Goal: Task Accomplishment & Management: Manage account settings

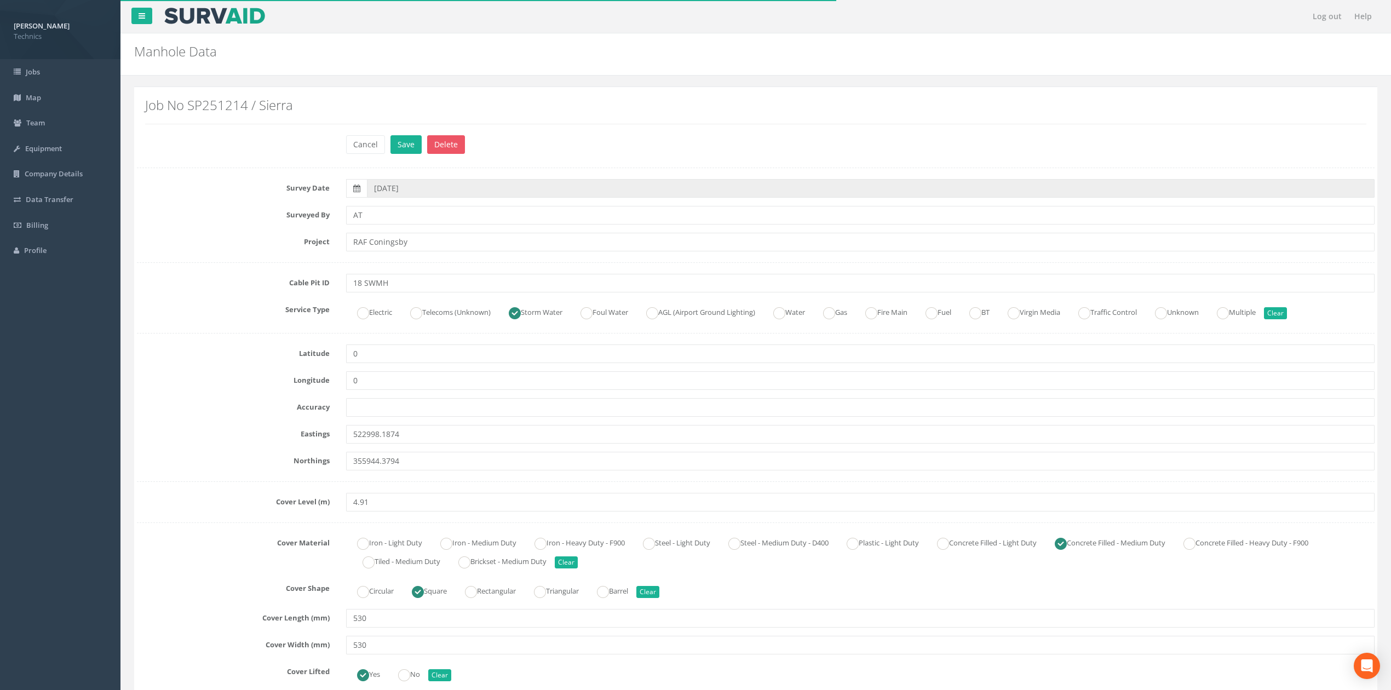
scroll to position [876, 0]
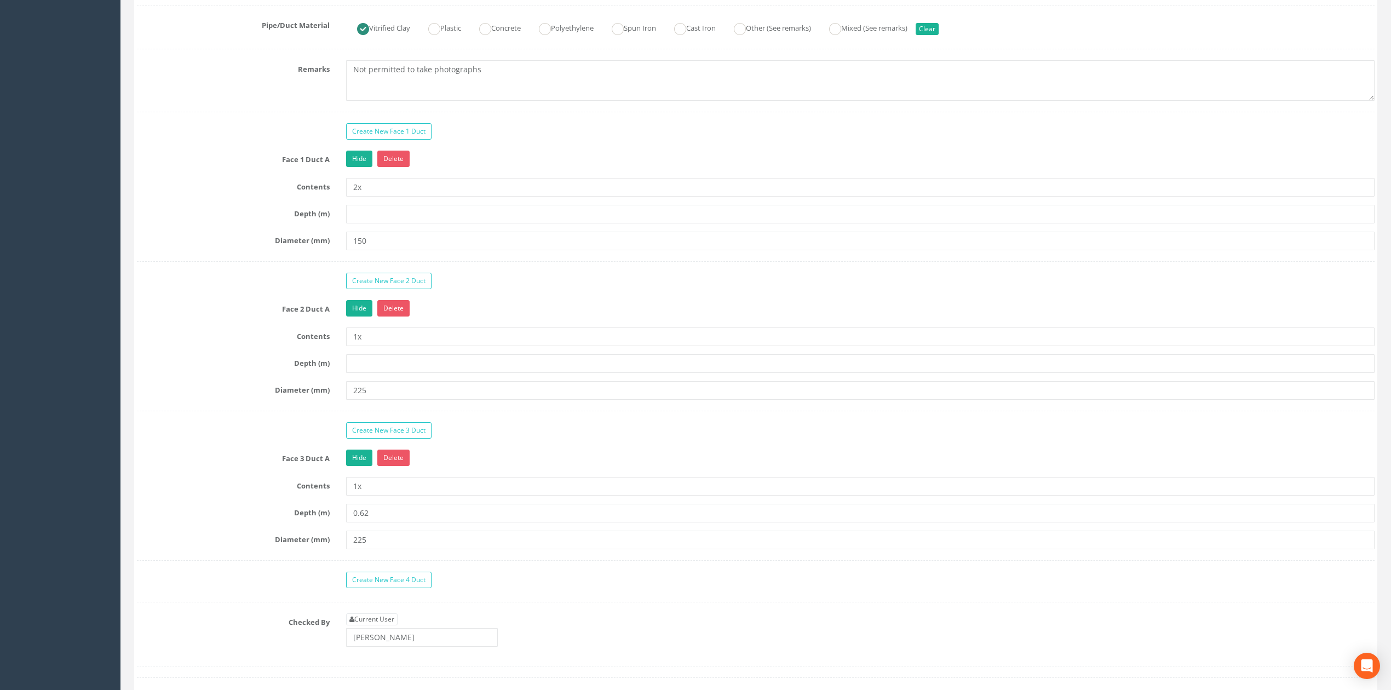
click at [252, 250] on div "Diameter (mm) 150" at bounding box center [756, 241] width 1254 height 19
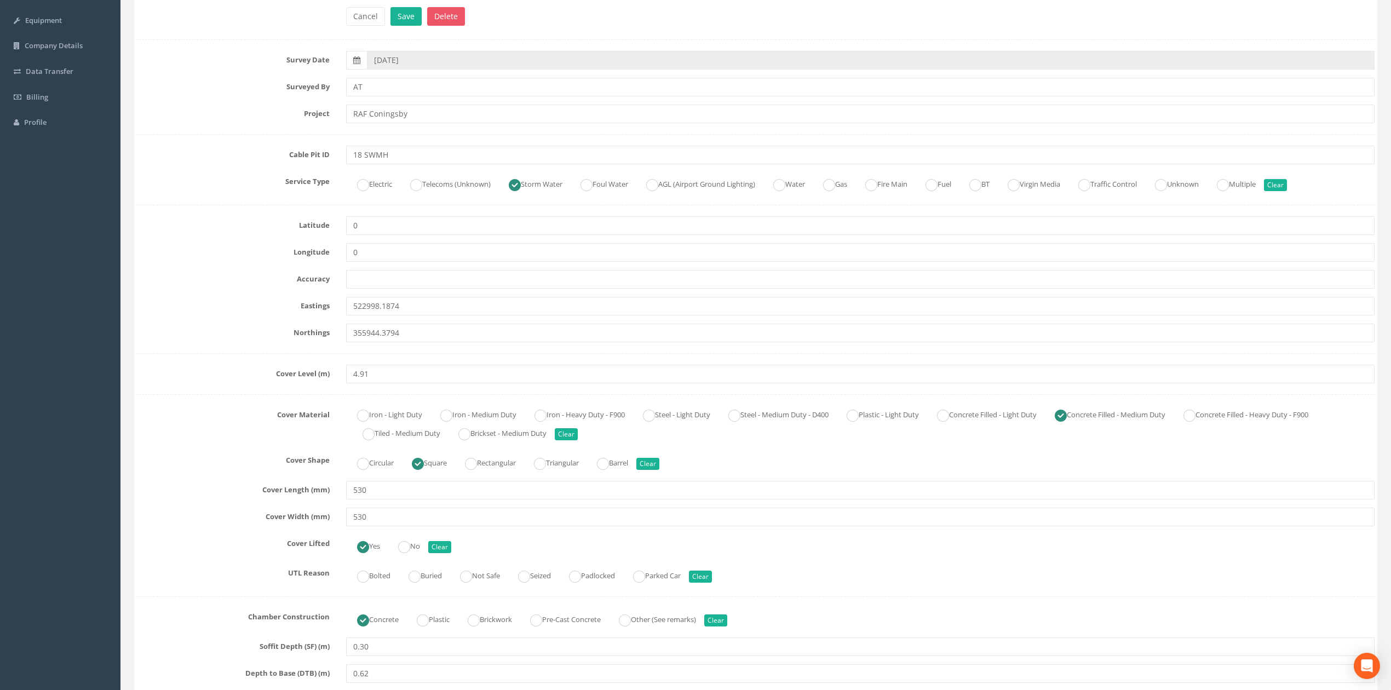
scroll to position [0, 0]
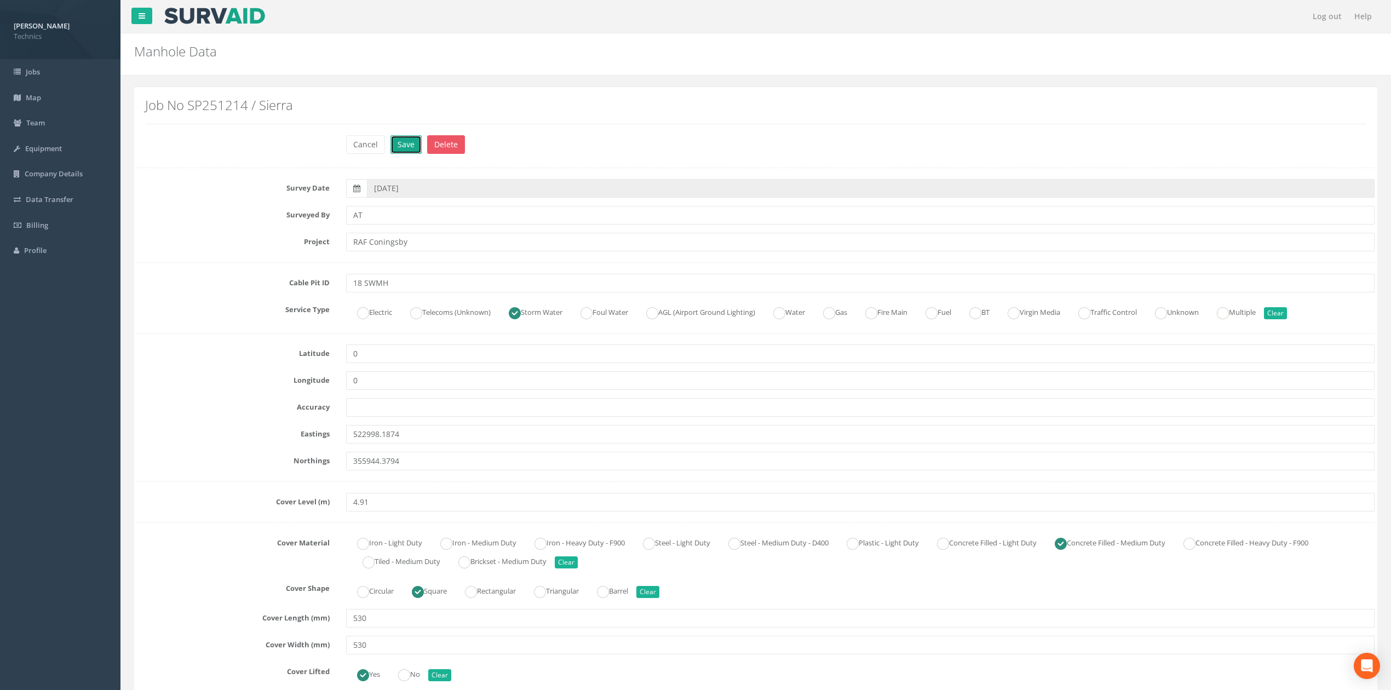
click at [403, 151] on button "Save" at bounding box center [405, 144] width 31 height 19
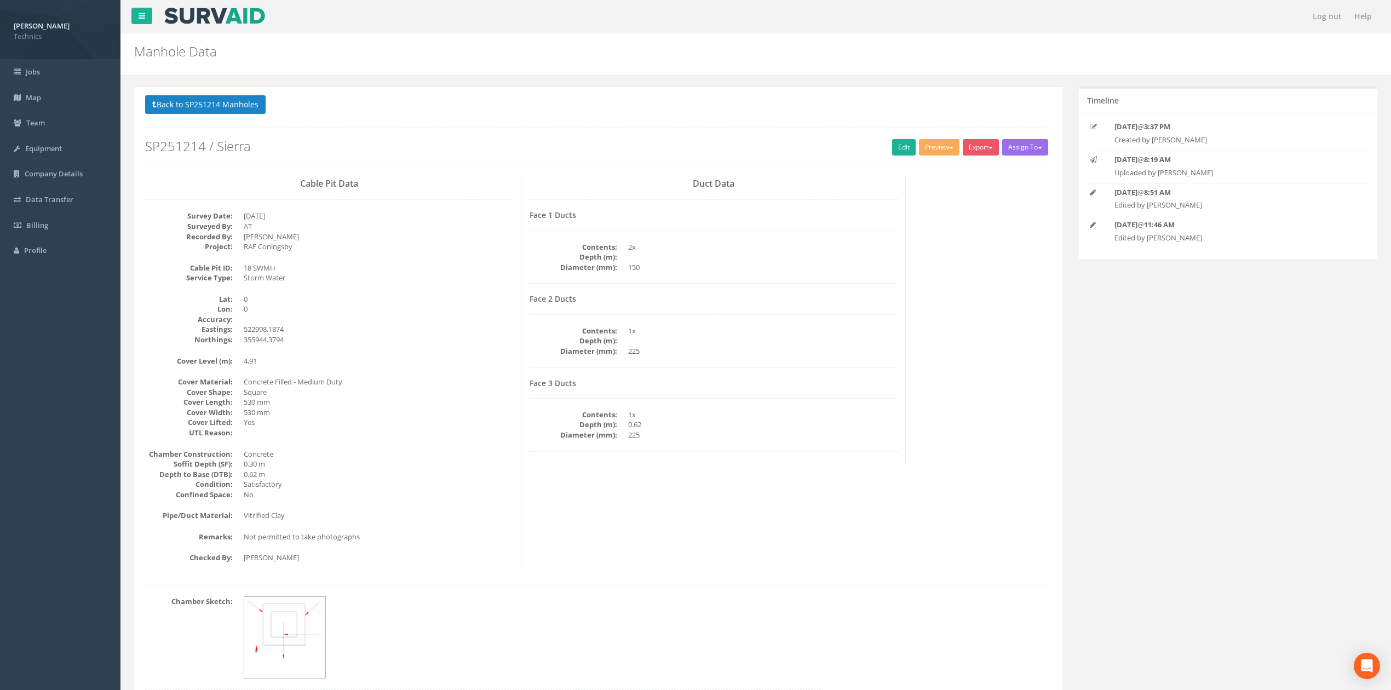
click at [415, 200] on div at bounding box center [328, 199] width 367 height 1
click at [218, 101] on button "Back to SP251214 Manholes" at bounding box center [205, 104] width 120 height 19
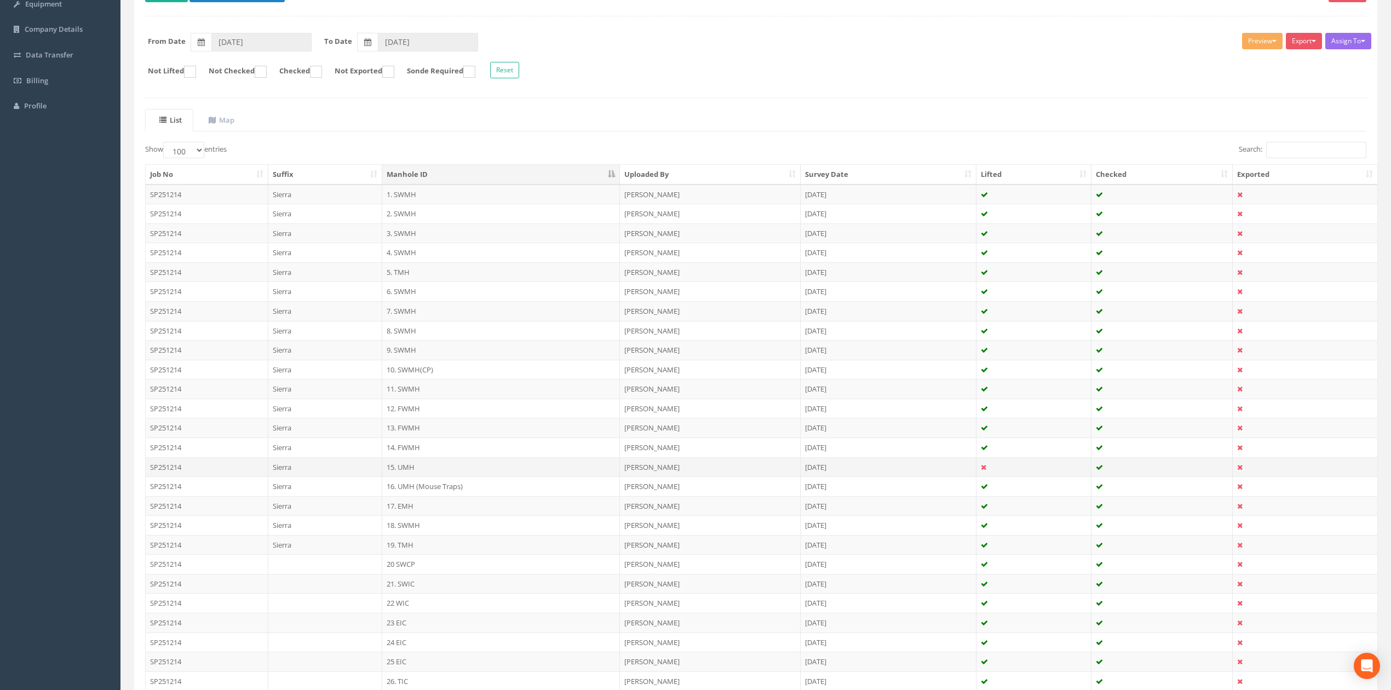
scroll to position [146, 0]
click at [411, 548] on td "19. TMH" at bounding box center [501, 544] width 238 height 20
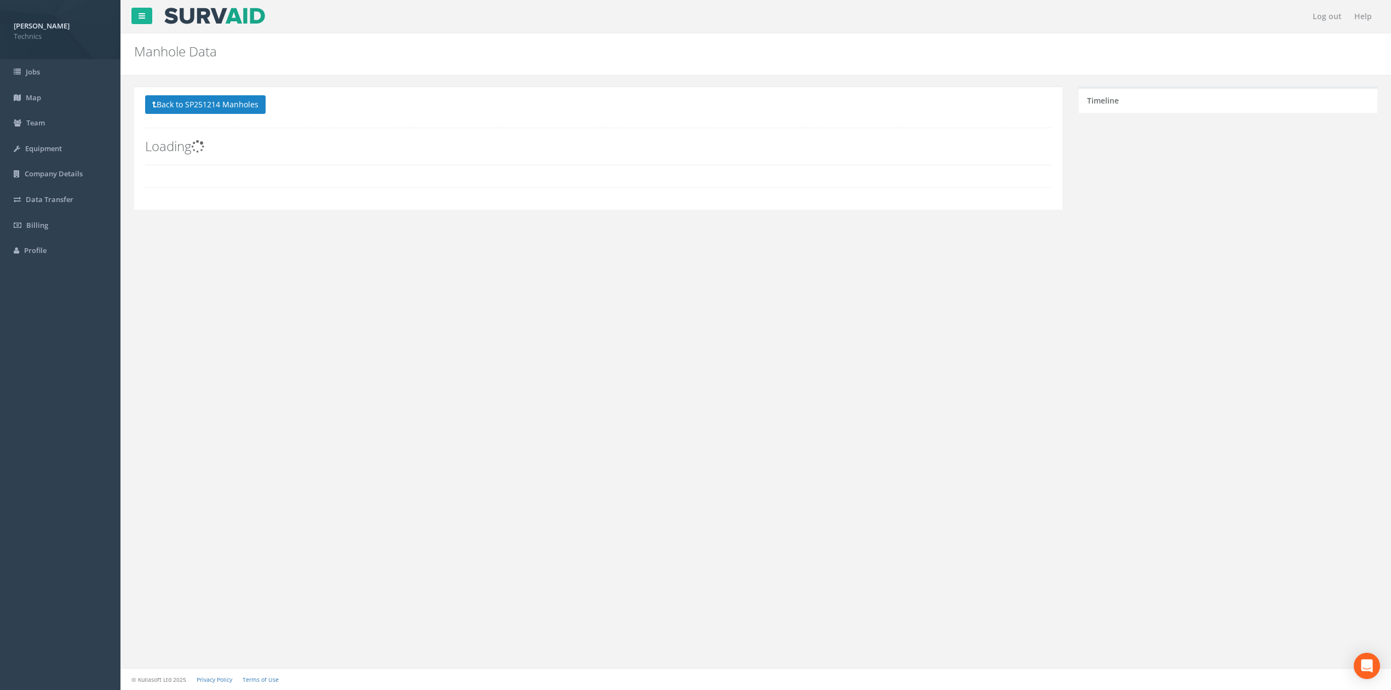
scroll to position [0, 0]
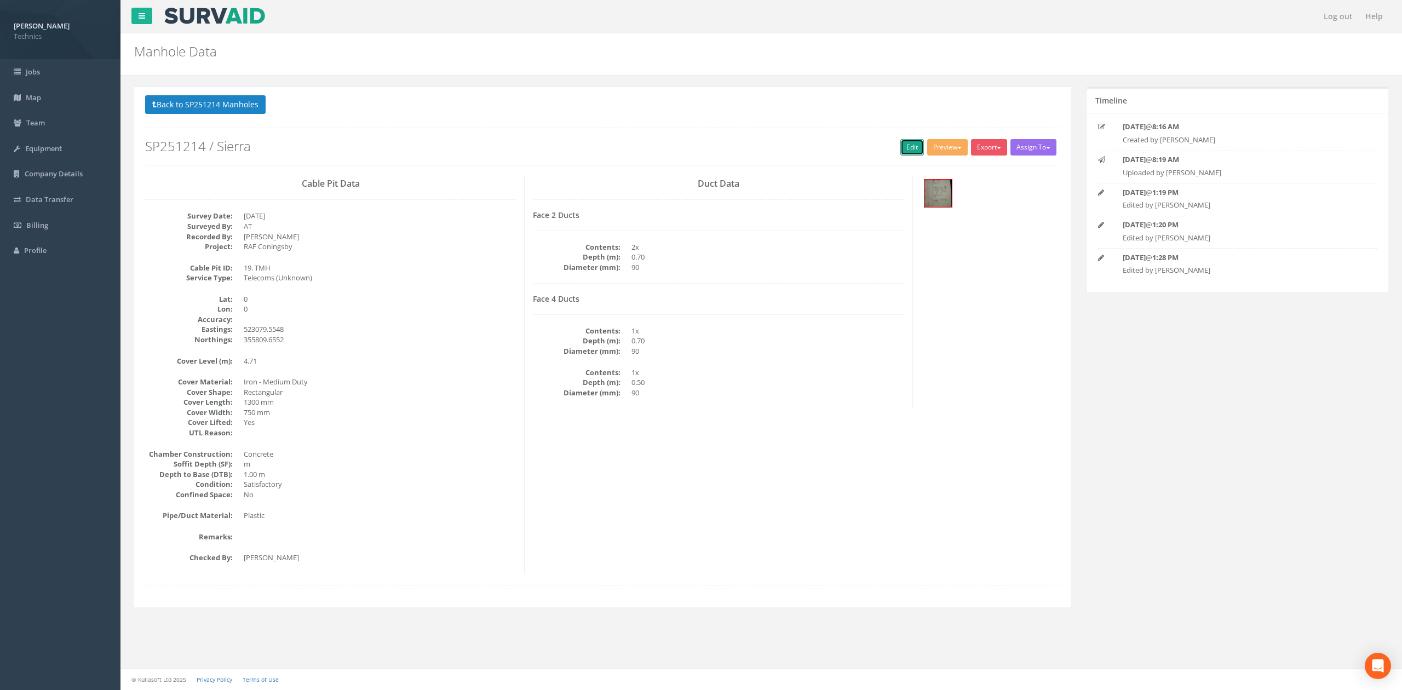
click at [901, 141] on link "Edit" at bounding box center [912, 147] width 24 height 16
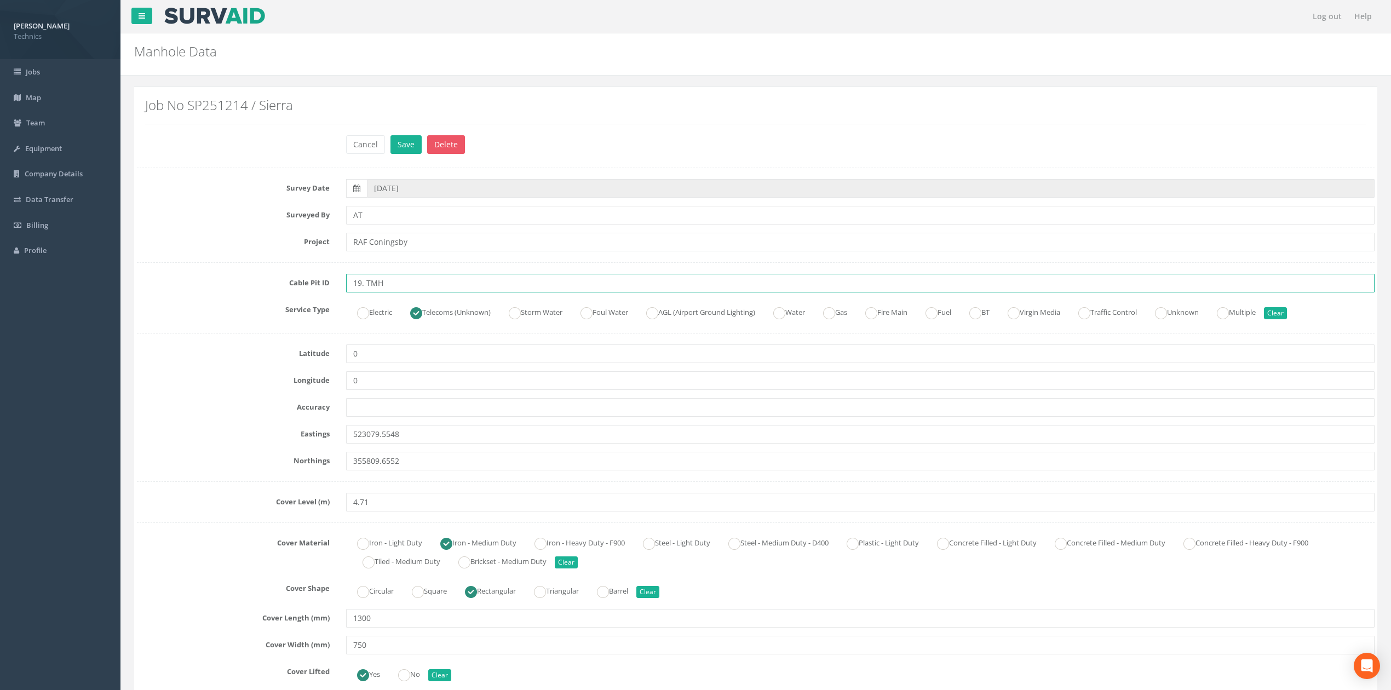
click at [362, 281] on input "19. TMH" at bounding box center [860, 283] width 1028 height 19
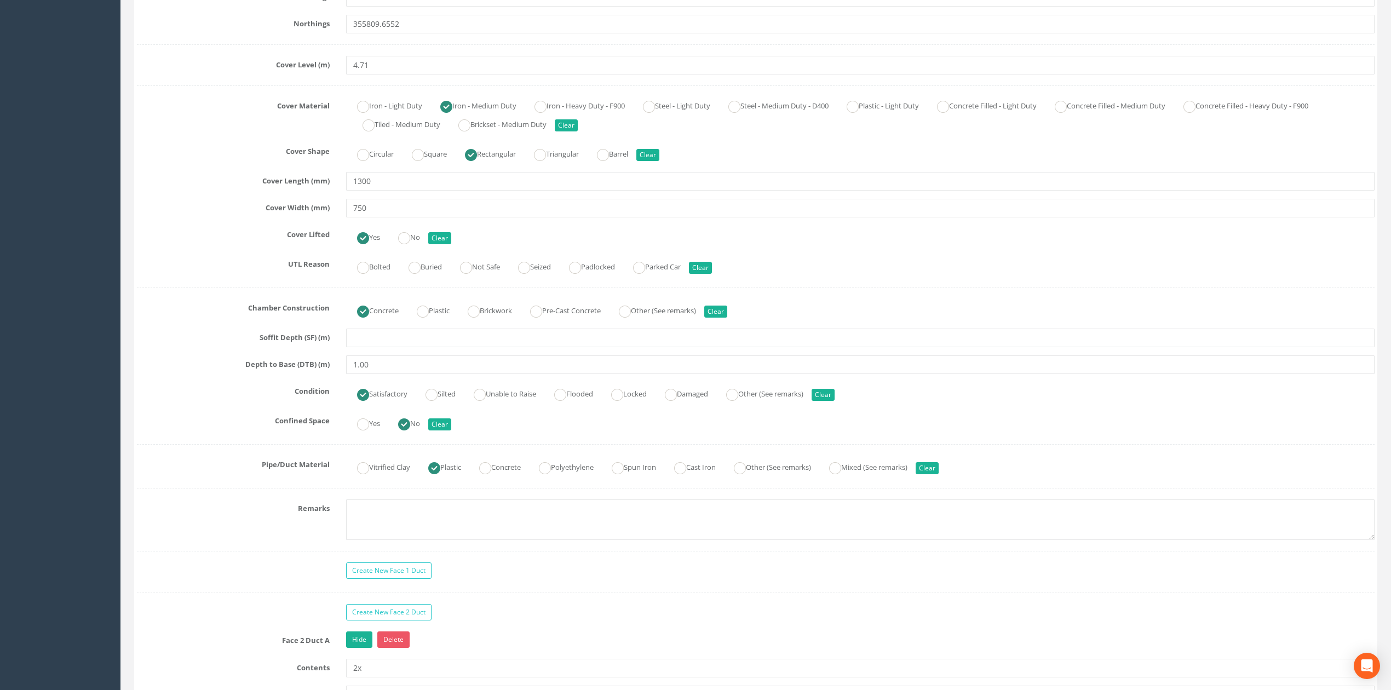
scroll to position [438, 0]
type input "19 TMH"
click at [387, 507] on textarea at bounding box center [860, 518] width 1028 height 41
type textarea "Not permitted to take photographs"
click at [272, 513] on label "Remarks" at bounding box center [233, 505] width 209 height 14
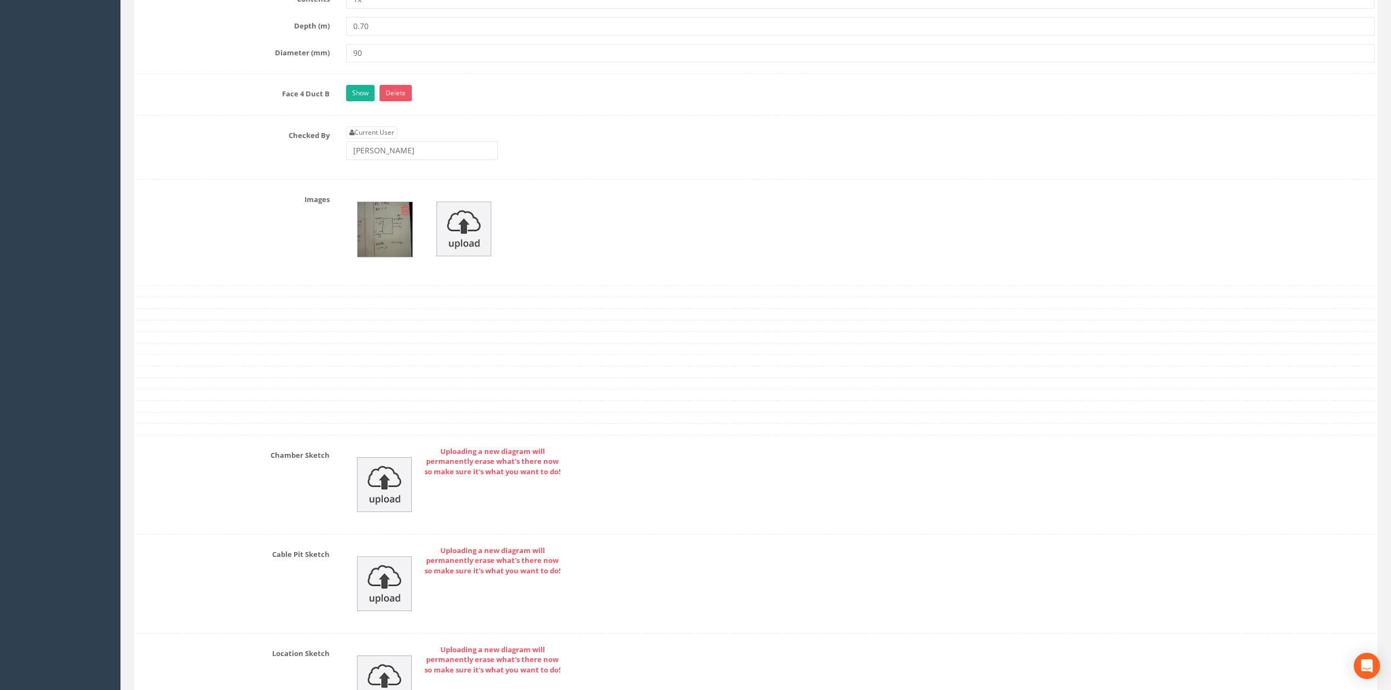
scroll to position [1314, 0]
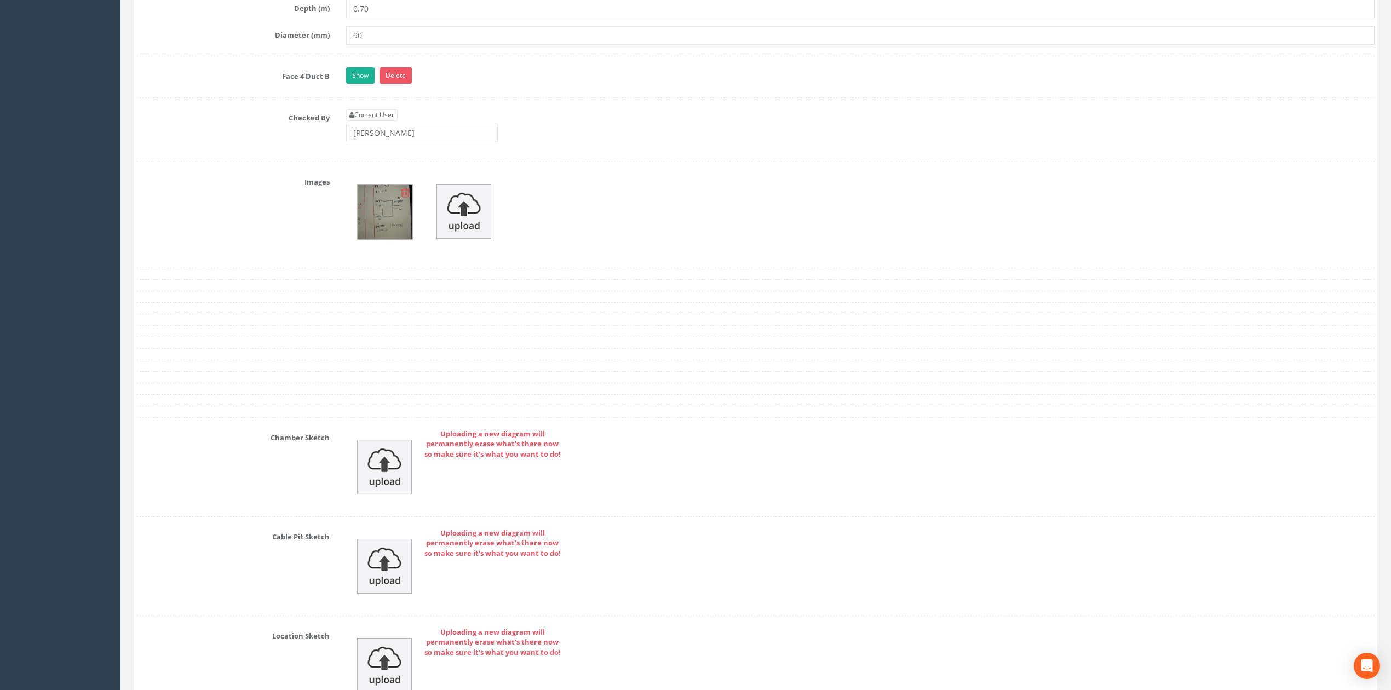
click at [391, 231] on img at bounding box center [385, 212] width 55 height 55
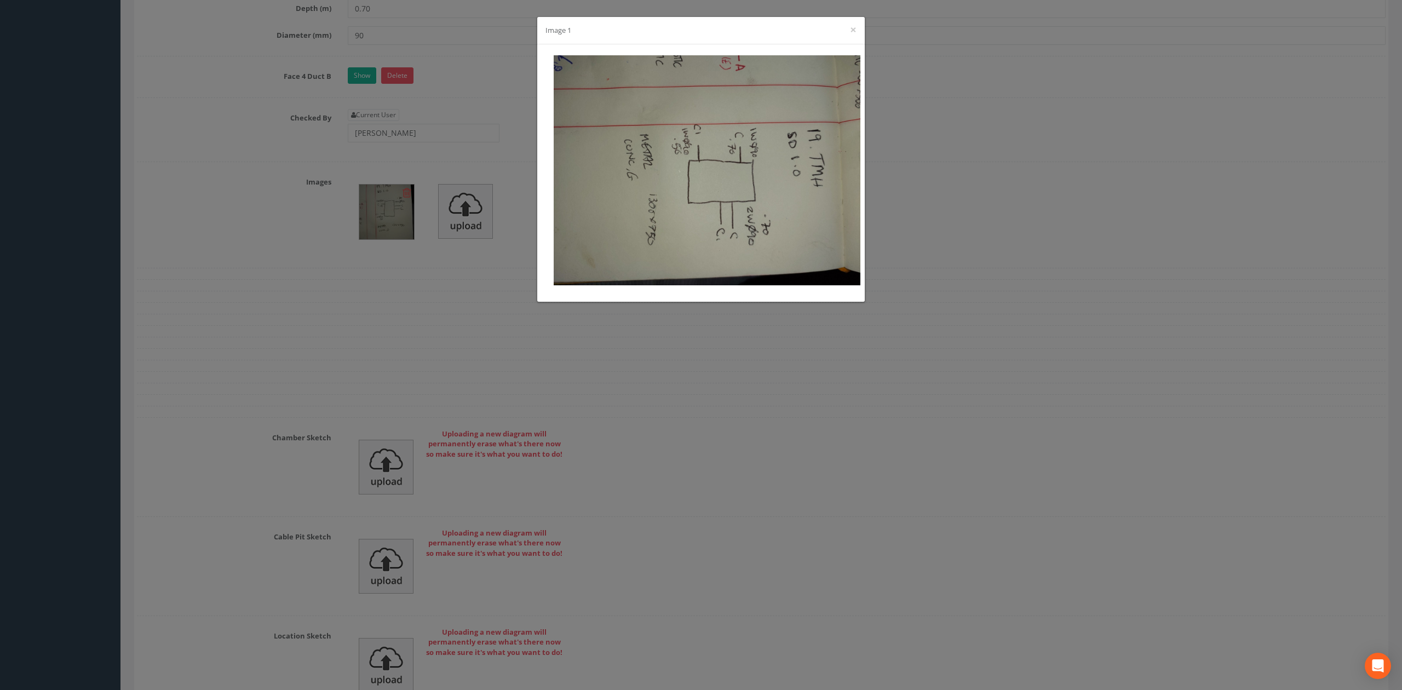
drag, startPoint x: 310, startPoint y: 213, endPoint x: 324, endPoint y: 213, distance: 14.2
click at [311, 213] on div "Image 1 ×" at bounding box center [701, 345] width 1402 height 690
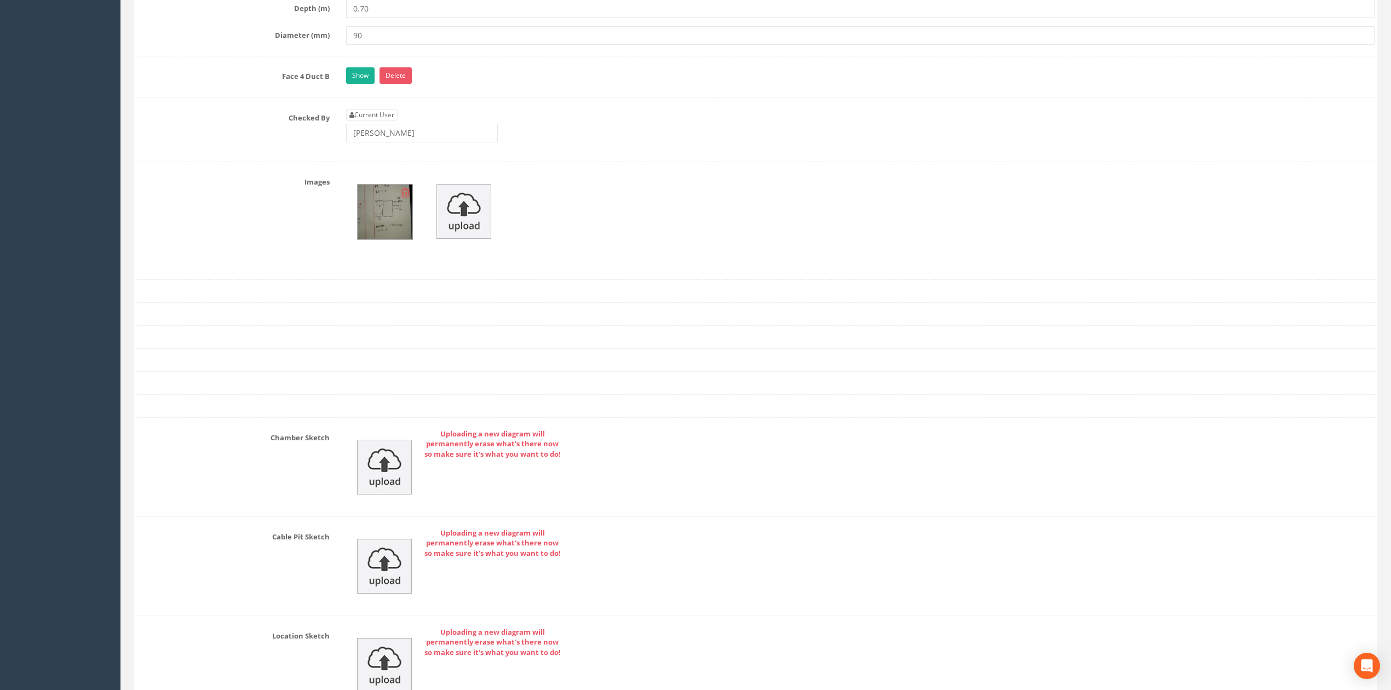
click at [384, 221] on img at bounding box center [385, 212] width 55 height 55
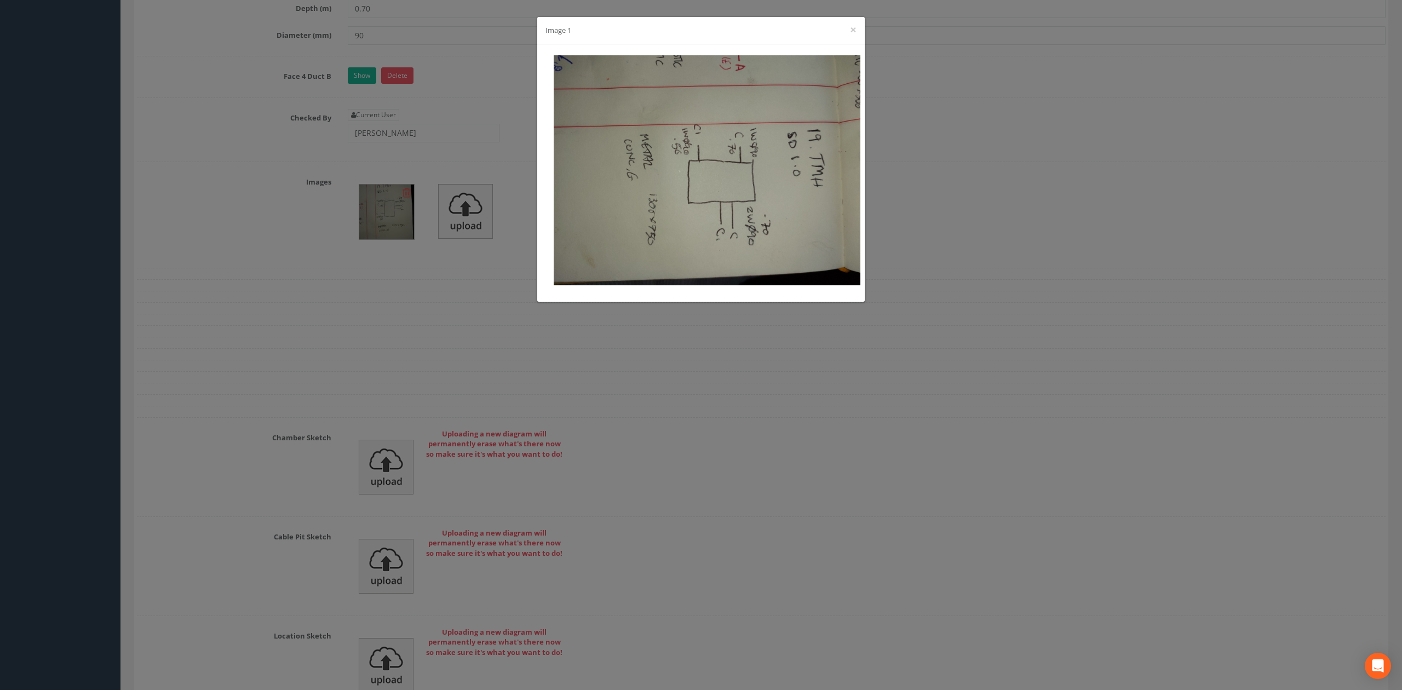
click at [412, 194] on div "Image 1 ×" at bounding box center [701, 345] width 1402 height 690
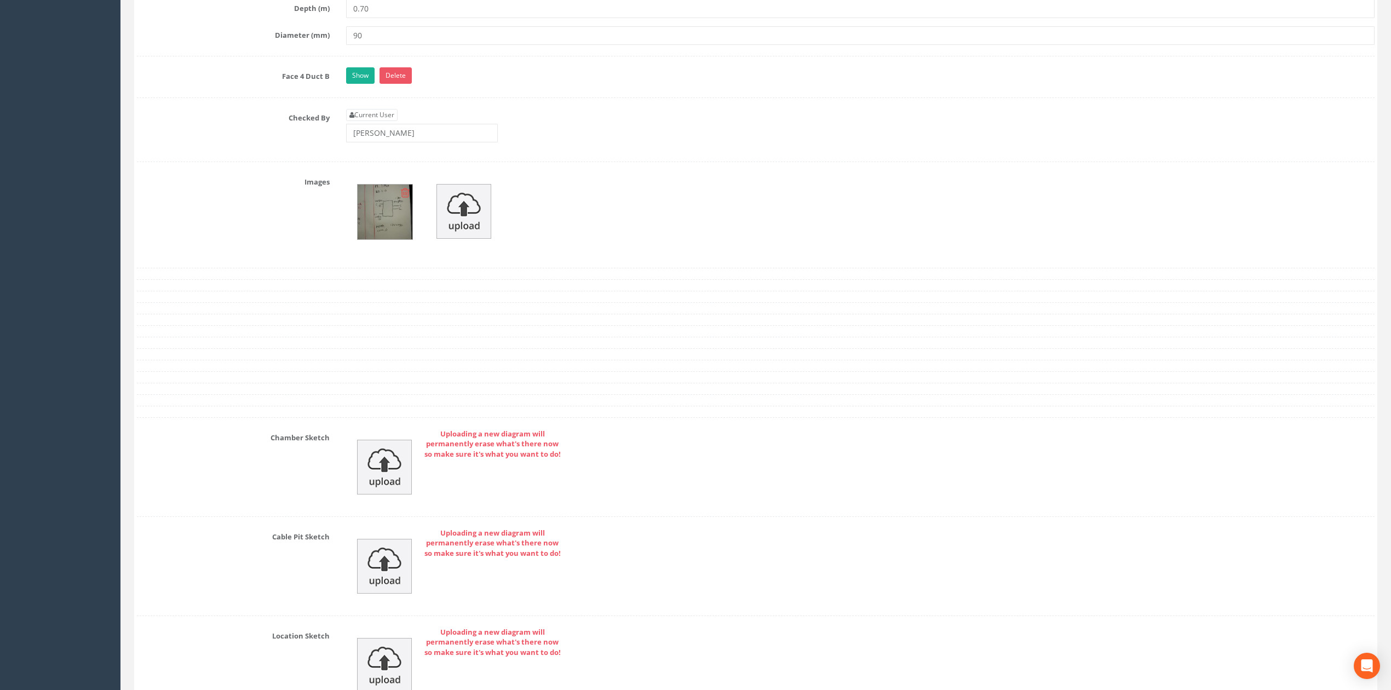
click at [407, 198] on icon at bounding box center [405, 192] width 9 height 11
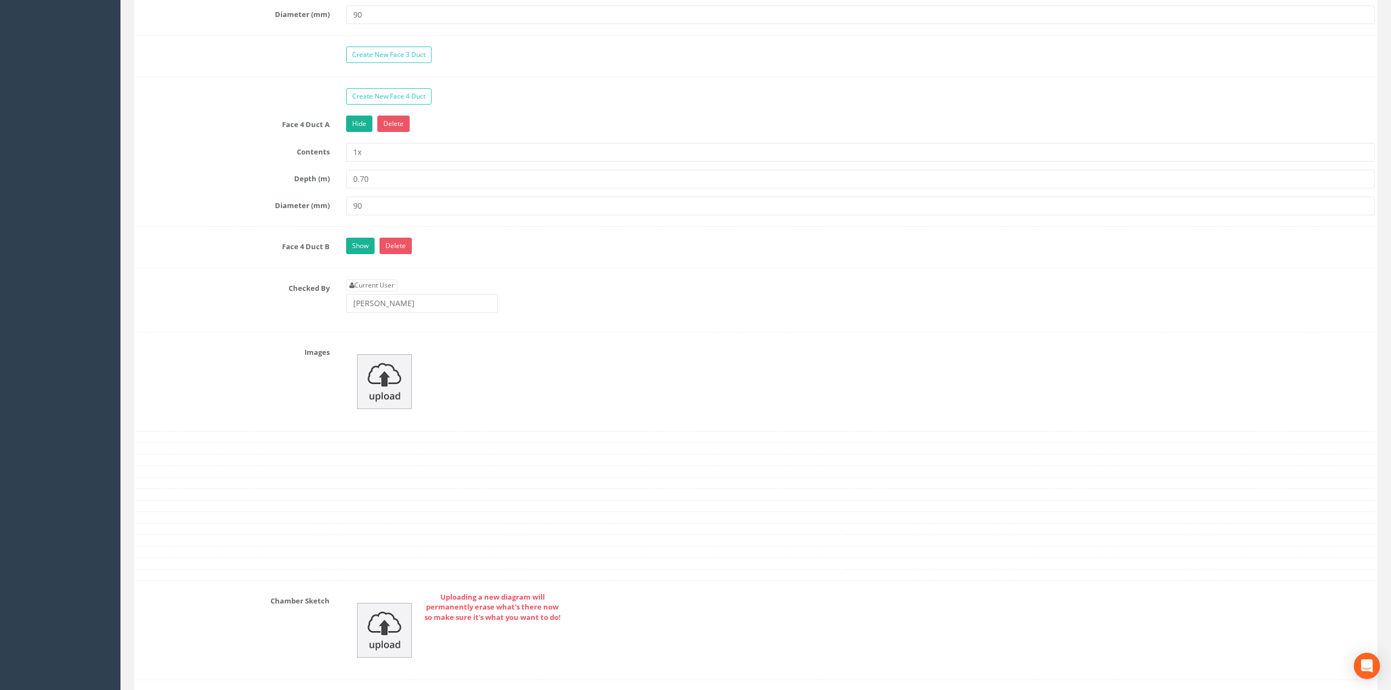
scroll to position [1095, 0]
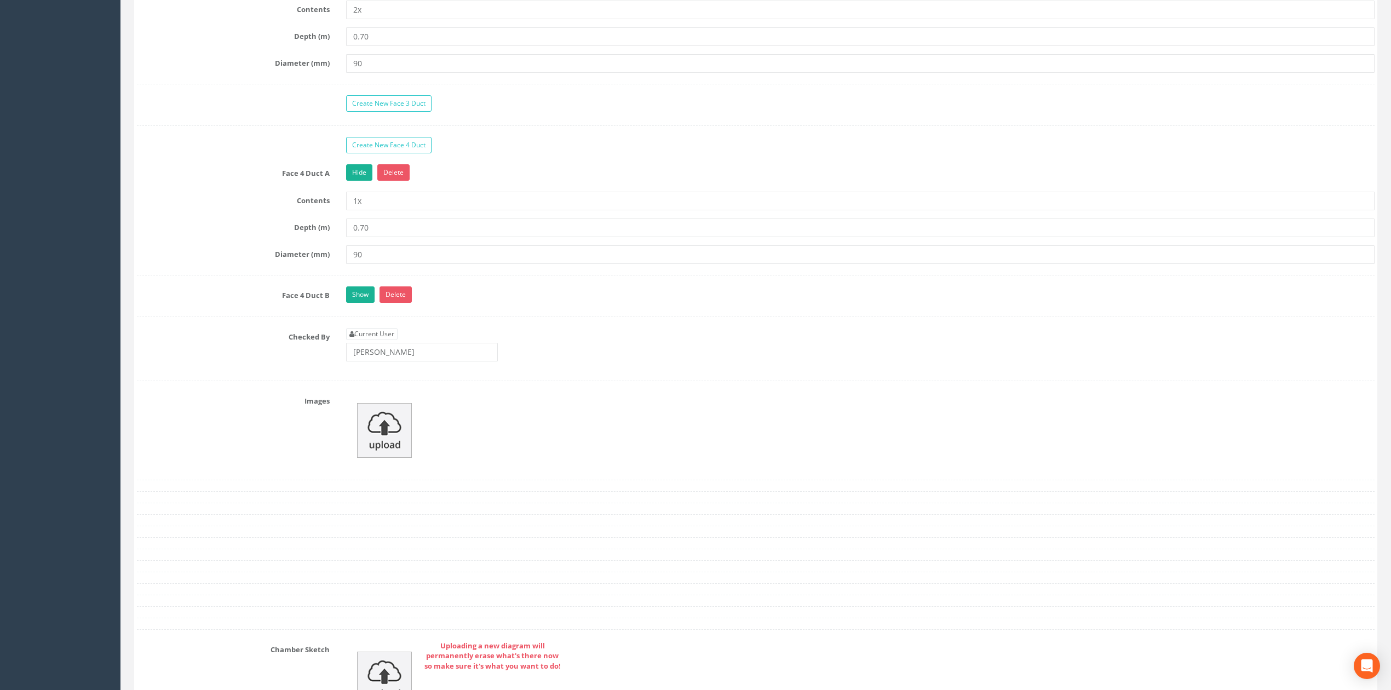
click at [278, 455] on div "Images" at bounding box center [756, 430] width 1254 height 77
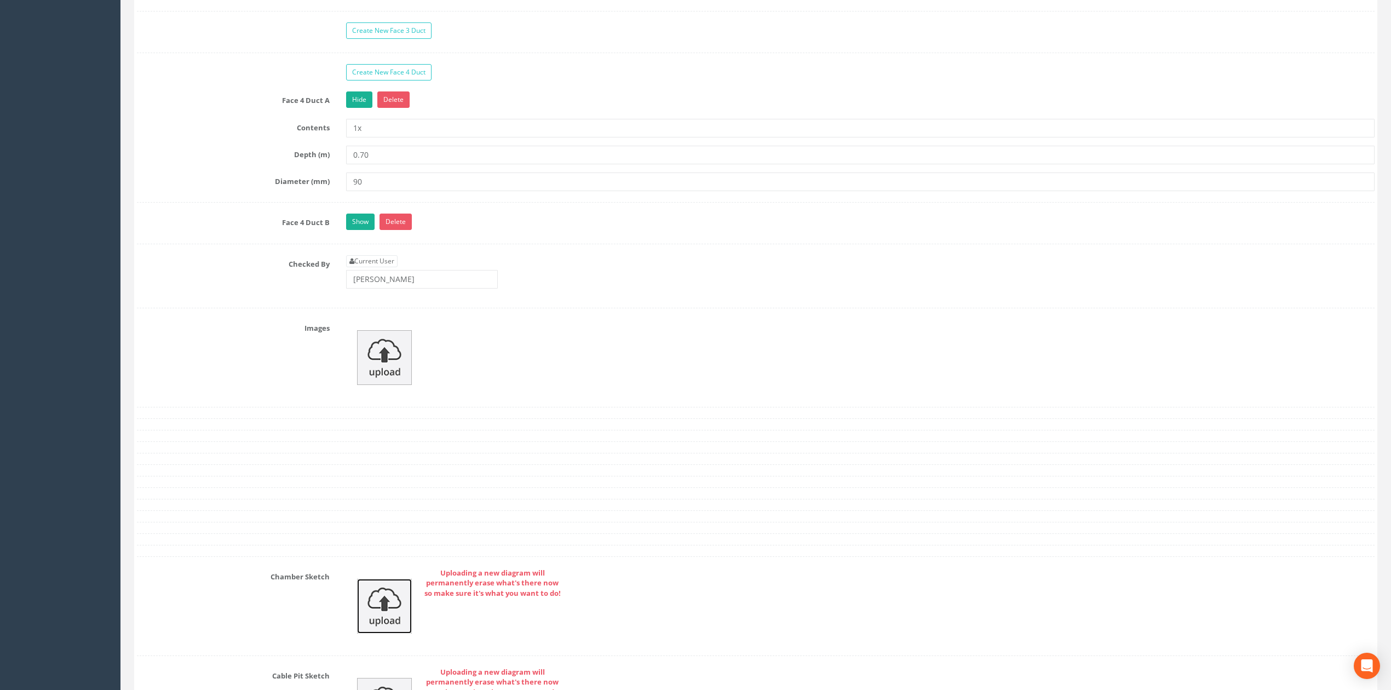
click at [376, 618] on img at bounding box center [384, 606] width 55 height 55
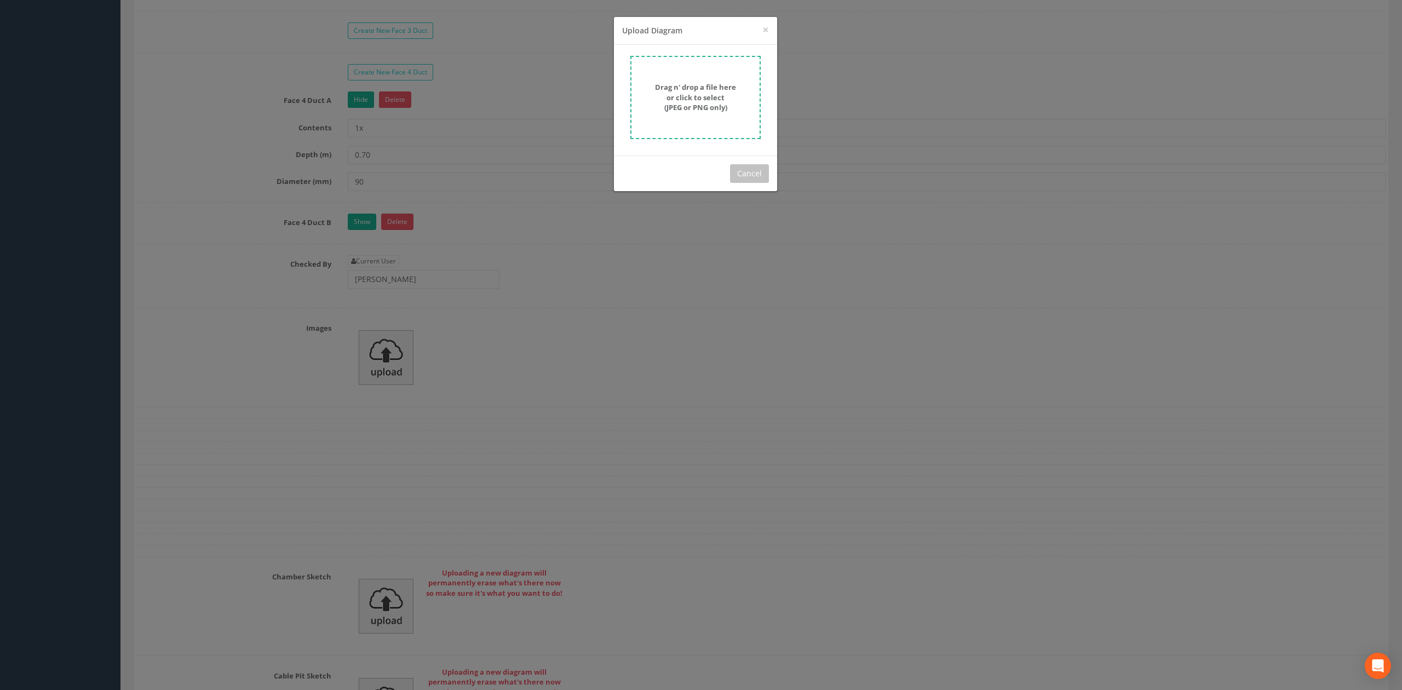
click at [678, 111] on strong "Drag n' drop a file here or click to select (JPEG or PNG only)" at bounding box center [695, 97] width 81 height 30
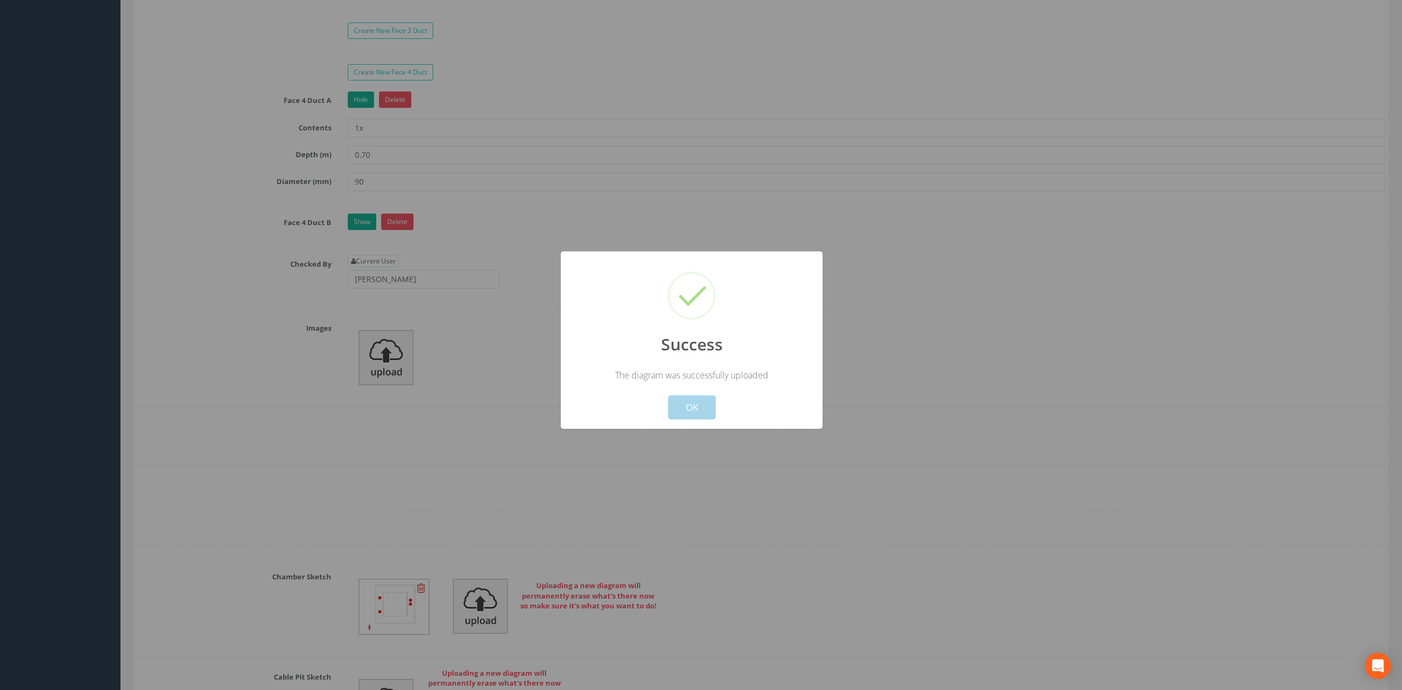
click at [686, 405] on button "OK" at bounding box center [692, 407] width 48 height 24
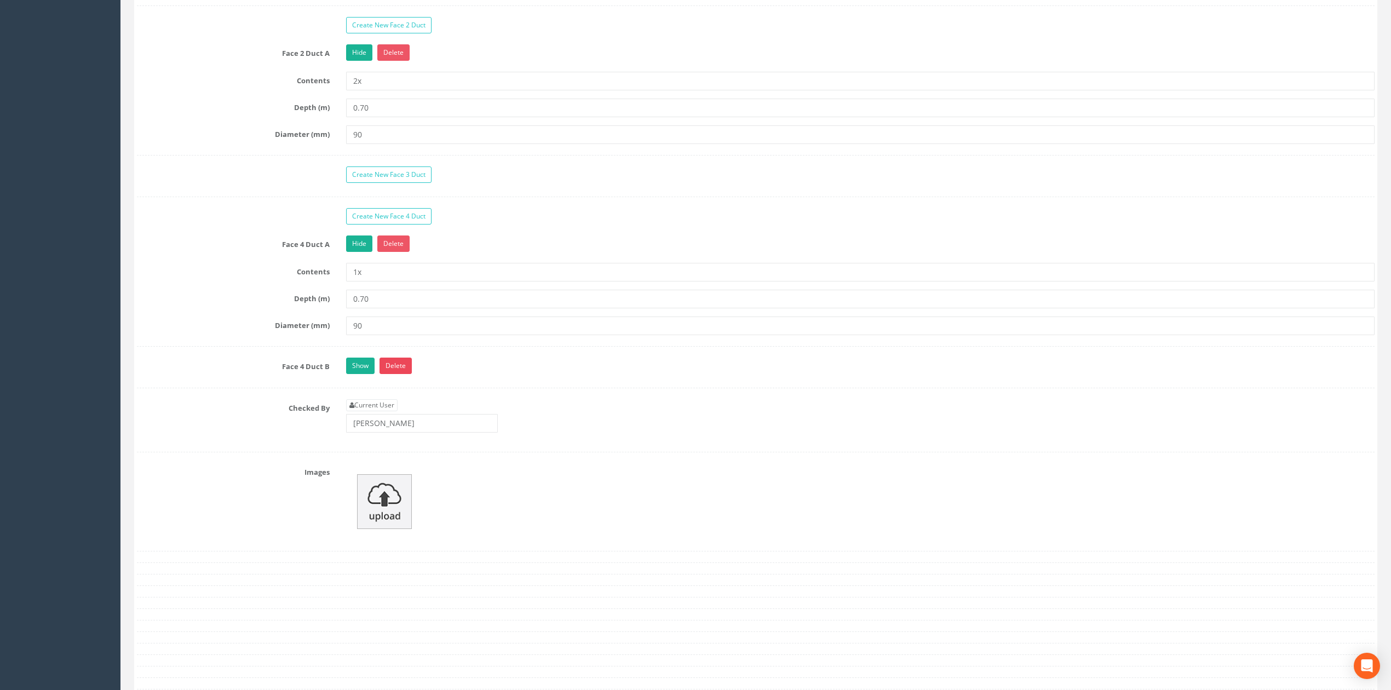
scroll to position [1022, 0]
click at [388, 413] on link "Current User" at bounding box center [371, 407] width 51 height 12
type input "[PERSON_NAME]"
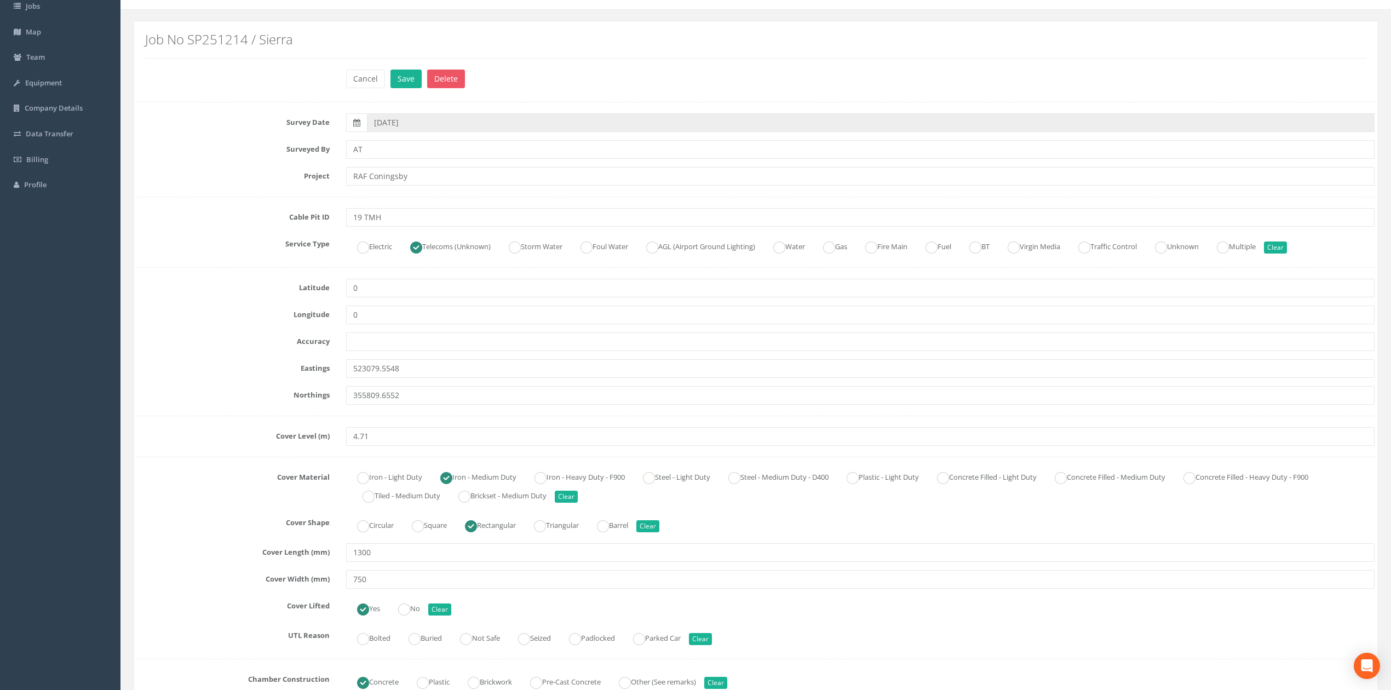
scroll to position [0, 0]
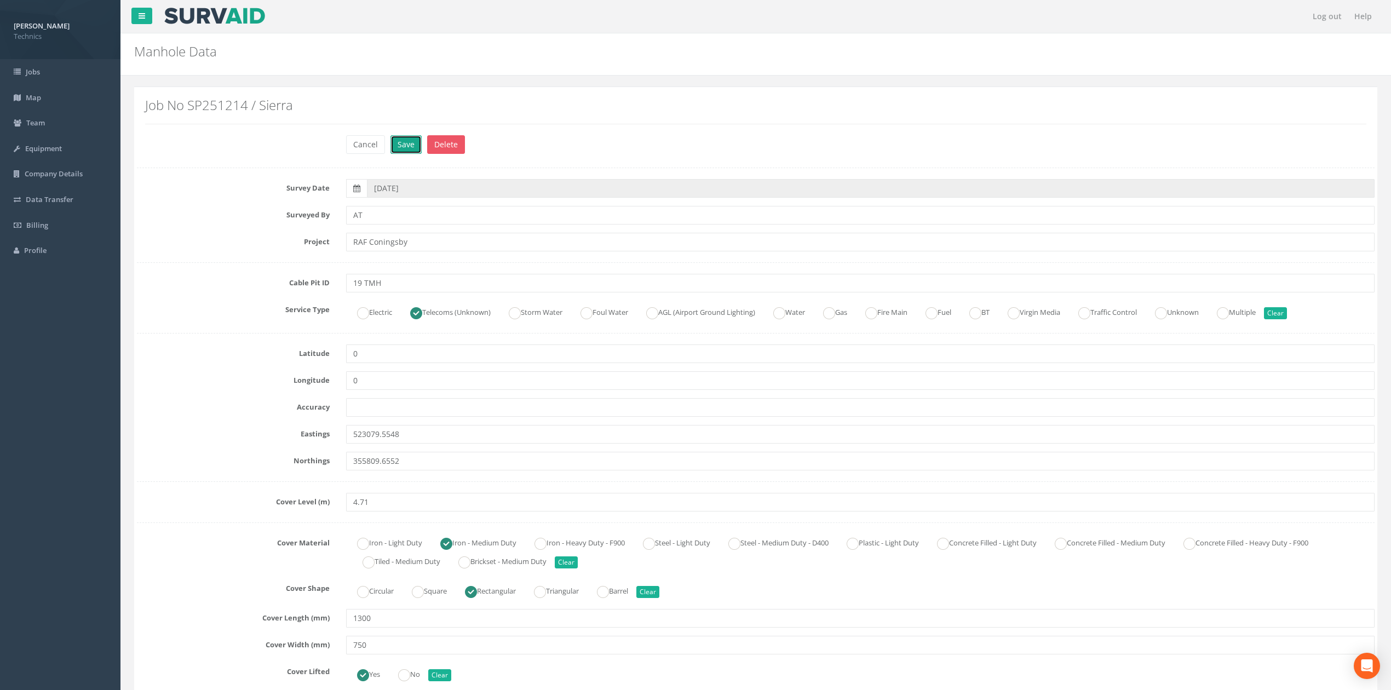
click at [406, 143] on button "Save" at bounding box center [405, 144] width 31 height 19
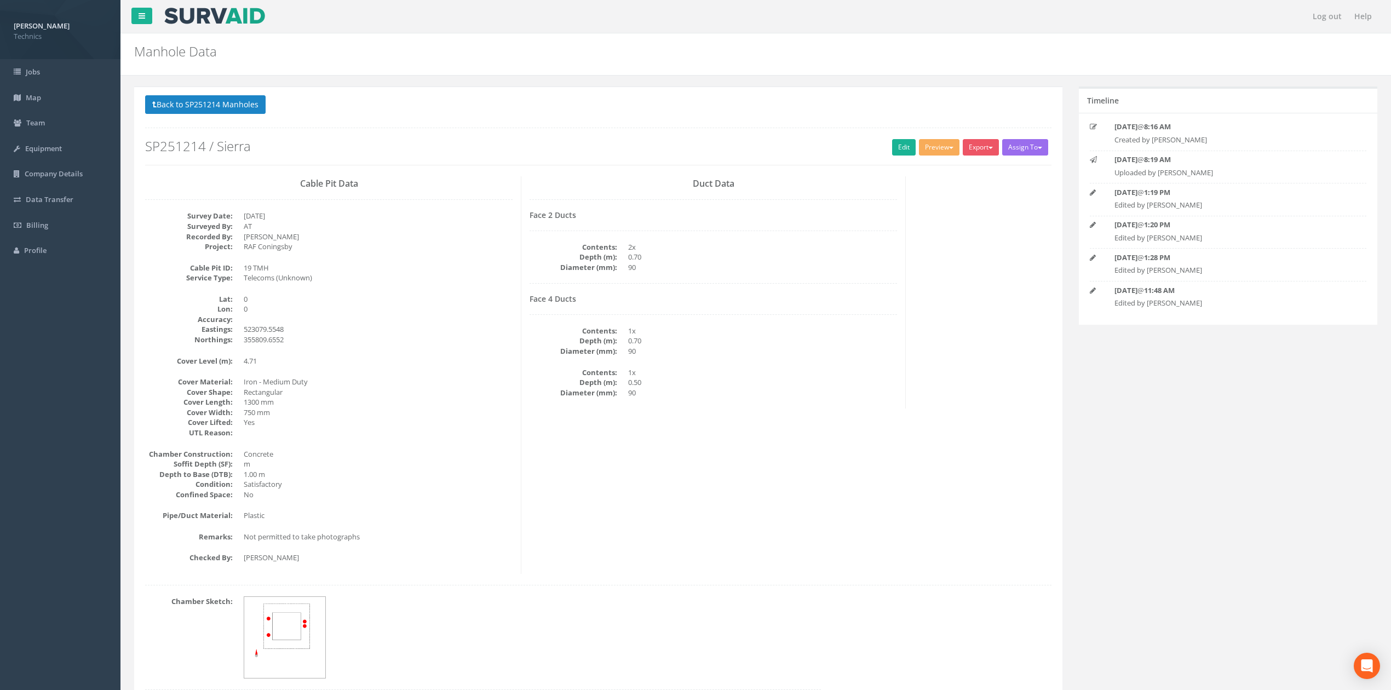
click at [782, 373] on dd "1x" at bounding box center [762, 372] width 269 height 10
click at [936, 147] on button "Preview" at bounding box center [939, 147] width 41 height 16
click at [913, 172] on link "Technics Brize Norton" at bounding box center [915, 170] width 89 height 17
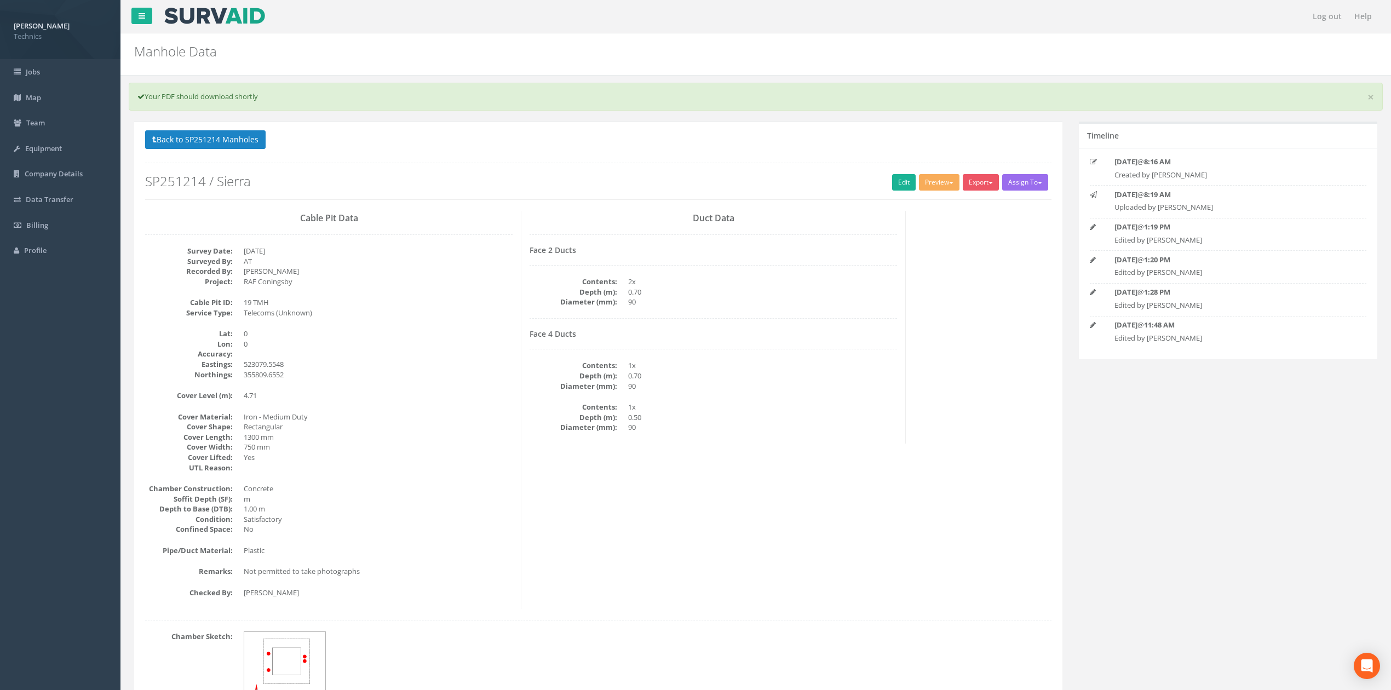
click at [498, 531] on dd "No" at bounding box center [378, 529] width 269 height 10
click at [901, 187] on link "Edit" at bounding box center [904, 182] width 24 height 16
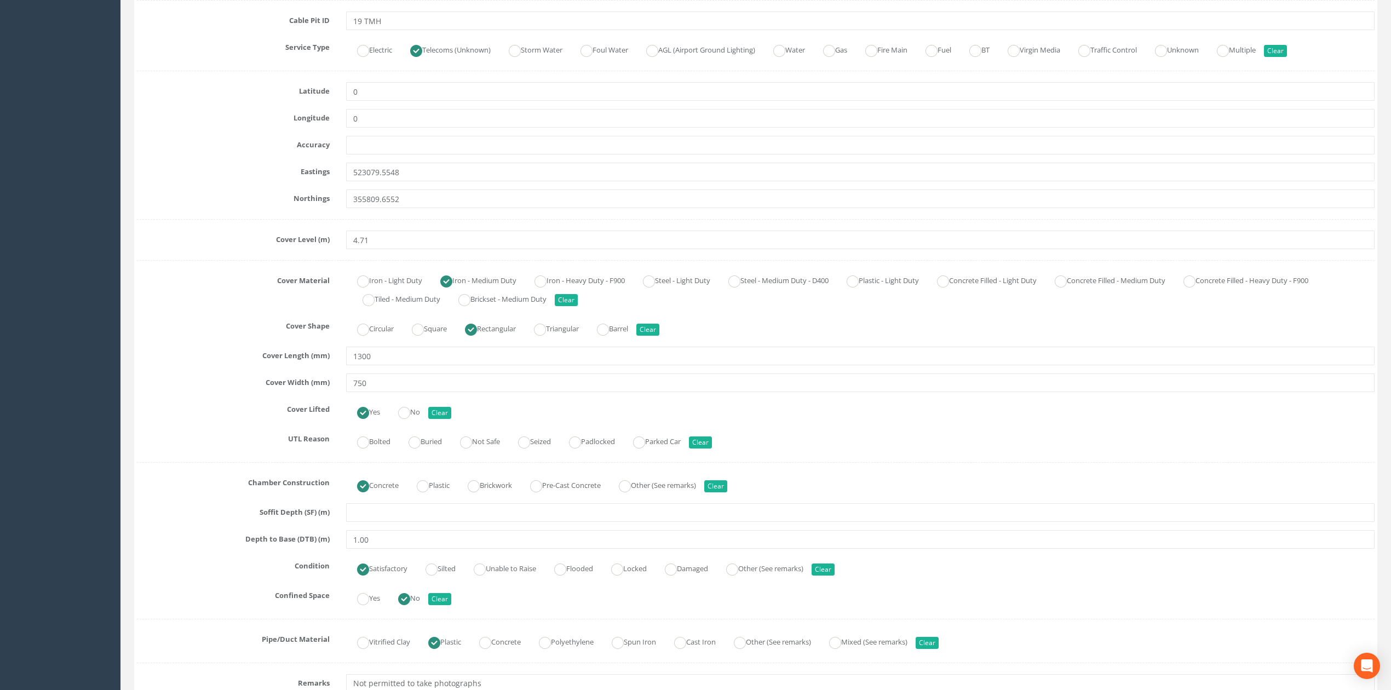
scroll to position [146, 0]
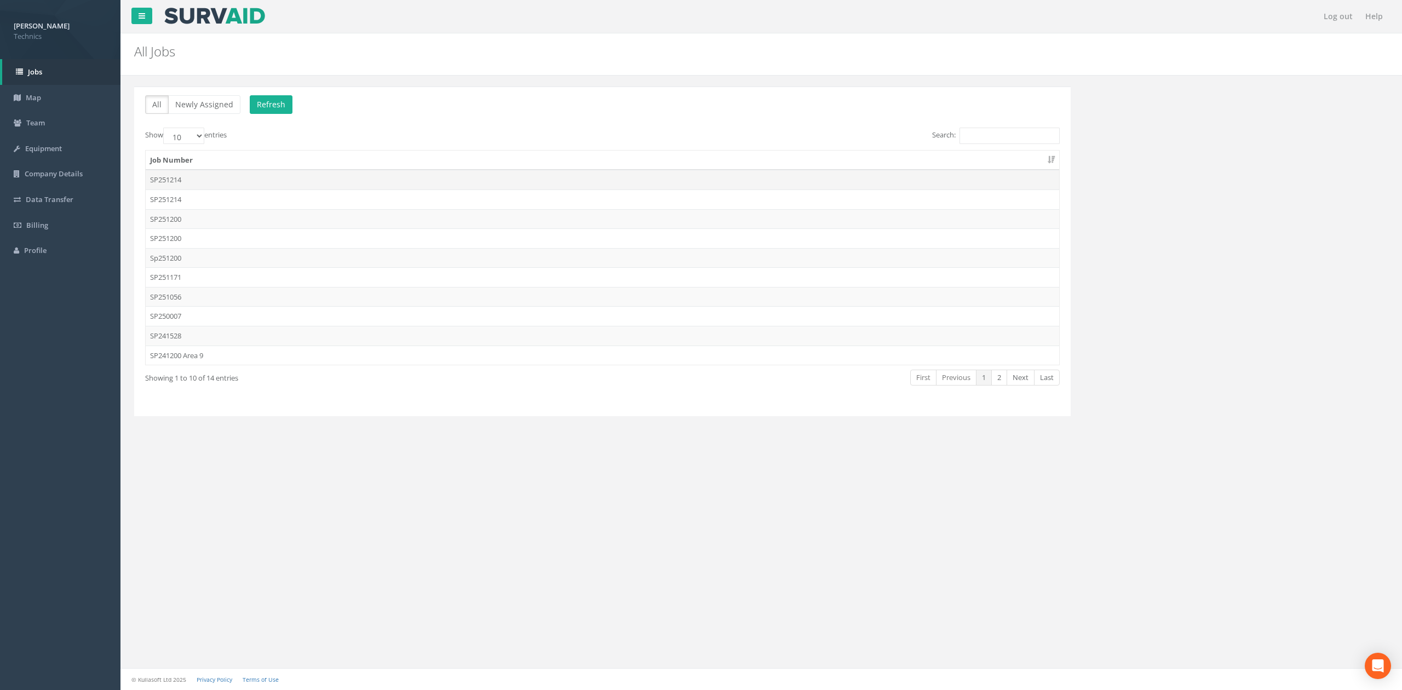
click at [170, 186] on td "SP251214" at bounding box center [602, 180] width 913 height 20
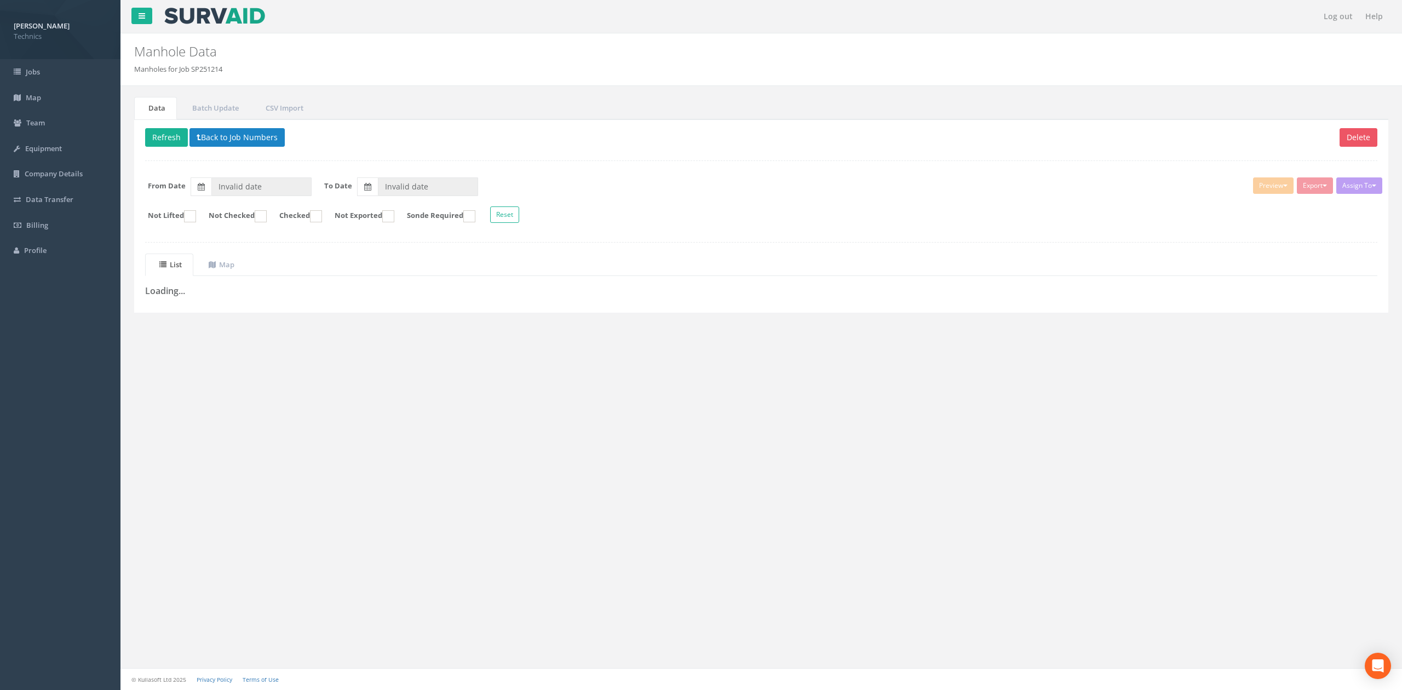
type input "[DATE]"
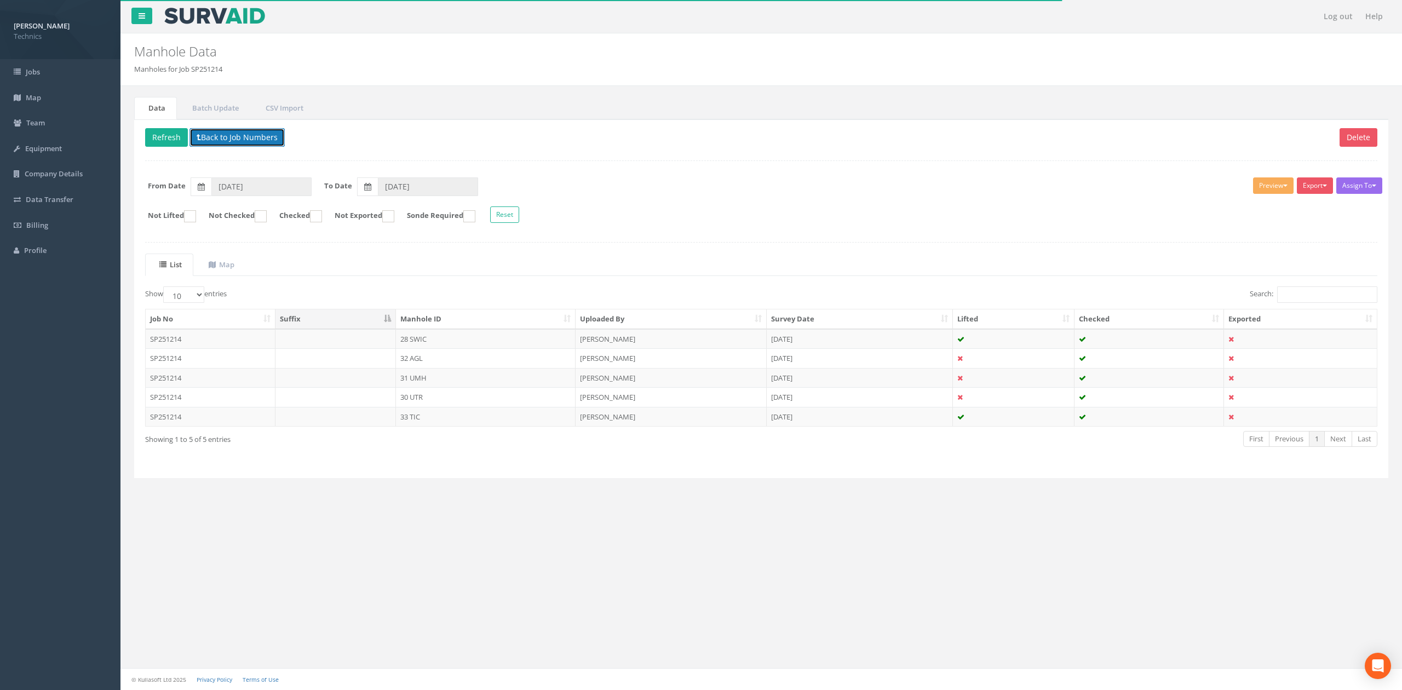
click at [216, 138] on button "Back to Job Numbers" at bounding box center [236, 137] width 95 height 19
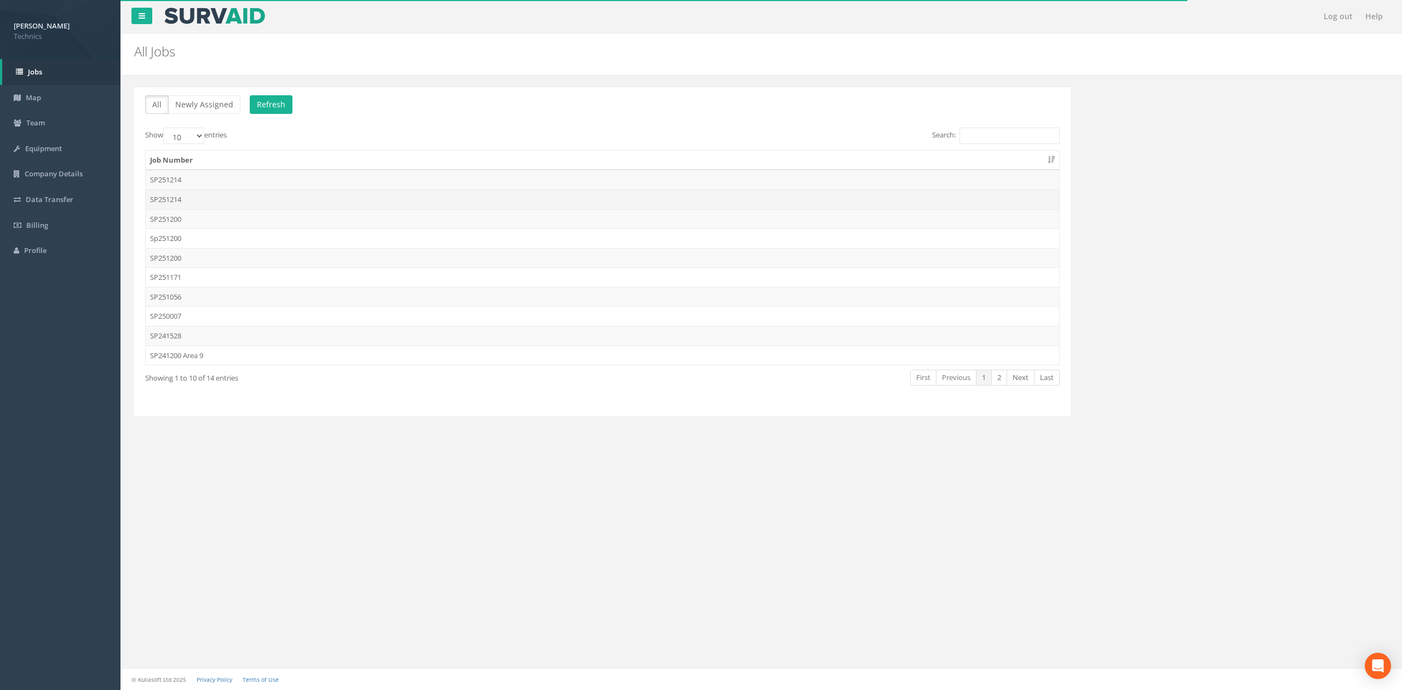
click at [189, 204] on td "SP251214" at bounding box center [602, 199] width 913 height 20
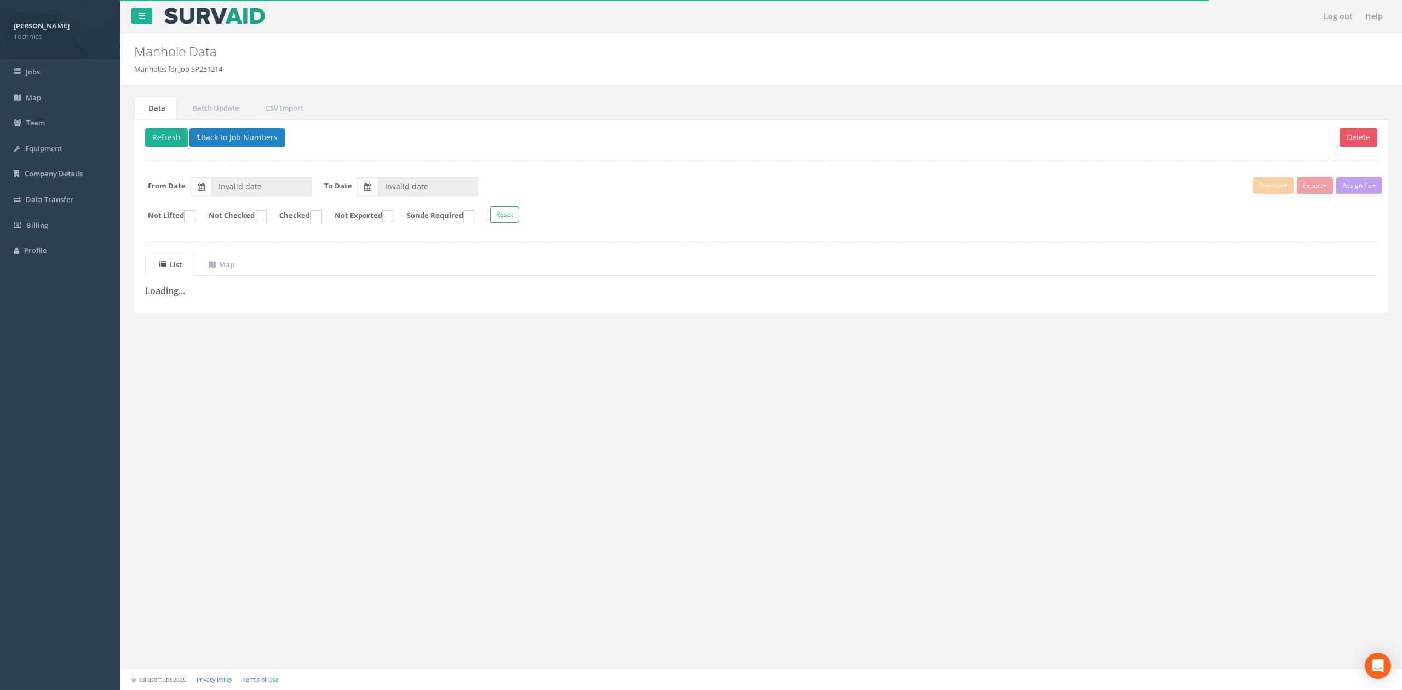
type input "[DATE]"
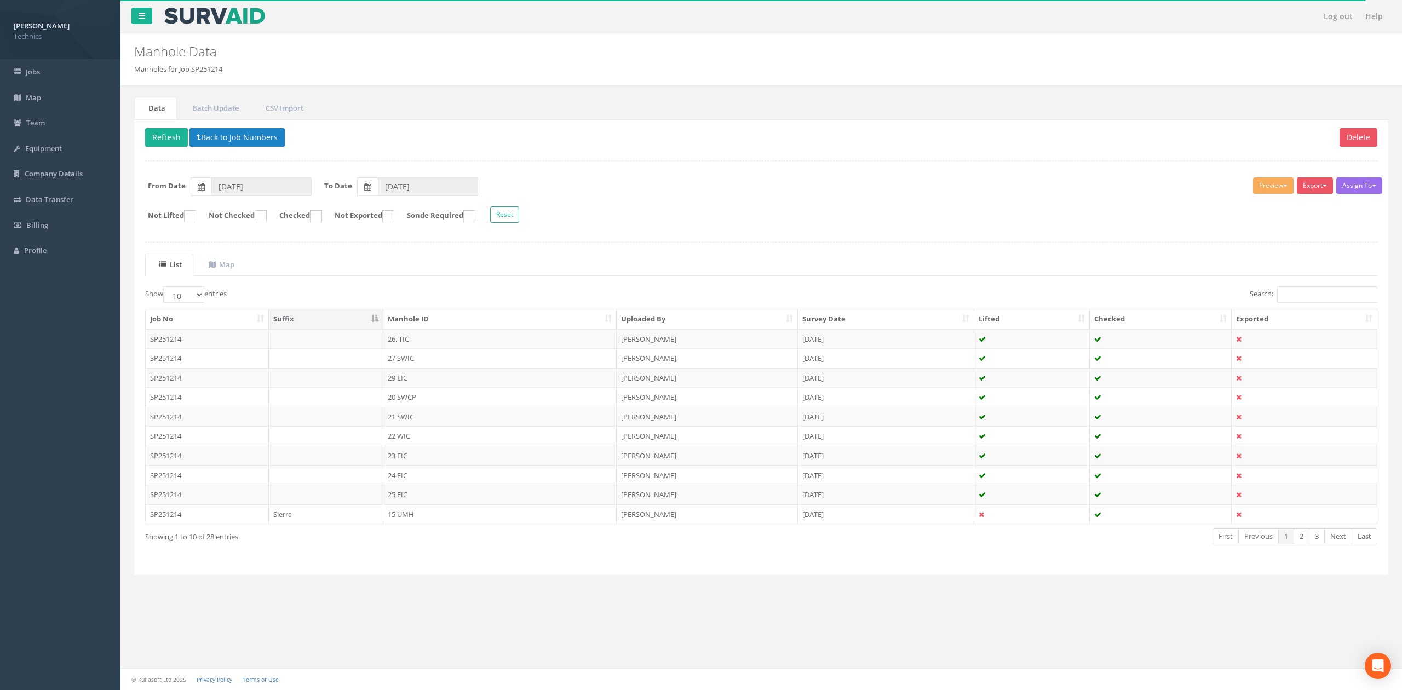
click at [494, 318] on th "Manhole ID" at bounding box center [499, 319] width 233 height 20
click at [196, 292] on select "10 25 50 100" at bounding box center [183, 294] width 41 height 16
select select "100"
click at [165, 289] on select "10 25 50 100" at bounding box center [183, 294] width 41 height 16
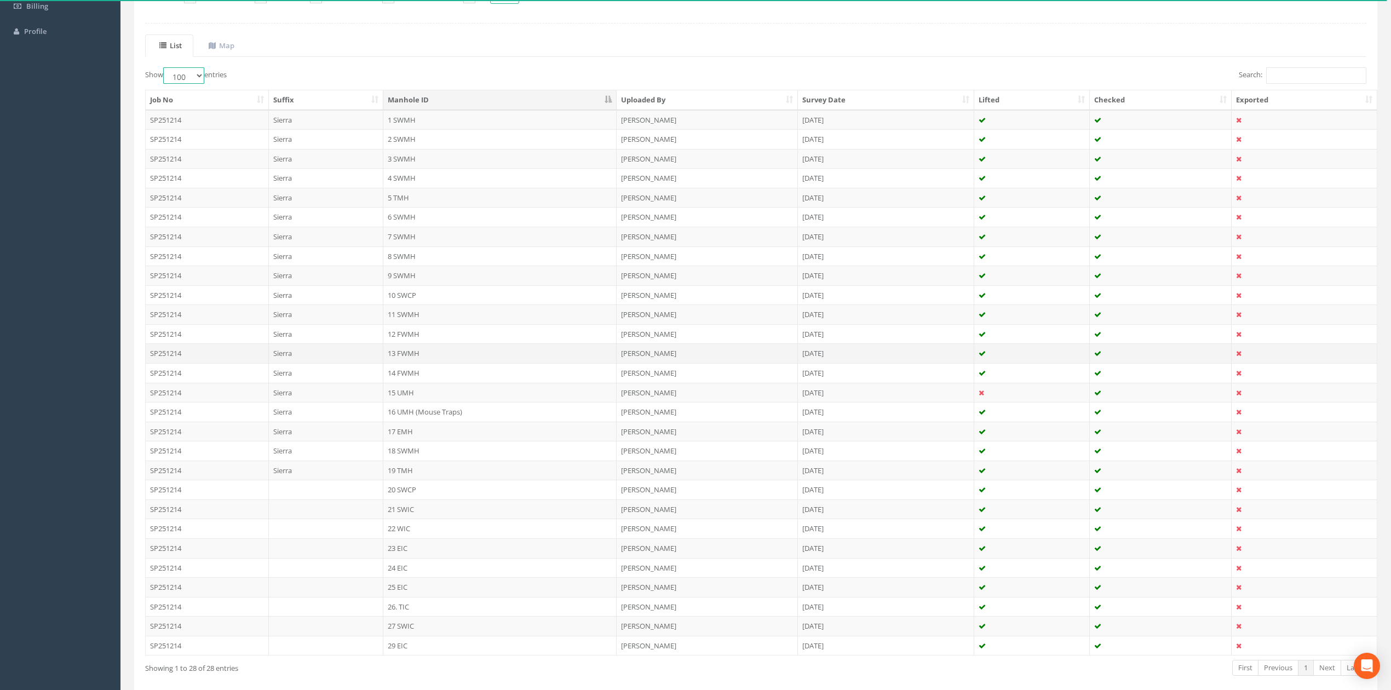
scroll to position [280, 0]
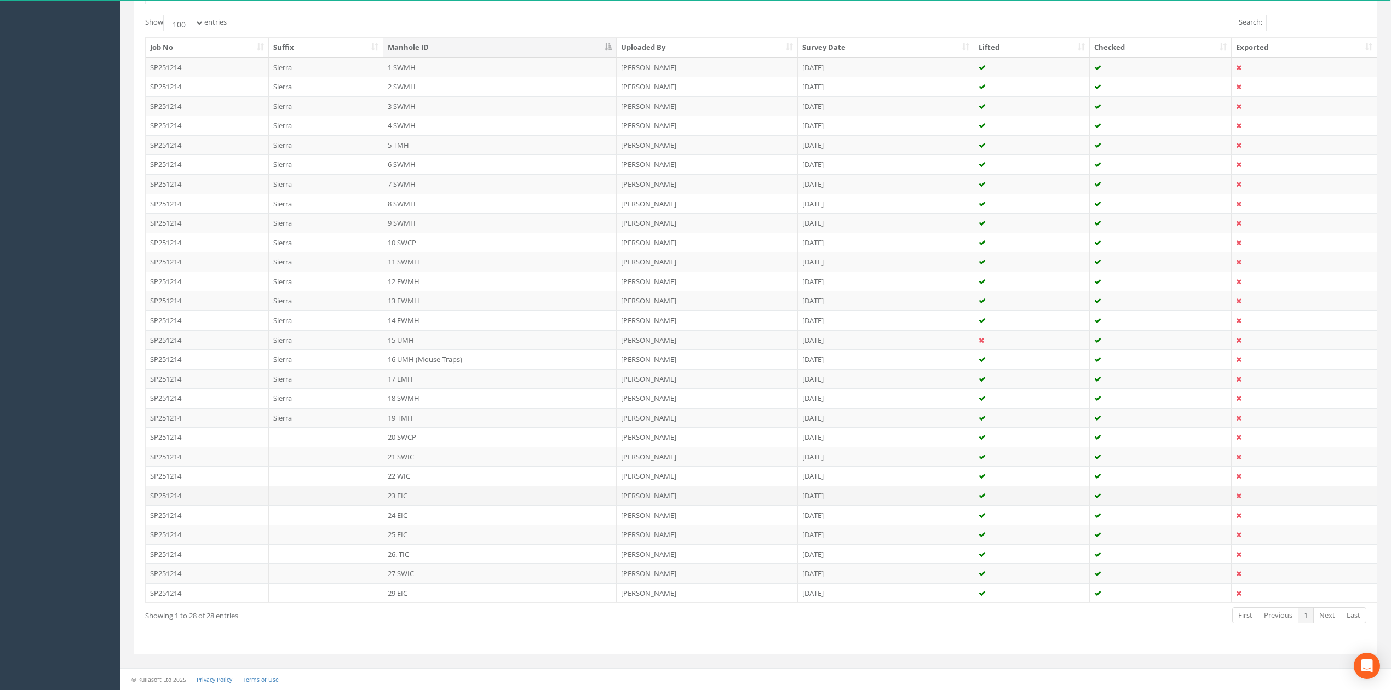
click at [411, 491] on td "23 EIC" at bounding box center [499, 496] width 233 height 20
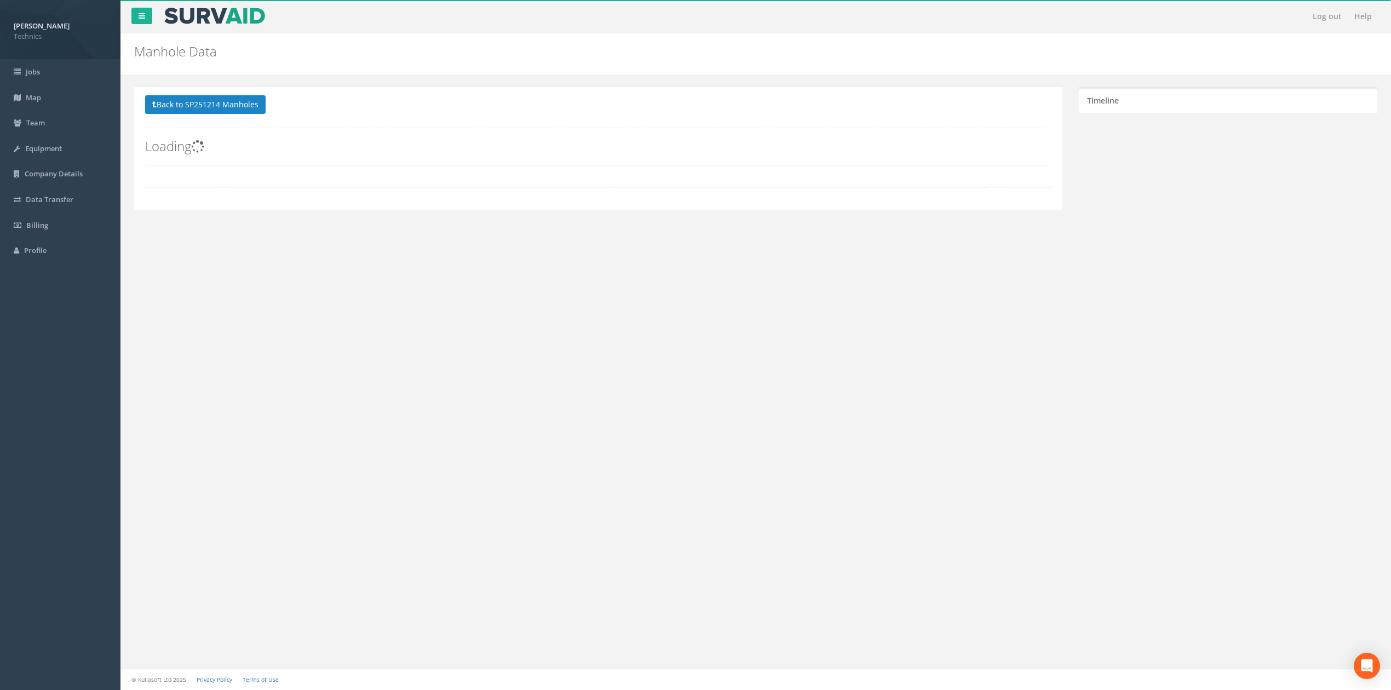
scroll to position [0, 0]
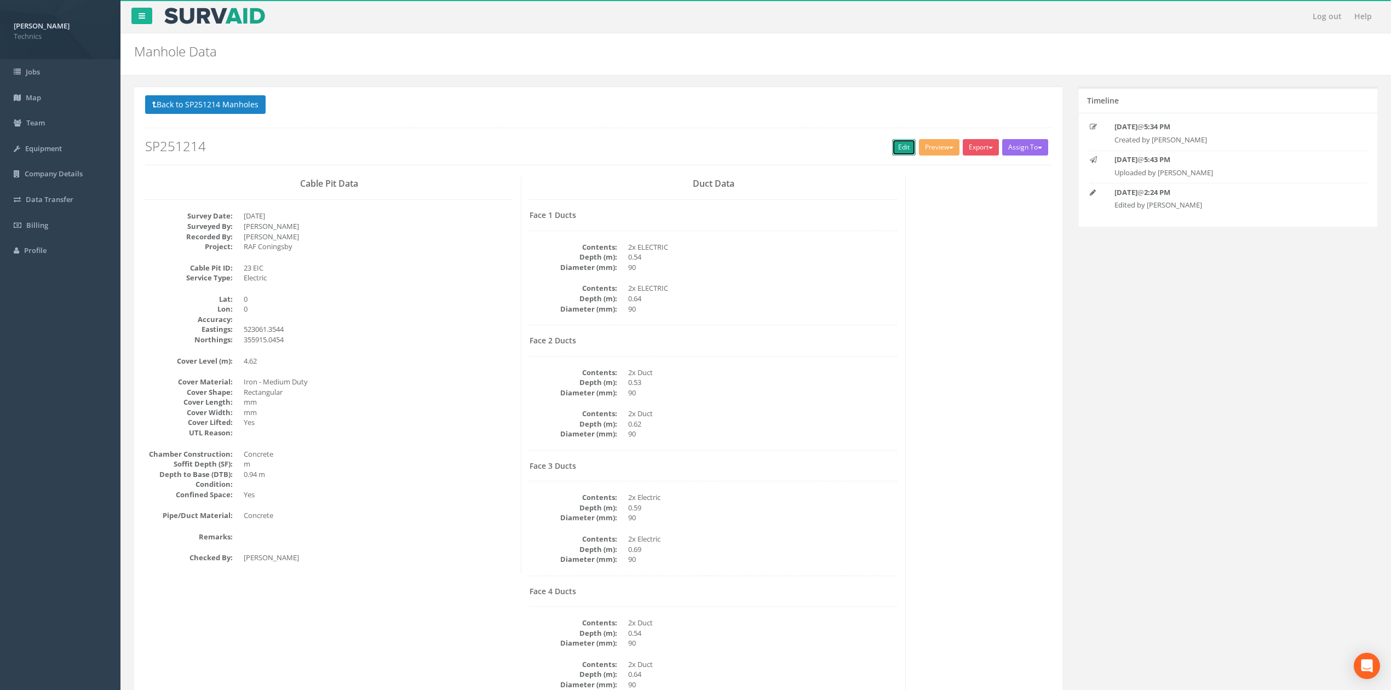
click at [897, 147] on link "Edit" at bounding box center [904, 147] width 24 height 16
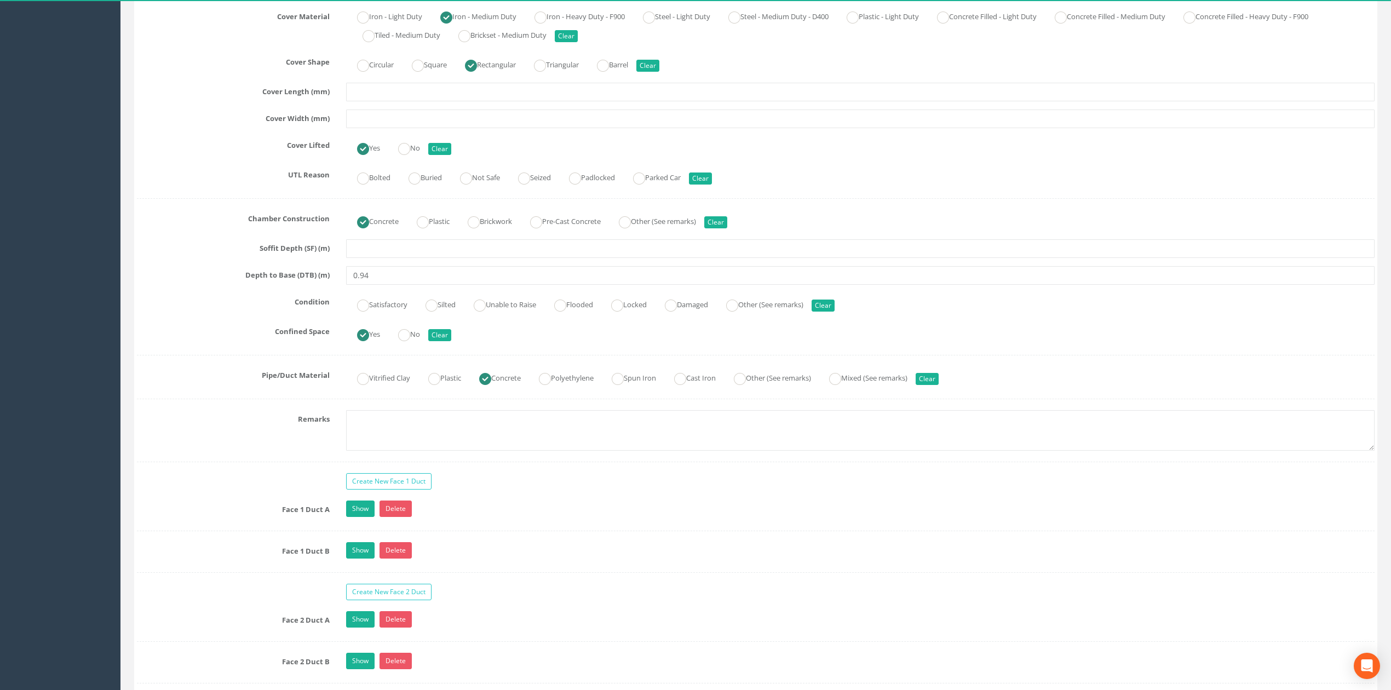
scroll to position [657, 0]
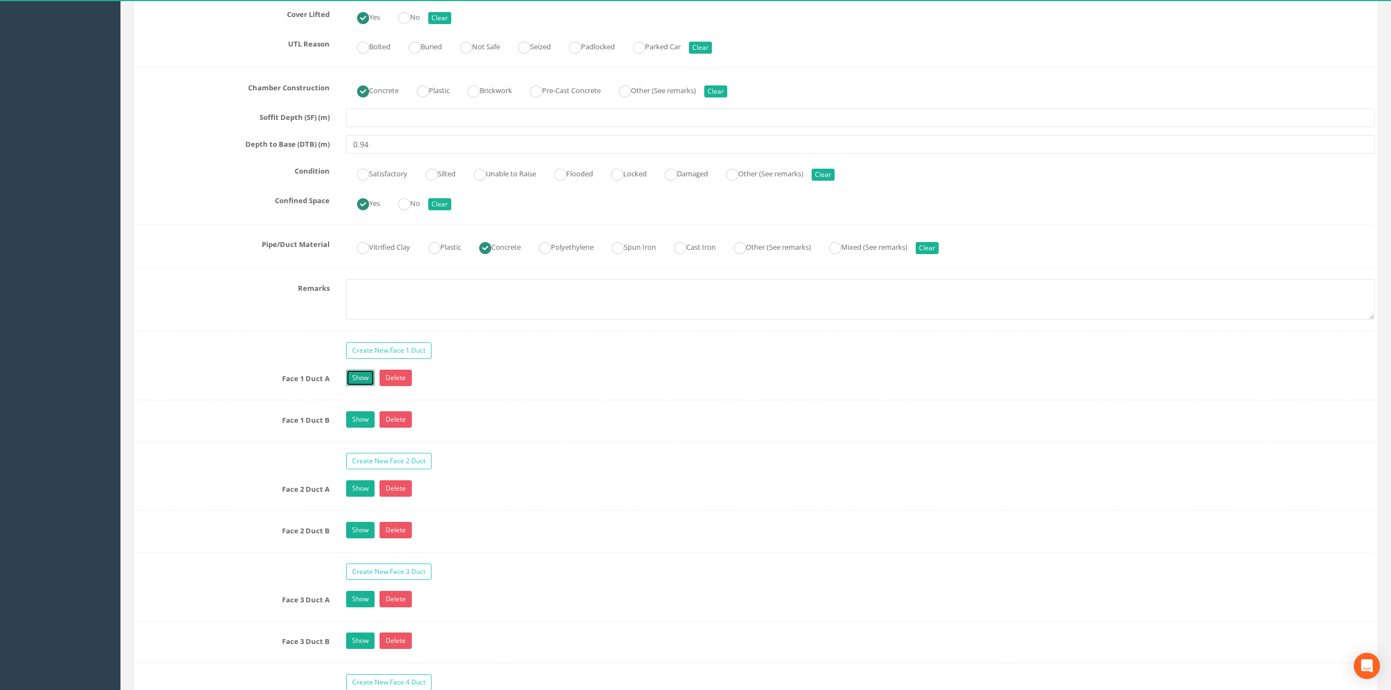
click at [360, 381] on link "Show" at bounding box center [360, 378] width 28 height 16
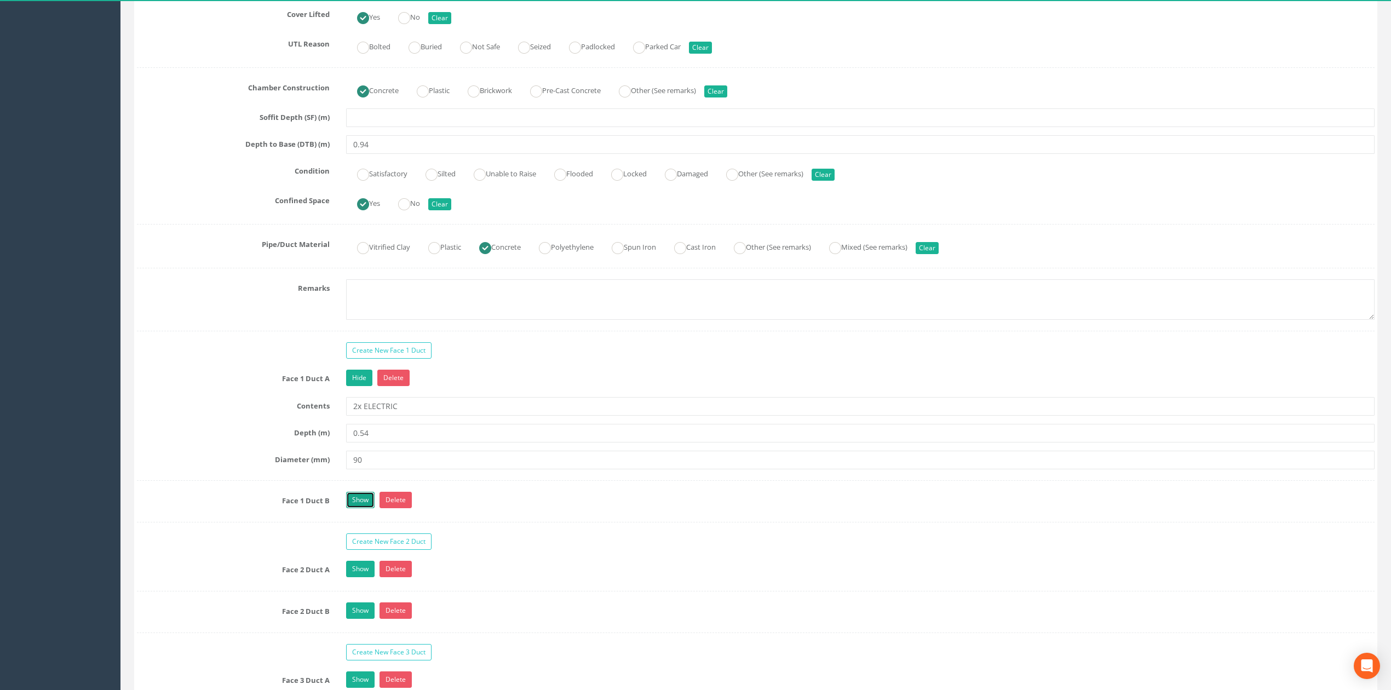
click at [360, 508] on link "Show" at bounding box center [360, 500] width 28 height 16
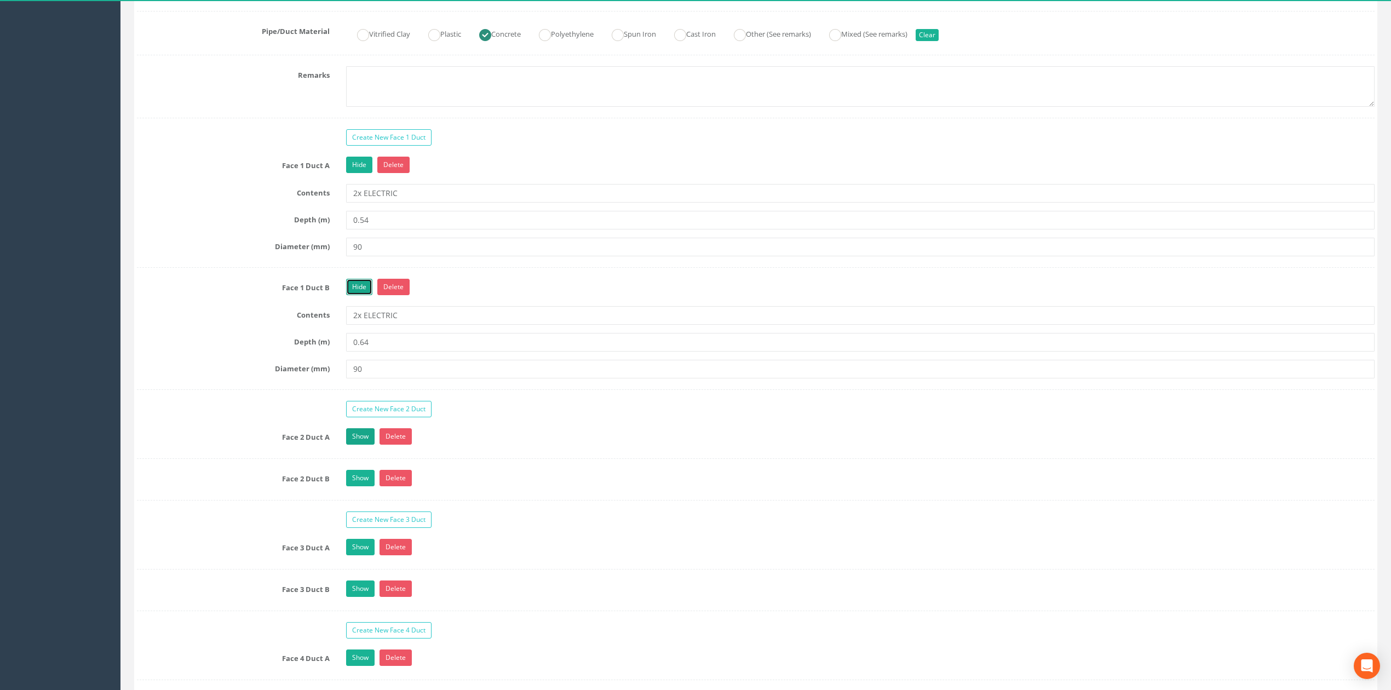
scroll to position [876, 0]
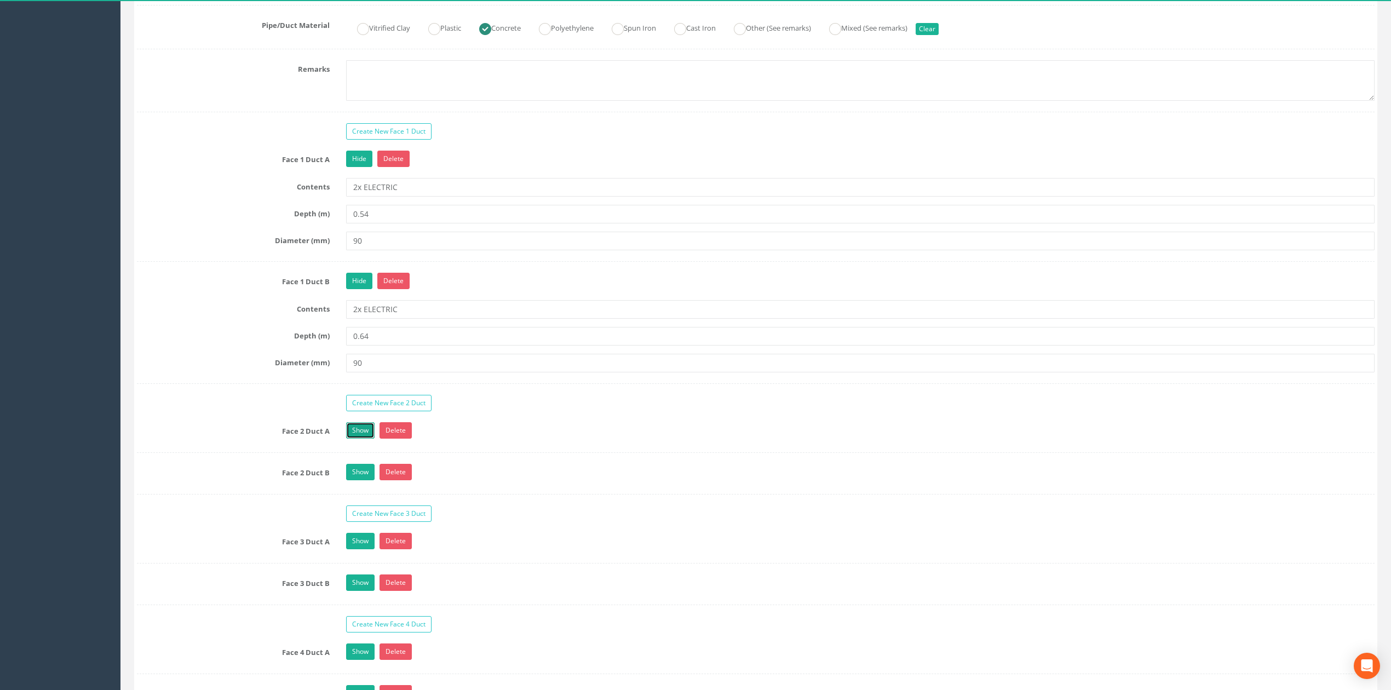
click at [355, 439] on link "Show" at bounding box center [360, 430] width 28 height 16
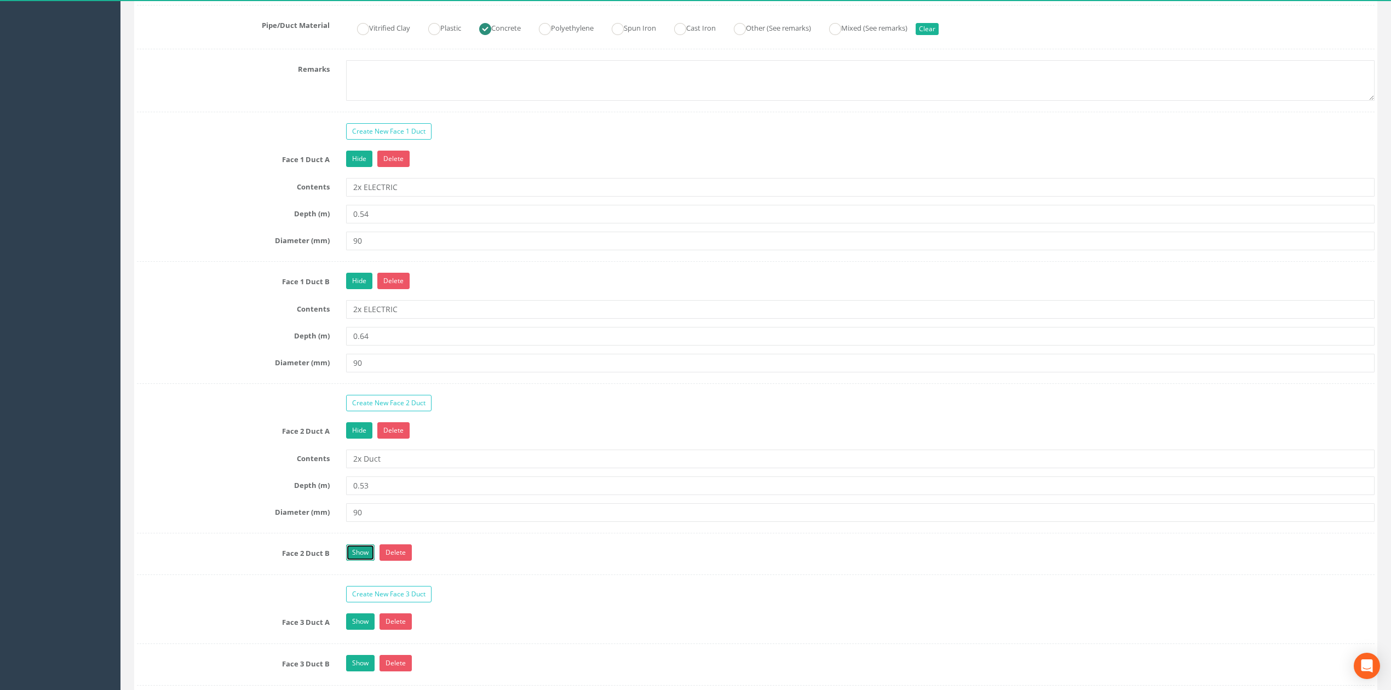
click at [357, 559] on link "Show" at bounding box center [360, 552] width 28 height 16
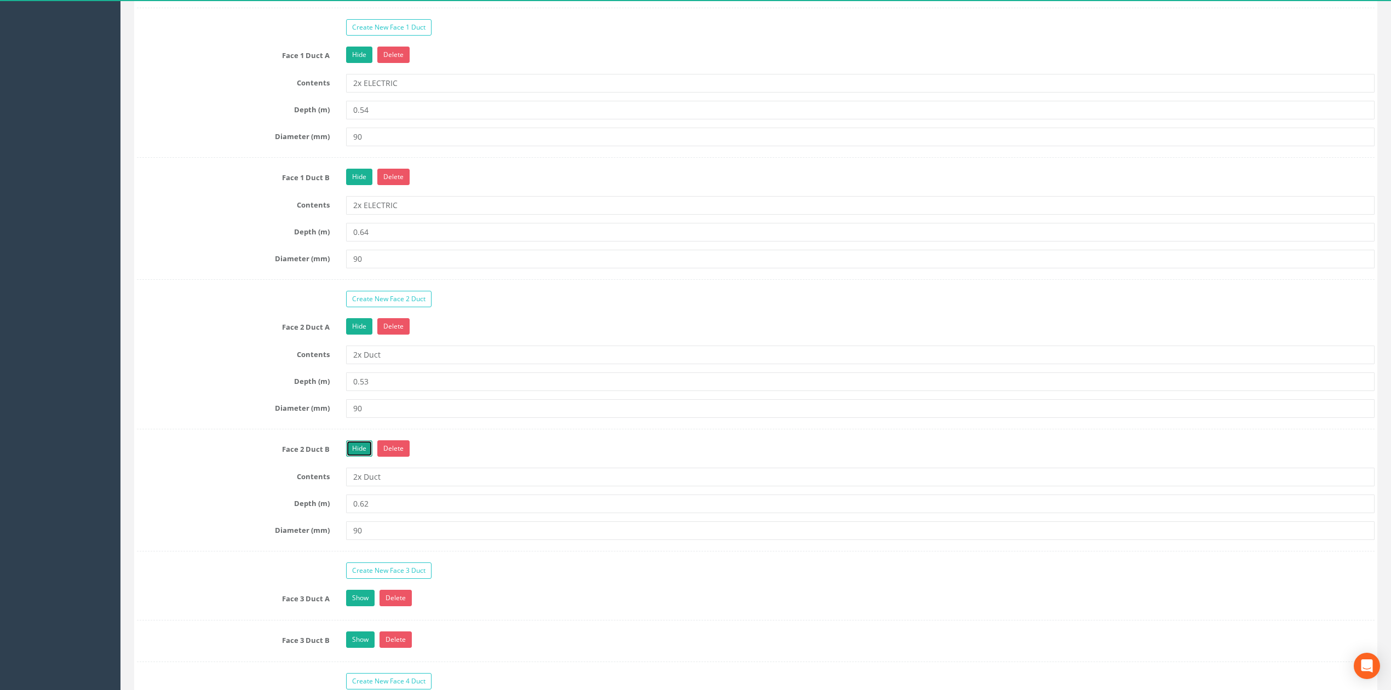
scroll to position [1095, 0]
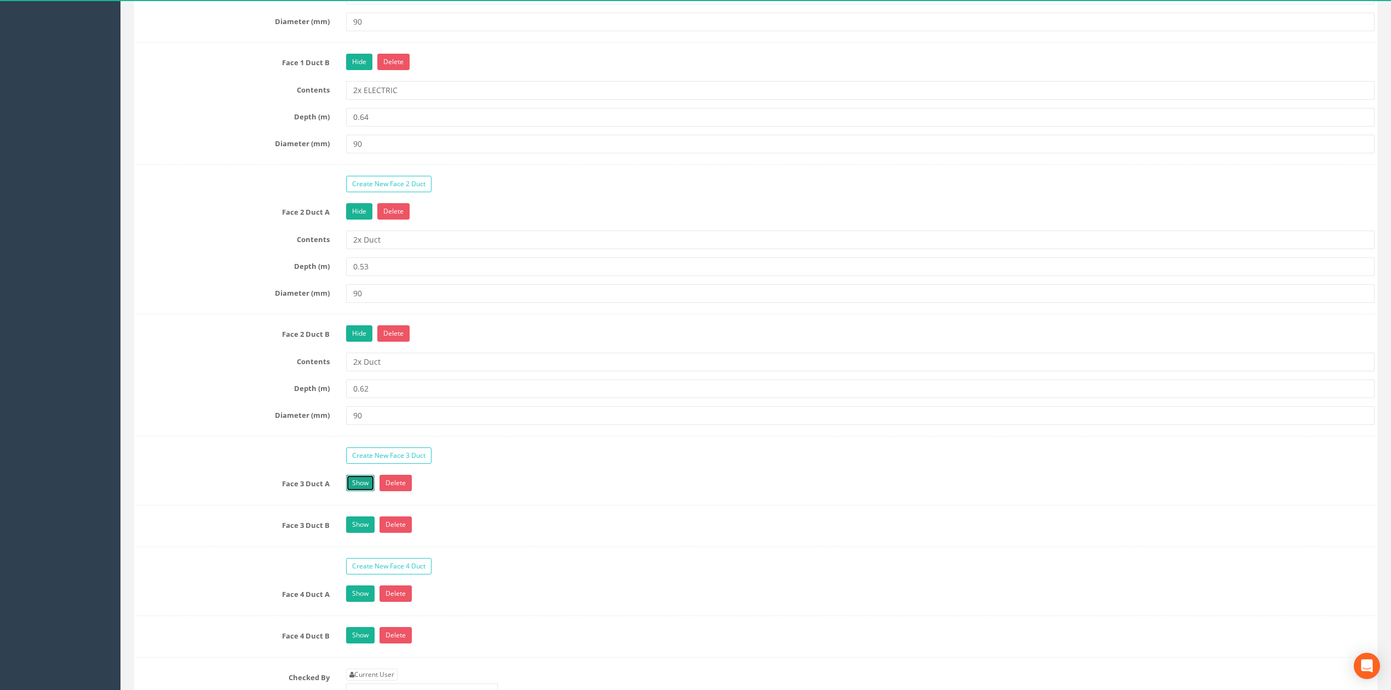
click at [361, 491] on link "Show" at bounding box center [360, 483] width 28 height 16
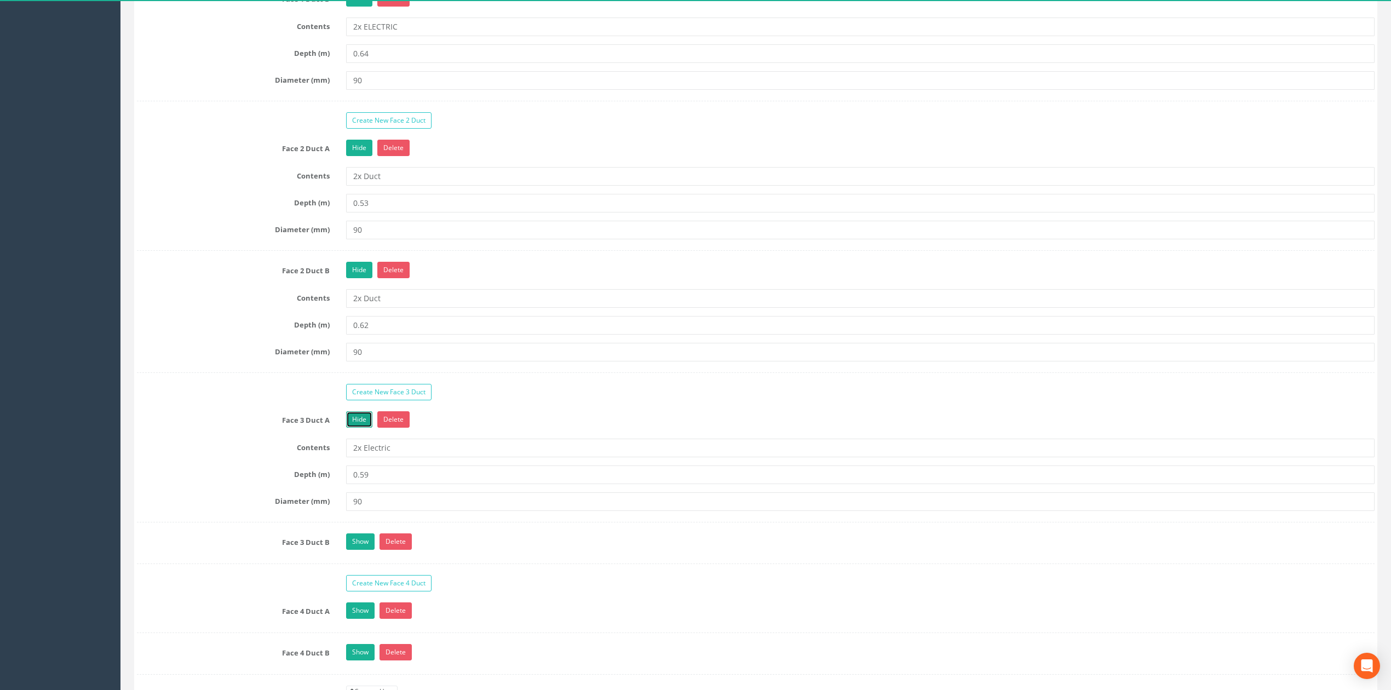
scroll to position [1241, 0]
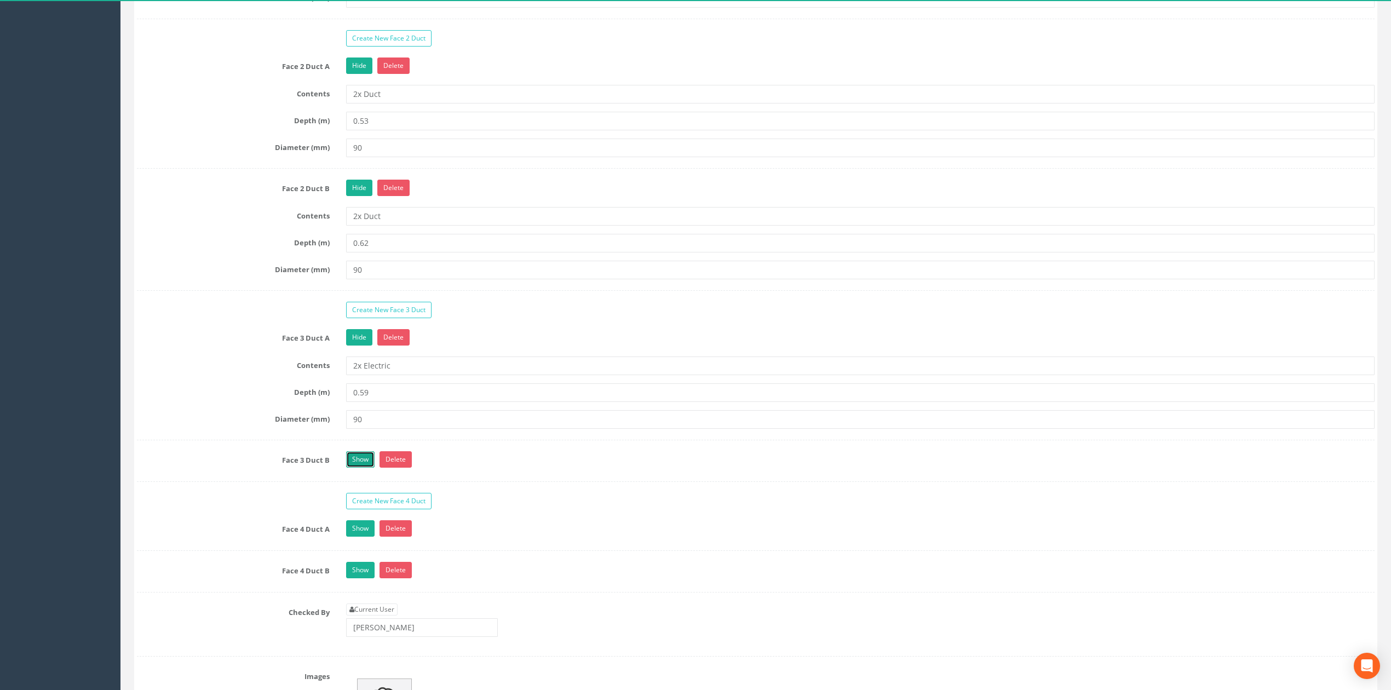
click at [366, 468] on link "Show" at bounding box center [360, 459] width 28 height 16
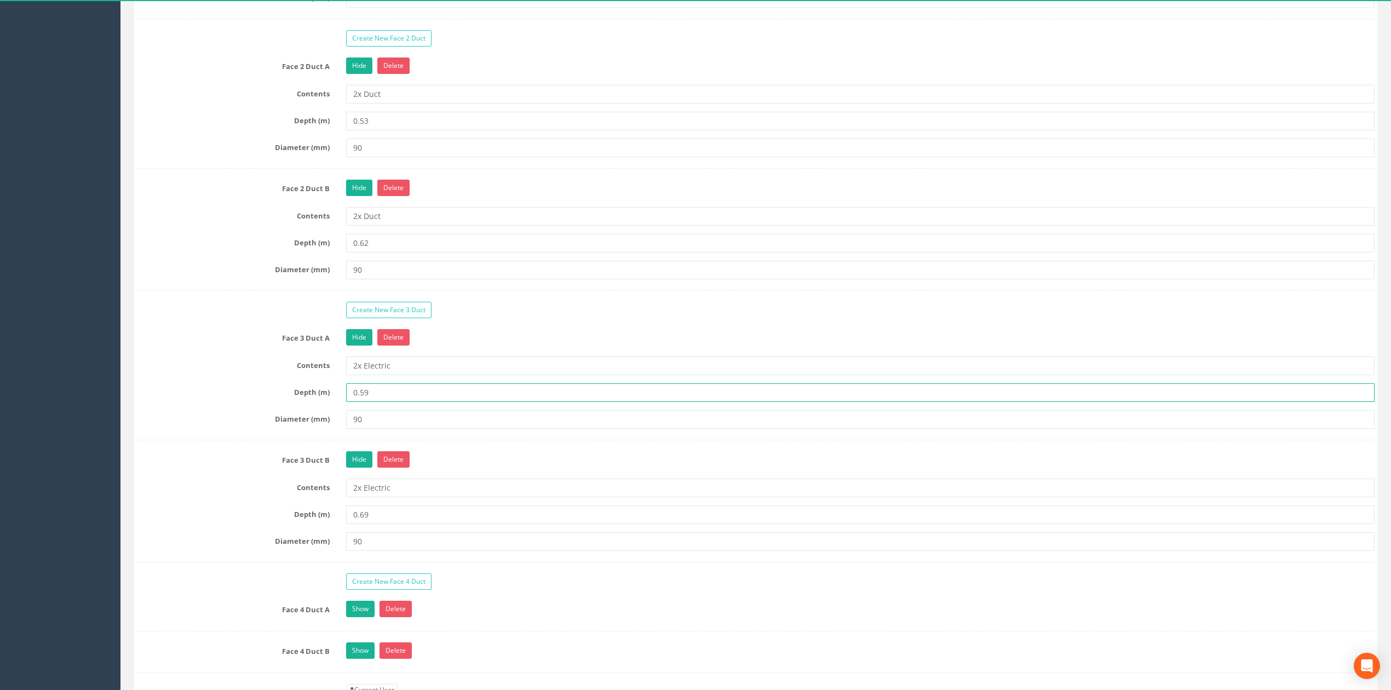
click at [371, 402] on input "0.59" at bounding box center [860, 392] width 1028 height 19
type input "0.57"
click at [384, 524] on input "0.69" at bounding box center [860, 514] width 1028 height 19
click at [230, 497] on div "Contents 2x Electric" at bounding box center [756, 488] width 1254 height 19
click at [244, 424] on label "Diameter (mm)" at bounding box center [233, 417] width 209 height 14
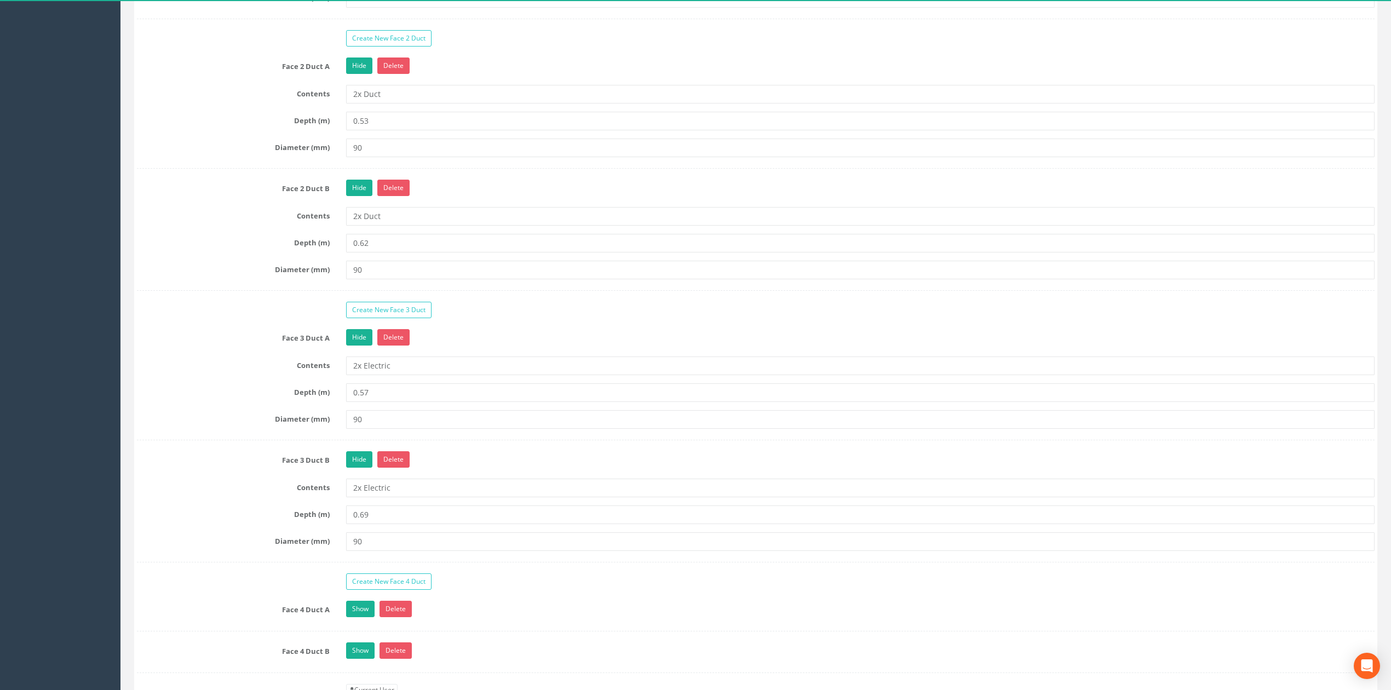
scroll to position [1533, 0]
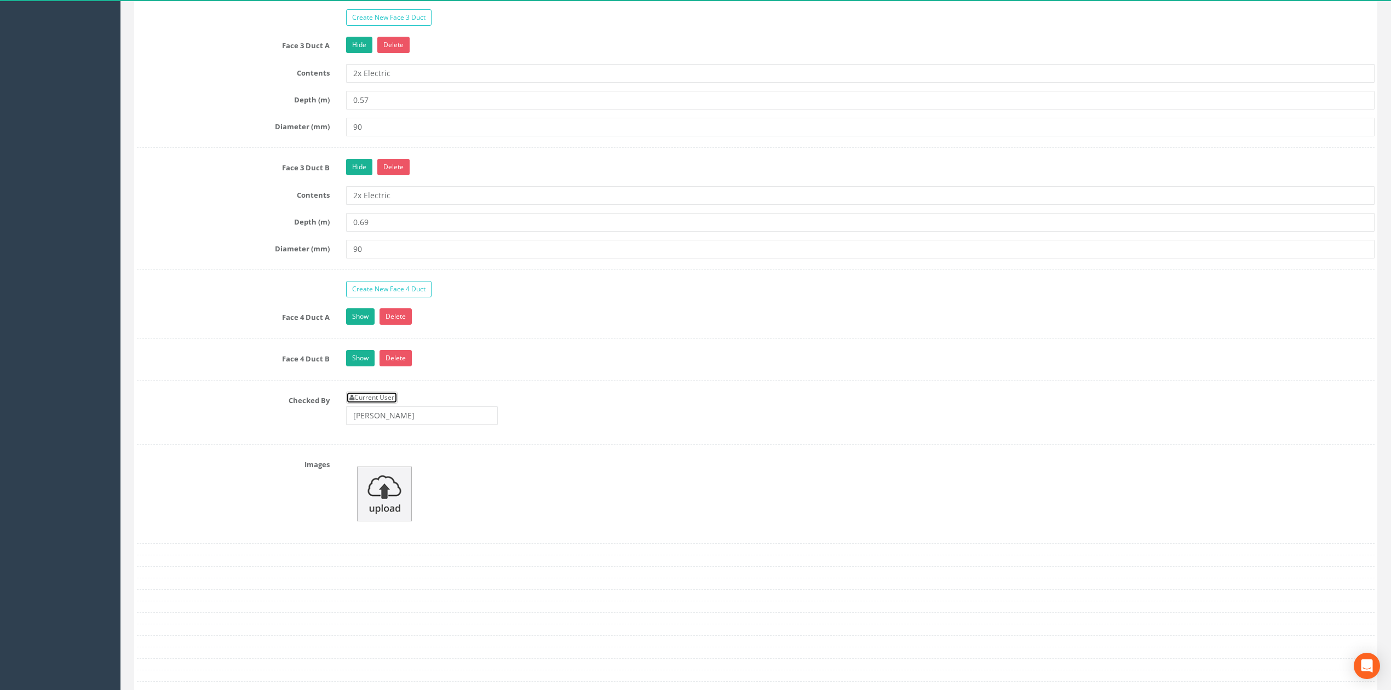
click at [375, 404] on link "Current User" at bounding box center [371, 398] width 51 height 12
type input "[PERSON_NAME]"
click at [346, 323] on link "Show" at bounding box center [360, 316] width 28 height 16
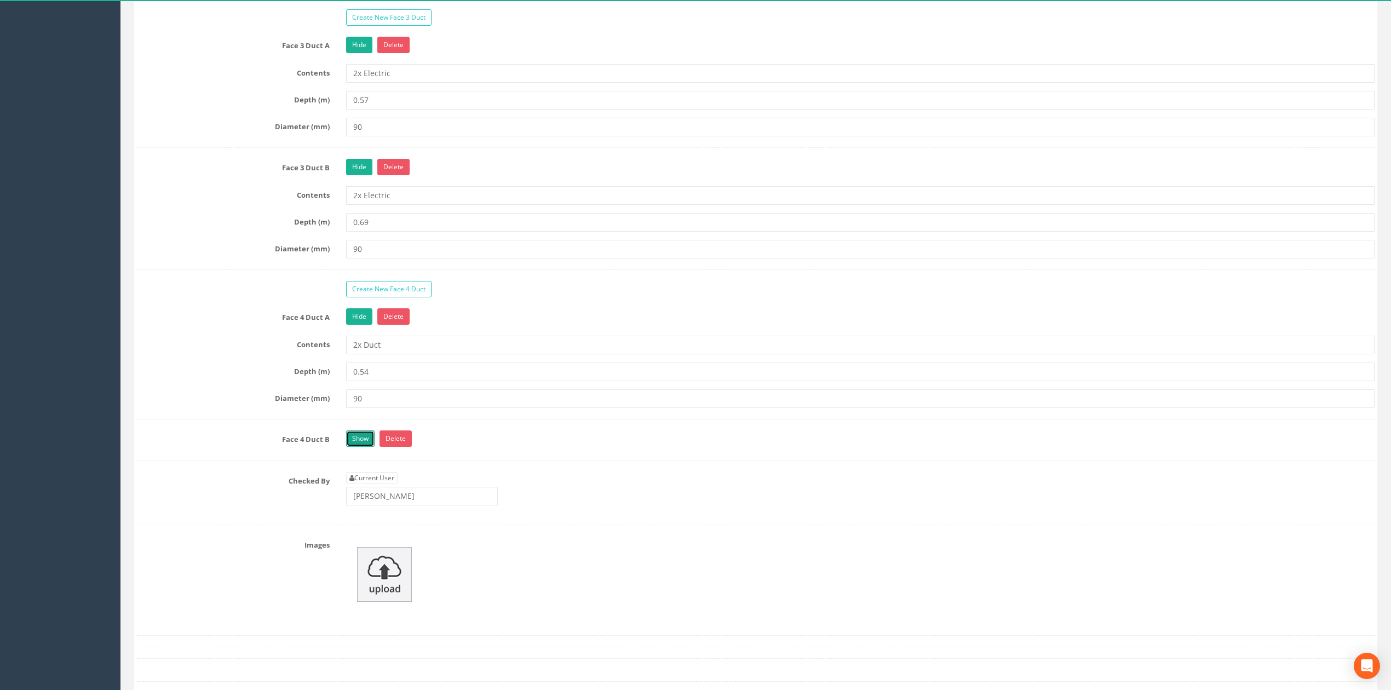
click at [349, 447] on link "Show" at bounding box center [360, 438] width 28 height 16
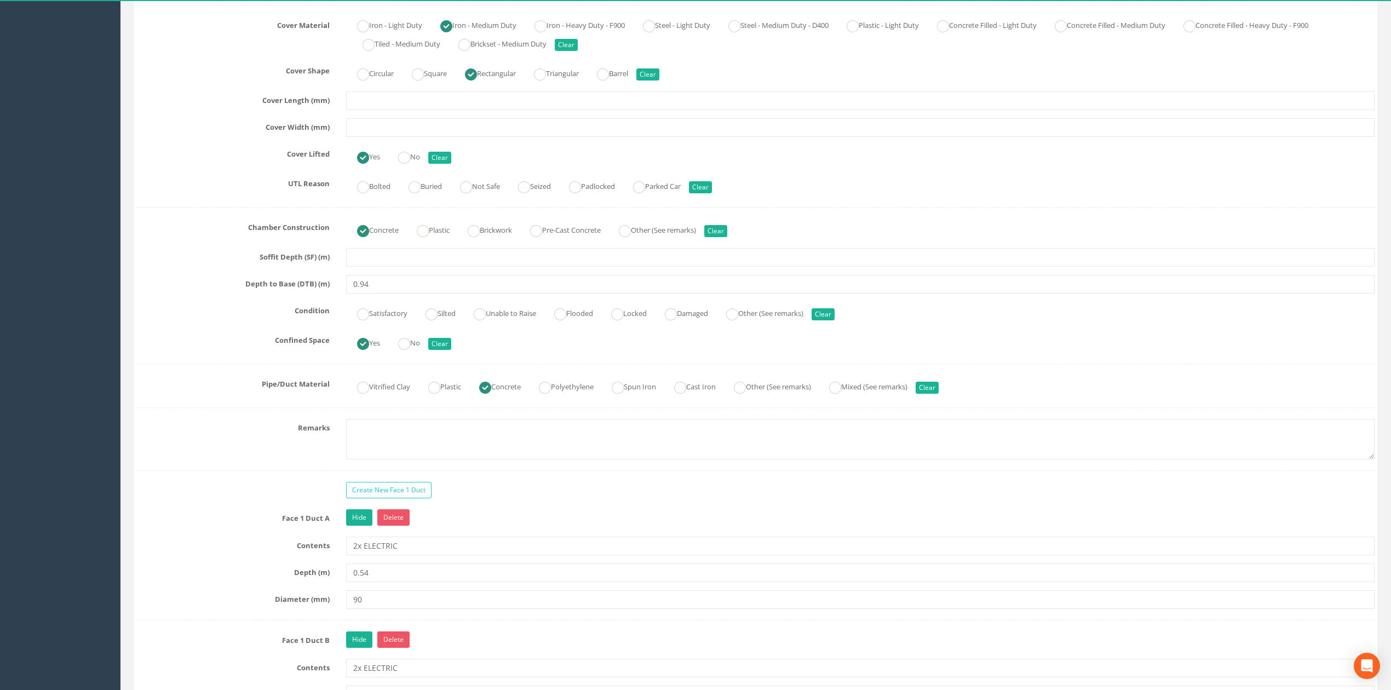
scroll to position [438, 0]
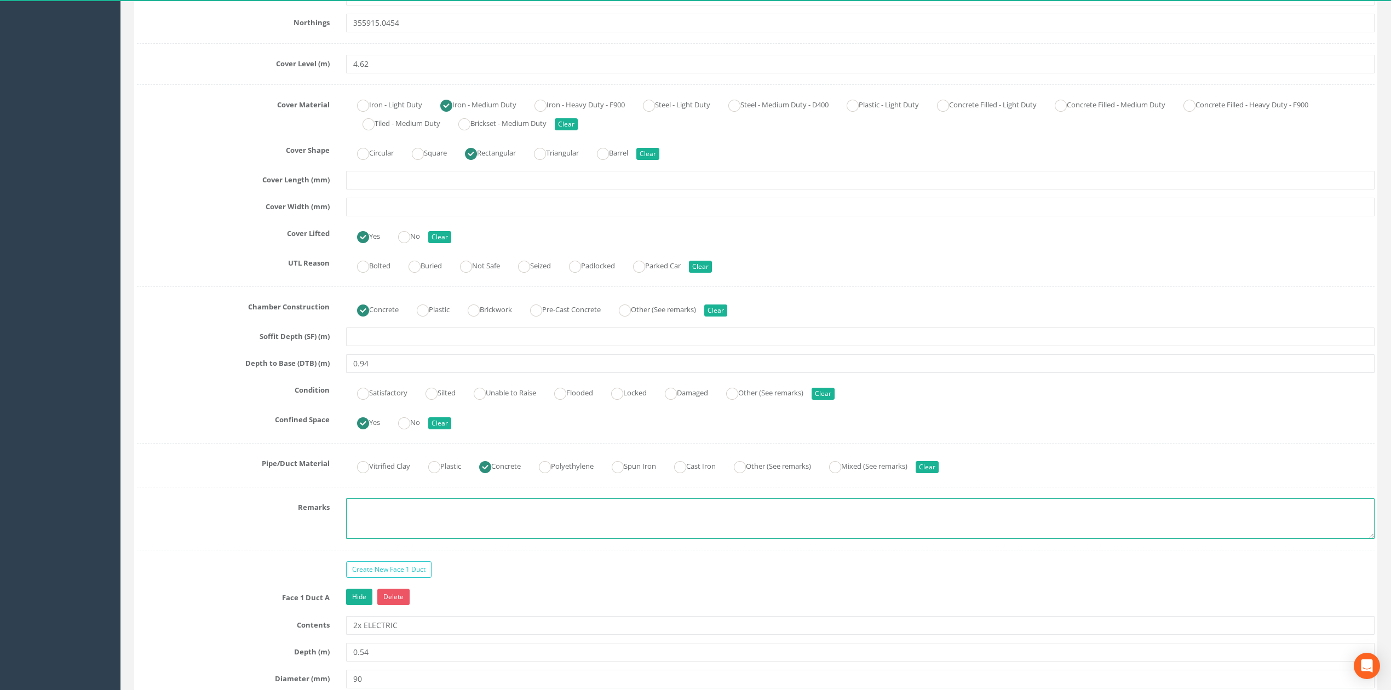
click at [359, 524] on textarea at bounding box center [860, 518] width 1028 height 41
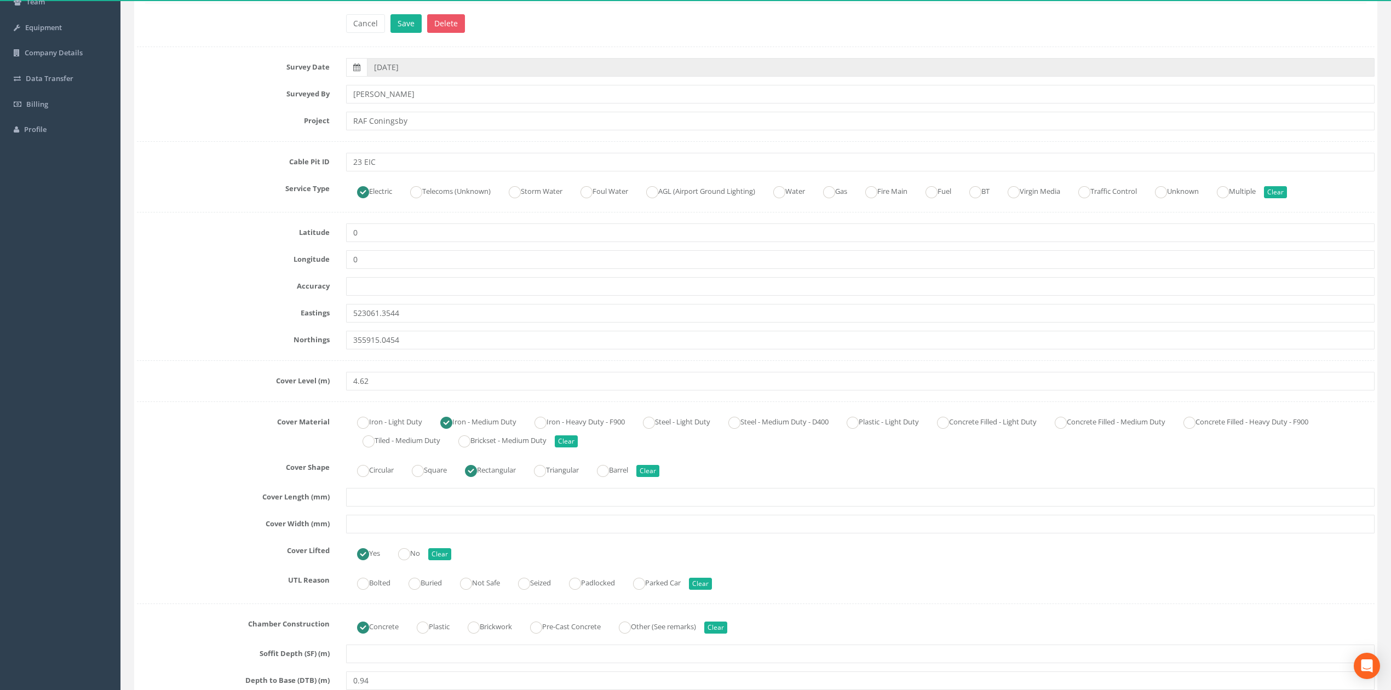
scroll to position [73, 0]
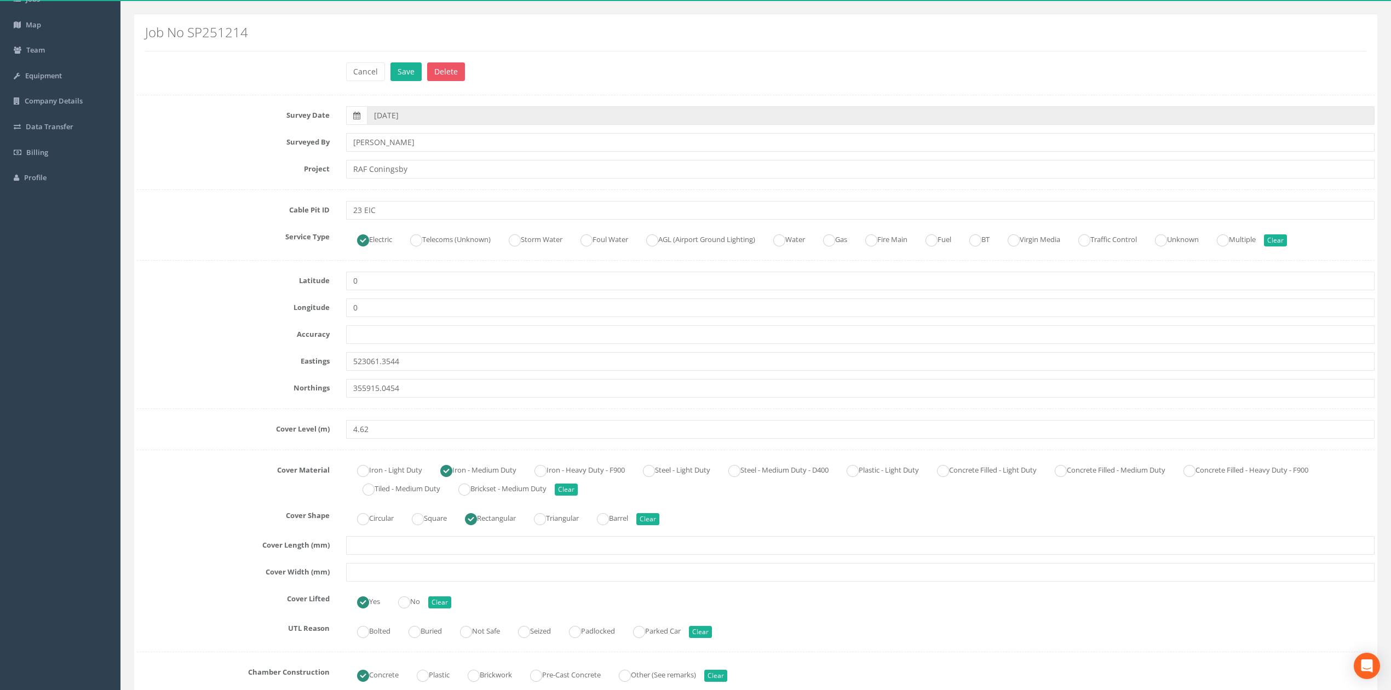
type textarea "Not permitted to take photographs"
click at [382, 541] on input "text" at bounding box center [860, 545] width 1028 height 19
type input "1200"
click at [388, 571] on input "text" at bounding box center [860, 572] width 1028 height 19
type input "700"
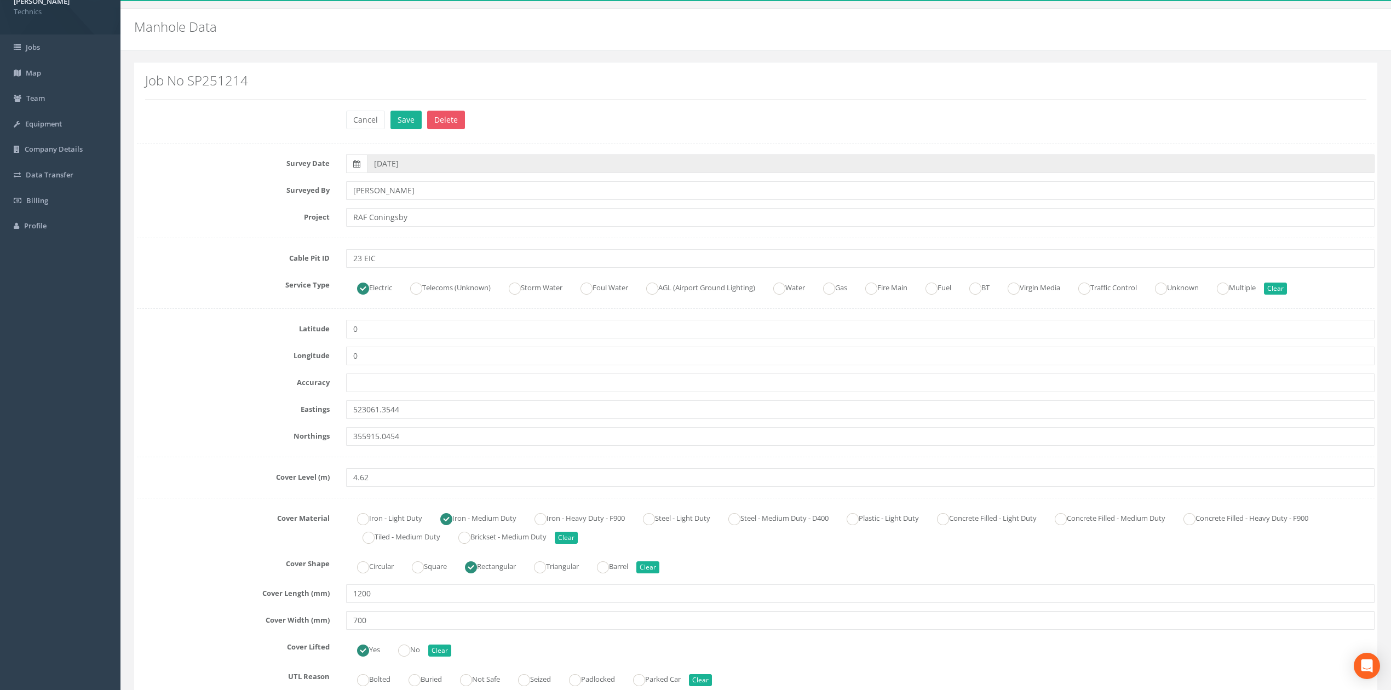
scroll to position [0, 0]
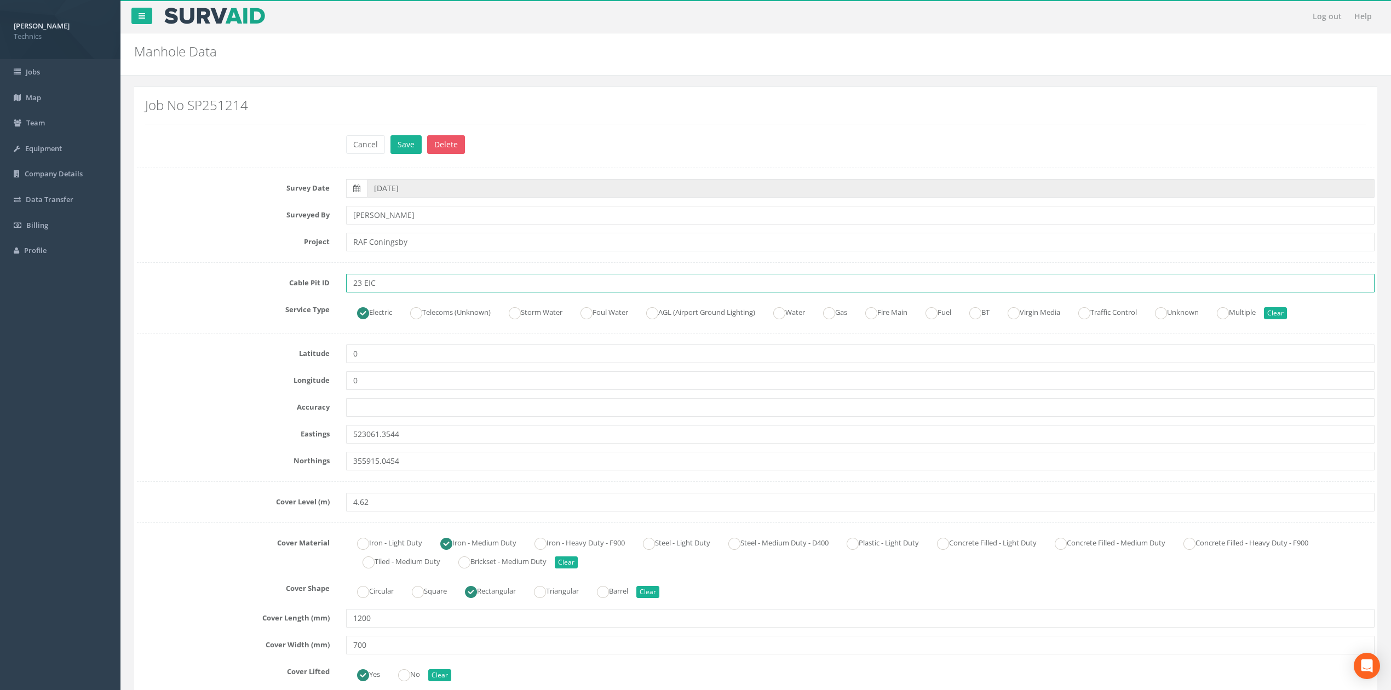
click at [382, 284] on input "23 EIC" at bounding box center [860, 283] width 1028 height 19
type input "23 EMH"
click at [406, 145] on button "Save" at bounding box center [405, 144] width 31 height 19
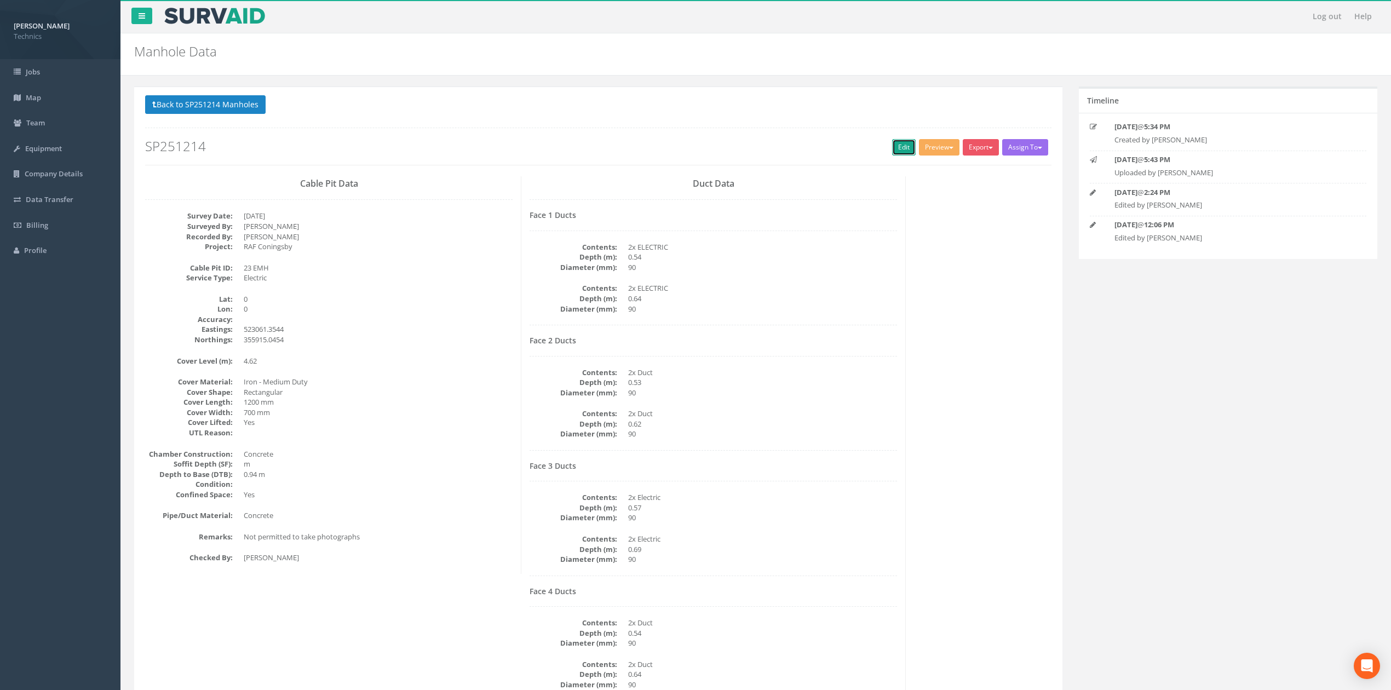
click at [901, 149] on link "Edit" at bounding box center [904, 147] width 24 height 16
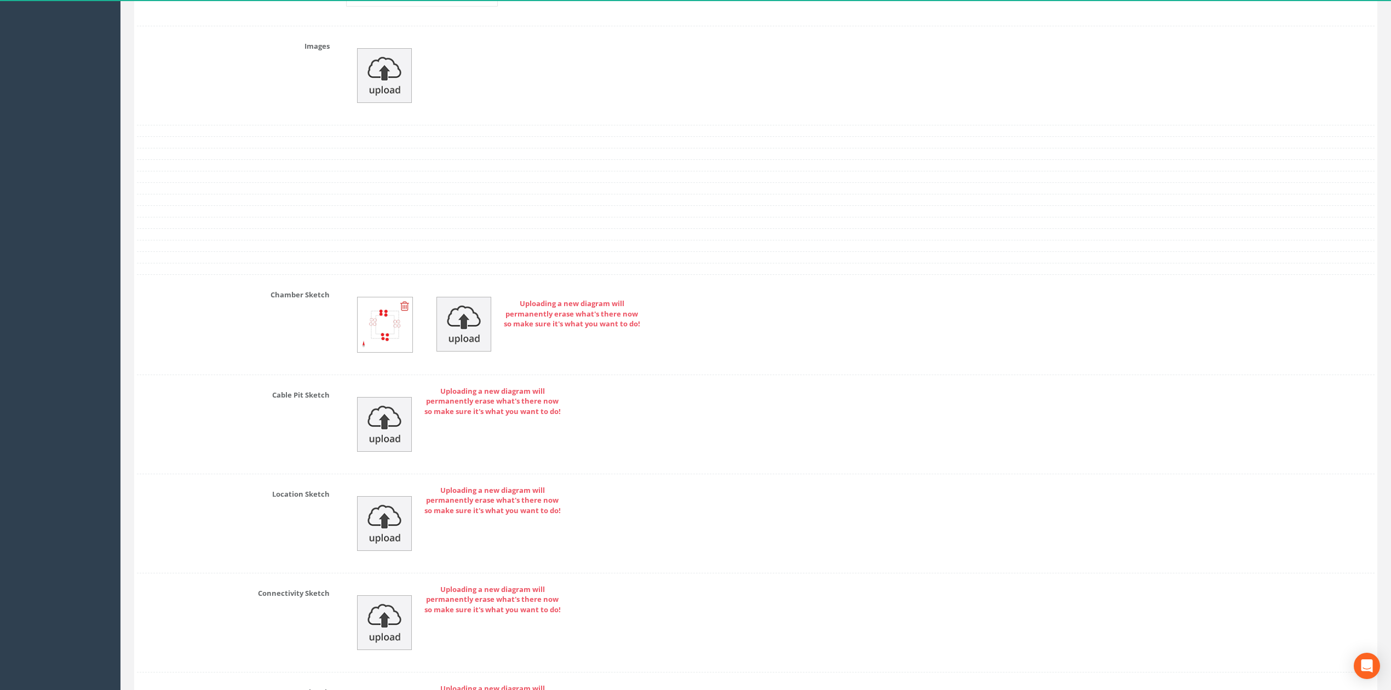
scroll to position [2263, 0]
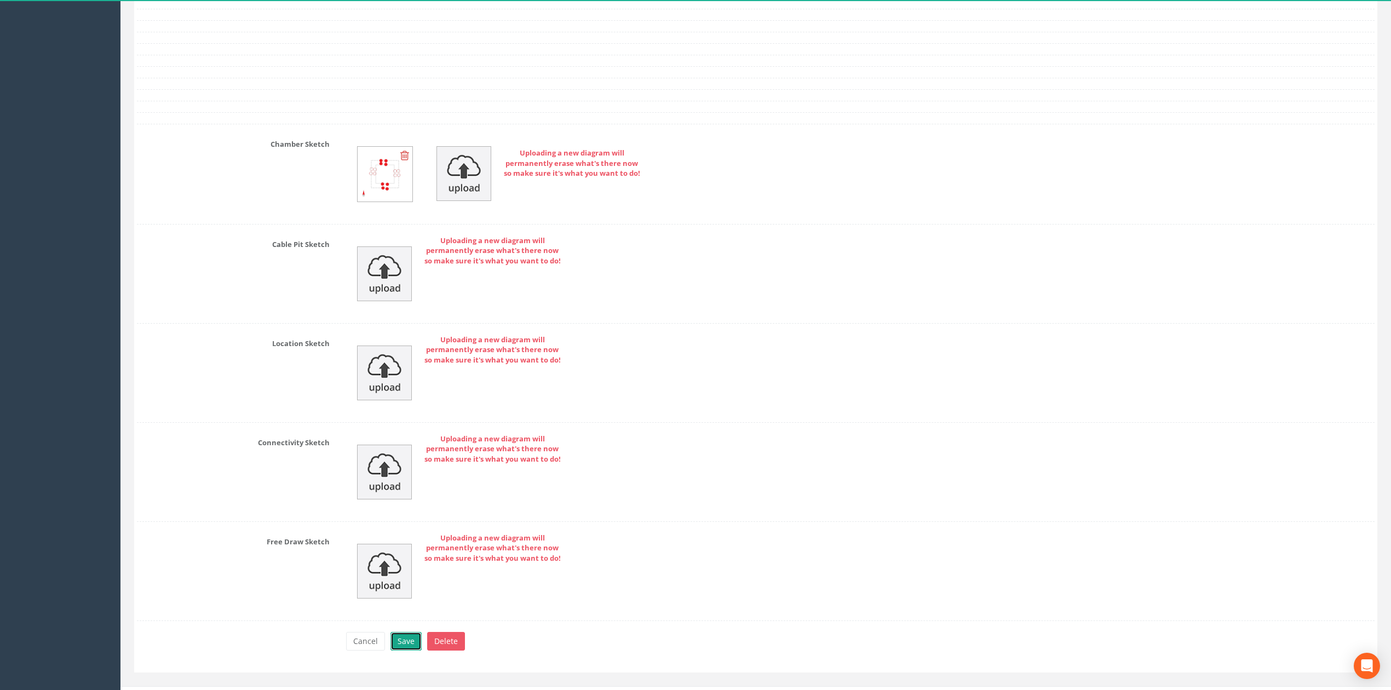
click at [403, 651] on button "Save" at bounding box center [405, 641] width 31 height 19
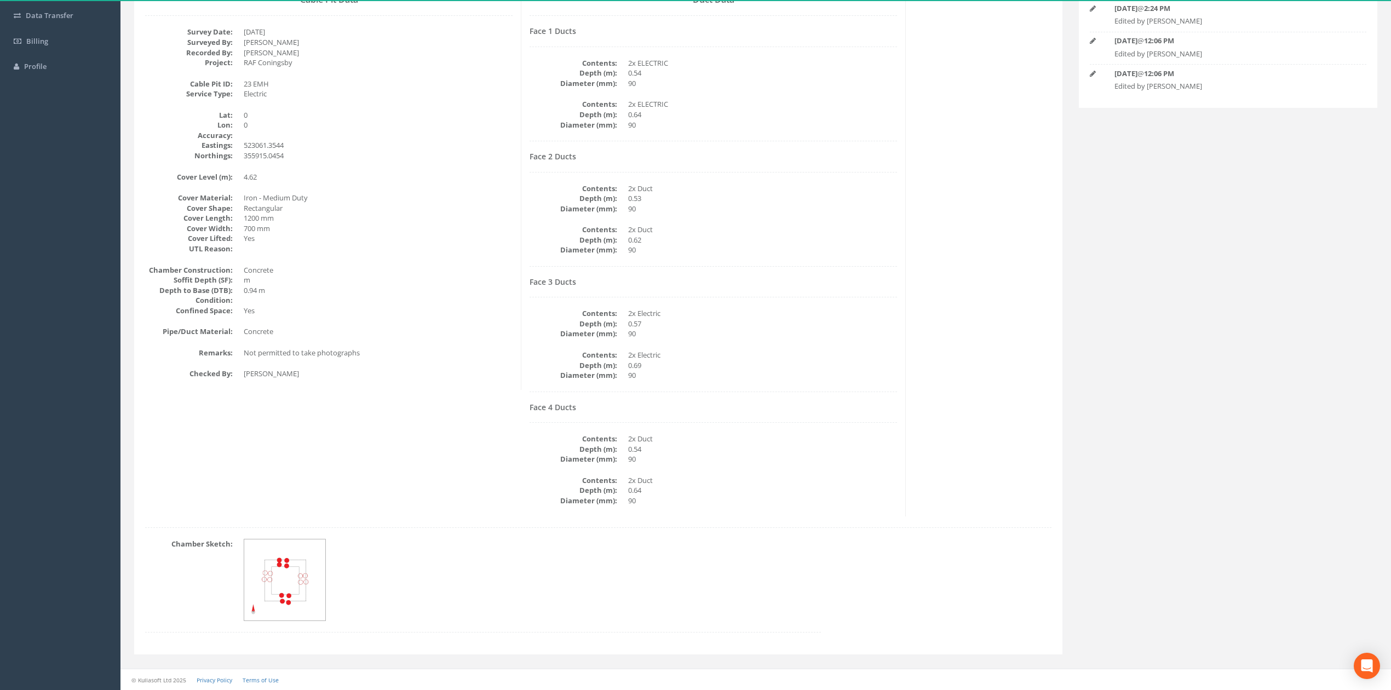
click at [788, 245] on dd "90" at bounding box center [762, 250] width 269 height 10
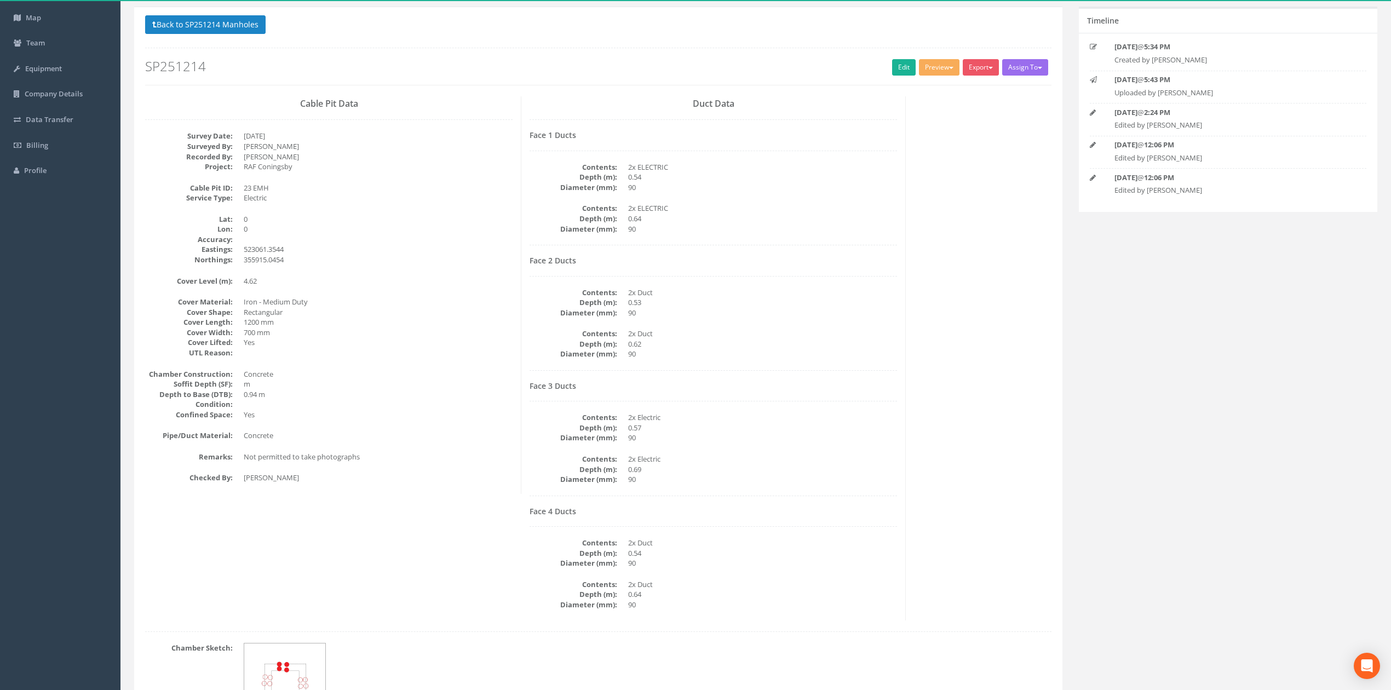
scroll to position [0, 0]
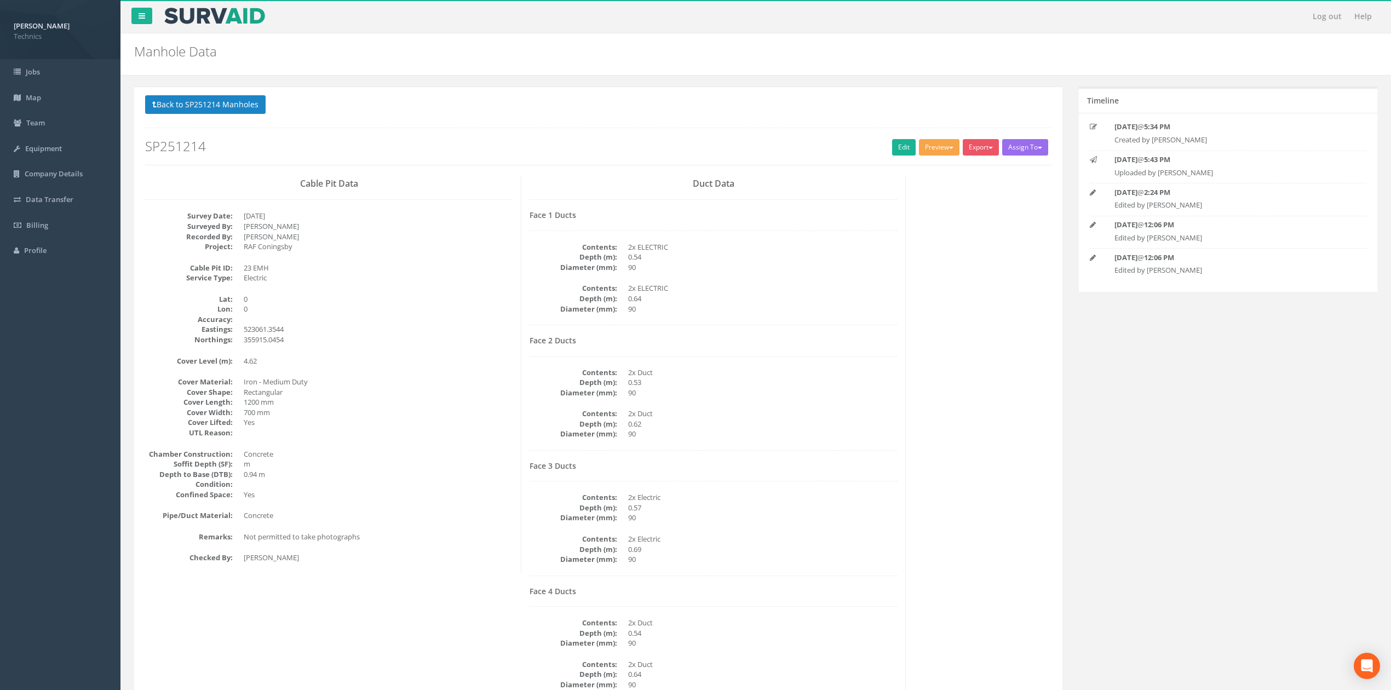
click at [931, 145] on button "Preview" at bounding box center [939, 147] width 41 height 16
click at [914, 166] on link "Technics Brize Norton" at bounding box center [915, 170] width 89 height 17
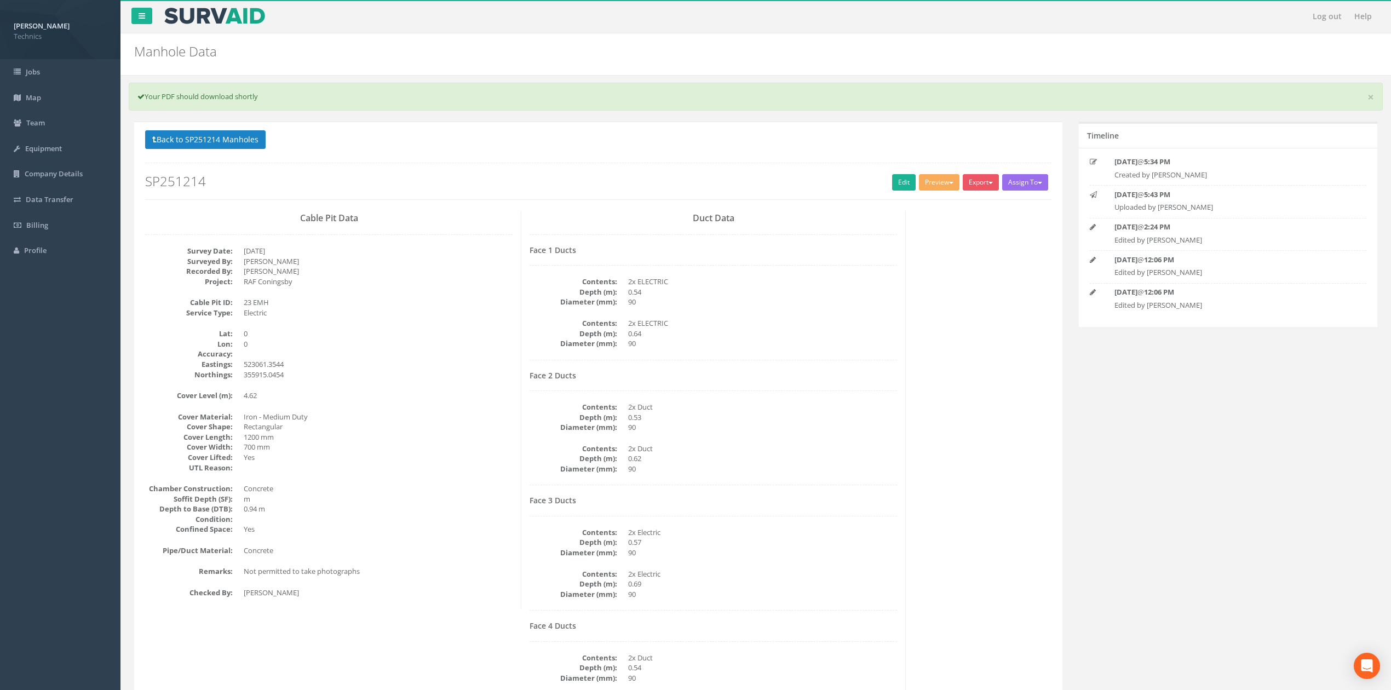
drag, startPoint x: 574, startPoint y: 207, endPoint x: 590, endPoint y: 207, distance: 16.4
click at [574, 207] on div "Back to SP251214 Manholes Back to Map Assign To No Companies Added Export Techn…" at bounding box center [598, 170] width 923 height 81
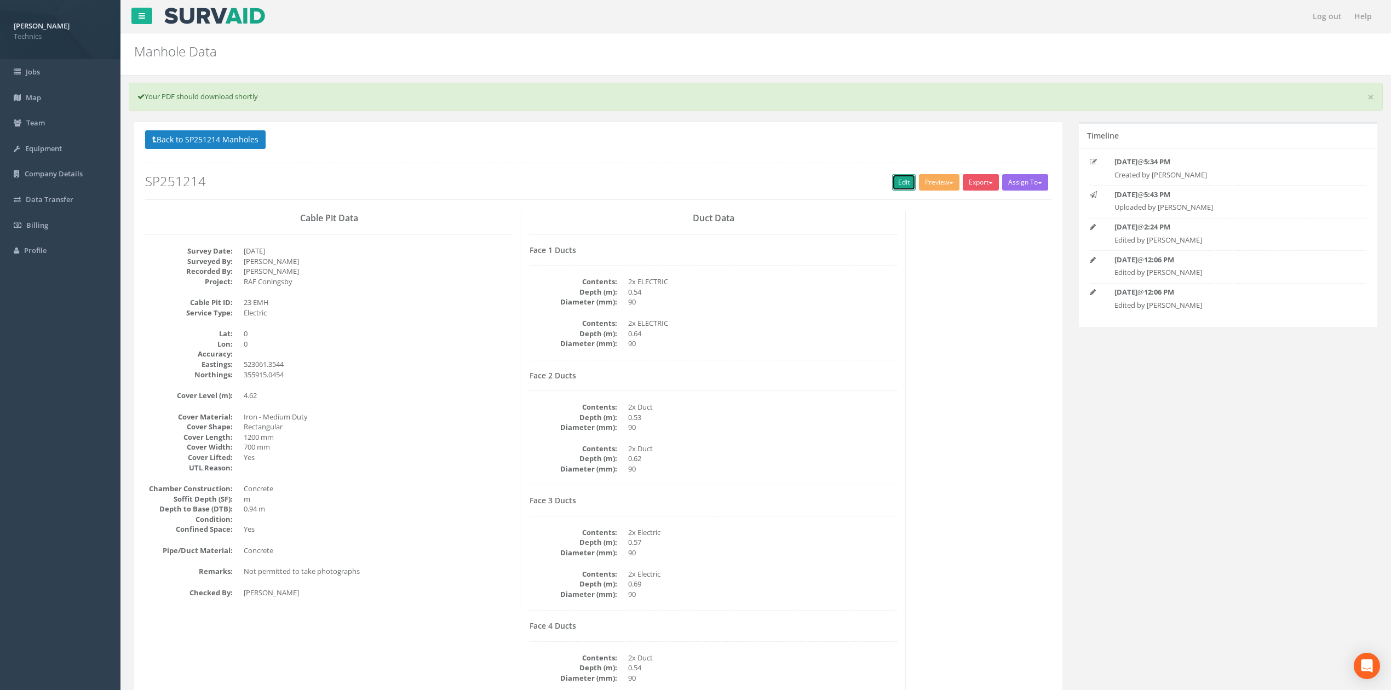
click at [900, 179] on link "Edit" at bounding box center [904, 182] width 24 height 16
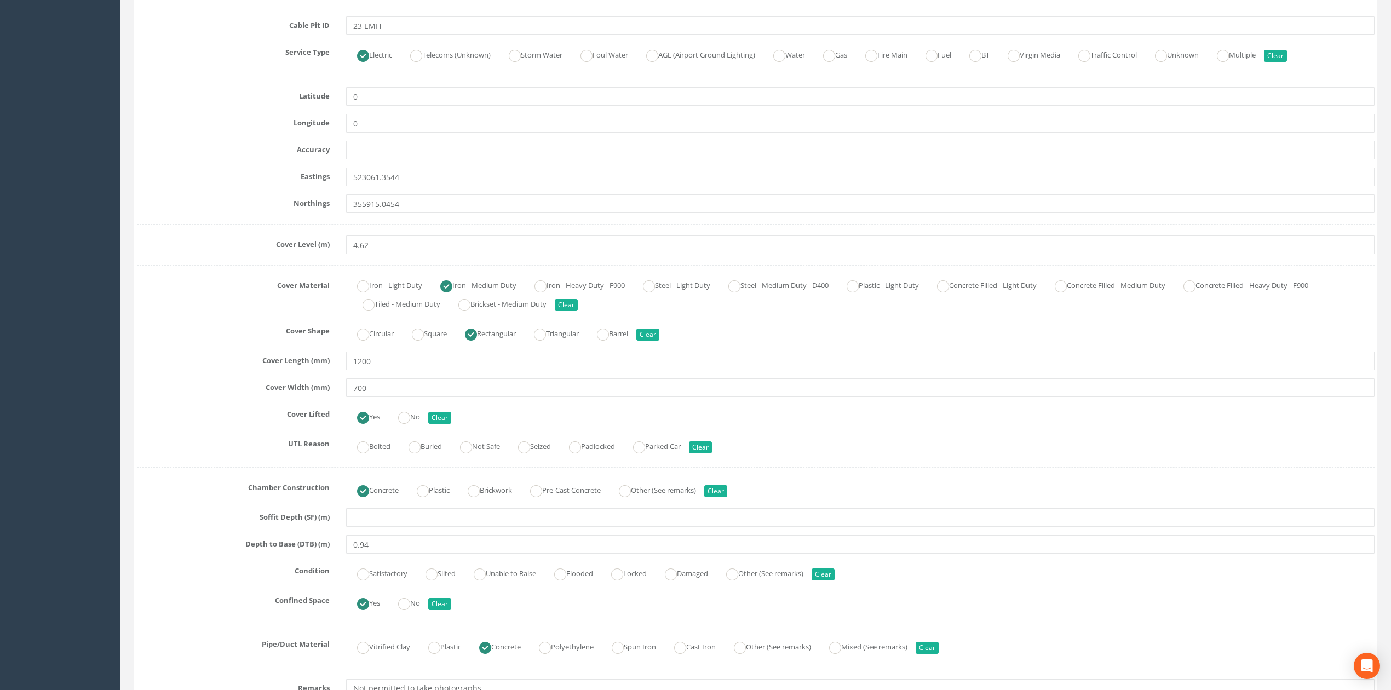
scroll to position [365, 0]
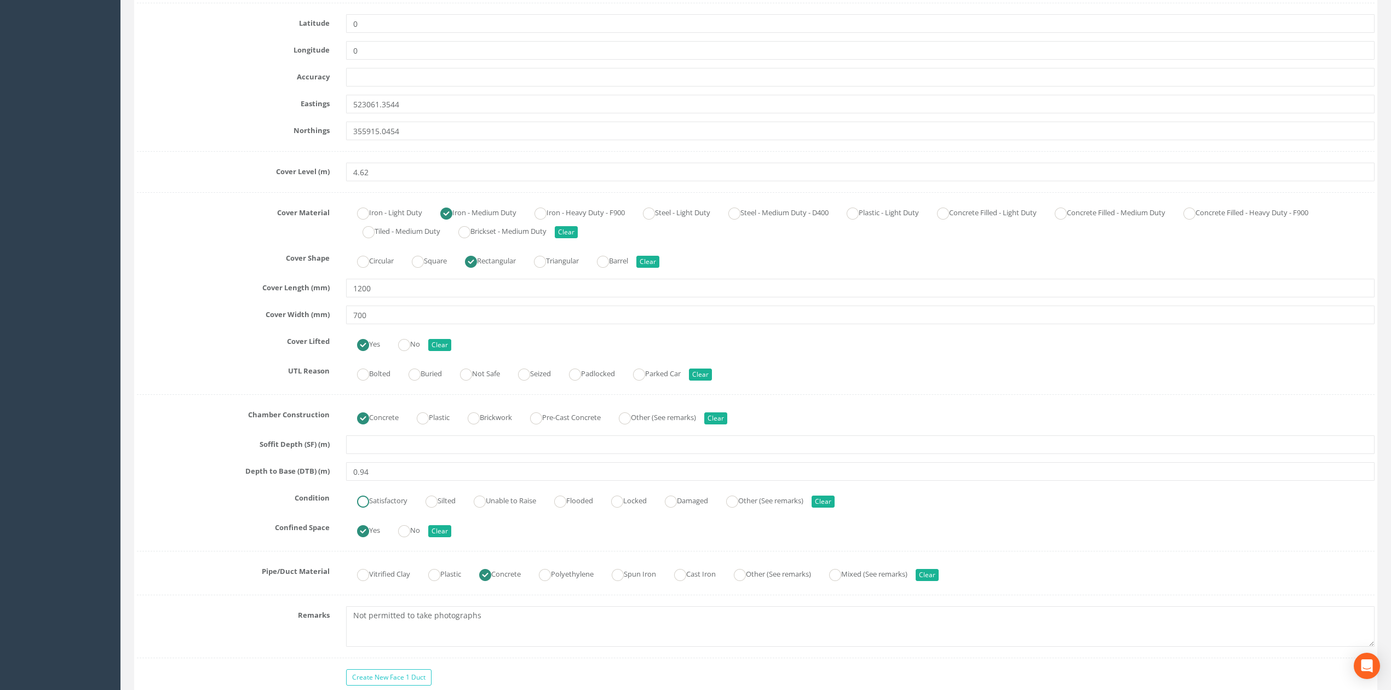
click at [371, 505] on label "Satisfactory" at bounding box center [376, 500] width 61 height 16
radio input "true"
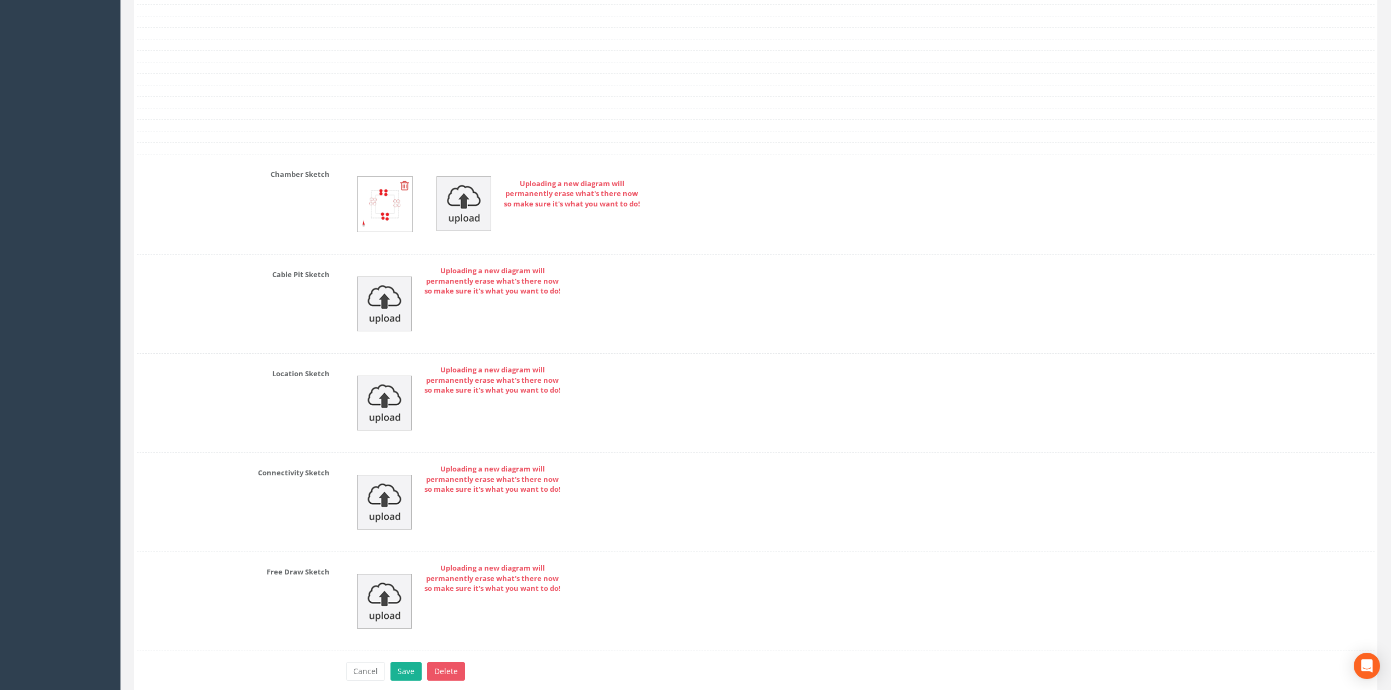
scroll to position [2334, 0]
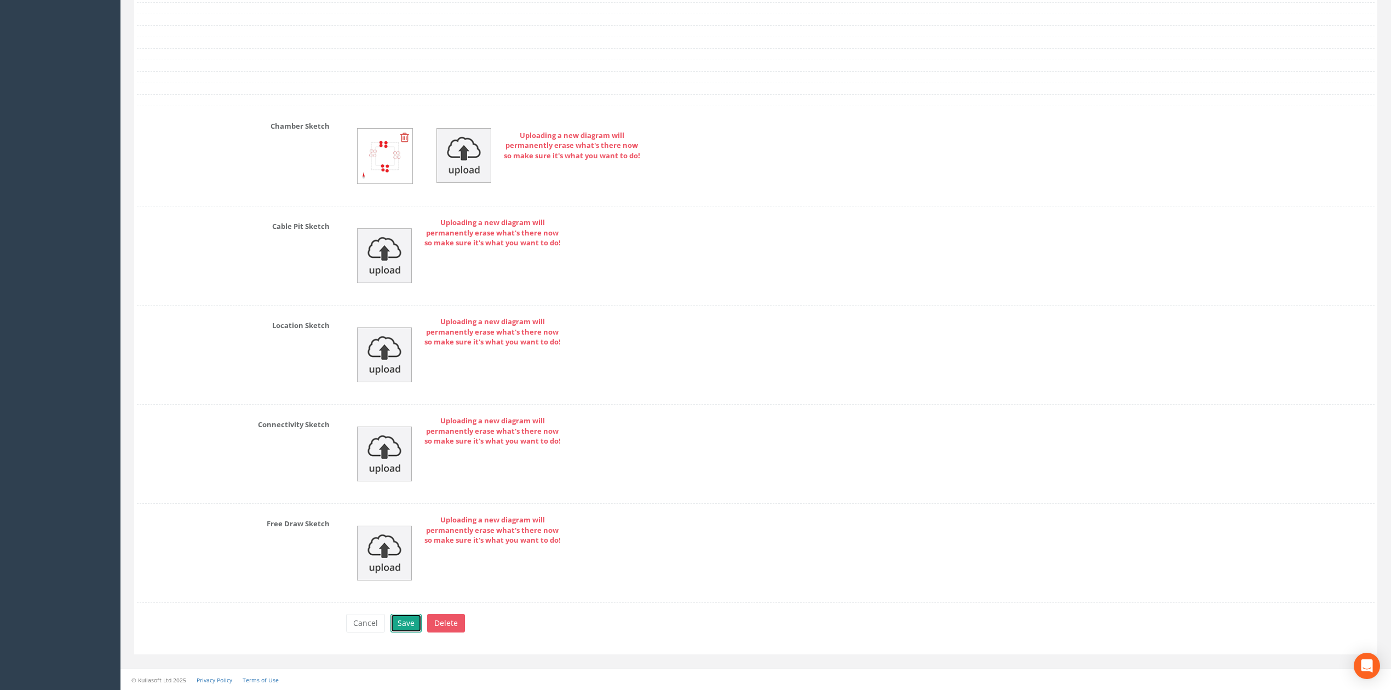
click at [401, 623] on button "Save" at bounding box center [405, 623] width 31 height 19
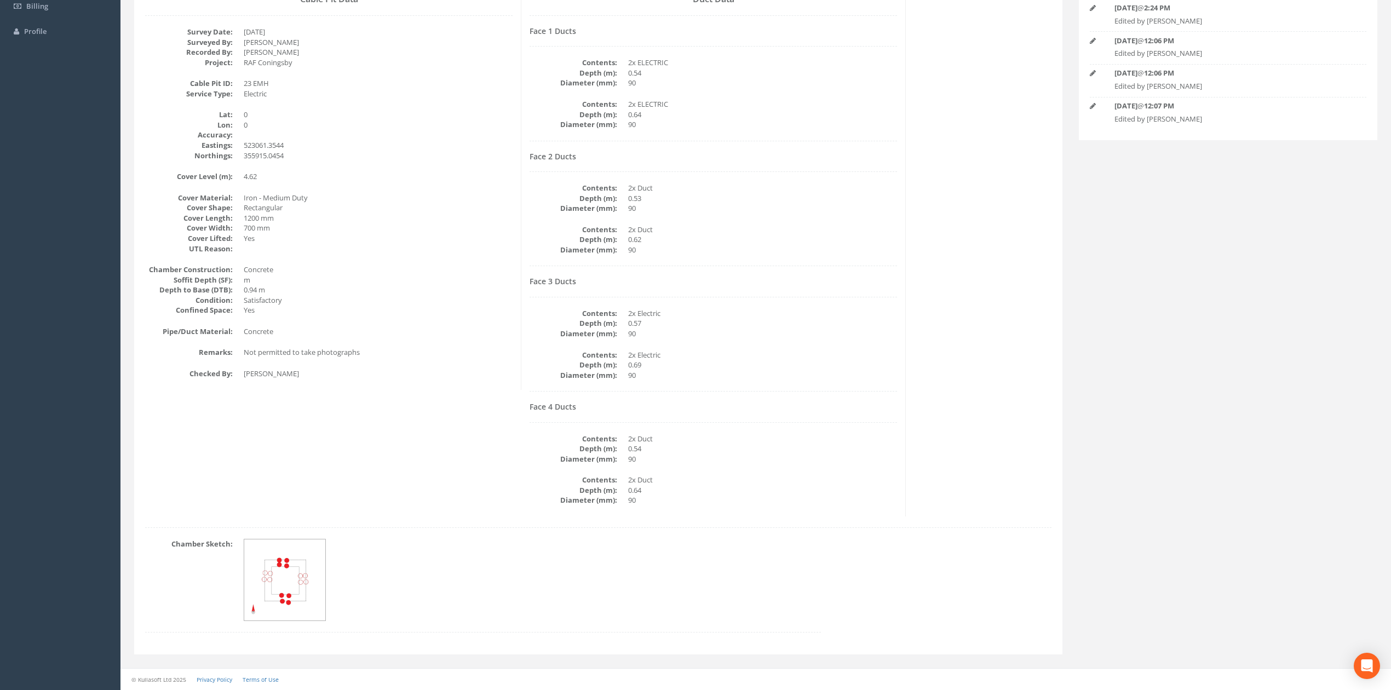
scroll to position [222, 0]
click at [406, 355] on dd "Not permitted to take photographs" at bounding box center [378, 352] width 269 height 10
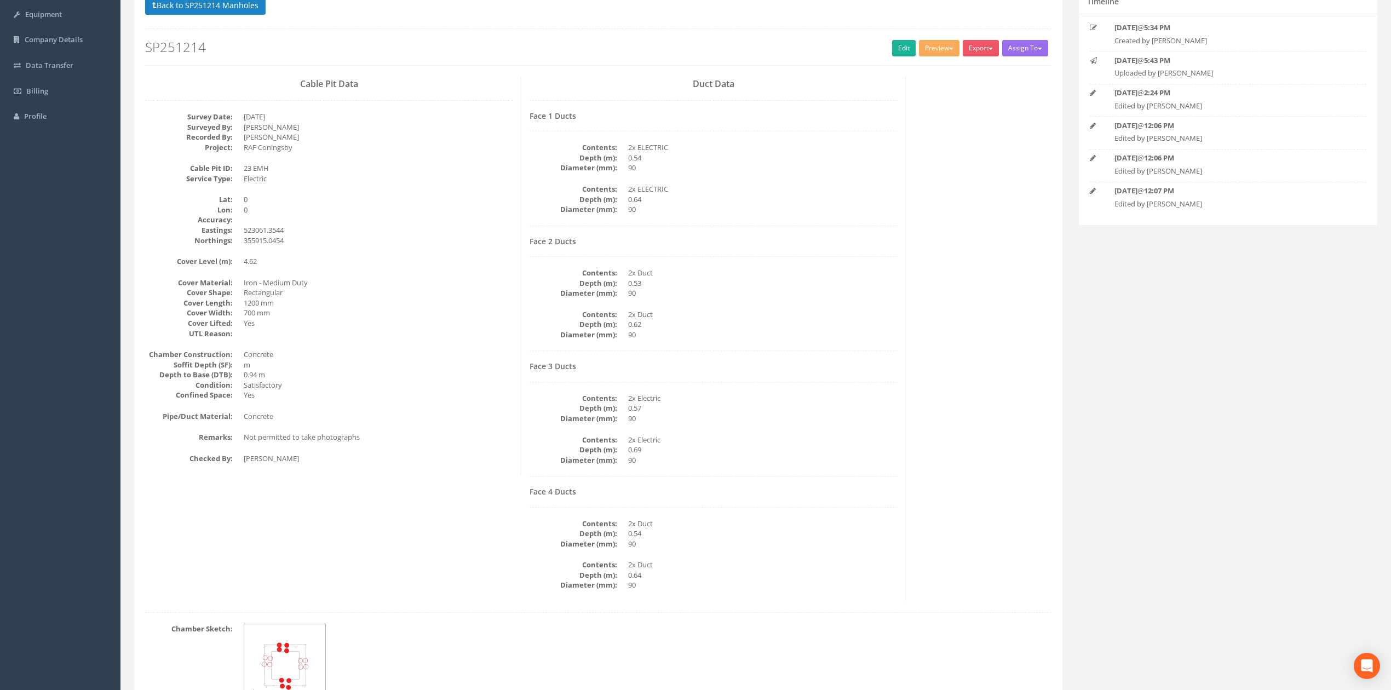
scroll to position [0, 0]
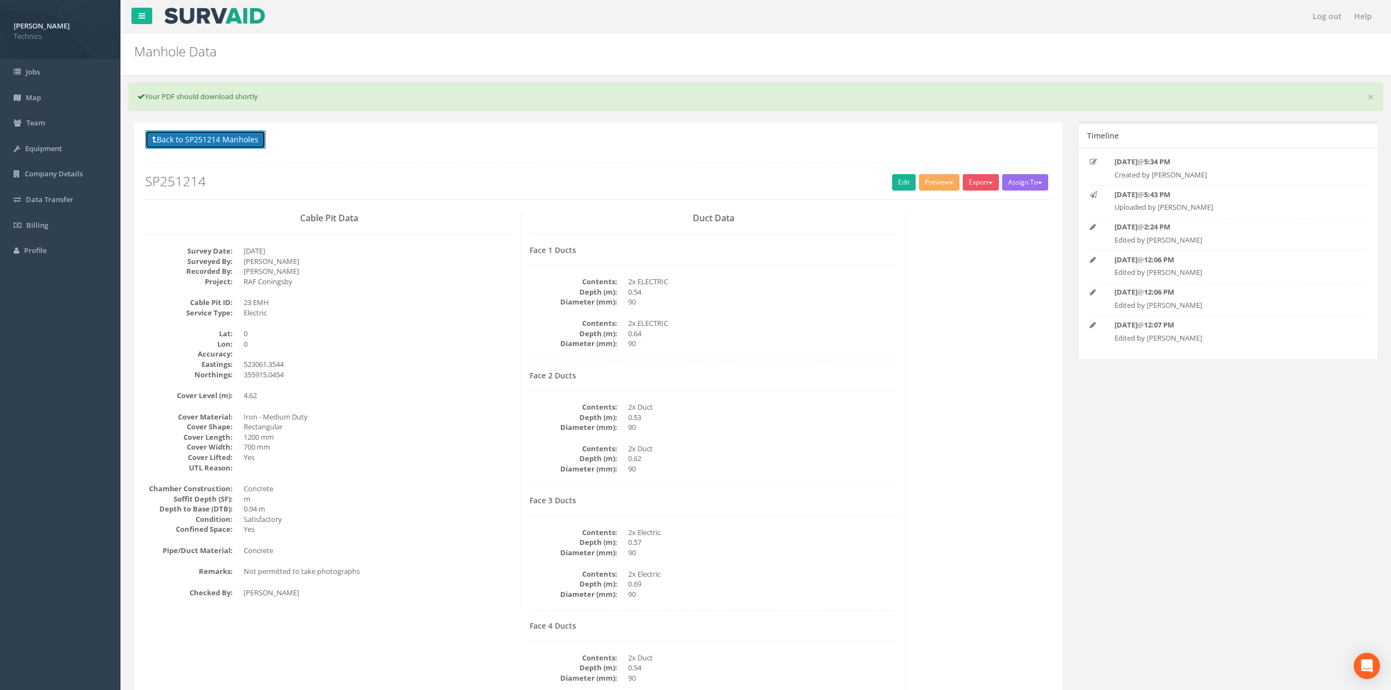
click at [257, 137] on button "Back to SP251214 Manholes" at bounding box center [205, 139] width 120 height 19
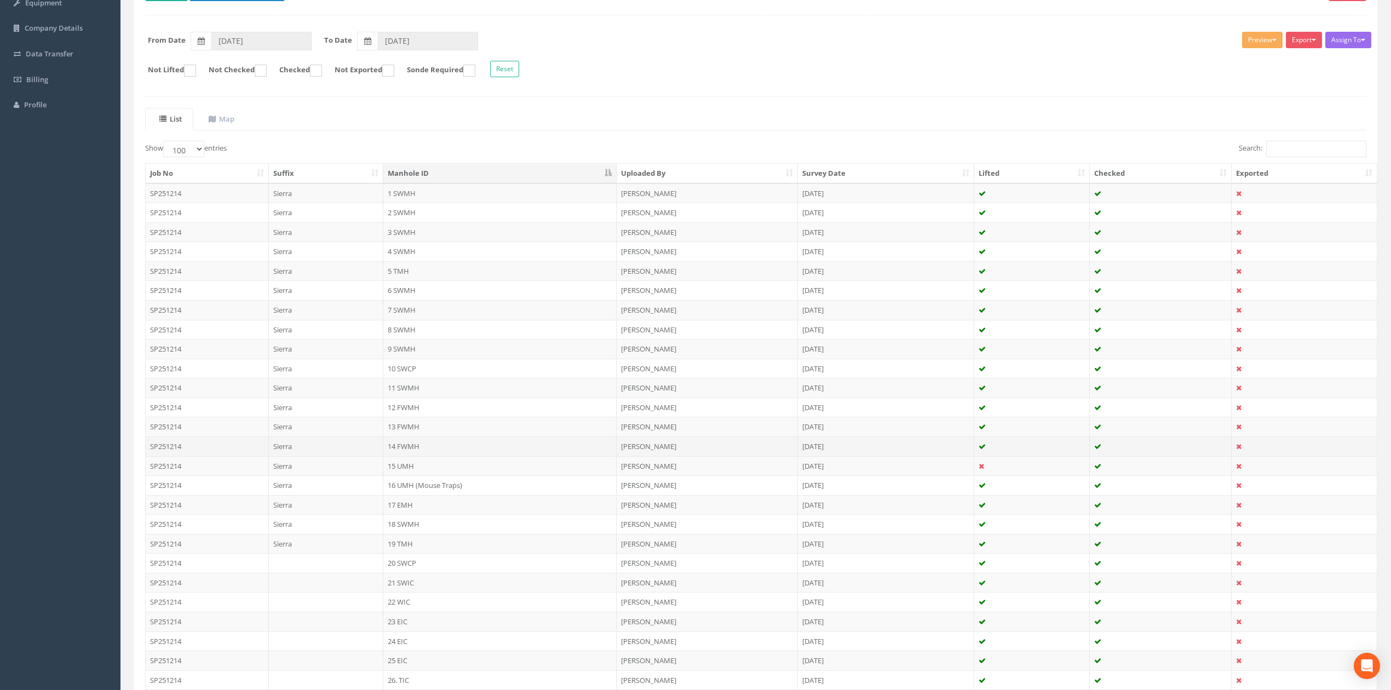
scroll to position [219, 0]
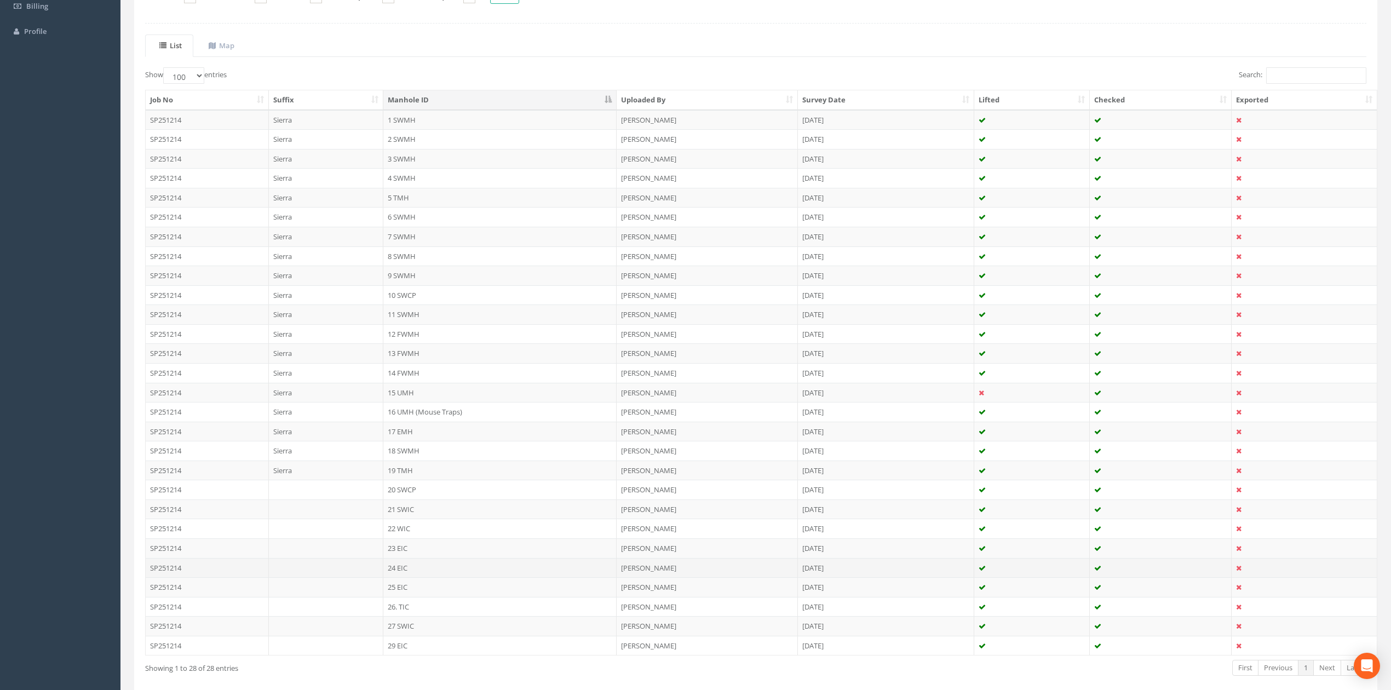
click at [416, 574] on td "24 EIC" at bounding box center [499, 568] width 233 height 20
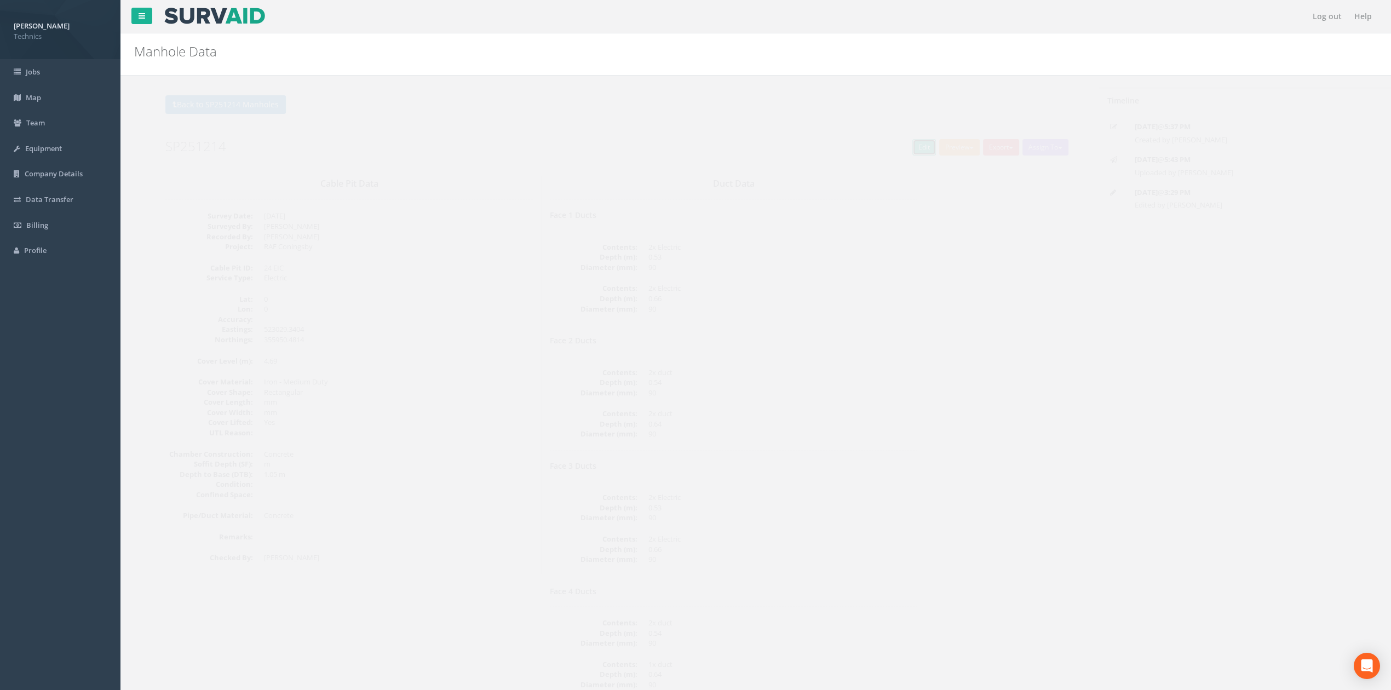
click at [903, 150] on link "Edit" at bounding box center [904, 147] width 24 height 16
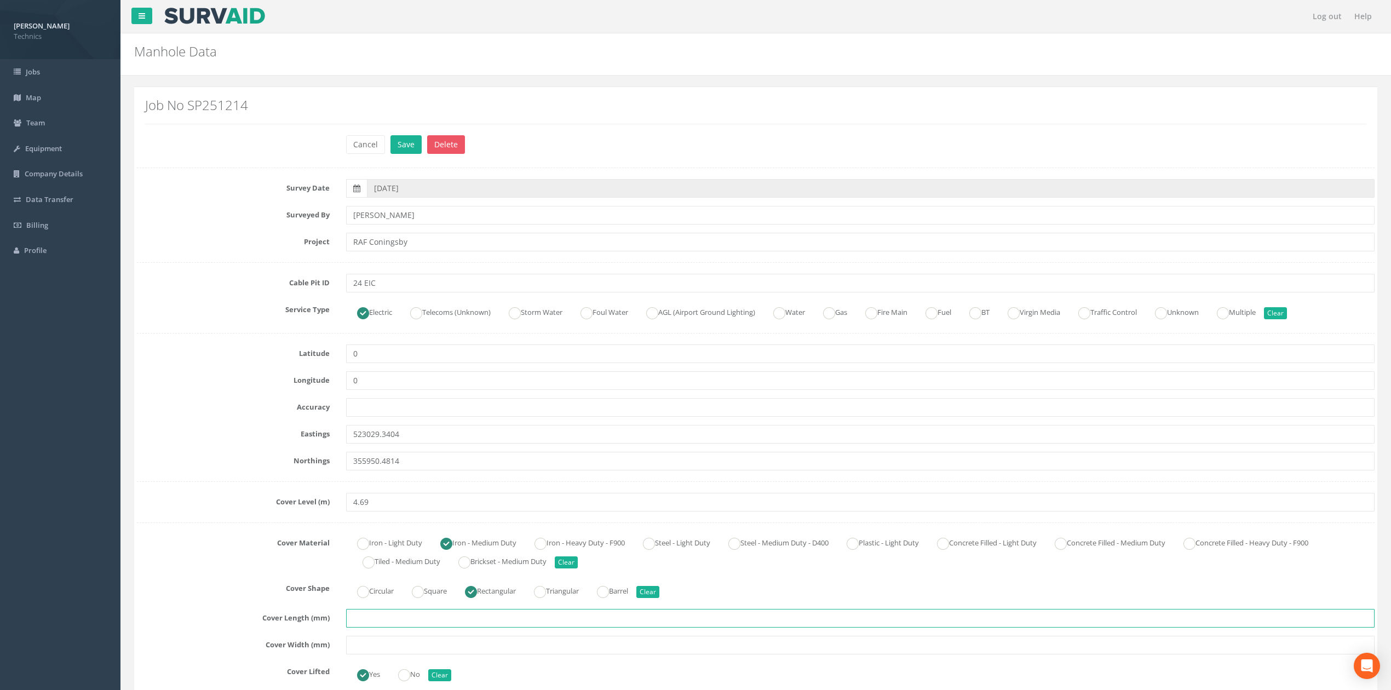
click at [376, 617] on input "text" at bounding box center [860, 618] width 1028 height 19
type input "1200"
click at [379, 645] on input "text" at bounding box center [860, 645] width 1028 height 19
type input "700"
click at [233, 562] on div "Cover Material Iron - Light Duty Iron - Medium Duty Iron - Heavy Duty - F900 St…" at bounding box center [756, 552] width 1254 height 37
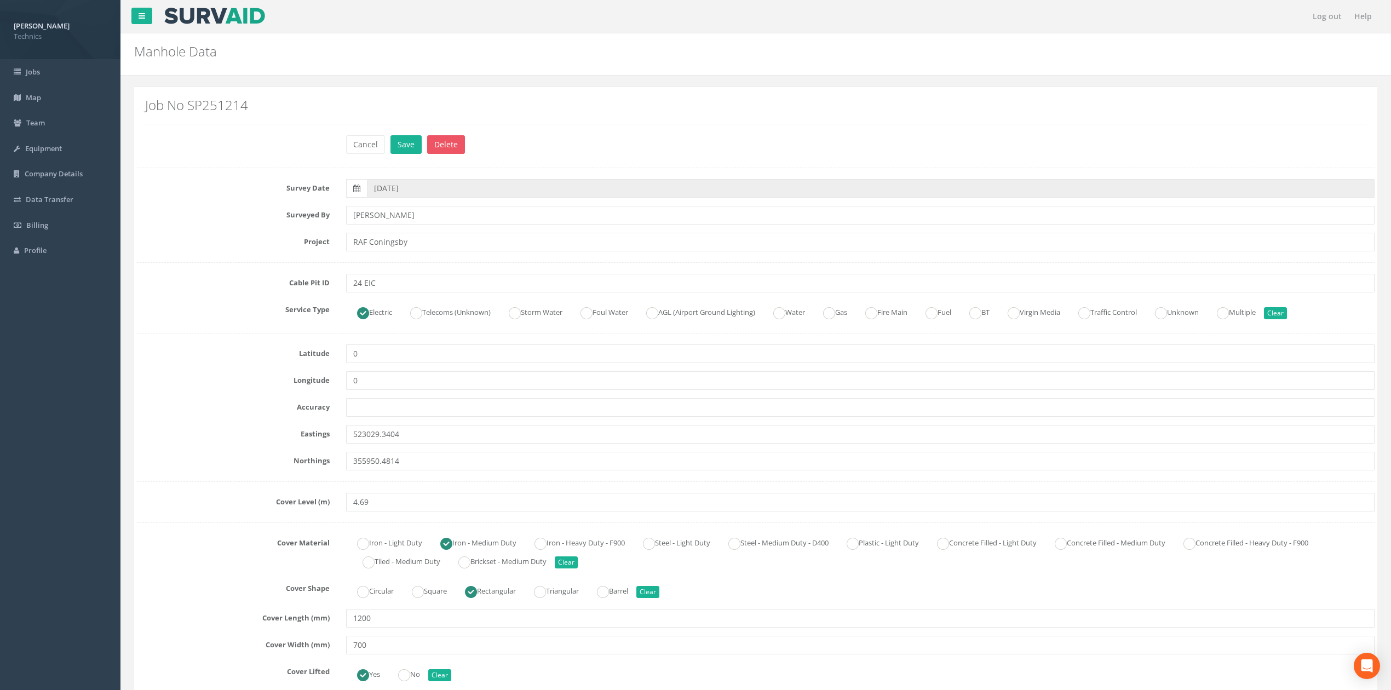
click at [390, 283] on input "24 EIC" at bounding box center [860, 283] width 1028 height 19
type input "24 EMH"
click at [216, 263] on div at bounding box center [756, 262] width 1238 height 1
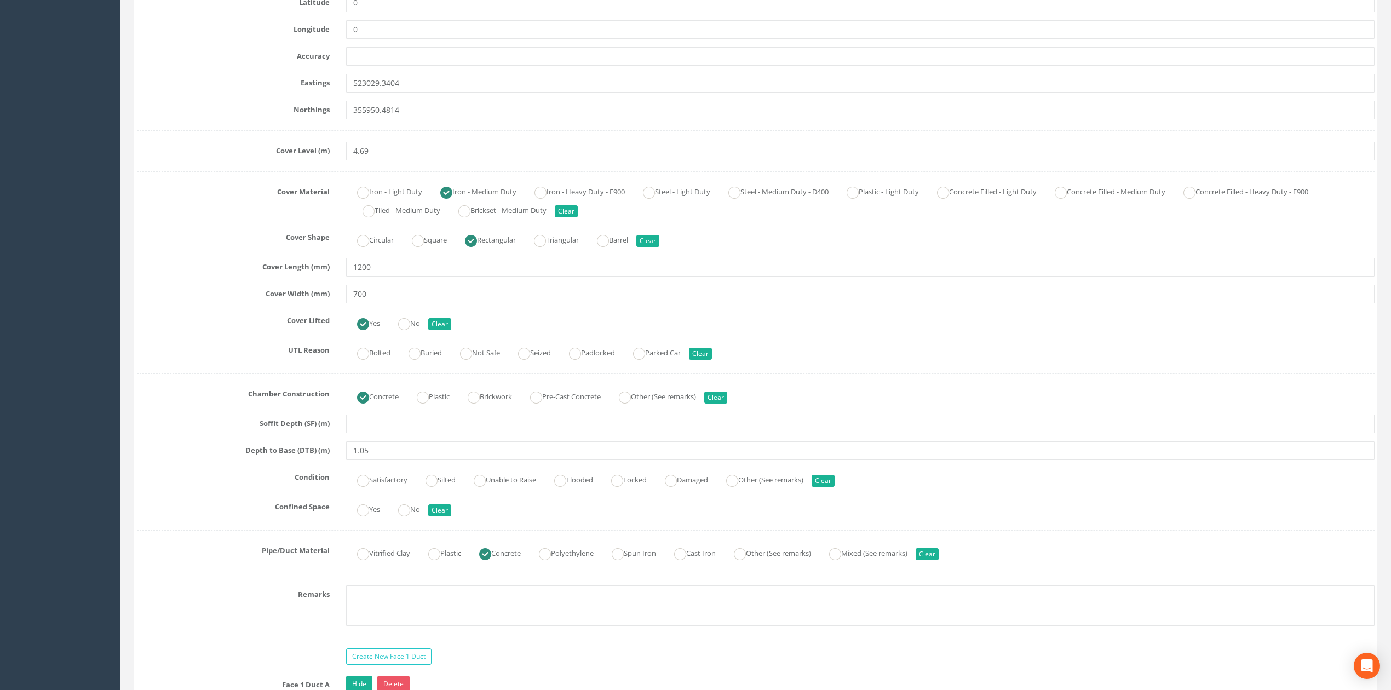
scroll to position [511, 0]
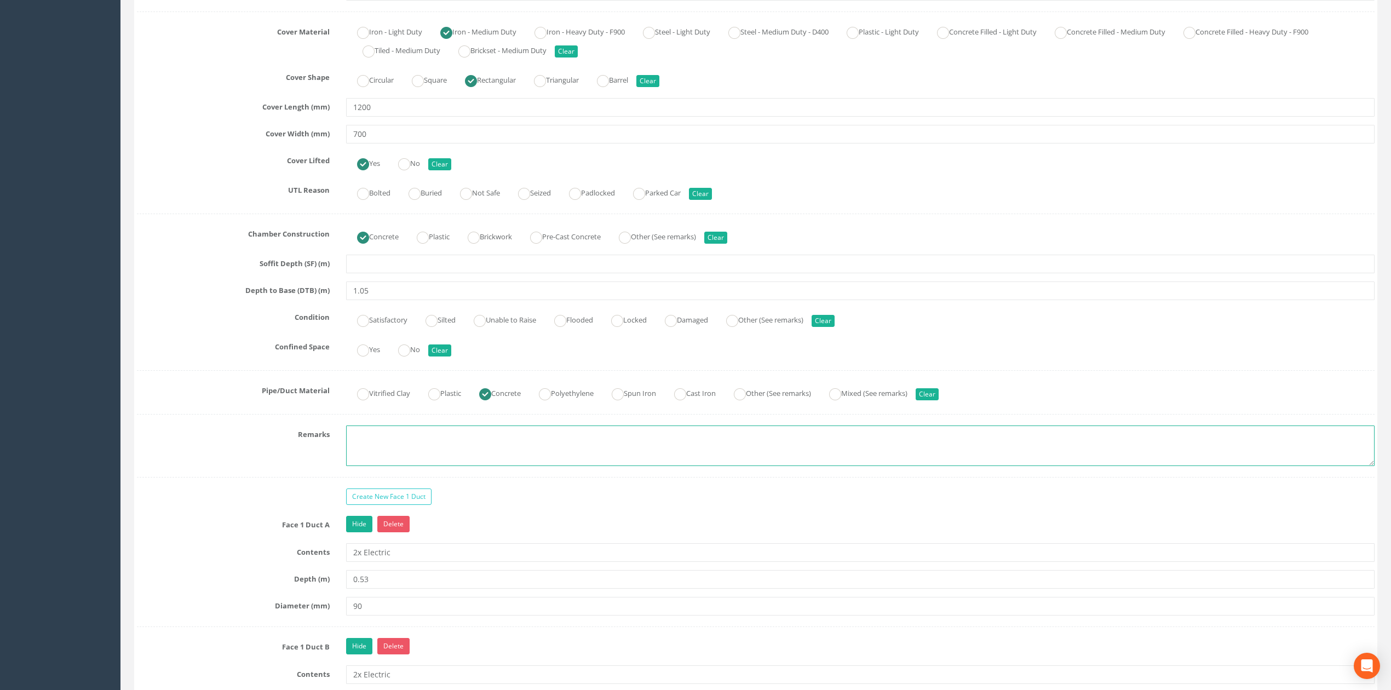
click at [370, 452] on textarea at bounding box center [860, 446] width 1028 height 41
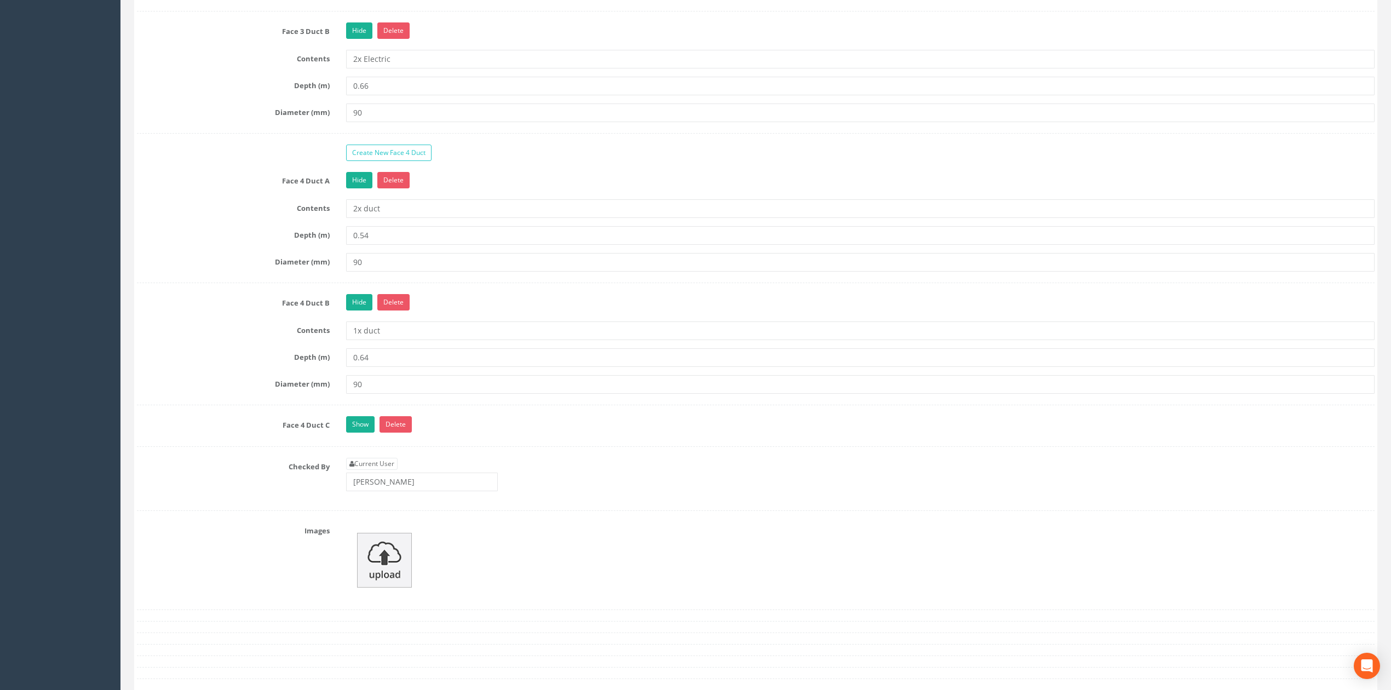
scroll to position [1679, 0]
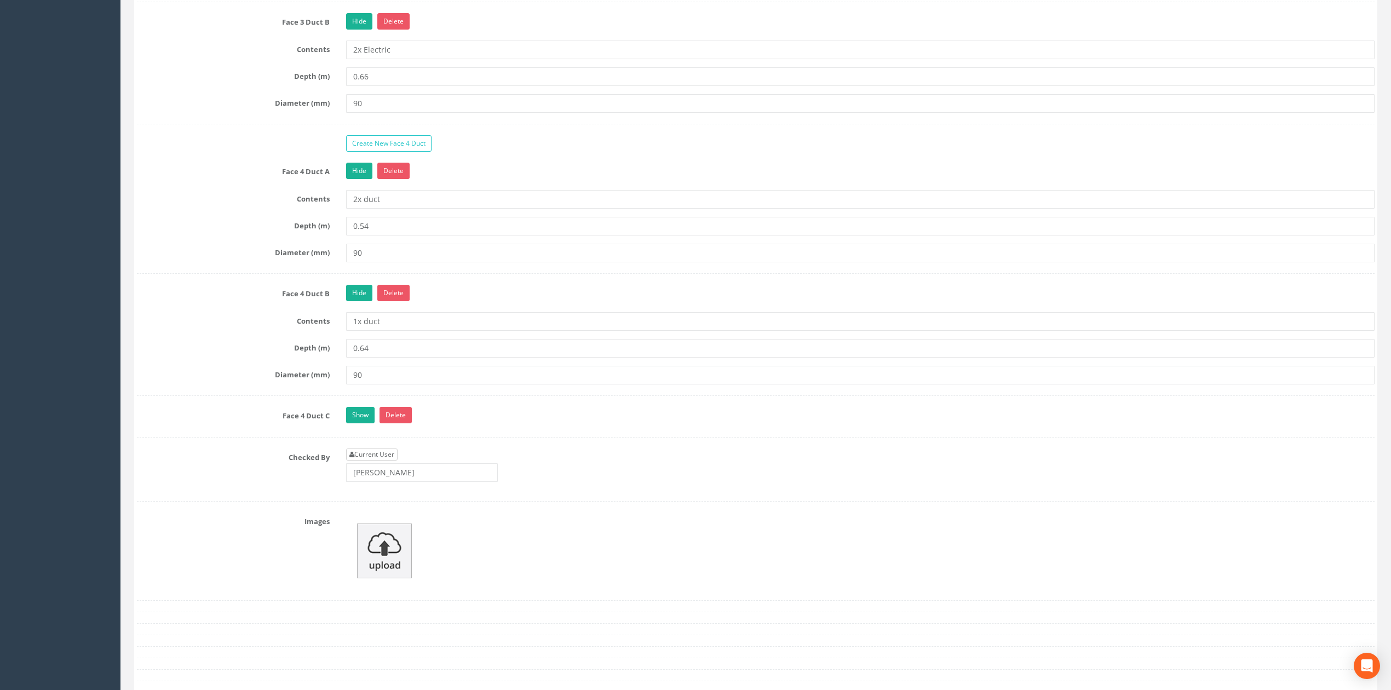
type textarea "Not Permitted to take photographs"
click at [384, 461] on link "Current User" at bounding box center [371, 455] width 51 height 12
type input "[PERSON_NAME]"
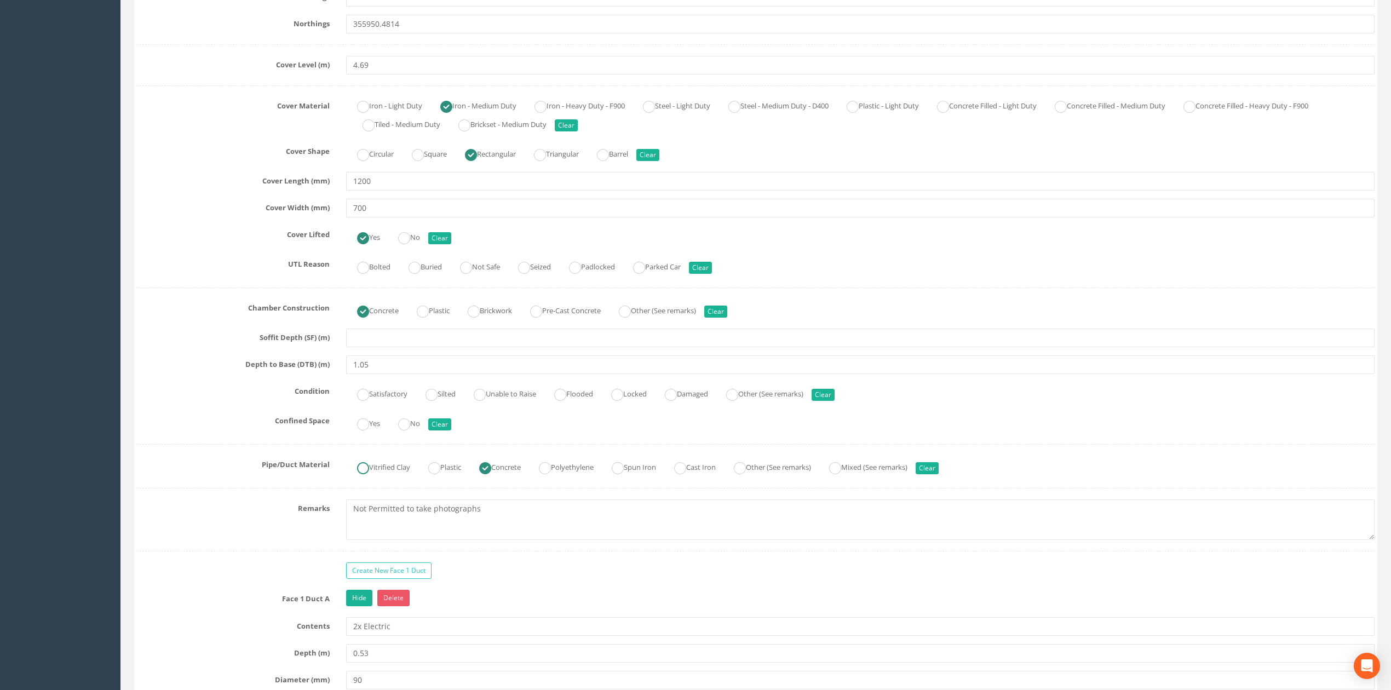
scroll to position [438, 0]
click at [371, 399] on label "Satisfactory" at bounding box center [376, 392] width 61 height 16
radio input "true"
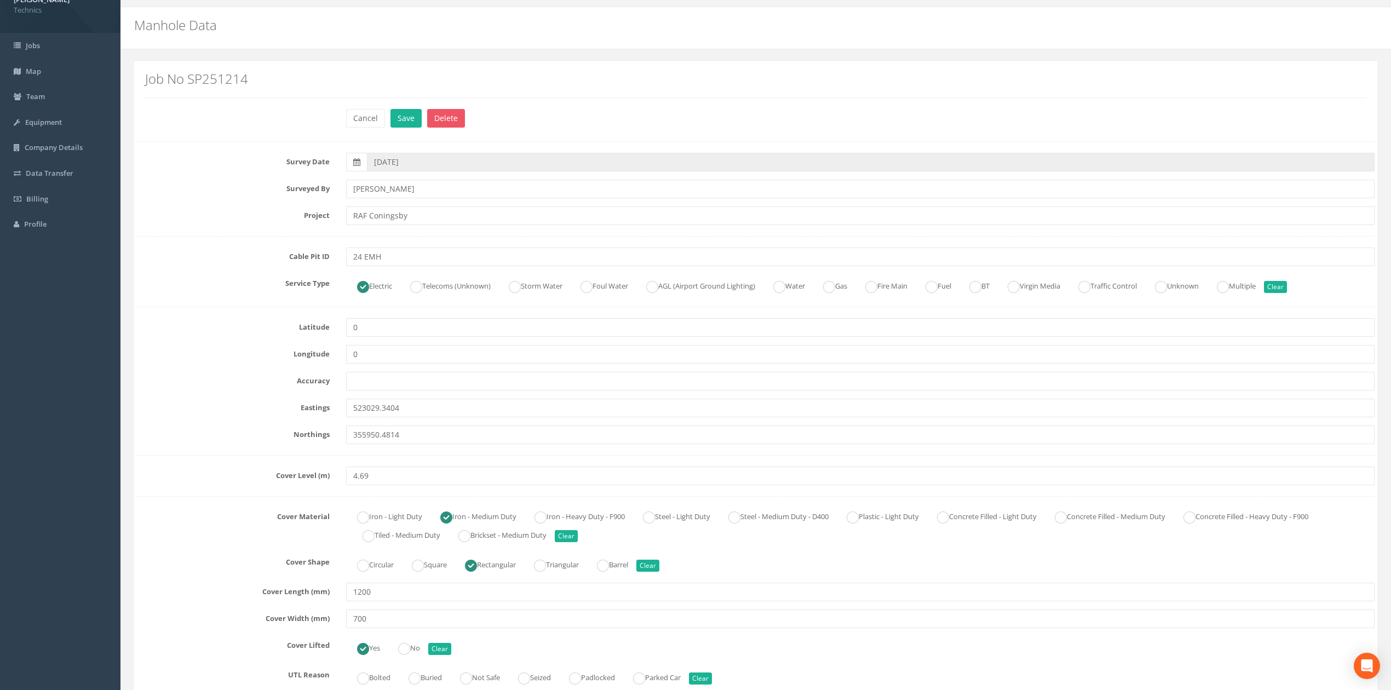
scroll to position [0, 0]
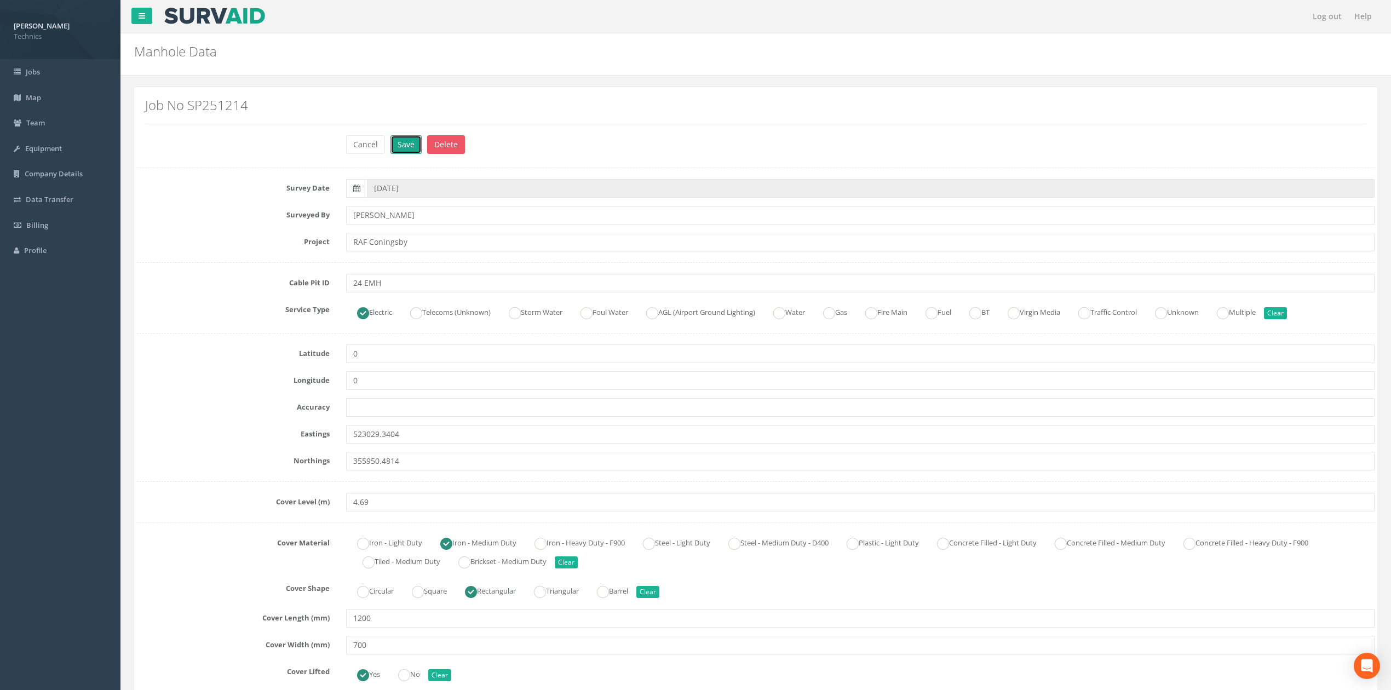
click at [406, 143] on button "Save" at bounding box center [405, 144] width 31 height 19
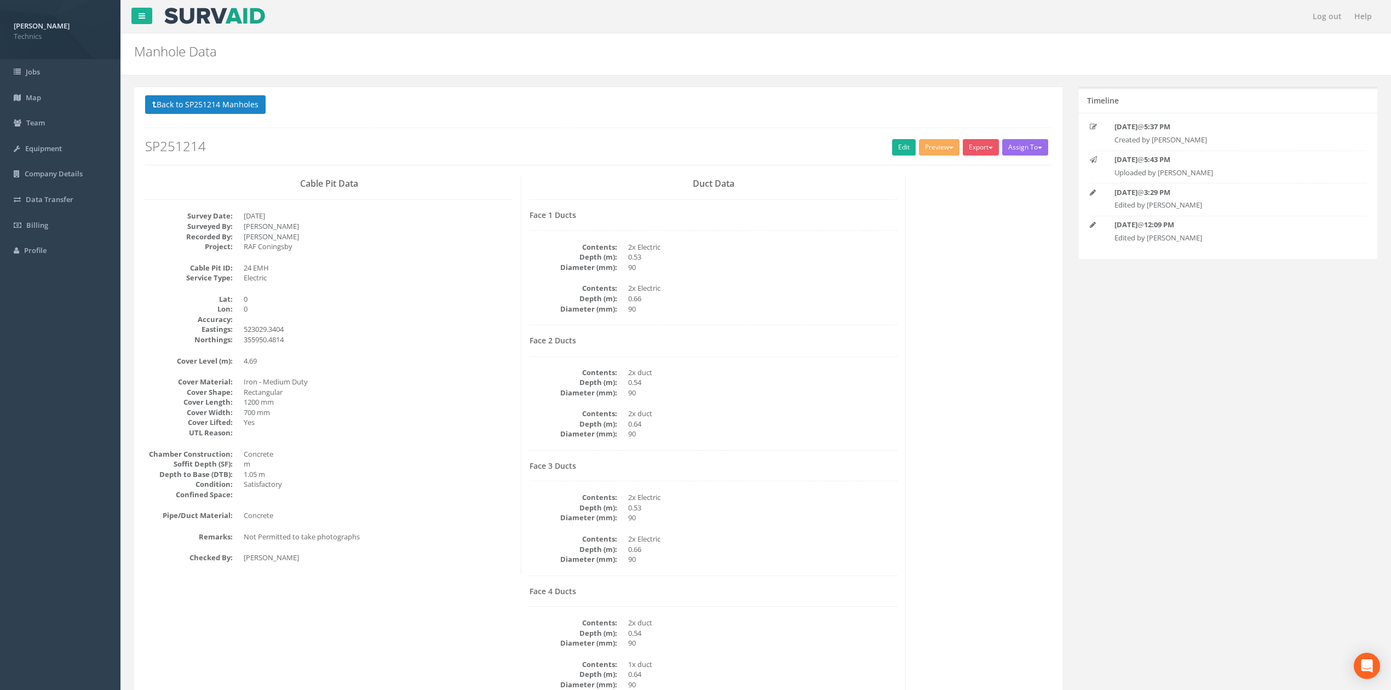
click at [905, 316] on div "Duct Data Face 1 Ducts Contents: 2x Electric Depth (m): 0.53 Diameter (mm): 90 …" at bounding box center [713, 459] width 384 height 566
click at [930, 152] on button "Preview" at bounding box center [939, 147] width 41 height 16
click at [907, 171] on link "Technics Brize Norton" at bounding box center [915, 170] width 89 height 17
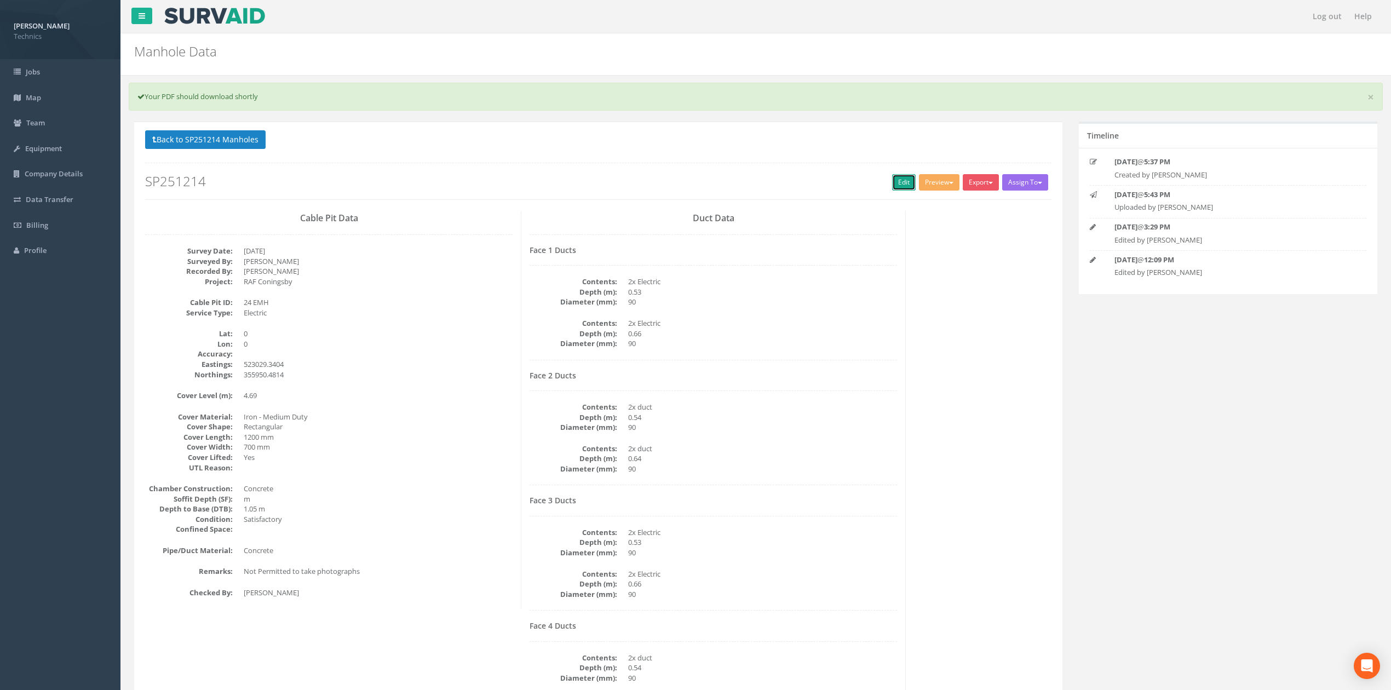
click at [894, 182] on link "Edit" at bounding box center [904, 182] width 24 height 16
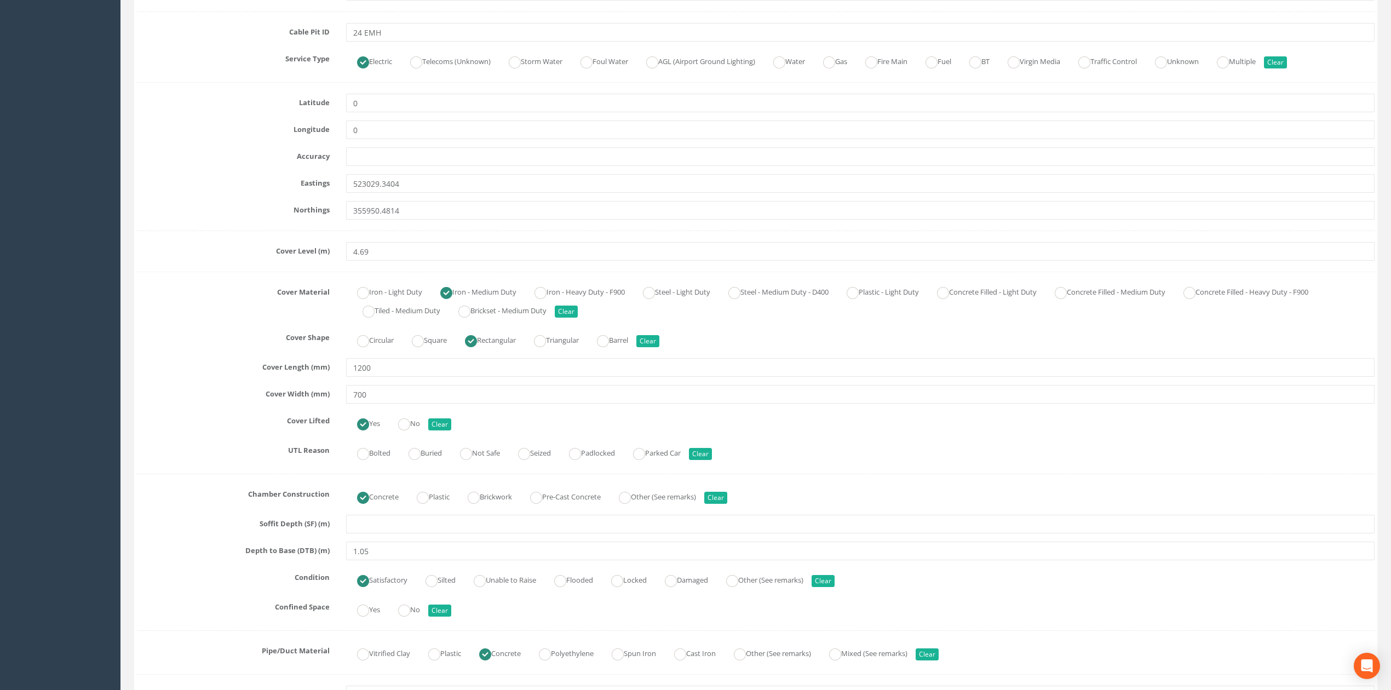
scroll to position [365, 0]
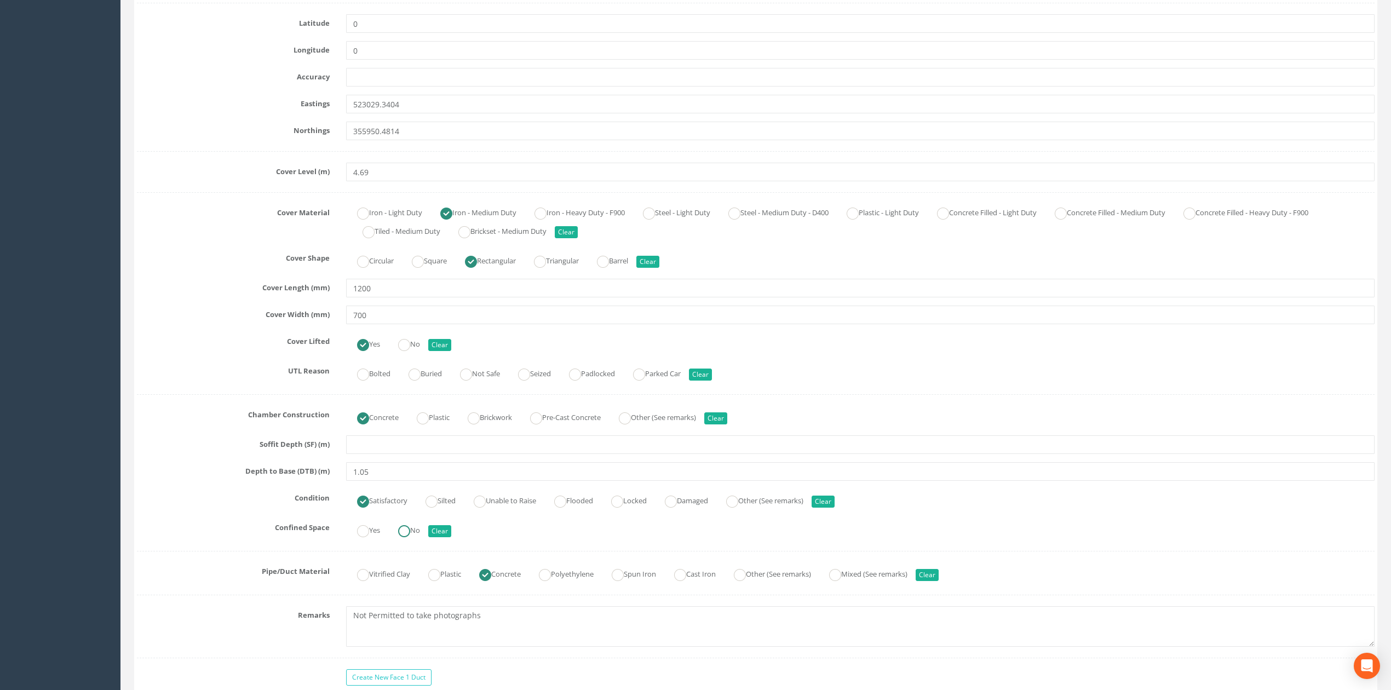
click at [401, 533] on ins at bounding box center [404, 531] width 12 height 12
radio input "true"
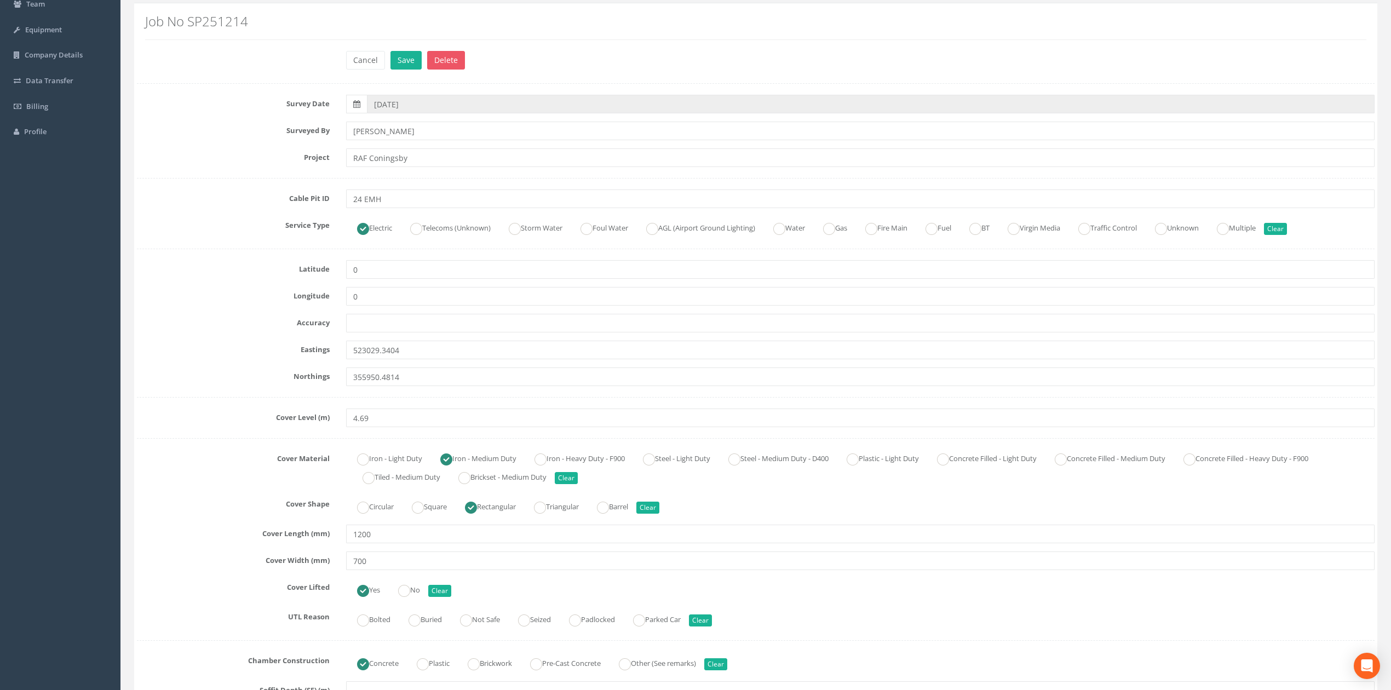
scroll to position [0, 0]
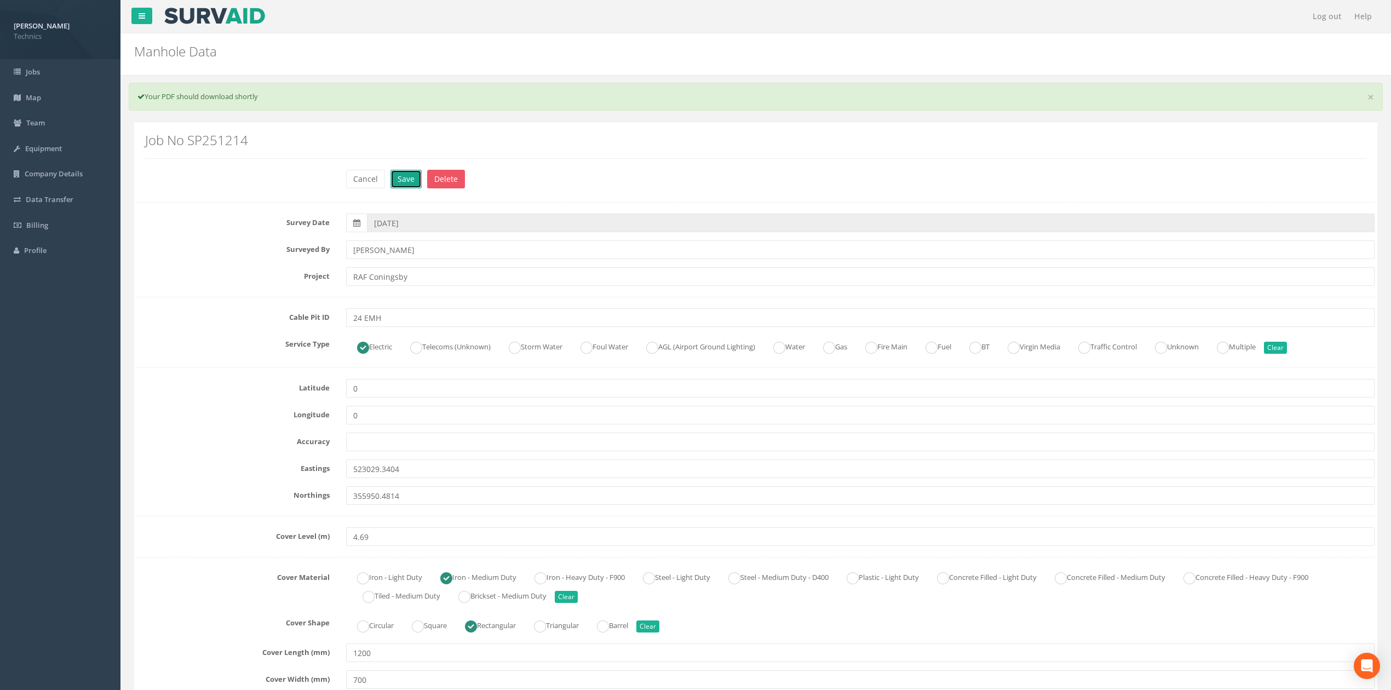
click at [405, 188] on button "Save" at bounding box center [405, 179] width 31 height 19
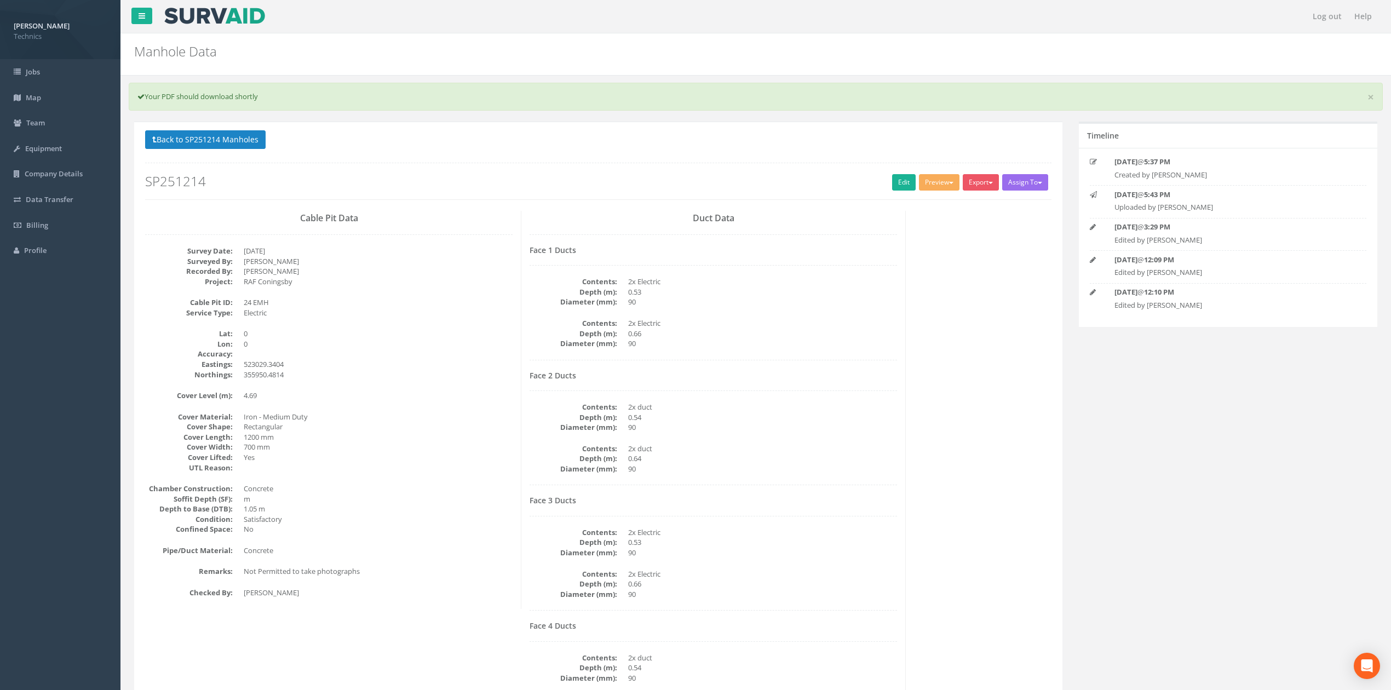
click at [712, 138] on p "Back to SP251214 Manholes Back to Map" at bounding box center [598, 140] width 906 height 21
click at [537, 175] on h2 "SP251214" at bounding box center [598, 181] width 906 height 14
click at [232, 134] on button "Back to SP251214 Manholes" at bounding box center [205, 139] width 120 height 19
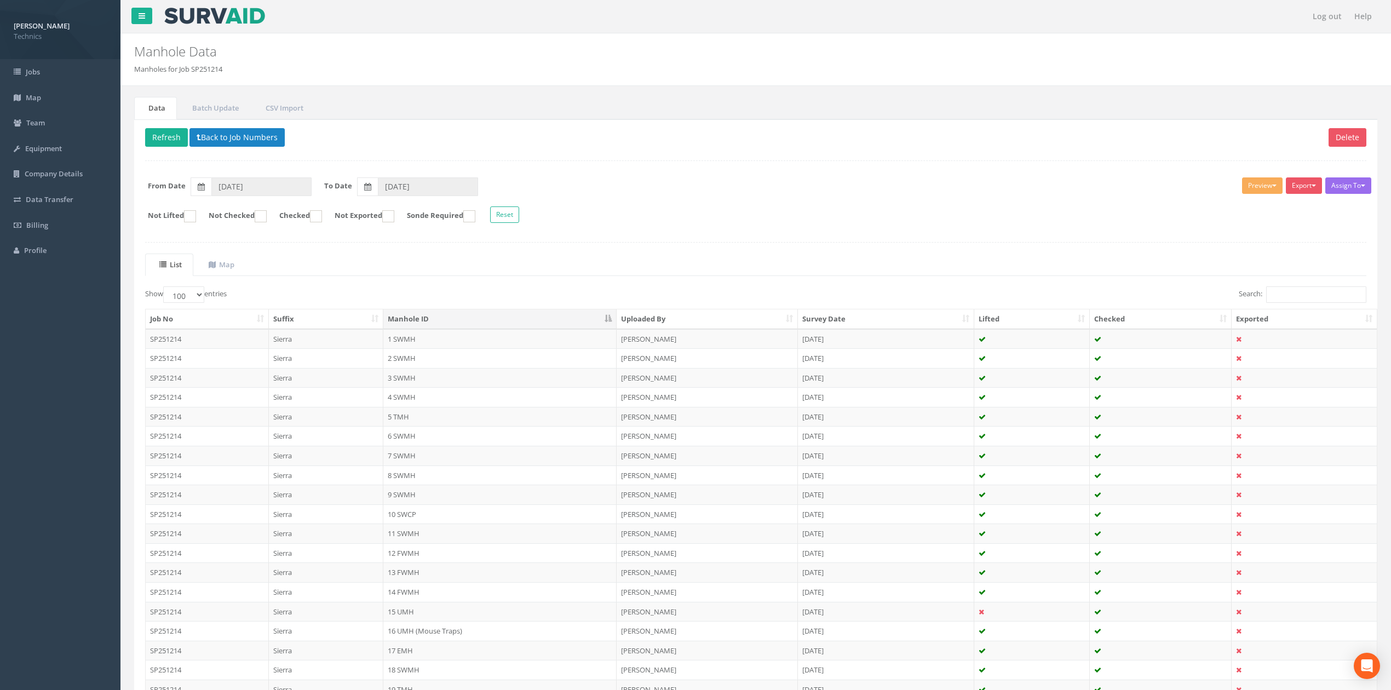
click at [437, 240] on div "Delete Refresh Back to Job Numbers Assign To No Companies Added Export Technics…" at bounding box center [755, 522] width 1243 height 807
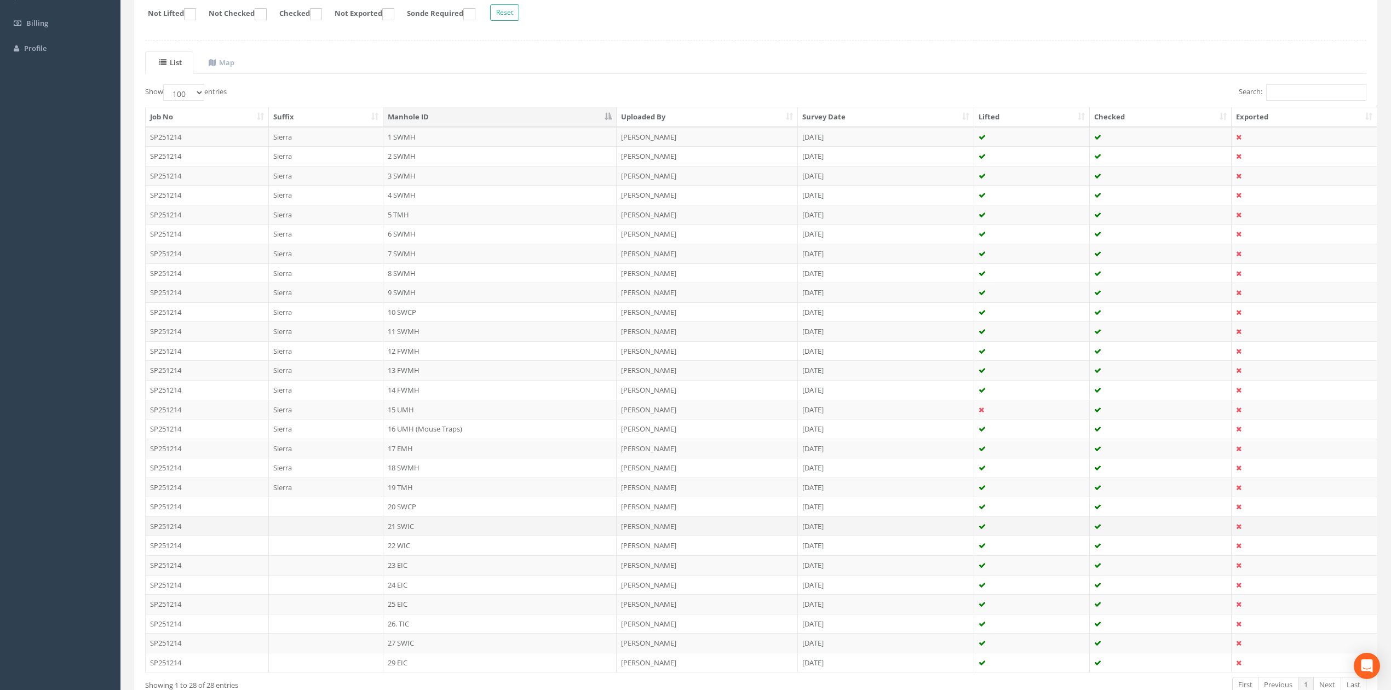
scroll to position [219, 0]
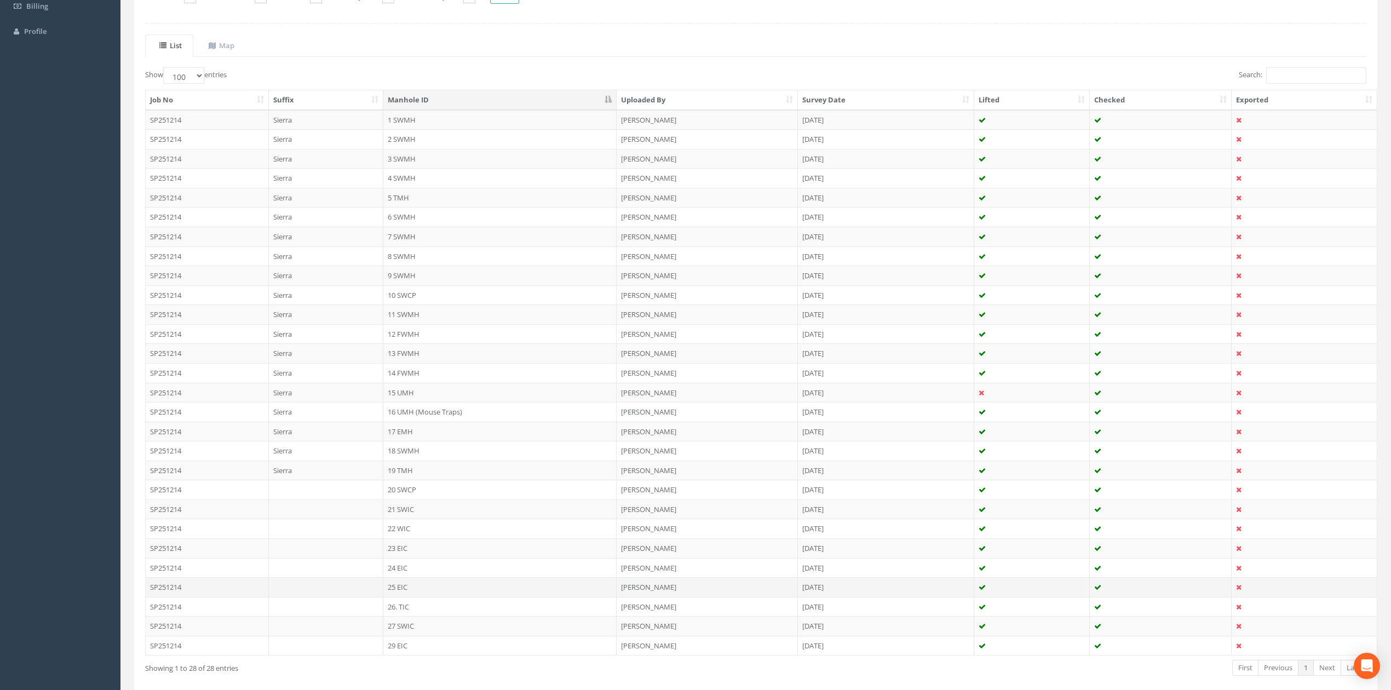
click at [398, 594] on td "25 EIC" at bounding box center [499, 587] width 233 height 20
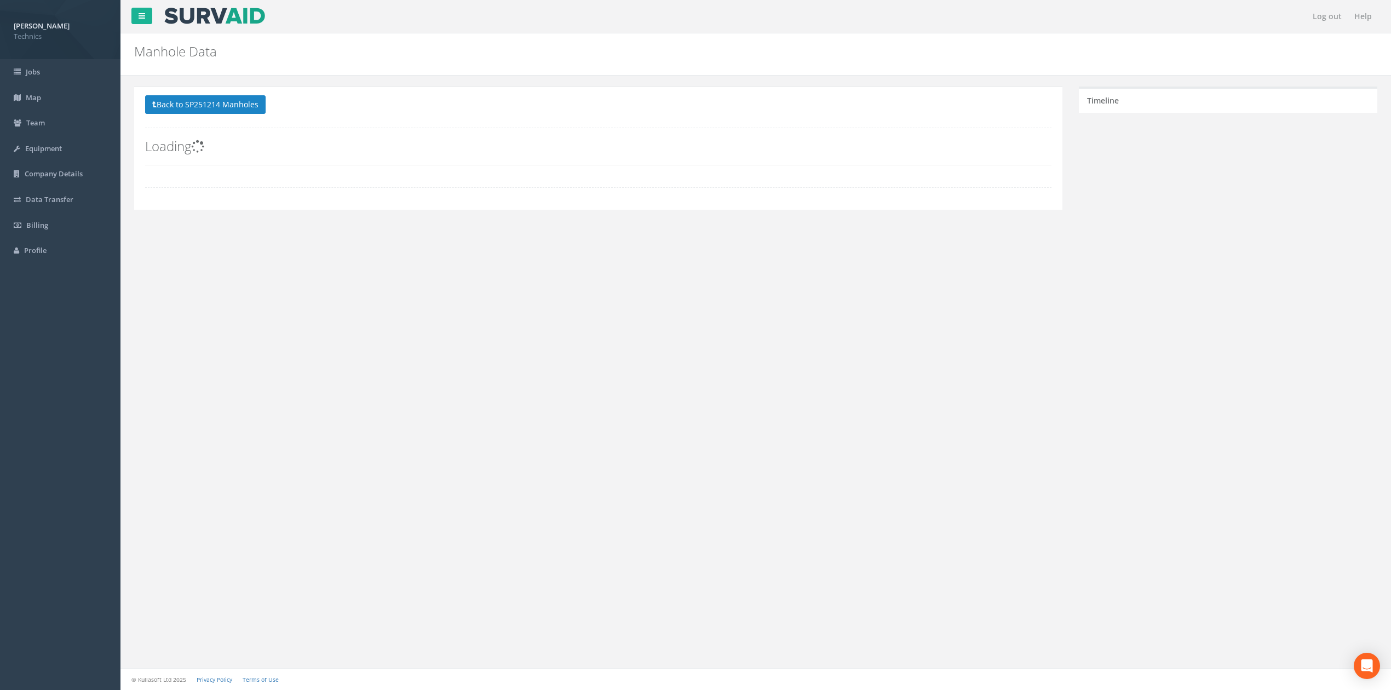
scroll to position [0, 0]
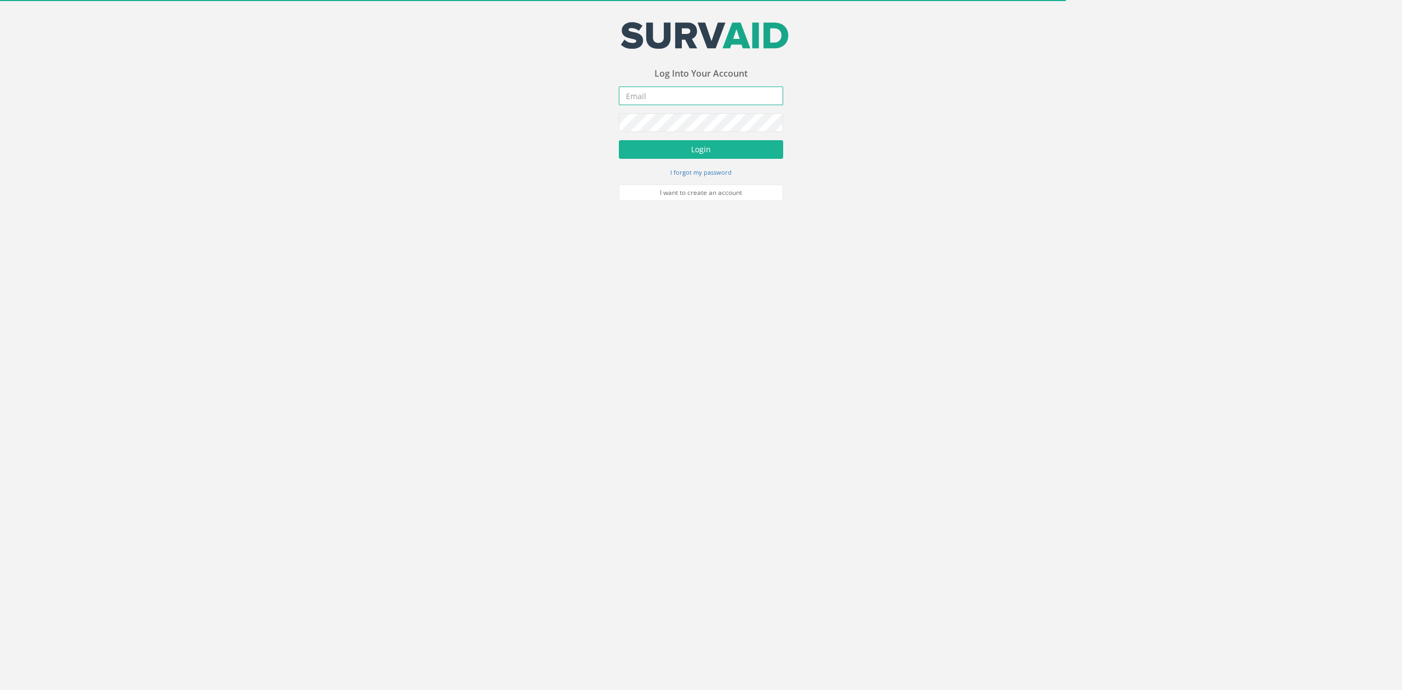
click at [656, 103] on input "email" at bounding box center [701, 96] width 164 height 19
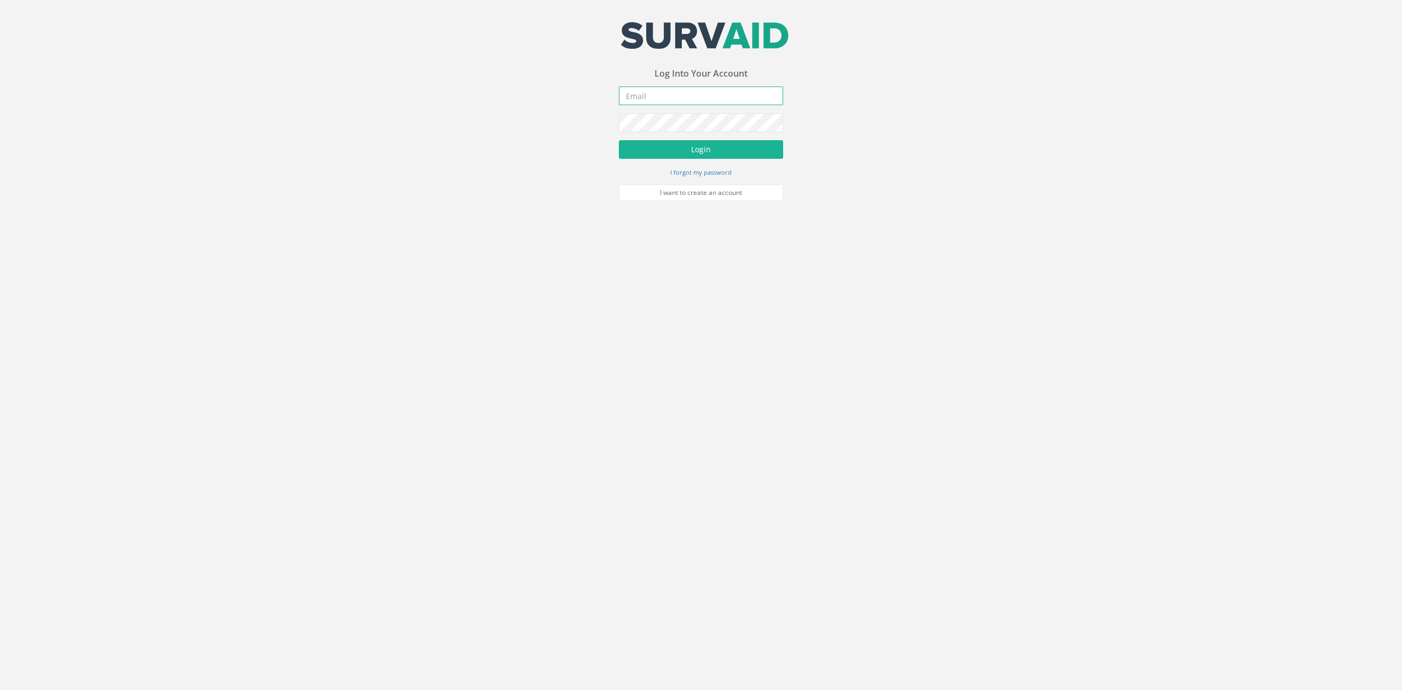
type input "[EMAIL_ADDRESS][DOMAIN_NAME]"
click at [677, 152] on button "Login" at bounding box center [701, 149] width 164 height 19
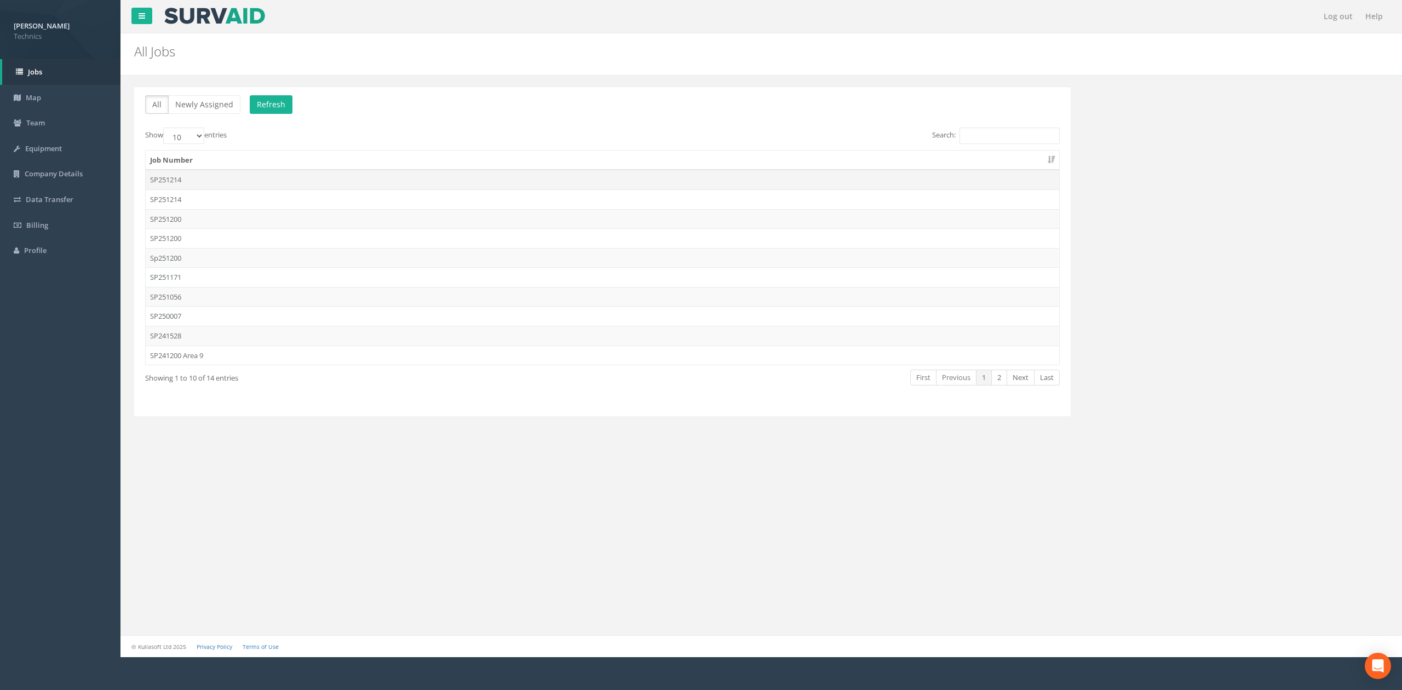
click at [233, 182] on td "SP251214" at bounding box center [602, 180] width 913 height 20
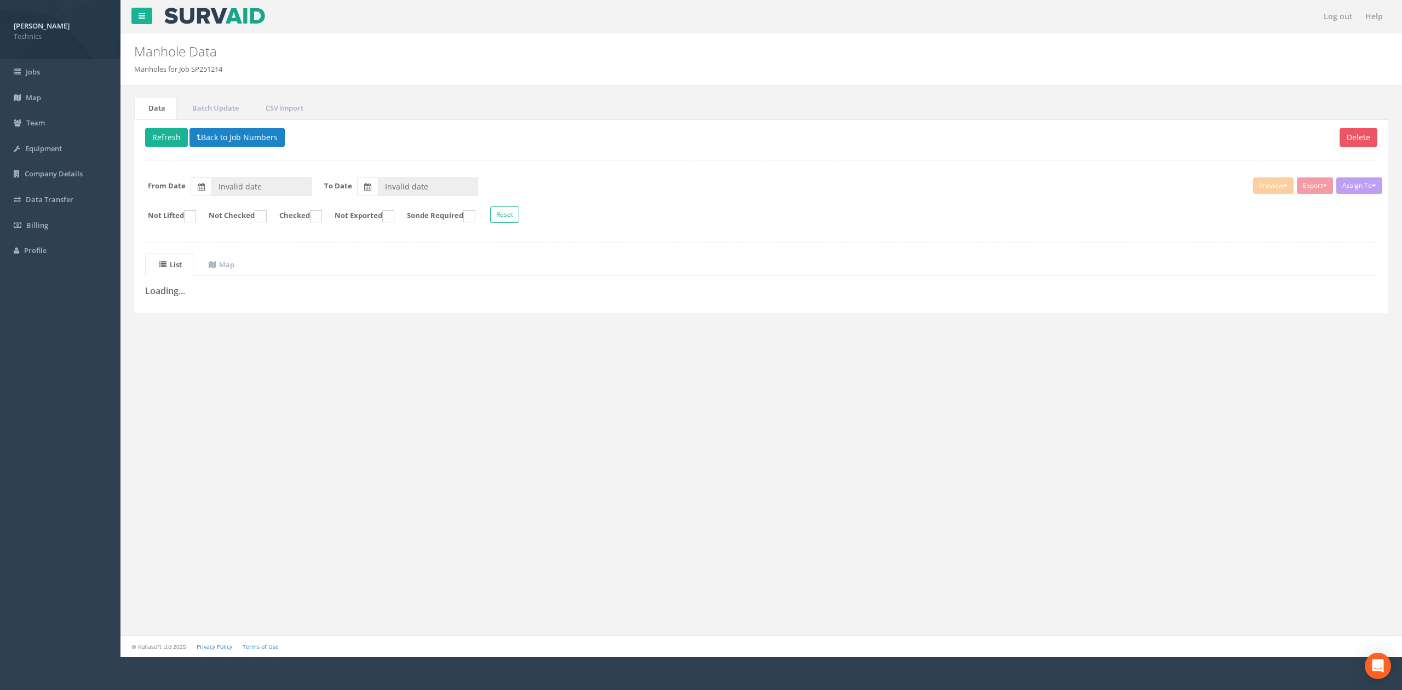
type input "[DATE]"
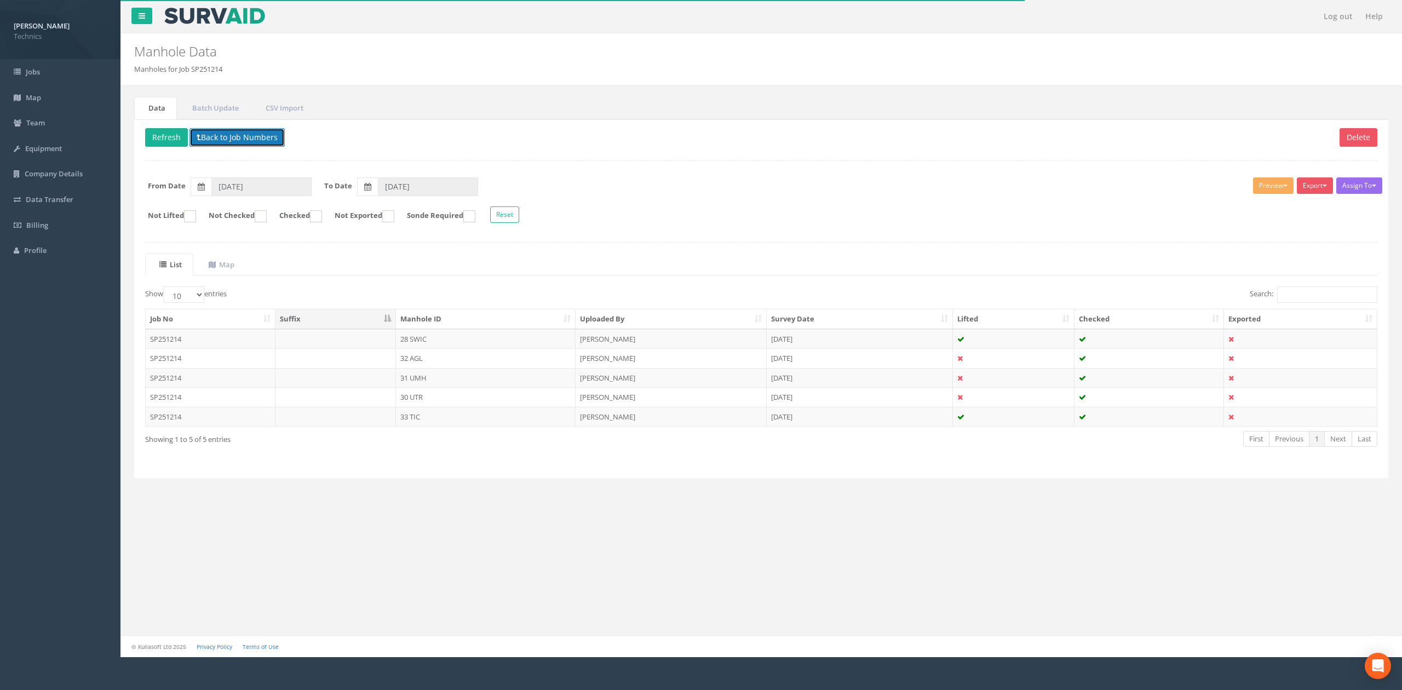
click at [220, 139] on button "Back to Job Numbers" at bounding box center [236, 137] width 95 height 19
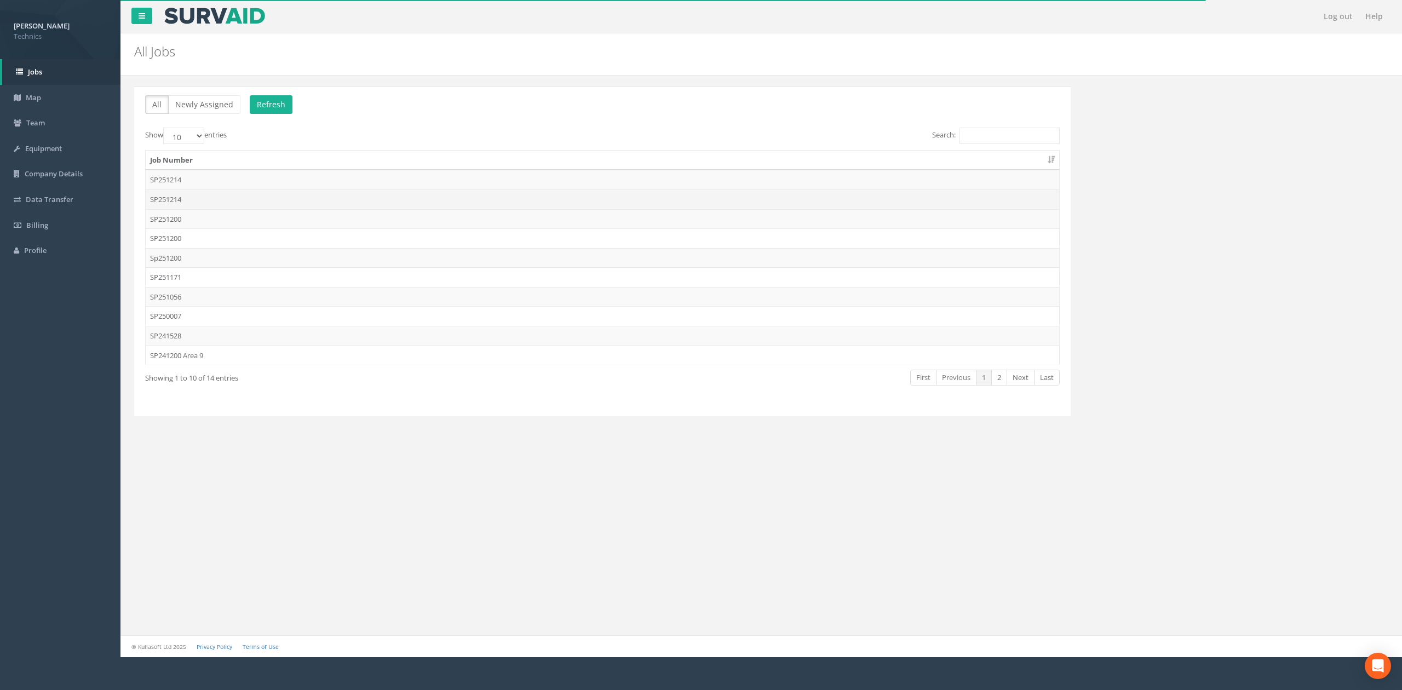
click at [187, 202] on td "SP251214" at bounding box center [602, 199] width 913 height 20
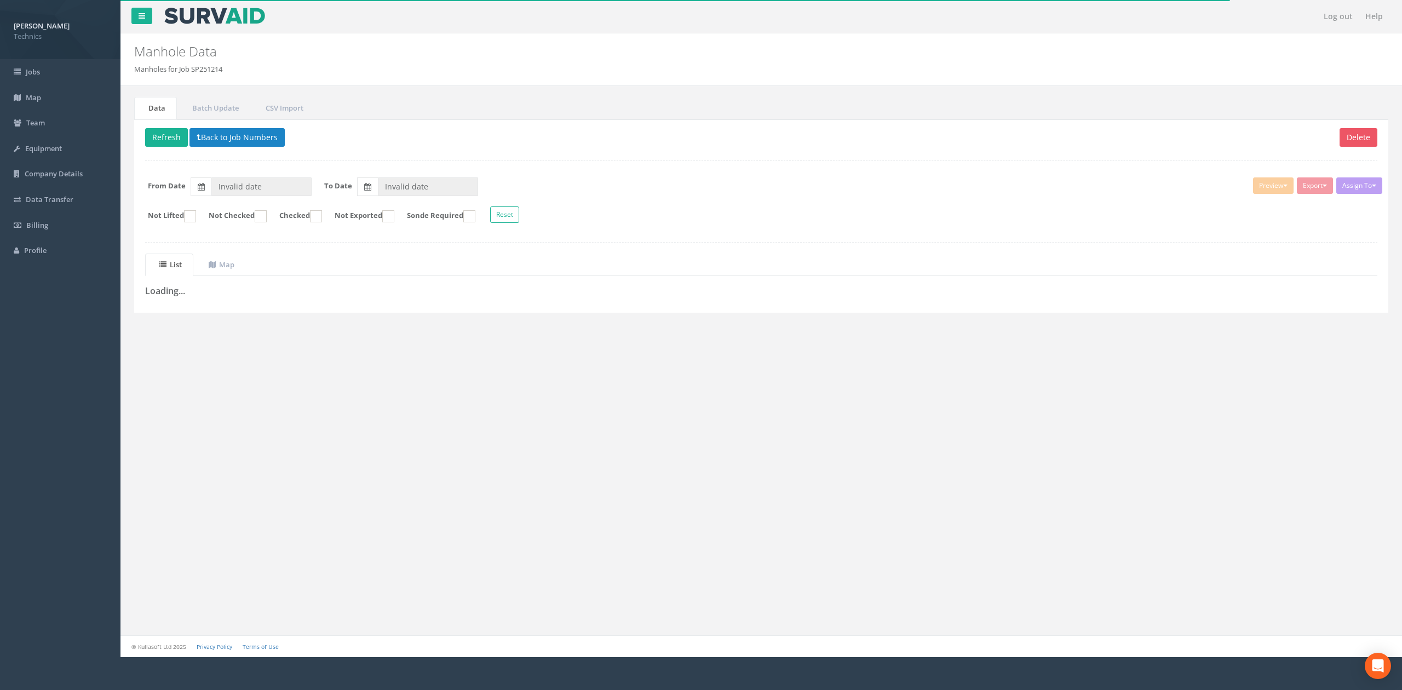
type input "[DATE]"
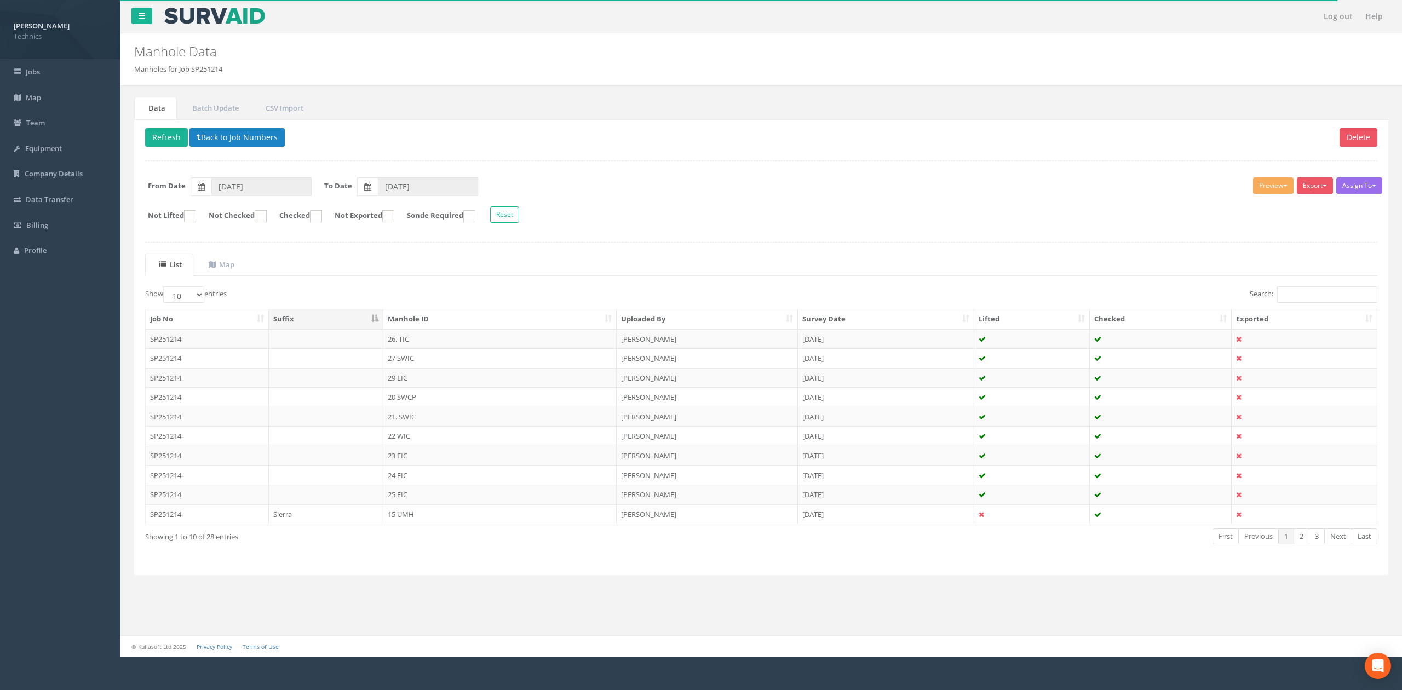
click at [404, 279] on div "List Map Show 10 25 50 100 entries Search: Job No Suffix Manhole ID Uploaded By…" at bounding box center [761, 409] width 1232 height 311
click at [439, 274] on ul "List Map" at bounding box center [761, 265] width 1232 height 22
click at [400, 274] on ul "List Map" at bounding box center [761, 265] width 1232 height 22
click at [416, 263] on ul "List Map" at bounding box center [761, 265] width 1232 height 22
click at [200, 290] on select "10 25 50 100" at bounding box center [183, 294] width 41 height 16
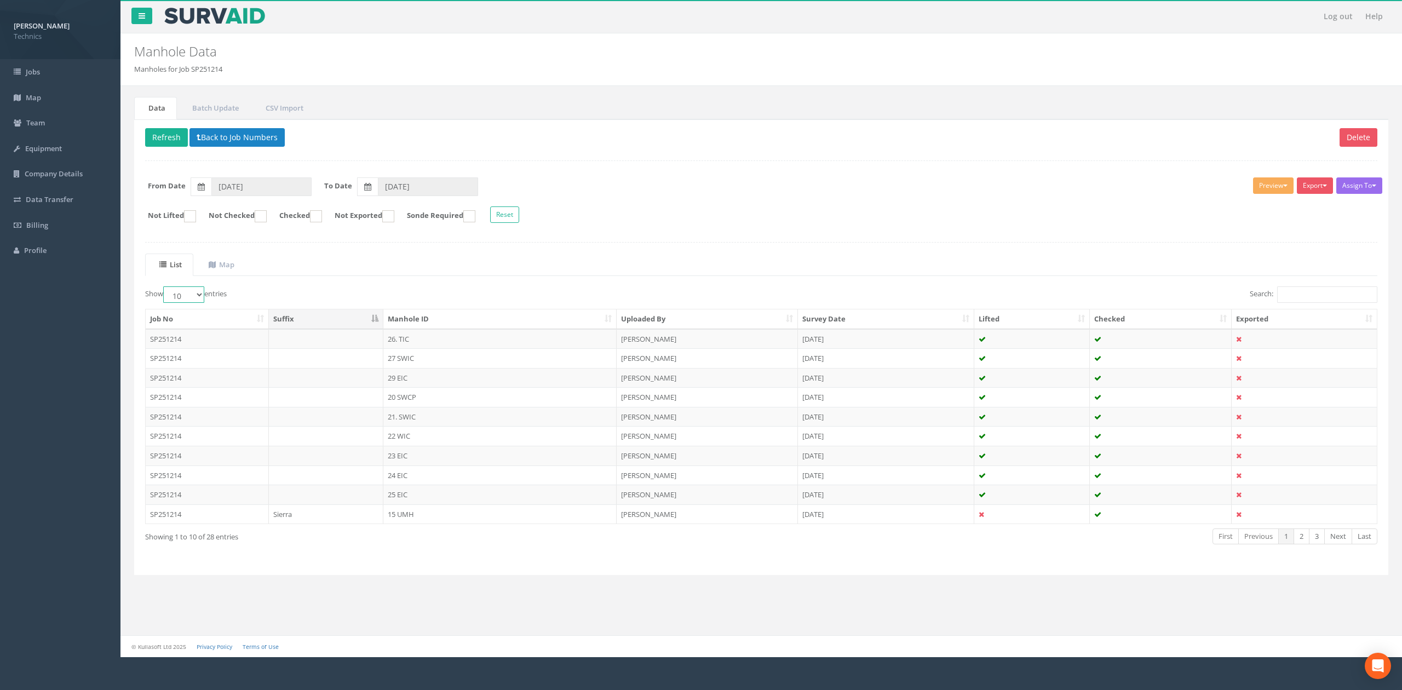
select select "100"
click at [165, 289] on select "10 25 50 100" at bounding box center [183, 294] width 41 height 16
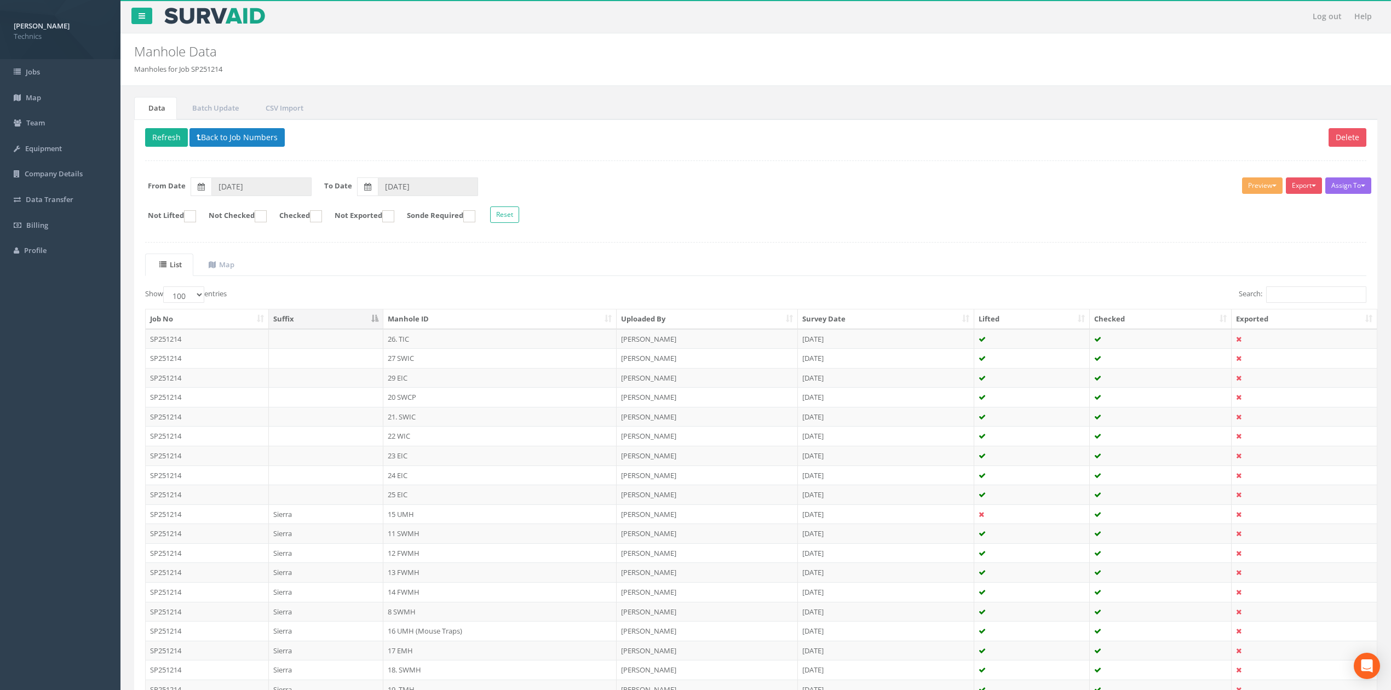
click at [335, 279] on div "List Map Show 10 25 50 100 entries Search: Job No Suffix Manhole ID Uploaded By…" at bounding box center [755, 585] width 1221 height 662
click at [555, 323] on th "Manhole ID" at bounding box center [499, 319] width 233 height 20
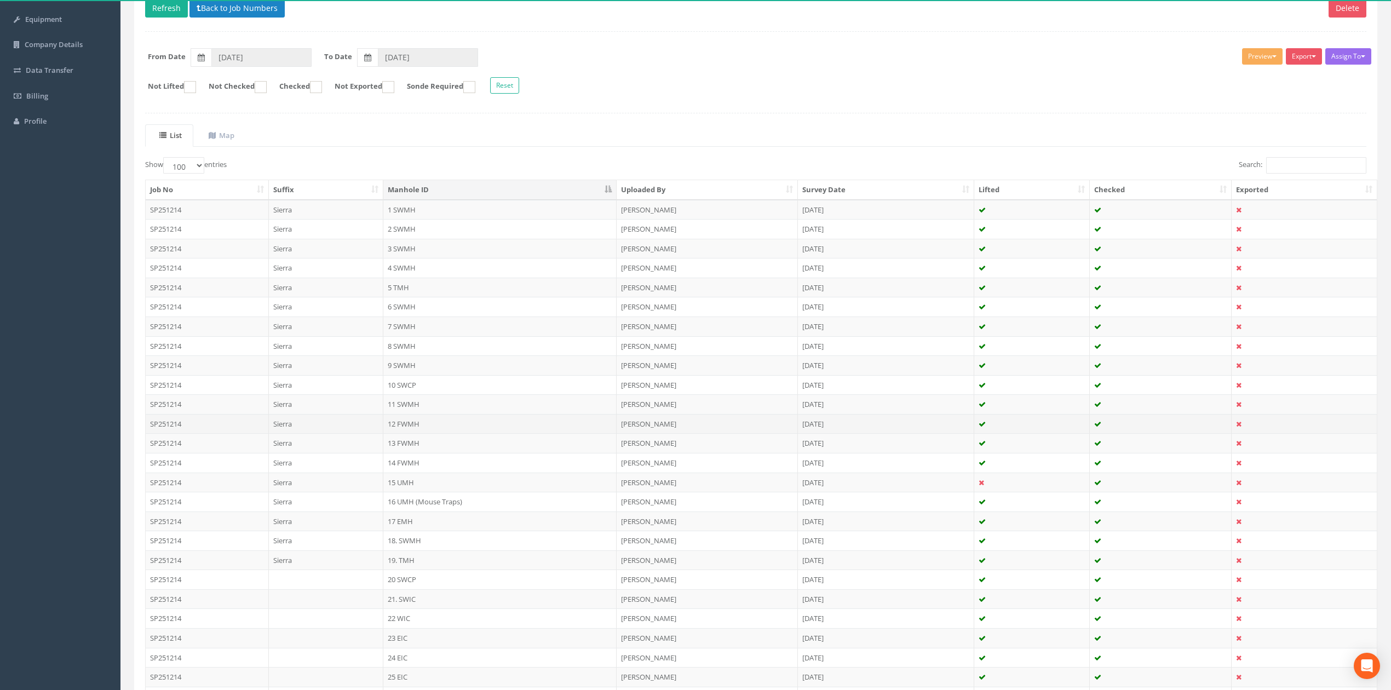
scroll to position [146, 0]
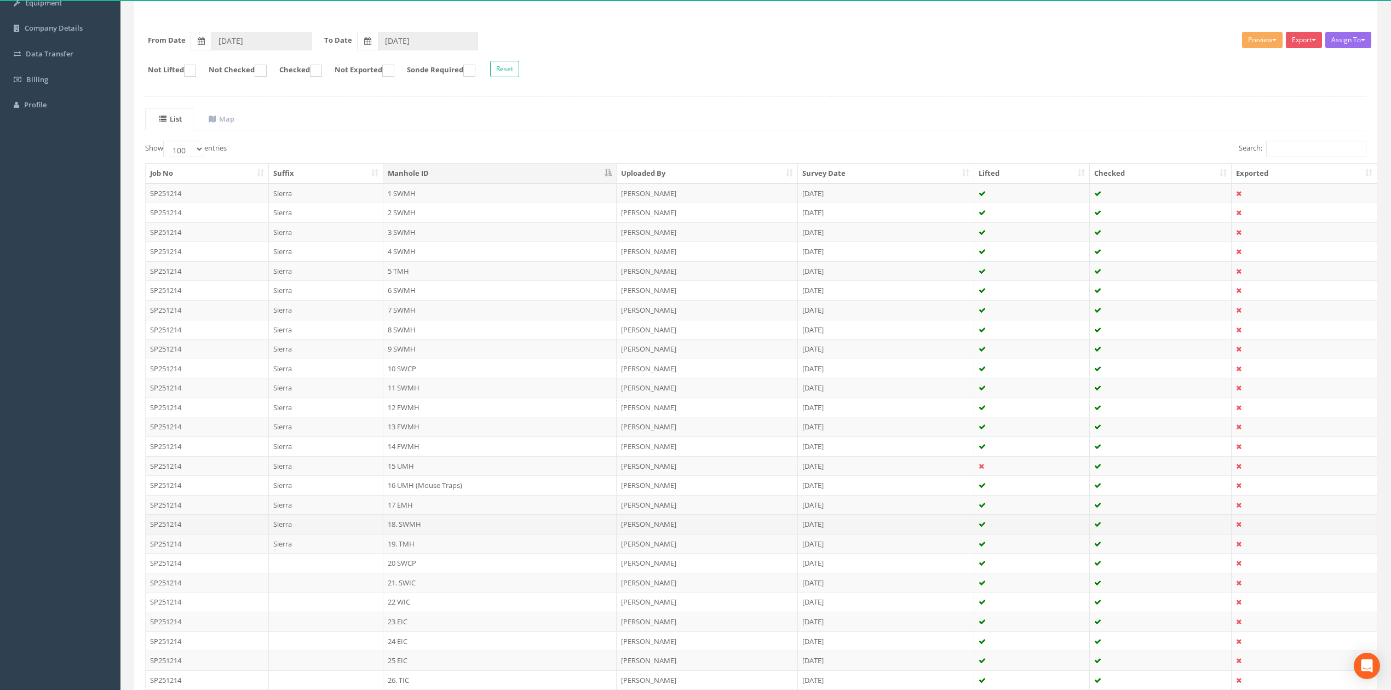
click at [410, 527] on td "18. SWMH" at bounding box center [499, 524] width 233 height 20
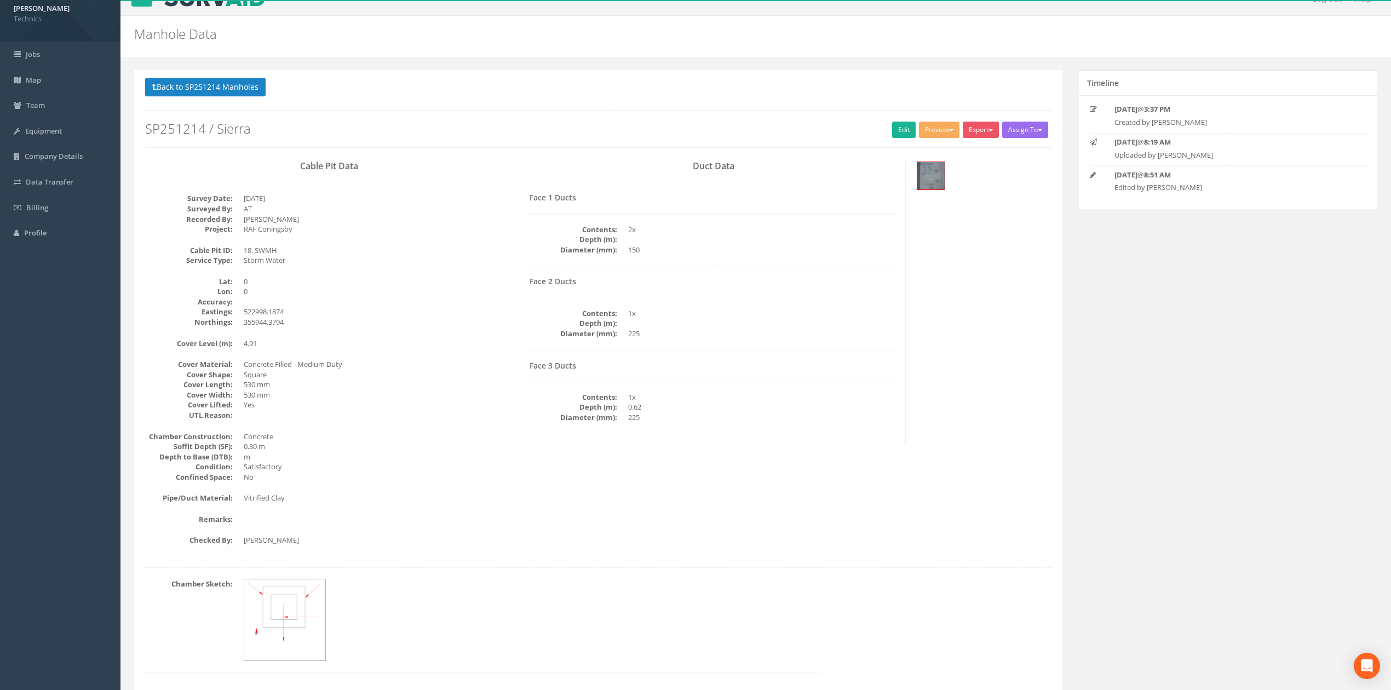
scroll to position [0, 0]
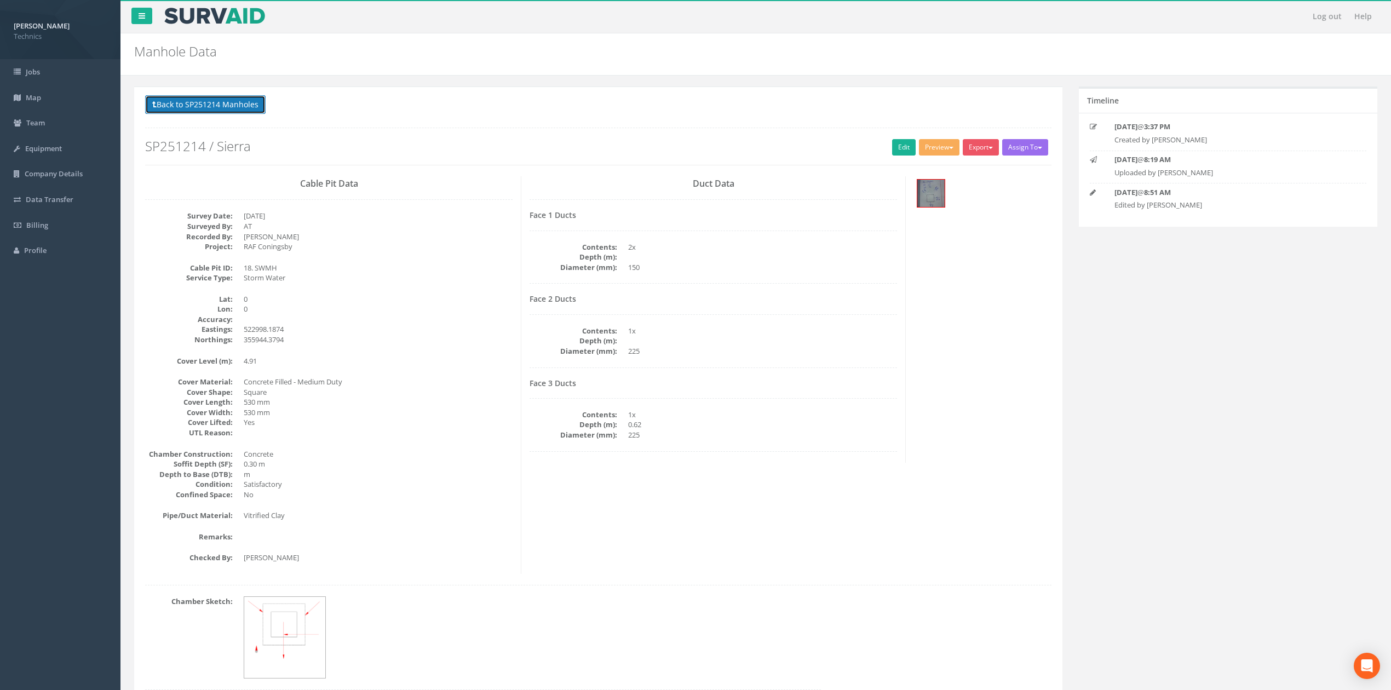
click at [237, 102] on button "Back to SP251214 Manholes" at bounding box center [205, 104] width 120 height 19
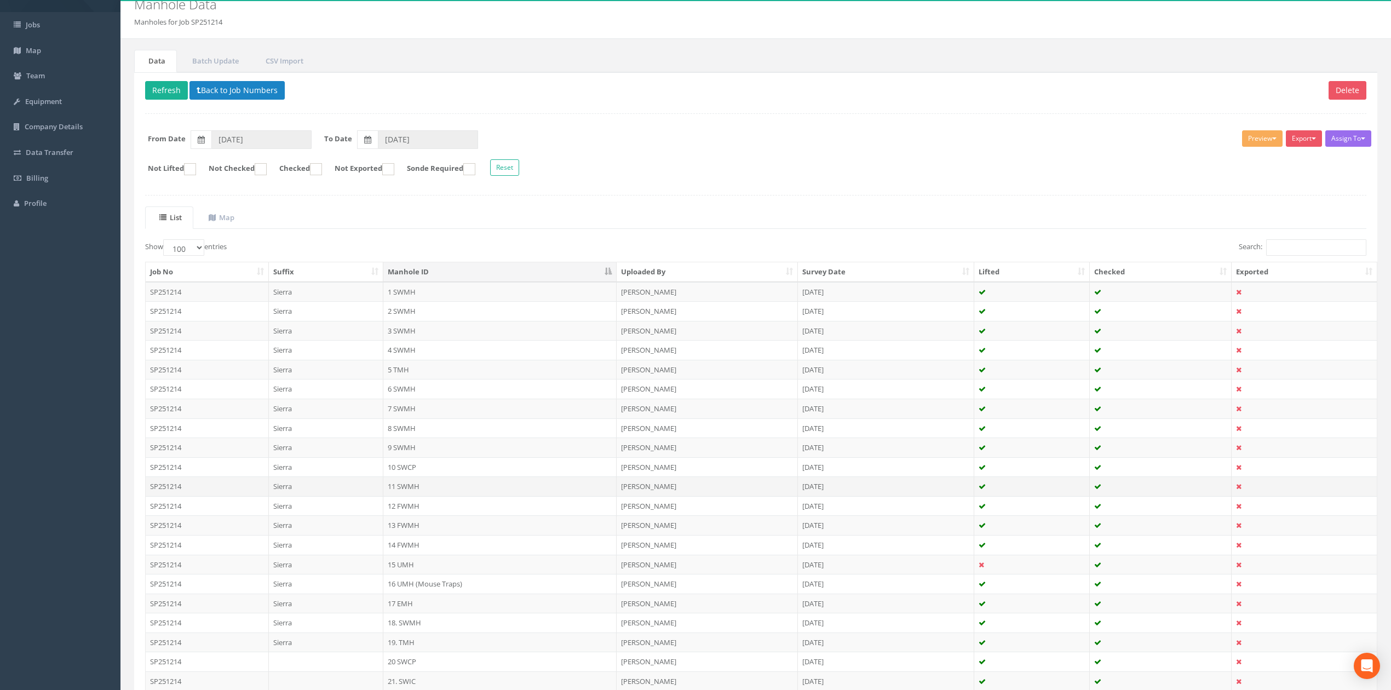
scroll to position [73, 0]
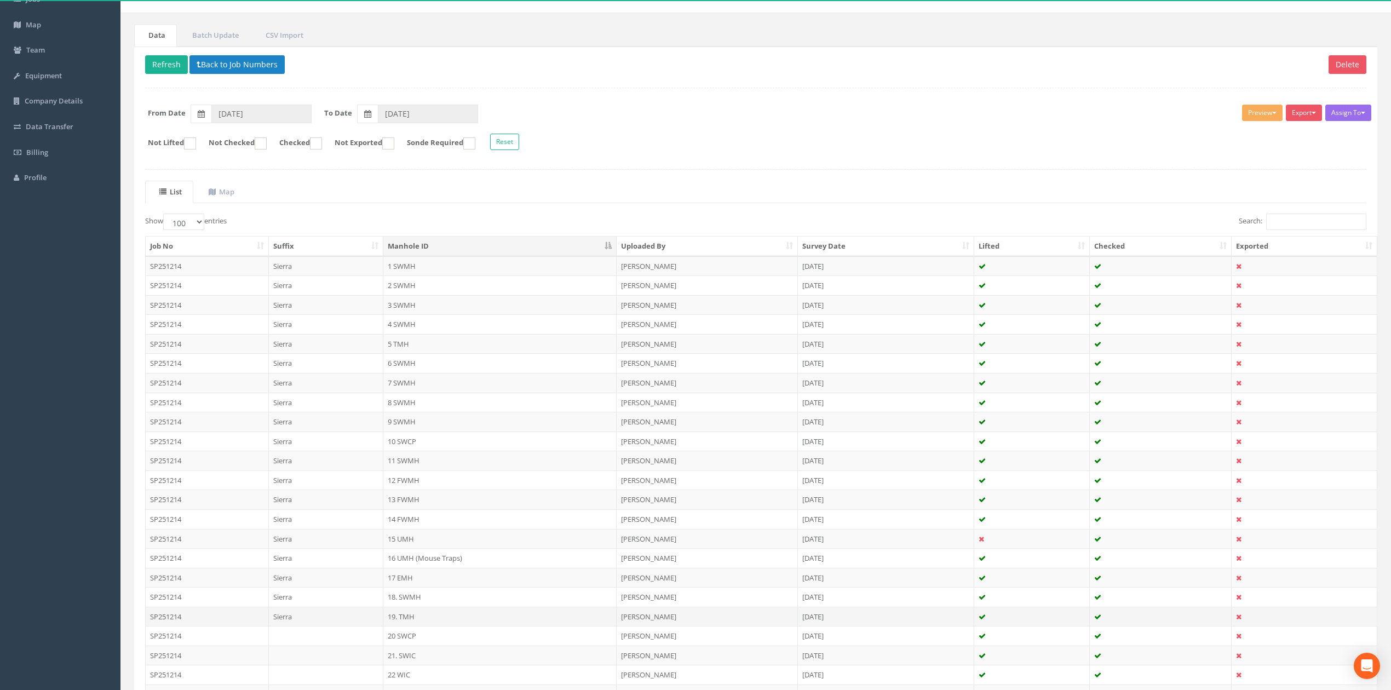
click at [413, 621] on td "19. TMH" at bounding box center [499, 617] width 233 height 20
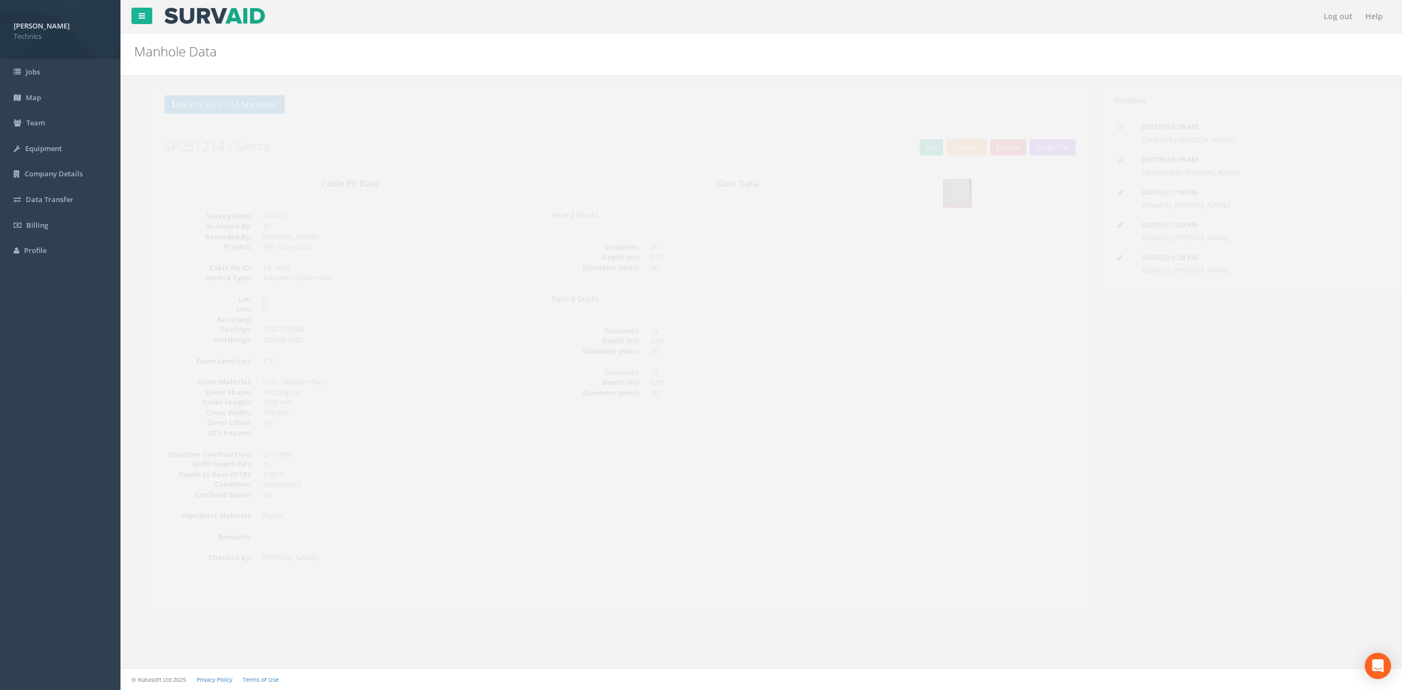
click at [676, 357] on dd "90" at bounding box center [767, 351] width 272 height 10
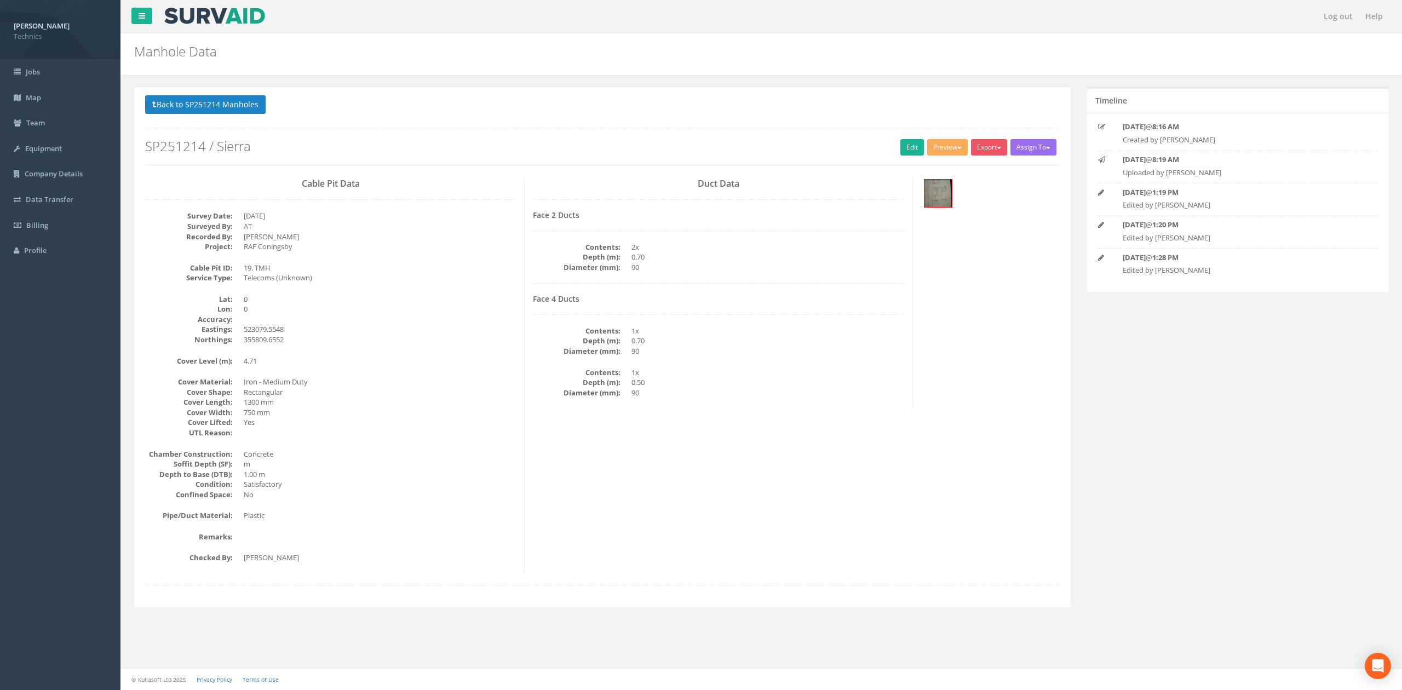
click at [1060, 338] on div "Cable Pit Data Survey Date: 15/09/2025 Surveyed By: AT Recorded By: Alex Thomse…" at bounding box center [602, 375] width 931 height 398
click at [907, 150] on link "Edit" at bounding box center [912, 147] width 24 height 16
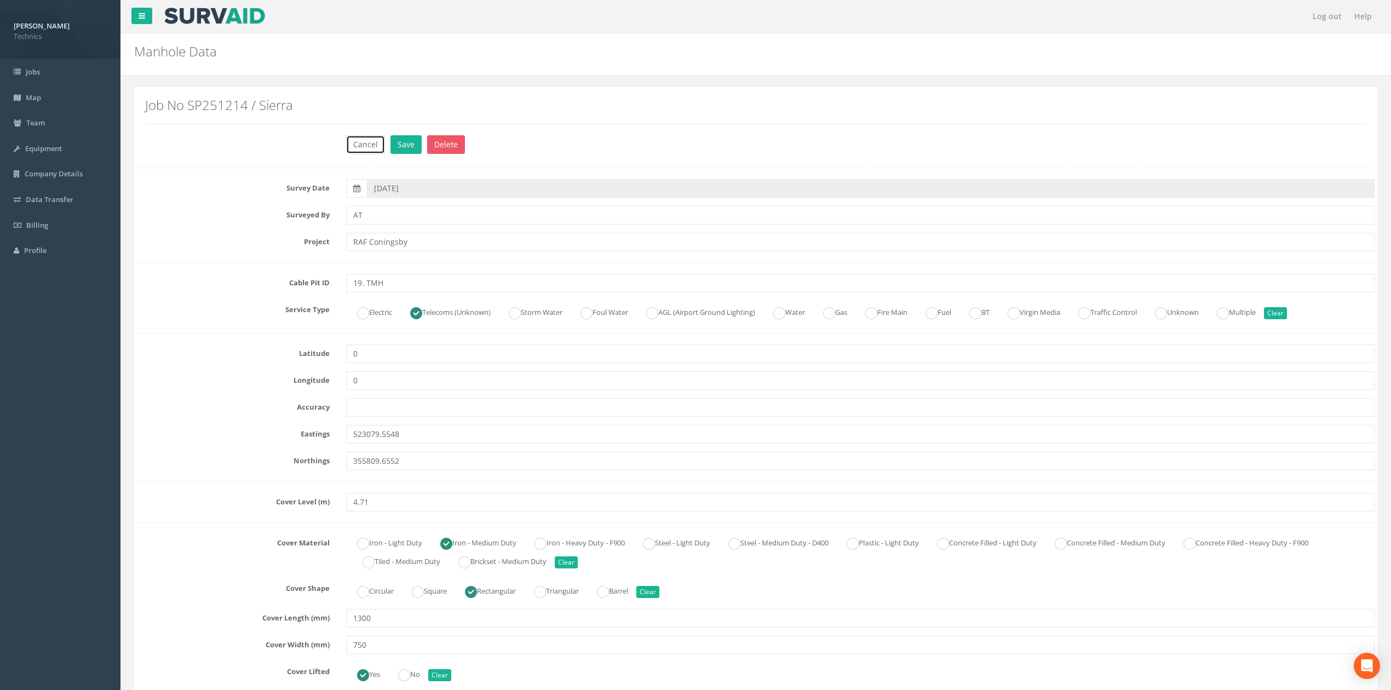
click at [372, 149] on button "Cancel" at bounding box center [365, 144] width 39 height 19
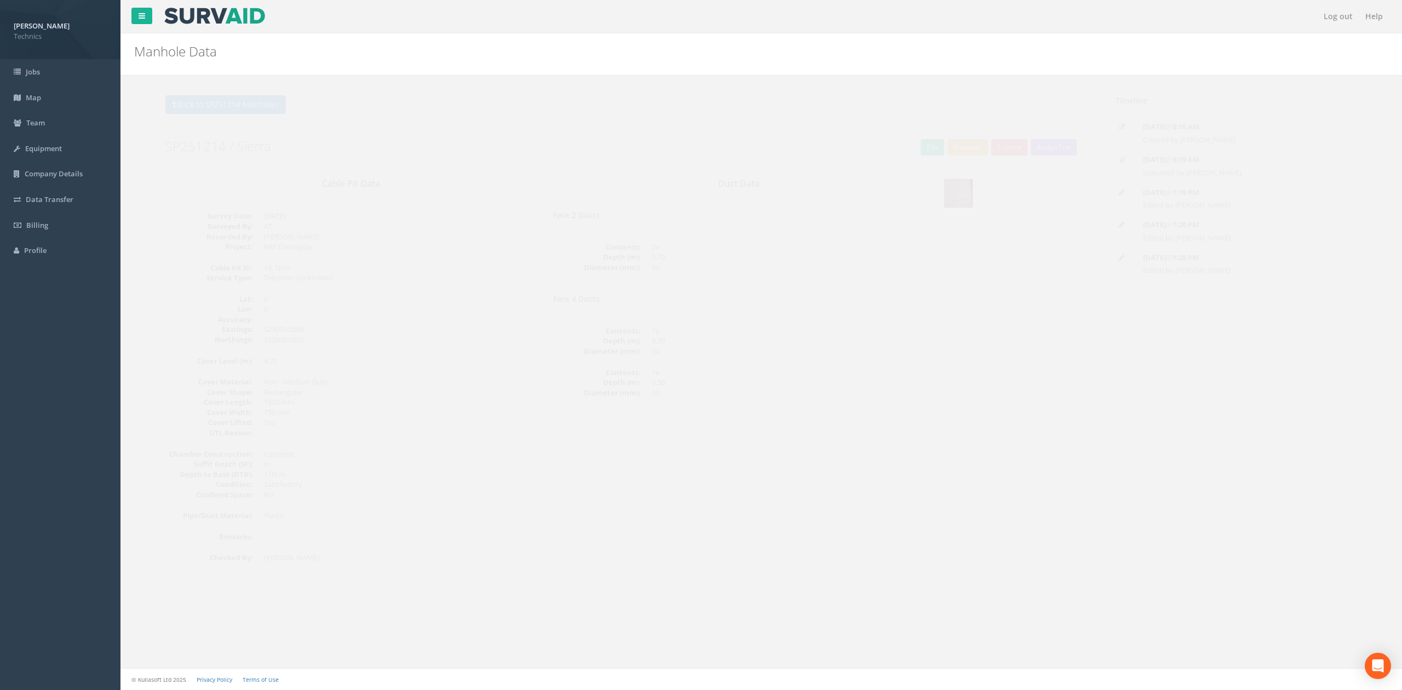
click at [892, 342] on dd "0.70" at bounding box center [767, 341] width 272 height 10
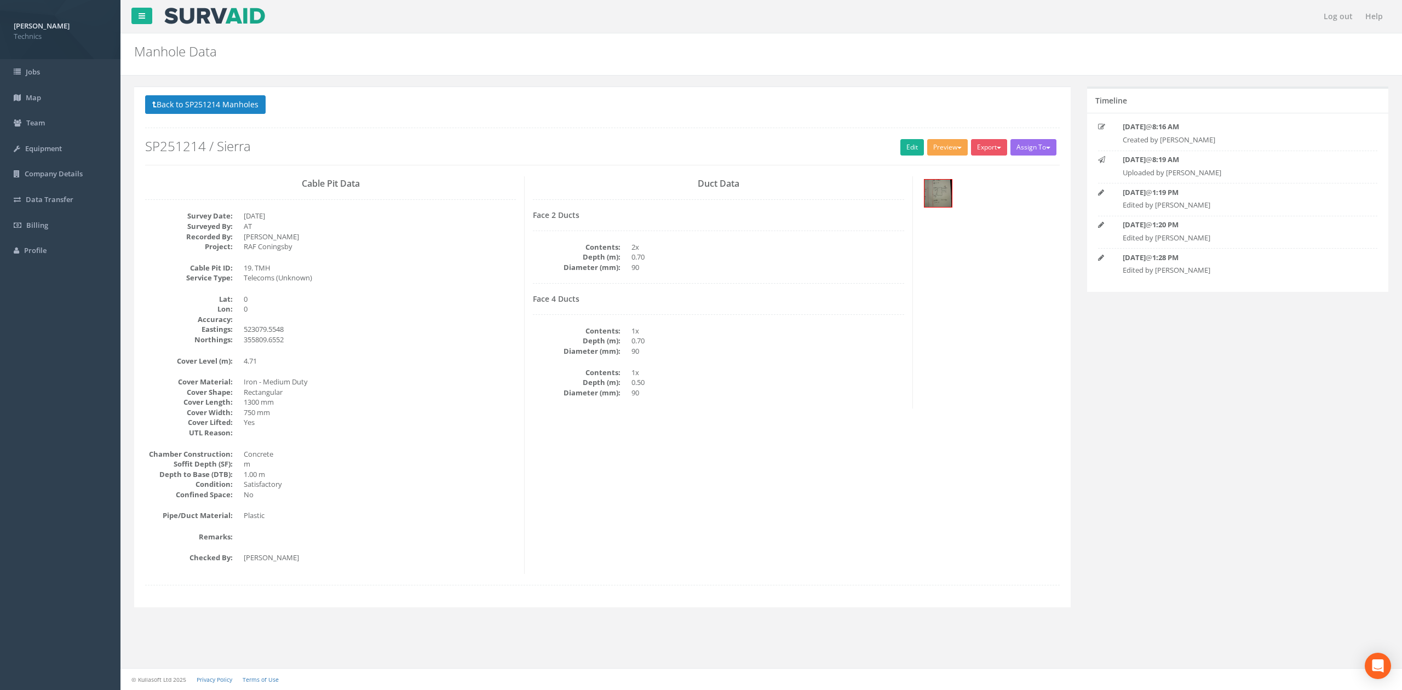
click at [943, 145] on button "Preview" at bounding box center [947, 147] width 41 height 16
click at [924, 173] on link "Technics Brize Norton" at bounding box center [924, 170] width 89 height 17
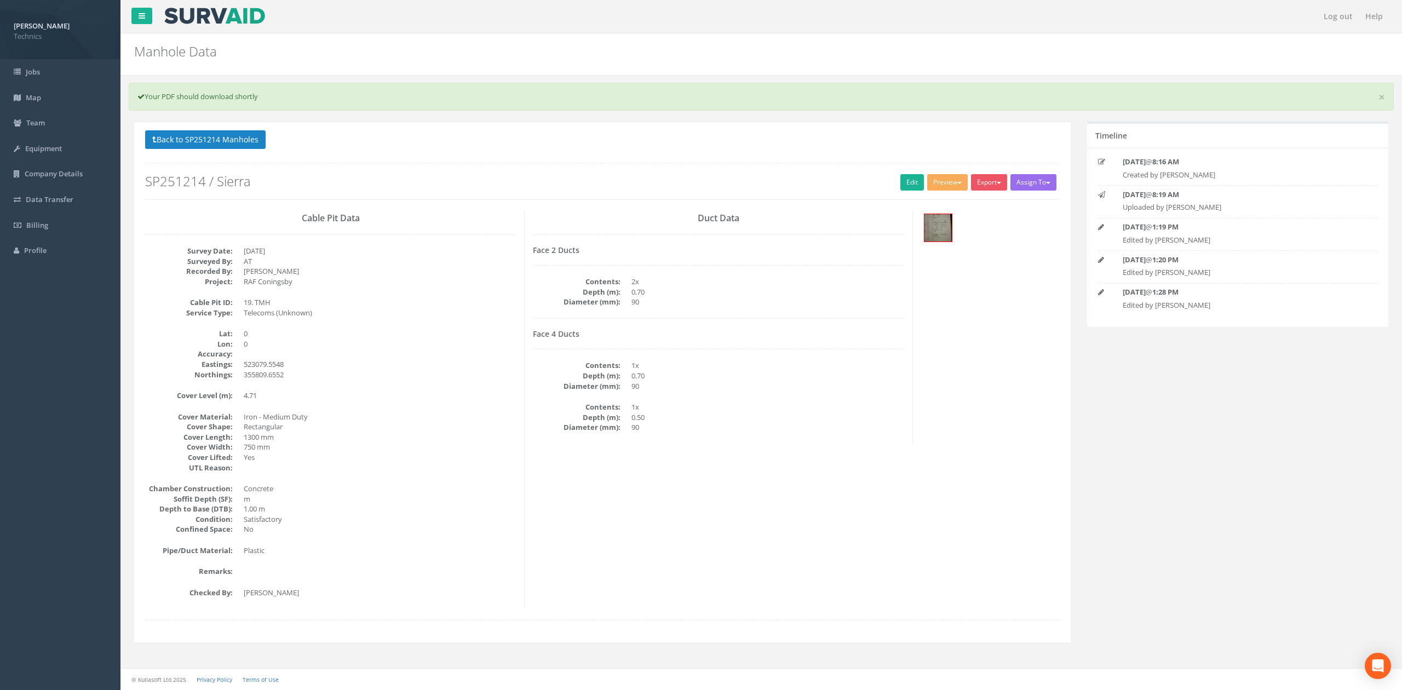
click at [918, 340] on div "Cable Pit Data Survey Date: 15/09/2025 Surveyed By: AT Recorded By: Alex Thomse…" at bounding box center [602, 410] width 931 height 398
click at [940, 187] on button "Preview" at bounding box center [947, 182] width 41 height 16
click at [927, 200] on link "Technics Brize Norton" at bounding box center [924, 205] width 89 height 17
click at [925, 298] on div "Cable Pit Data Survey Date: 15/09/2025 Surveyed By: AT Recorded By: Alex Thomse…" at bounding box center [602, 410] width 931 height 398
click at [943, 292] on div "Cable Pit Data Survey Date: 15/09/2025 Surveyed By: AT Recorded By: Alex Thomse…" at bounding box center [602, 410] width 931 height 398
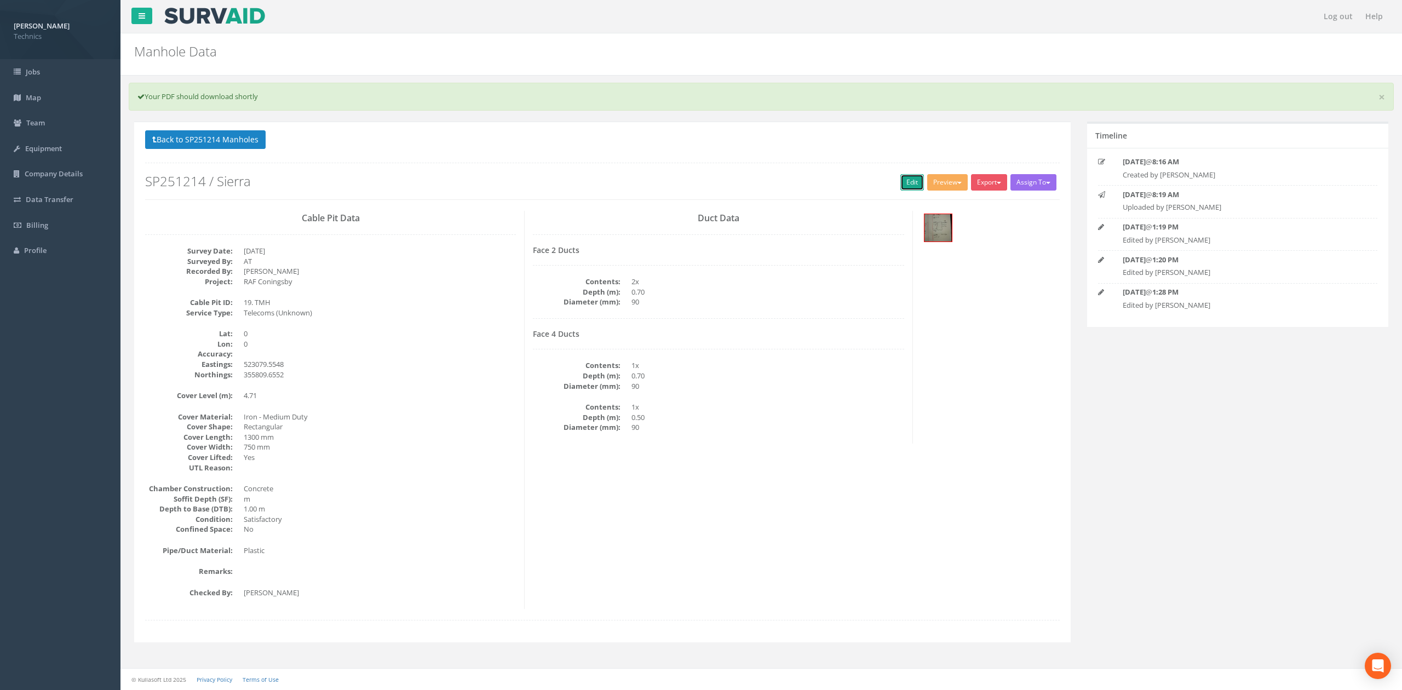
click at [900, 176] on link "Edit" at bounding box center [912, 182] width 24 height 16
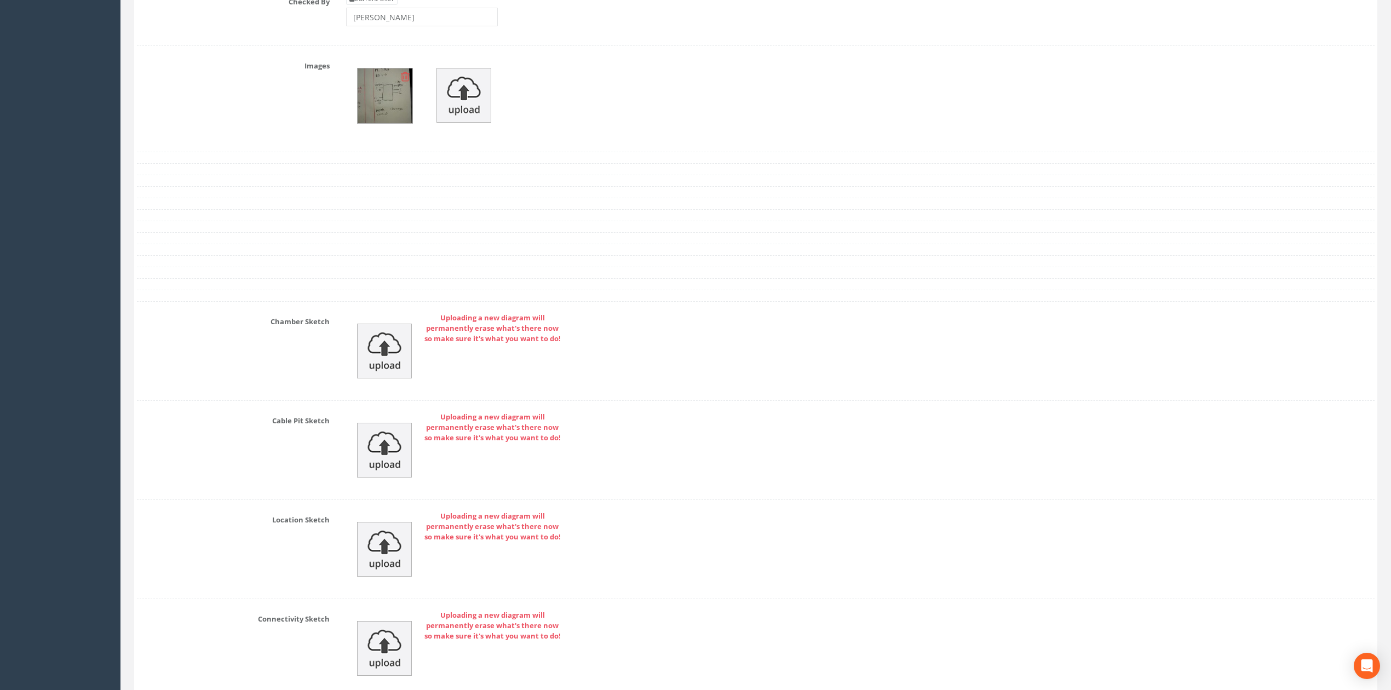
scroll to position [1314, 0]
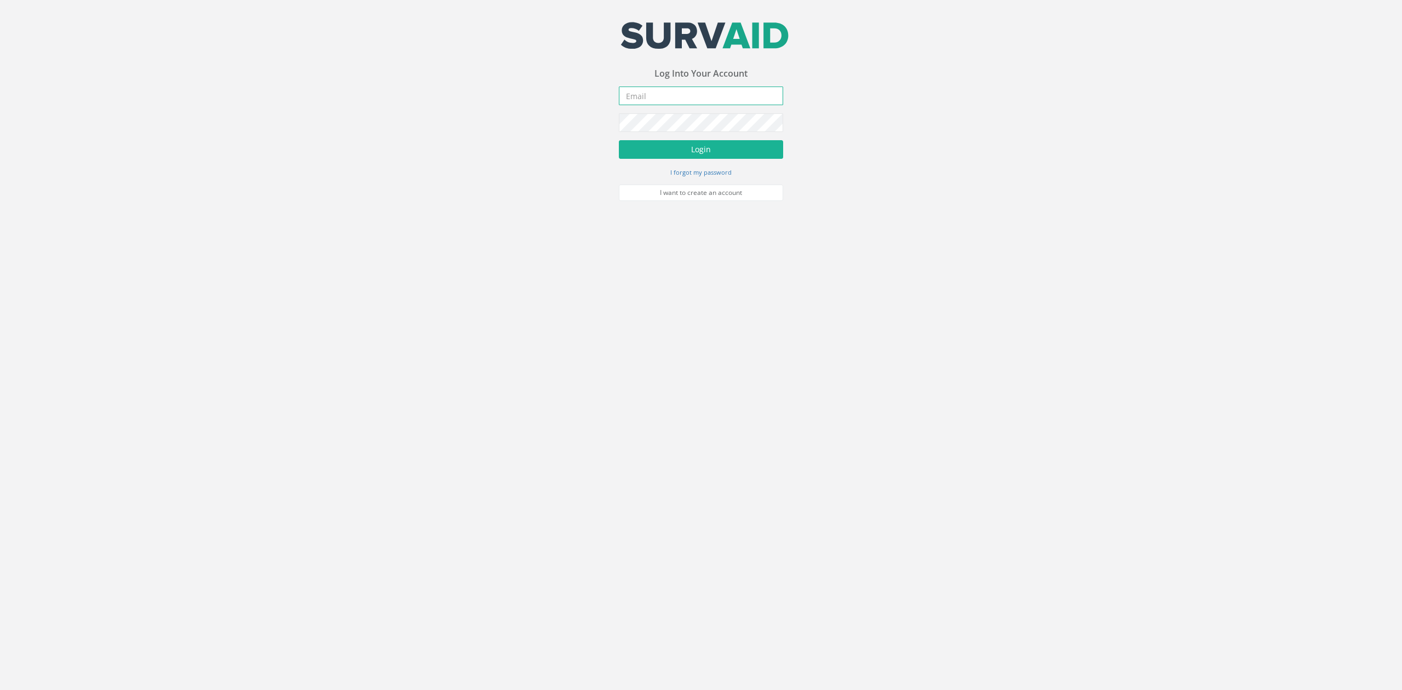
click at [676, 104] on input "email" at bounding box center [701, 96] width 164 height 19
type input "[EMAIL_ADDRESS][DOMAIN_NAME]"
click at [719, 151] on button "Login" at bounding box center [701, 149] width 164 height 19
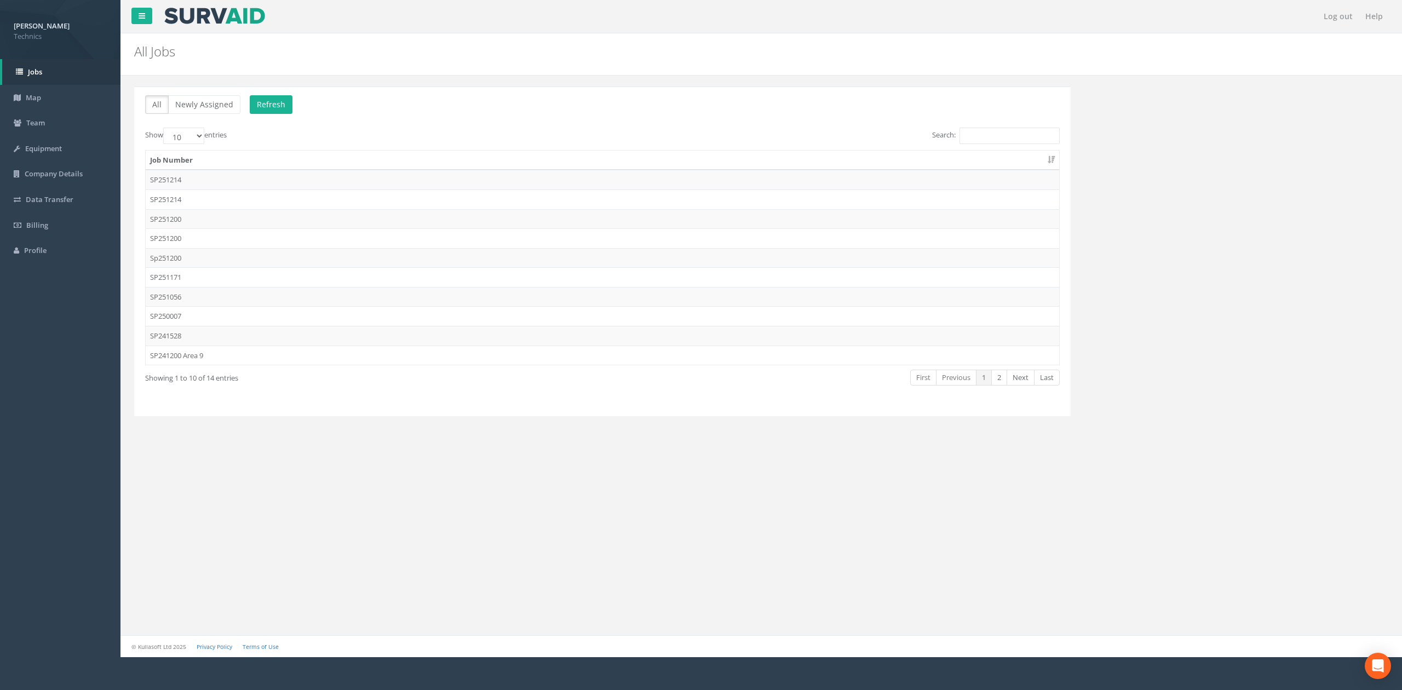
click at [198, 183] on td "SP251214" at bounding box center [602, 180] width 913 height 20
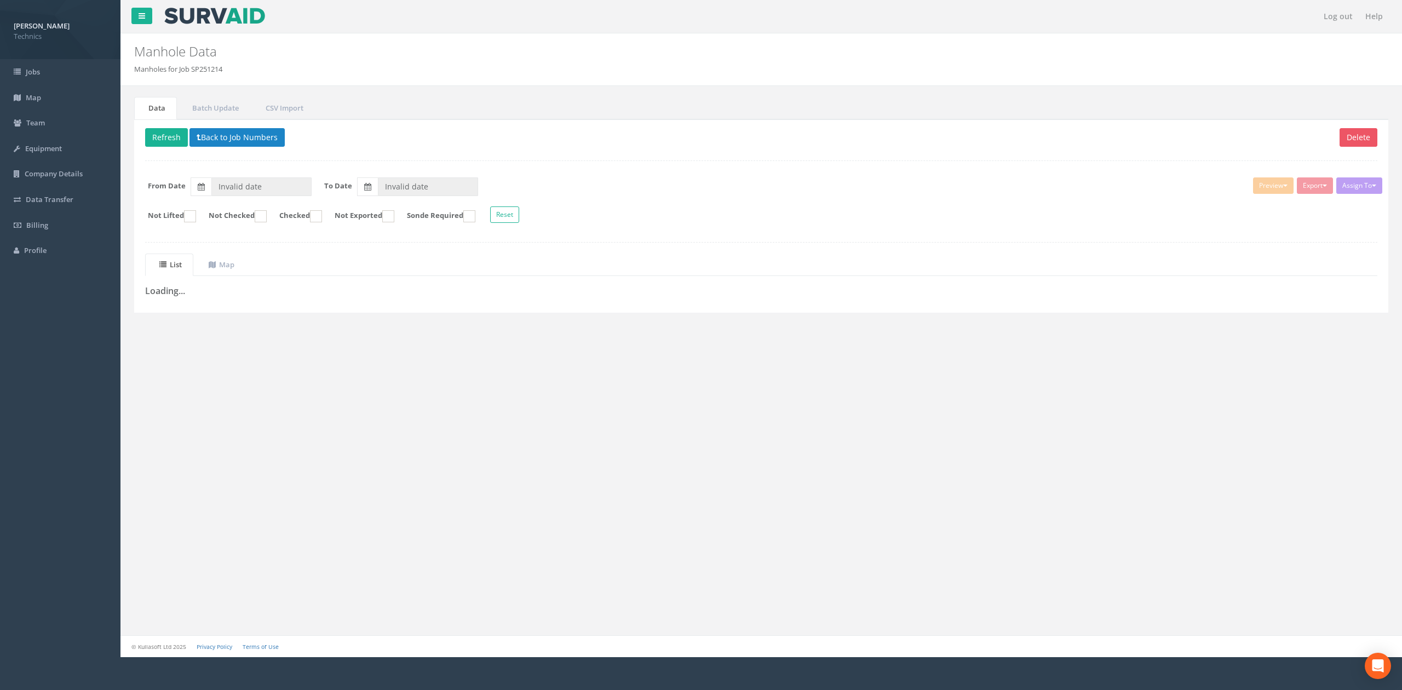
type input "[DATE]"
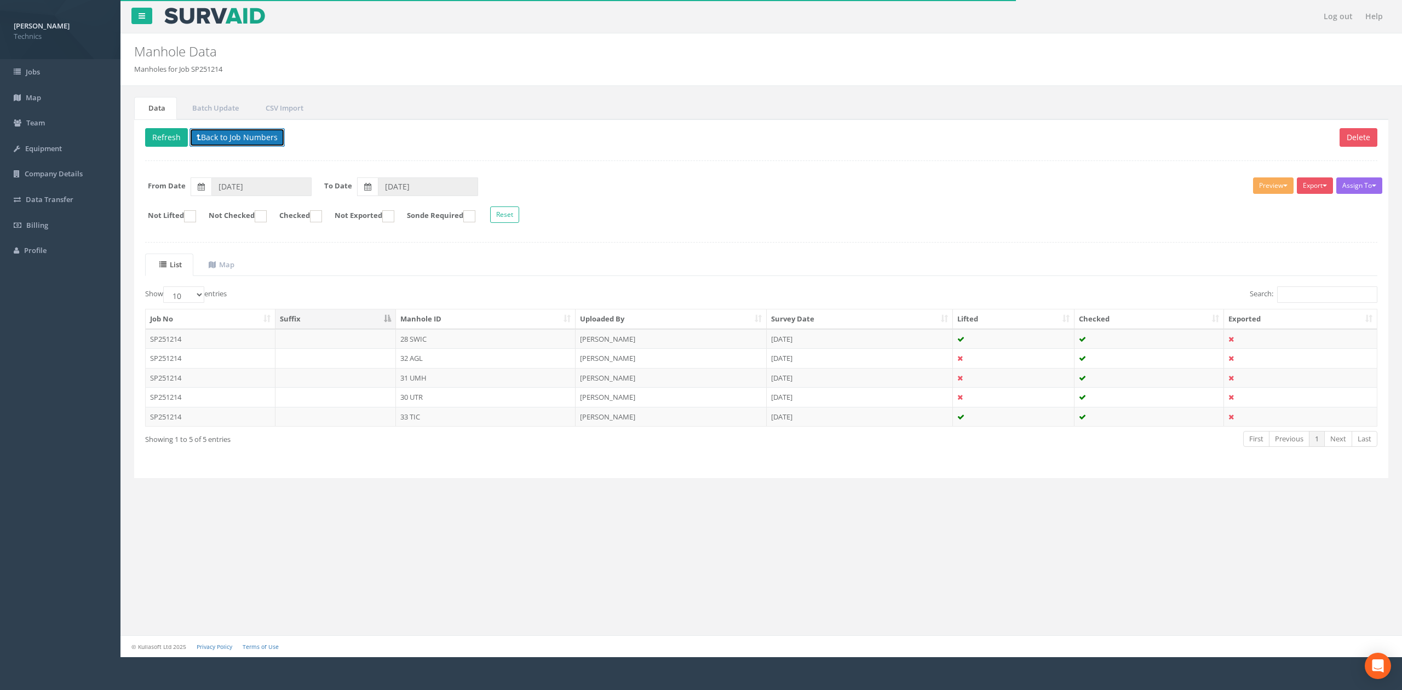
click at [211, 135] on button "Back to Job Numbers" at bounding box center [236, 137] width 95 height 19
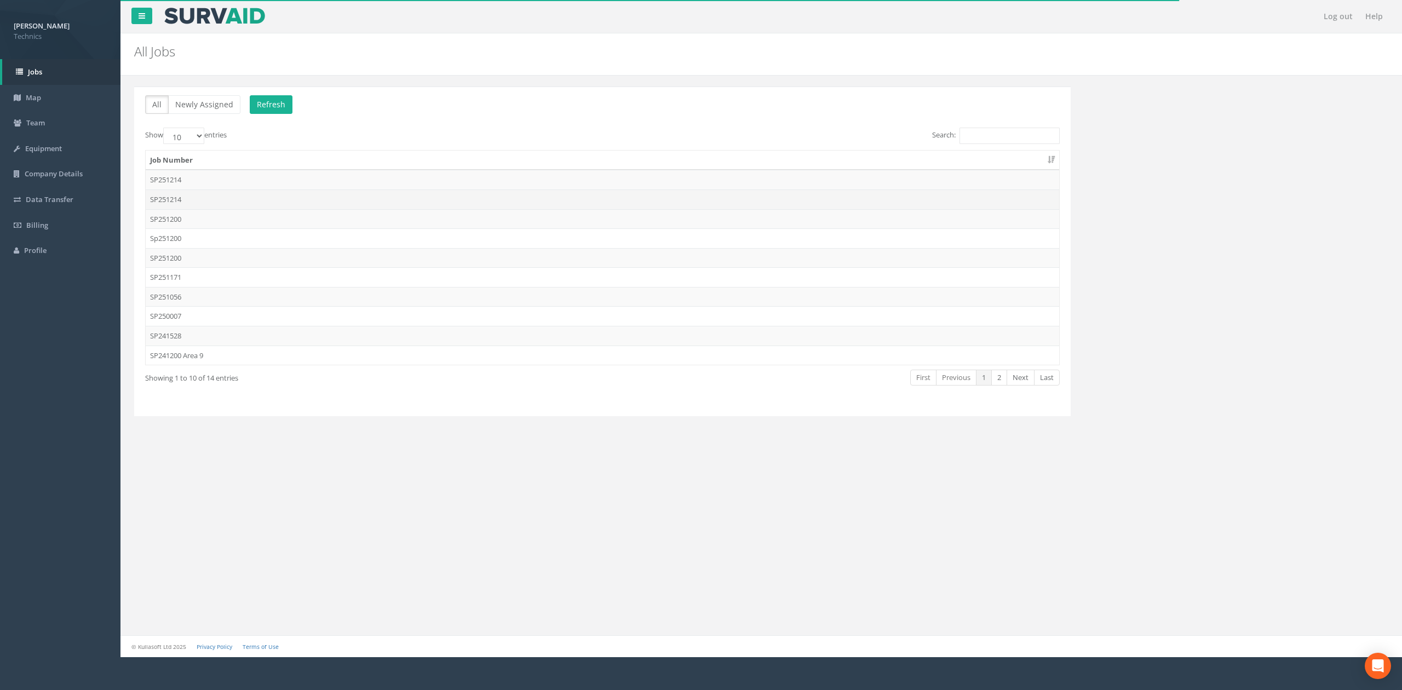
click at [189, 197] on td "SP251214" at bounding box center [602, 199] width 913 height 20
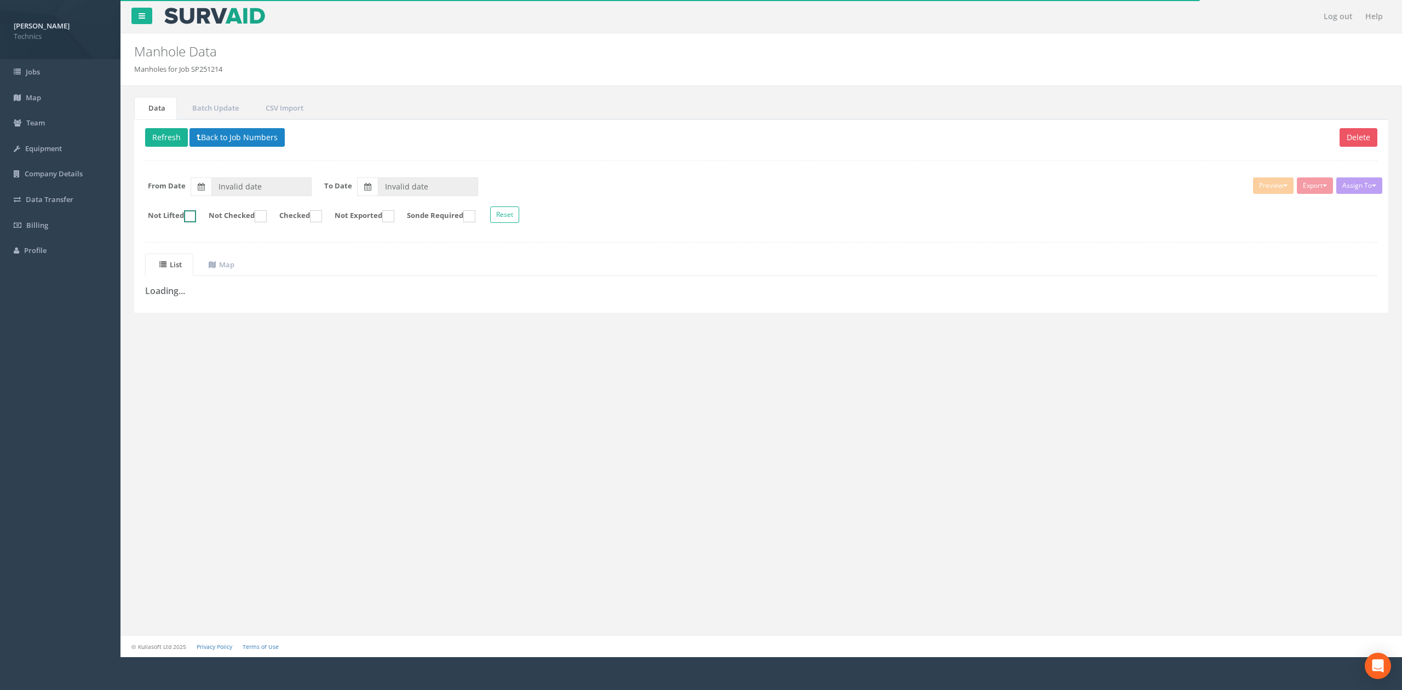
type input "[DATE]"
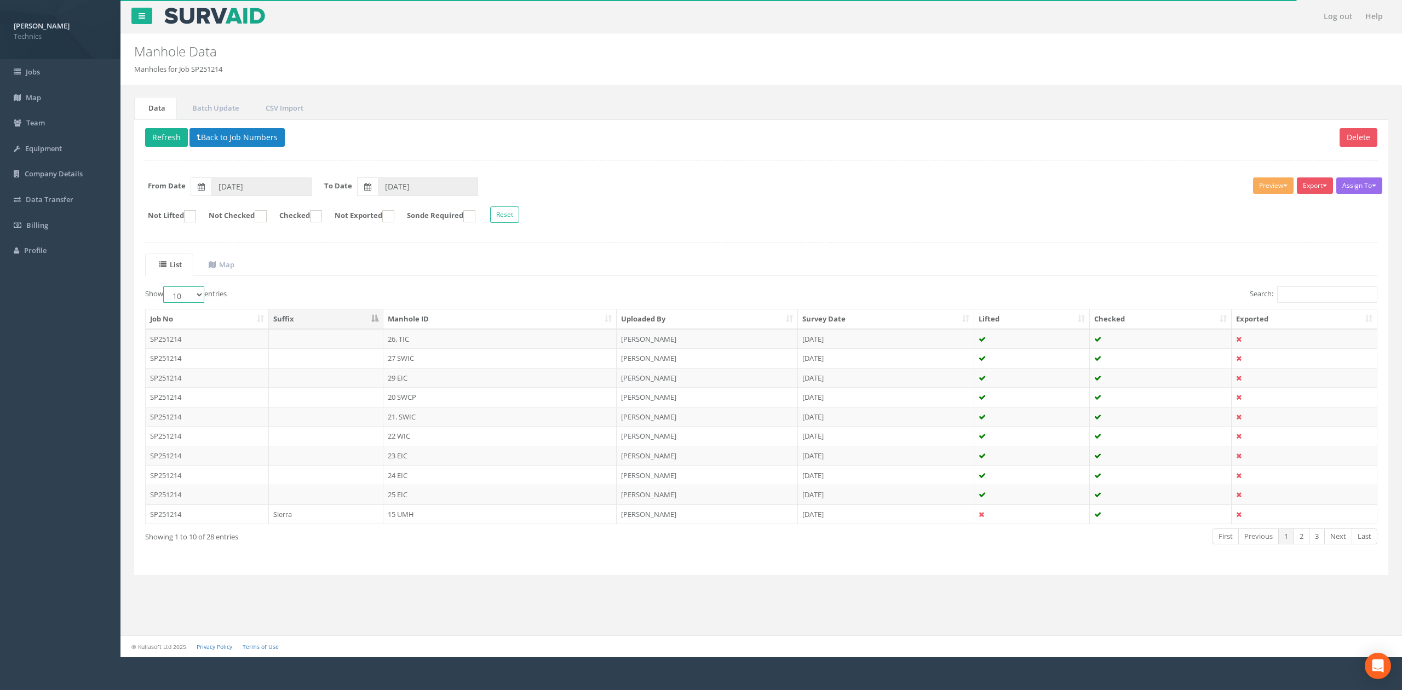
click at [200, 292] on select "10 25 50 100" at bounding box center [183, 294] width 41 height 16
select select "100"
click at [165, 289] on select "10 25 50 100" at bounding box center [183, 294] width 41 height 16
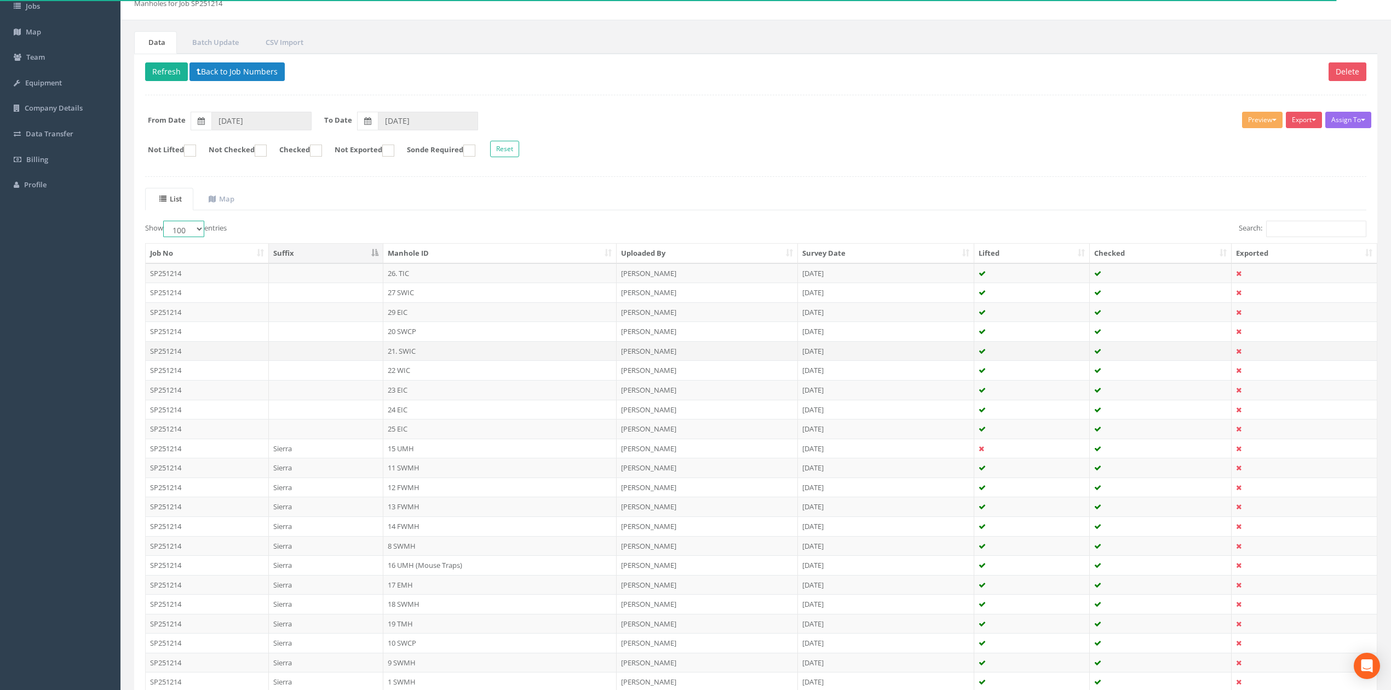
scroll to position [146, 0]
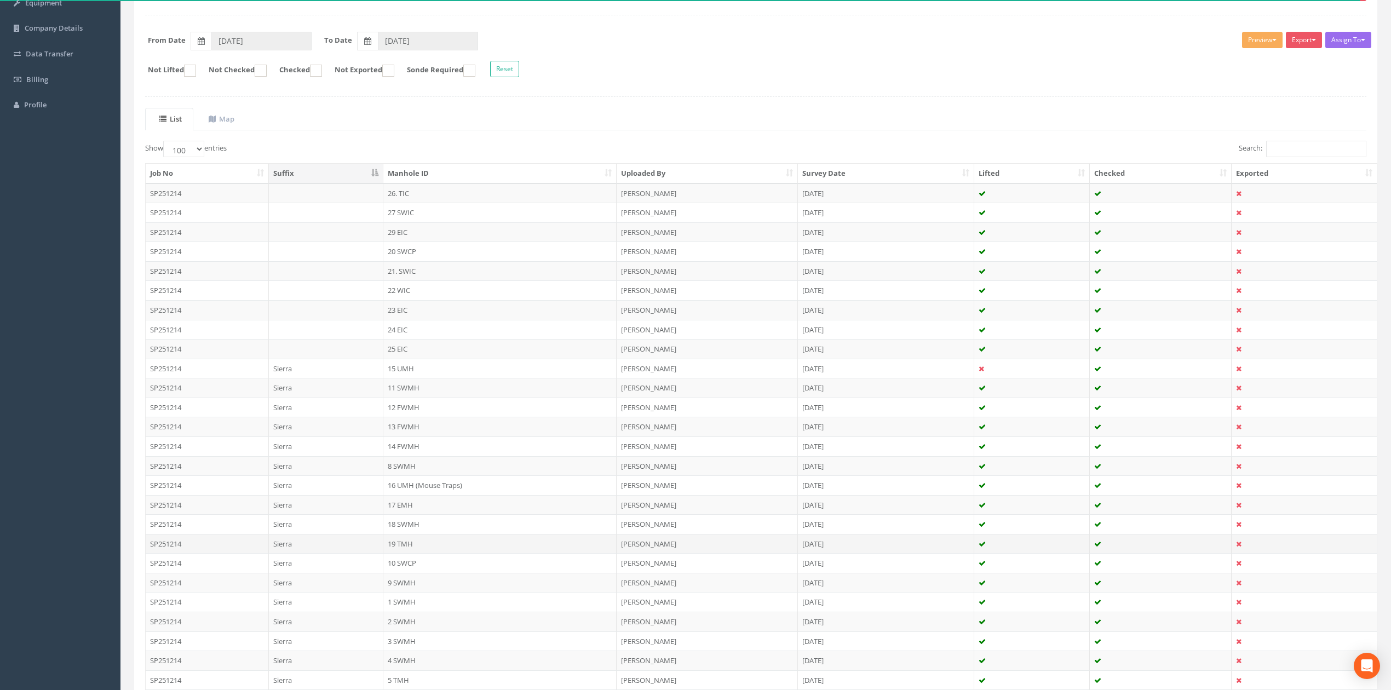
click at [403, 546] on td "19 TMH" at bounding box center [499, 544] width 233 height 20
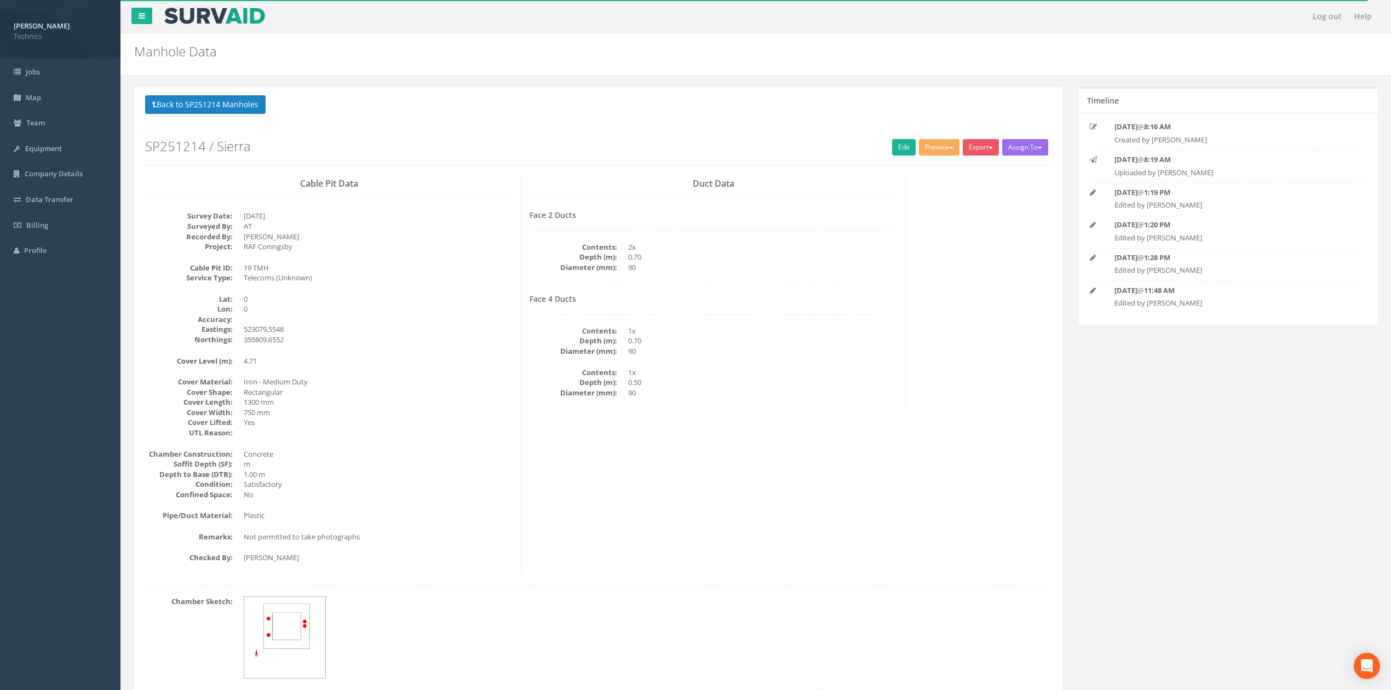
click at [759, 360] on div "Face 4 Ducts Contents: 1x Depth (m): 0.70 Diameter (mm): 90 Contents: 1x Depth …" at bounding box center [713, 346] width 367 height 103
click at [894, 148] on link "Edit" at bounding box center [904, 147] width 24 height 16
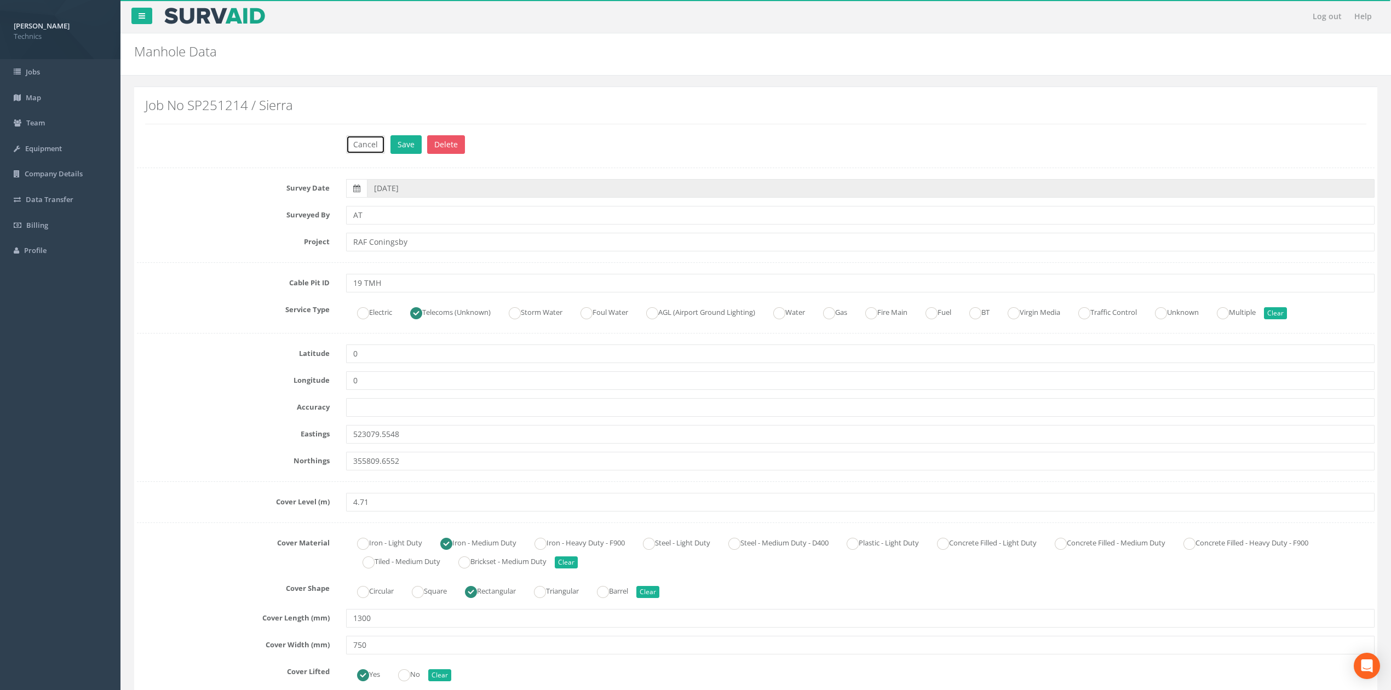
click at [373, 145] on button "Cancel" at bounding box center [365, 144] width 39 height 19
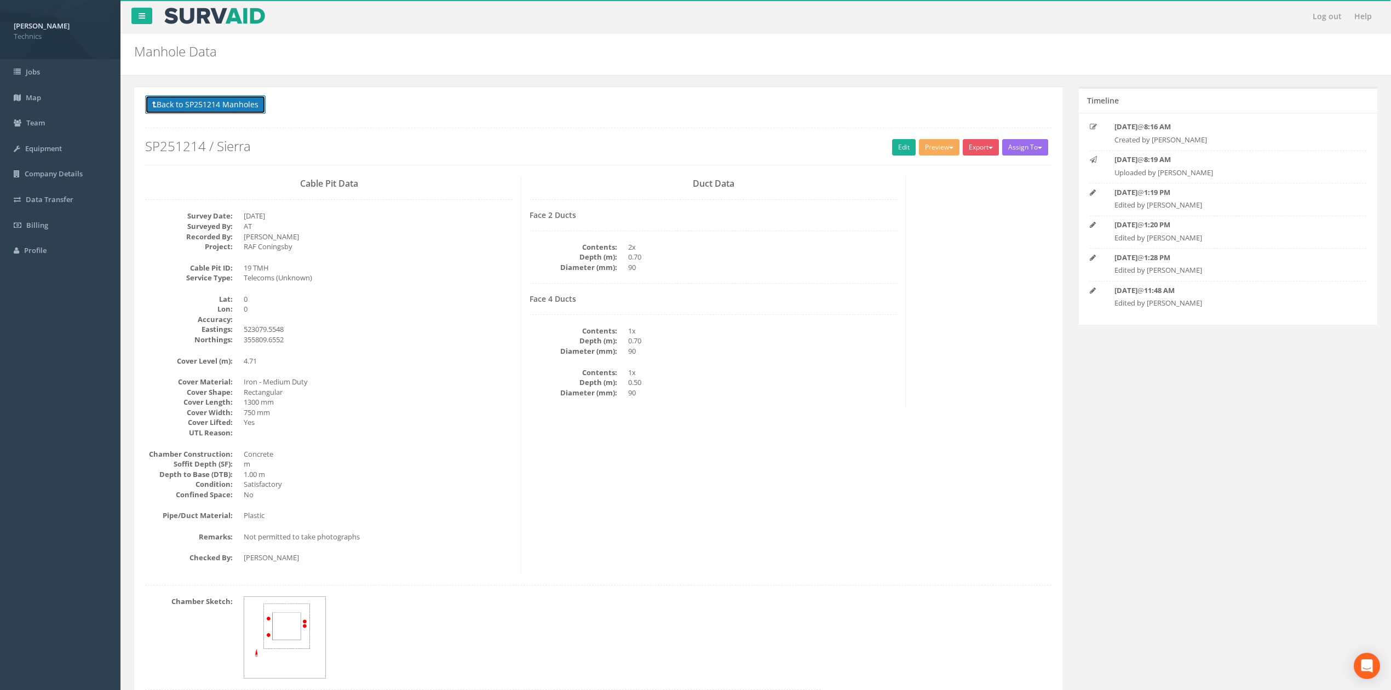
click at [257, 106] on button "Back to SP251214 Manholes" at bounding box center [205, 104] width 120 height 19
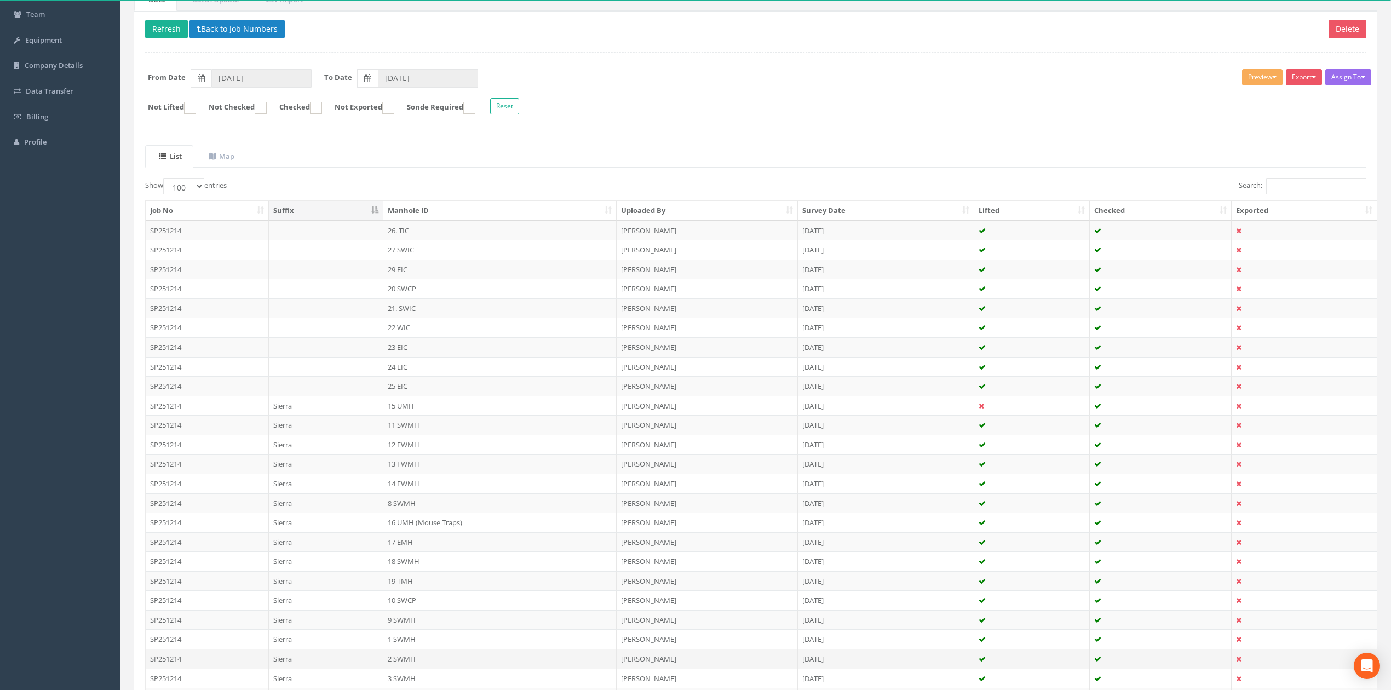
scroll to position [219, 0]
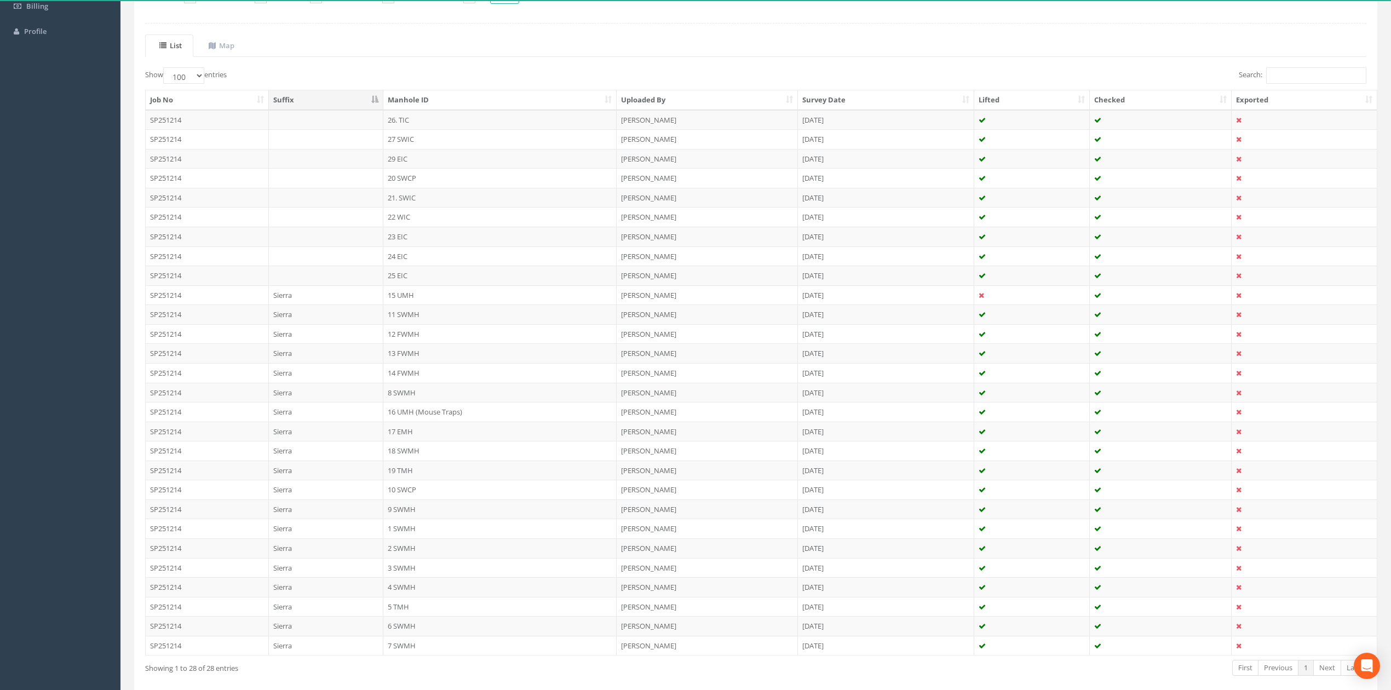
click at [499, 101] on th "Manhole ID" at bounding box center [499, 100] width 233 height 20
click at [412, 498] on td "20 SWCP" at bounding box center [499, 490] width 233 height 20
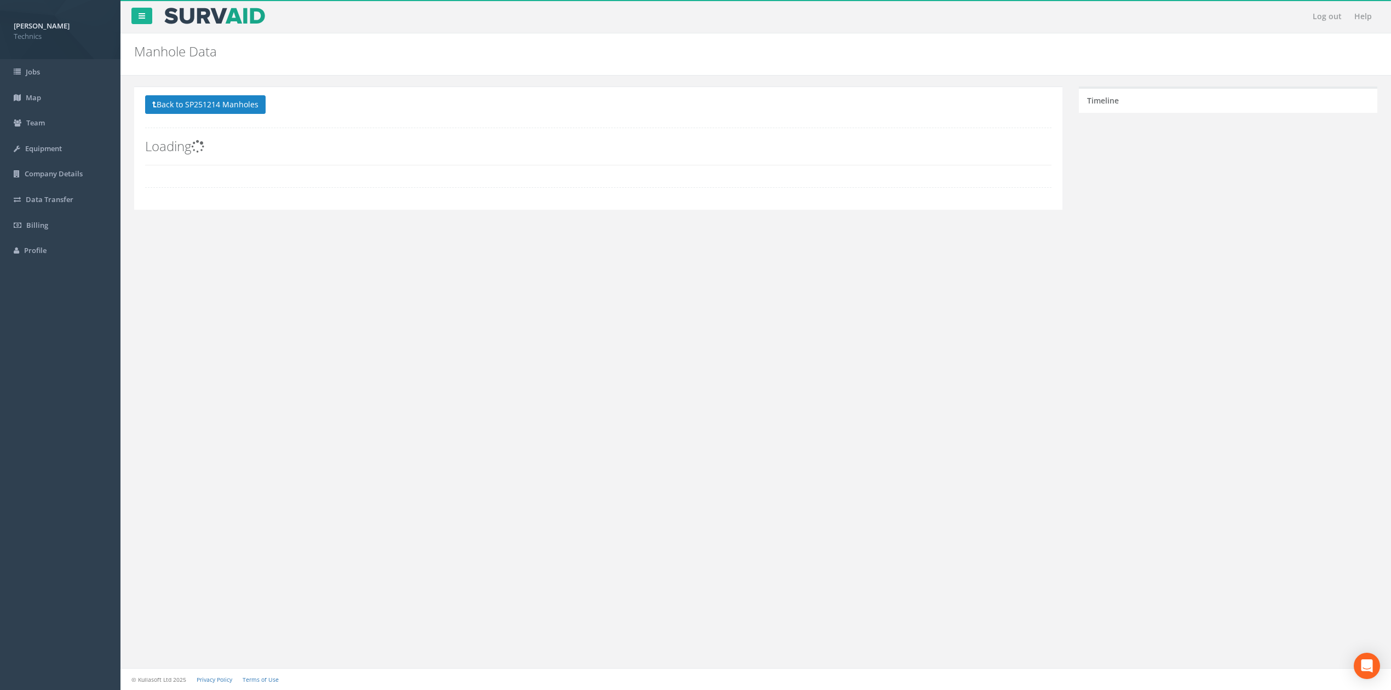
scroll to position [0, 0]
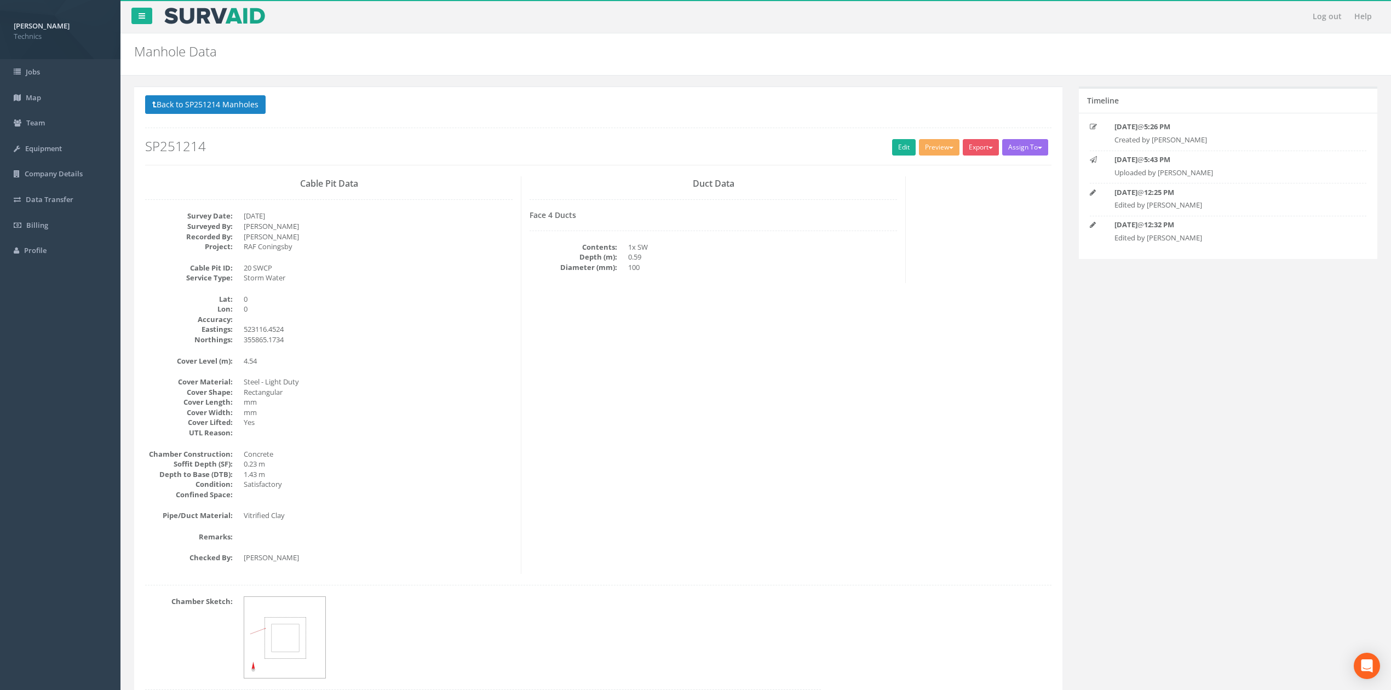
click at [472, 388] on dd "Rectangular" at bounding box center [378, 392] width 269 height 10
drag, startPoint x: 745, startPoint y: 342, endPoint x: 732, endPoint y: 354, distance: 18.2
click at [745, 342] on div "Cable Pit Data Survey Date: [DATE] Surveyed By: [PERSON_NAME] Recorded By: [PER…" at bounding box center [598, 375] width 923 height 398
click at [896, 150] on link "Edit" at bounding box center [904, 147] width 24 height 16
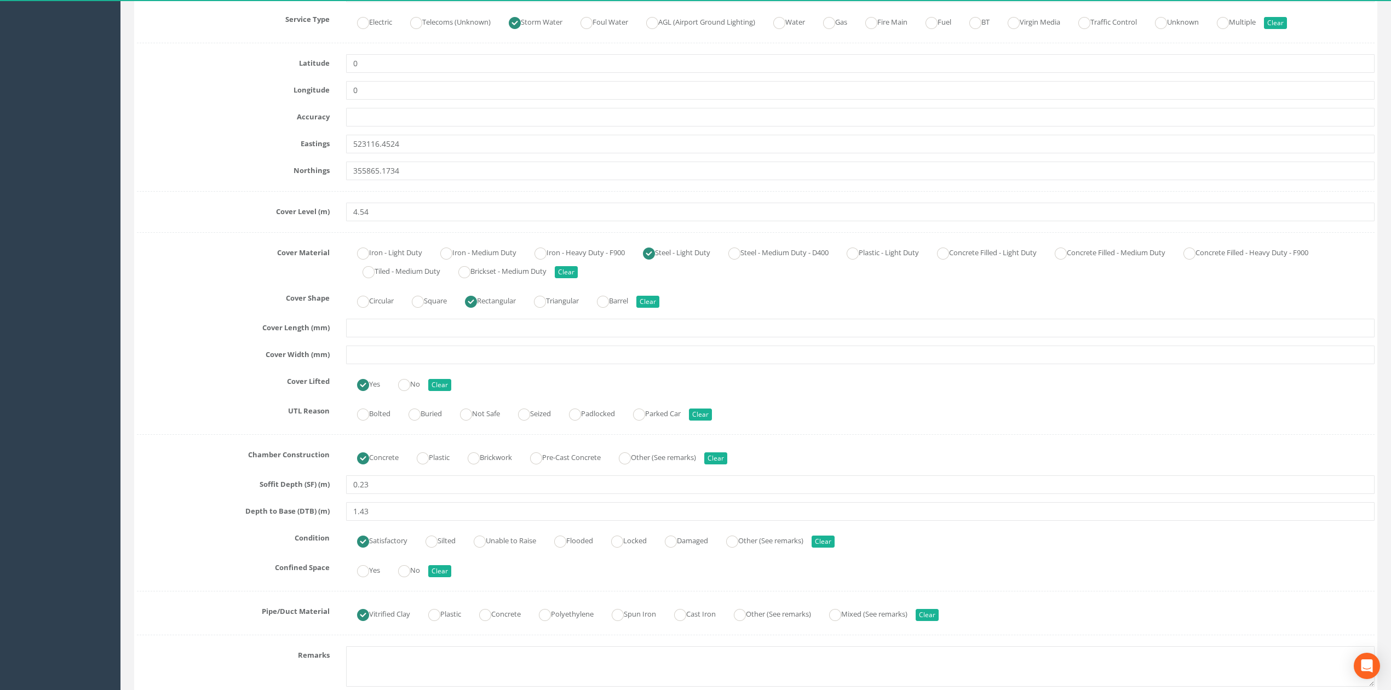
scroll to position [292, 0]
click at [373, 331] on input "text" at bounding box center [860, 326] width 1028 height 19
type input "600"
click at [371, 345] on div "Survey Date [DATE] Surveyed By [PERSON_NAME] Project RAF Coningsby Cable Pit ID…" at bounding box center [756, 420] width 1238 height 1067
click at [430, 354] on input "text" at bounding box center [860, 353] width 1028 height 19
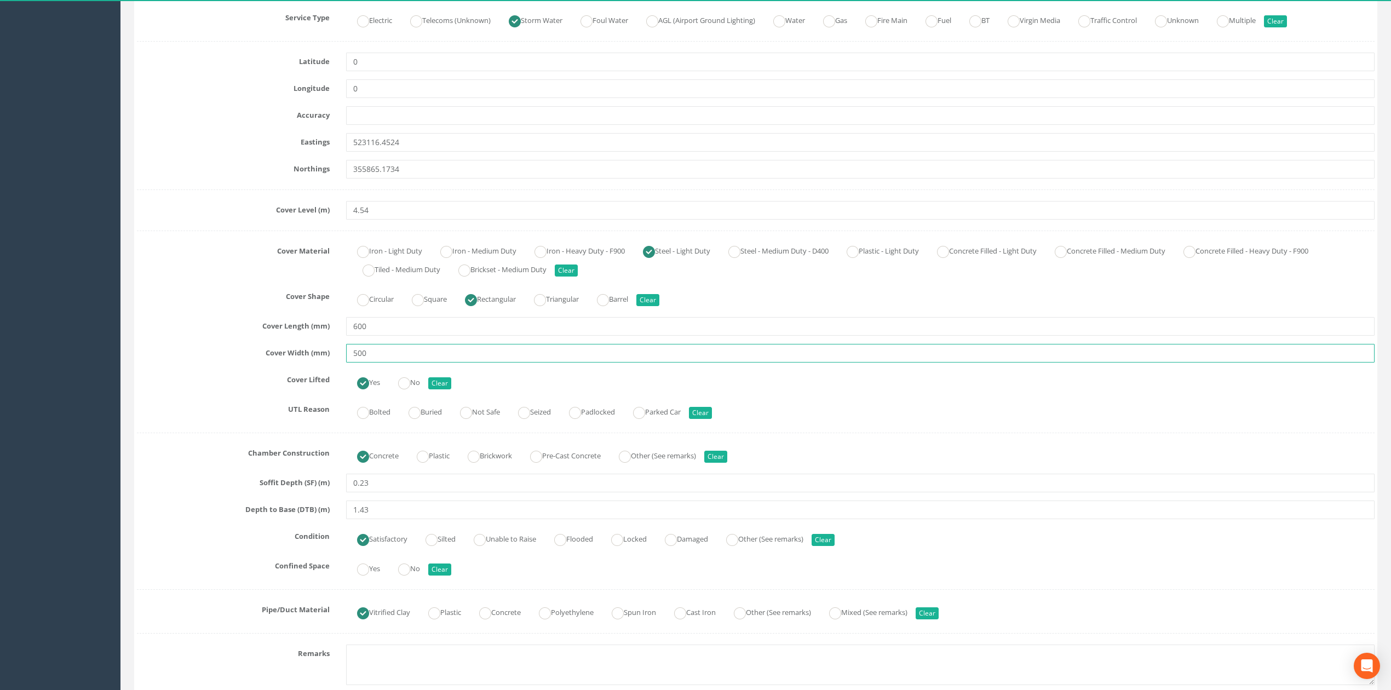
type input "500"
click at [230, 336] on div "Cover Length (mm) 600" at bounding box center [756, 326] width 1254 height 19
click at [255, 406] on label "UTL Reason" at bounding box center [233, 407] width 209 height 14
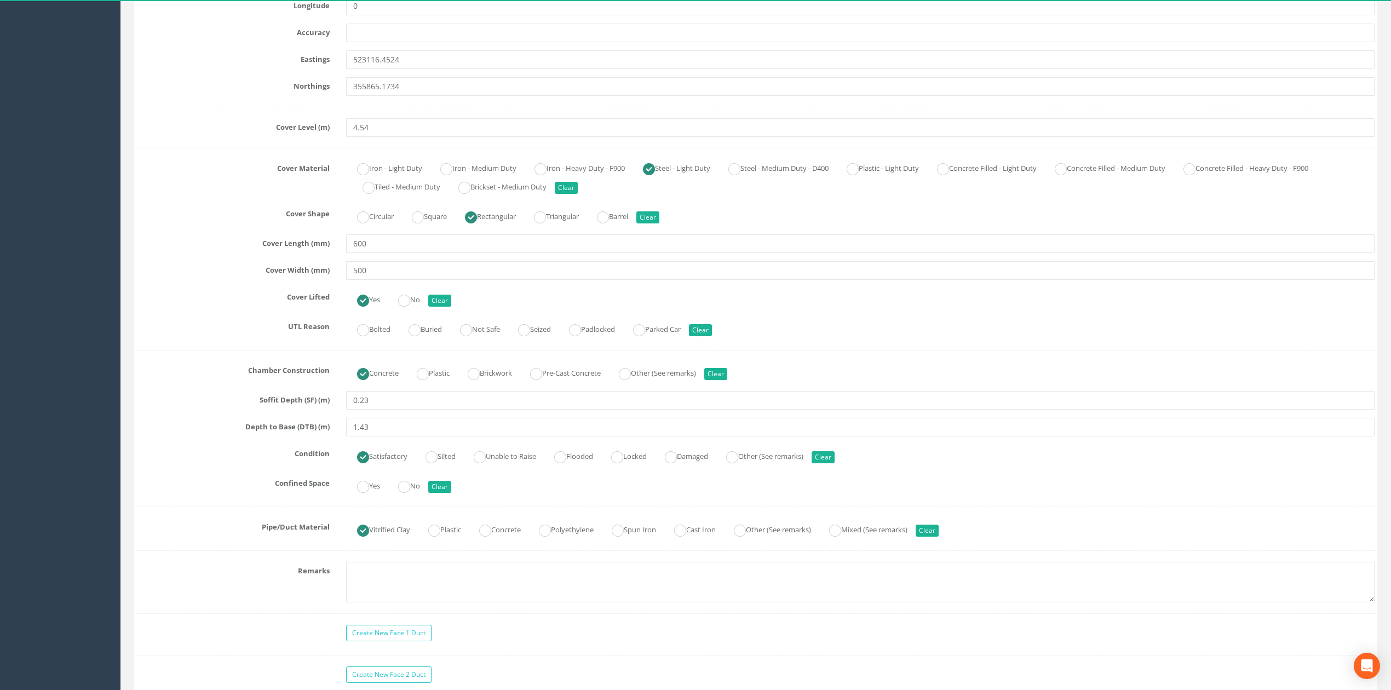
scroll to position [511, 0]
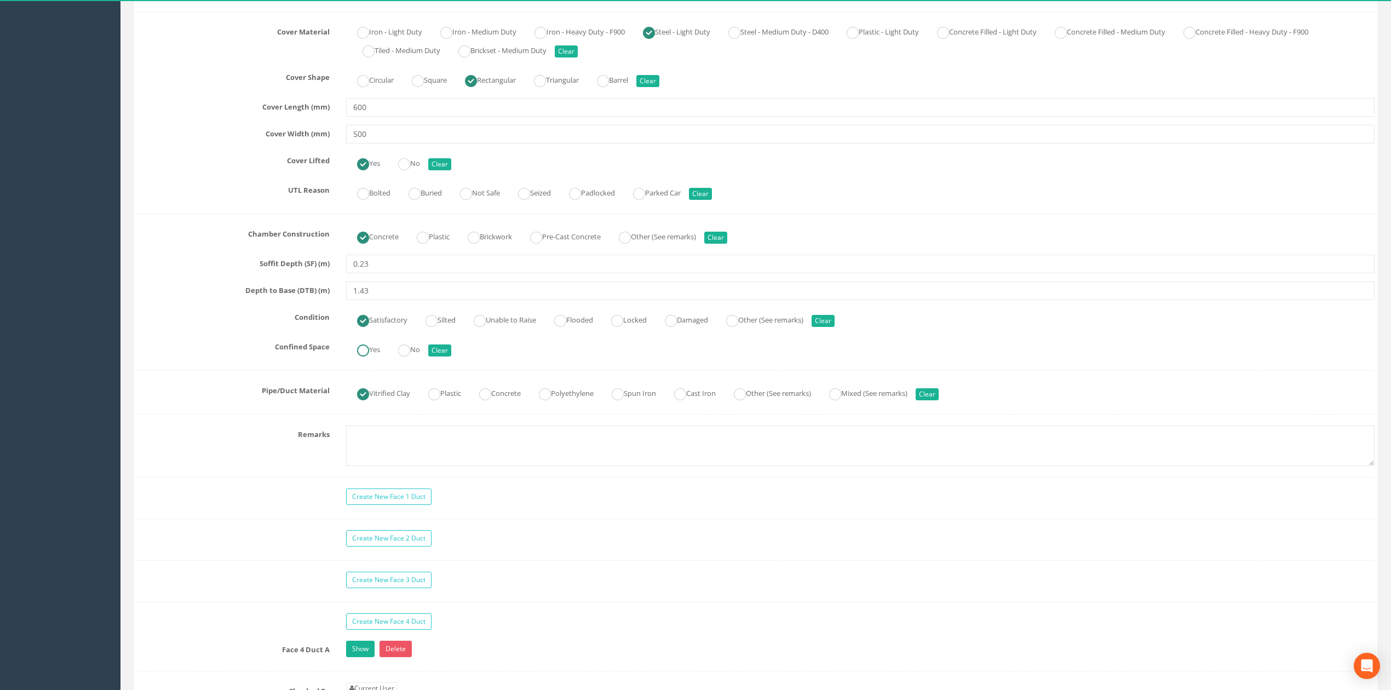
click at [375, 357] on label "Yes" at bounding box center [363, 349] width 34 height 16
radio input "true"
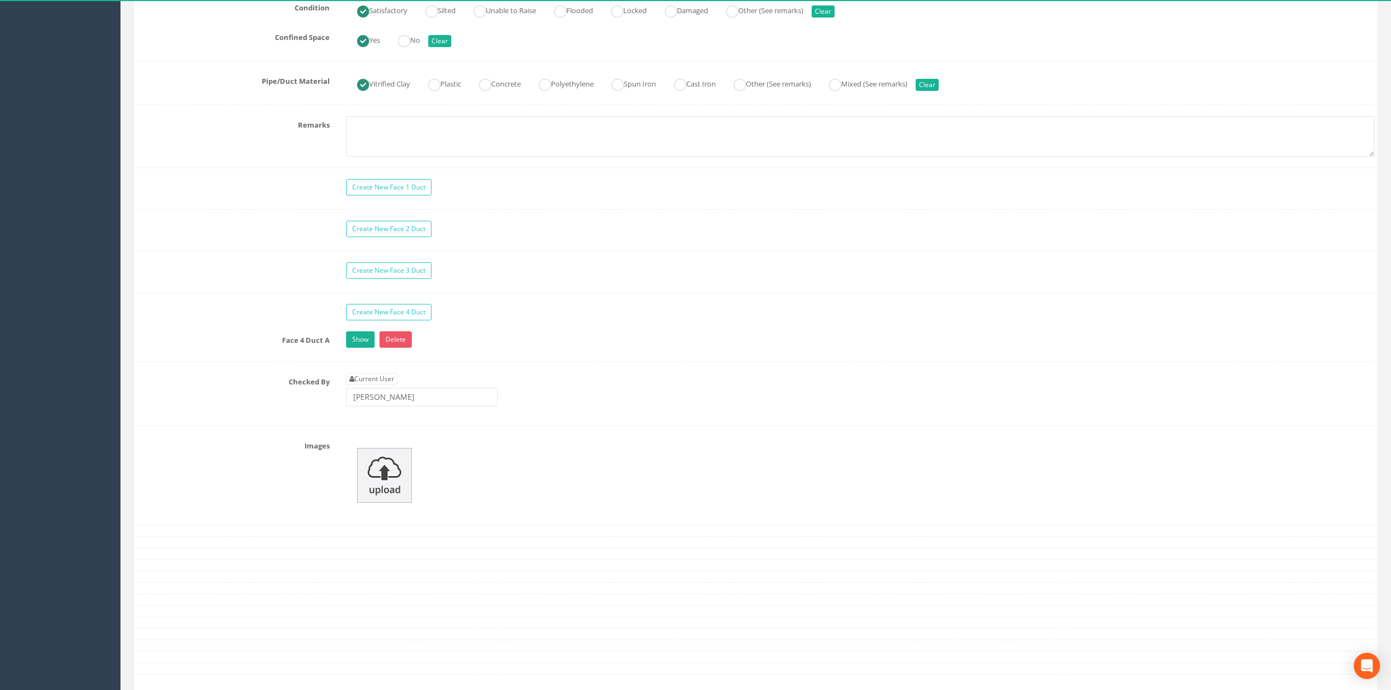
scroll to position [803, 0]
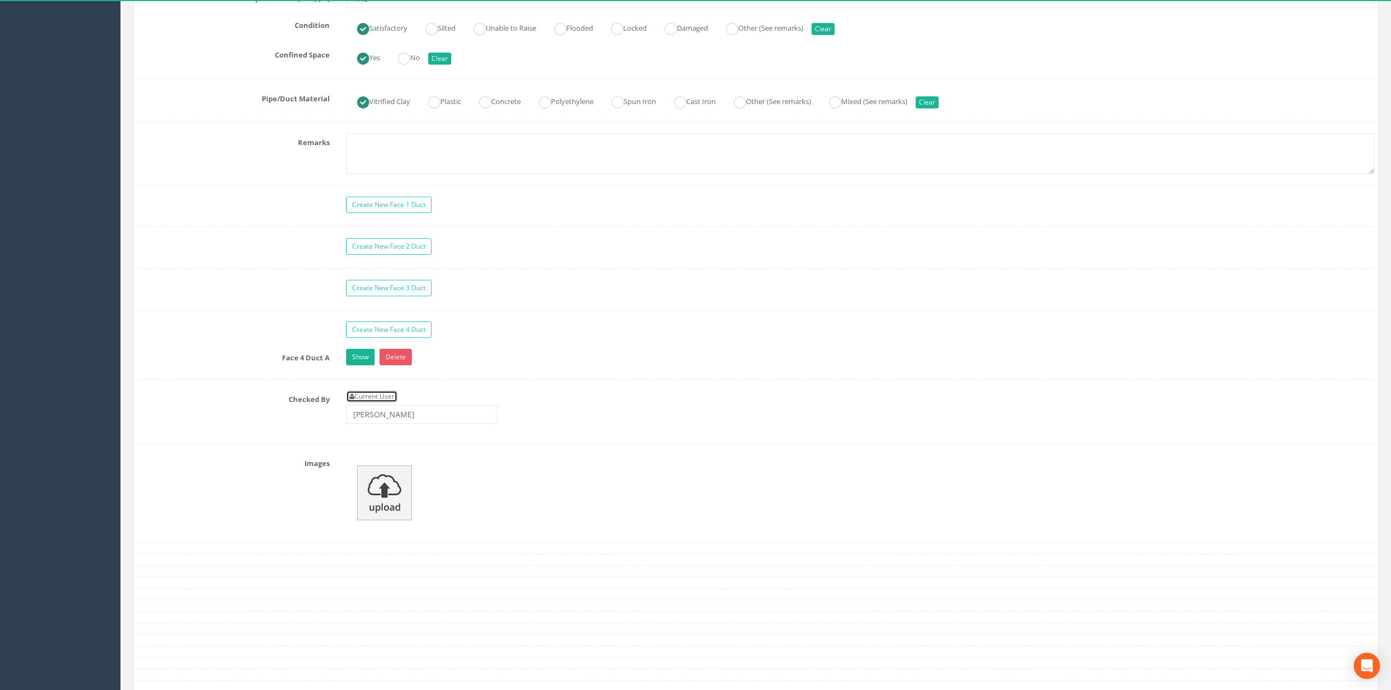
click at [375, 403] on link "Current User" at bounding box center [371, 396] width 51 height 12
type input "[PERSON_NAME]"
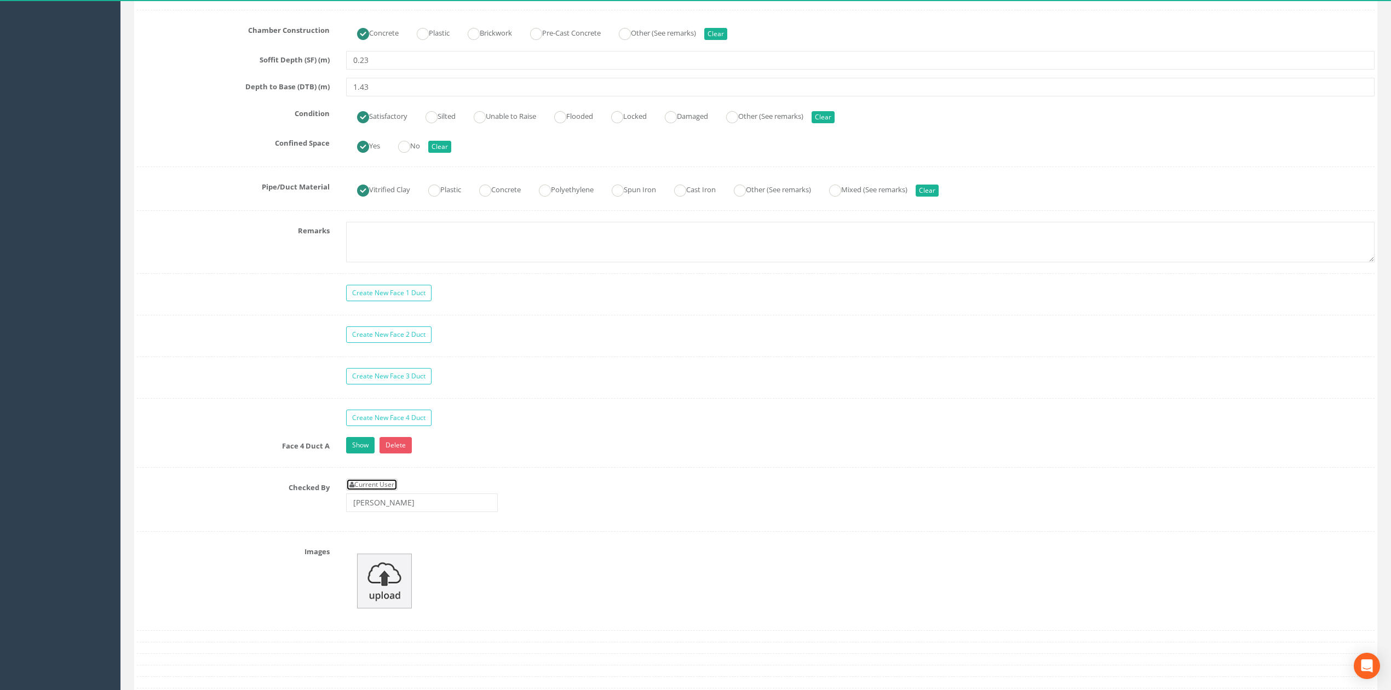
scroll to position [584, 0]
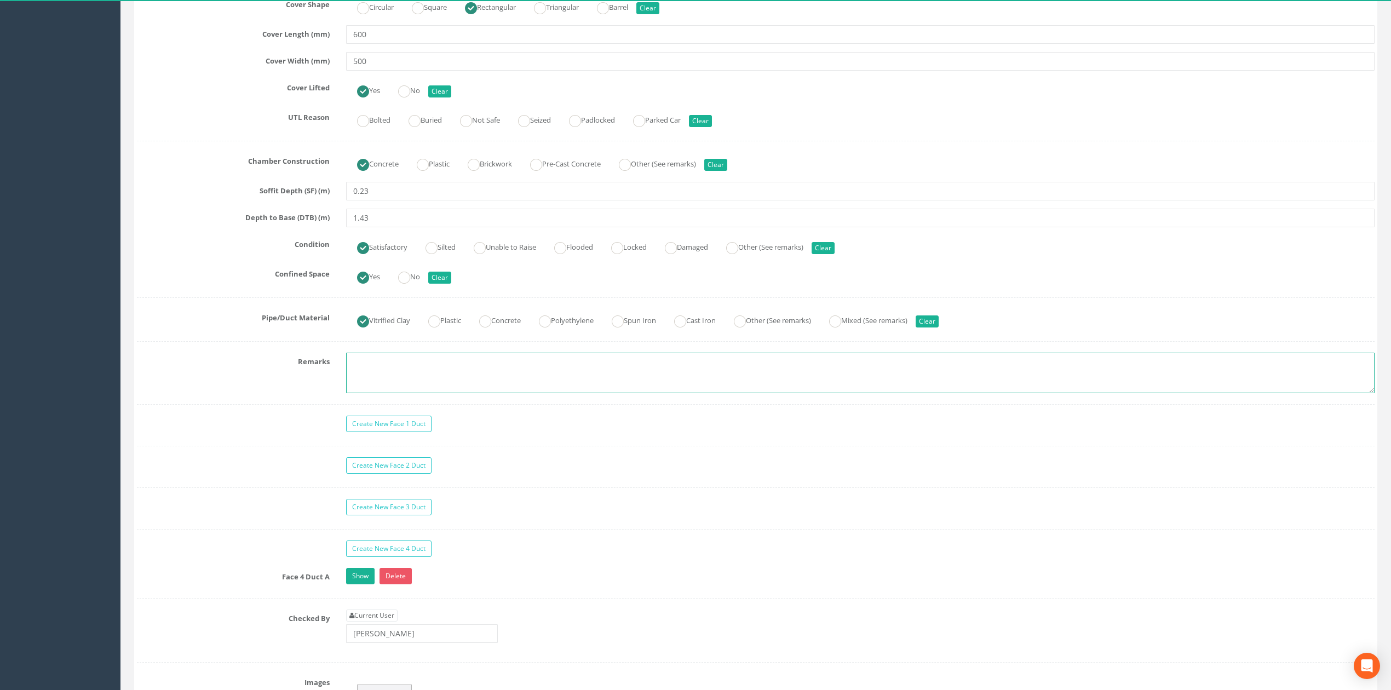
click at [393, 373] on textarea at bounding box center [860, 373] width 1028 height 41
type textarea "Photographs not permitted"
click at [246, 367] on label "Remarks" at bounding box center [233, 360] width 209 height 14
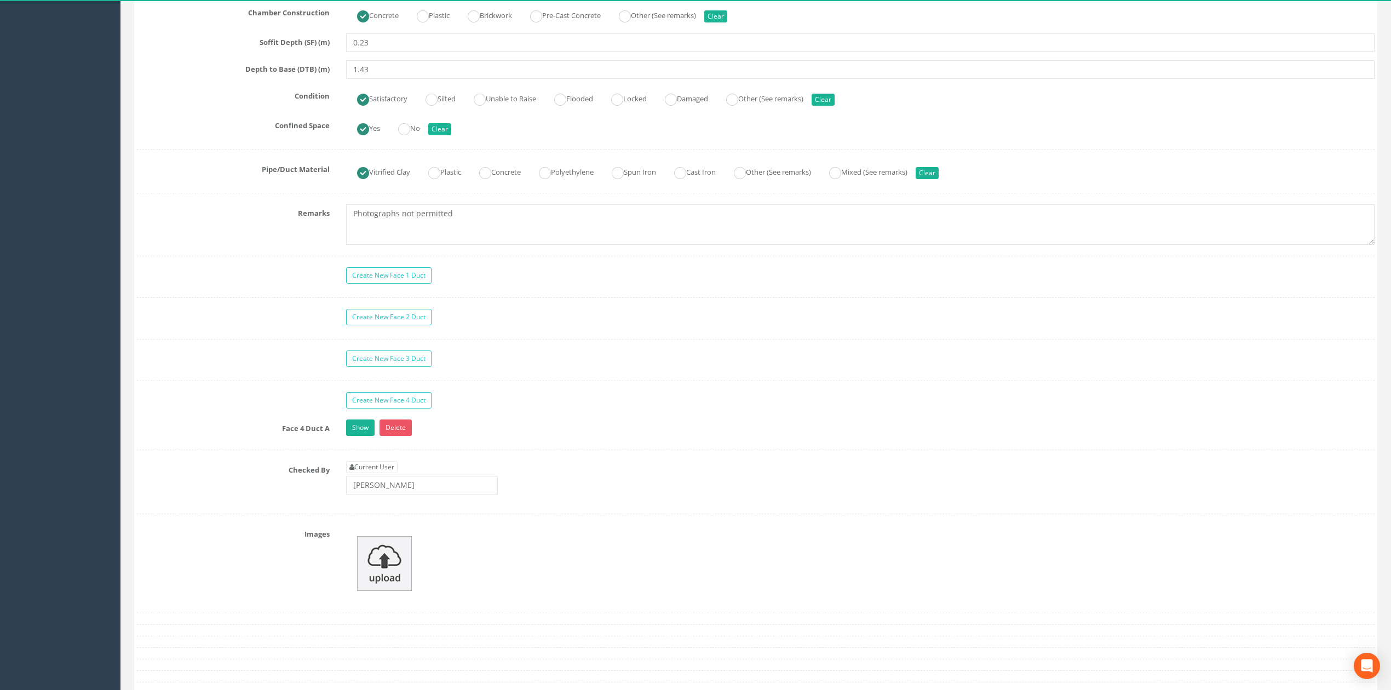
scroll to position [730, 0]
click at [369, 429] on link "Show" at bounding box center [360, 430] width 28 height 16
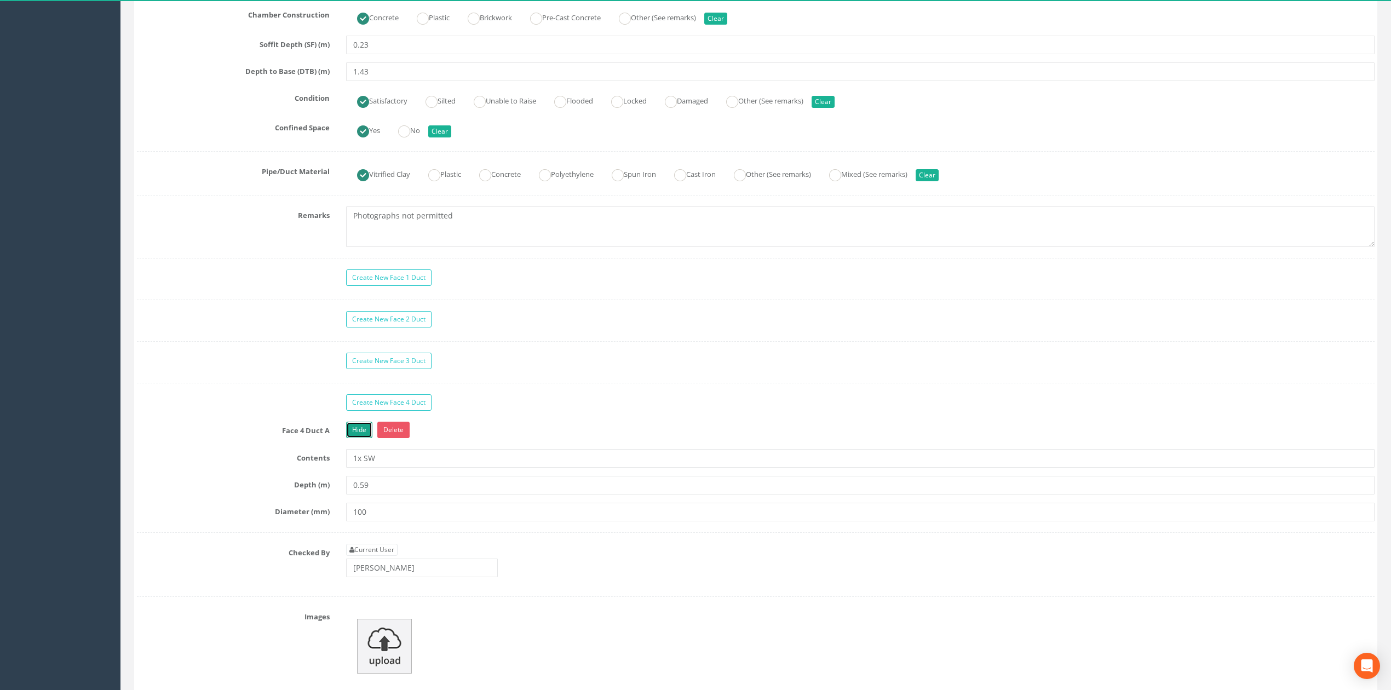
click at [359, 437] on link "Hide" at bounding box center [359, 430] width 26 height 16
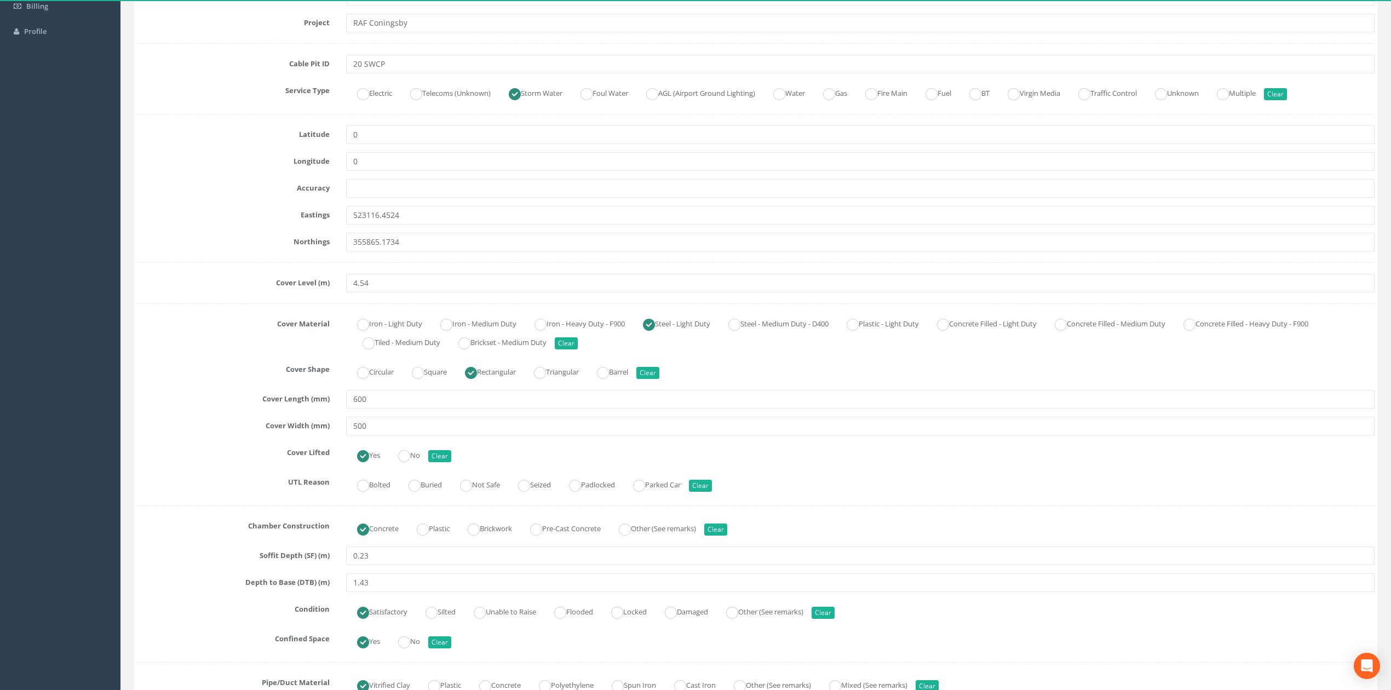
scroll to position [0, 0]
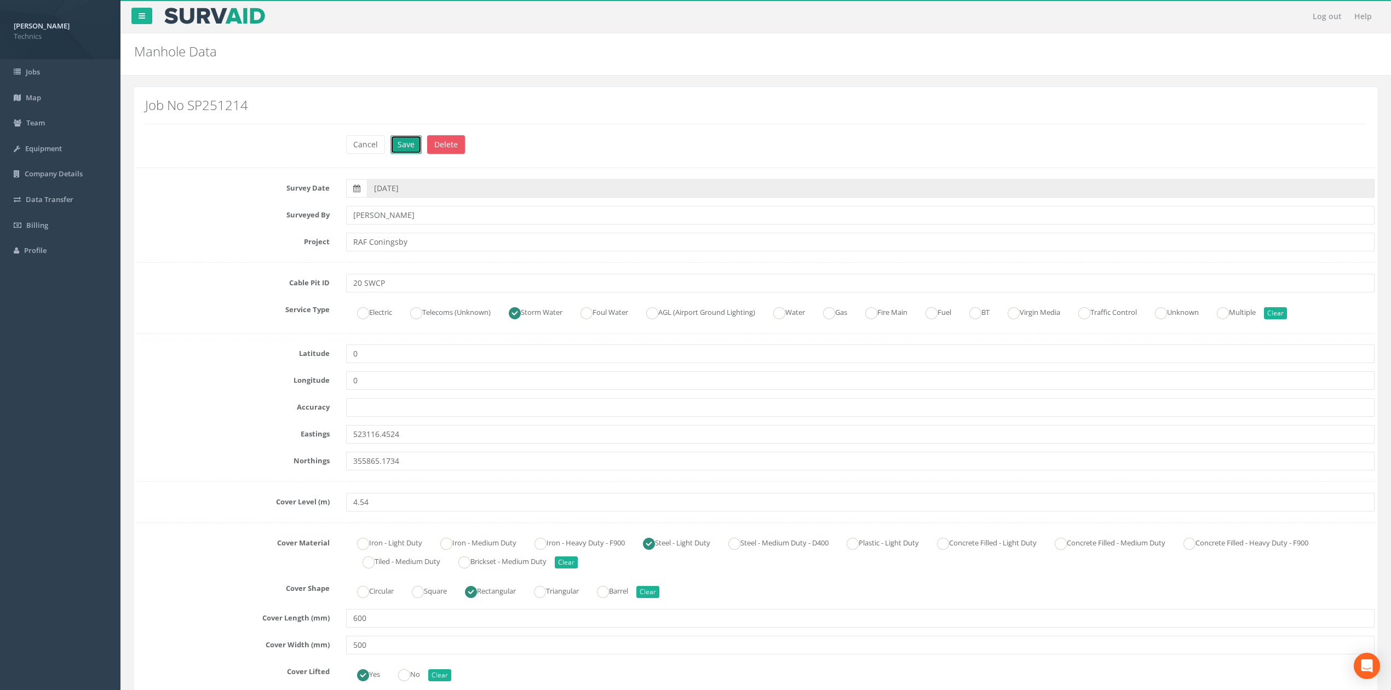
click at [417, 150] on button "Save" at bounding box center [405, 144] width 31 height 19
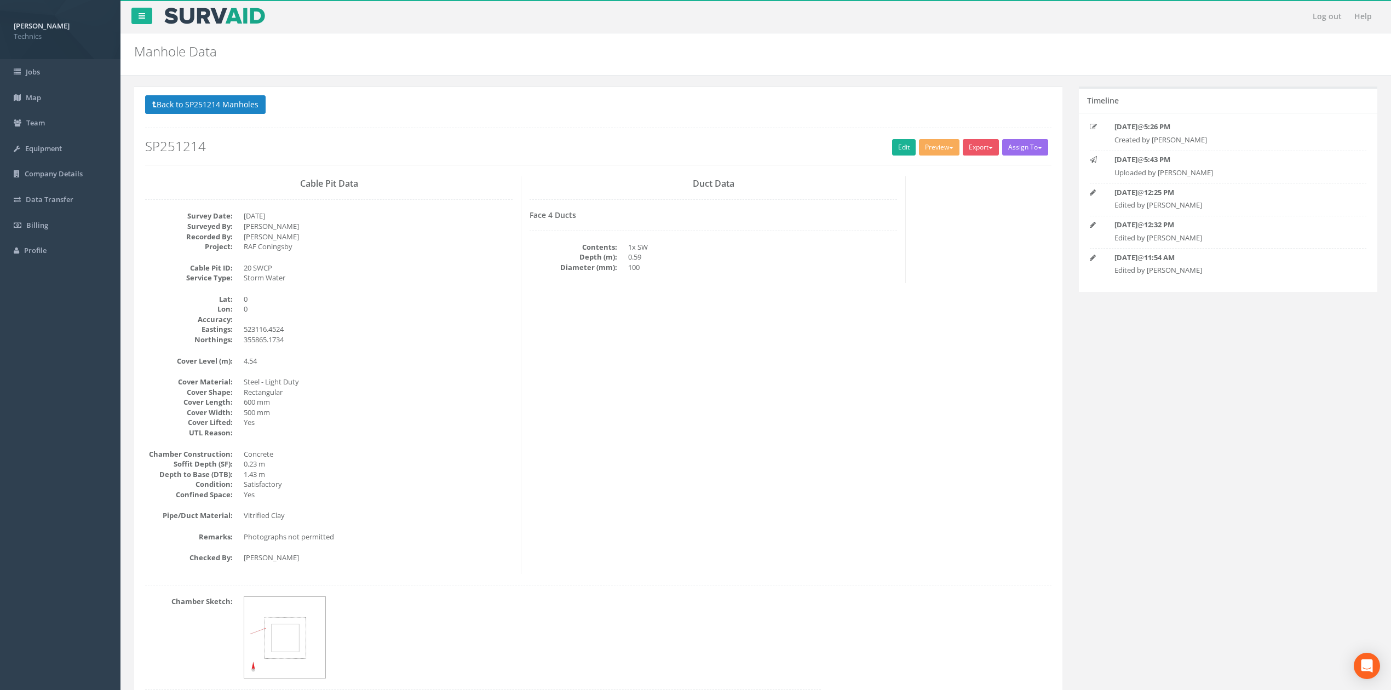
click at [613, 346] on div "Cable Pit Data Survey Date: [DATE] Surveyed By: [PERSON_NAME] Recorded By: [PER…" at bounding box center [598, 375] width 923 height 398
click at [942, 145] on button "Preview" at bounding box center [939, 147] width 41 height 16
click at [909, 166] on link "Technics Brize Norton" at bounding box center [915, 170] width 89 height 17
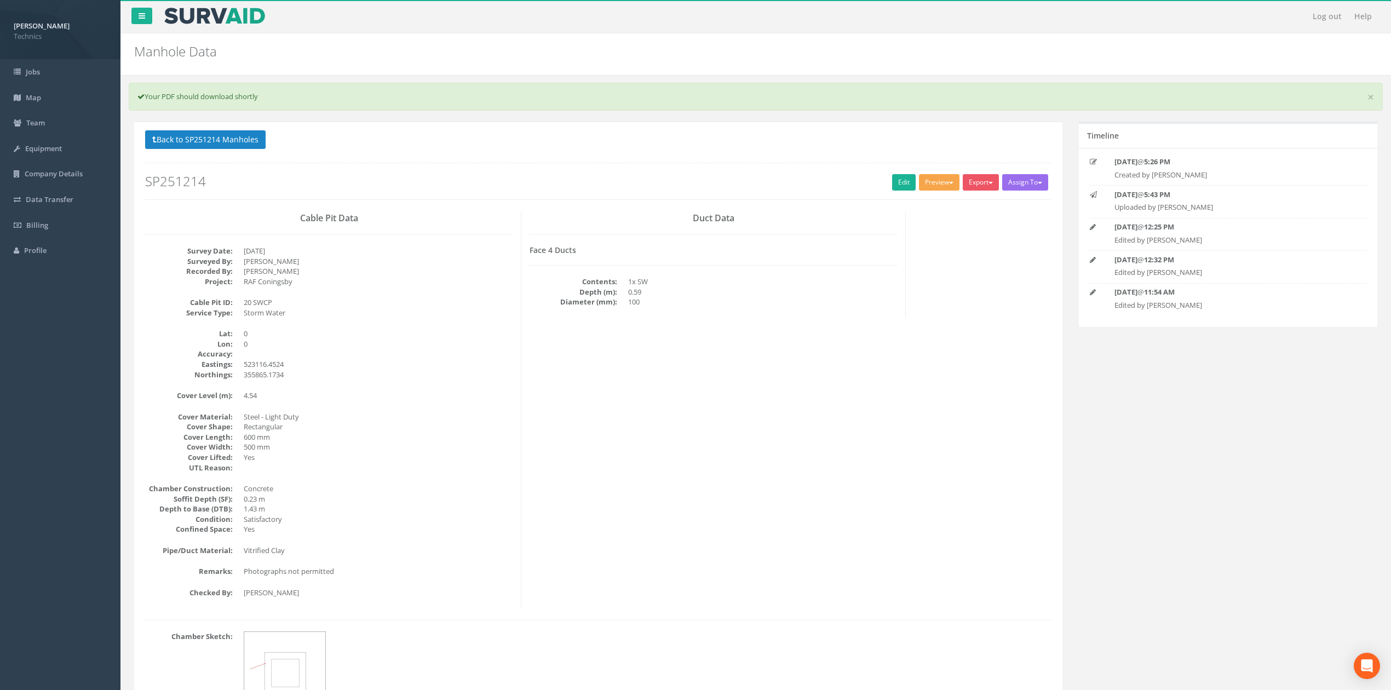
click at [939, 182] on button "Preview" at bounding box center [939, 182] width 41 height 16
click at [926, 207] on link "Technics Brize Norton" at bounding box center [915, 205] width 89 height 17
drag, startPoint x: 601, startPoint y: 307, endPoint x: 630, endPoint y: 312, distance: 28.9
click at [608, 309] on div "Duct Data Face 4 Ducts Contents: 1x SW Depth (m): 0.59 Diameter (mm): 100" at bounding box center [713, 264] width 384 height 107
click at [747, 348] on div "Cable Pit Data Survey Date: [DATE] Surveyed By: [PERSON_NAME] Recorded By: [PER…" at bounding box center [598, 410] width 923 height 398
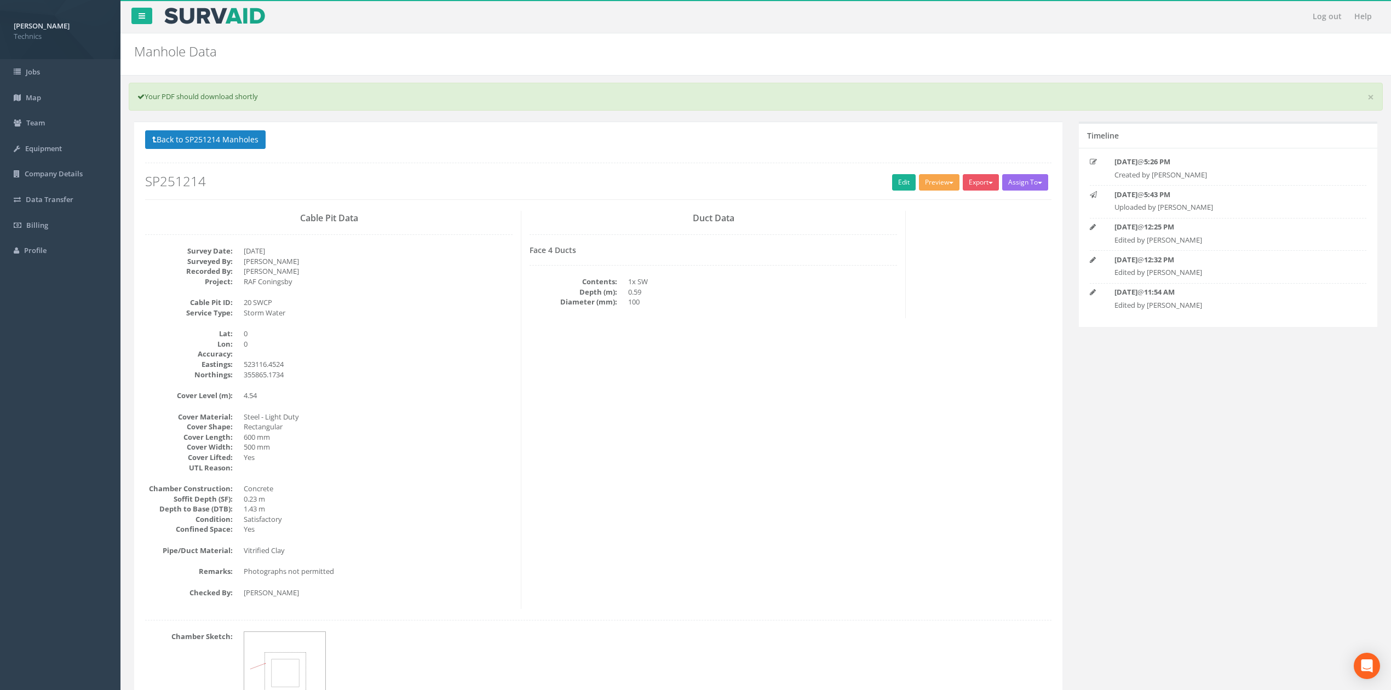
click at [934, 182] on button "Preview" at bounding box center [939, 182] width 41 height 16
click at [912, 199] on link "Technics Brize Norton" at bounding box center [915, 205] width 89 height 17
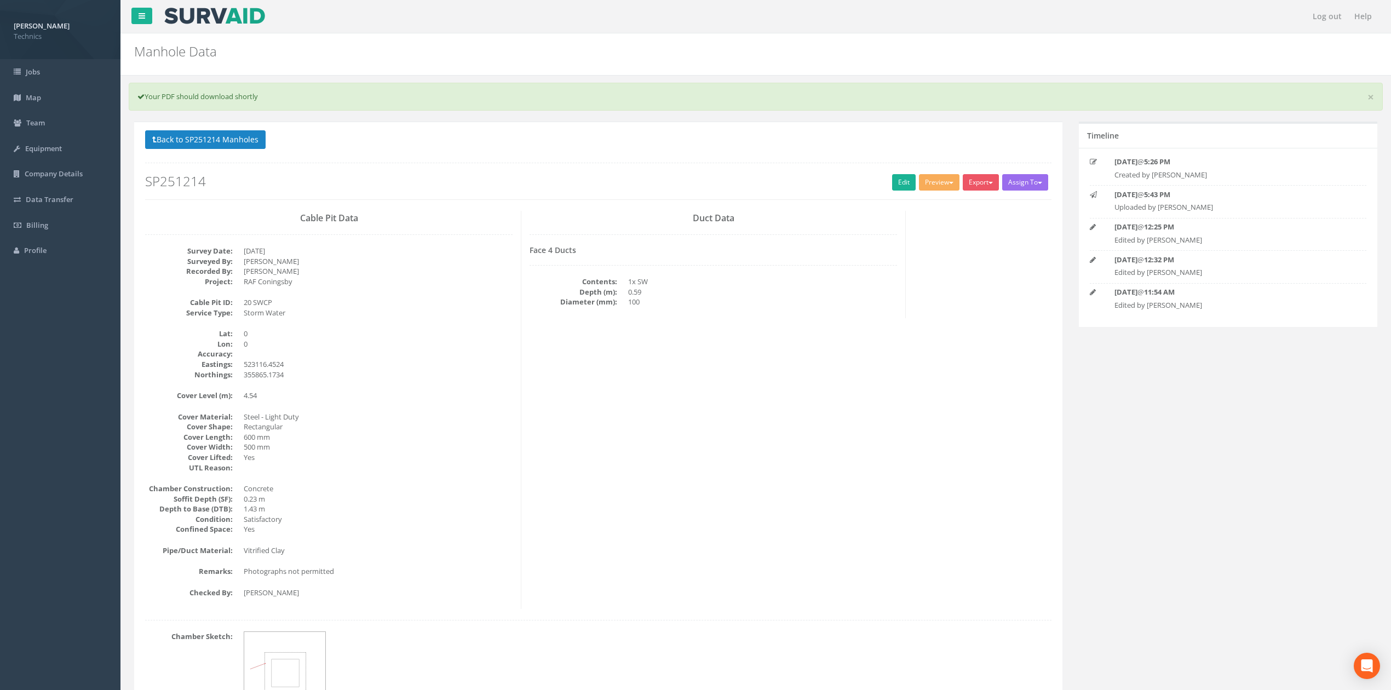
click at [554, 452] on div "Cable Pit Data Survey Date: [DATE] Surveyed By: [PERSON_NAME] Recorded By: [PER…" at bounding box center [598, 410] width 923 height 398
click at [228, 145] on button "Back to SP251214 Manholes" at bounding box center [205, 139] width 120 height 19
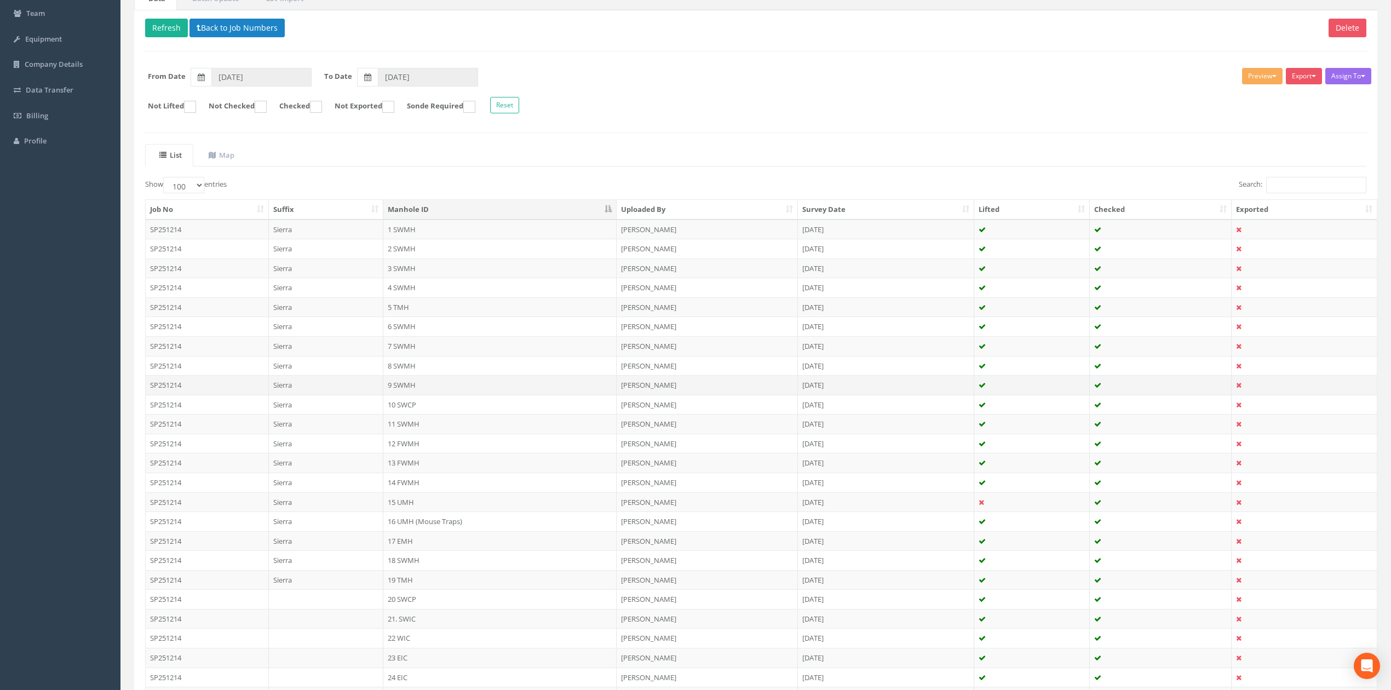
scroll to position [219, 0]
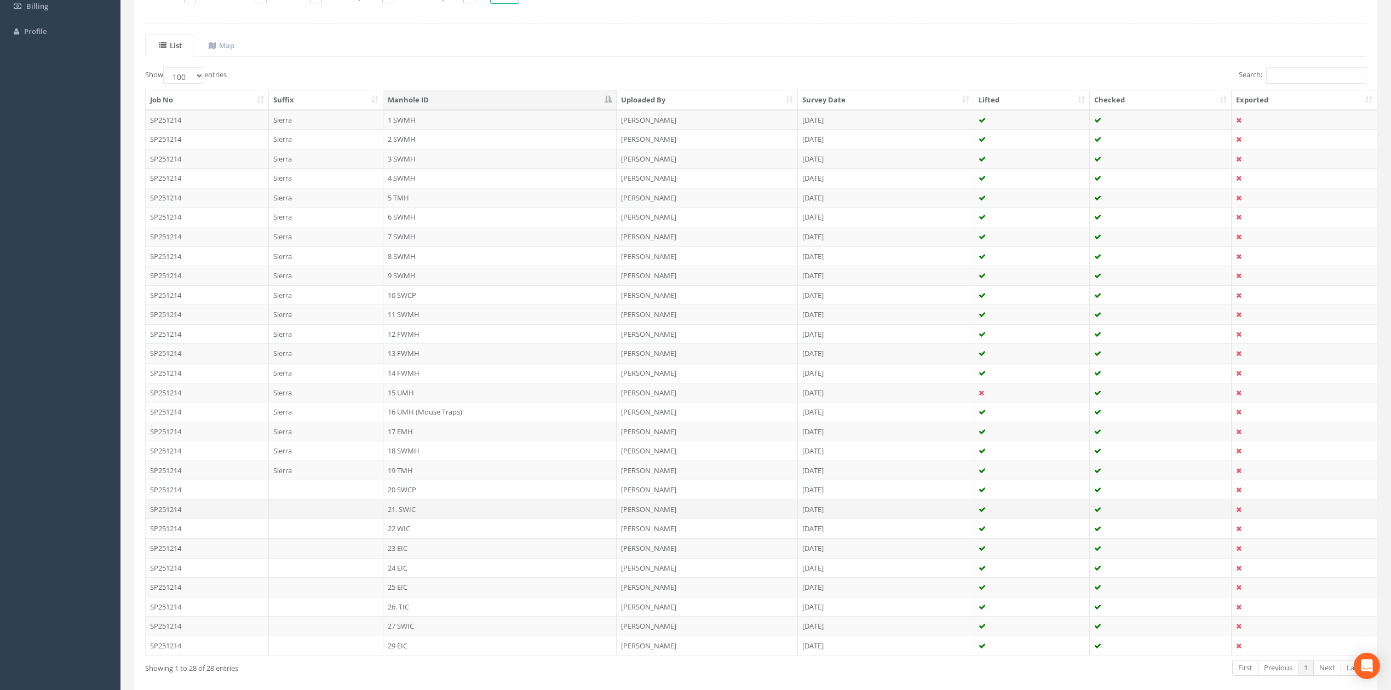
click at [426, 514] on td "21. SWIC" at bounding box center [499, 509] width 233 height 20
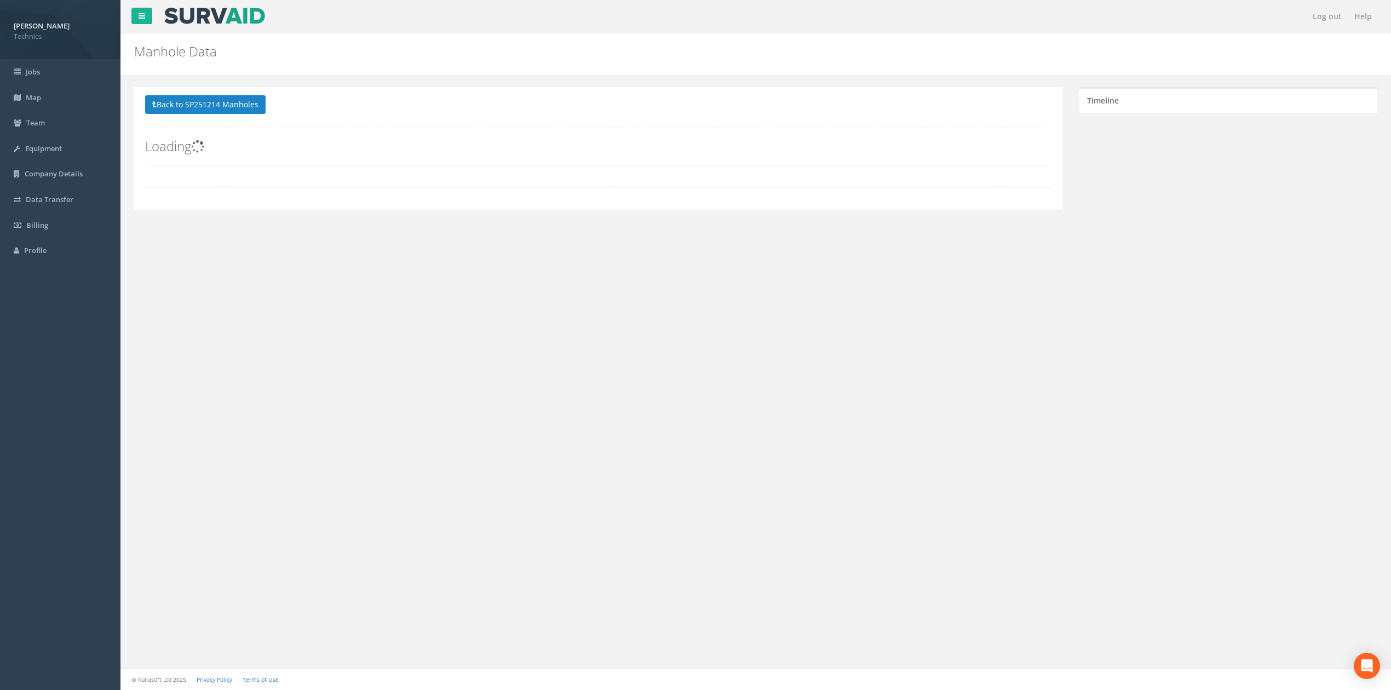
scroll to position [0, 0]
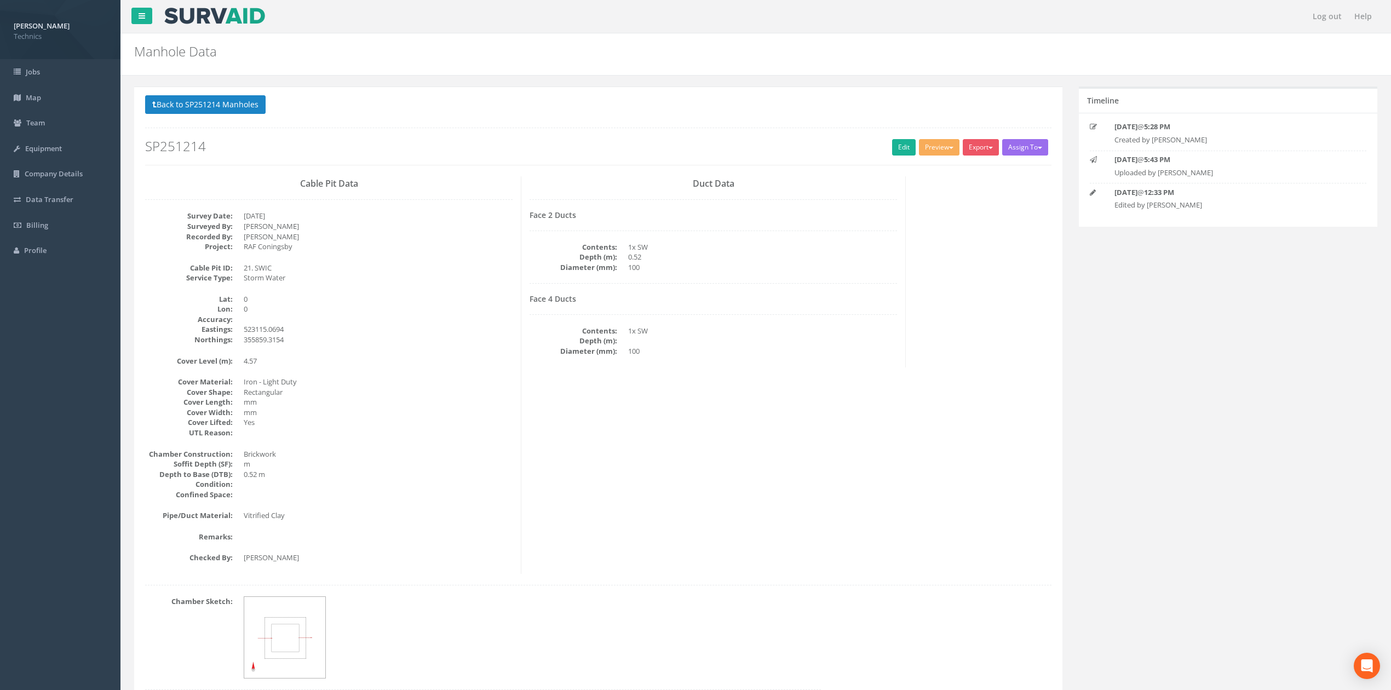
click at [736, 407] on div "Cable Pit Data Survey Date: [DATE] Surveyed By: [PERSON_NAME] Recorded By: [PER…" at bounding box center [598, 375] width 923 height 398
click at [408, 396] on dd "Rectangular" at bounding box center [378, 392] width 269 height 10
click at [892, 152] on link "Edit" at bounding box center [904, 147] width 24 height 16
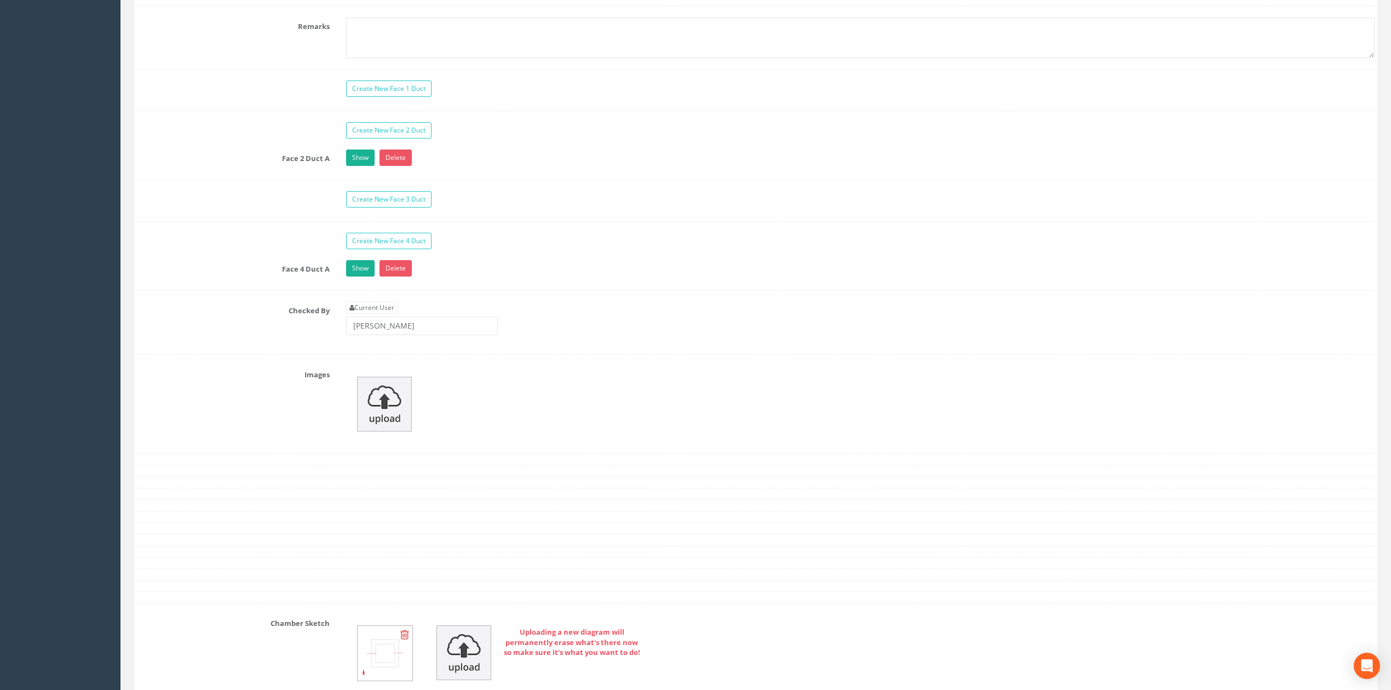
scroll to position [803, 0]
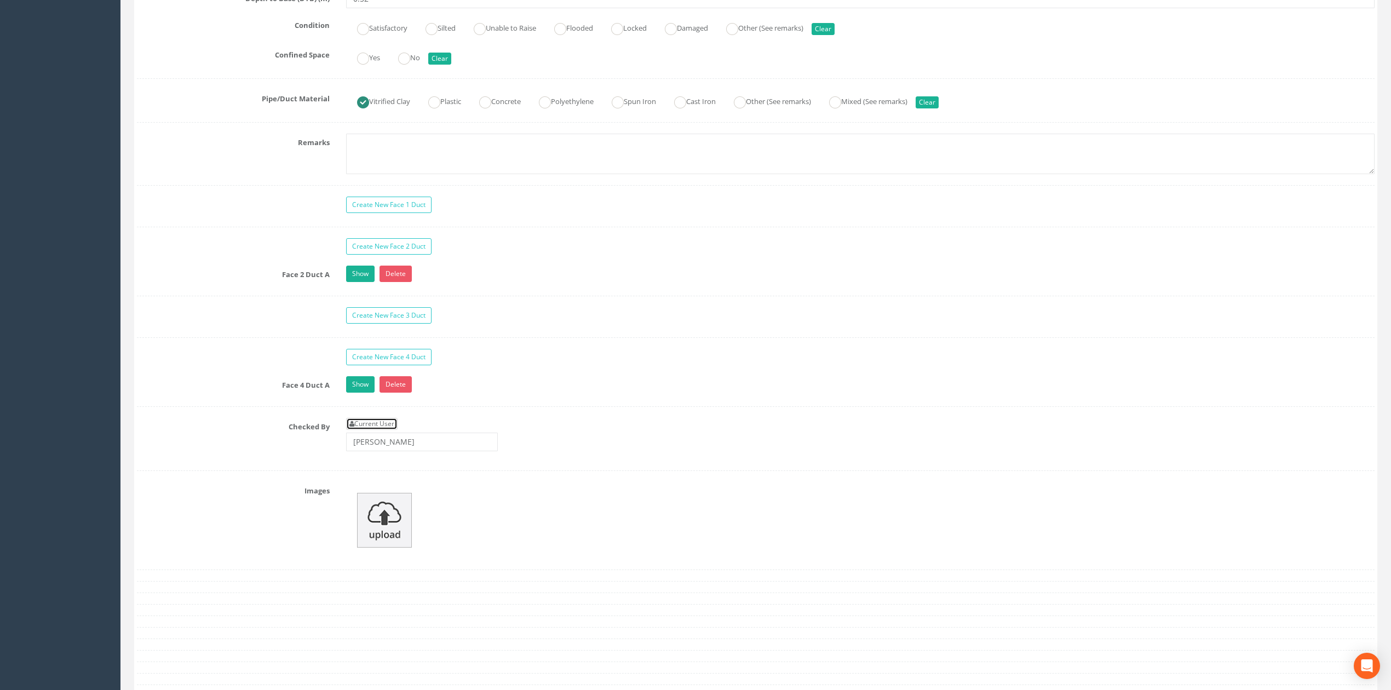
click at [369, 430] on link "Current User" at bounding box center [371, 424] width 51 height 12
type input "[PERSON_NAME]"
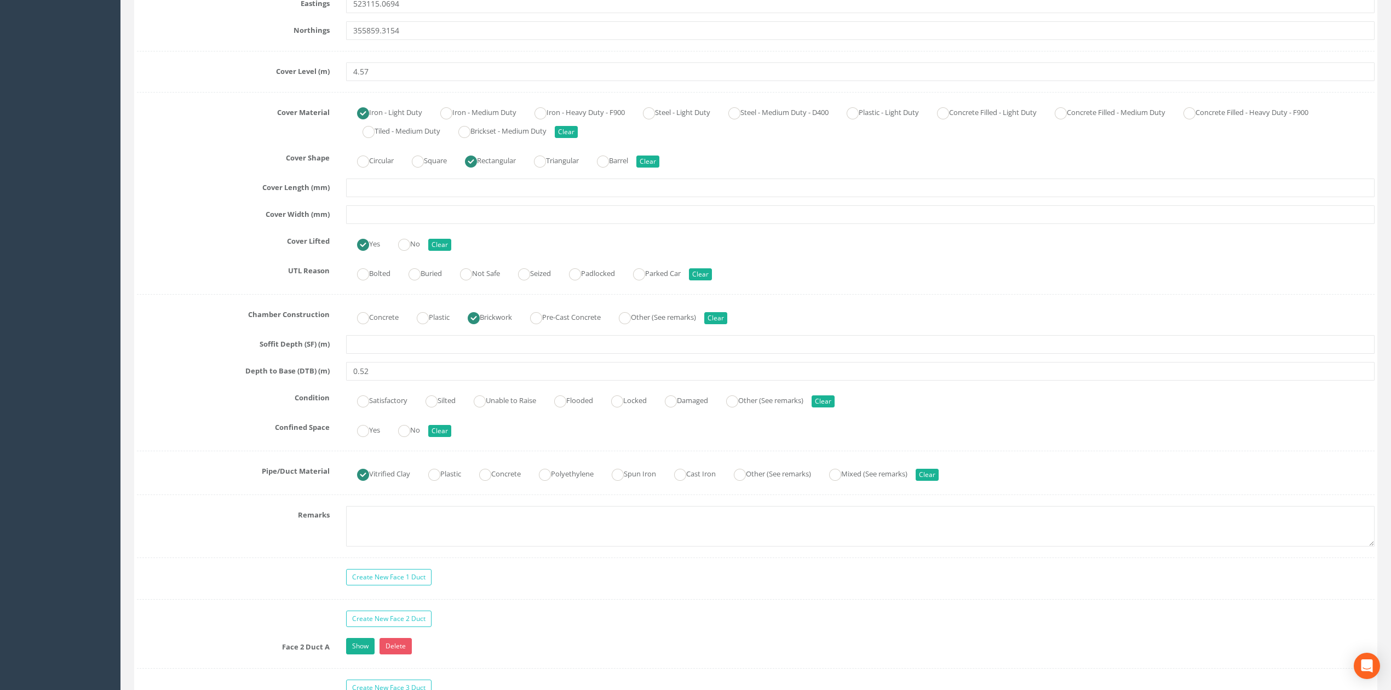
scroll to position [365, 0]
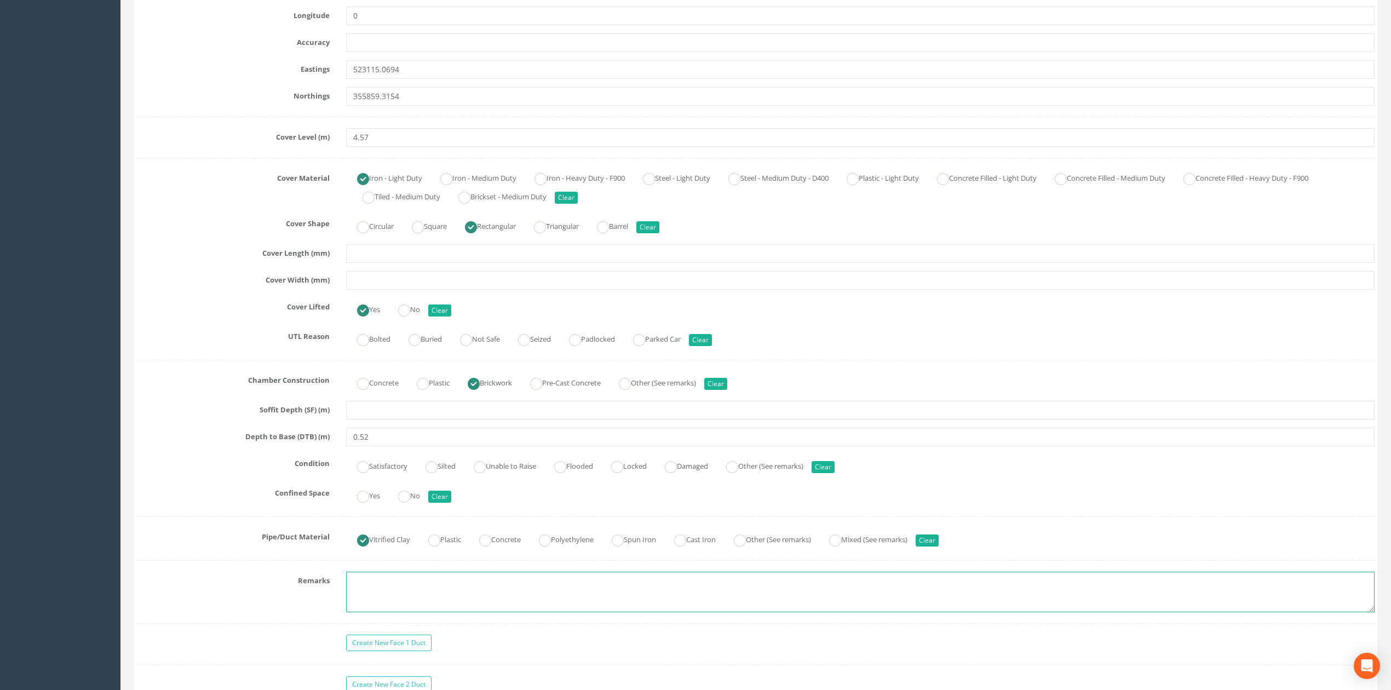
click at [403, 584] on textarea at bounding box center [860, 592] width 1028 height 41
type textarea "Not permitted to take photographs"
click at [265, 586] on label "Remarks" at bounding box center [233, 579] width 209 height 14
click at [360, 472] on ins at bounding box center [363, 467] width 12 height 12
radio input "true"
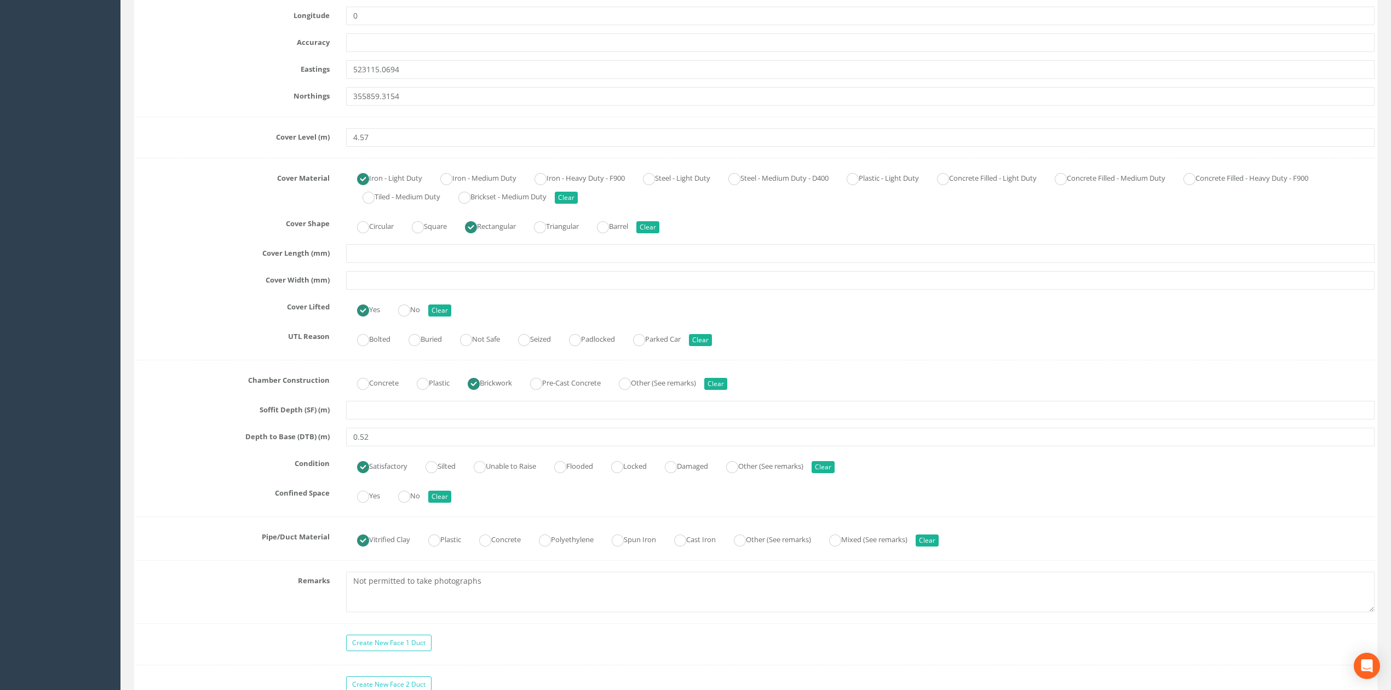
click at [295, 474] on div "Condition Satisfactory Silted Unable to Raise Flooded Locked Damaged Other (See…" at bounding box center [756, 465] width 1254 height 21
click at [401, 501] on ins at bounding box center [404, 497] width 12 height 12
radio input "true"
click at [235, 498] on label "Confined Space" at bounding box center [233, 491] width 209 height 14
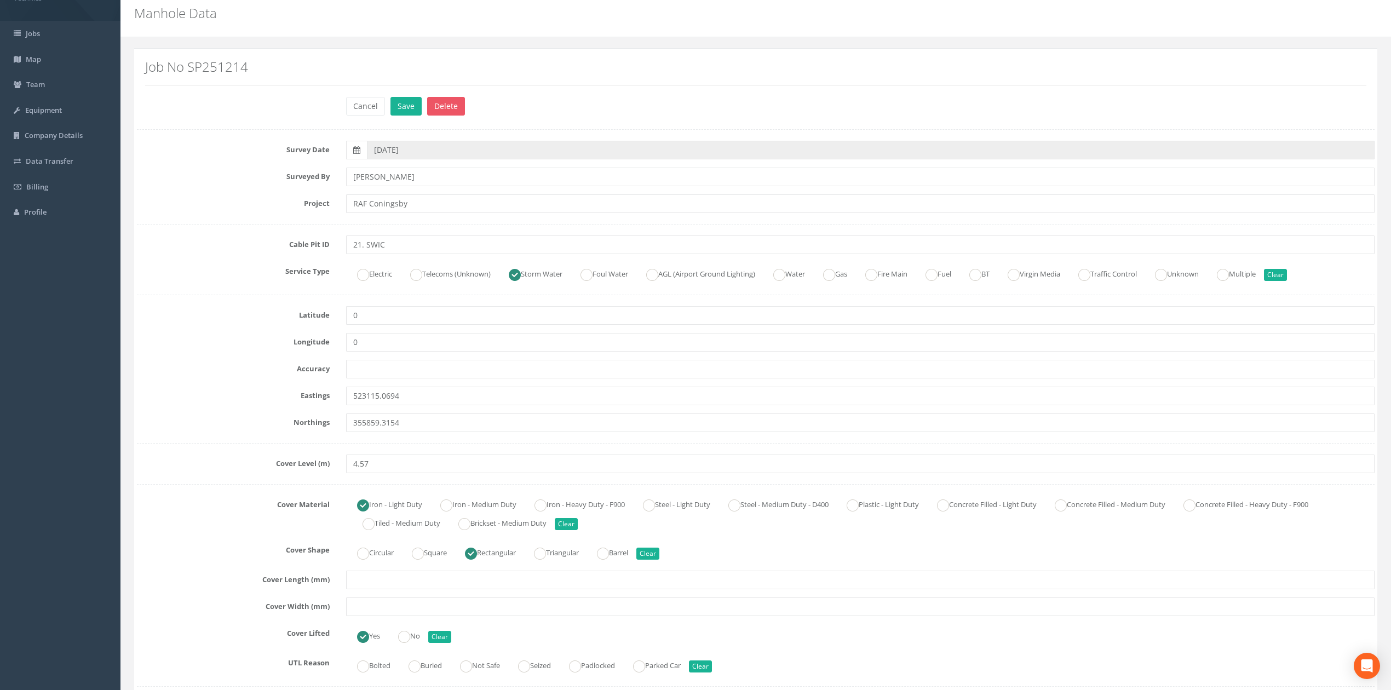
scroll to position [0, 0]
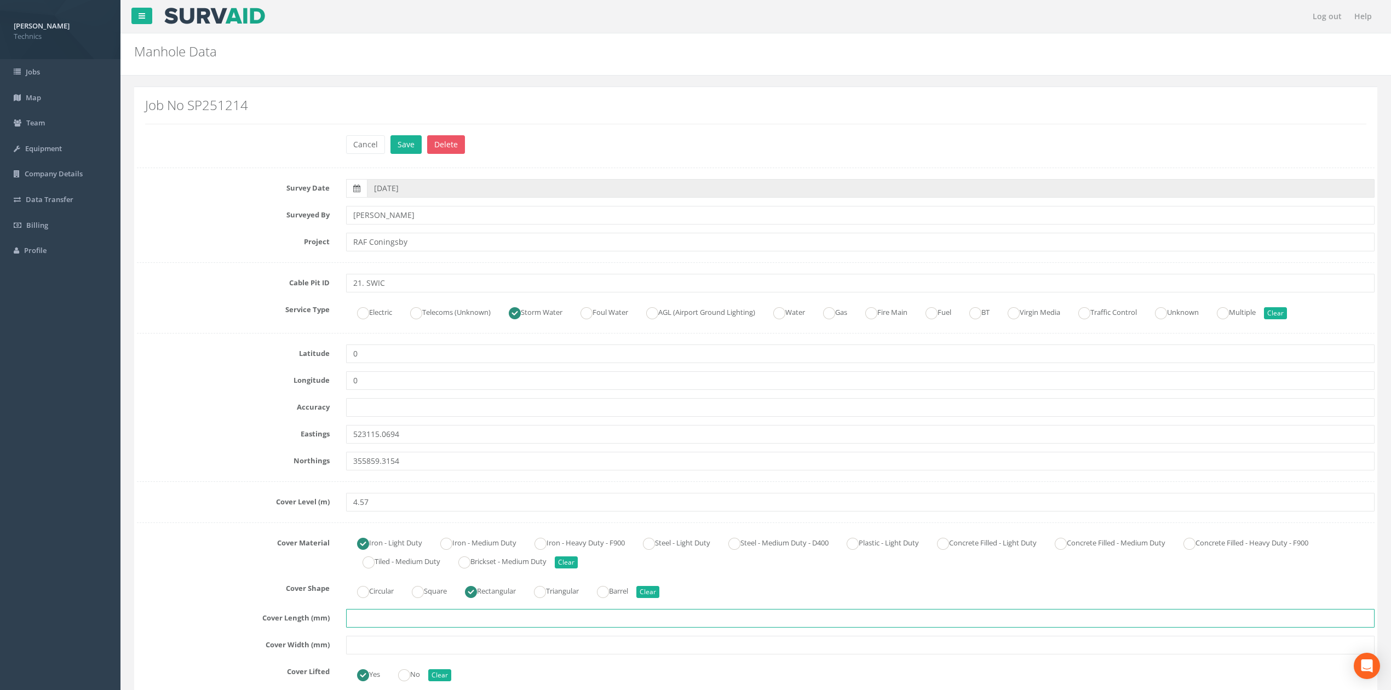
click at [358, 619] on input "text" at bounding box center [860, 618] width 1028 height 19
type input "600"
click at [369, 646] on input "text" at bounding box center [860, 645] width 1028 height 19
type input "500"
click at [257, 566] on div "Cover Material Iron - Light Duty Iron - Medium Duty Iron - Heavy Duty - F900 St…" at bounding box center [756, 552] width 1254 height 37
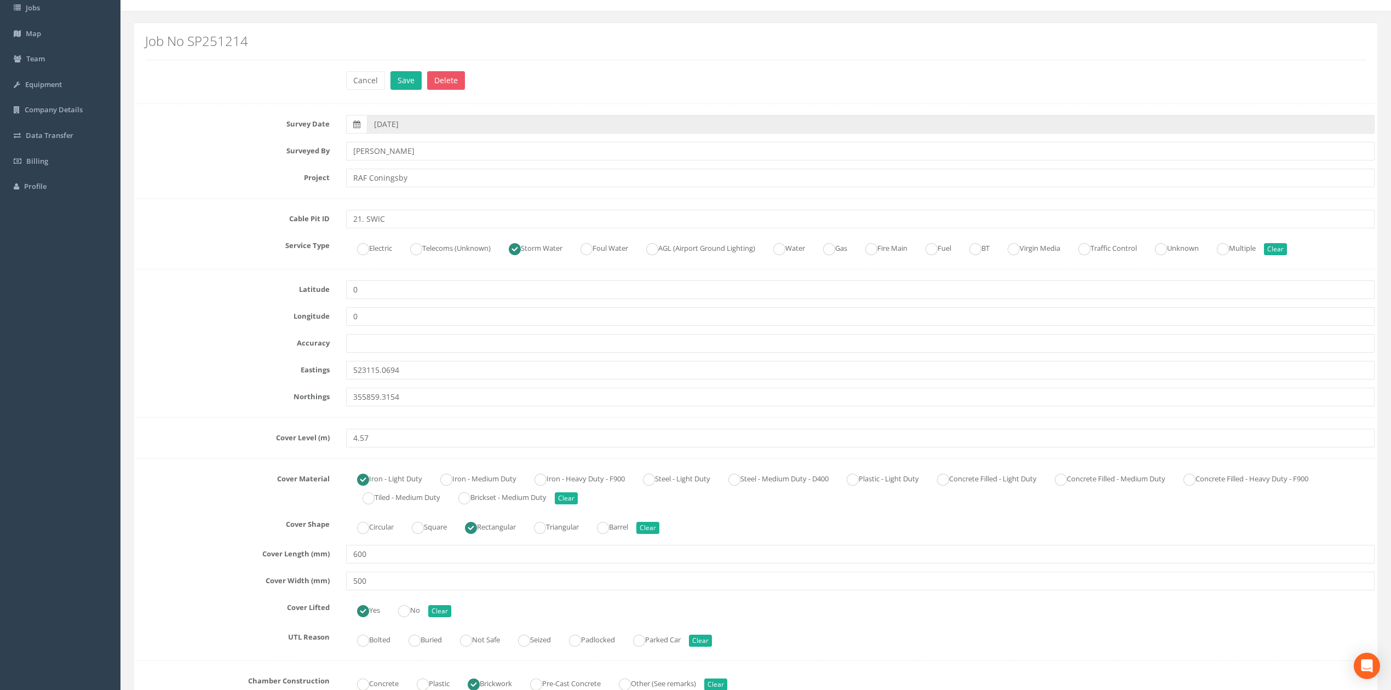
scroll to position [146, 0]
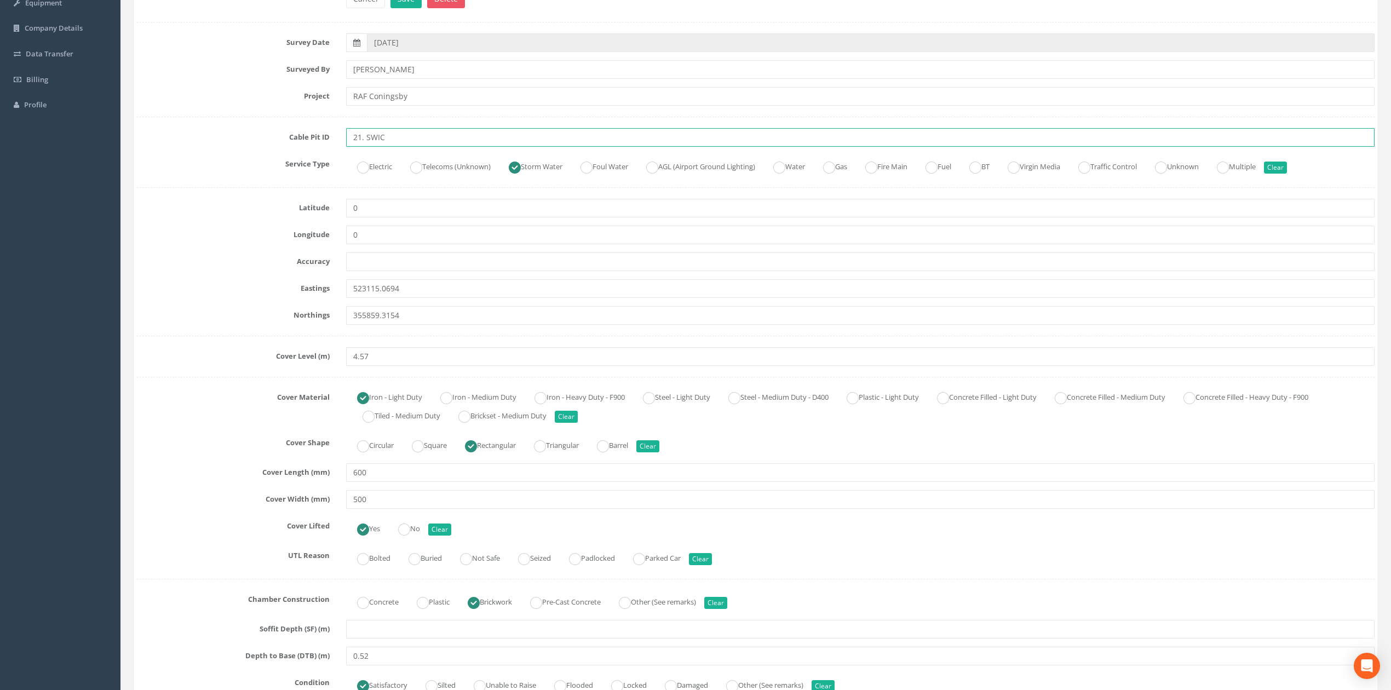
click at [360, 140] on input "21. SWIC" at bounding box center [860, 137] width 1028 height 19
type input "21 SWIC"
click at [228, 160] on label "Service Type" at bounding box center [233, 162] width 209 height 14
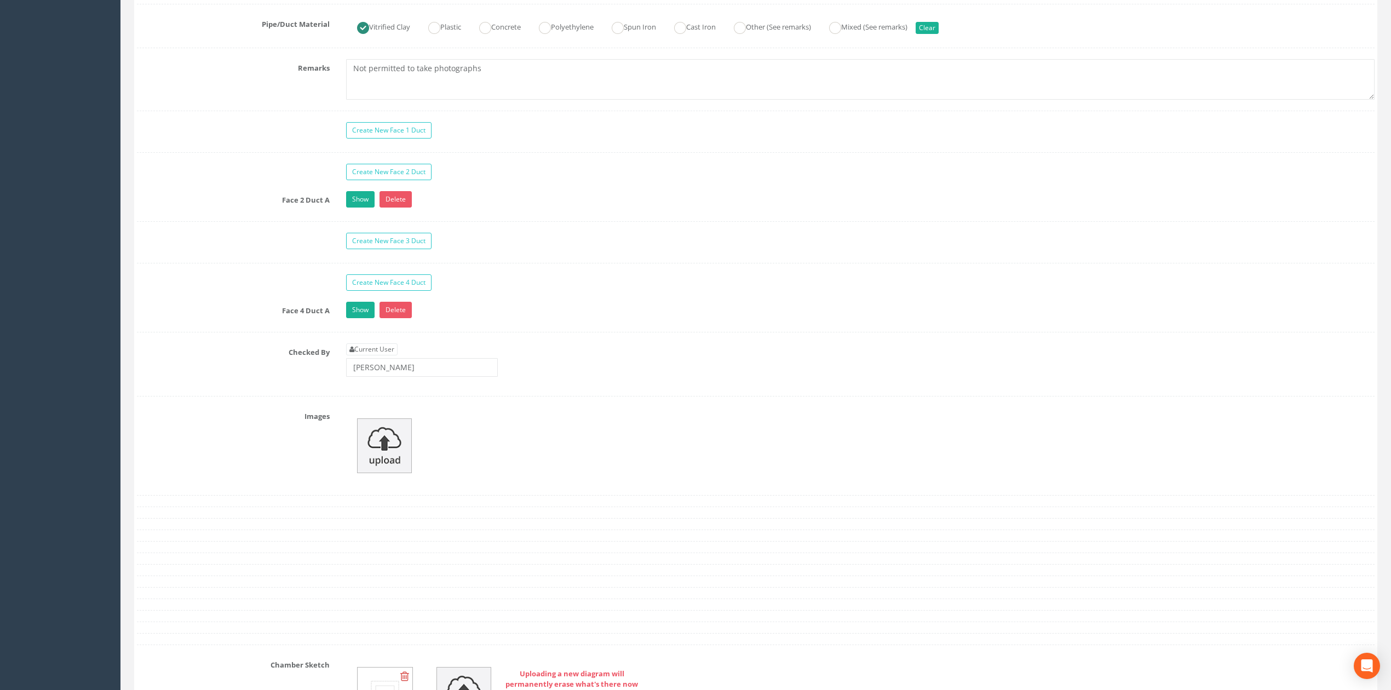
scroll to position [949, 0]
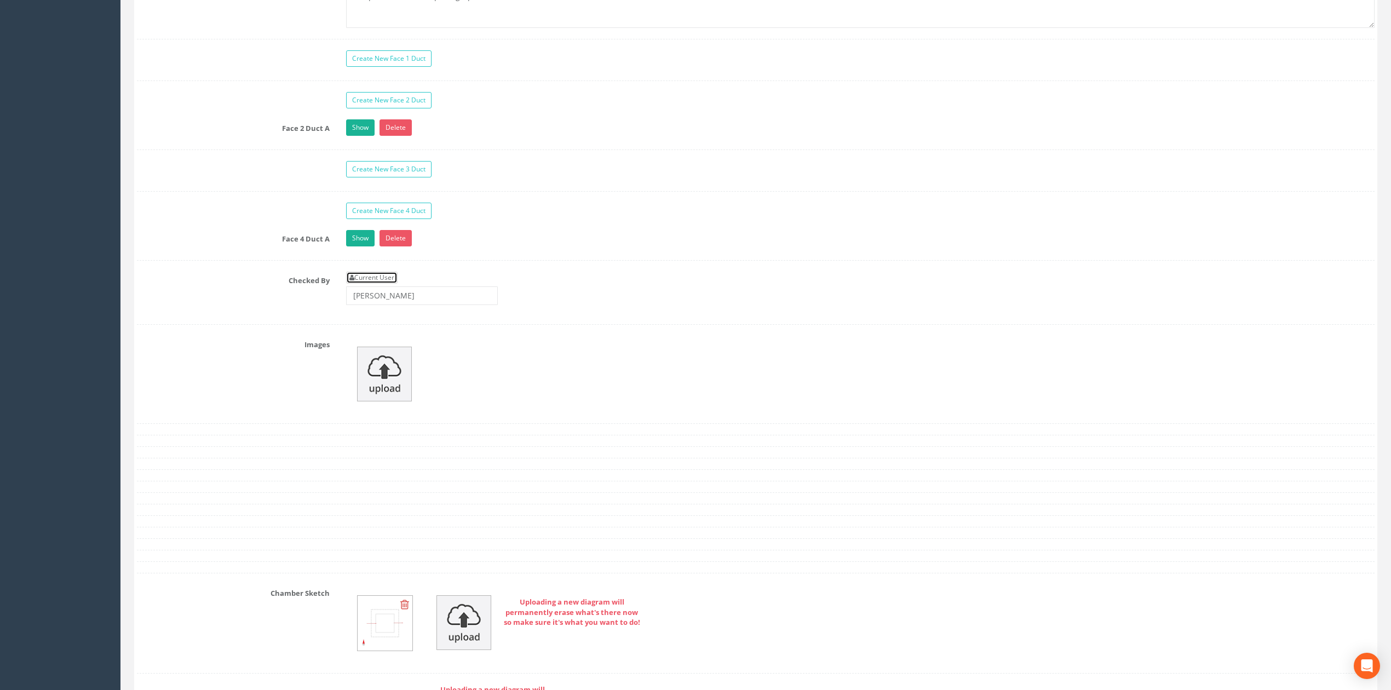
click at [368, 284] on link "Current User" at bounding box center [371, 278] width 51 height 12
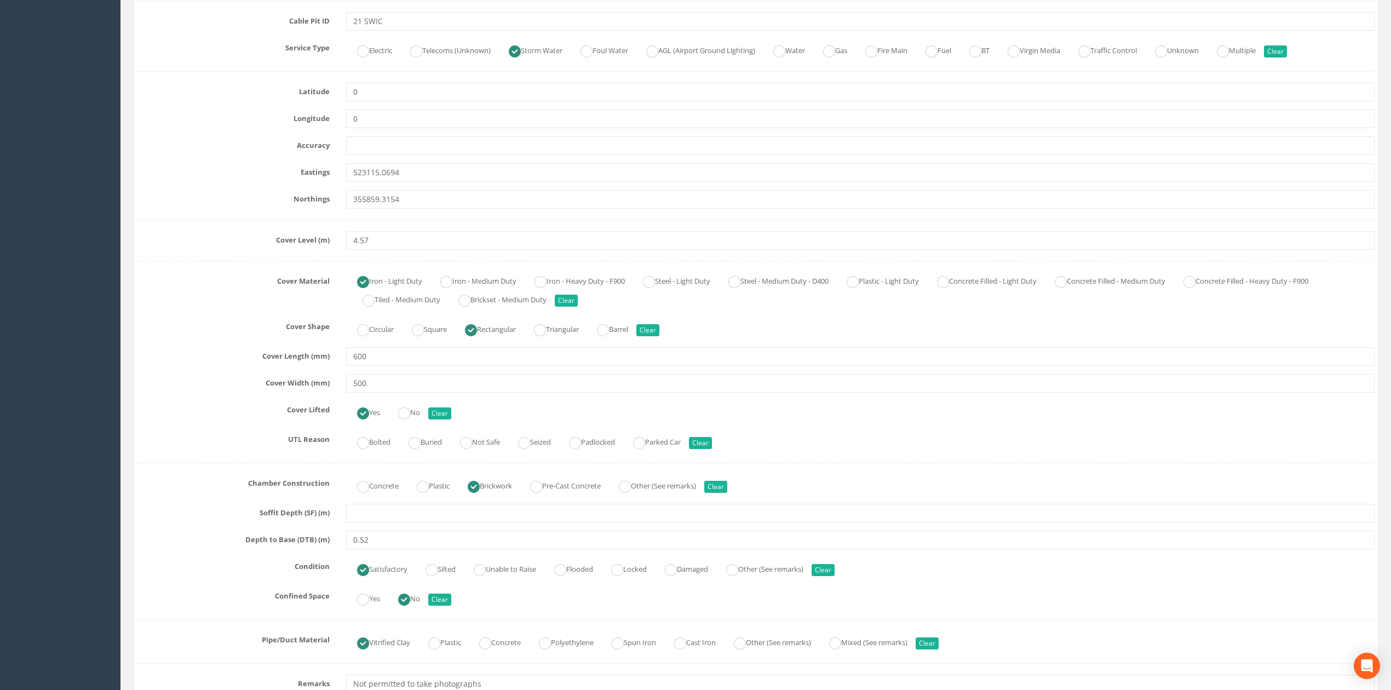
scroll to position [0, 0]
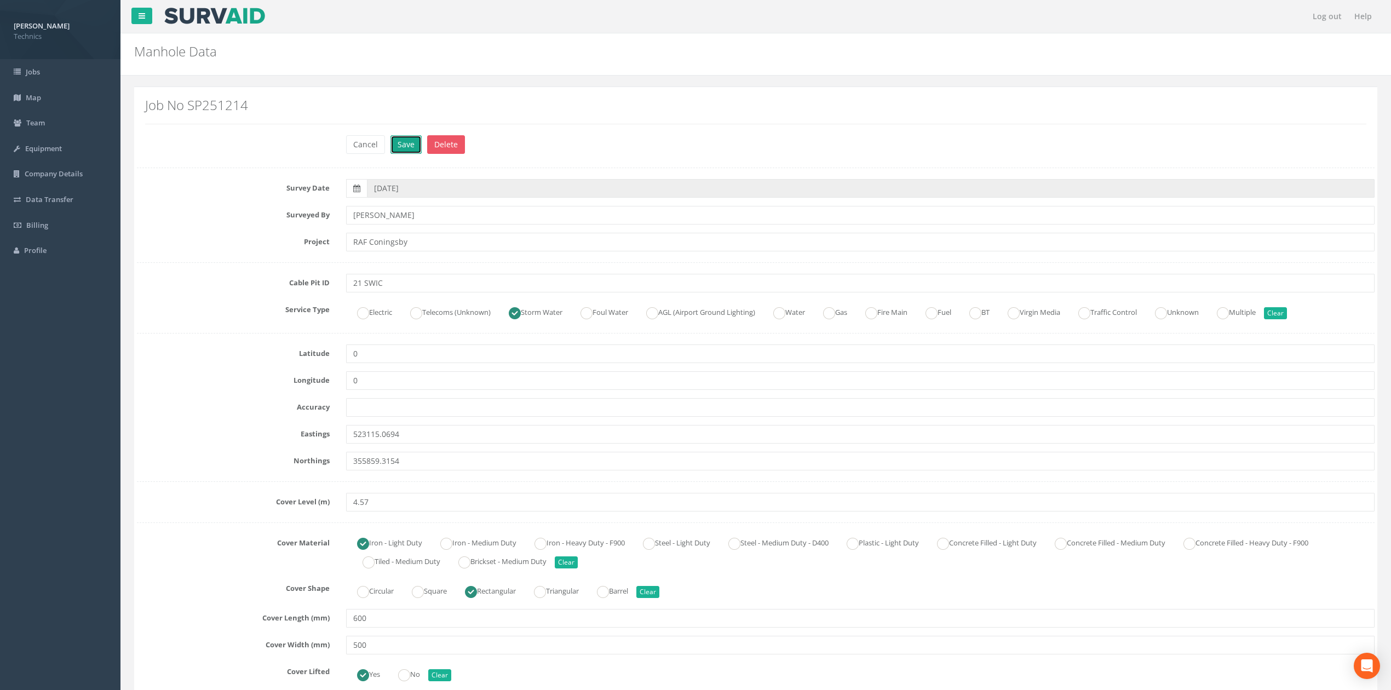
click at [411, 146] on button "Save" at bounding box center [405, 144] width 31 height 19
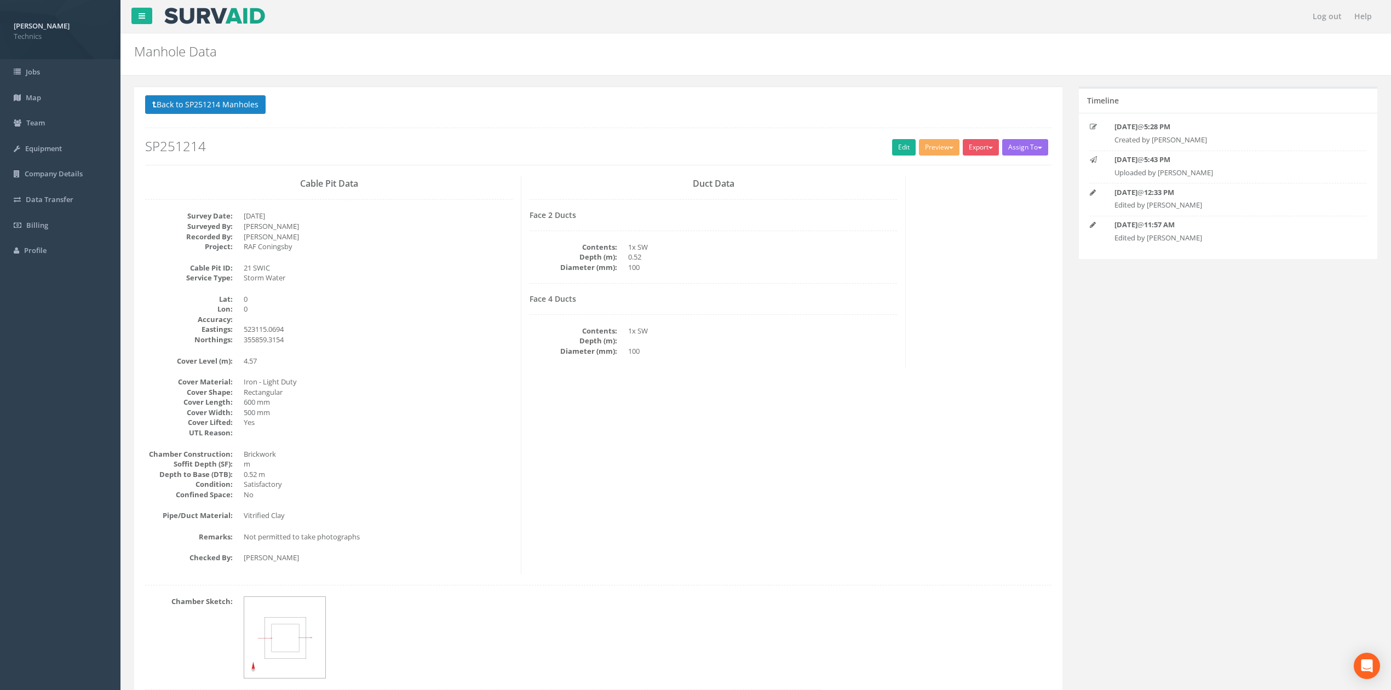
click at [464, 408] on dd "500 mm" at bounding box center [378, 412] width 269 height 10
click at [936, 154] on button "Preview" at bounding box center [939, 147] width 41 height 16
click at [921, 169] on link "Technics Brize Norton" at bounding box center [915, 170] width 89 height 17
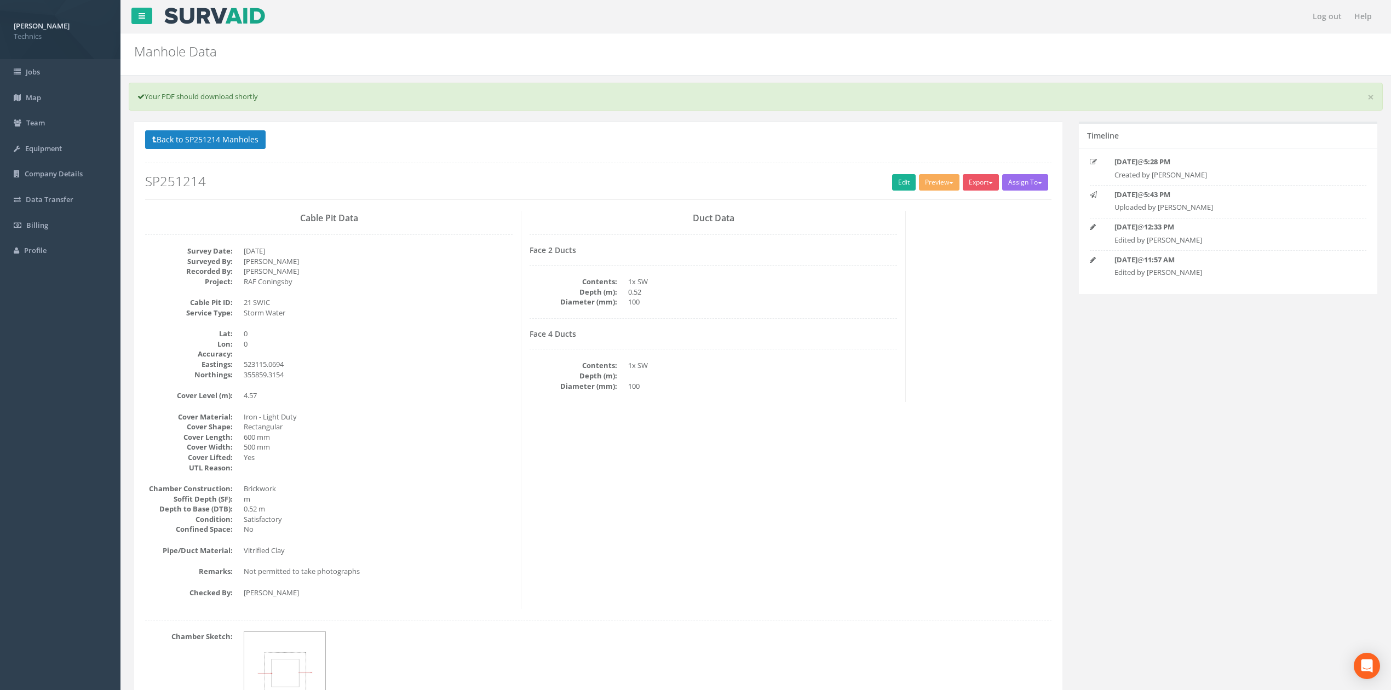
click at [648, 149] on p "Back to SP251214 Manholes Back to Map" at bounding box center [598, 140] width 906 height 21
click at [226, 141] on button "Back to SP251214 Manholes" at bounding box center [205, 139] width 120 height 19
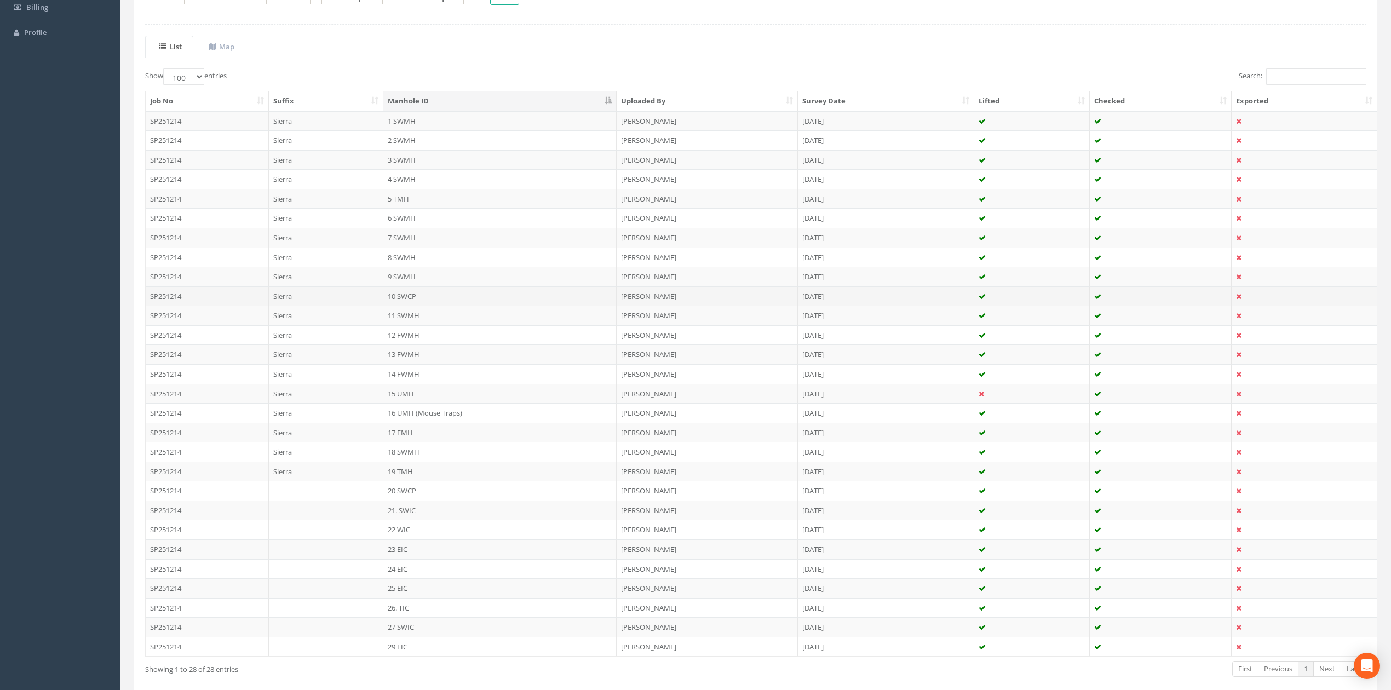
scroll to position [219, 0]
click at [426, 537] on td "22 WIC" at bounding box center [499, 529] width 233 height 20
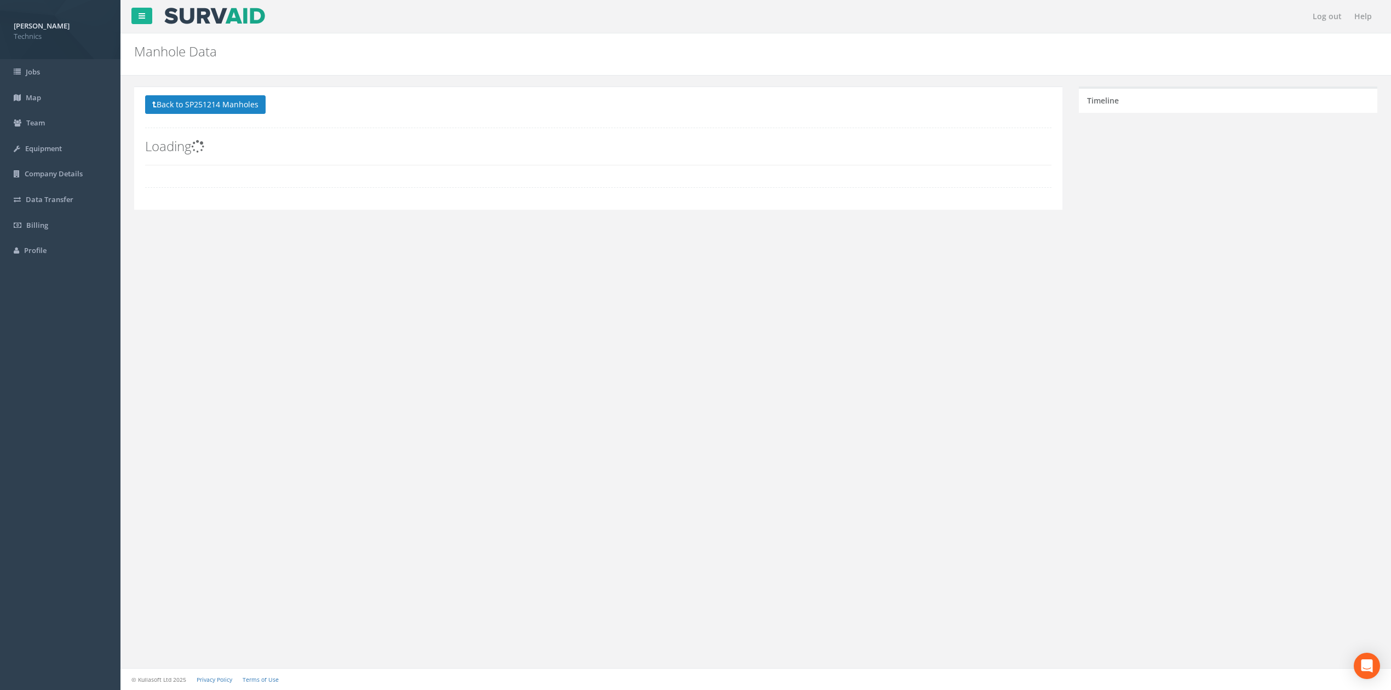
scroll to position [0, 0]
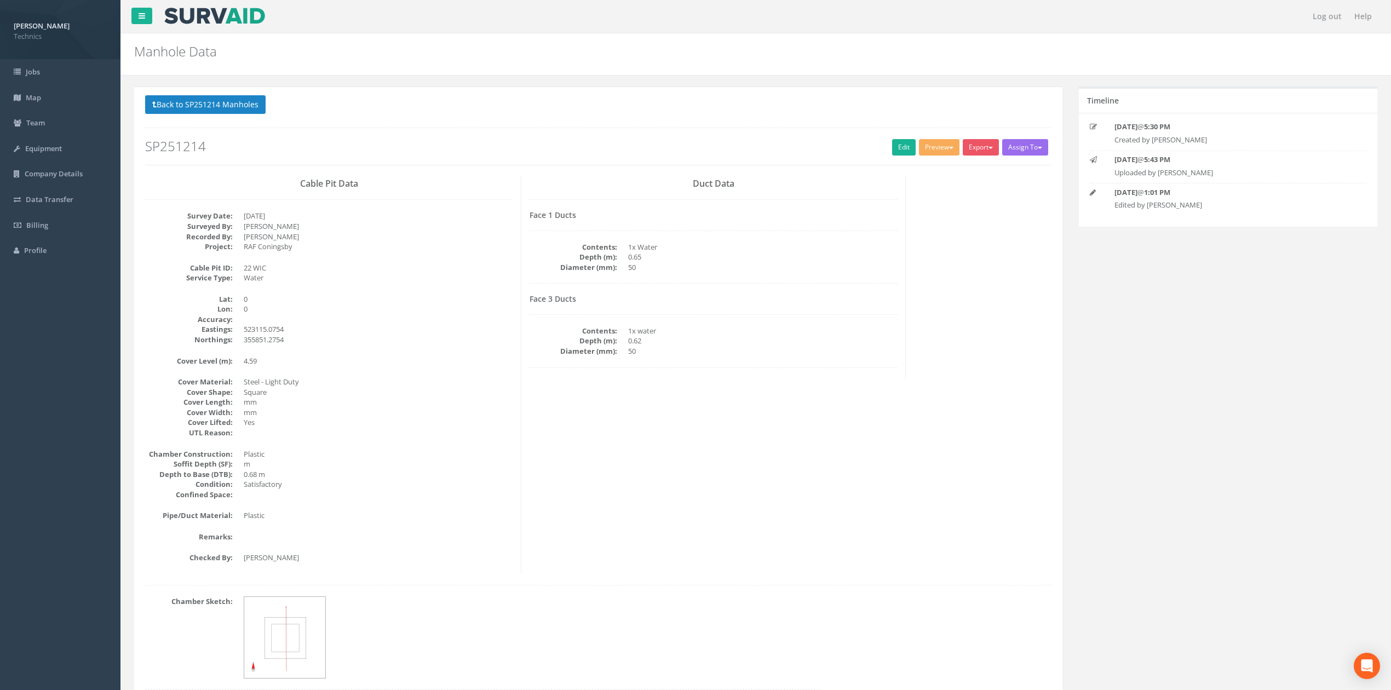
click at [463, 430] on dd at bounding box center [378, 433] width 269 height 10
click at [359, 631] on dd at bounding box center [532, 637] width 577 height 82
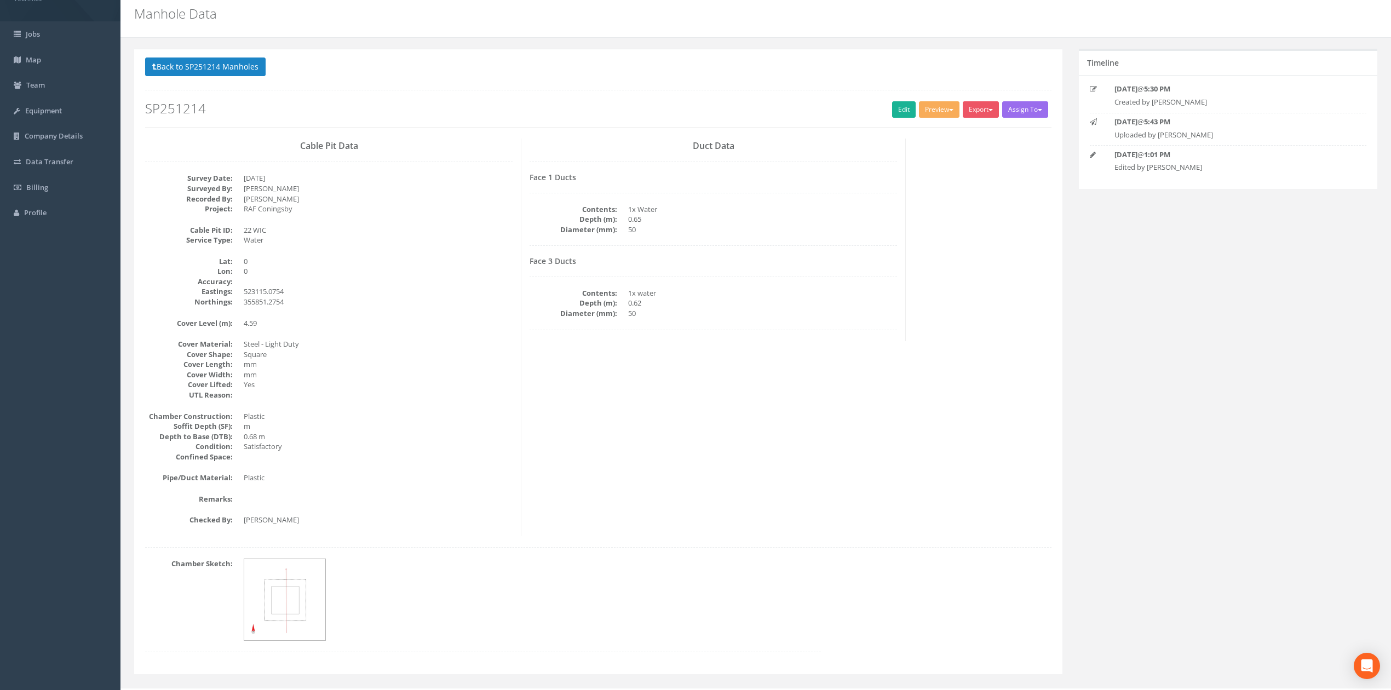
scroll to position [59, 0]
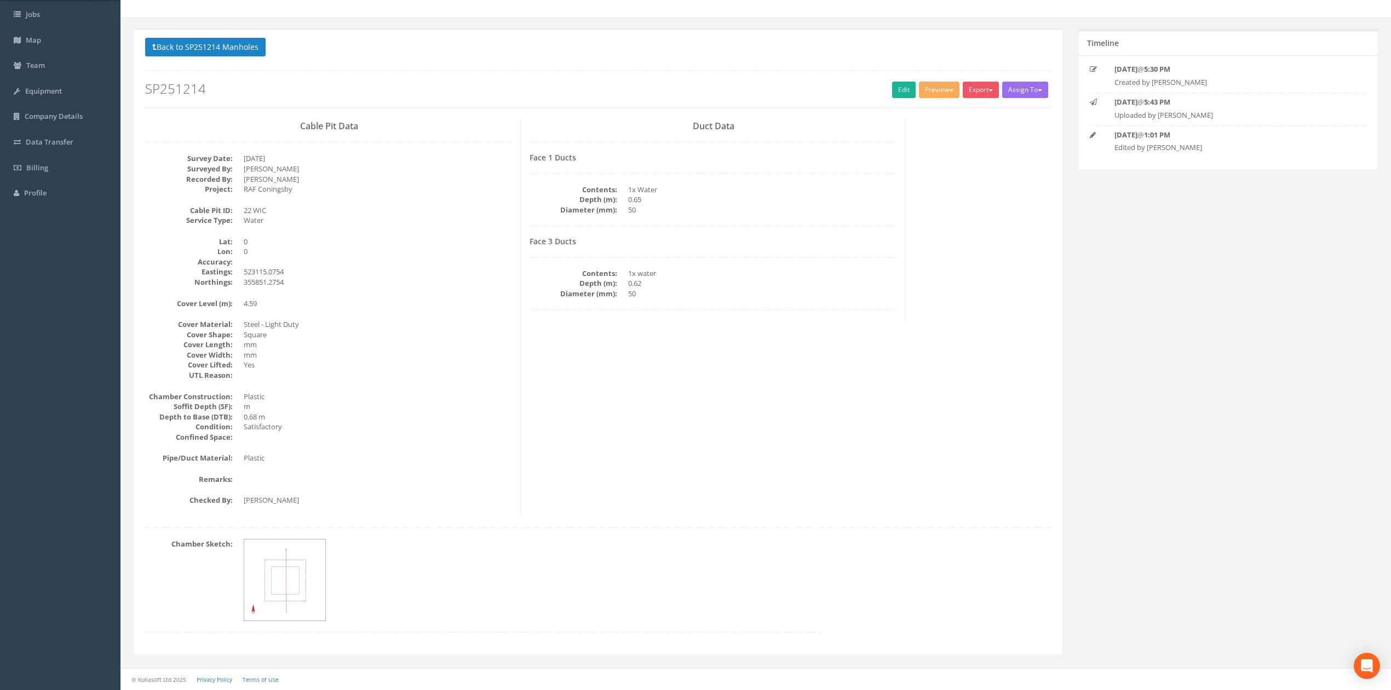
click at [298, 572] on img at bounding box center [285, 580] width 82 height 82
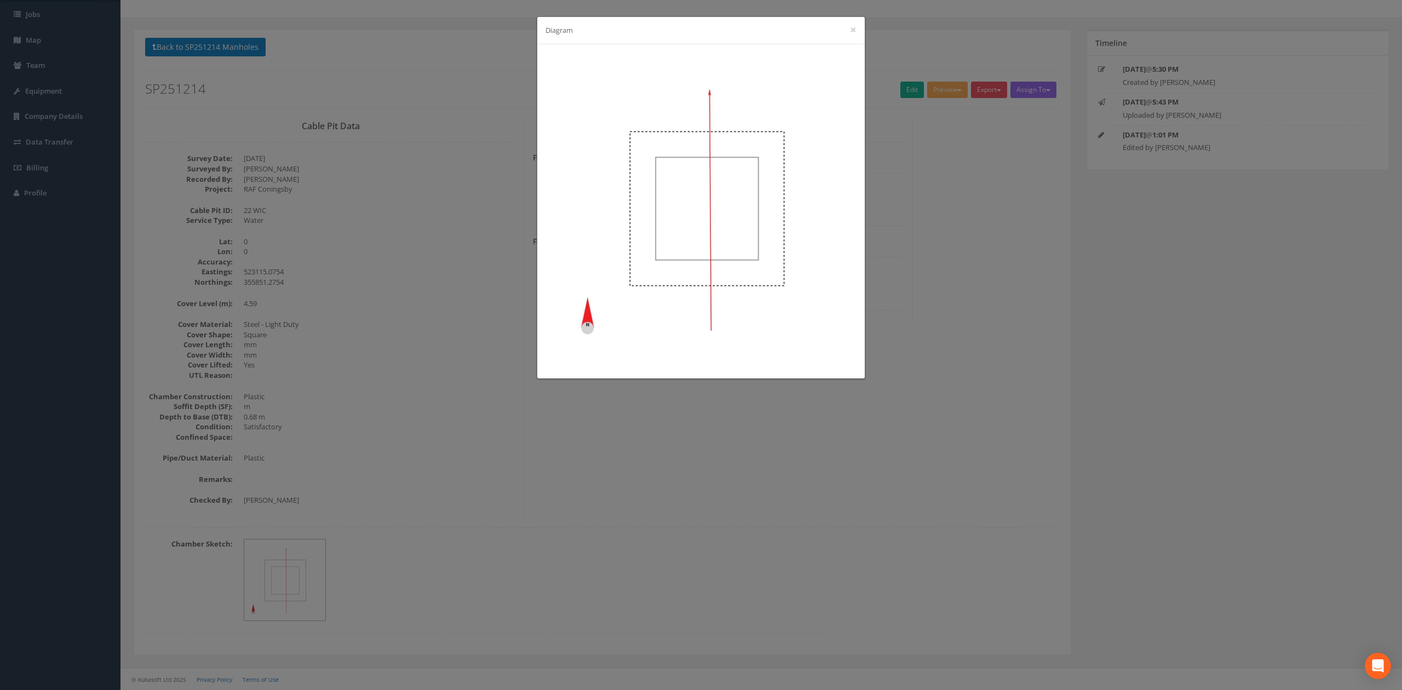
click at [785, 502] on div "Diagram ×" at bounding box center [701, 345] width 1402 height 690
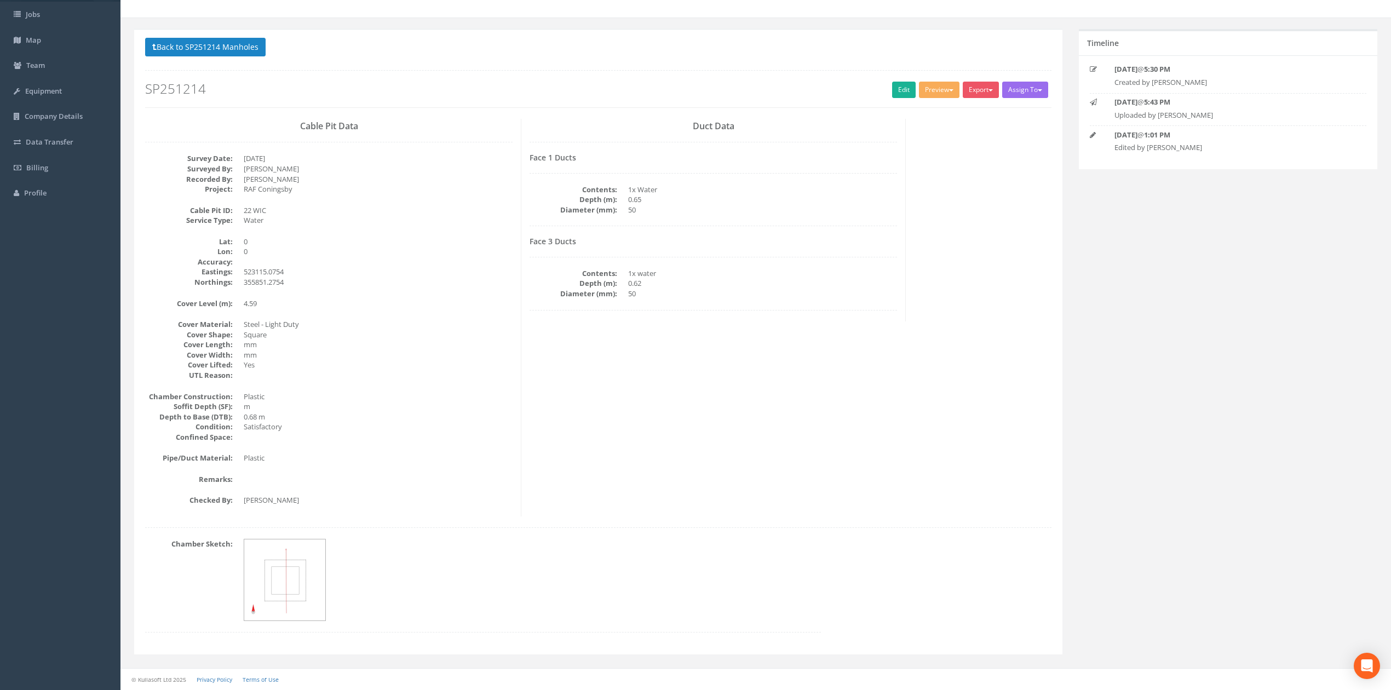
click at [762, 456] on div "Cable Pit Data Survey Date: [DATE] Surveyed By: [PERSON_NAME] Recorded By: [PER…" at bounding box center [598, 318] width 923 height 398
click at [897, 92] on link "Edit" at bounding box center [904, 90] width 24 height 16
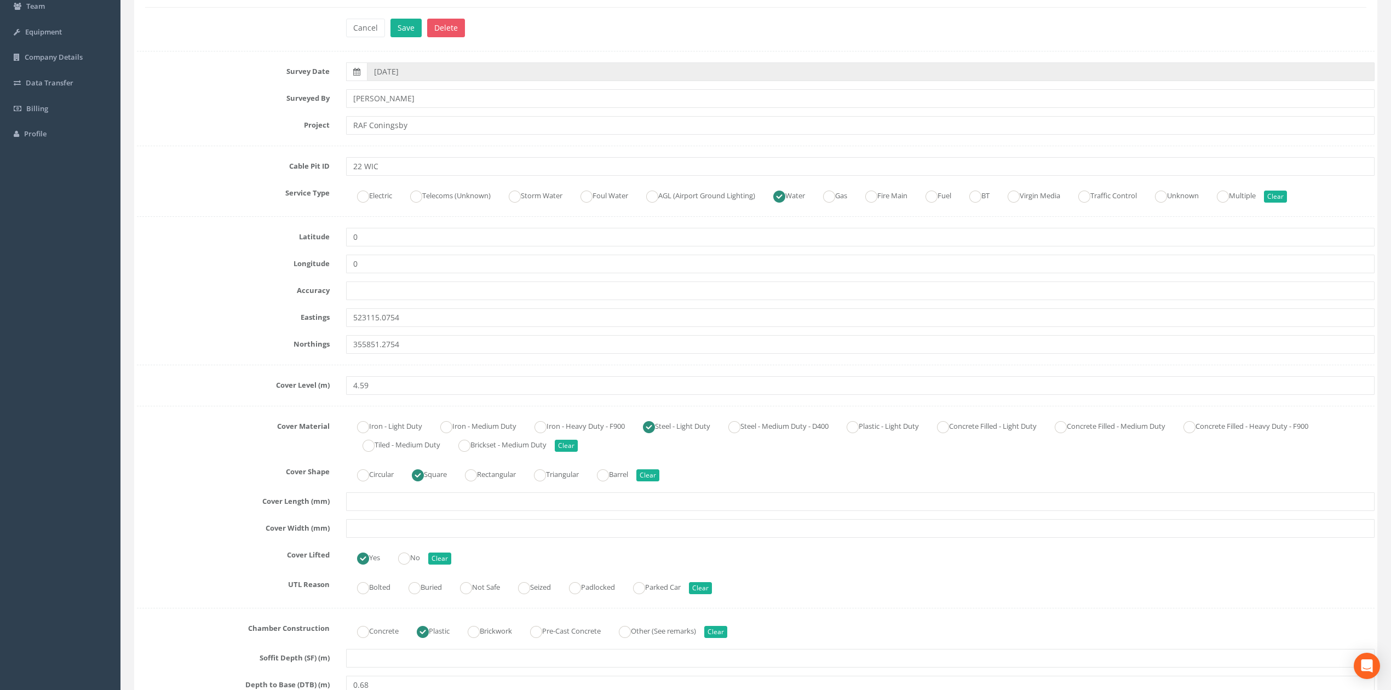
scroll to position [205, 0]
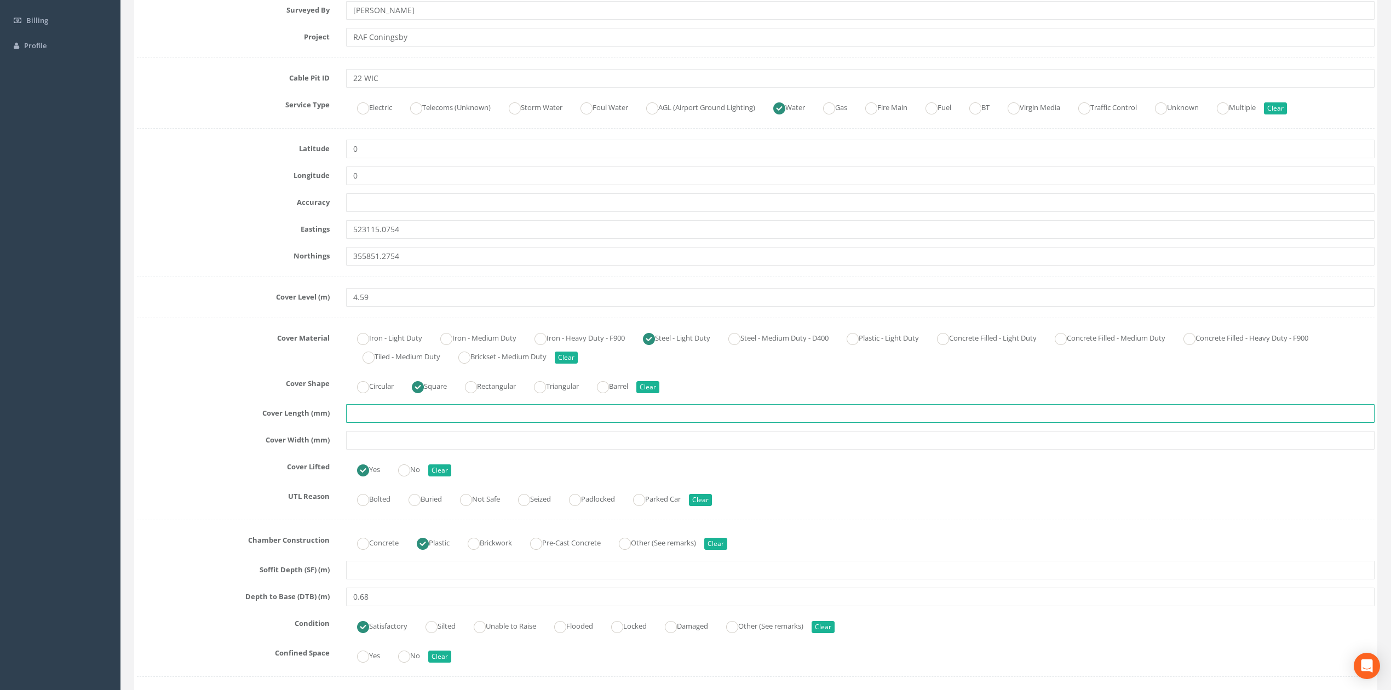
click at [412, 419] on input "text" at bounding box center [860, 413] width 1028 height 19
type input "500"
click at [404, 435] on input "text" at bounding box center [860, 440] width 1028 height 19
type input "500"
click at [239, 365] on div "Cover Material Iron - Light Duty Iron - Medium Duty Iron - Heavy Duty - F900 St…" at bounding box center [756, 347] width 1254 height 37
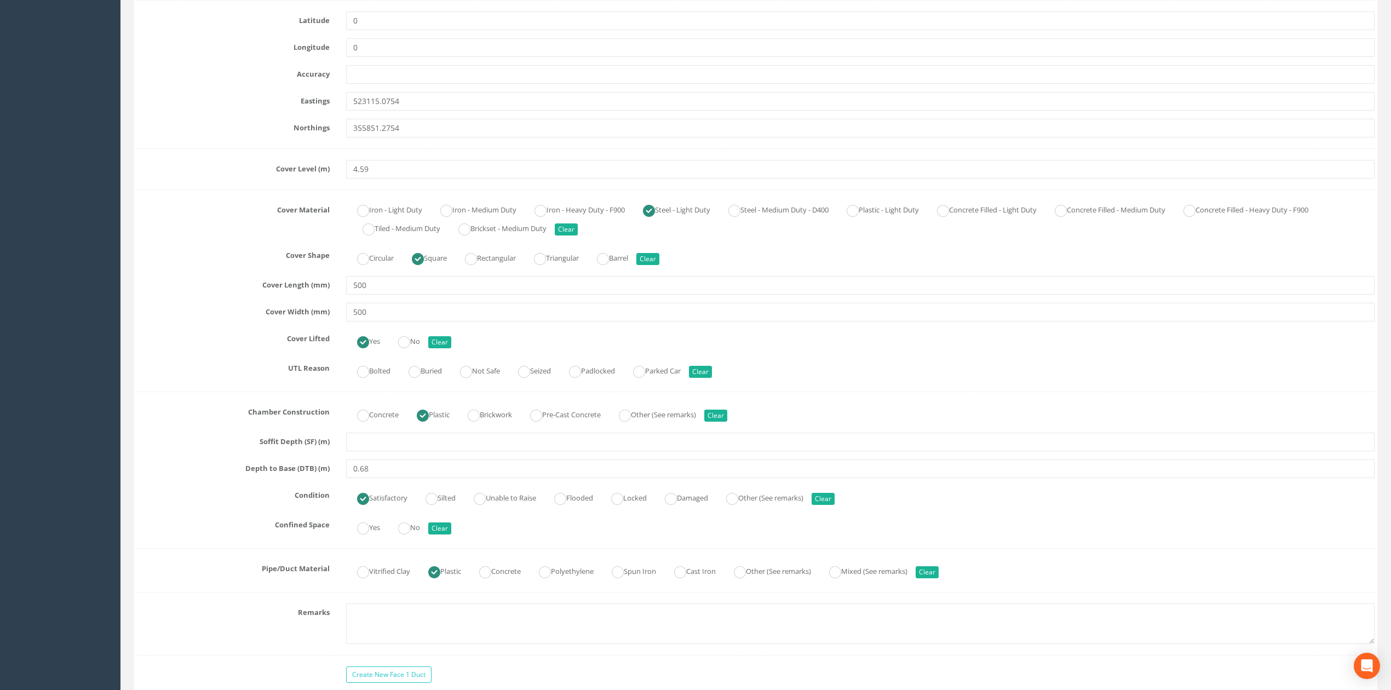
scroll to position [351, 0]
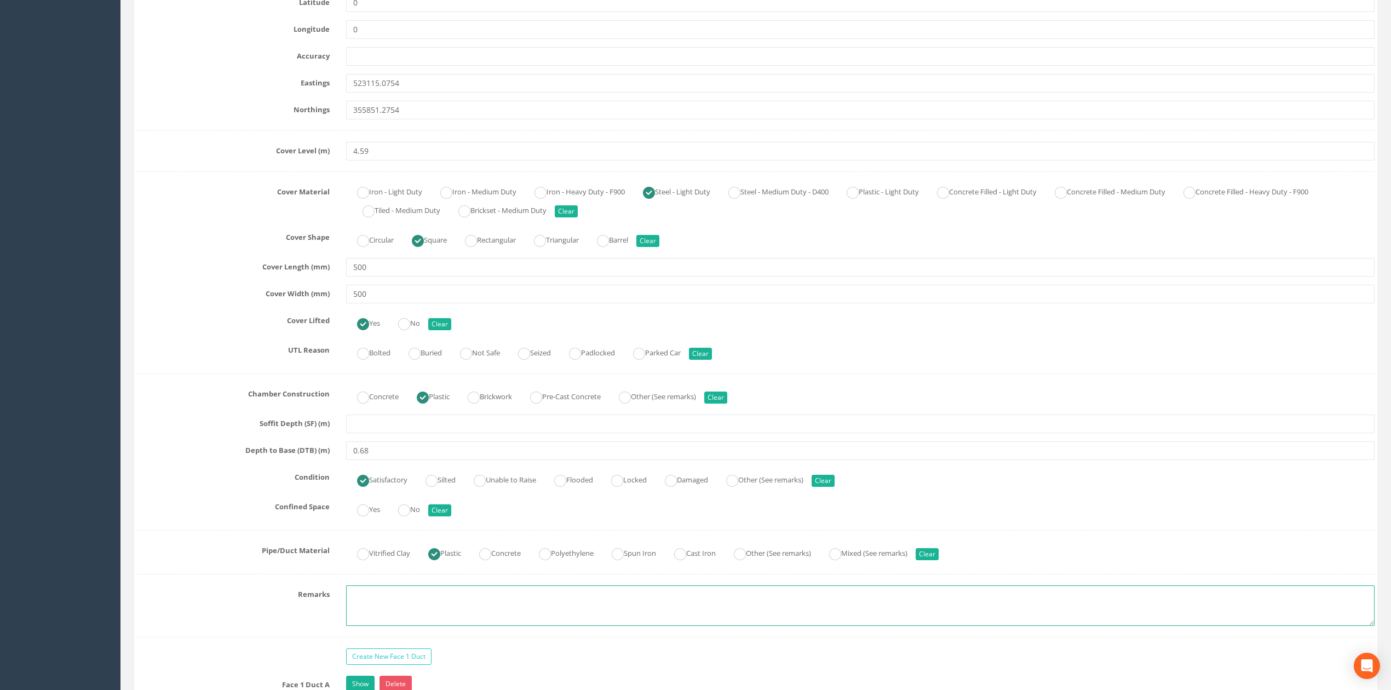
click at [380, 617] on textarea at bounding box center [860, 605] width 1028 height 41
type textarea "Not permitted to take photographs"
click at [204, 552] on label "Pipe/Duct Material" at bounding box center [233, 549] width 209 height 14
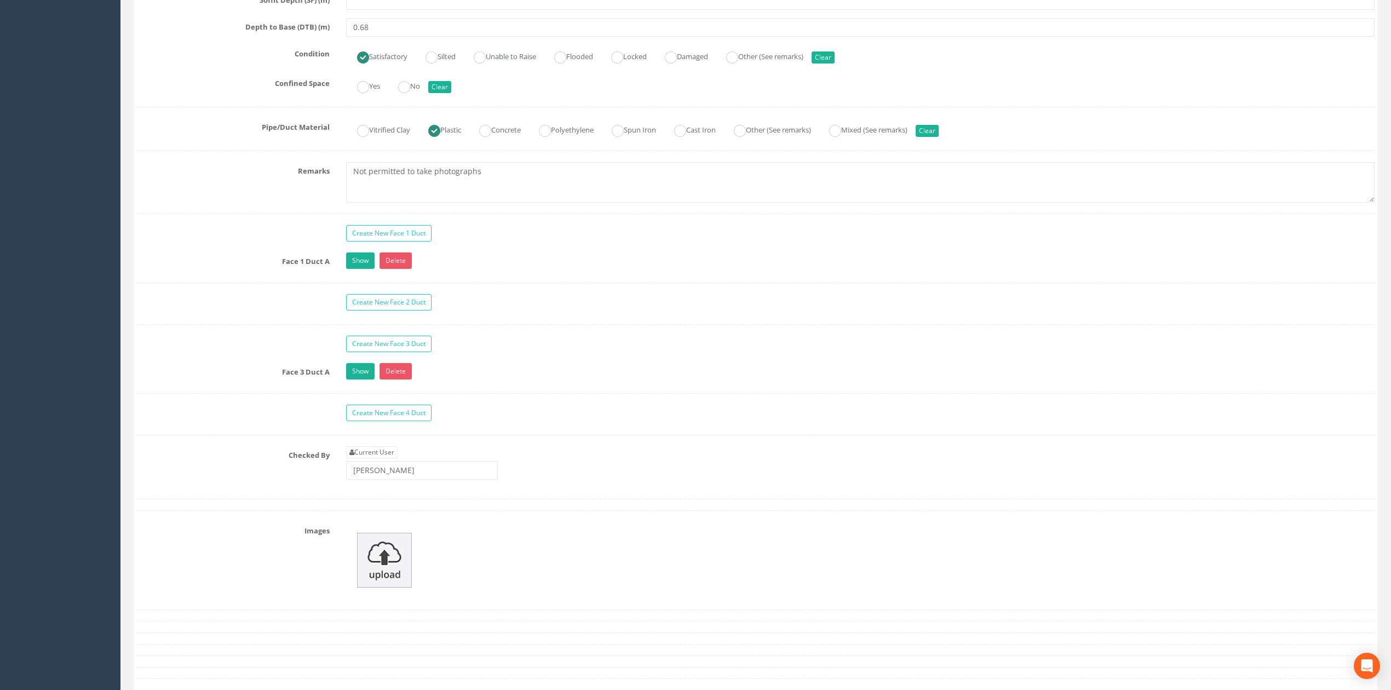
scroll to position [789, 0]
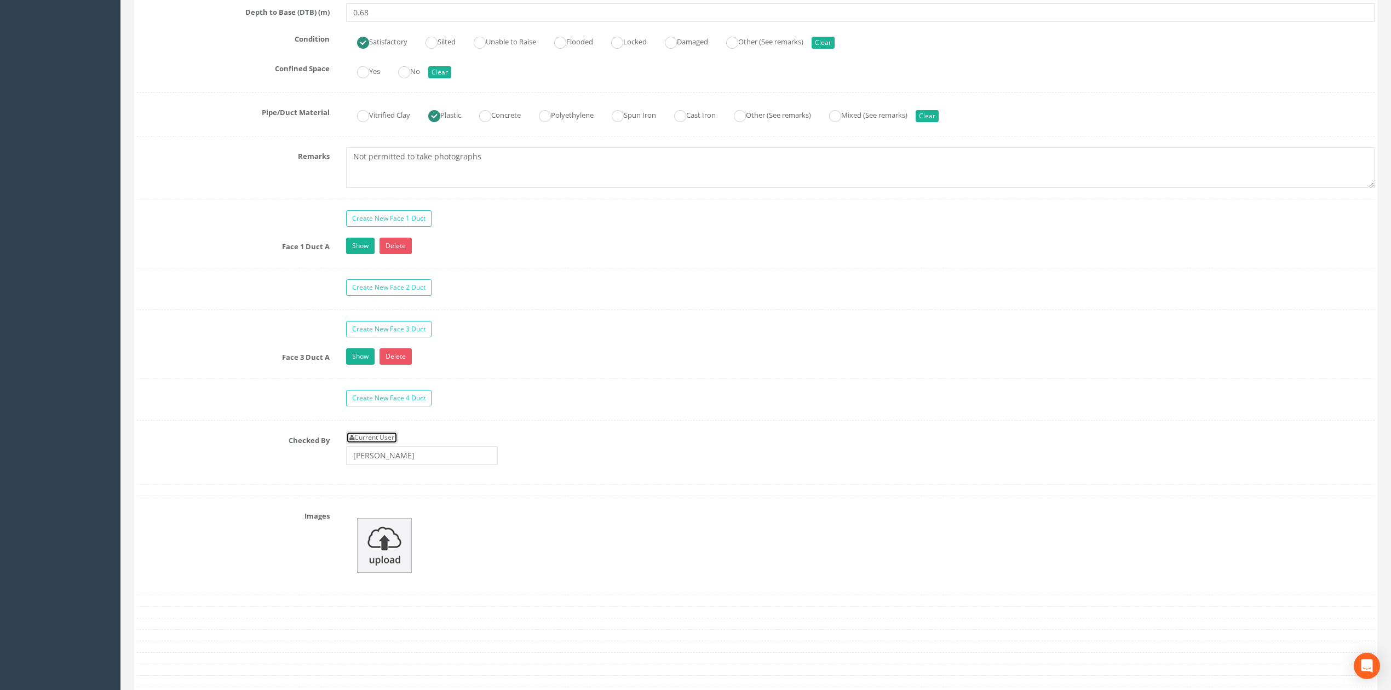
click at [391, 441] on link "Current User" at bounding box center [371, 438] width 51 height 12
type input "[PERSON_NAME]"
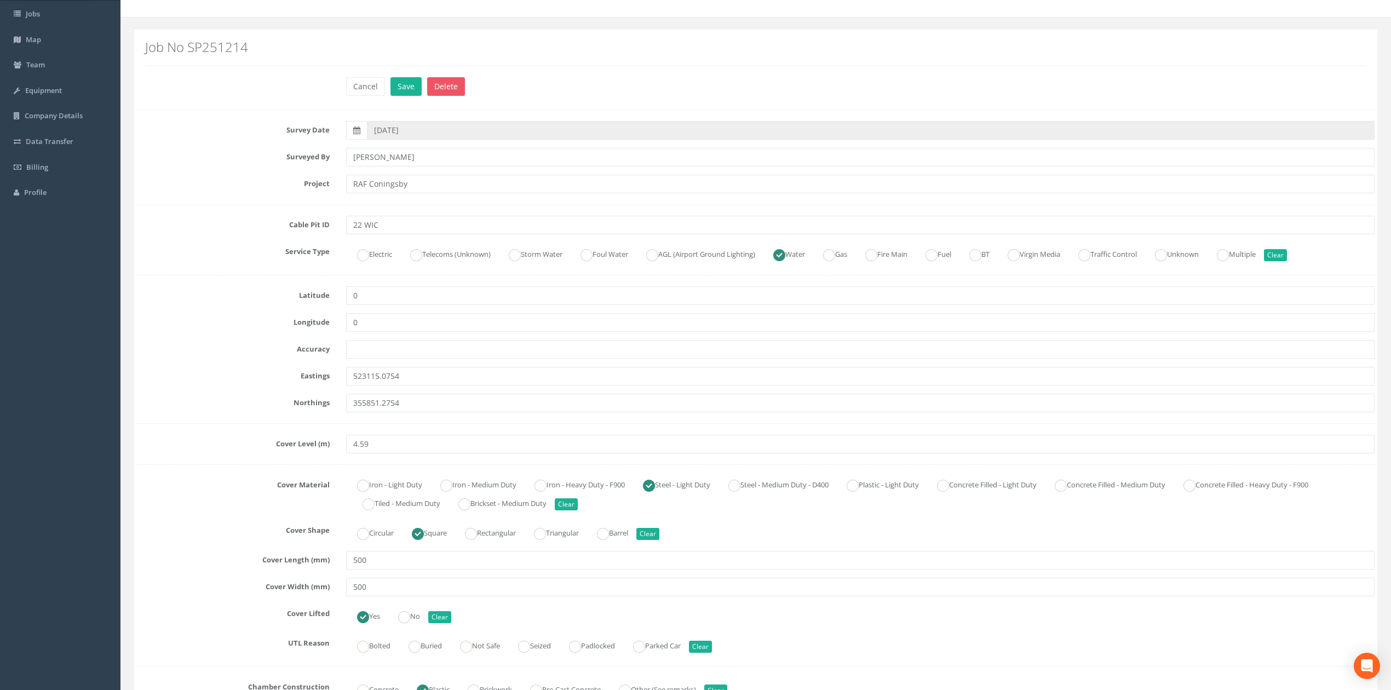
scroll to position [0, 0]
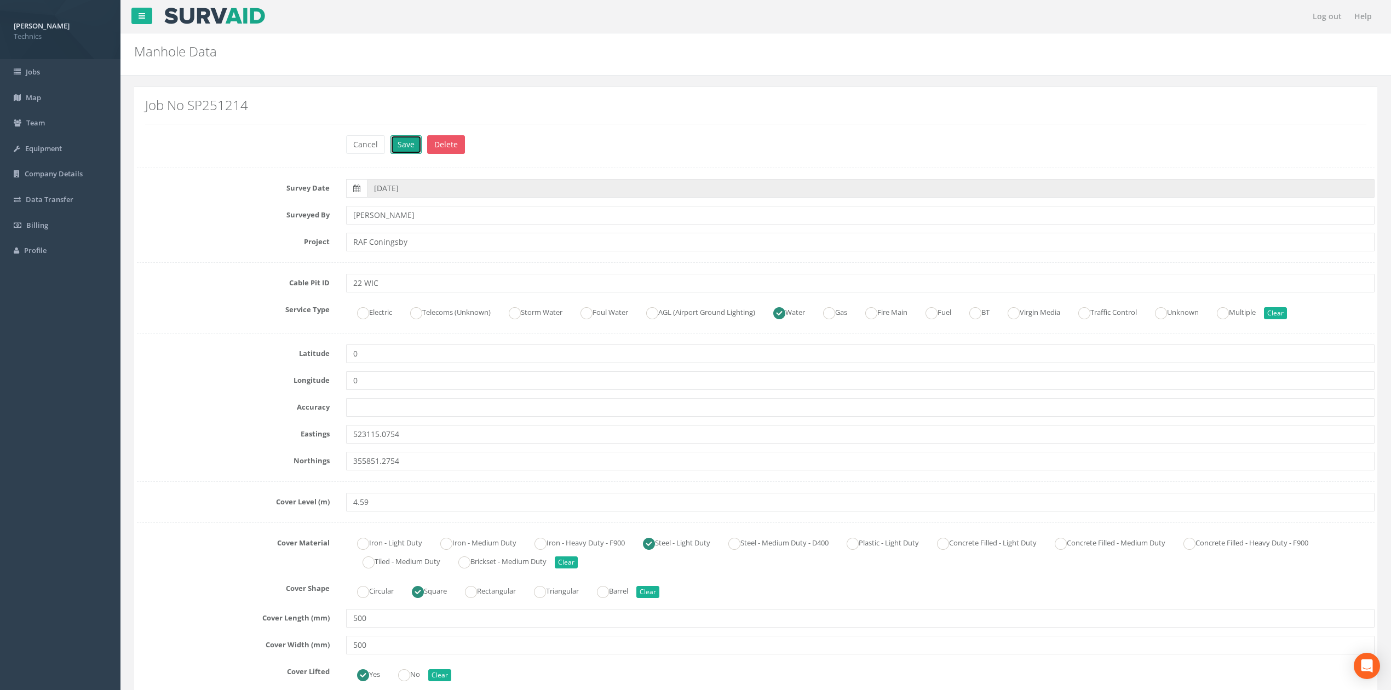
click at [409, 149] on button "Save" at bounding box center [405, 144] width 31 height 19
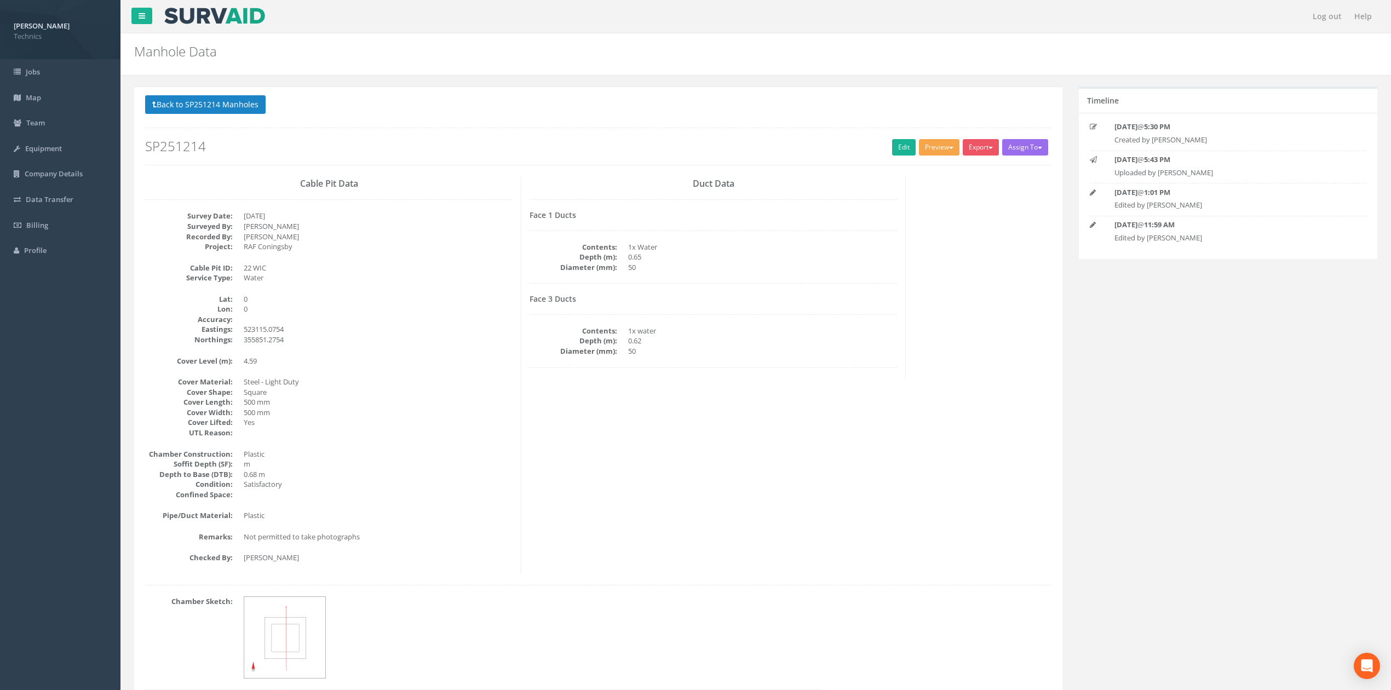
click at [949, 148] on span "button" at bounding box center [951, 148] width 4 height 2
click at [918, 166] on link "Technics Brize Norton" at bounding box center [915, 170] width 89 height 17
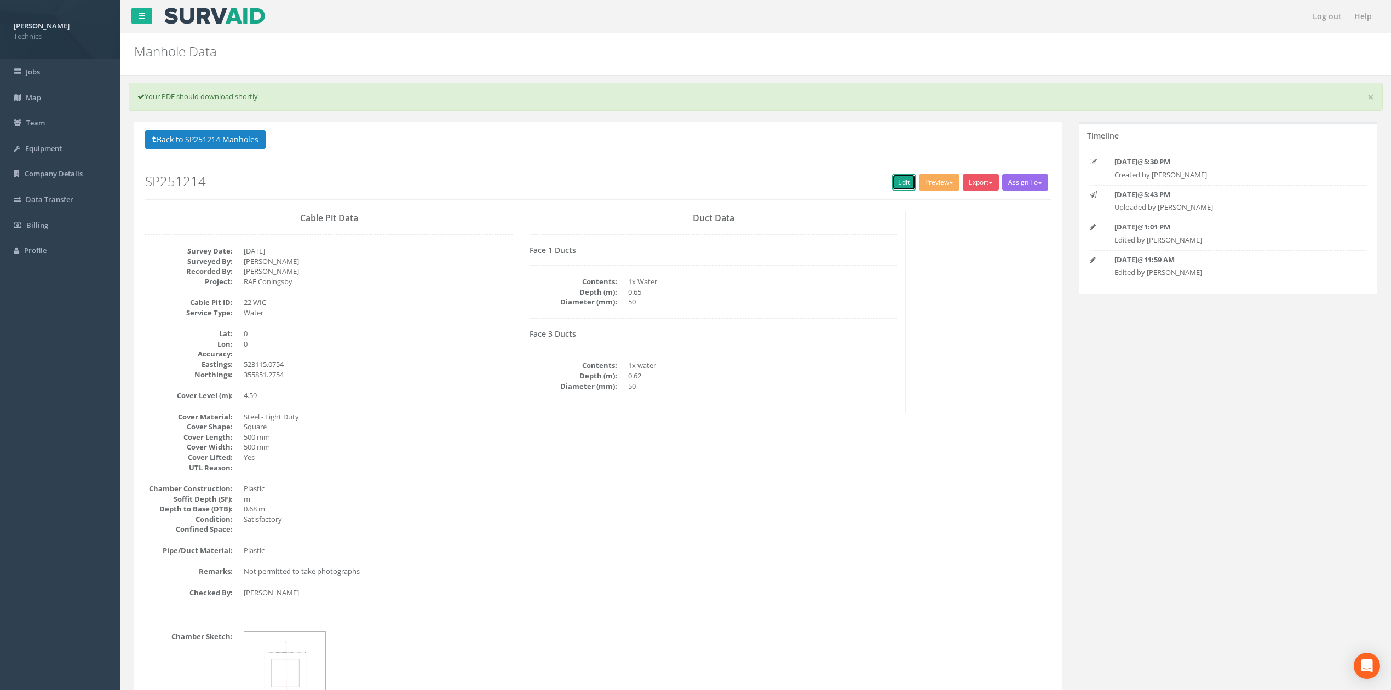
click at [899, 187] on link "Edit" at bounding box center [904, 182] width 24 height 16
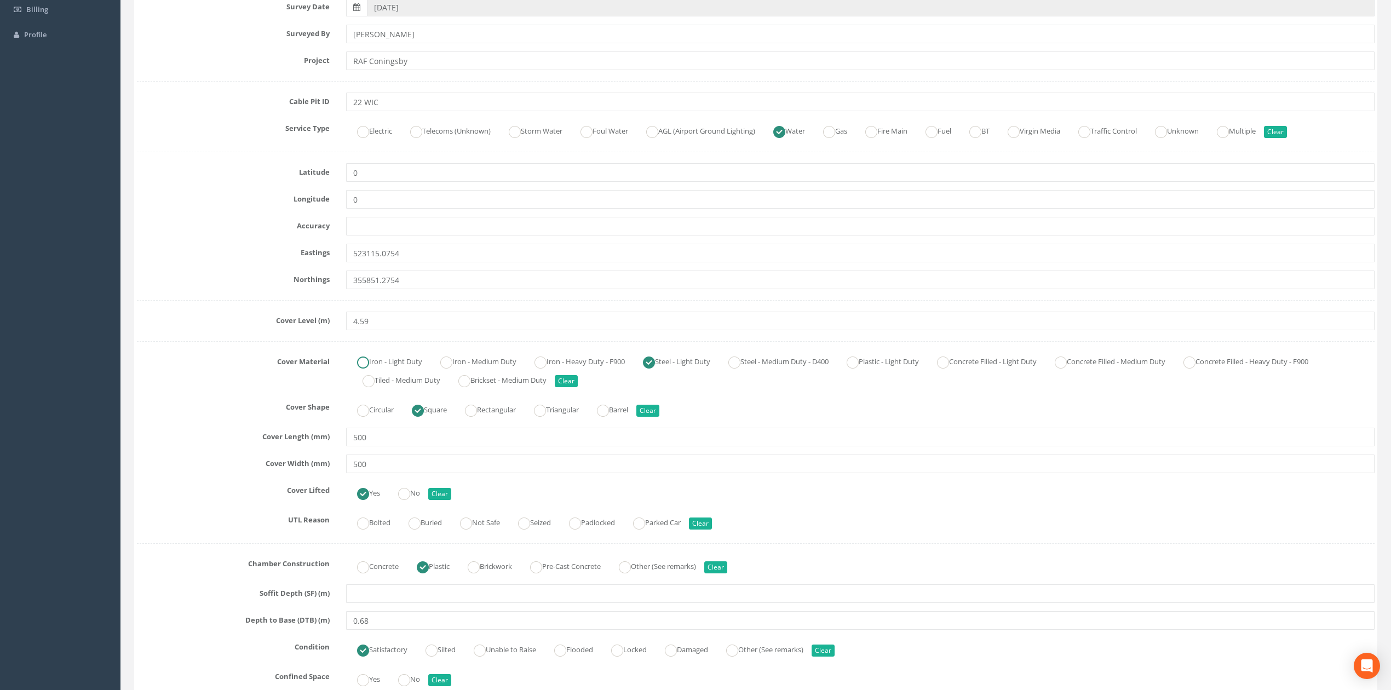
scroll to position [292, 0]
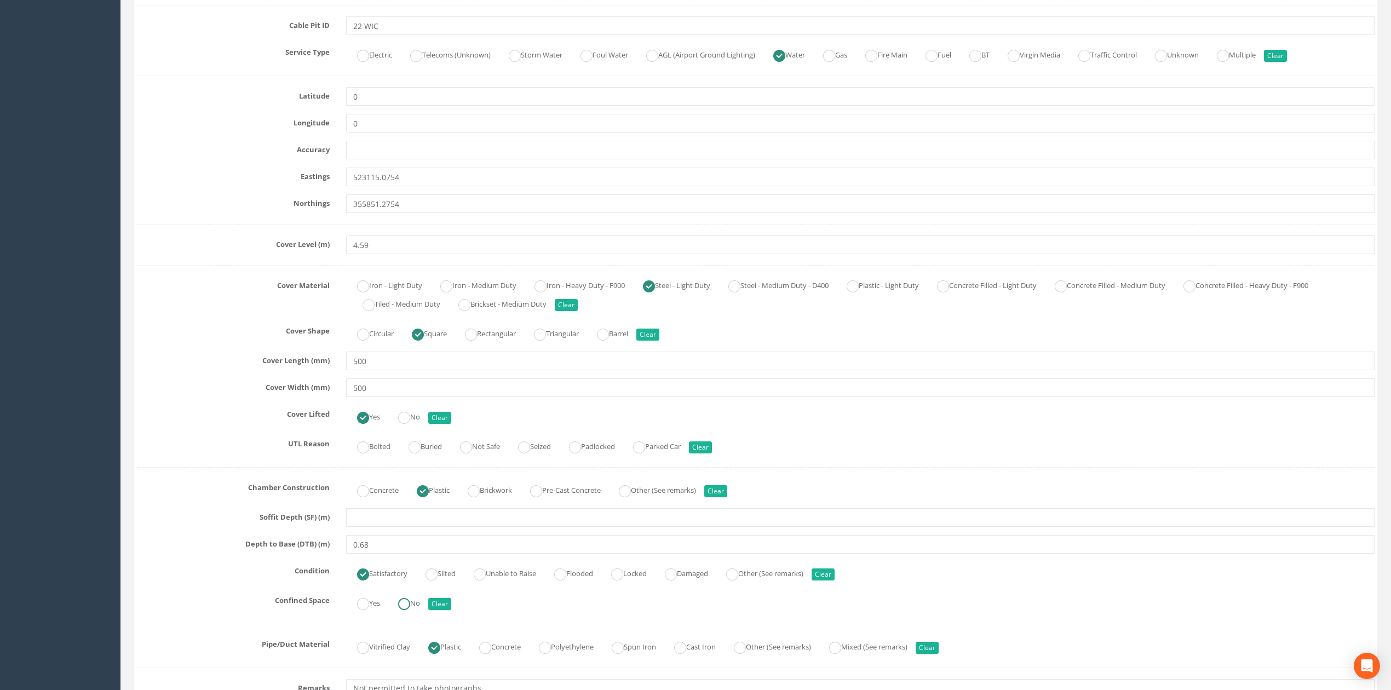
click at [402, 610] on ins at bounding box center [404, 604] width 12 height 12
radio input "true"
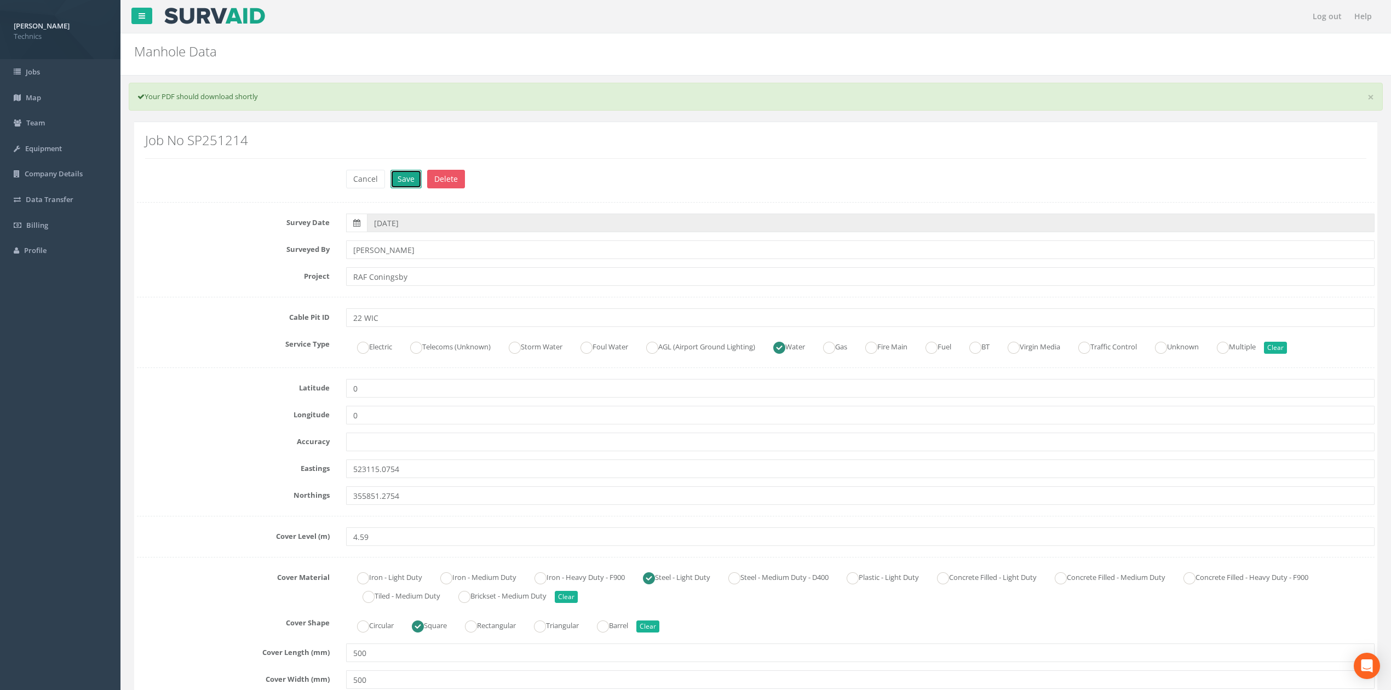
click at [399, 174] on button "Save" at bounding box center [405, 179] width 31 height 19
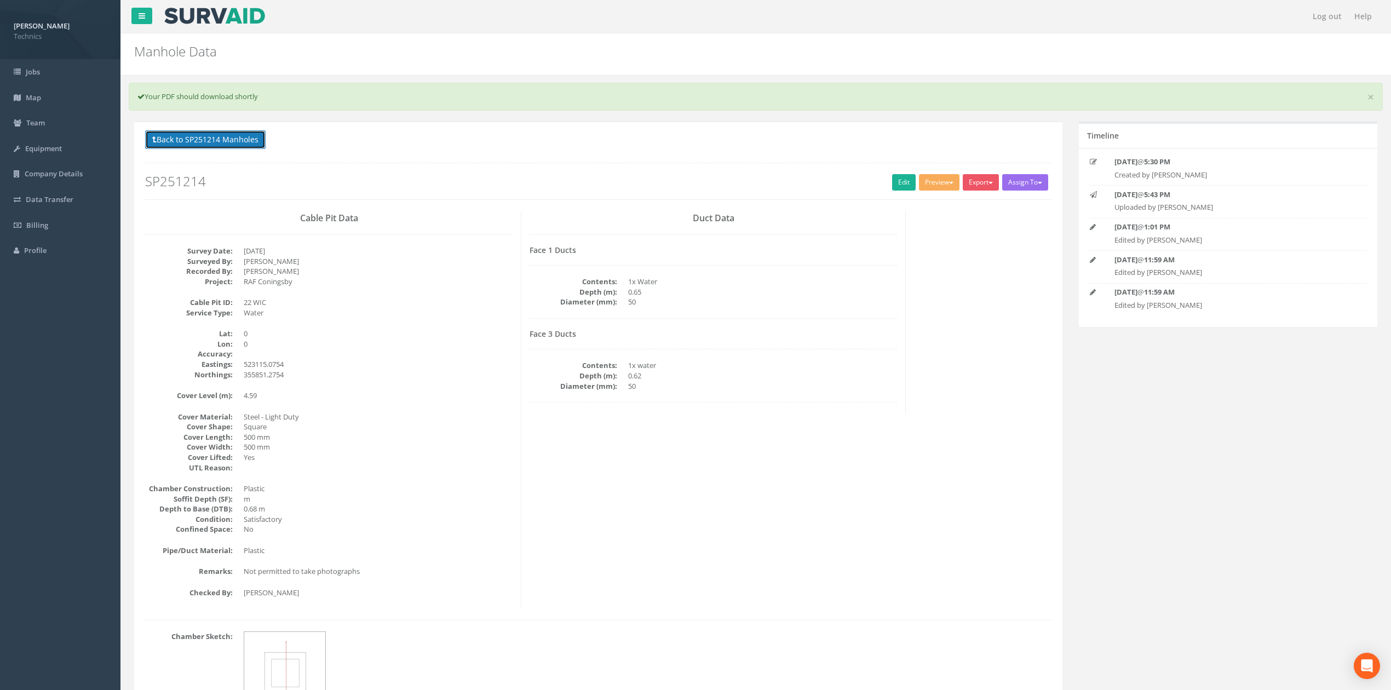
click at [231, 140] on button "Back to SP251214 Manholes" at bounding box center [205, 139] width 120 height 19
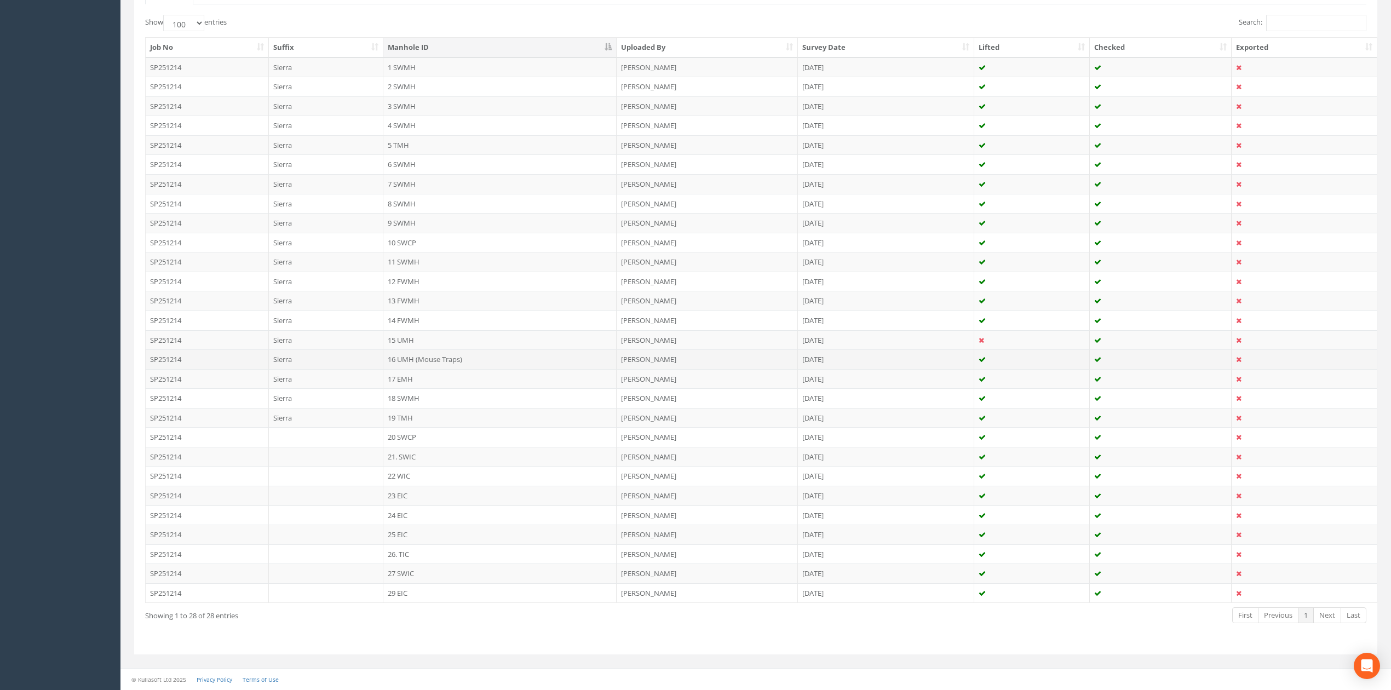
scroll to position [280, 0]
click at [412, 492] on td "23 EIC" at bounding box center [499, 496] width 233 height 20
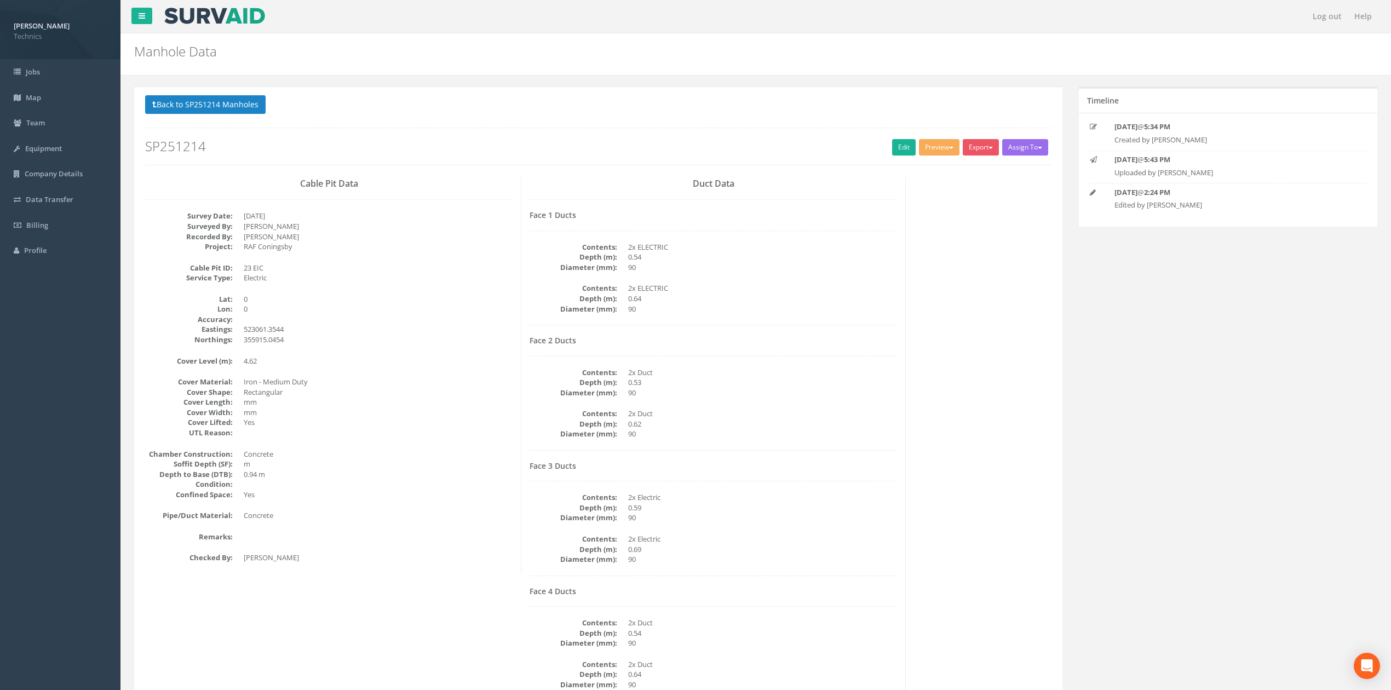
drag, startPoint x: 754, startPoint y: 314, endPoint x: 791, endPoint y: 252, distance: 72.2
click at [756, 314] on dd "90" at bounding box center [762, 309] width 269 height 10
click at [892, 148] on link "Edit" at bounding box center [904, 147] width 24 height 16
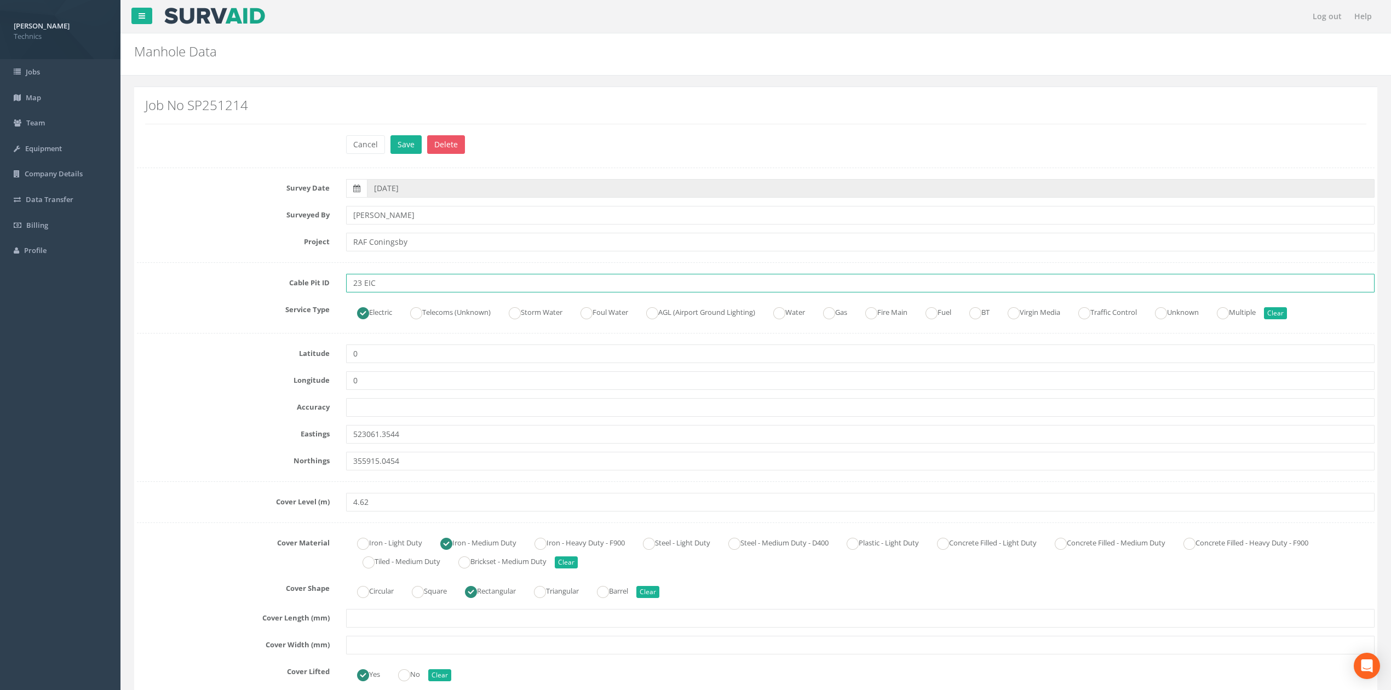
click at [388, 285] on input "23 EIC" at bounding box center [860, 283] width 1028 height 19
type input "23 EMH"
click at [295, 288] on label "Cable Pit ID" at bounding box center [233, 281] width 209 height 14
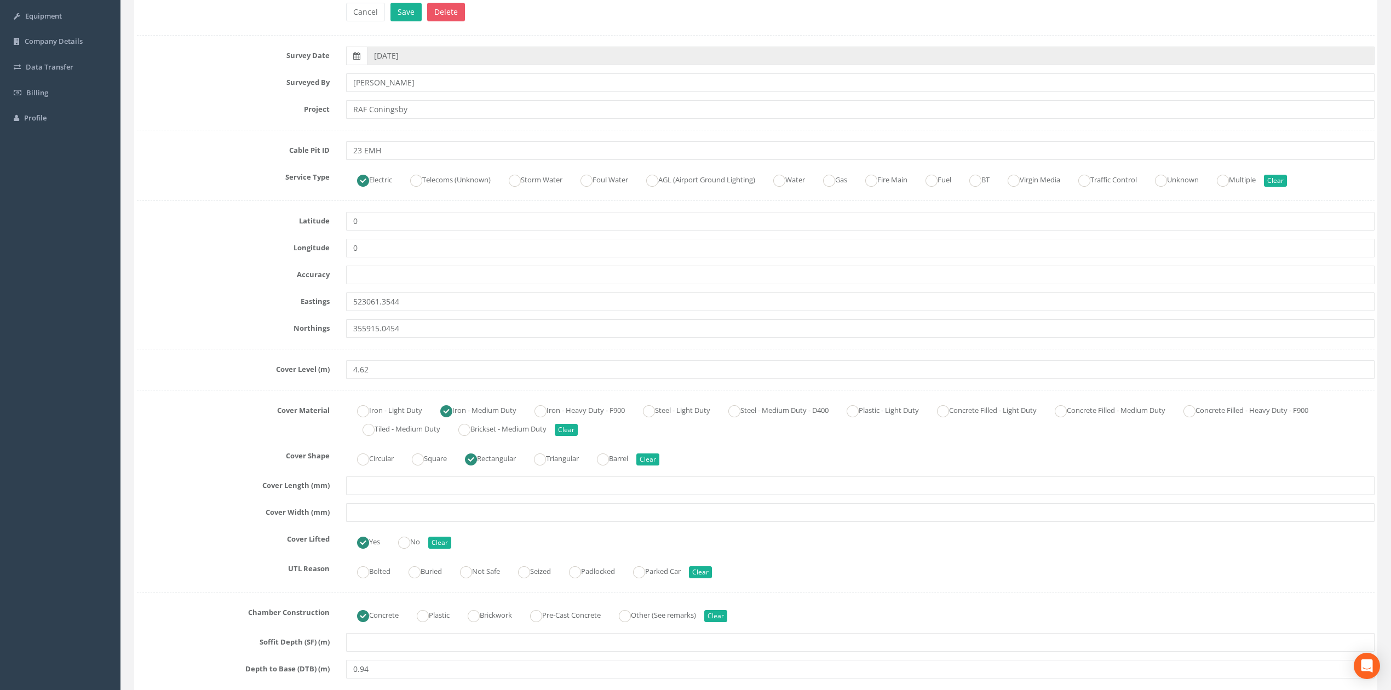
scroll to position [146, 0]
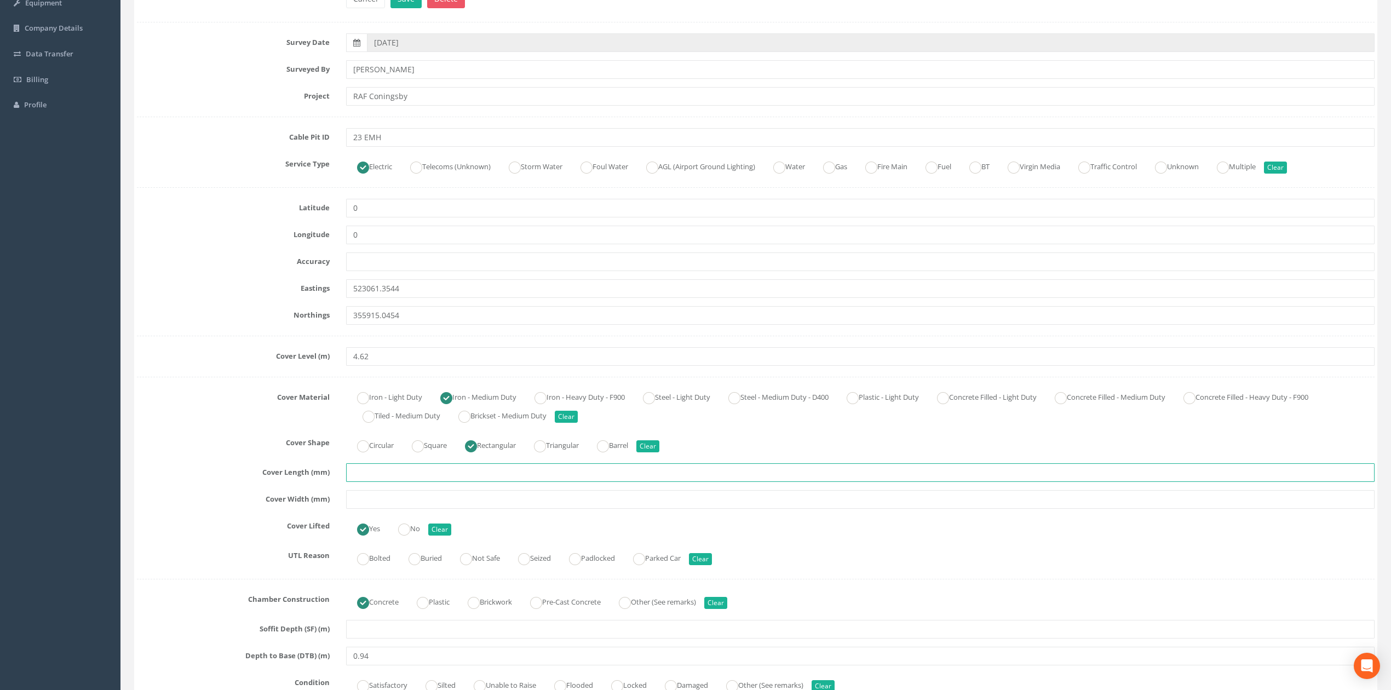
click at [384, 475] on input "text" at bounding box center [860, 472] width 1028 height 19
type input "1200"
click at [384, 496] on input "text" at bounding box center [860, 499] width 1028 height 19
type input "600"
click at [271, 422] on div "Cover Material Iron - Light Duty Iron - Medium Duty Iron - Heavy Duty - F900 St…" at bounding box center [756, 406] width 1254 height 37
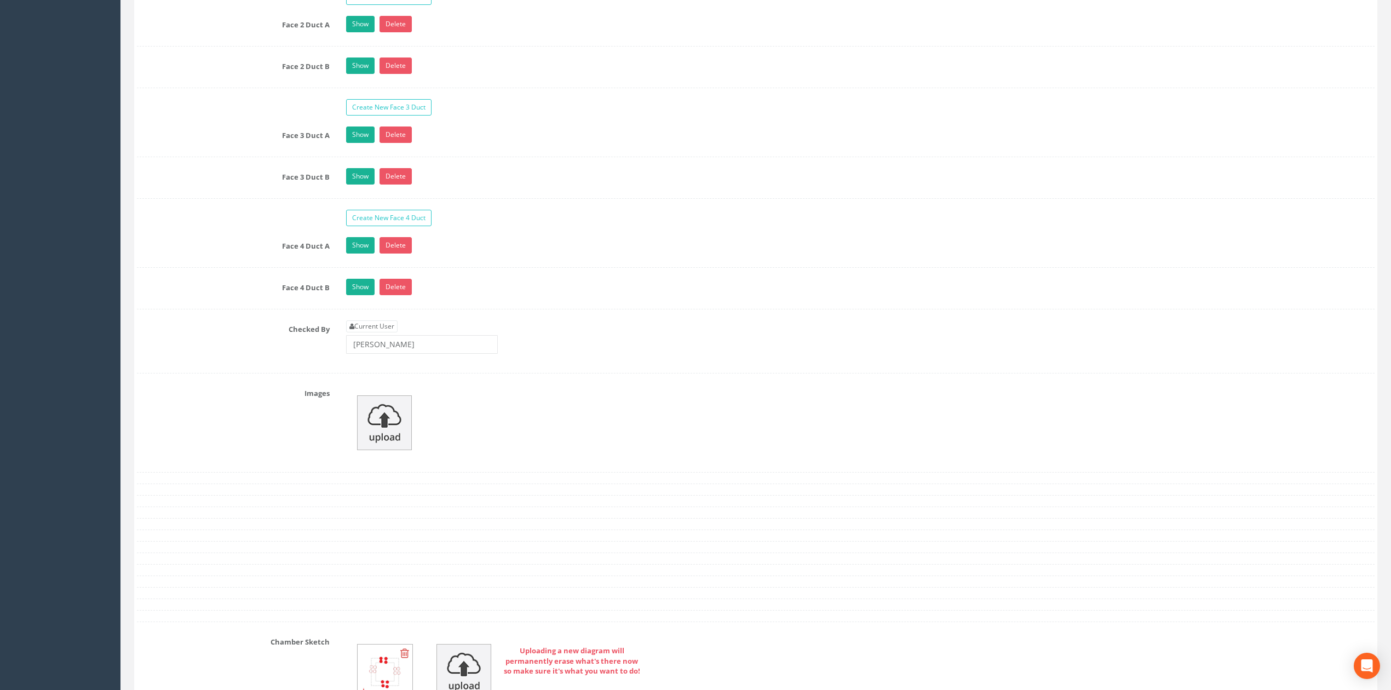
scroll to position [1095, 0]
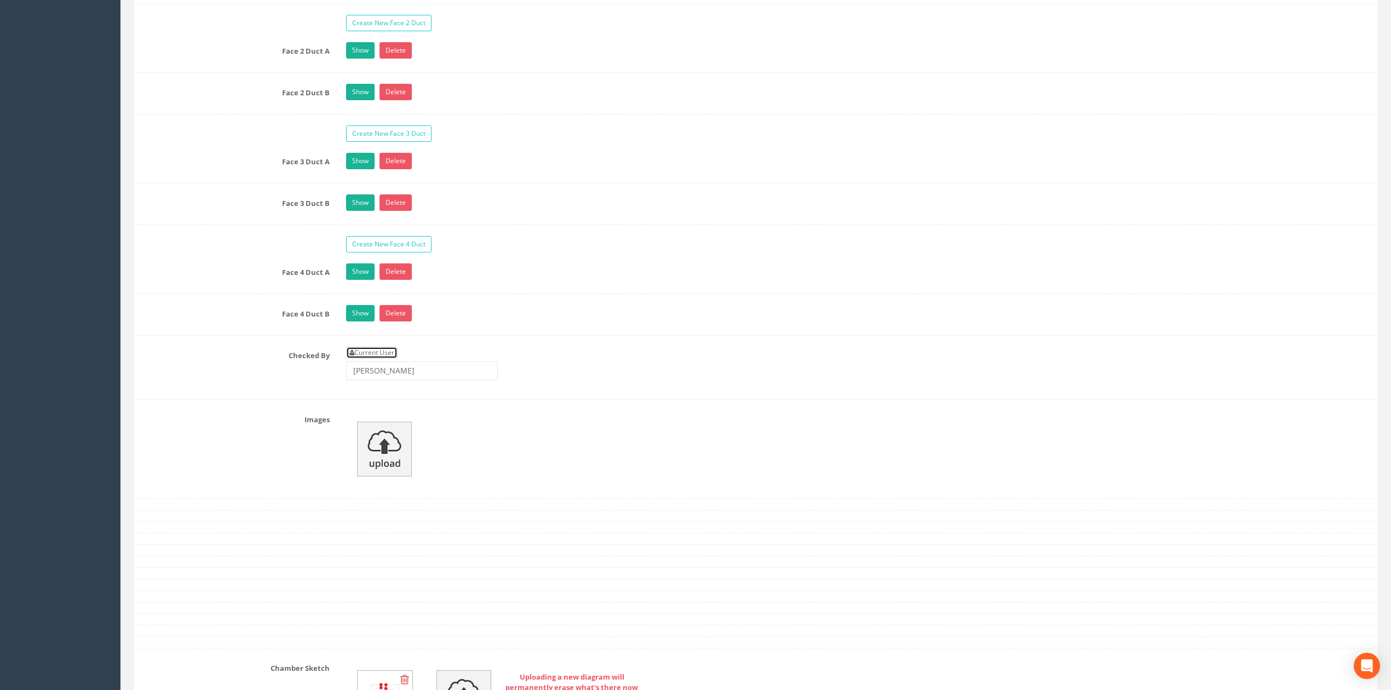
drag, startPoint x: 392, startPoint y: 366, endPoint x: 433, endPoint y: 381, distance: 43.3
click at [392, 359] on link "Current User" at bounding box center [371, 353] width 51 height 12
type input "[PERSON_NAME]"
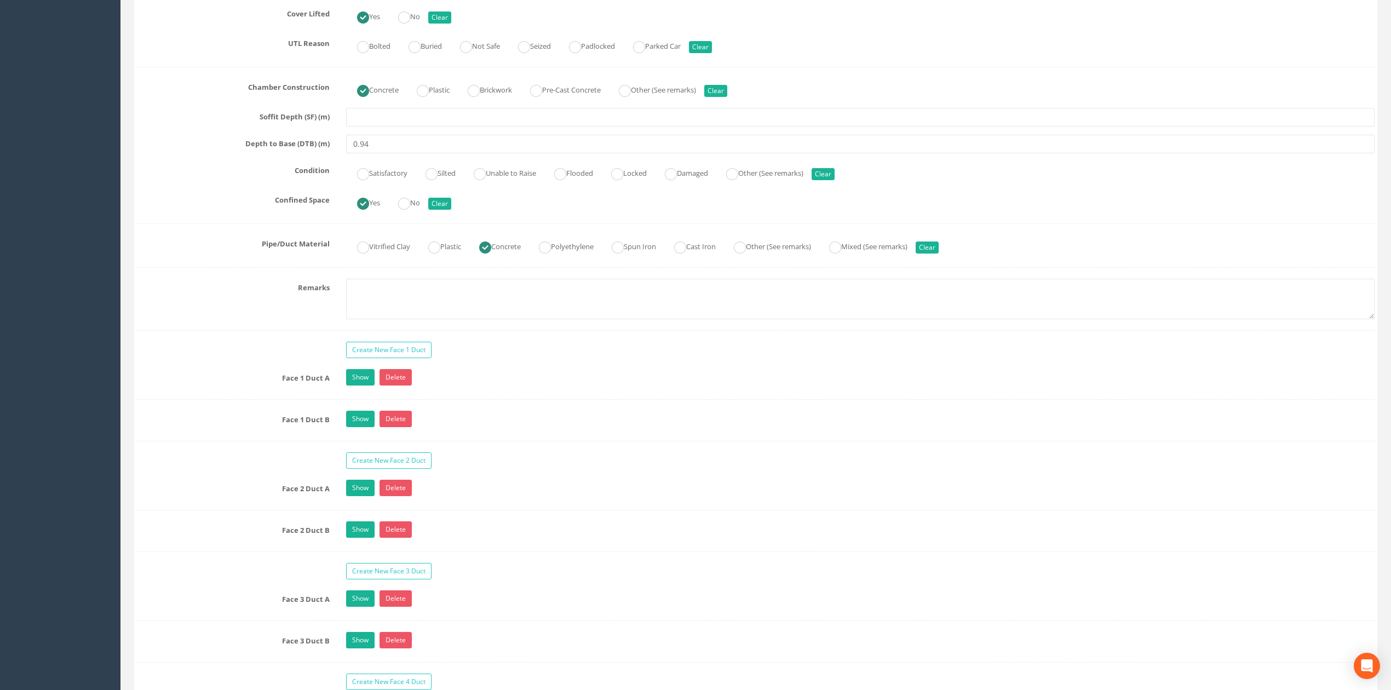
scroll to position [657, 0]
click at [373, 306] on textarea at bounding box center [860, 299] width 1028 height 41
type textarea "Not permitted to take photographs"
click at [310, 307] on div "Remarks Not permitted to take photographs" at bounding box center [756, 299] width 1254 height 41
click at [354, 386] on link "Show" at bounding box center [360, 378] width 28 height 16
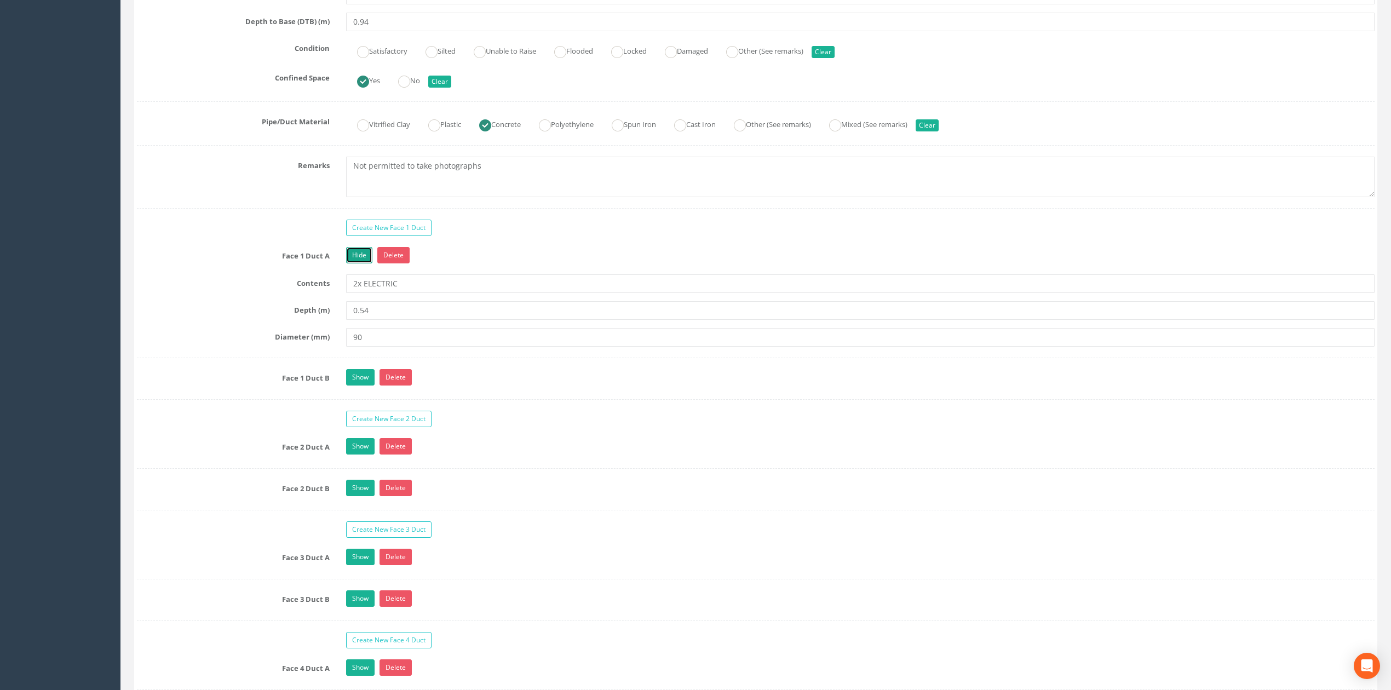
scroll to position [803, 0]
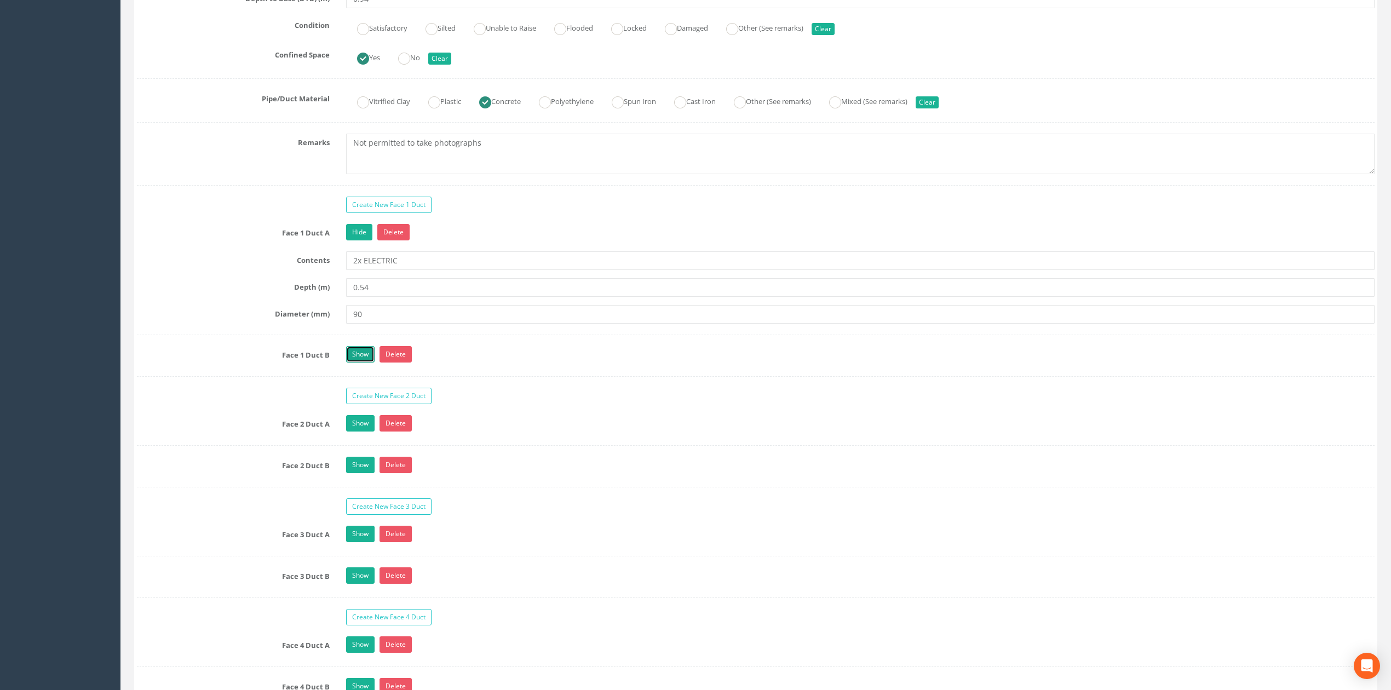
click at [352, 361] on link "Show" at bounding box center [360, 354] width 28 height 16
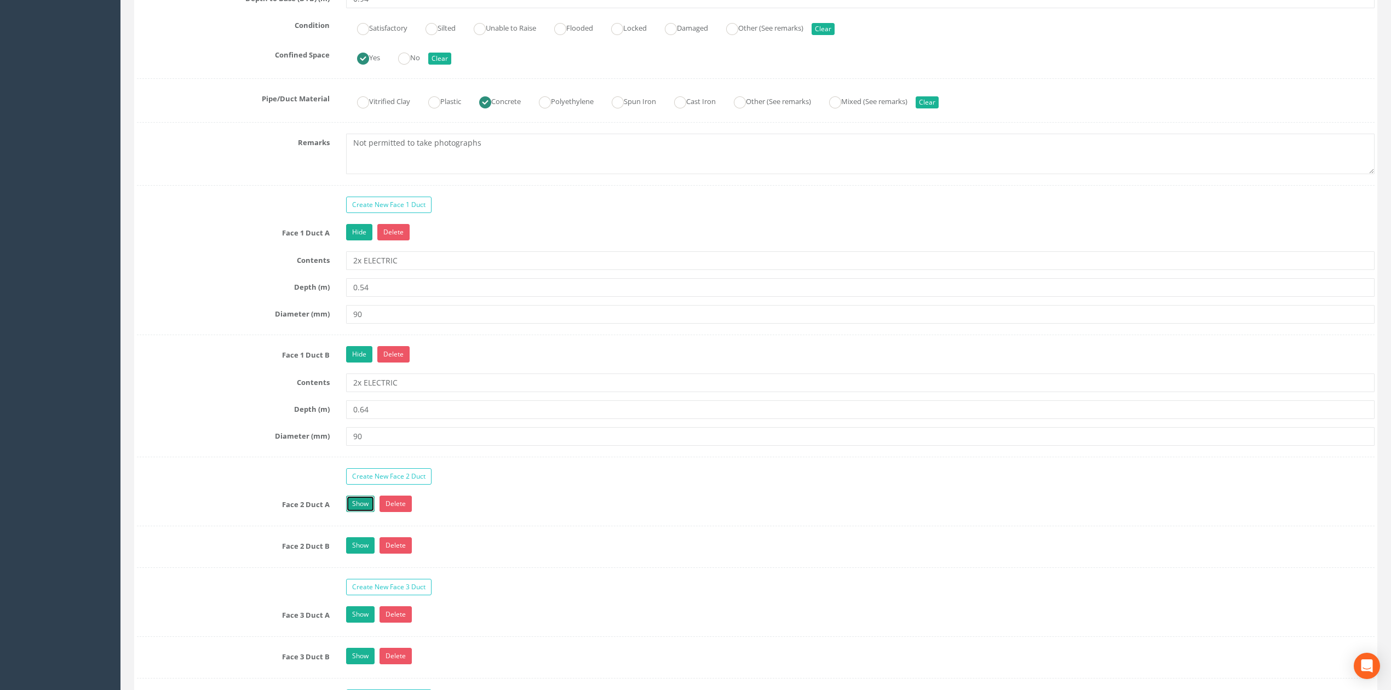
click at [364, 512] on link "Show" at bounding box center [360, 504] width 28 height 16
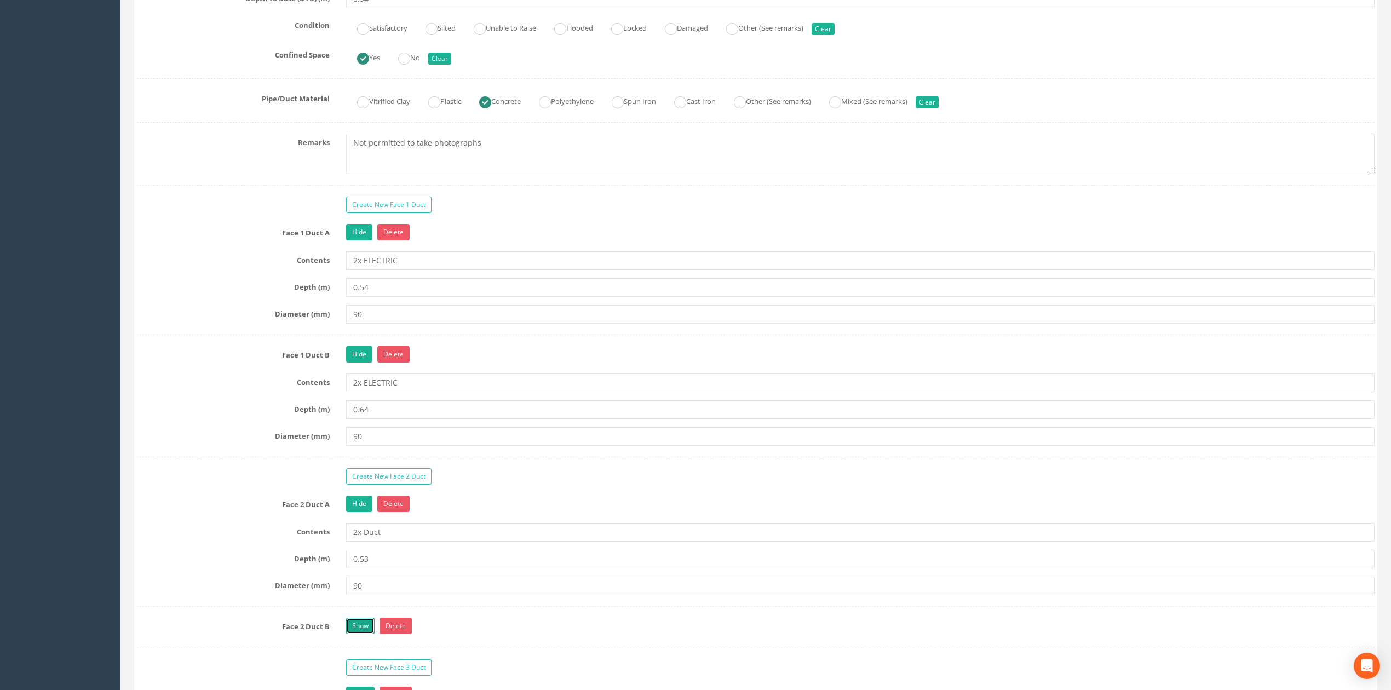
click at [355, 625] on link "Show" at bounding box center [360, 626] width 28 height 16
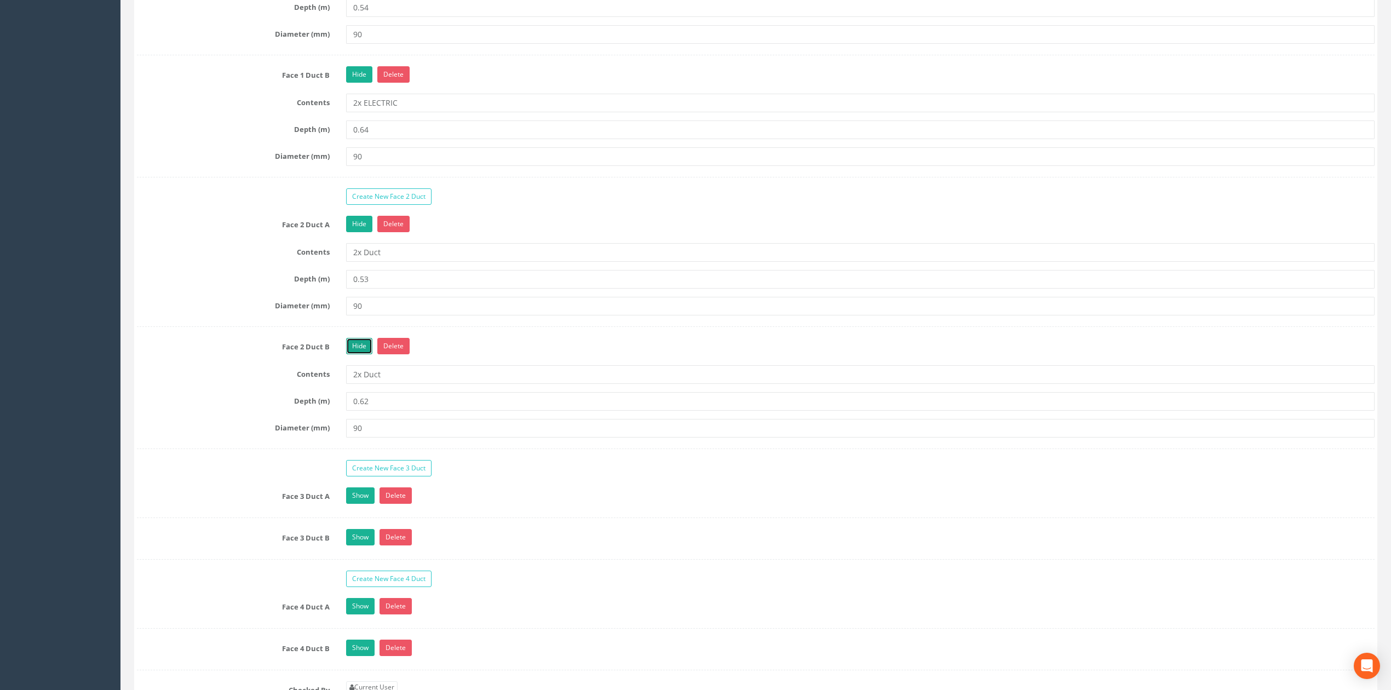
scroll to position [1095, 0]
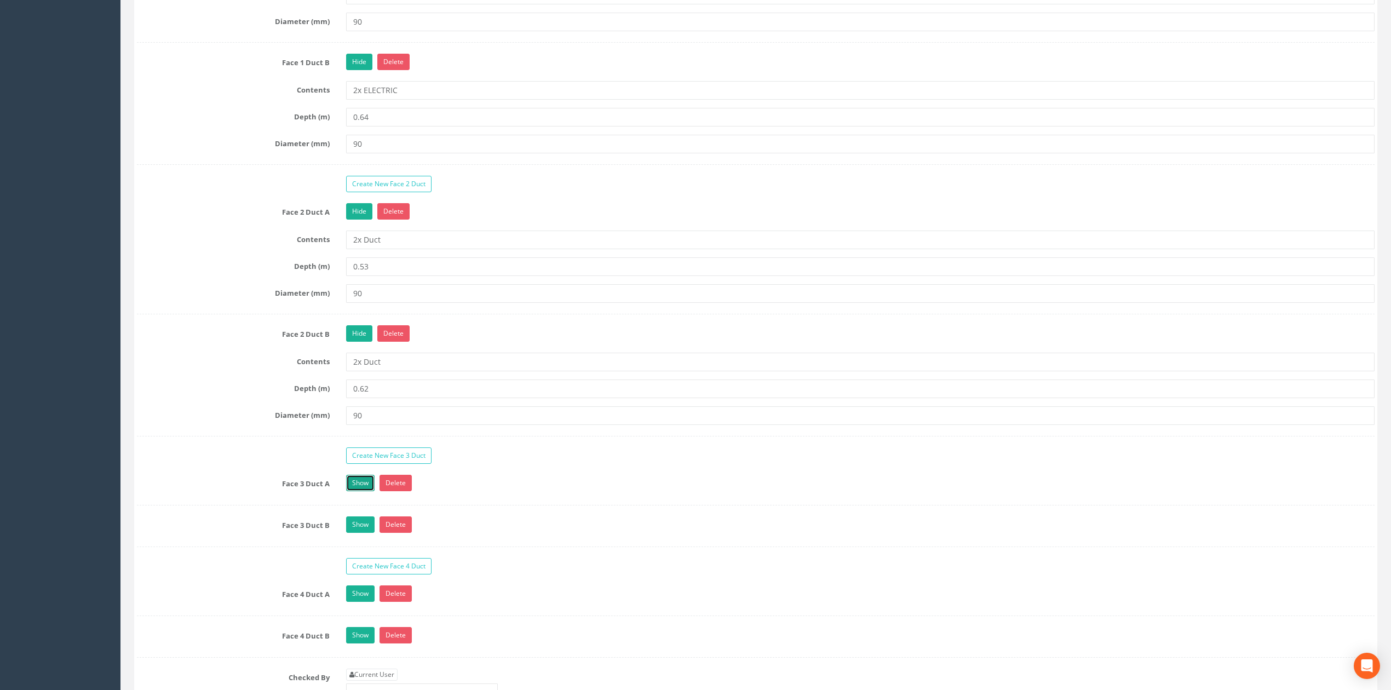
click at [362, 491] on link "Show" at bounding box center [360, 483] width 28 height 16
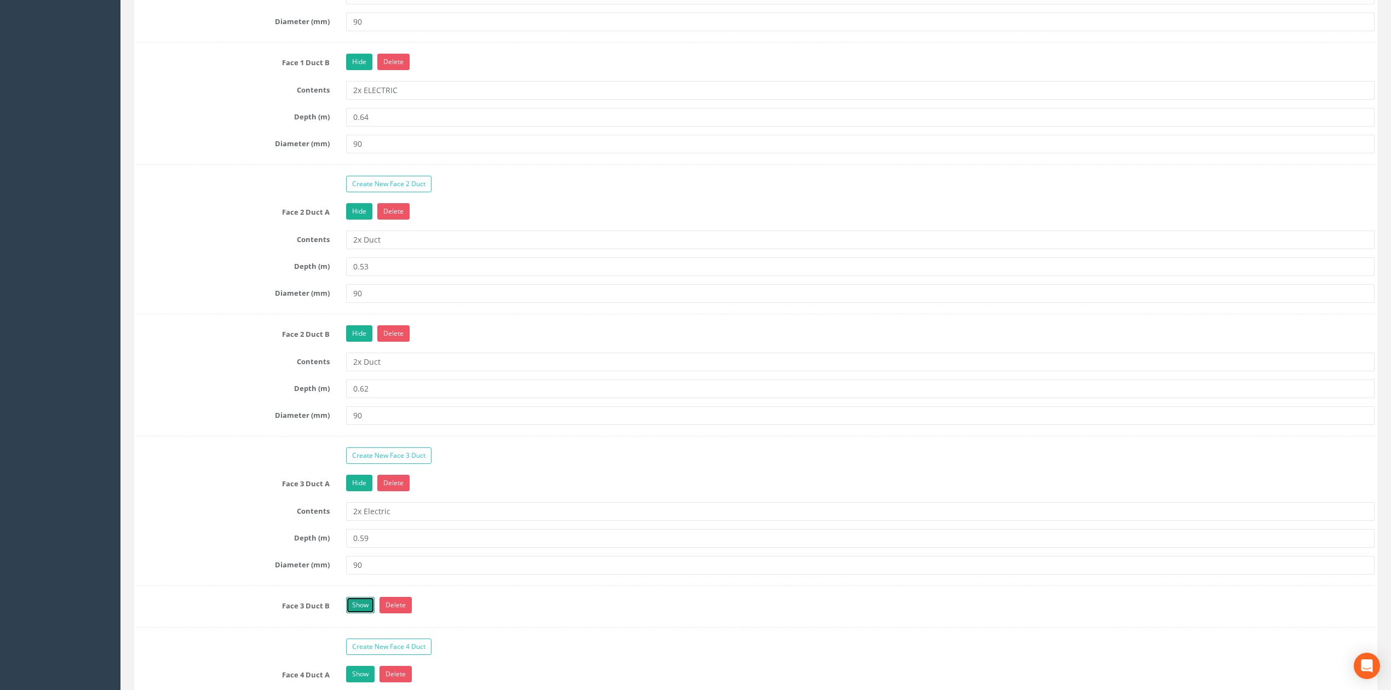
click at [365, 613] on link "Show" at bounding box center [360, 605] width 28 height 16
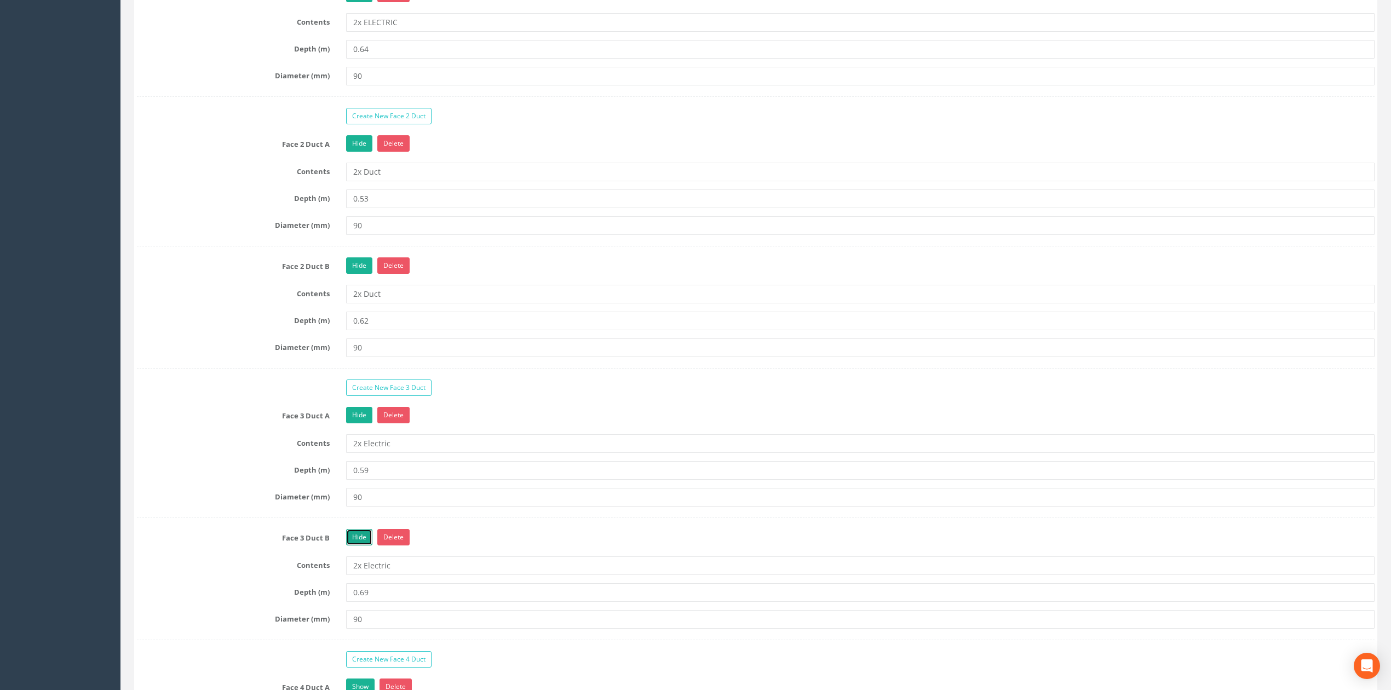
scroll to position [1241, 0]
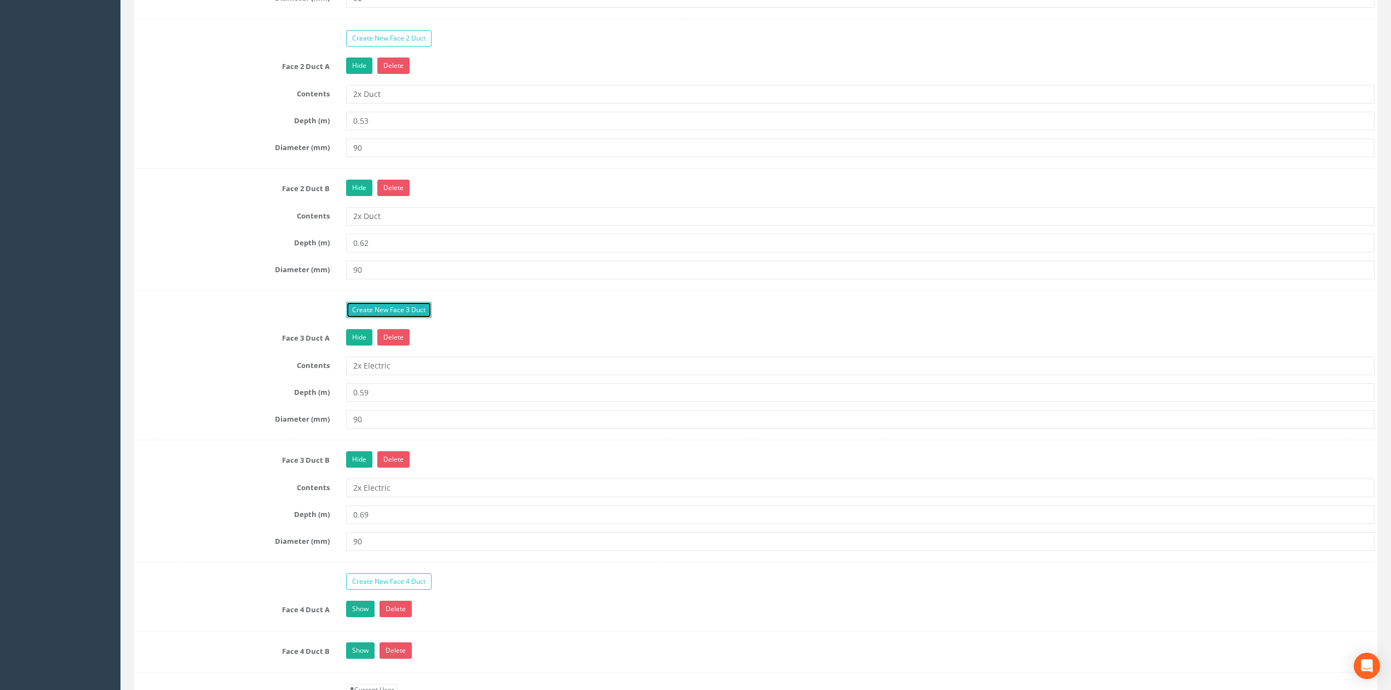
click at [348, 318] on link "Create New Face 3 Duct" at bounding box center [388, 310] width 85 height 16
click at [482, 333] on div "Create New Face 1 Duct Face 1 Duct A Hide Delete Contents 2x ELECTRIC Depth (m)…" at bounding box center [756, 268] width 1238 height 1020
click at [358, 590] on link "Show" at bounding box center [360, 581] width 28 height 16
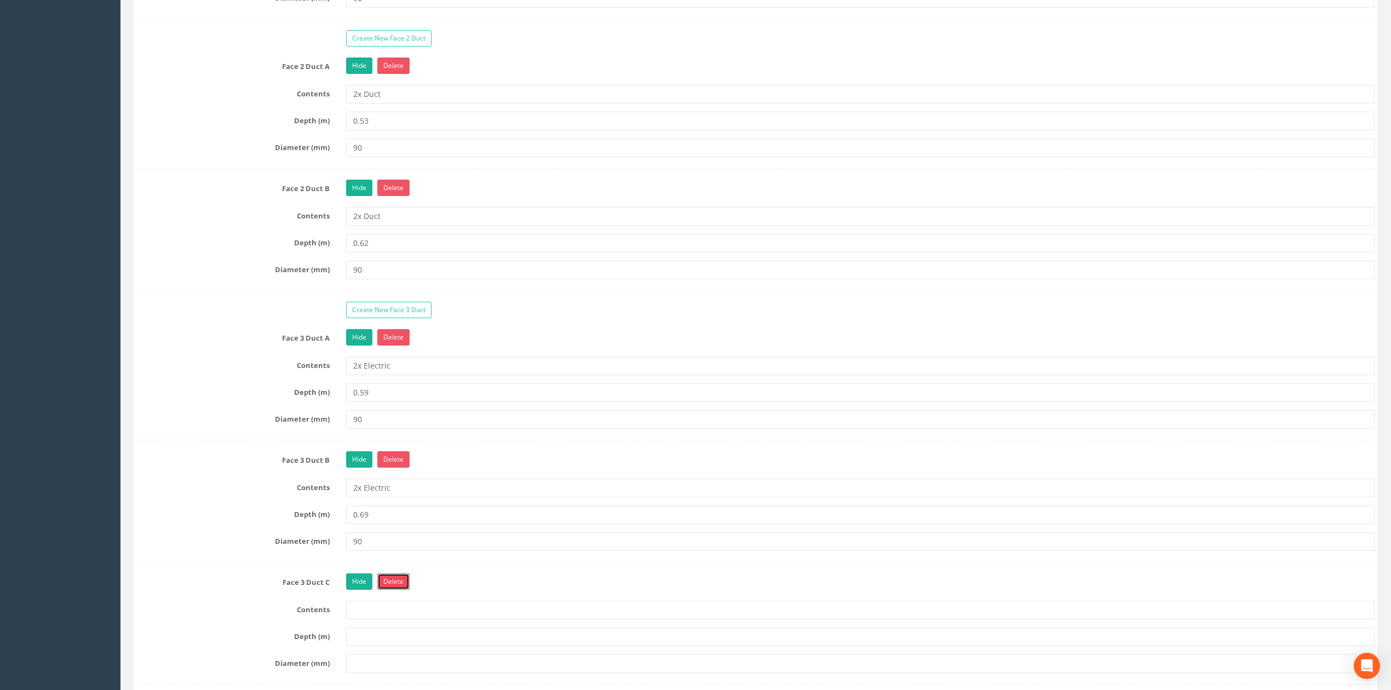
click at [393, 590] on link "Delete" at bounding box center [393, 581] width 32 height 16
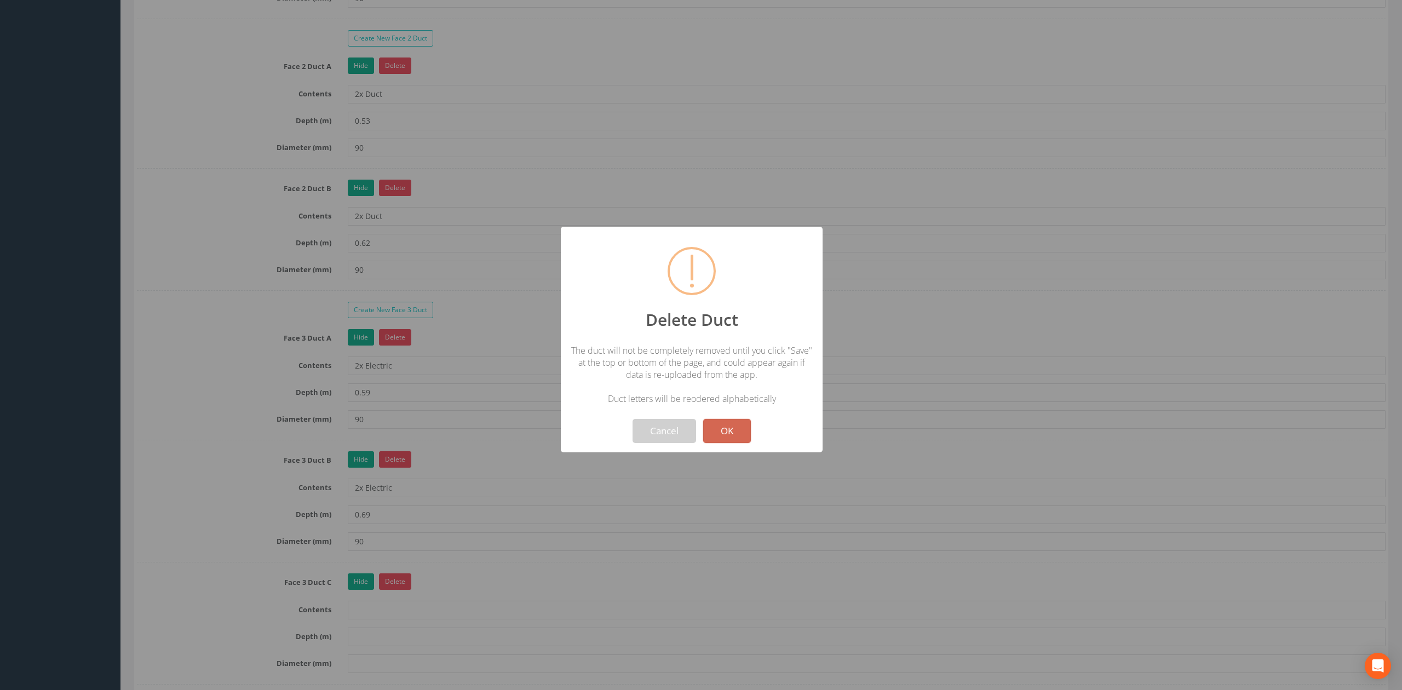
click at [728, 427] on button "OK" at bounding box center [727, 431] width 48 height 24
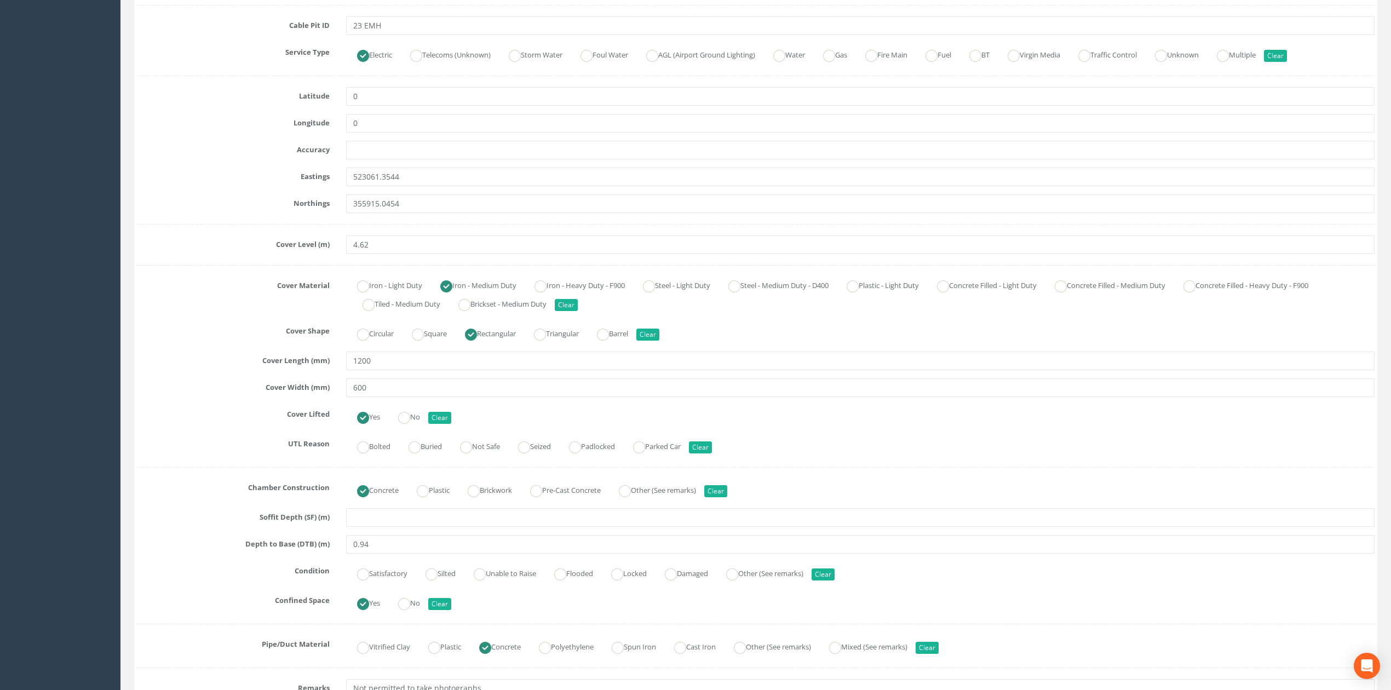
scroll to position [292, 0]
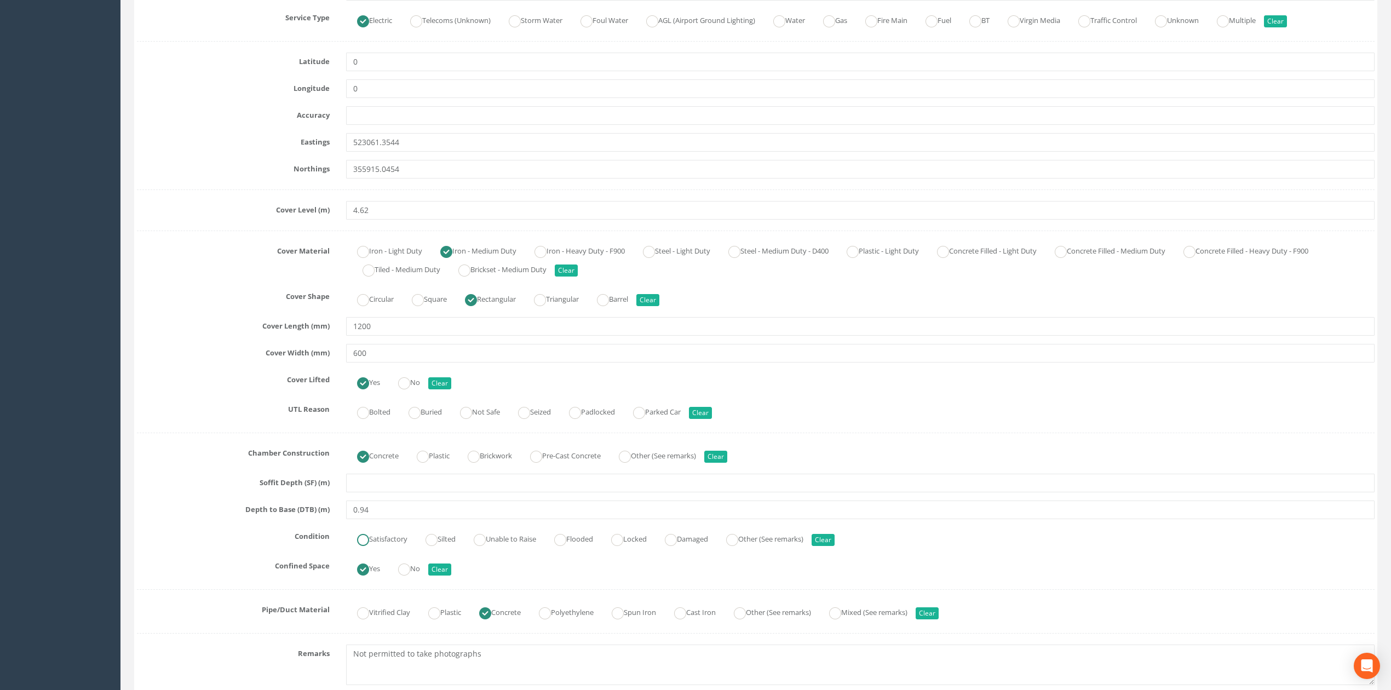
click at [367, 543] on ins at bounding box center [363, 540] width 12 height 12
radio input "true"
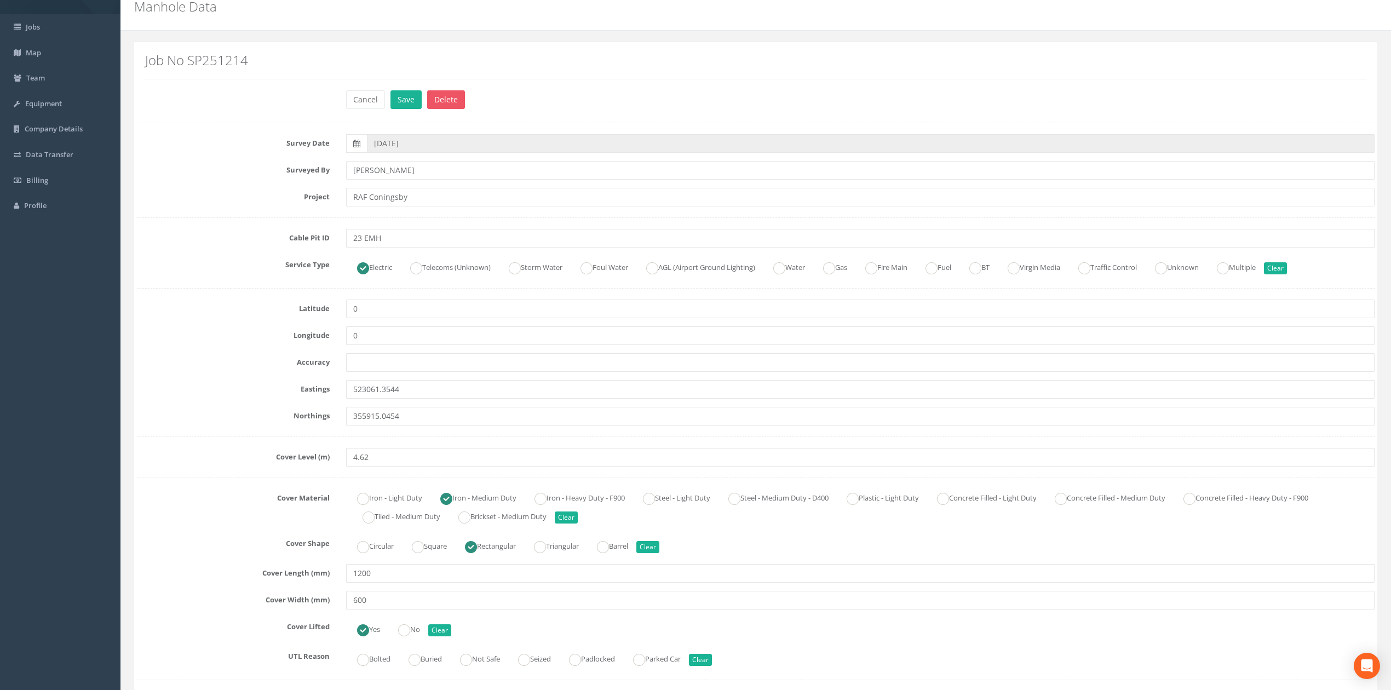
scroll to position [0, 0]
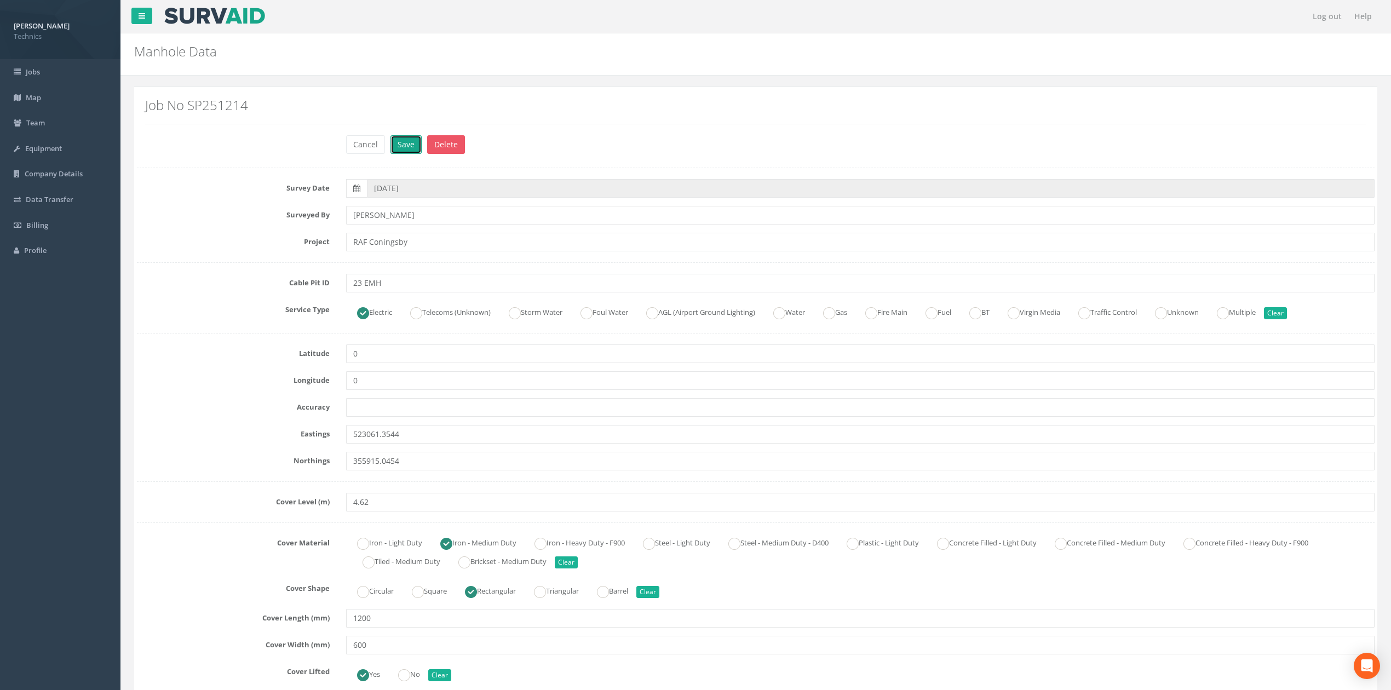
click at [405, 147] on button "Save" at bounding box center [405, 144] width 31 height 19
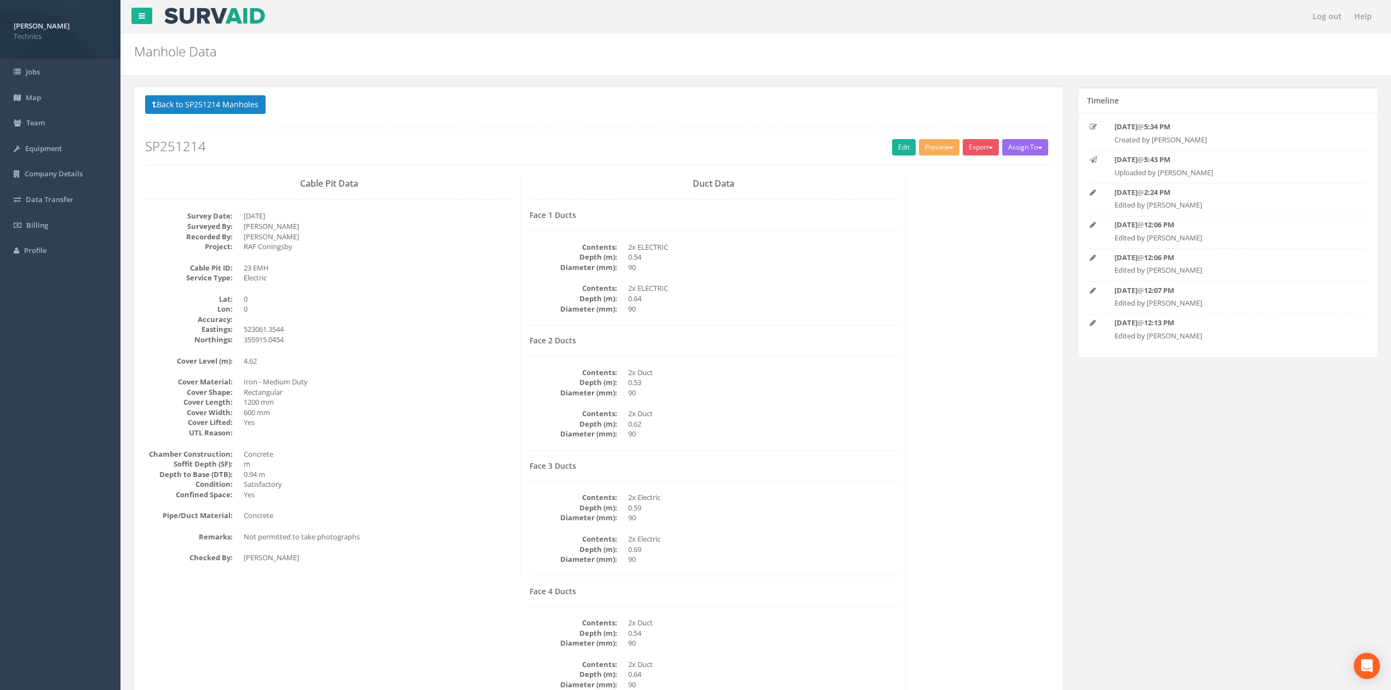
click at [425, 249] on dd "RAF Coningsby" at bounding box center [378, 247] width 269 height 10
click at [474, 255] on div "Cable Pit Data Survey Date: [DATE] Surveyed By: [PERSON_NAME] Recorded By: [PER…" at bounding box center [329, 375] width 384 height 398
click at [245, 106] on button "Back to SP251214 Manholes" at bounding box center [205, 104] width 120 height 19
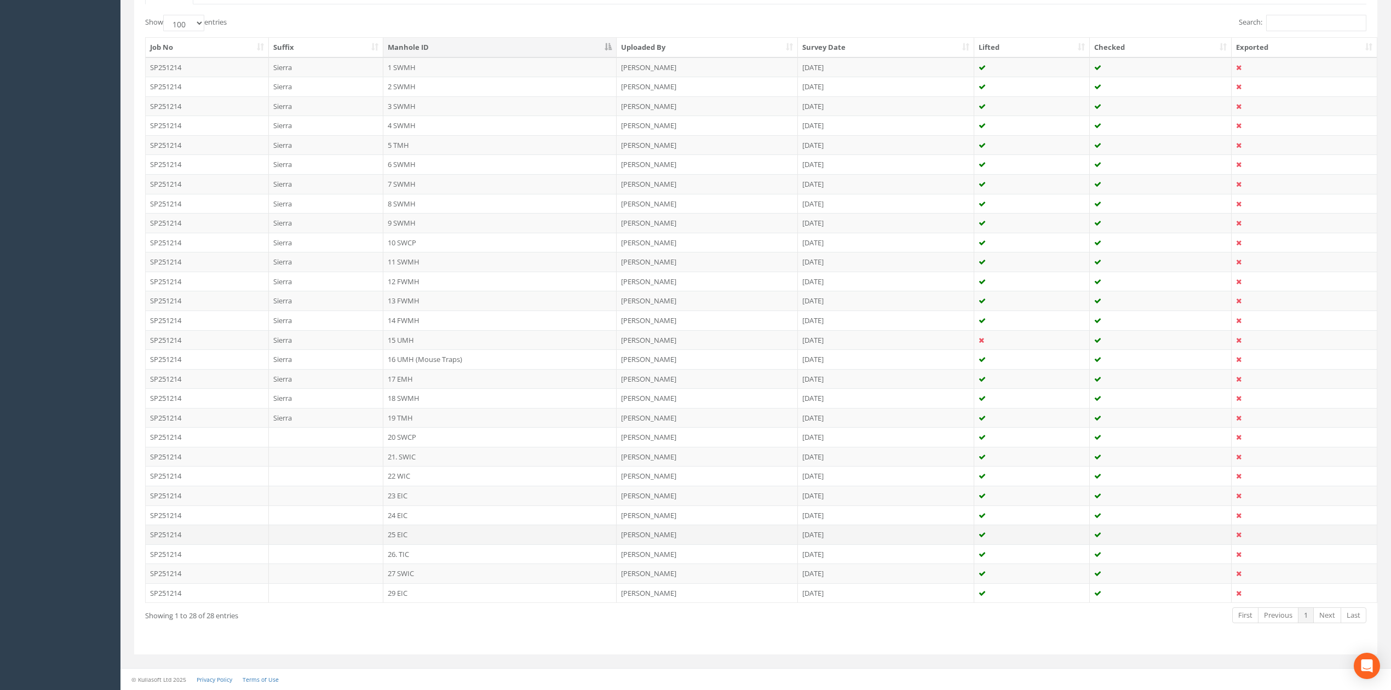
scroll to position [280, 0]
click at [398, 512] on td "24 EIC" at bounding box center [499, 515] width 233 height 20
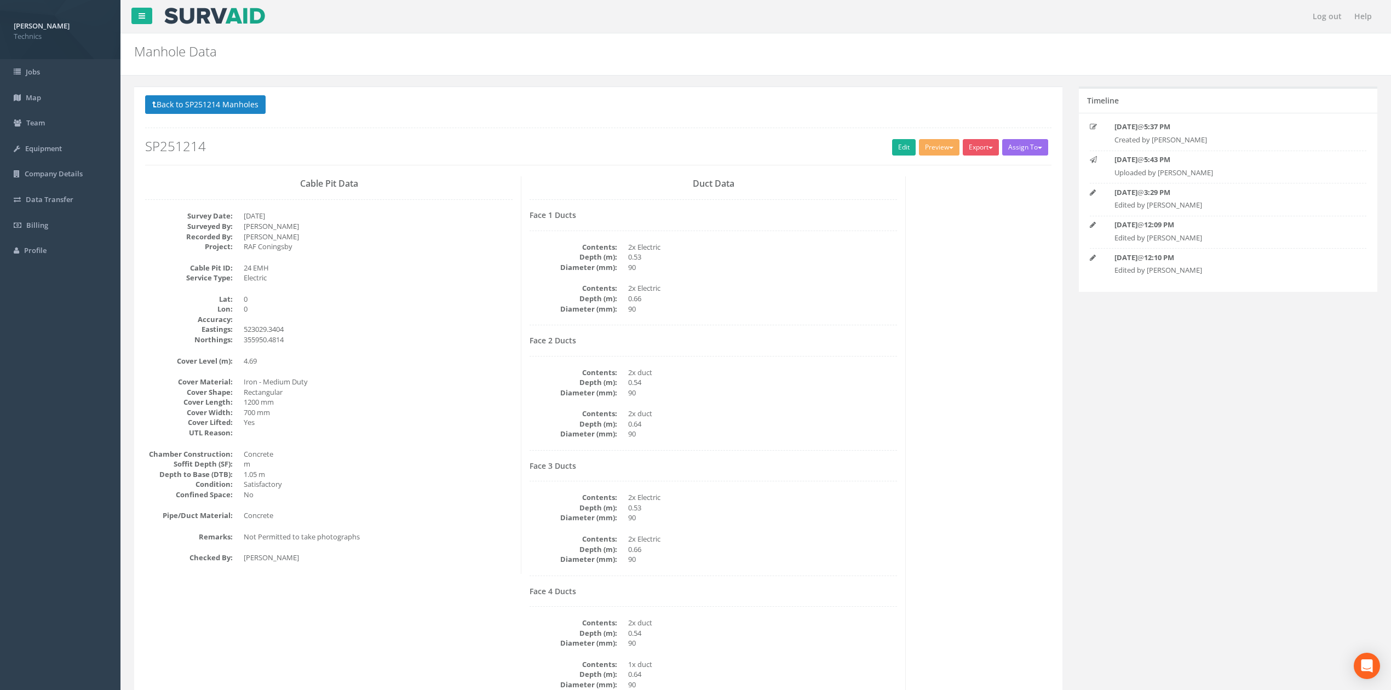
click at [482, 448] on div "Cable Pit Data Survey Date: [DATE] Surveyed By: [PERSON_NAME] Recorded By: [PER…" at bounding box center [329, 375] width 384 height 398
click at [898, 151] on link "Edit" at bounding box center [904, 147] width 24 height 16
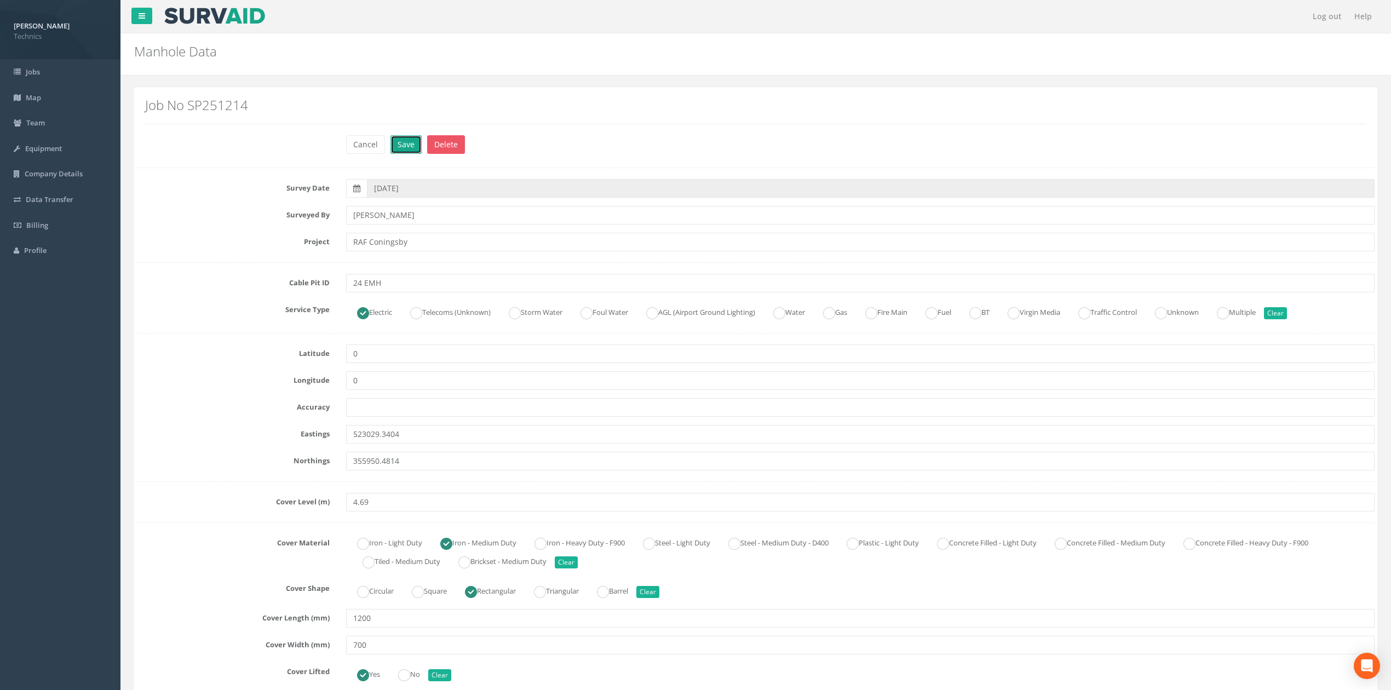
click at [404, 147] on button "Save" at bounding box center [405, 144] width 31 height 19
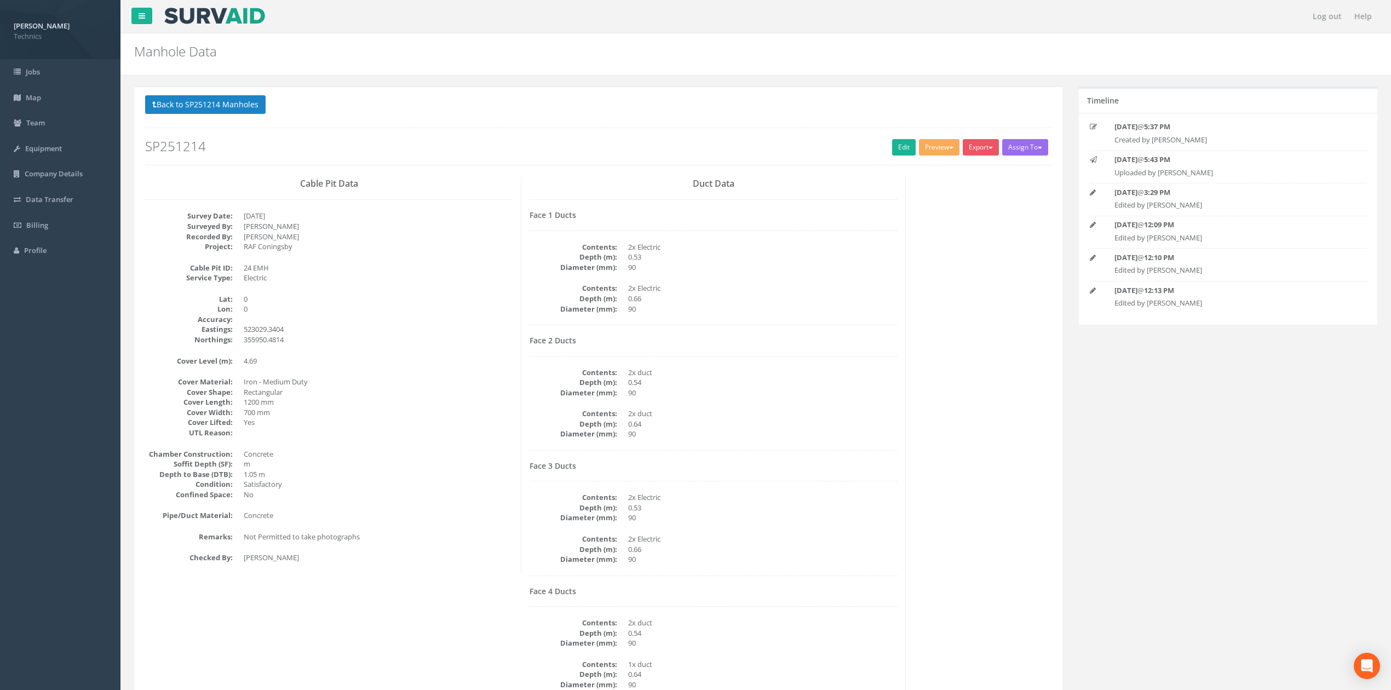
click at [857, 294] on dd "2x Electric" at bounding box center [762, 288] width 269 height 10
click at [934, 146] on button "Preview" at bounding box center [939, 147] width 41 height 16
click at [925, 163] on link "Technics Brize Norton" at bounding box center [915, 170] width 89 height 17
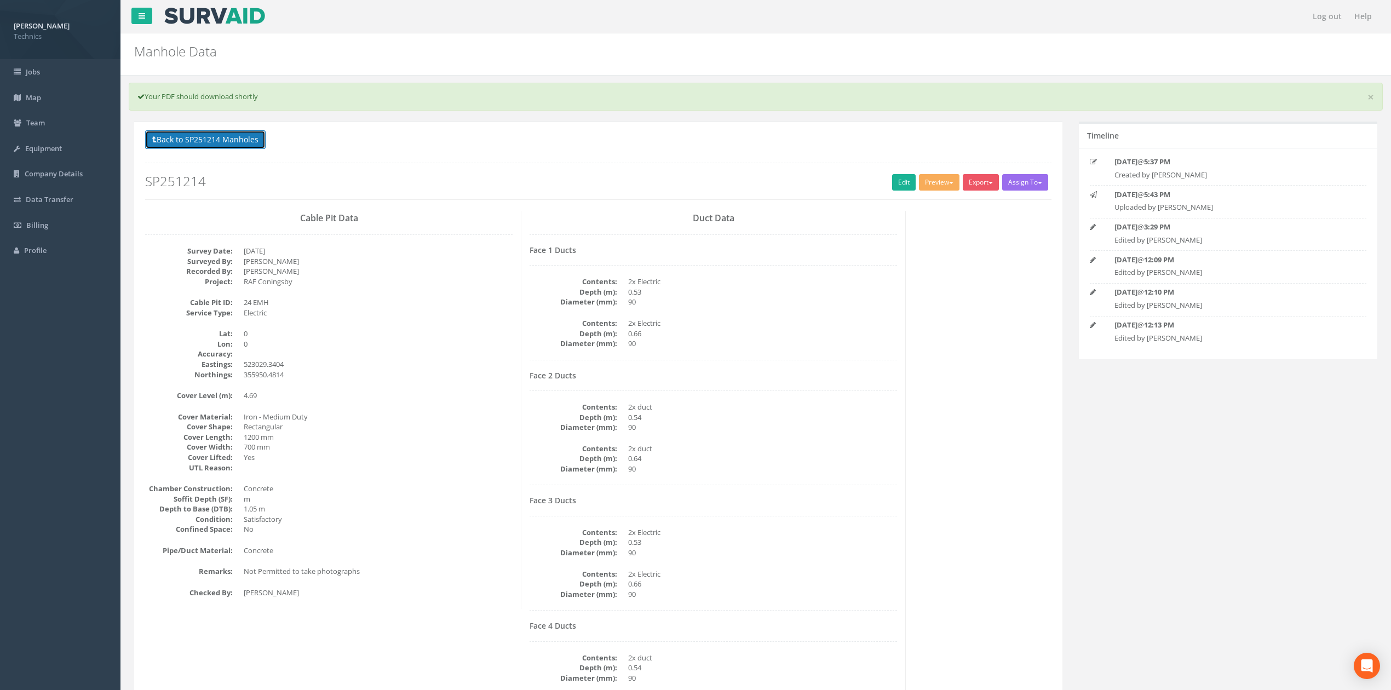
click at [241, 137] on button "Back to SP251214 Manholes" at bounding box center [205, 139] width 120 height 19
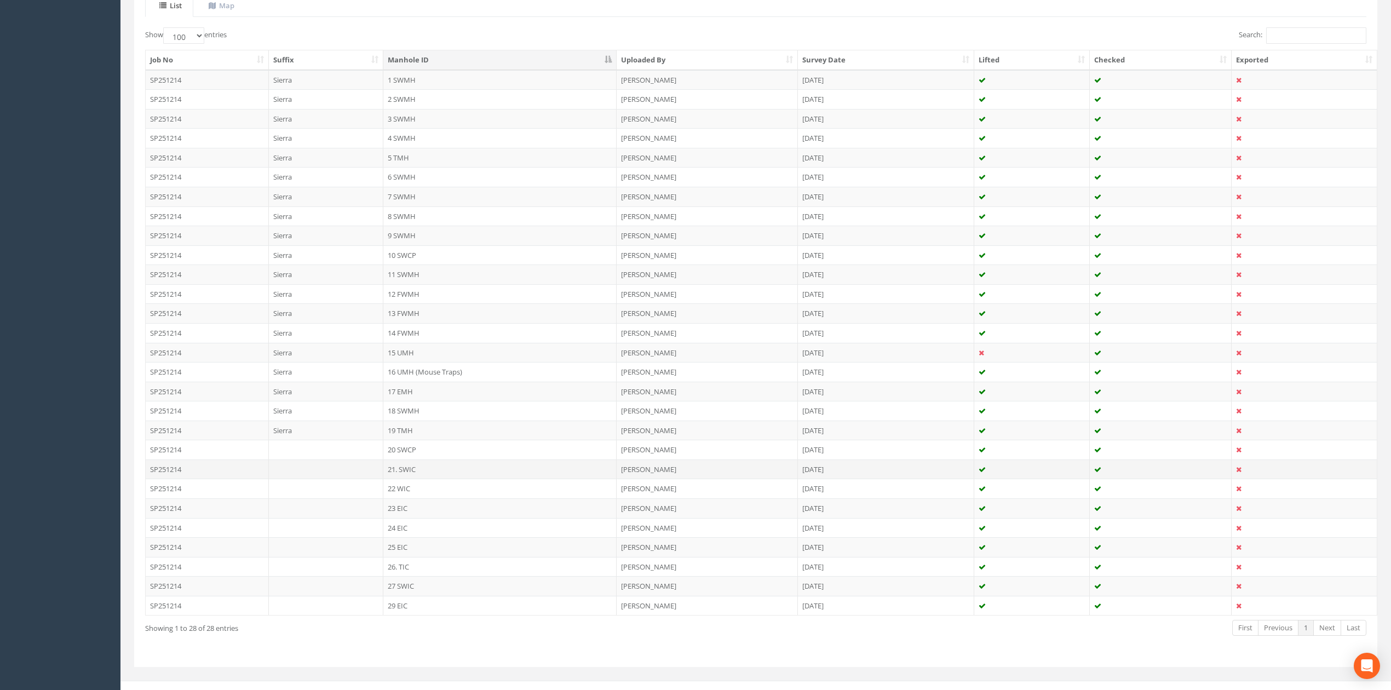
scroll to position [280, 0]
click at [406, 532] on td "25 EIC" at bounding box center [499, 535] width 233 height 20
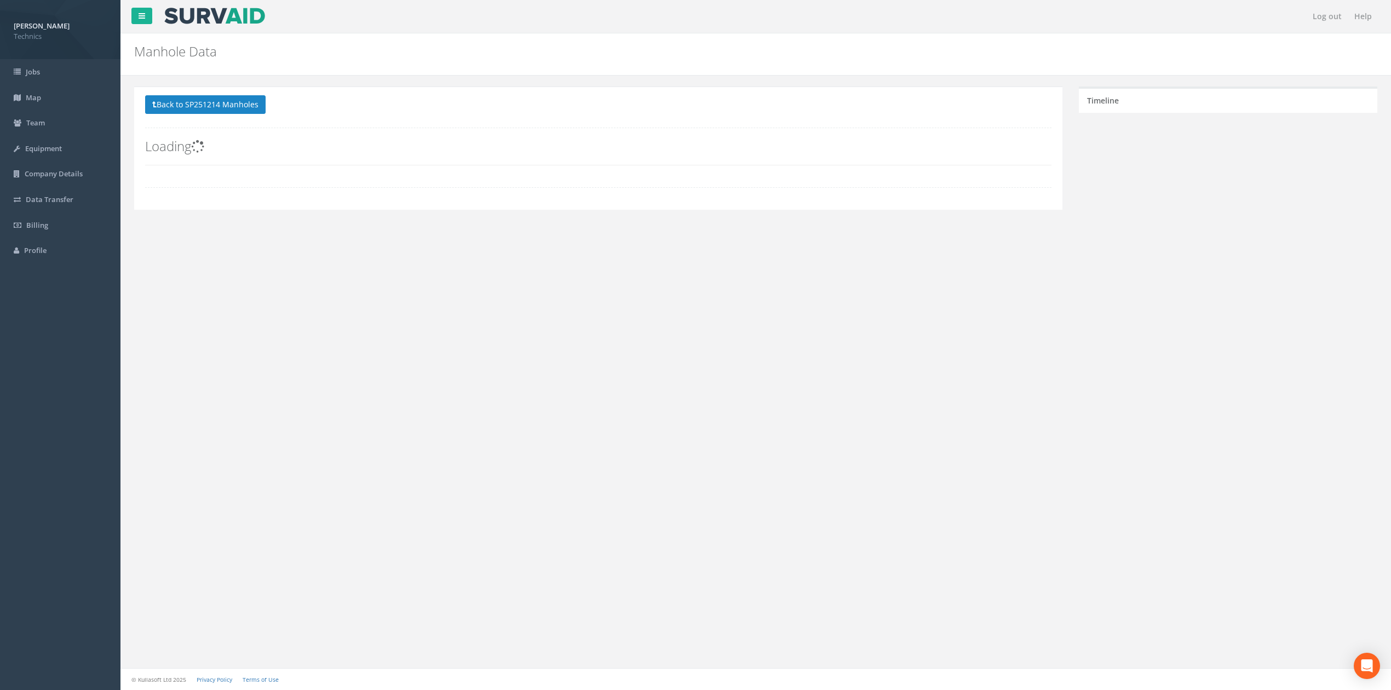
scroll to position [0, 0]
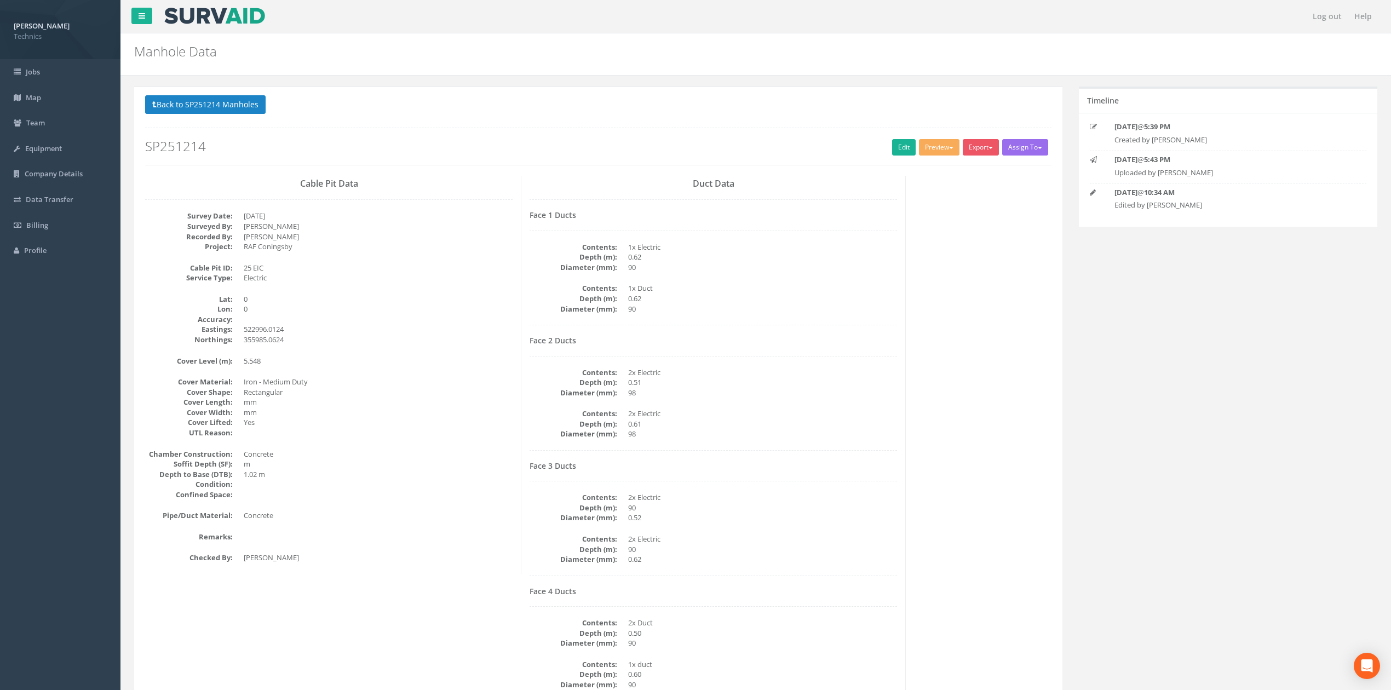
drag, startPoint x: 813, startPoint y: 277, endPoint x: 842, endPoint y: 228, distance: 56.5
click at [813, 277] on div "Face 1 Ducts Contents: 1x Electric Depth (m): 0.62 Diameter (mm): 90 Contents: …" at bounding box center [713, 268] width 367 height 114
click at [892, 150] on link "Edit" at bounding box center [904, 147] width 24 height 16
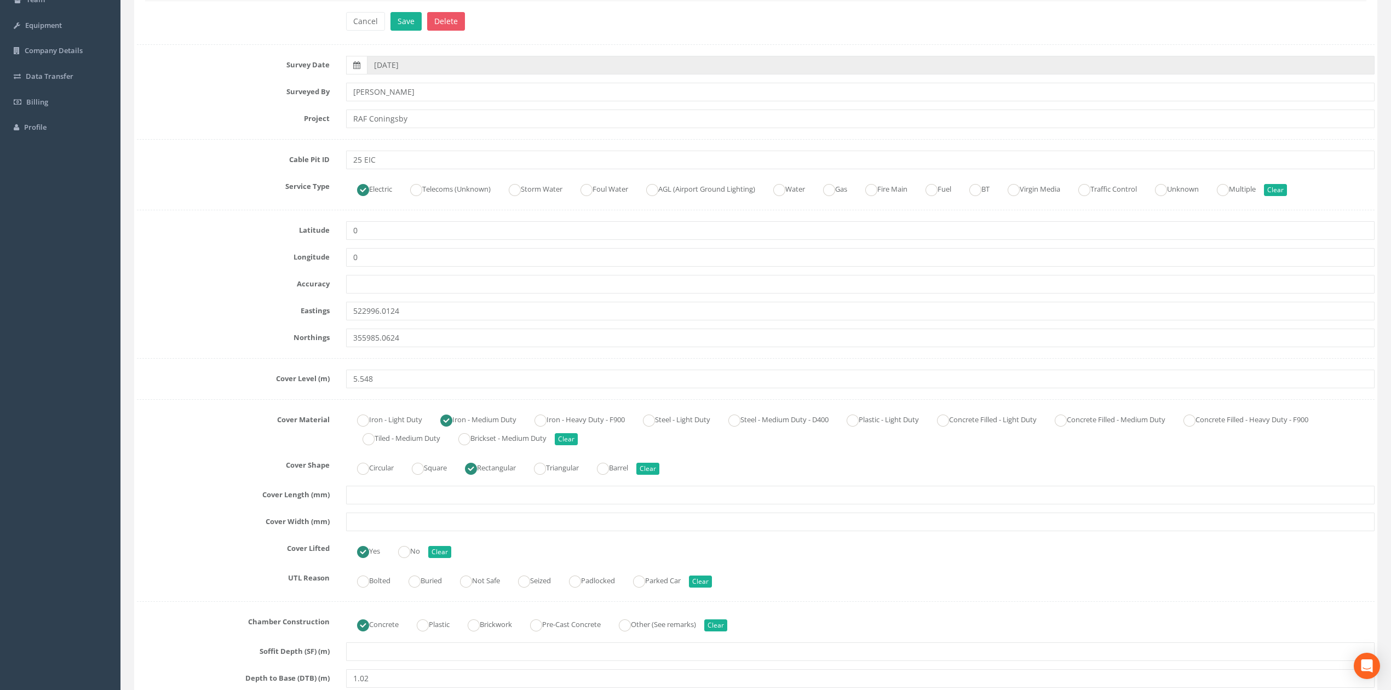
scroll to position [146, 0]
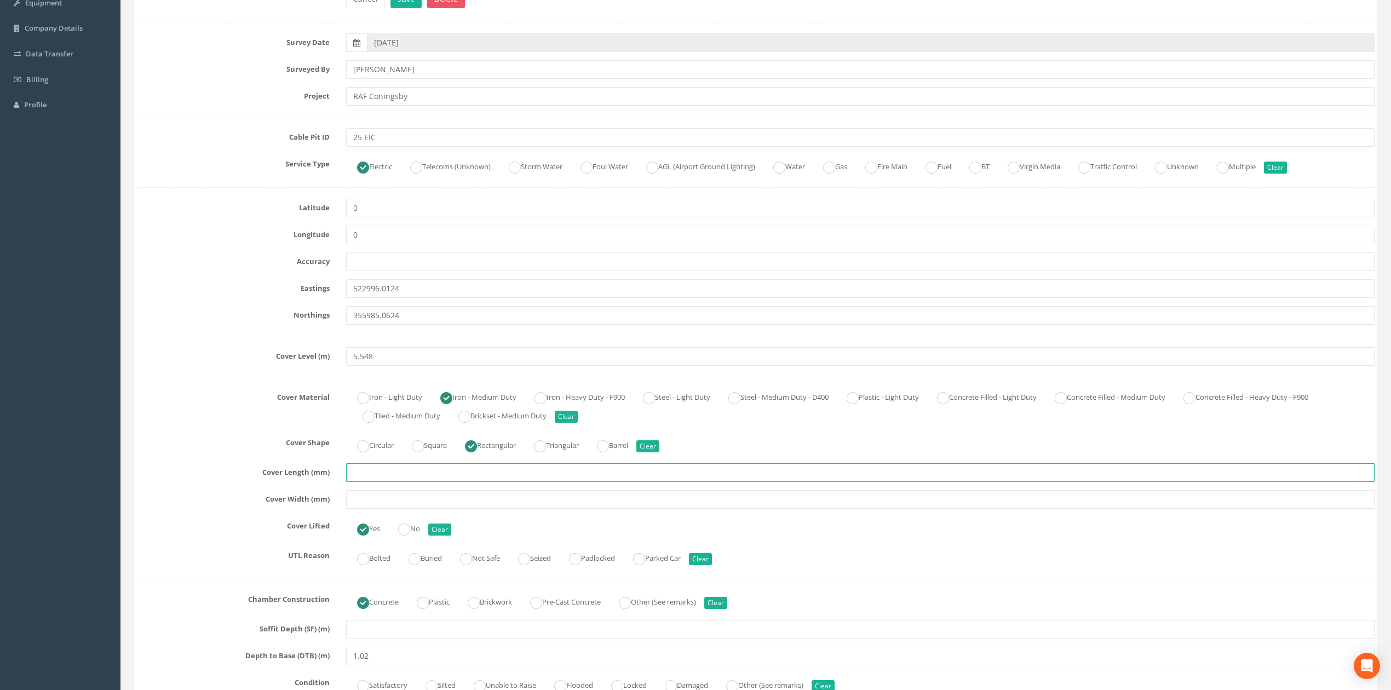
click at [377, 479] on input "text" at bounding box center [860, 472] width 1028 height 19
type input "1200"
click at [389, 509] on input "text" at bounding box center [860, 499] width 1028 height 19
type input "700"
click at [179, 412] on div "Cover Material Iron - Light Duty Iron - Medium Duty Iron - Heavy Duty - F900 St…" at bounding box center [756, 406] width 1254 height 37
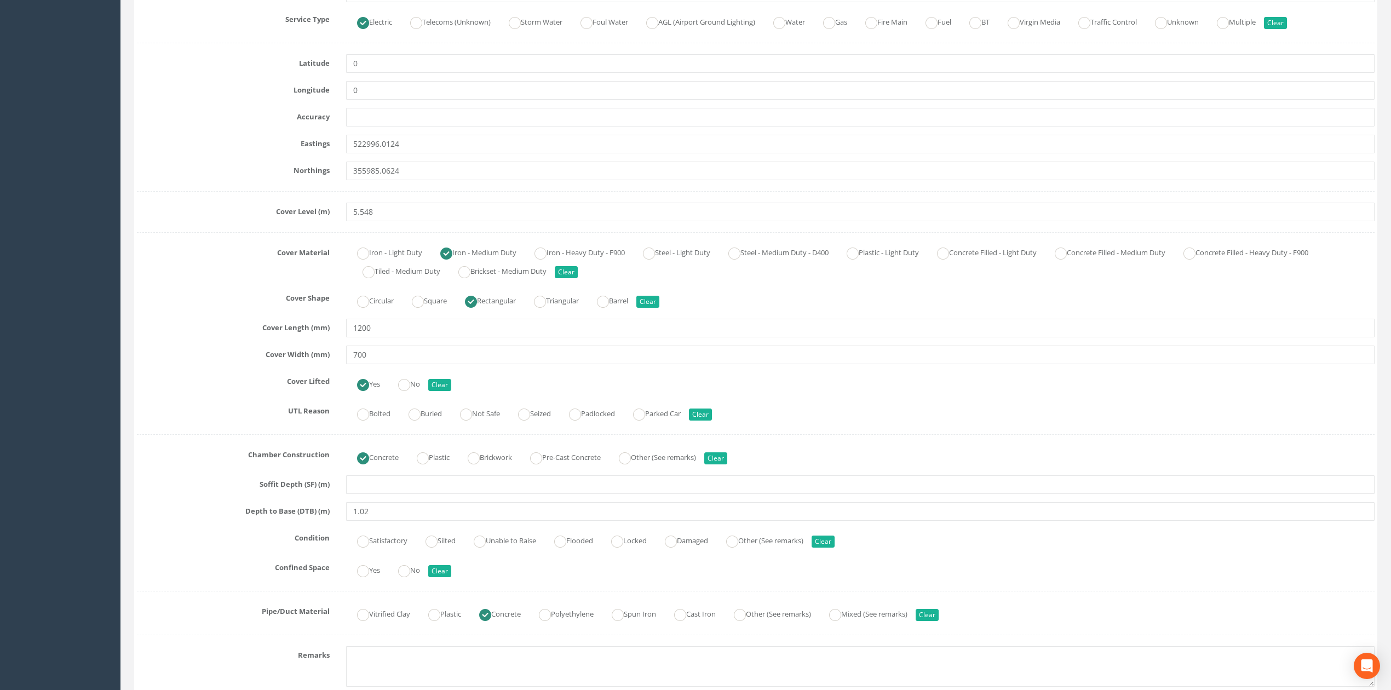
scroll to position [292, 0]
click at [359, 551] on input "Satisfactory" at bounding box center [363, 545] width 12 height 19
click at [407, 571] on ins at bounding box center [404, 570] width 12 height 12
radio input "true"
click at [421, 655] on textarea at bounding box center [860, 665] width 1028 height 41
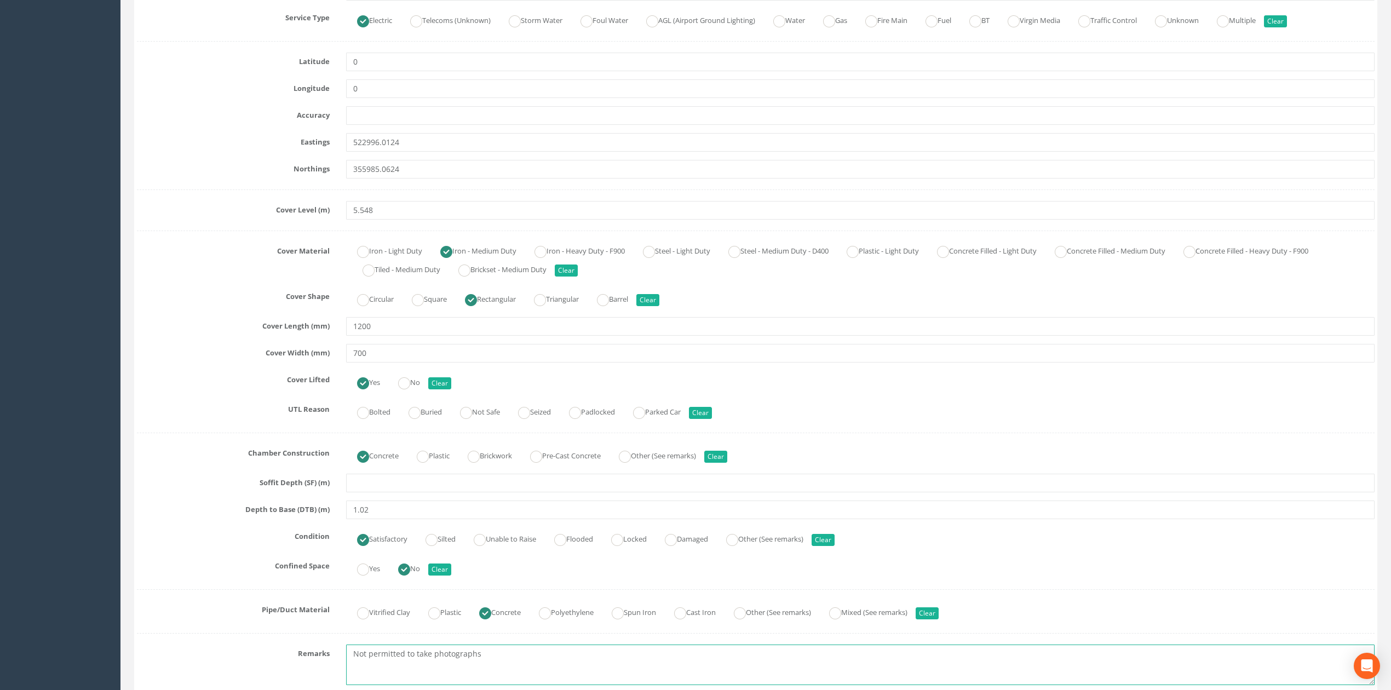
scroll to position [511, 0]
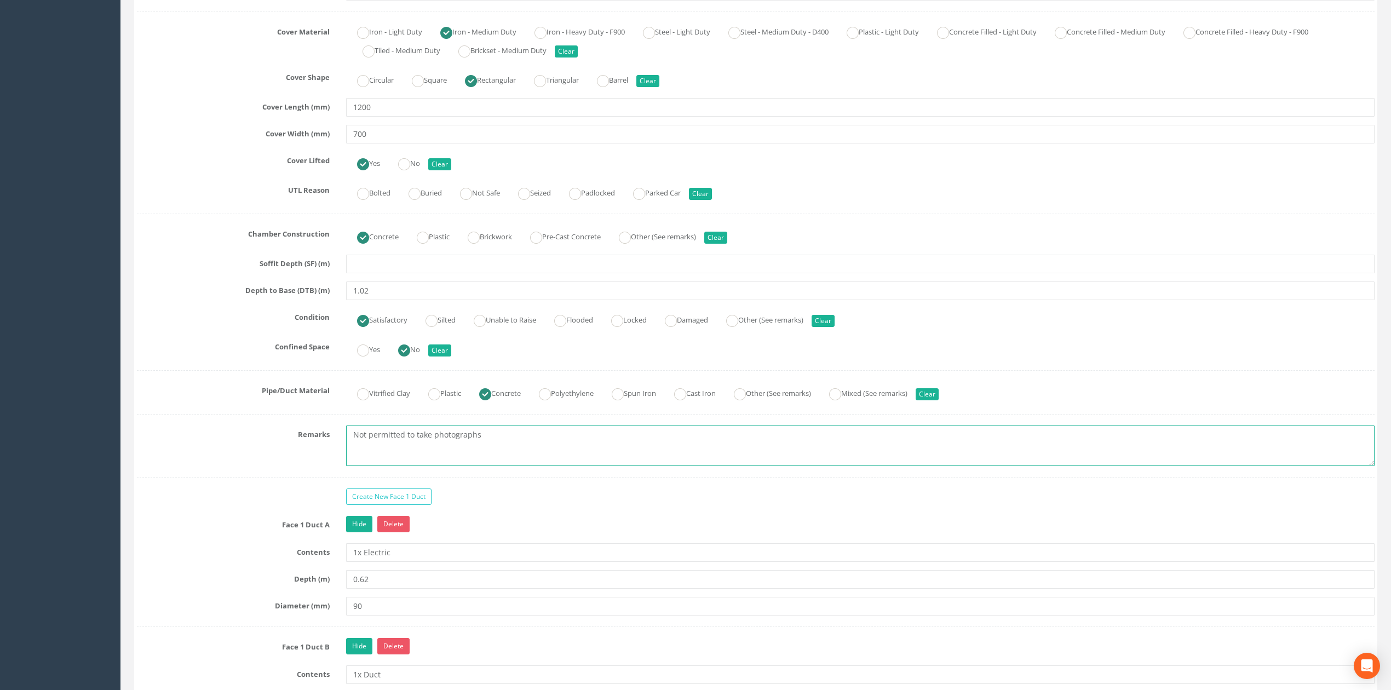
type textarea "Not permitted to take photographs"
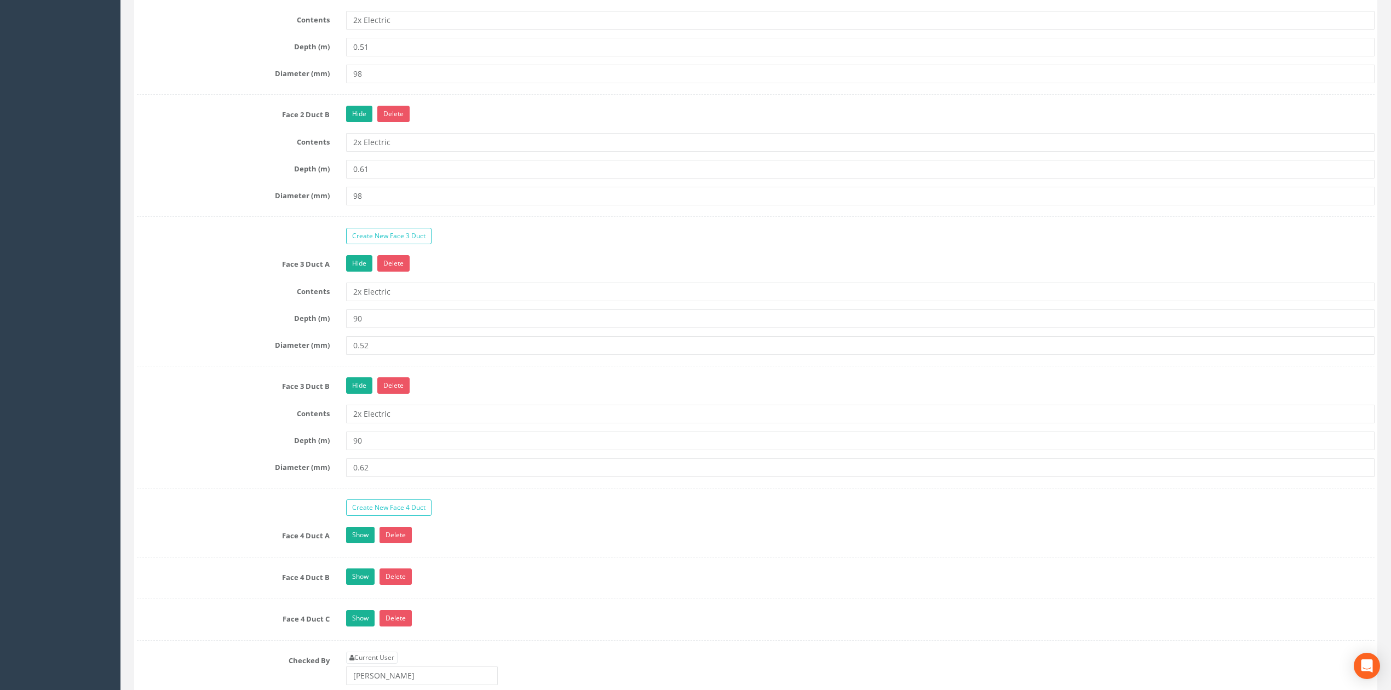
scroll to position [1387, 0]
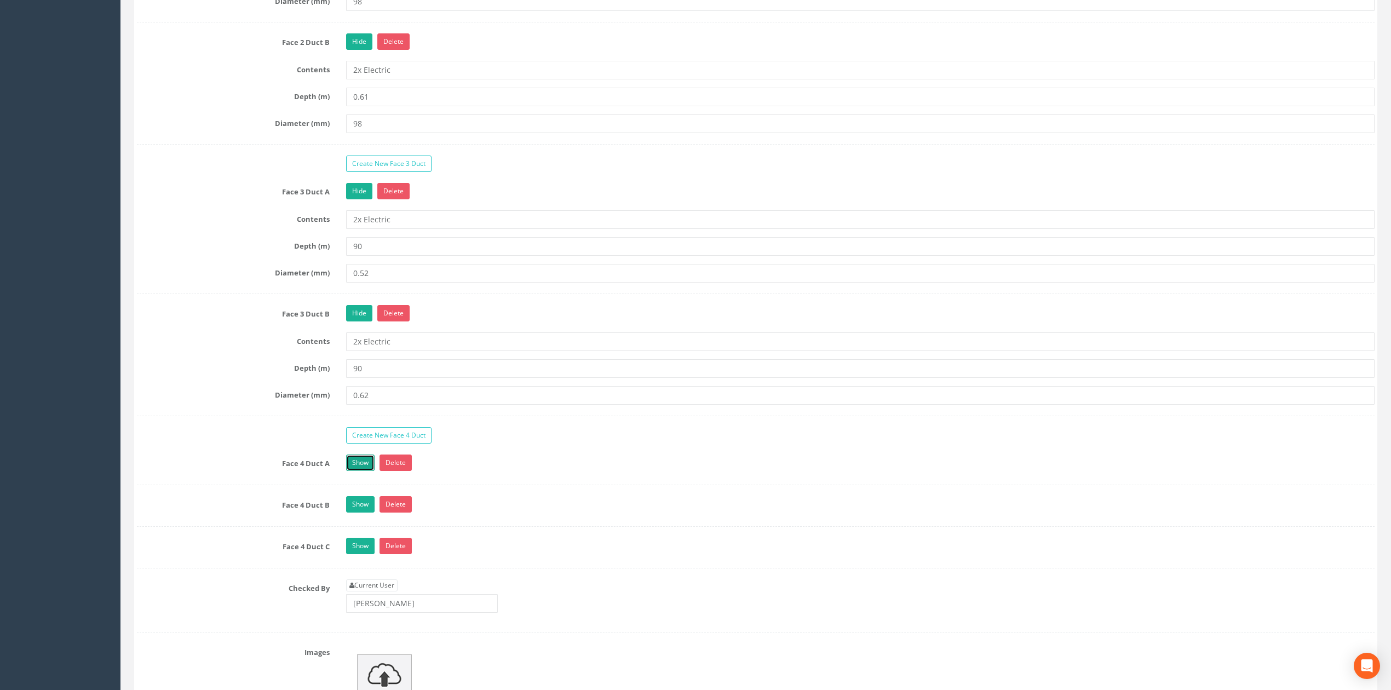
click at [349, 471] on link "Show" at bounding box center [360, 463] width 28 height 16
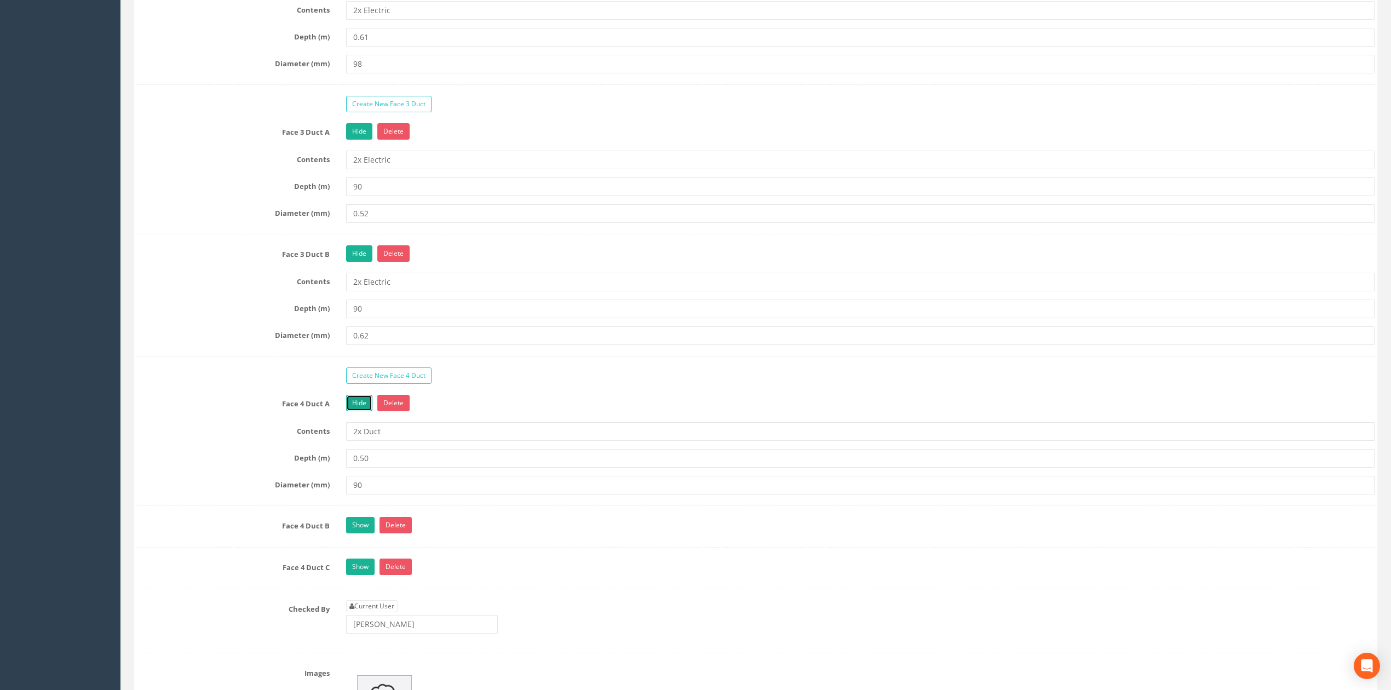
scroll to position [1533, 0]
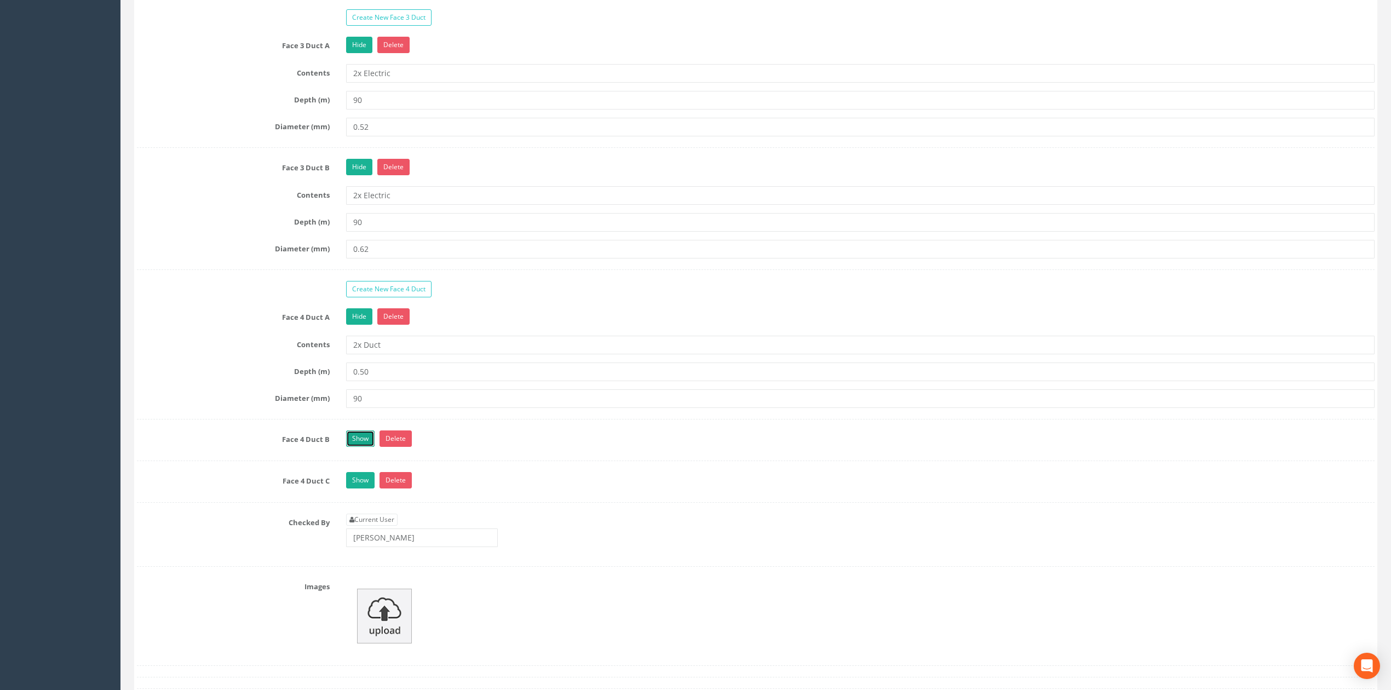
click at [353, 447] on link "Show" at bounding box center [360, 438] width 28 height 16
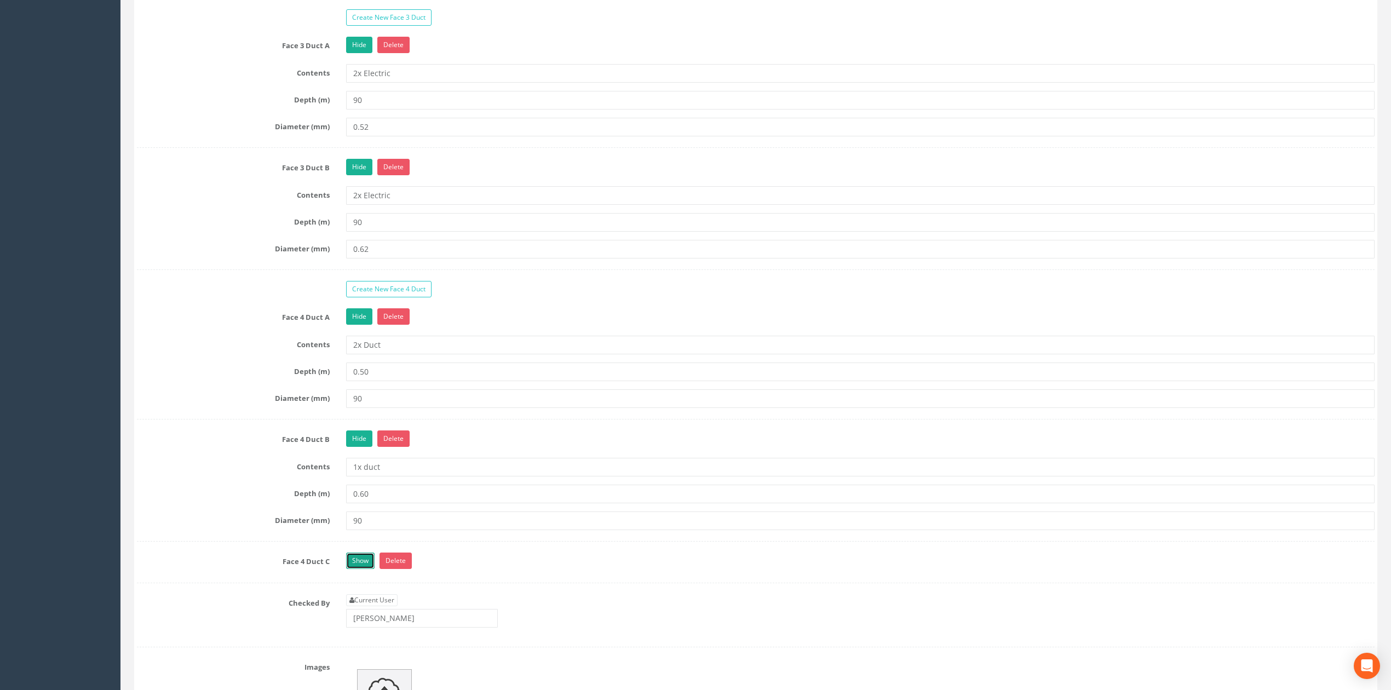
click at [358, 569] on link "Show" at bounding box center [360, 561] width 28 height 16
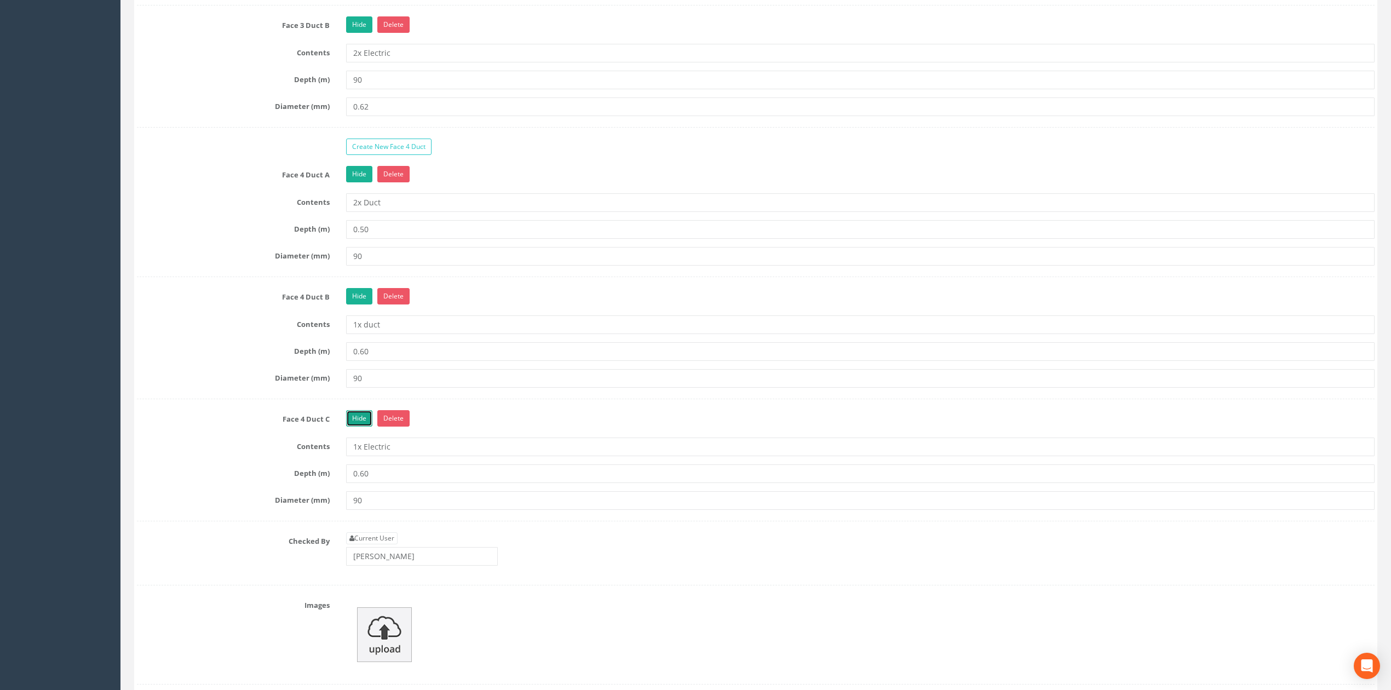
scroll to position [1679, 0]
click at [375, 541] on link "Current User" at bounding box center [371, 535] width 51 height 12
type input "[PERSON_NAME]"
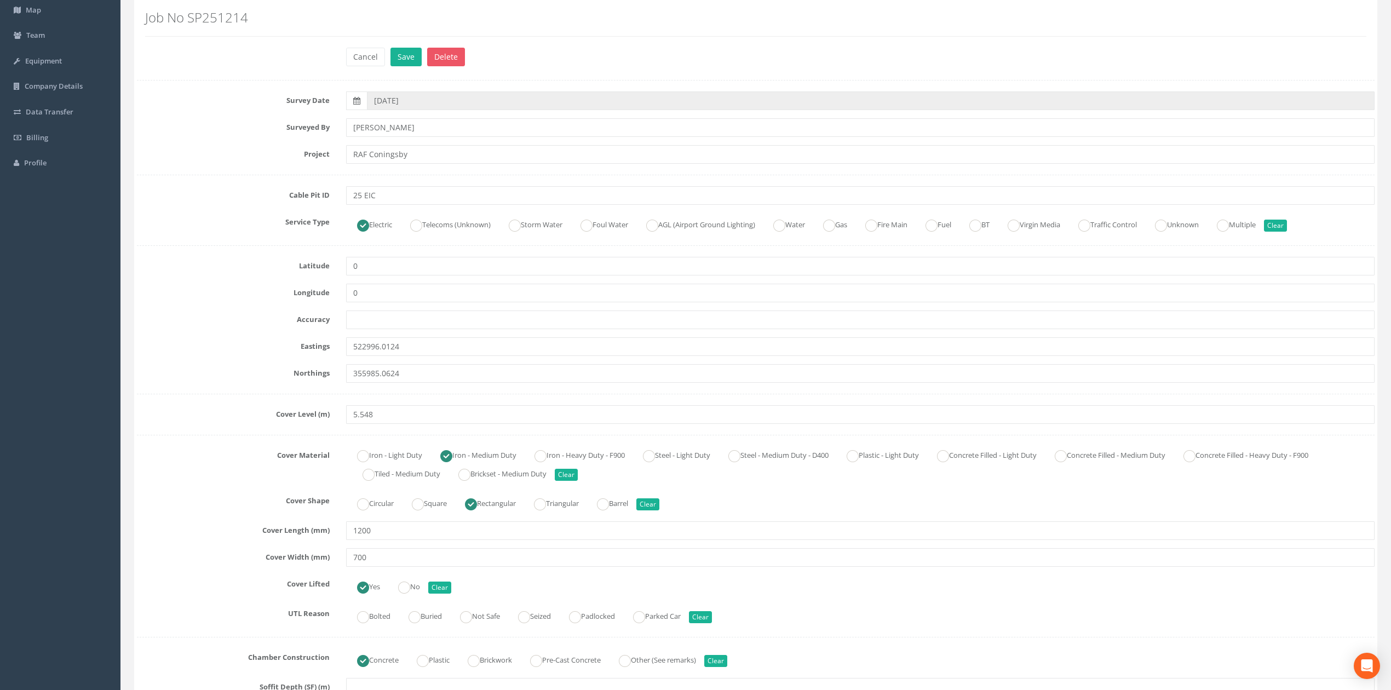
scroll to position [0, 0]
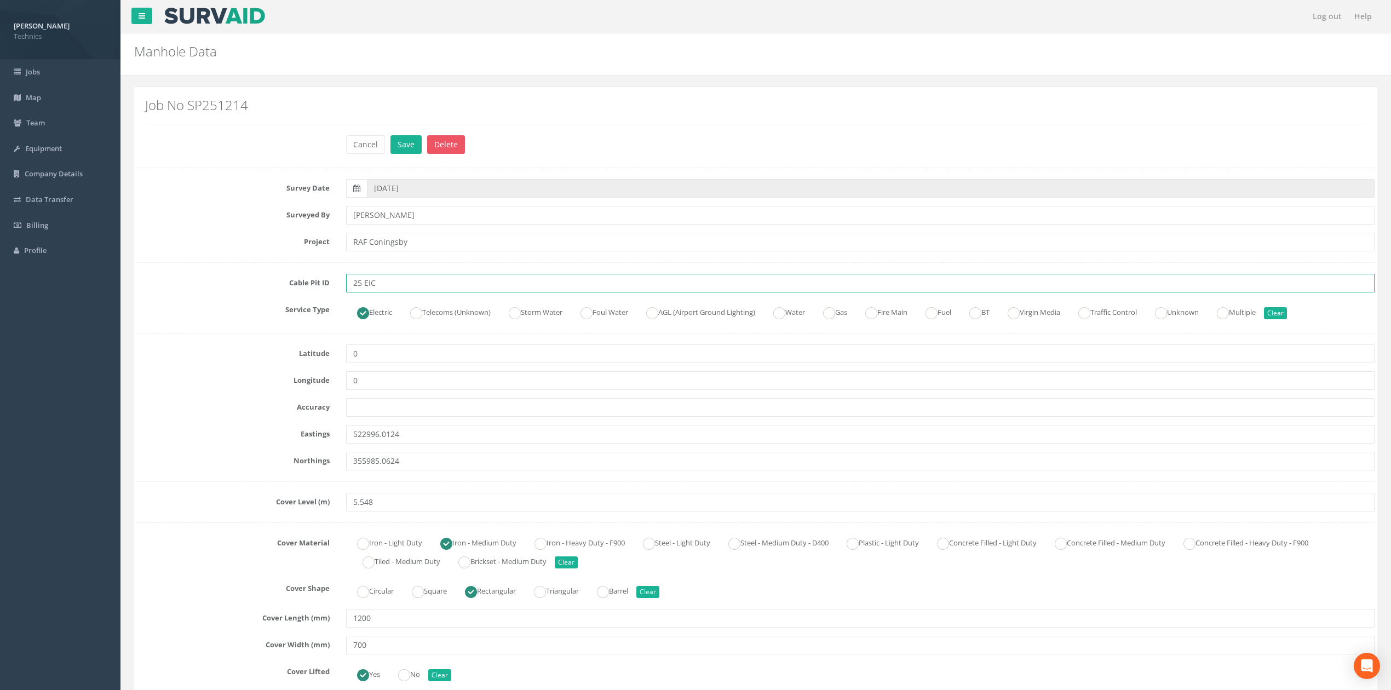
click at [399, 285] on input "25 EIC" at bounding box center [860, 283] width 1028 height 19
type input "25 EMH"
click at [404, 142] on button "Save" at bounding box center [405, 144] width 31 height 19
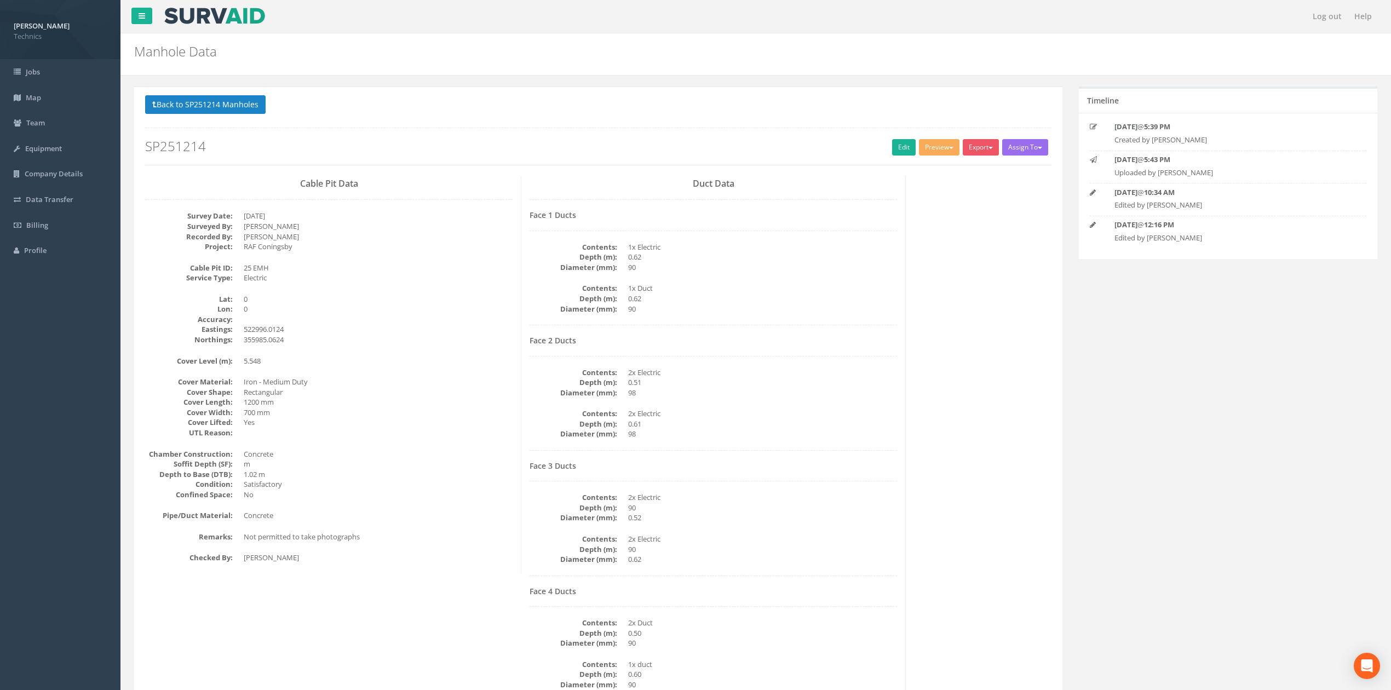
click at [936, 325] on div "Cable Pit Data Survey Date: [DATE] Surveyed By: [PERSON_NAME] Recorded By: [PER…" at bounding box center [598, 459] width 923 height 566
click at [927, 152] on button "Preview" at bounding box center [939, 147] width 41 height 16
click at [913, 170] on link "Technics Brize Norton" at bounding box center [915, 170] width 89 height 17
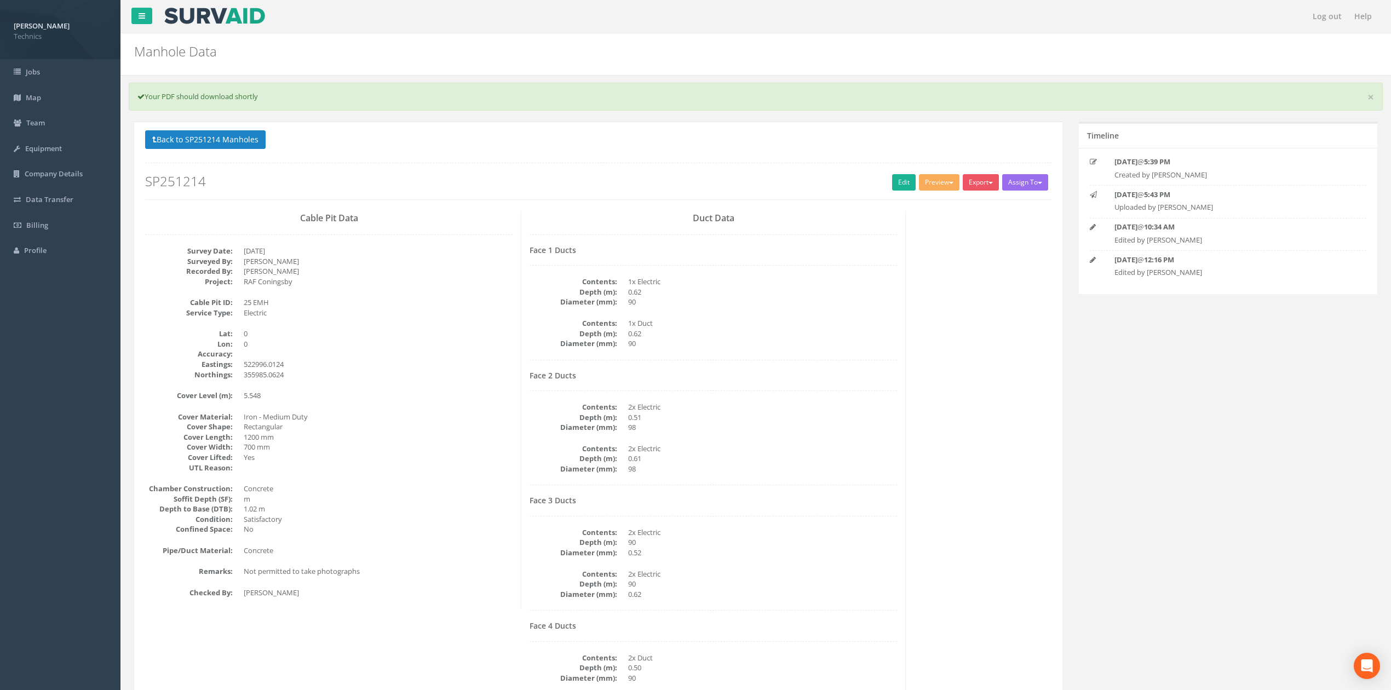
click at [876, 339] on dd "0.62" at bounding box center [762, 334] width 269 height 10
click at [242, 139] on button "Back to SP251214 Manholes" at bounding box center [205, 139] width 120 height 19
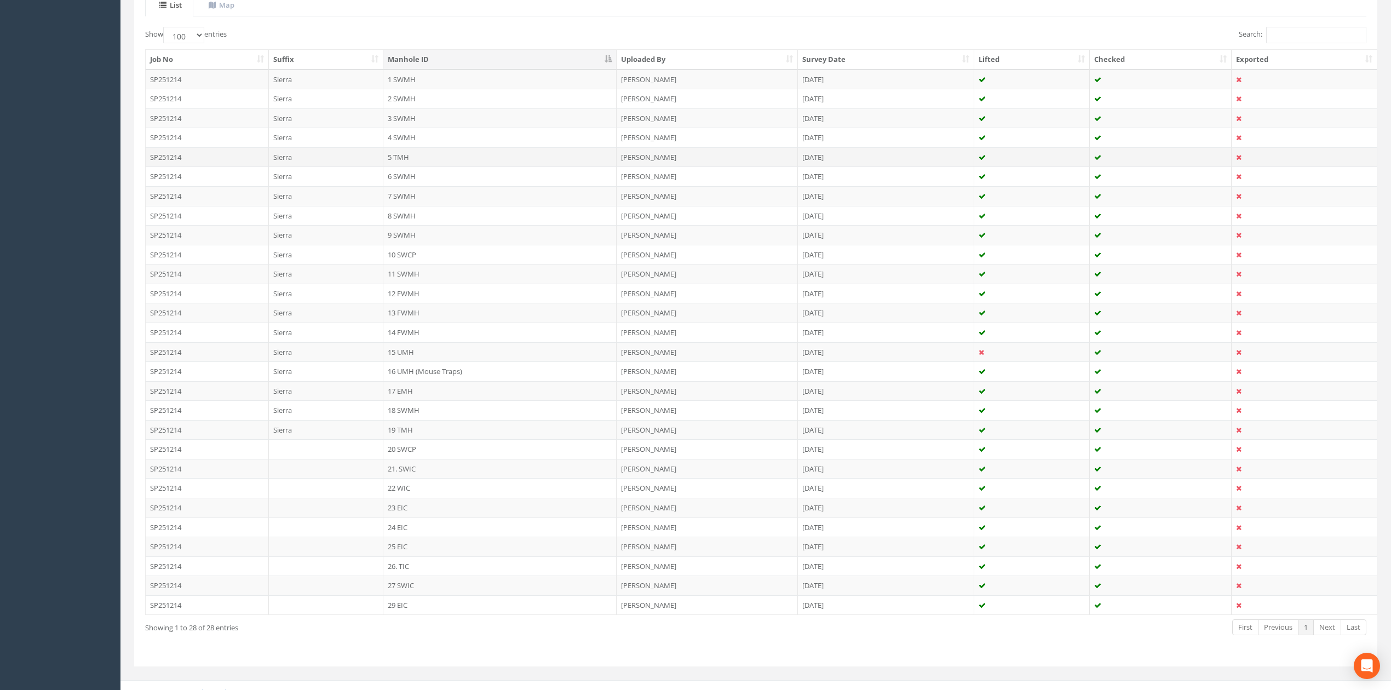
scroll to position [280, 0]
click at [394, 550] on td "26. TIC" at bounding box center [499, 554] width 233 height 20
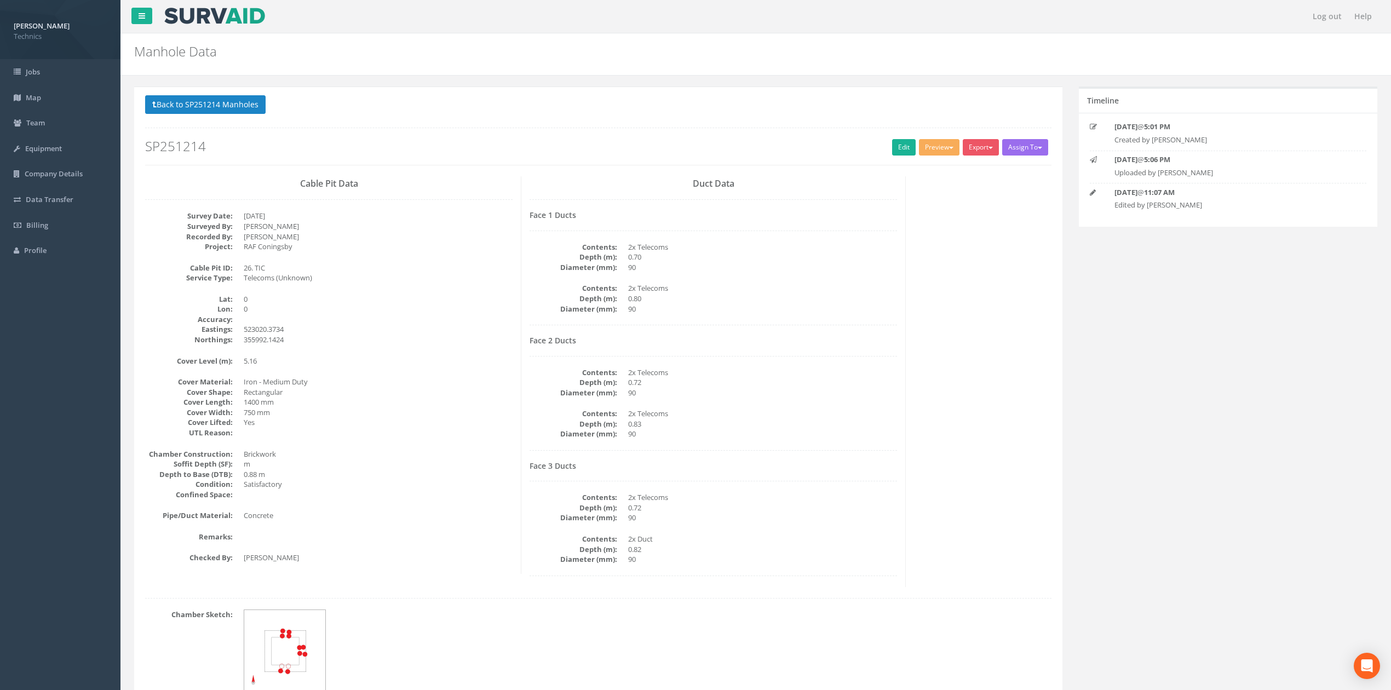
click at [496, 378] on dd "Iron - Medium Duty" at bounding box center [378, 382] width 269 height 10
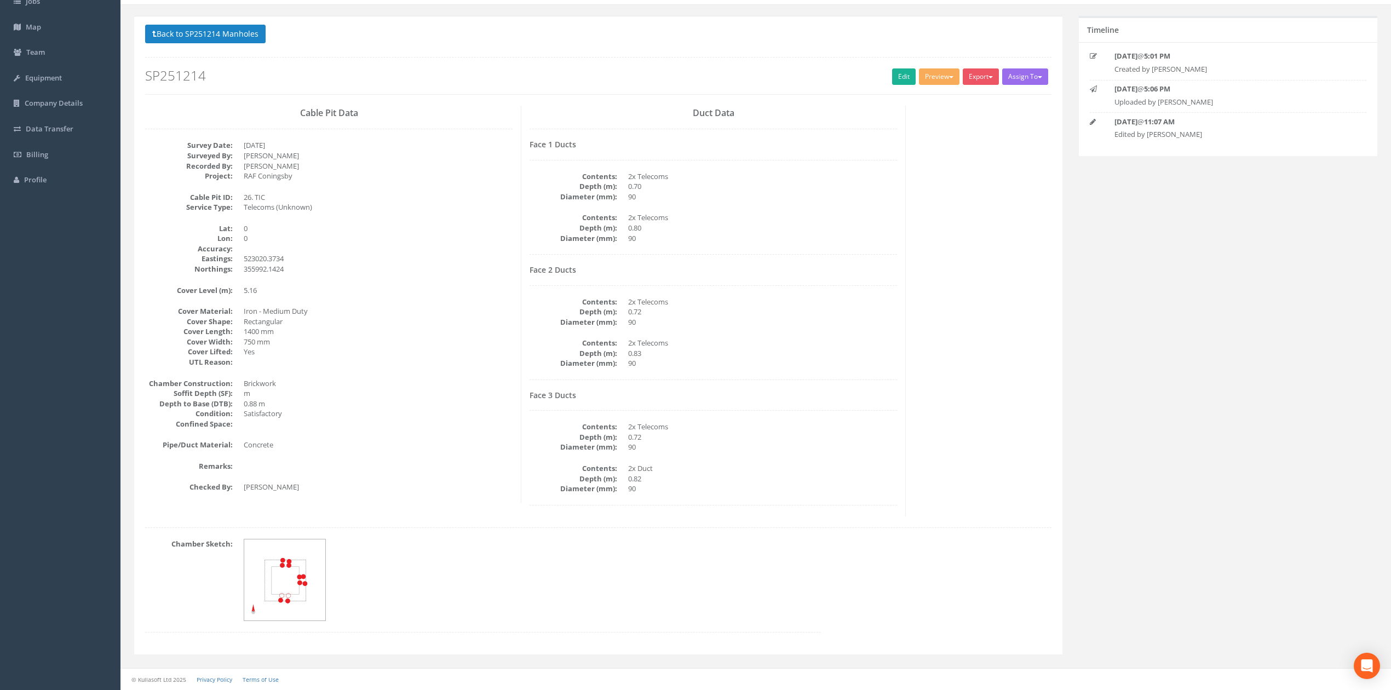
drag, startPoint x: 400, startPoint y: 336, endPoint x: 372, endPoint y: 336, distance: 27.4
click at [400, 337] on dd "750 mm" at bounding box center [378, 342] width 269 height 10
click at [832, 244] on div "Face 1 Ducts Contents: 2x Telecoms Depth (m): 0.70 Diameter (mm): 90 Contents: …" at bounding box center [713, 197] width 367 height 114
click at [895, 76] on link "Edit" at bounding box center [904, 76] width 24 height 16
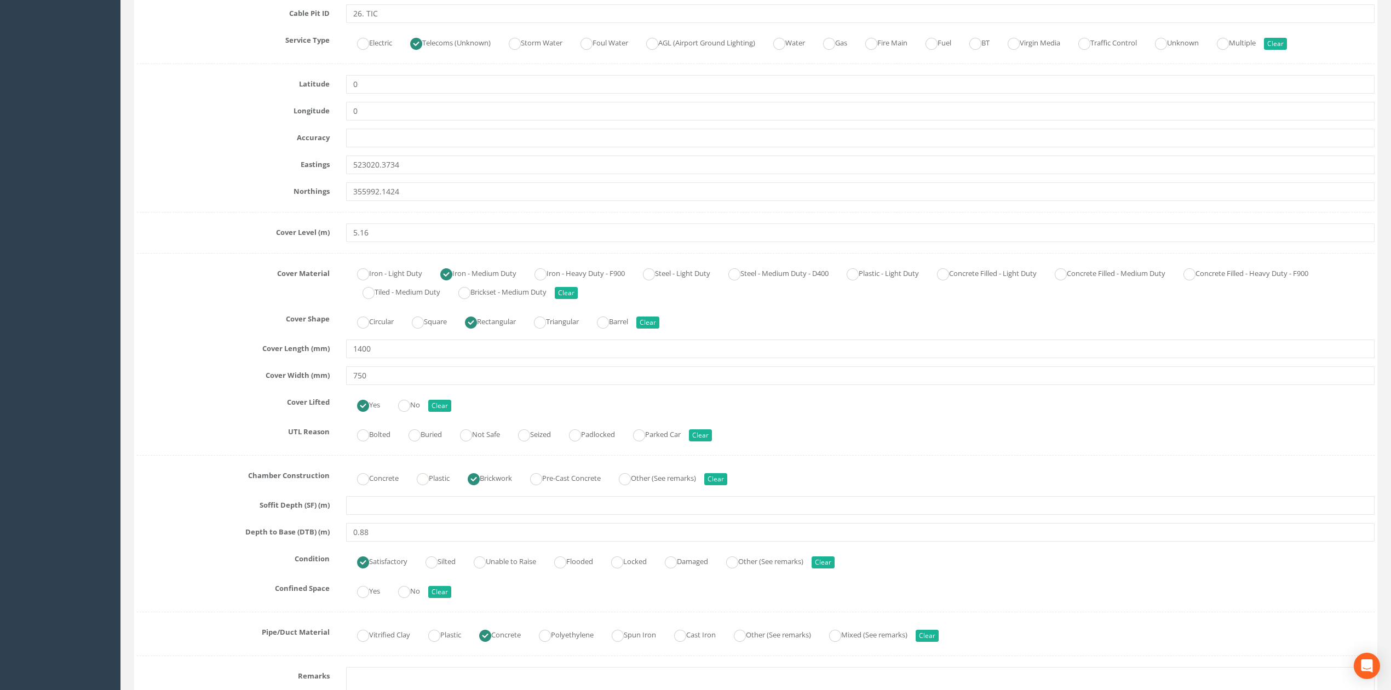
scroll to position [292, 0]
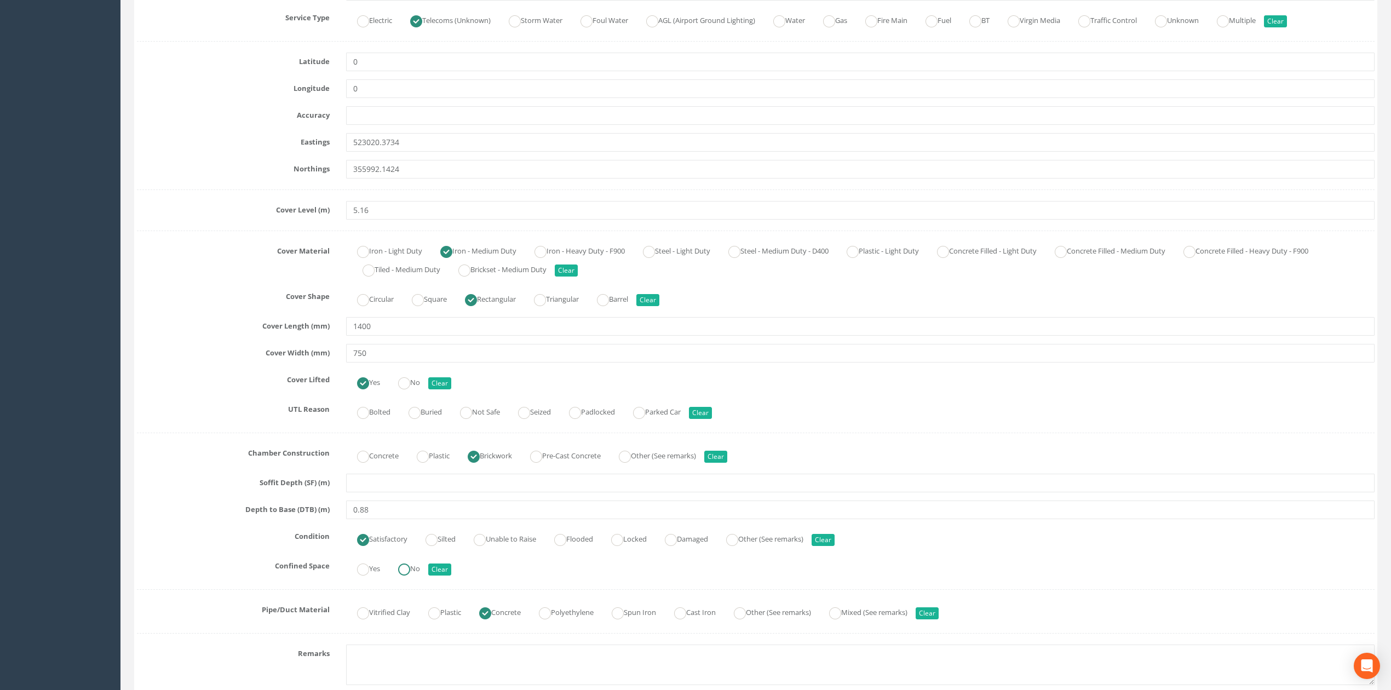
click at [409, 576] on ins at bounding box center [404, 570] width 12 height 12
radio input "true"
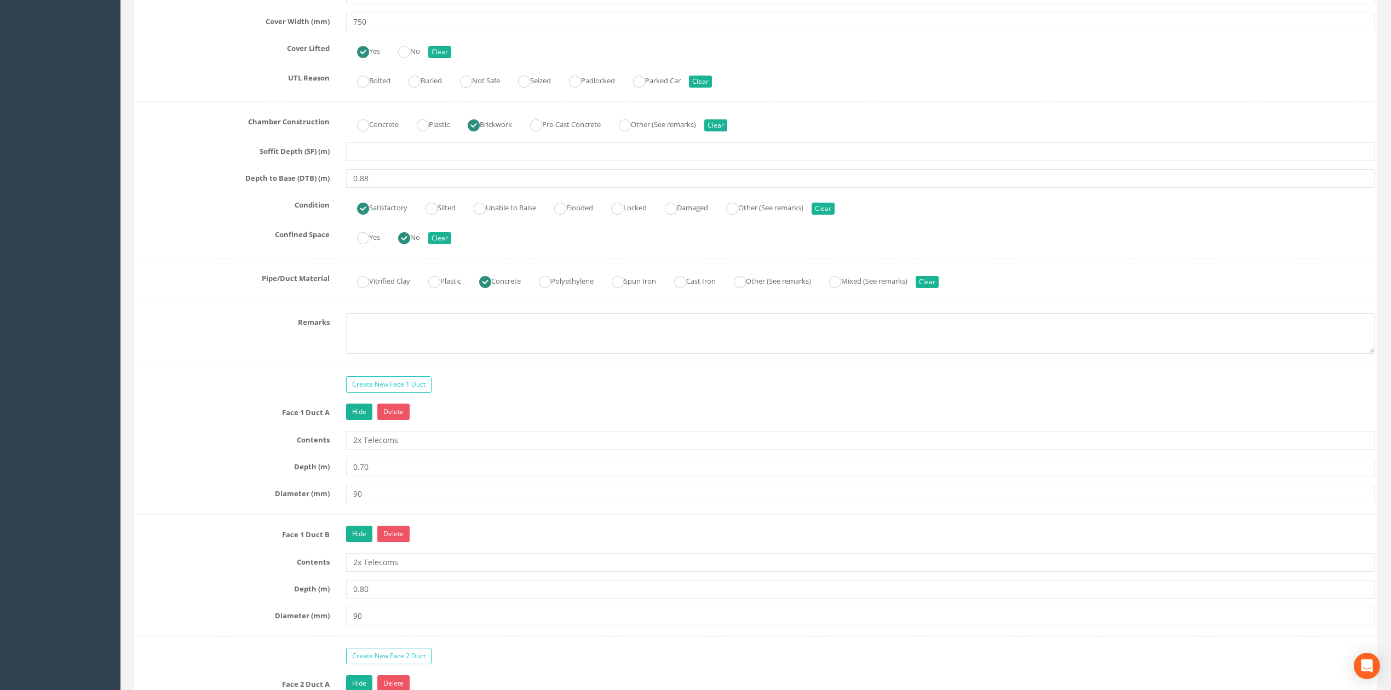
scroll to position [657, 0]
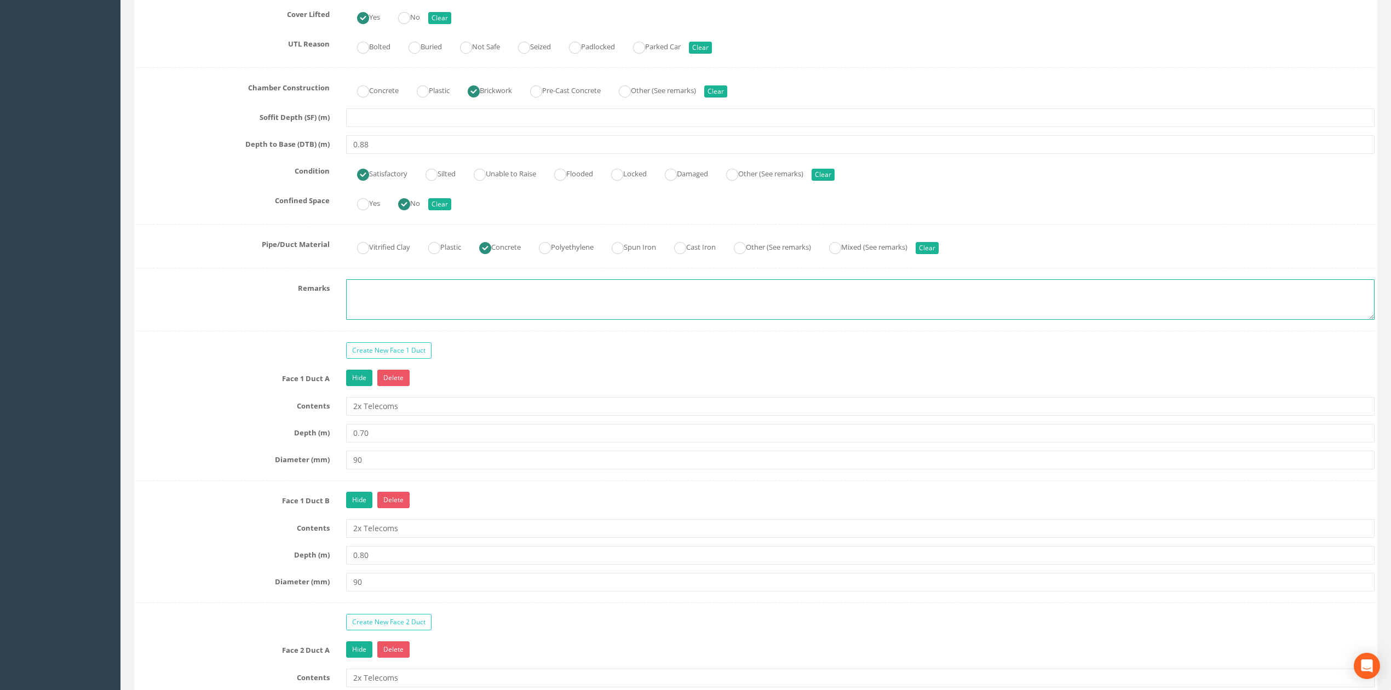
click at [463, 312] on textarea at bounding box center [860, 299] width 1028 height 41
click at [373, 294] on textarea "Not Permitted to take photographs" at bounding box center [860, 299] width 1028 height 41
type textarea "Not permitted to take photographs"
click at [533, 338] on div "Survey Date [DATE] Surveyed By [PERSON_NAME] Project RAF Coningsby Cable Pit ID…" at bounding box center [756, 387] width 1238 height 1730
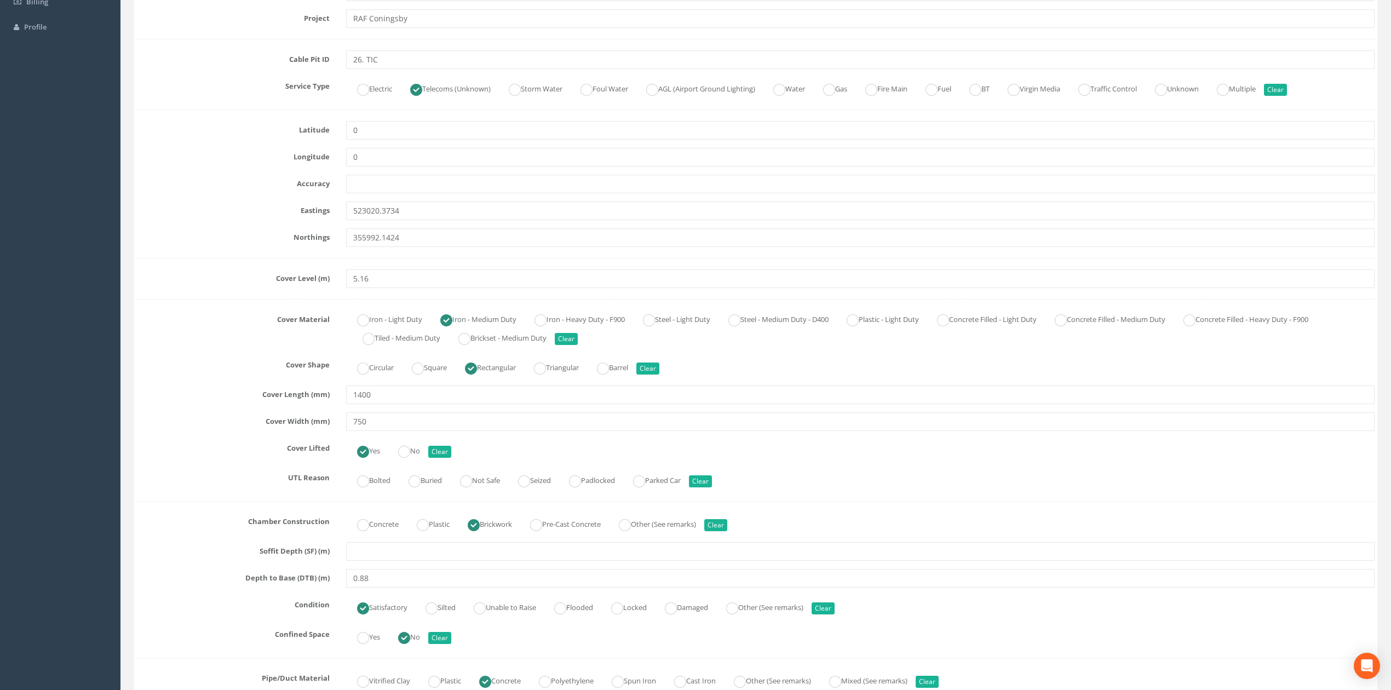
scroll to position [73, 0]
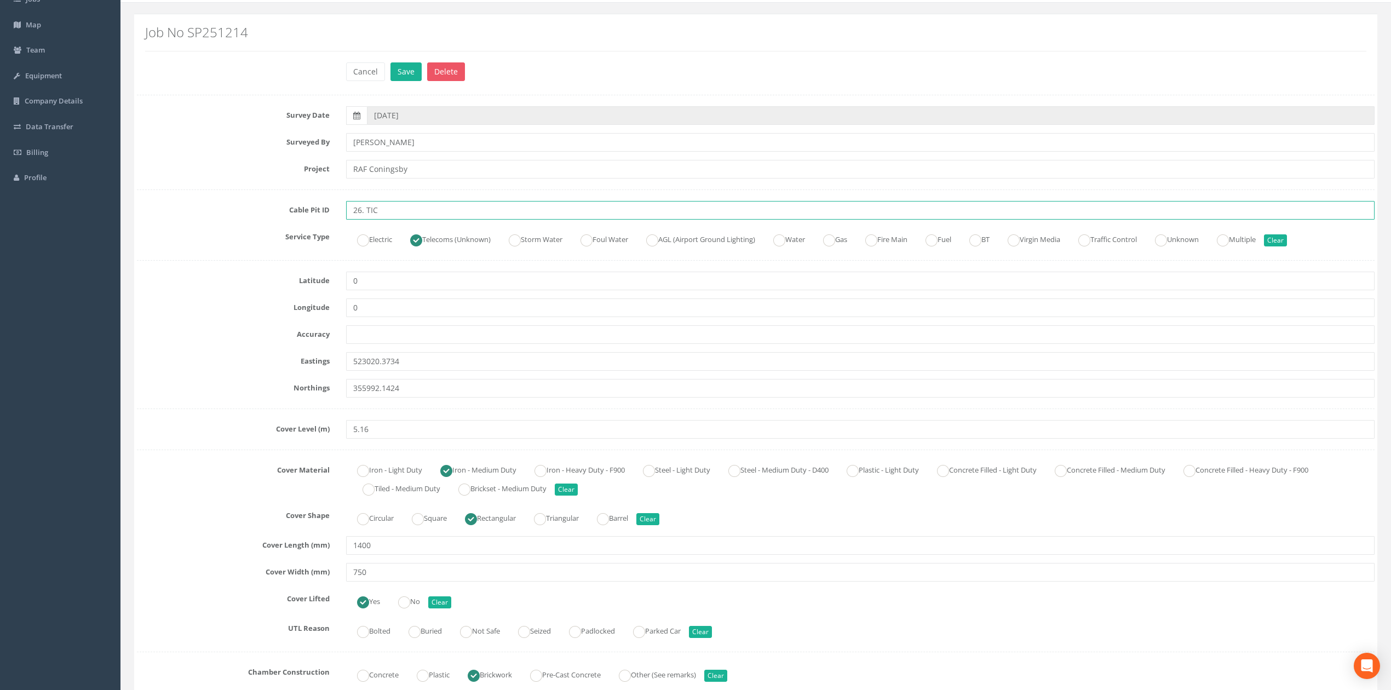
click at [364, 211] on input "26. TIC" at bounding box center [860, 210] width 1028 height 19
click at [378, 214] on input "26 TIC" at bounding box center [860, 210] width 1028 height 19
type input "26 TMH"
click at [204, 214] on label "Cable Pit ID" at bounding box center [233, 208] width 209 height 14
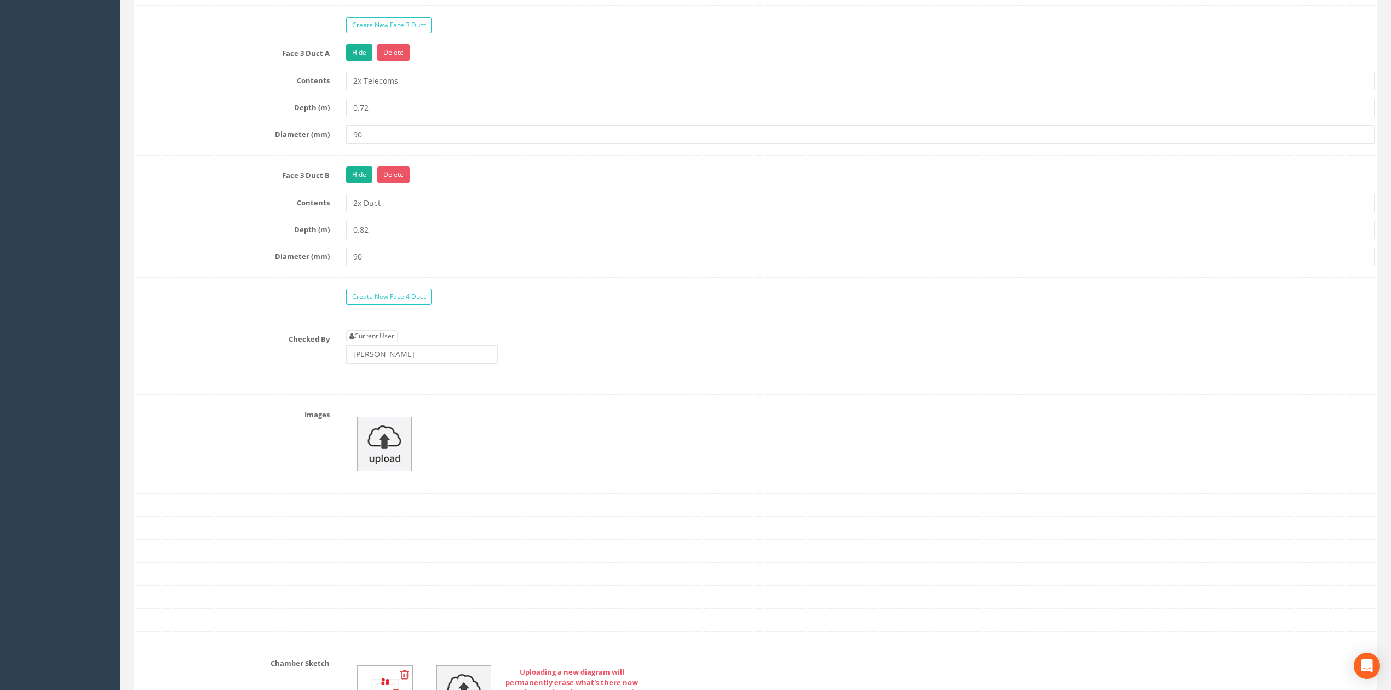
scroll to position [1533, 0]
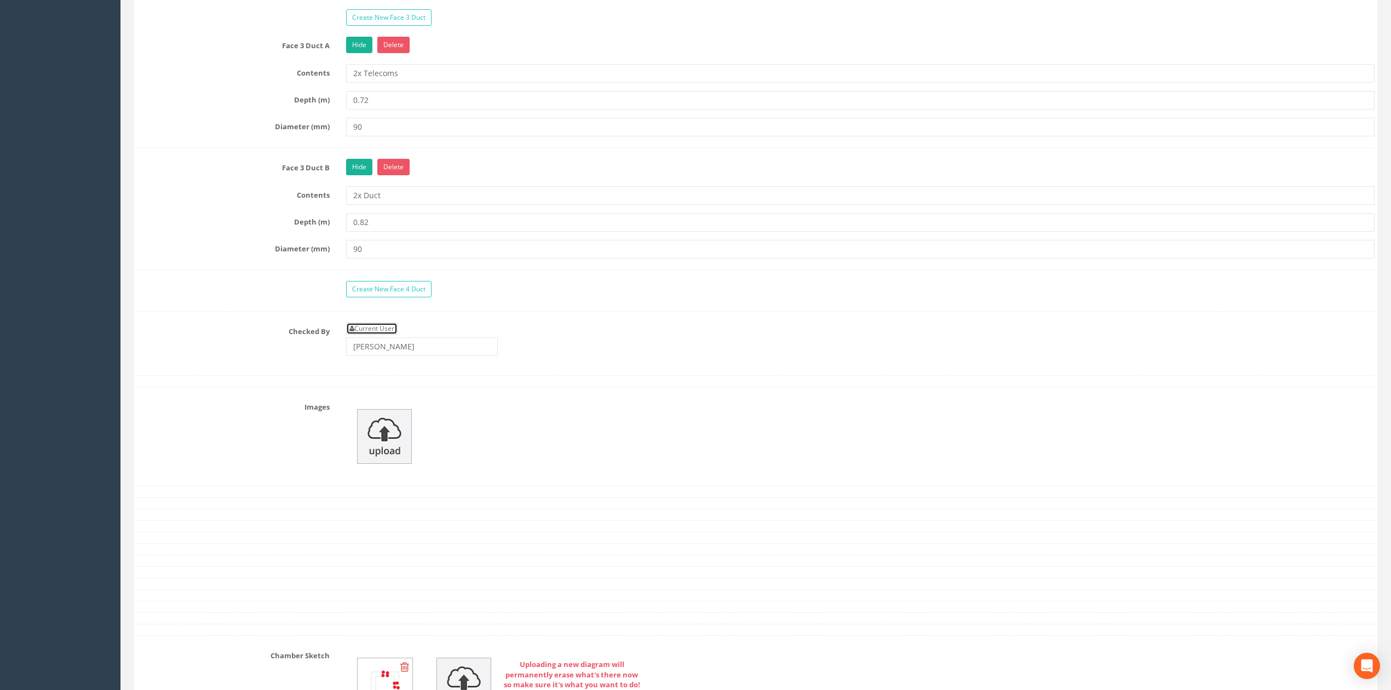
click at [371, 335] on link "Current User" at bounding box center [371, 329] width 51 height 12
type input "[PERSON_NAME]"
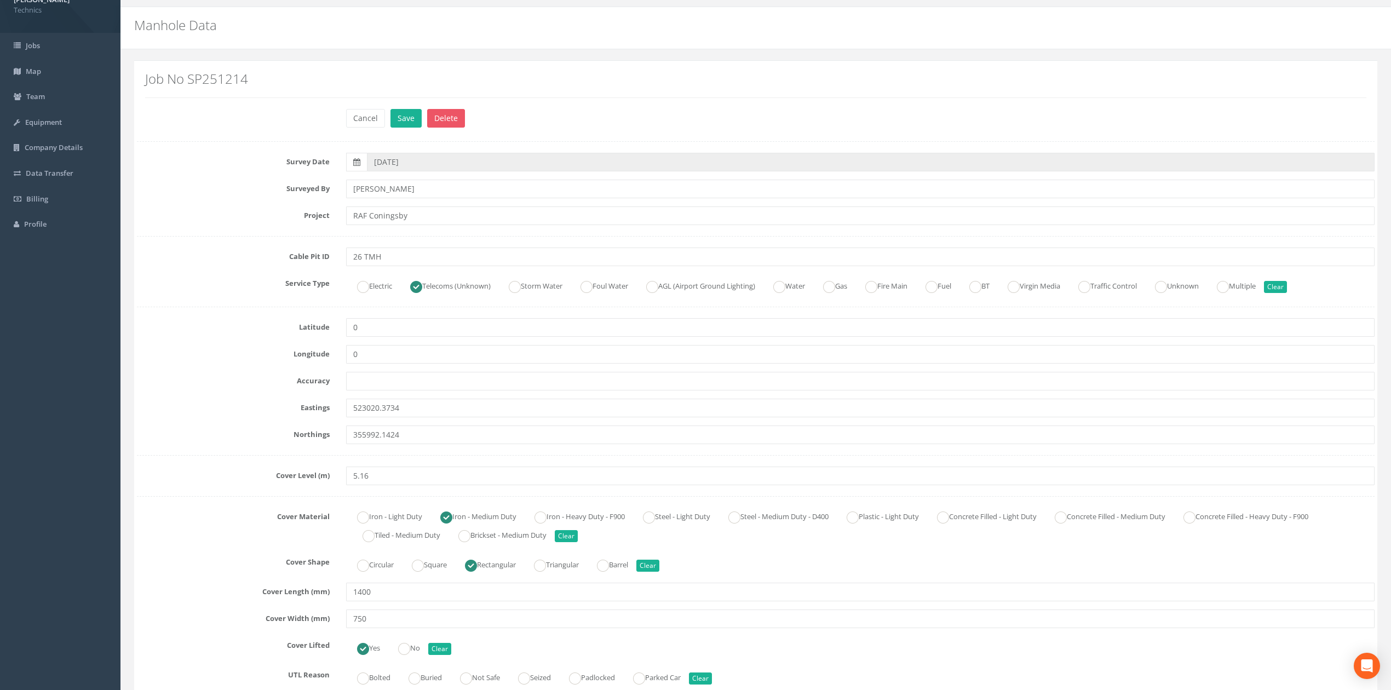
scroll to position [0, 0]
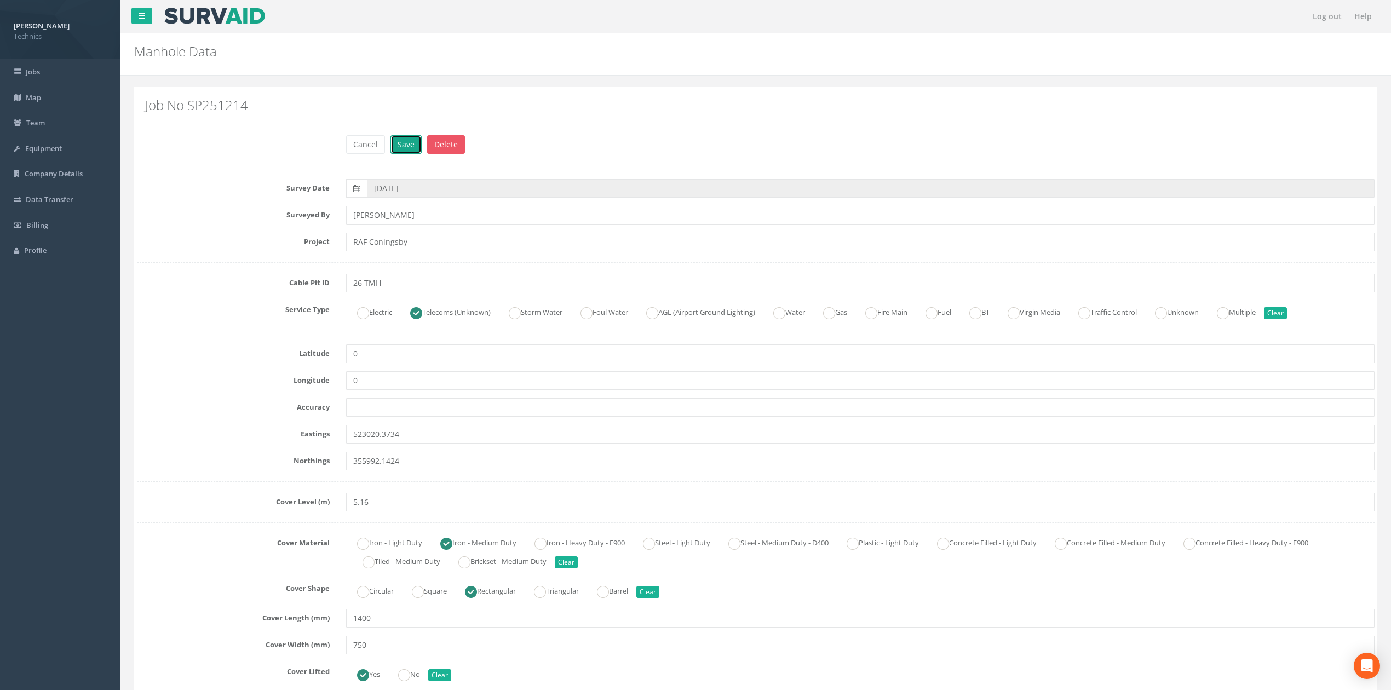
click at [415, 145] on button "Save" at bounding box center [405, 144] width 31 height 19
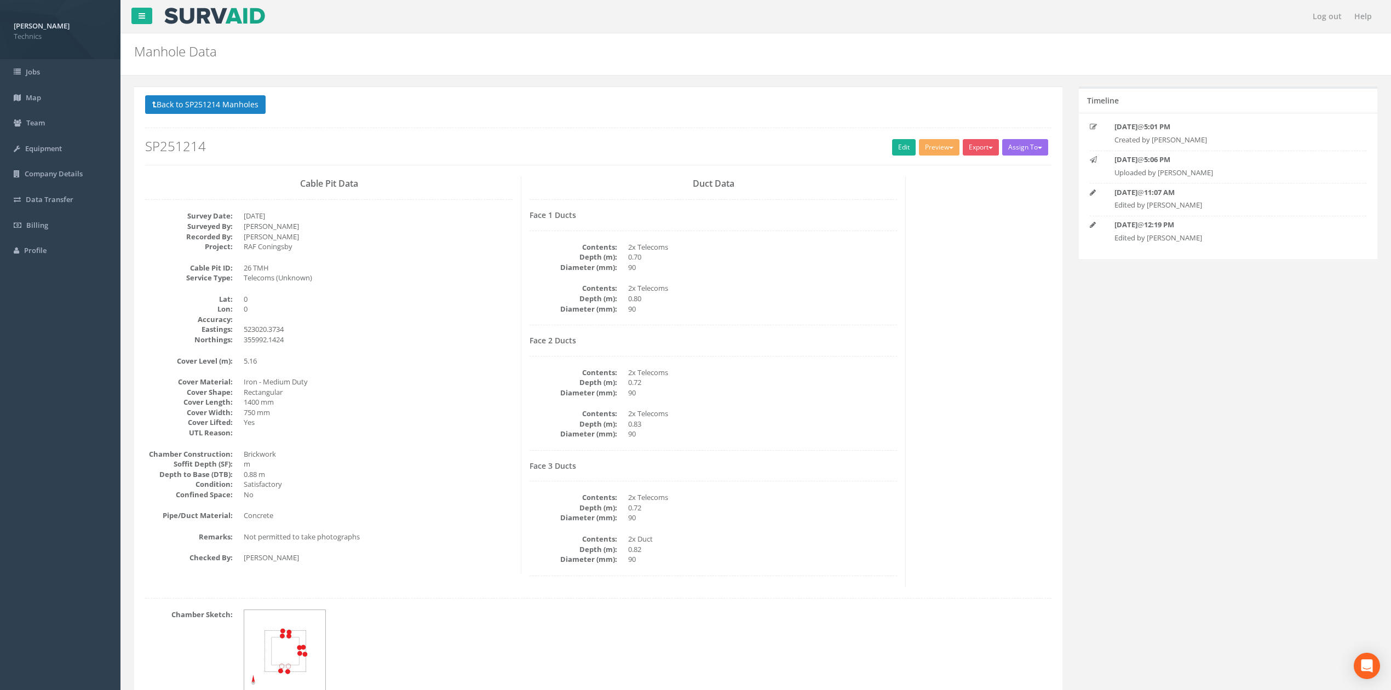
drag, startPoint x: 864, startPoint y: 334, endPoint x: 878, endPoint y: 302, distance: 34.8
click at [865, 334] on div "Duct Data Face 1 Ducts Contents: 2x Telecoms Depth (m): 0.70 Diameter (mm): 90 …" at bounding box center [713, 381] width 384 height 411
click at [926, 146] on button "Preview" at bounding box center [939, 147] width 41 height 16
click at [901, 169] on link "Technics Brize Norton" at bounding box center [915, 170] width 89 height 17
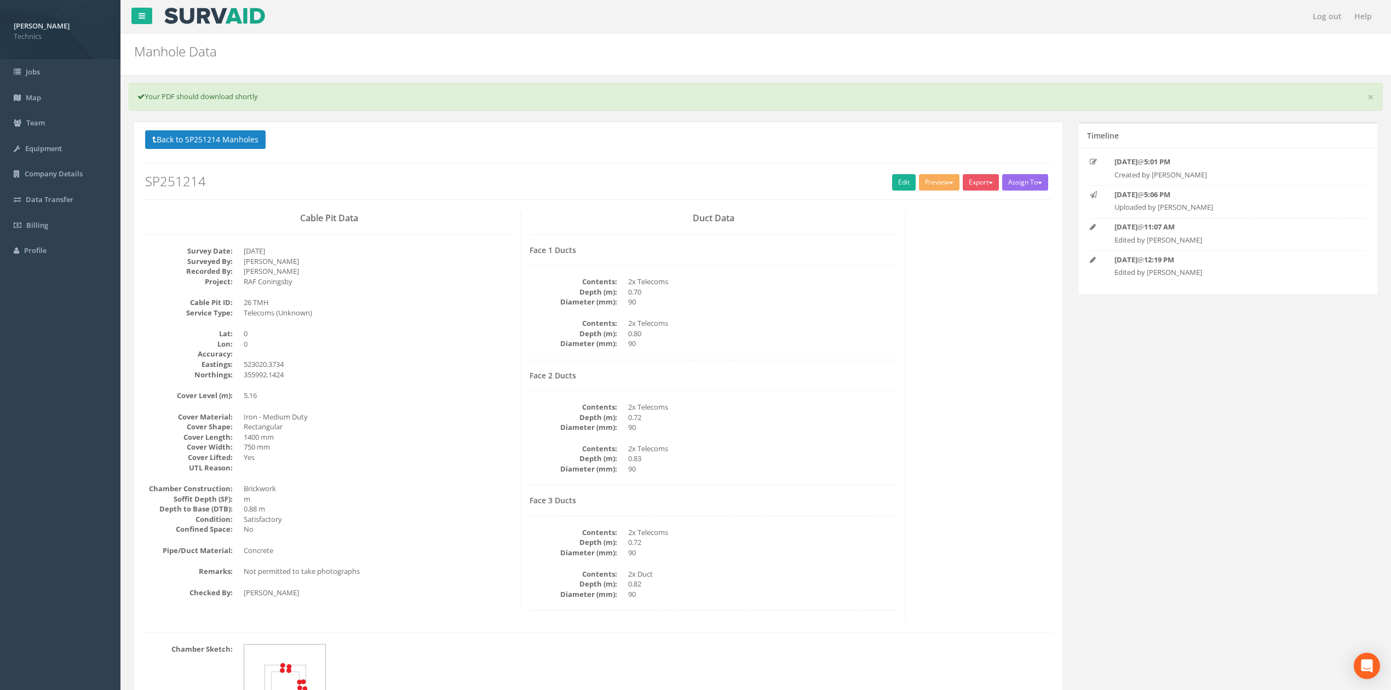
click at [470, 238] on div "Cable Pit Data Survey Date: [DATE] Surveyed By: [PERSON_NAME] Recorded By: [PER…" at bounding box center [329, 410] width 384 height 398
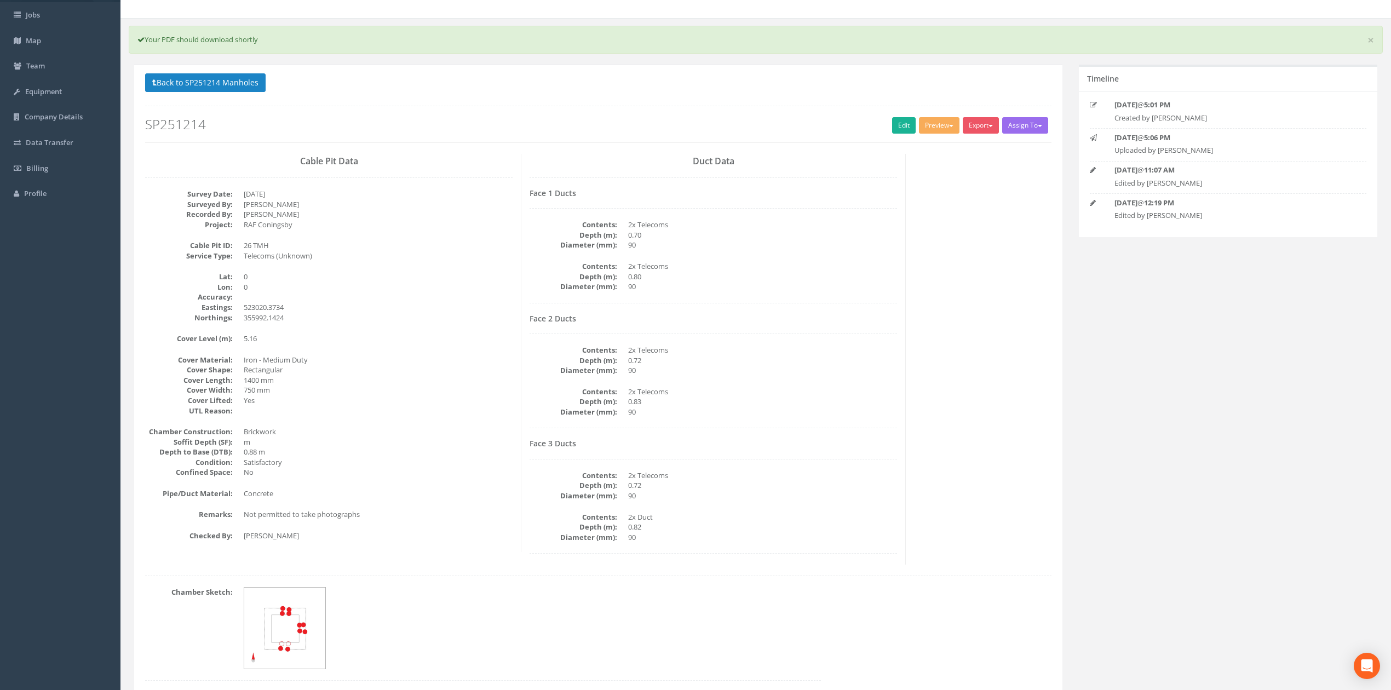
scroll to position [108, 0]
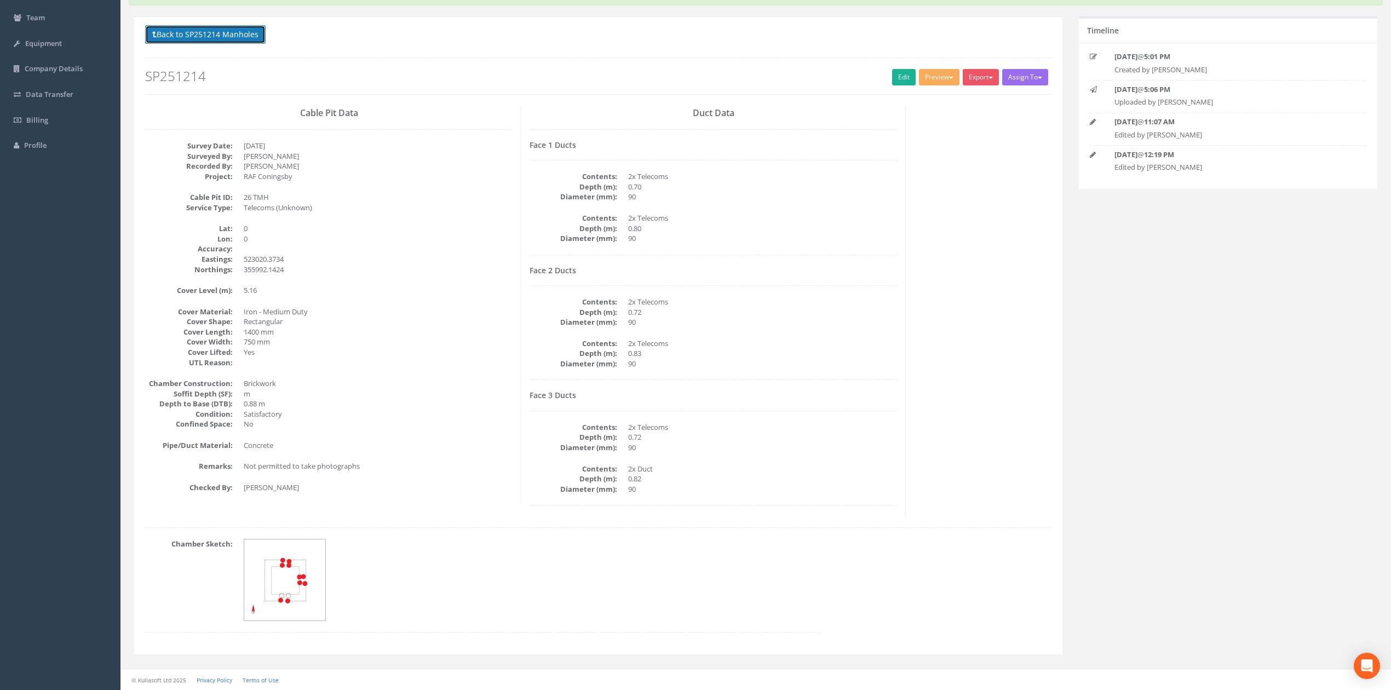
click at [233, 28] on button "Back to SP251214 Manholes" at bounding box center [205, 34] width 120 height 19
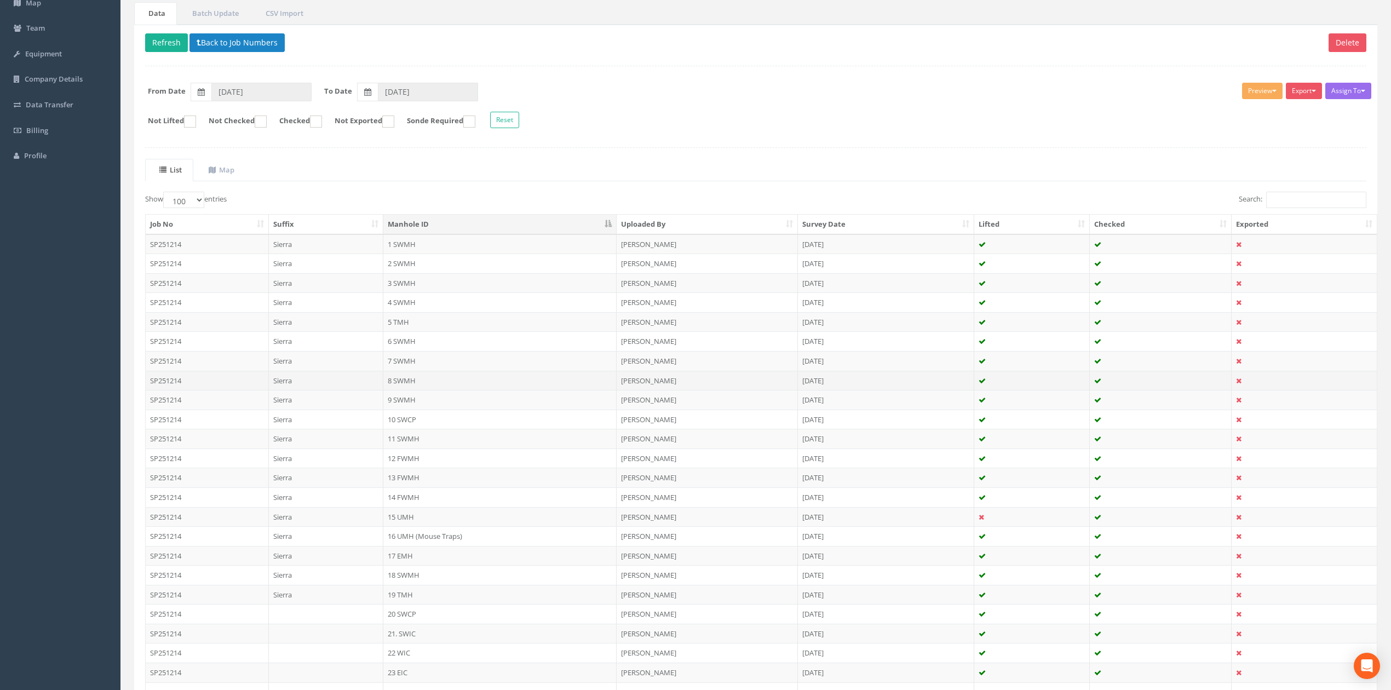
scroll to position [280, 0]
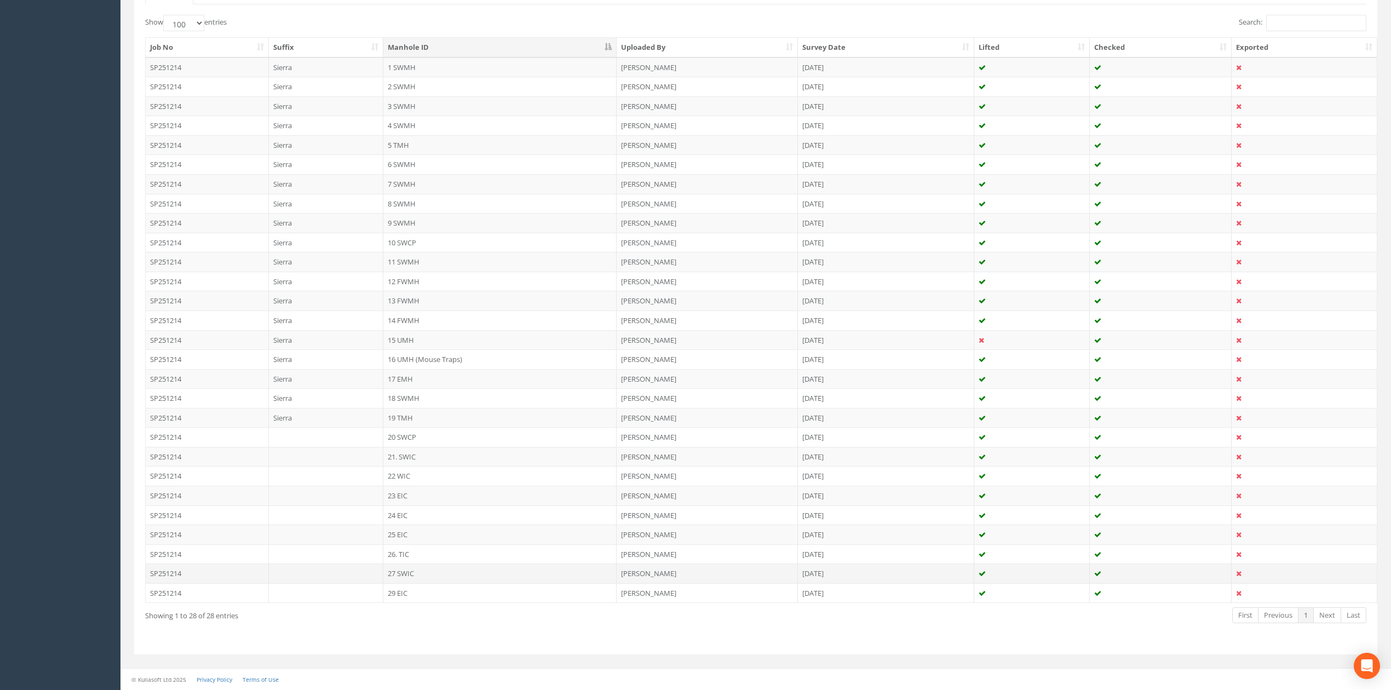
click at [408, 570] on td "27 SWIC" at bounding box center [499, 574] width 233 height 20
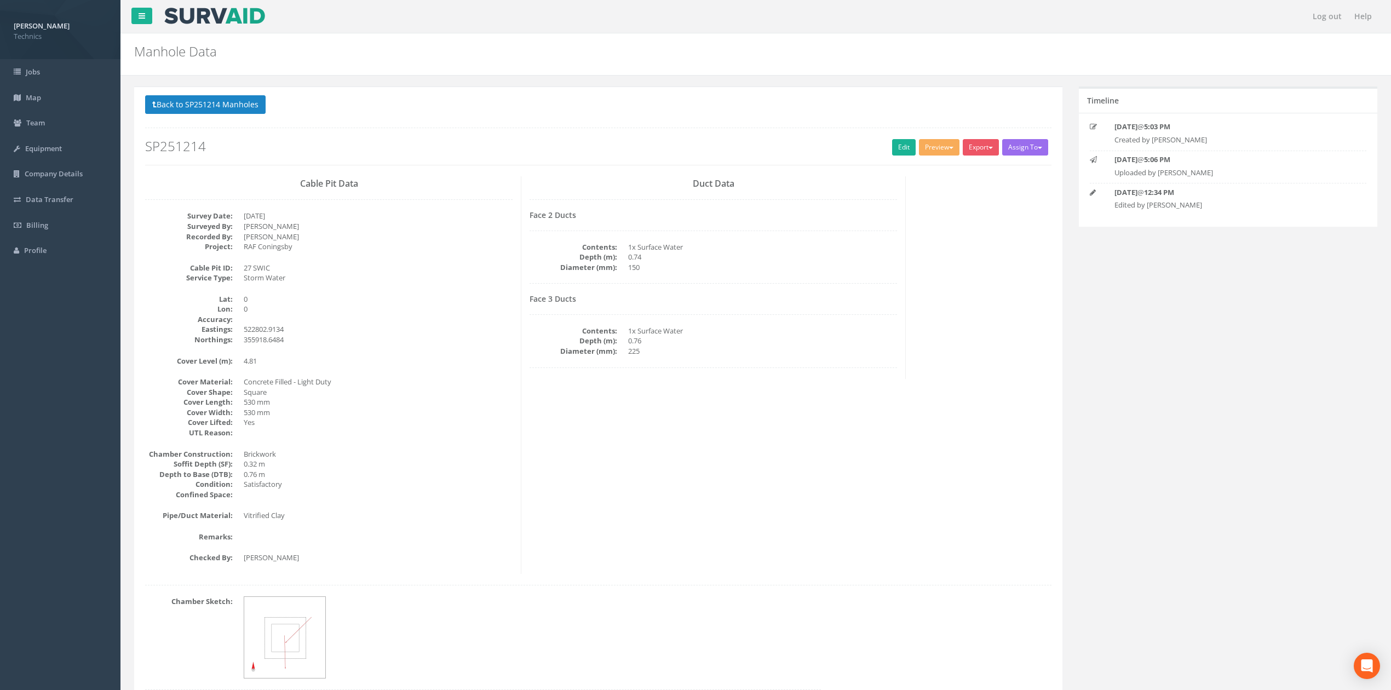
click at [417, 336] on dd "355918.6484" at bounding box center [378, 340] width 269 height 10
click at [893, 145] on link "Edit" at bounding box center [904, 147] width 24 height 16
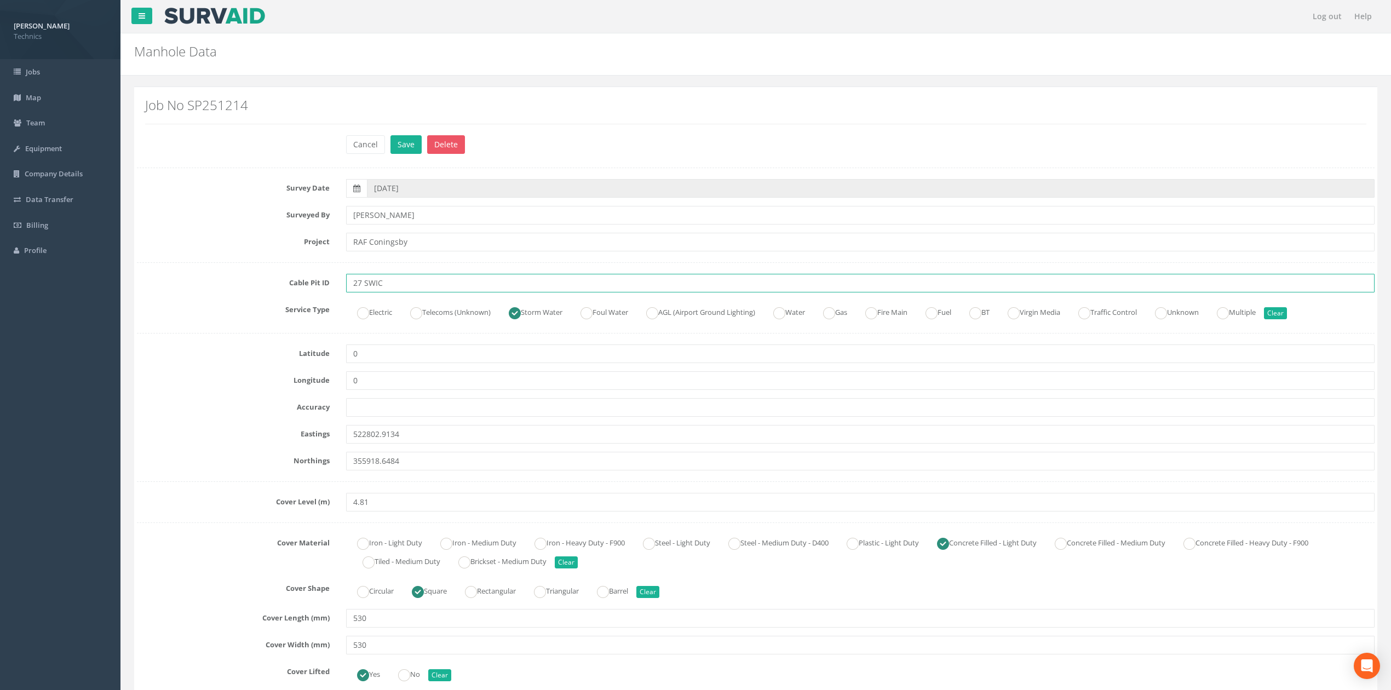
click at [393, 290] on input "27 SWIC" at bounding box center [860, 283] width 1028 height 19
type input "27 SWMH"
click at [249, 224] on div "Surveyed By [PERSON_NAME]" at bounding box center [756, 215] width 1254 height 19
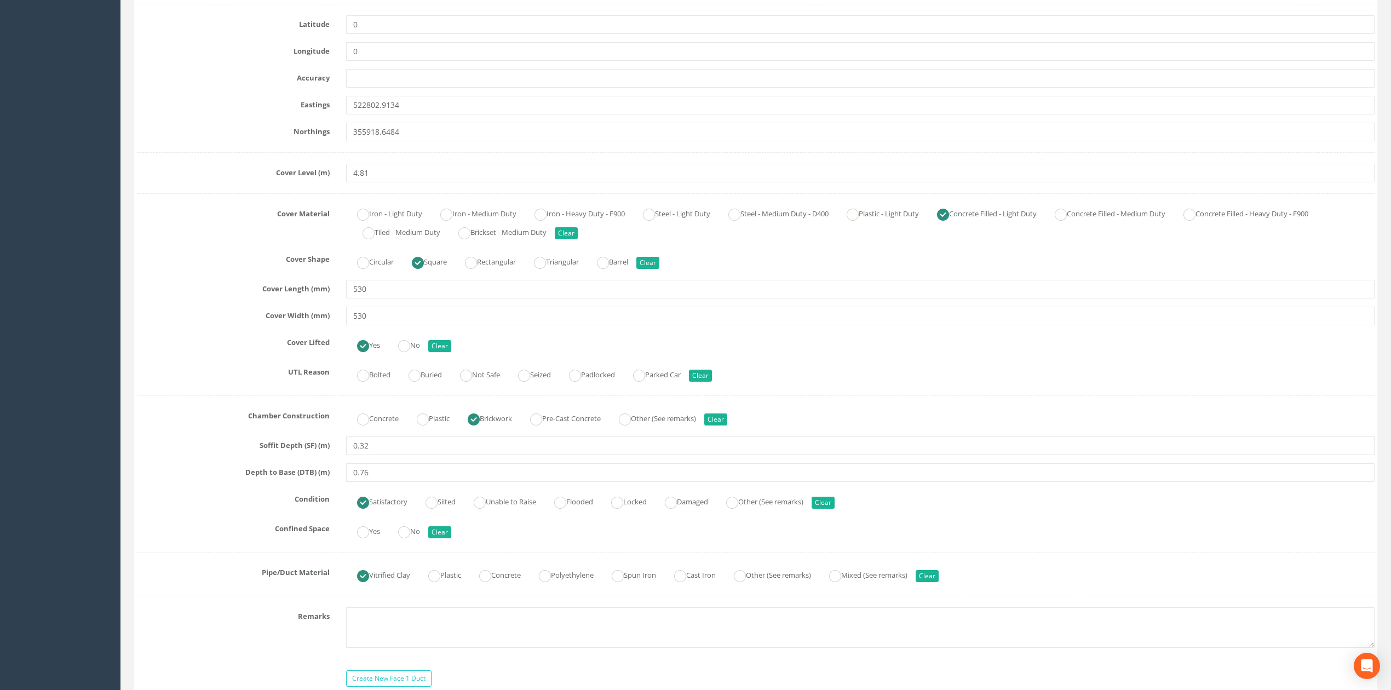
scroll to position [365, 0]
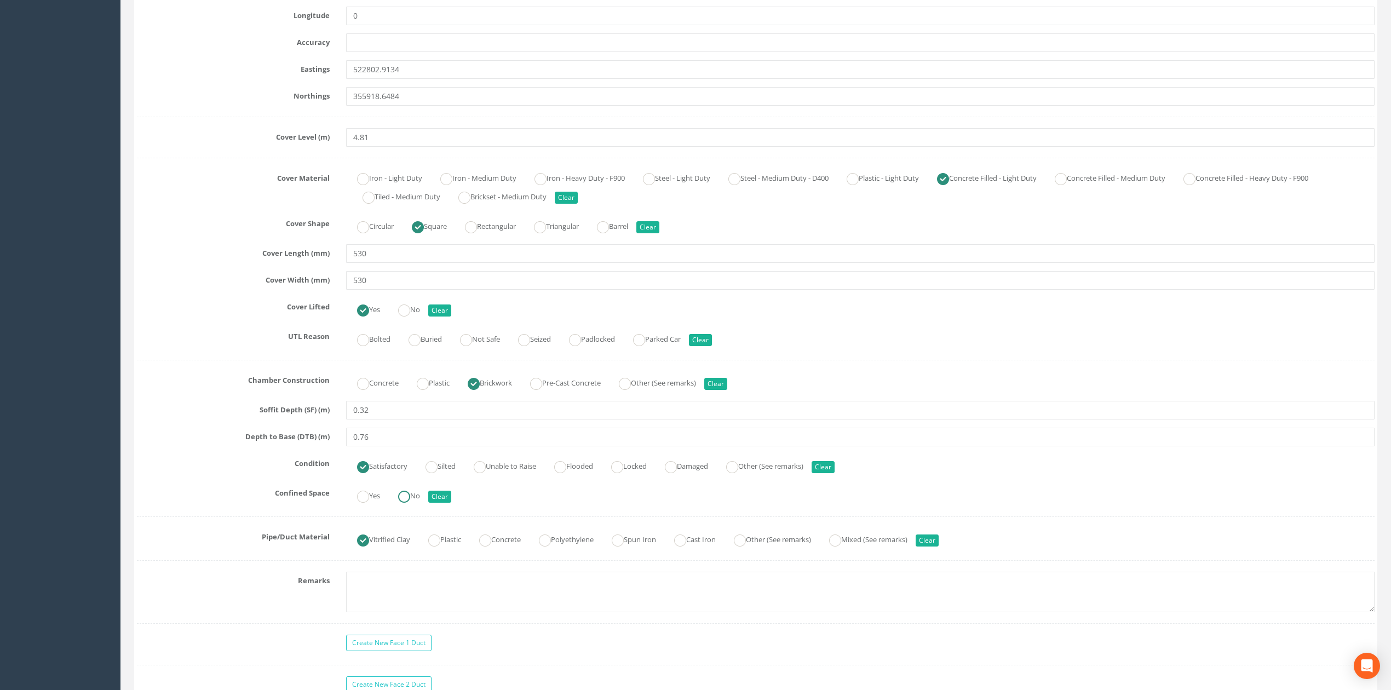
click at [410, 498] on ins at bounding box center [404, 497] width 12 height 12
radio input "true"
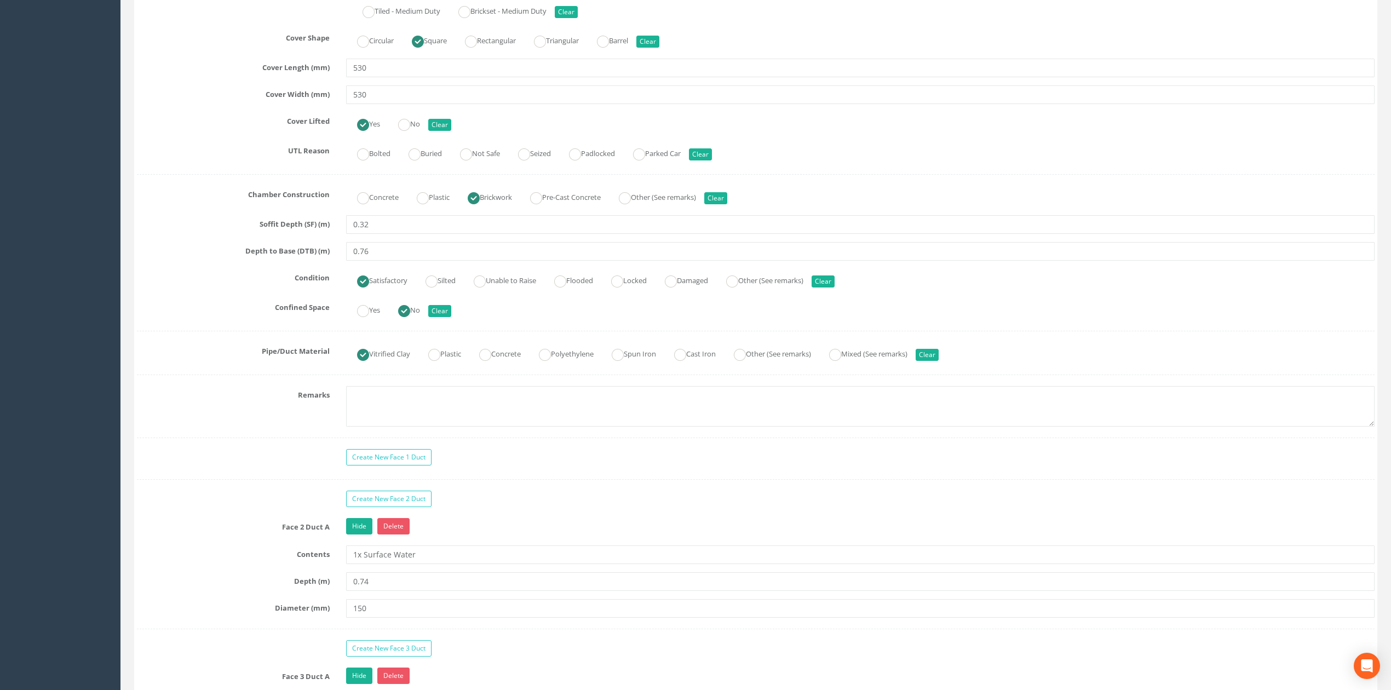
scroll to position [584, 0]
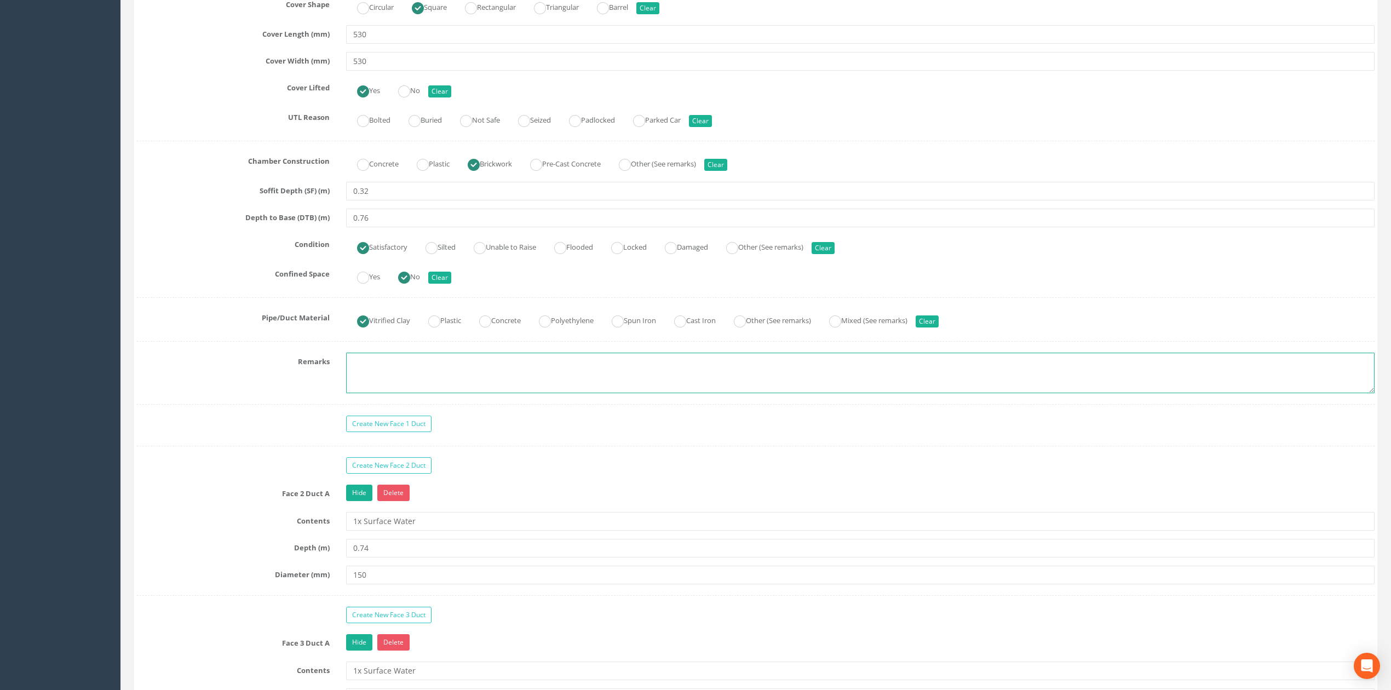
click at [387, 377] on textarea at bounding box center [860, 373] width 1028 height 41
type textarea "Photographs not permitted"
click at [278, 426] on div "Create New Face 1 Duct" at bounding box center [756, 425] width 1254 height 19
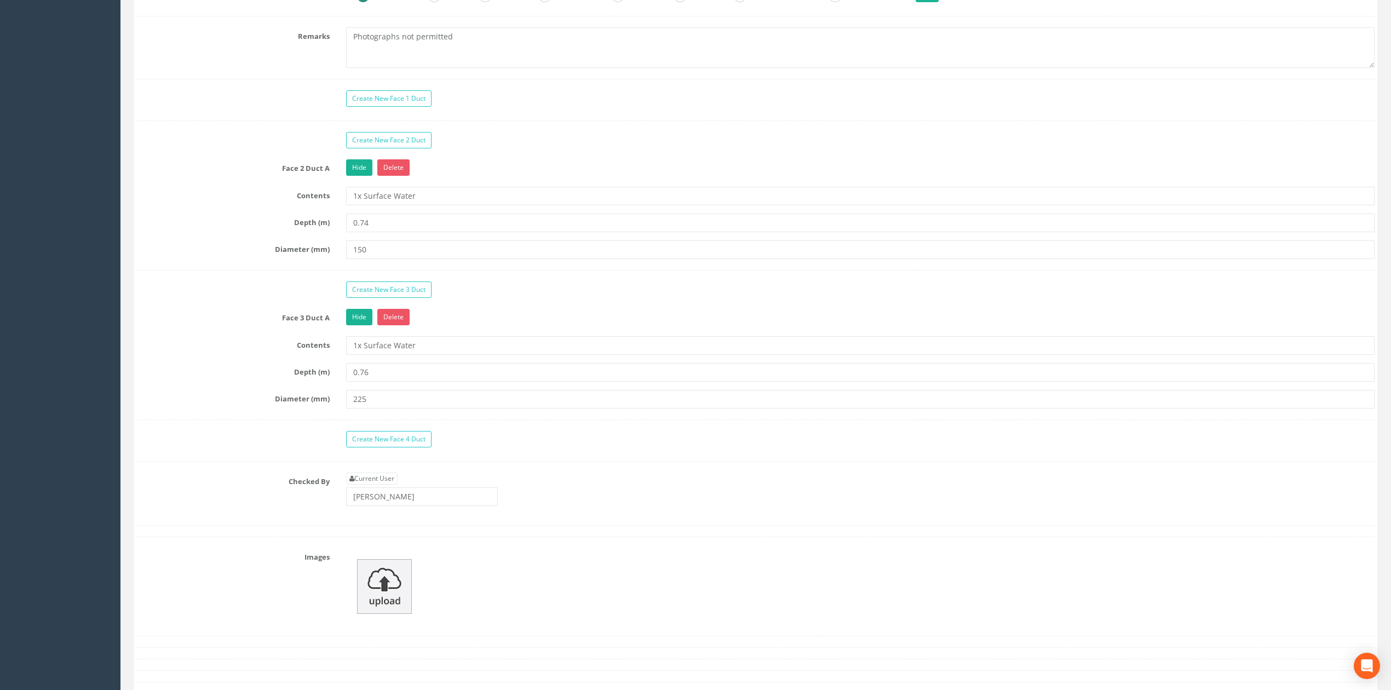
scroll to position [949, 0]
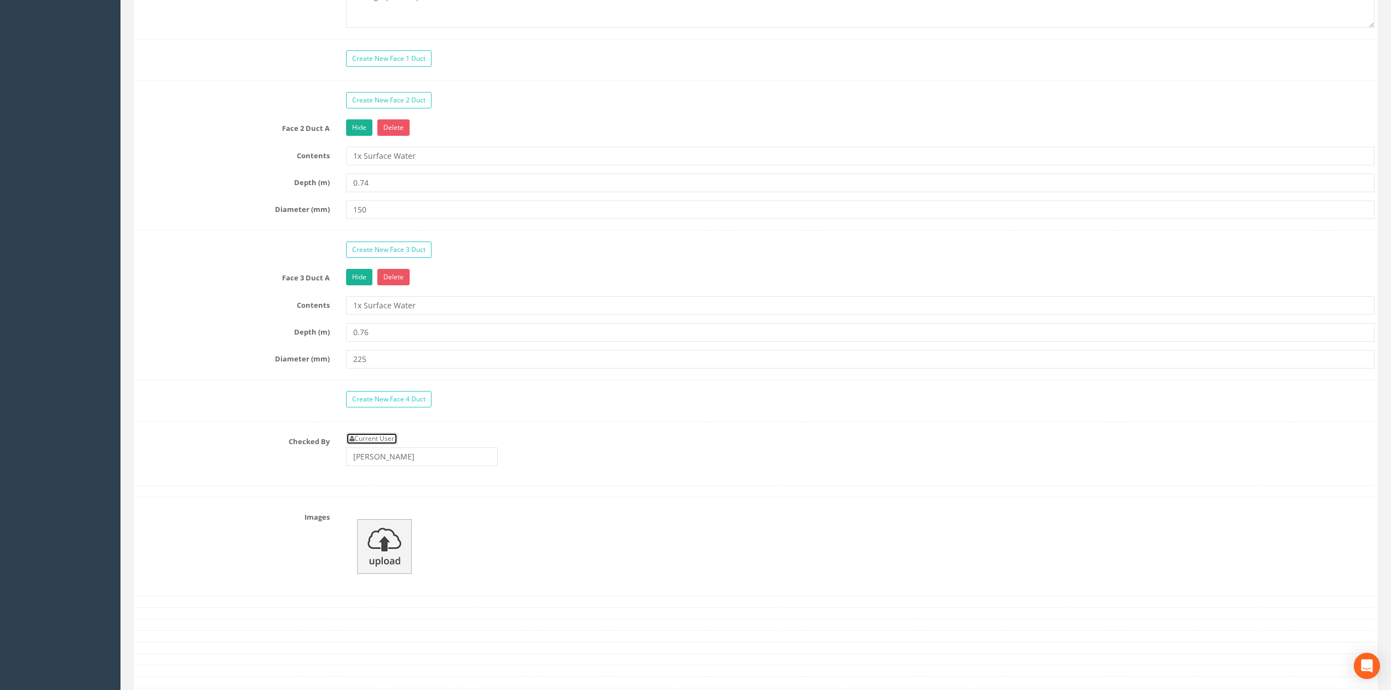
click at [377, 445] on link "Current User" at bounding box center [371, 439] width 51 height 12
type input "[PERSON_NAME]"
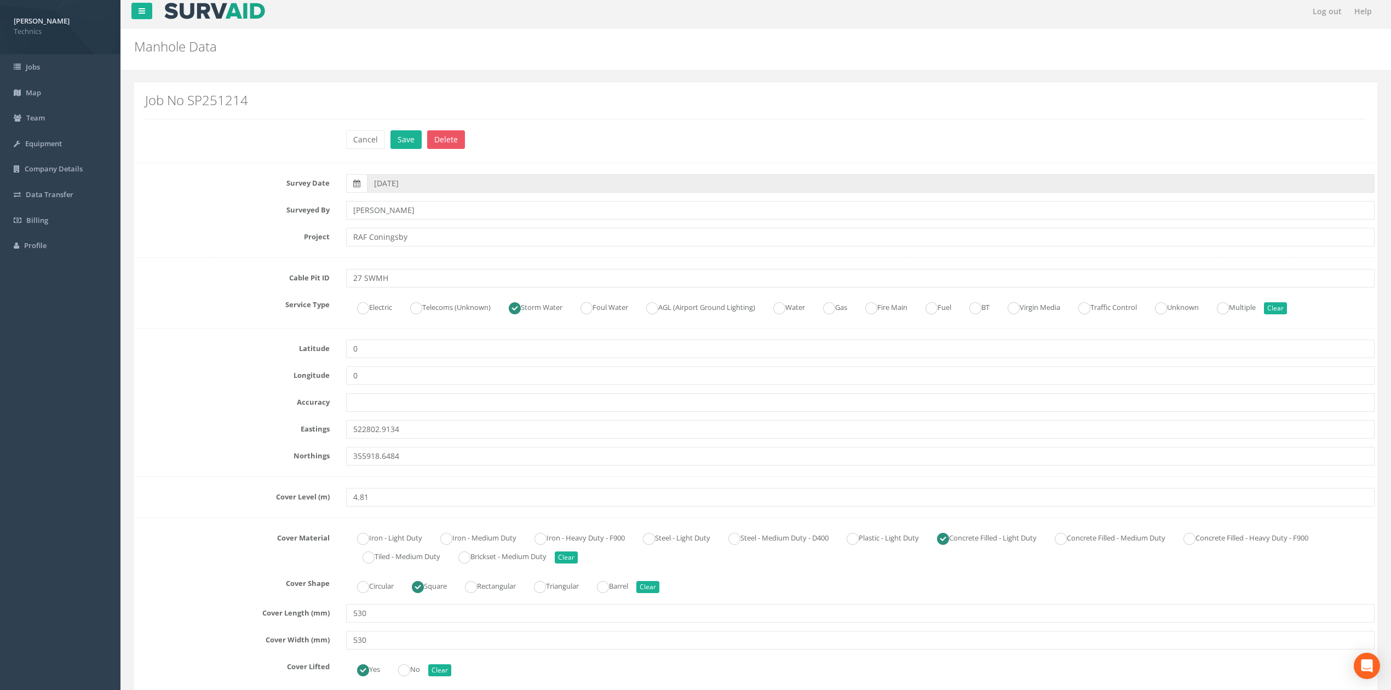
scroll to position [0, 0]
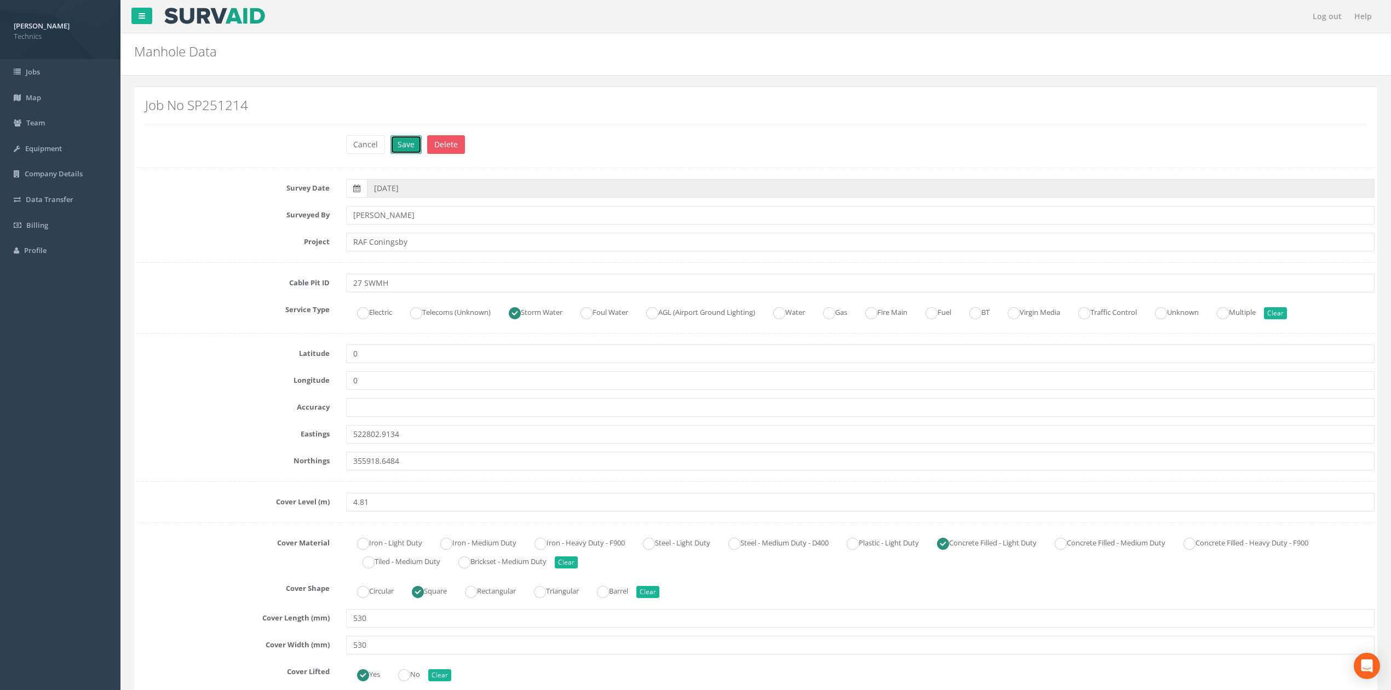
click at [406, 150] on button "Save" at bounding box center [405, 144] width 31 height 19
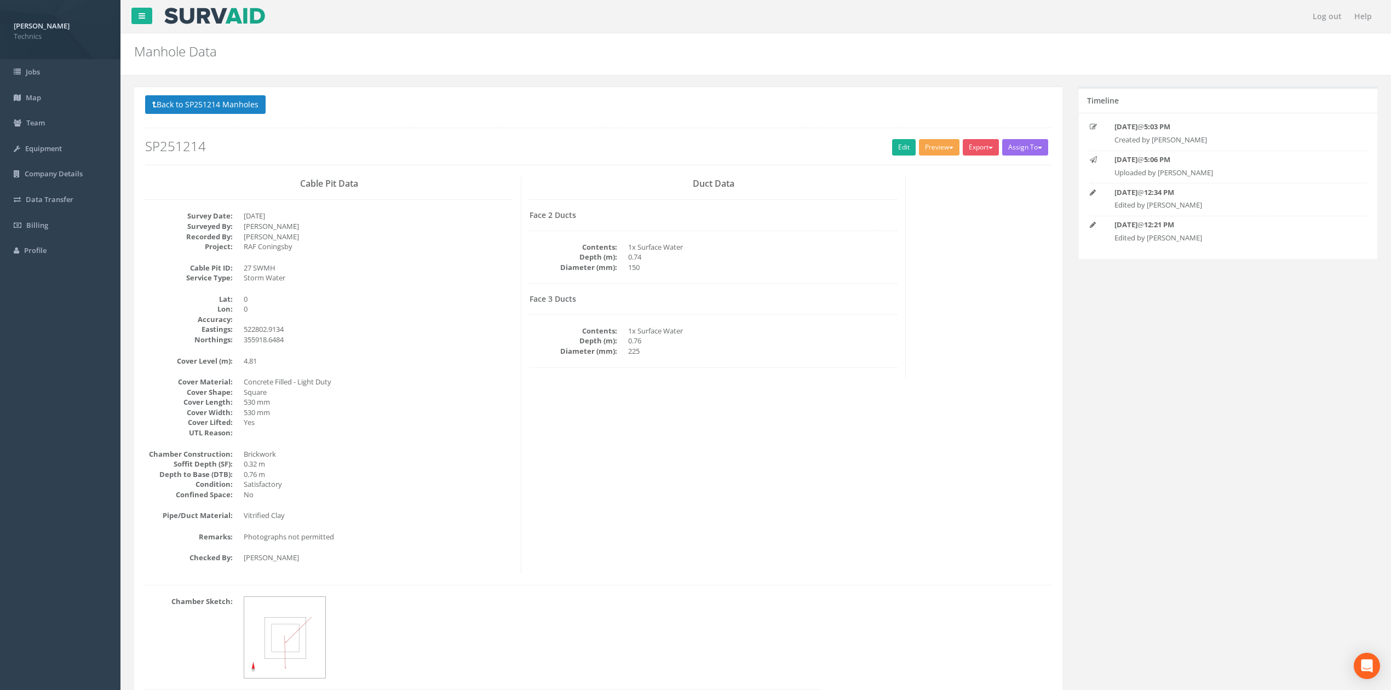
click at [935, 147] on button "Preview" at bounding box center [939, 147] width 41 height 16
click at [899, 167] on link "Technics Brize Norton" at bounding box center [915, 170] width 89 height 17
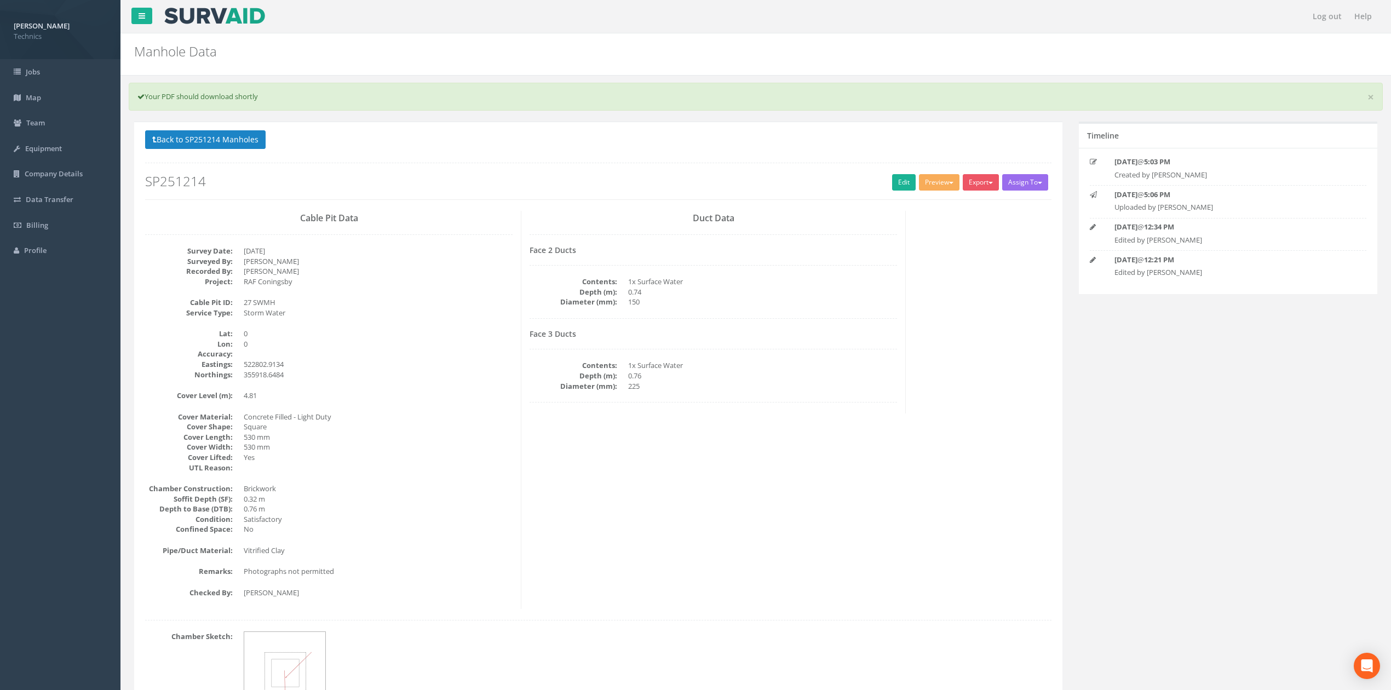
click at [932, 234] on div "Cable Pit Data Survey Date: [DATE] Surveyed By: [PERSON_NAME] Recorded By: [PER…" at bounding box center [598, 410] width 923 height 398
click at [943, 180] on button "Preview" at bounding box center [939, 182] width 41 height 16
click at [897, 202] on link "Technics Brize Norton" at bounding box center [915, 205] width 89 height 17
drag, startPoint x: 548, startPoint y: 139, endPoint x: 419, endPoint y: 143, distance: 128.8
click at [547, 139] on p "Back to SP251214 Manholes Back to Map" at bounding box center [598, 140] width 906 height 21
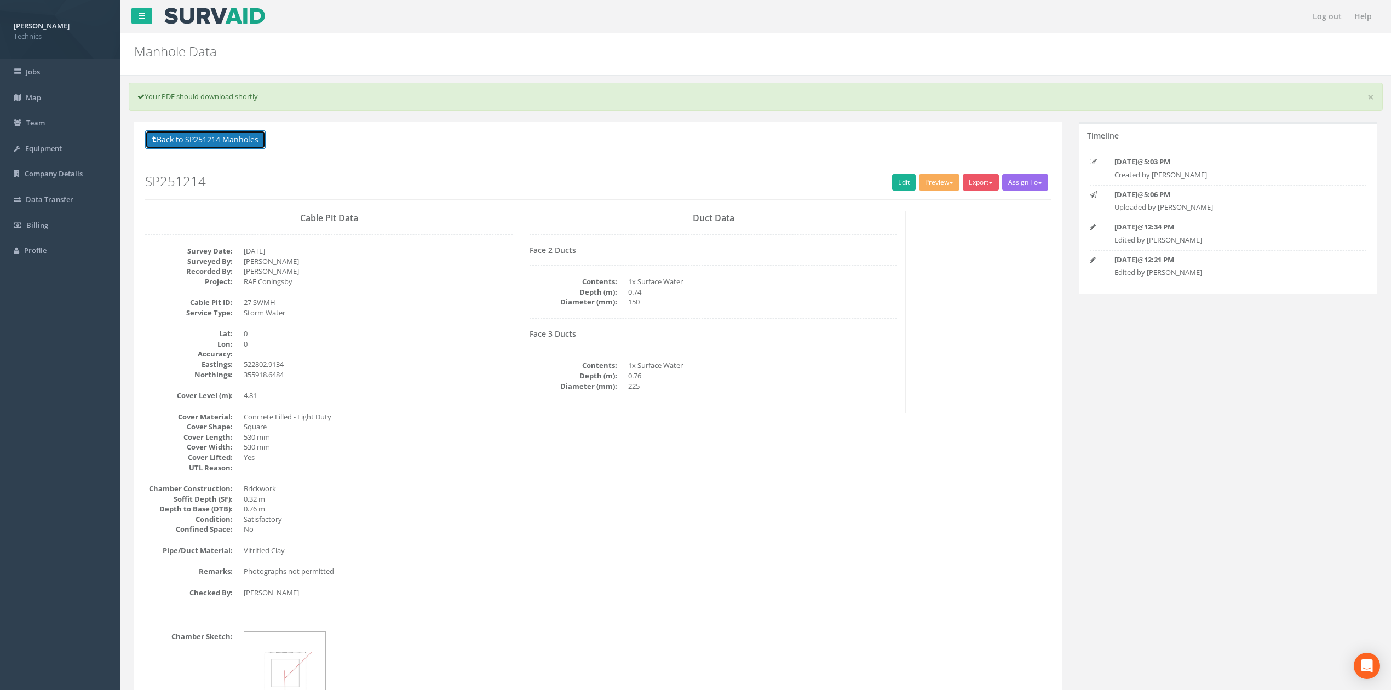
click at [211, 141] on button "Back to SP251214 Manholes" at bounding box center [205, 139] width 120 height 19
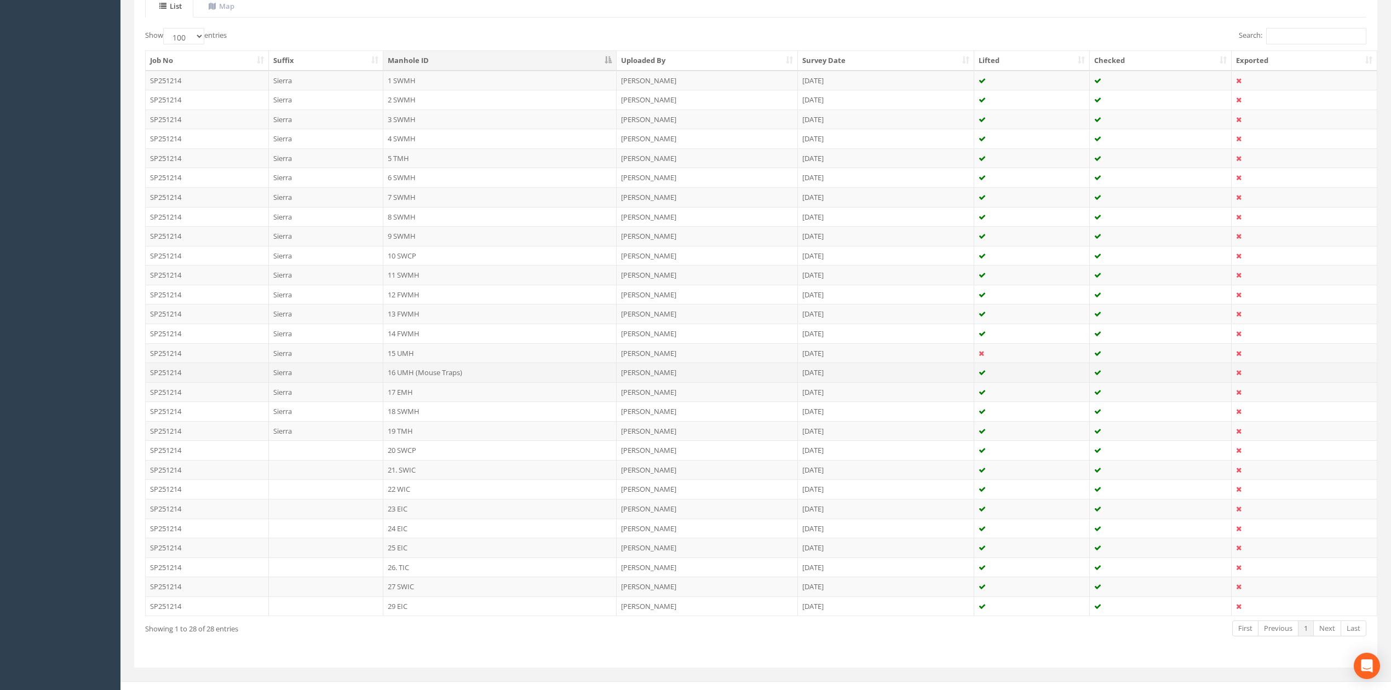
scroll to position [280, 0]
click at [415, 594] on td "29 EIC" at bounding box center [499, 593] width 233 height 20
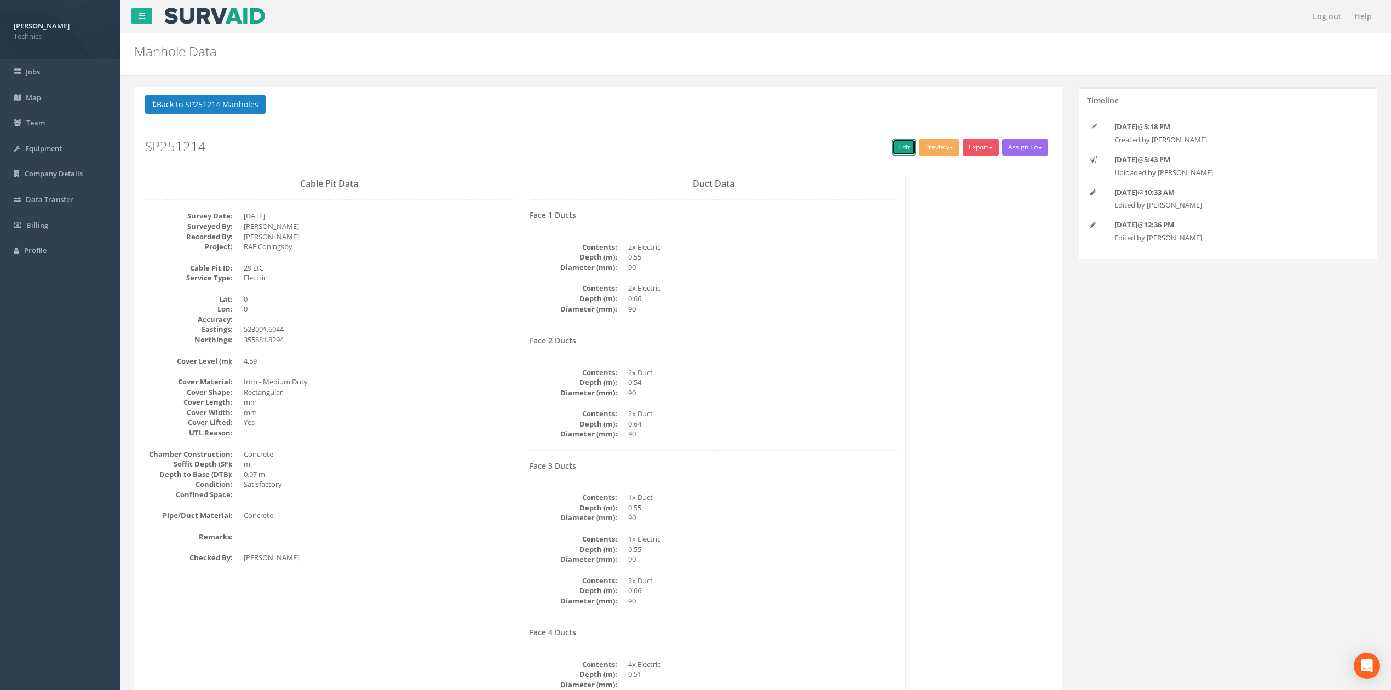
click at [897, 147] on link "Edit" at bounding box center [904, 147] width 24 height 16
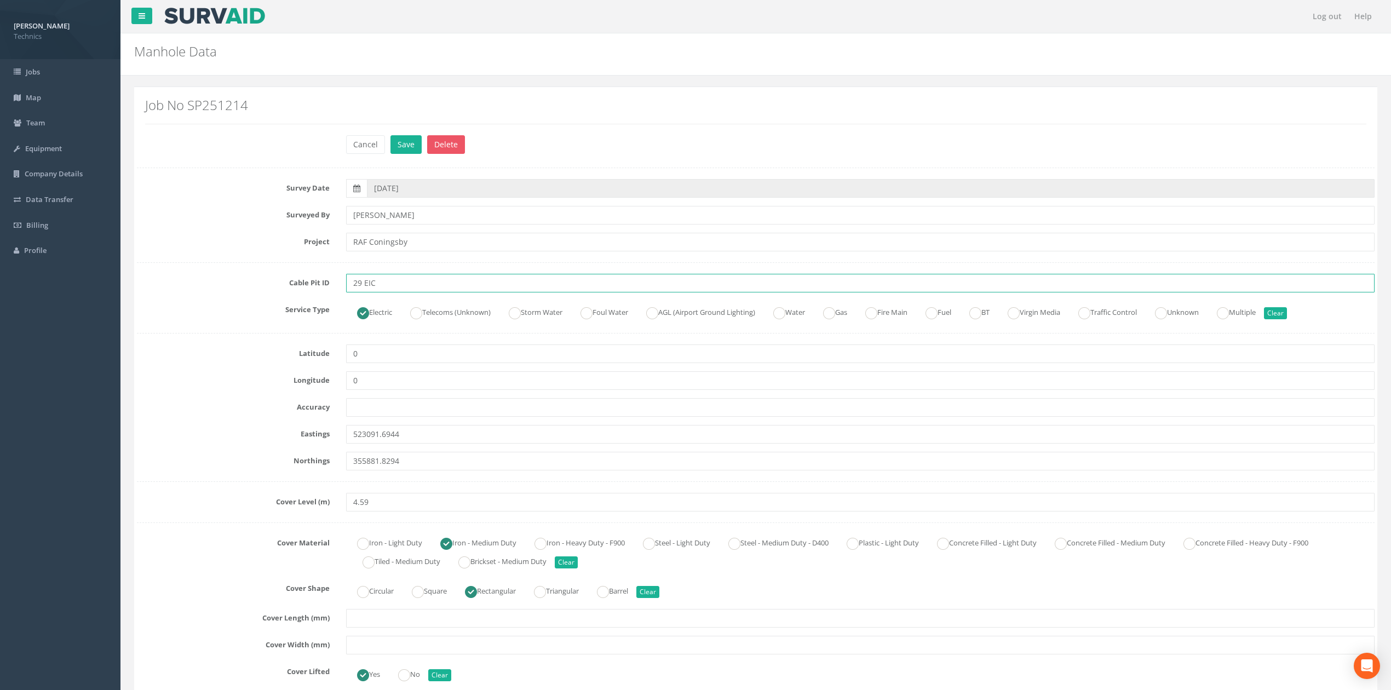
click at [397, 277] on input "29 EIC" at bounding box center [860, 283] width 1028 height 19
type input "29 EMH"
click at [258, 444] on div "Eastings 523091.6944" at bounding box center [756, 434] width 1254 height 19
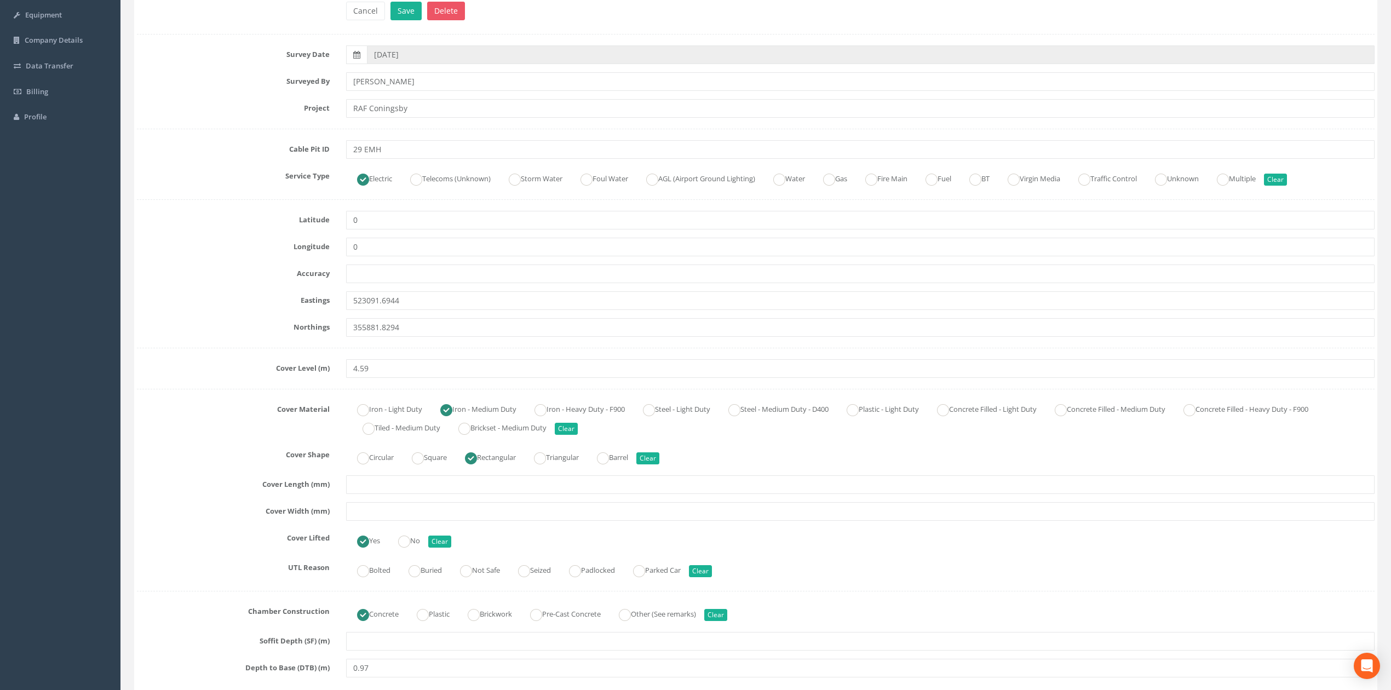
scroll to position [146, 0]
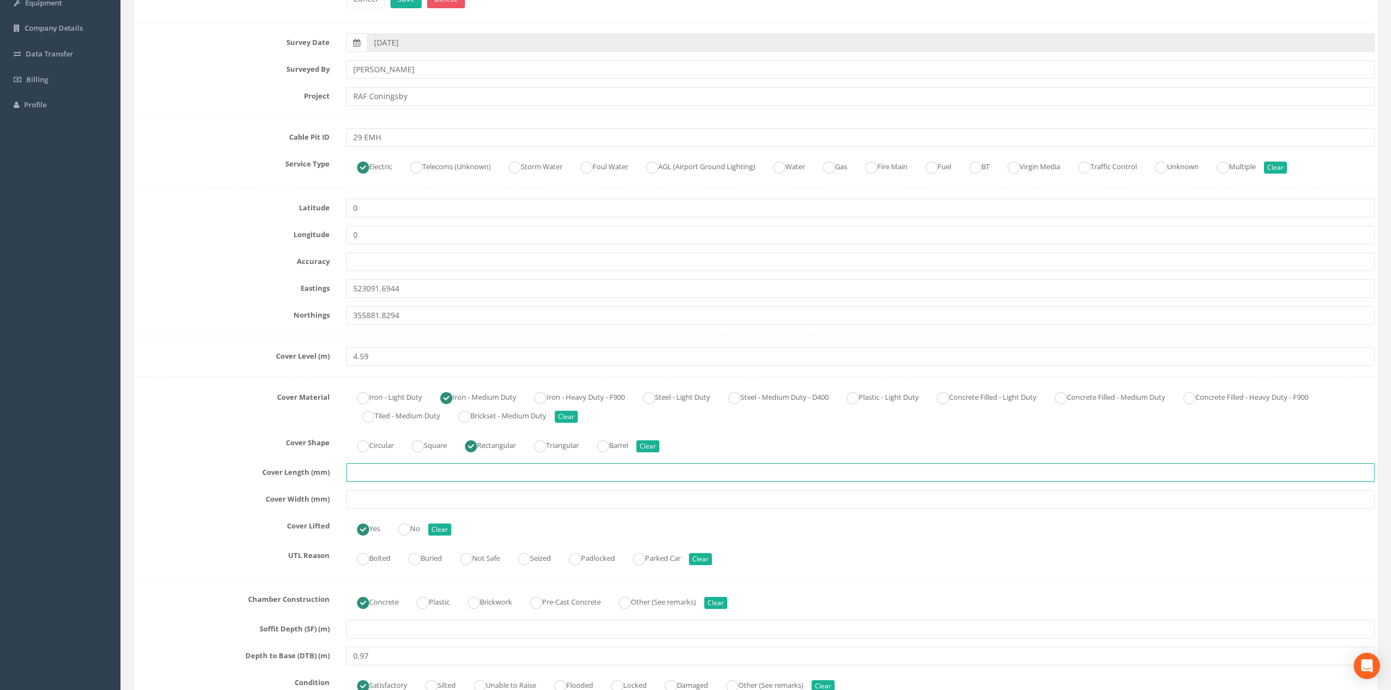
click at [395, 472] on input "text" at bounding box center [860, 472] width 1028 height 19
type input "1200"
drag, startPoint x: 384, startPoint y: 493, endPoint x: 382, endPoint y: 475, distance: 18.2
click at [383, 493] on input "text" at bounding box center [860, 499] width 1028 height 19
type input "700"
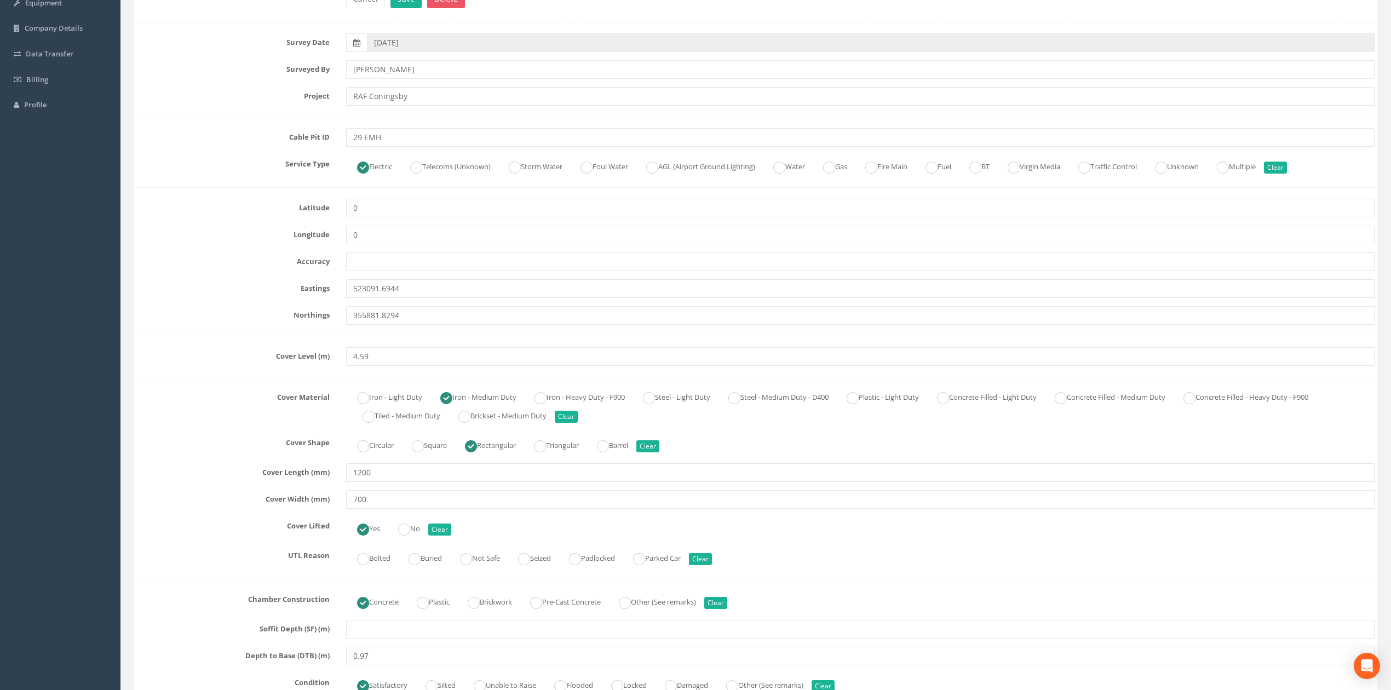
click at [184, 423] on div "Cover Material Iron - Light Duty Iron - Medium Duty Iron - Heavy Duty - F900 St…" at bounding box center [756, 406] width 1254 height 37
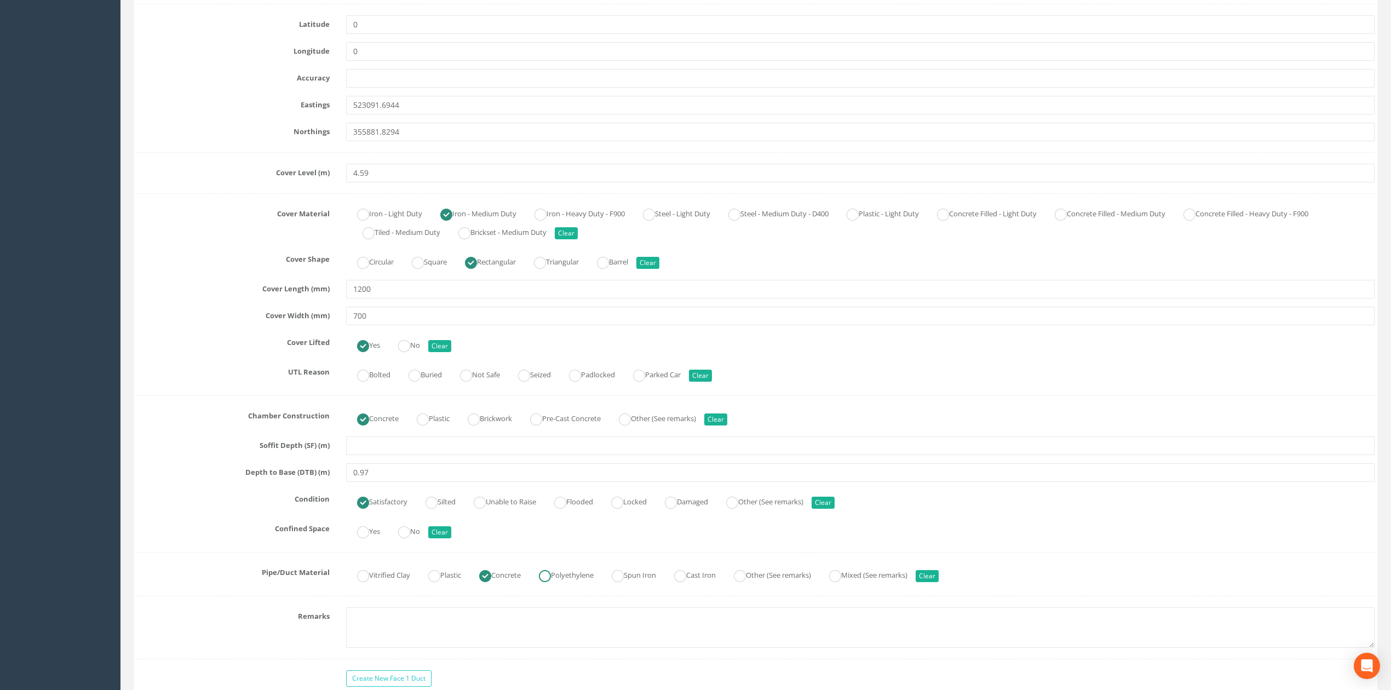
scroll to position [365, 0]
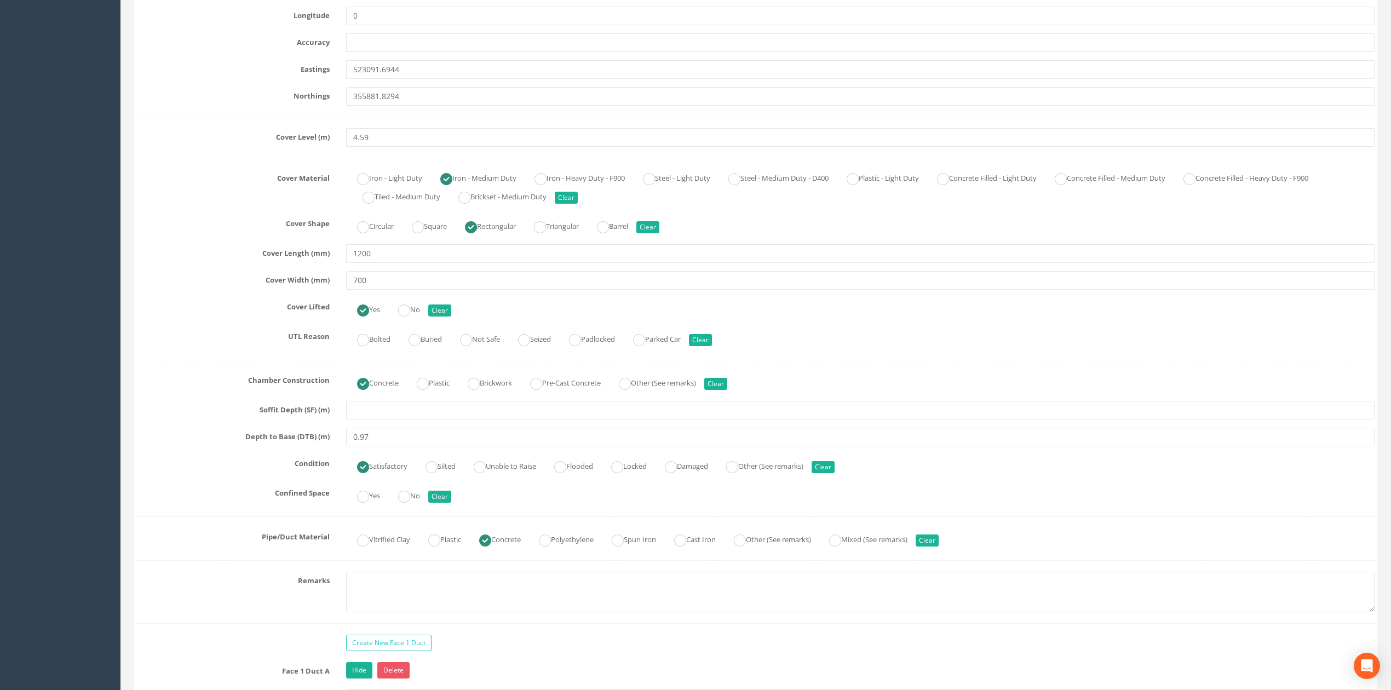
click at [469, 591] on textarea at bounding box center [860, 592] width 1028 height 41
type textarea "Photographs not permitted"
drag, startPoint x: 198, startPoint y: 476, endPoint x: 206, endPoint y: 479, distance: 8.1
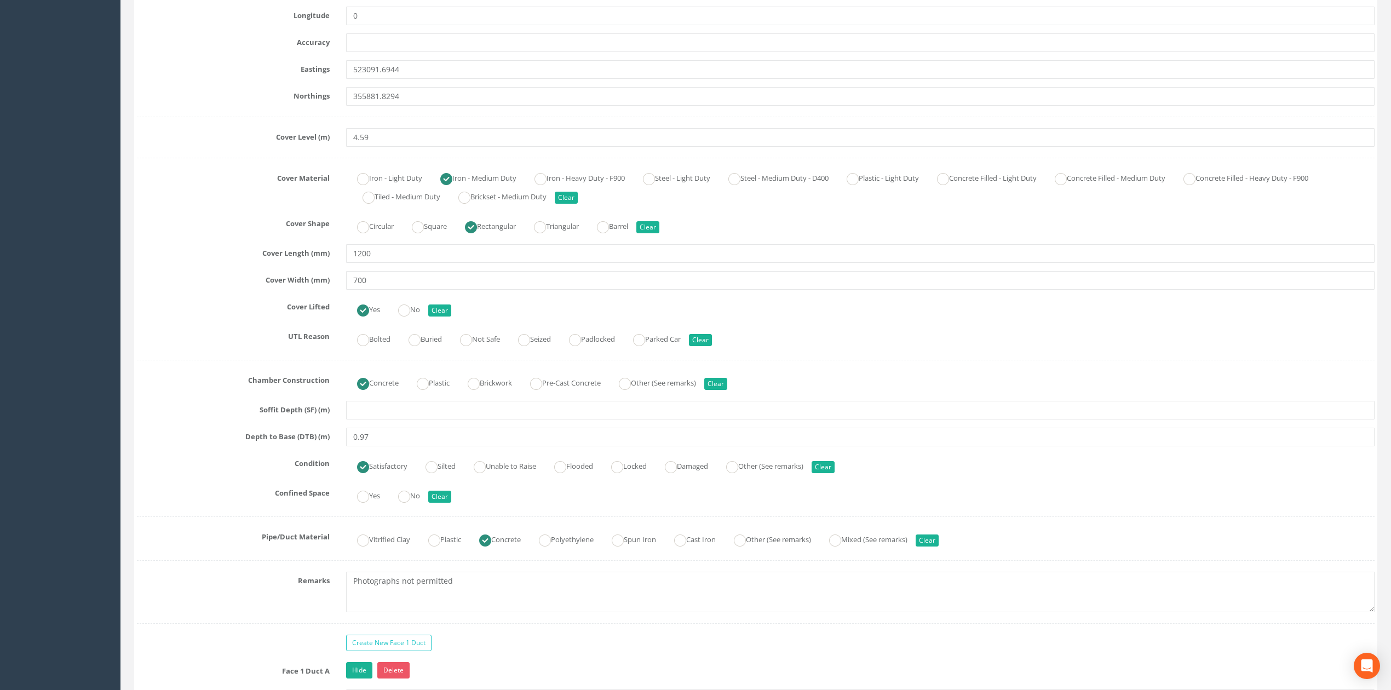
click at [198, 476] on div "Condition Satisfactory Silted Unable to Raise Flooded Locked Damaged Other (See…" at bounding box center [756, 465] width 1254 height 21
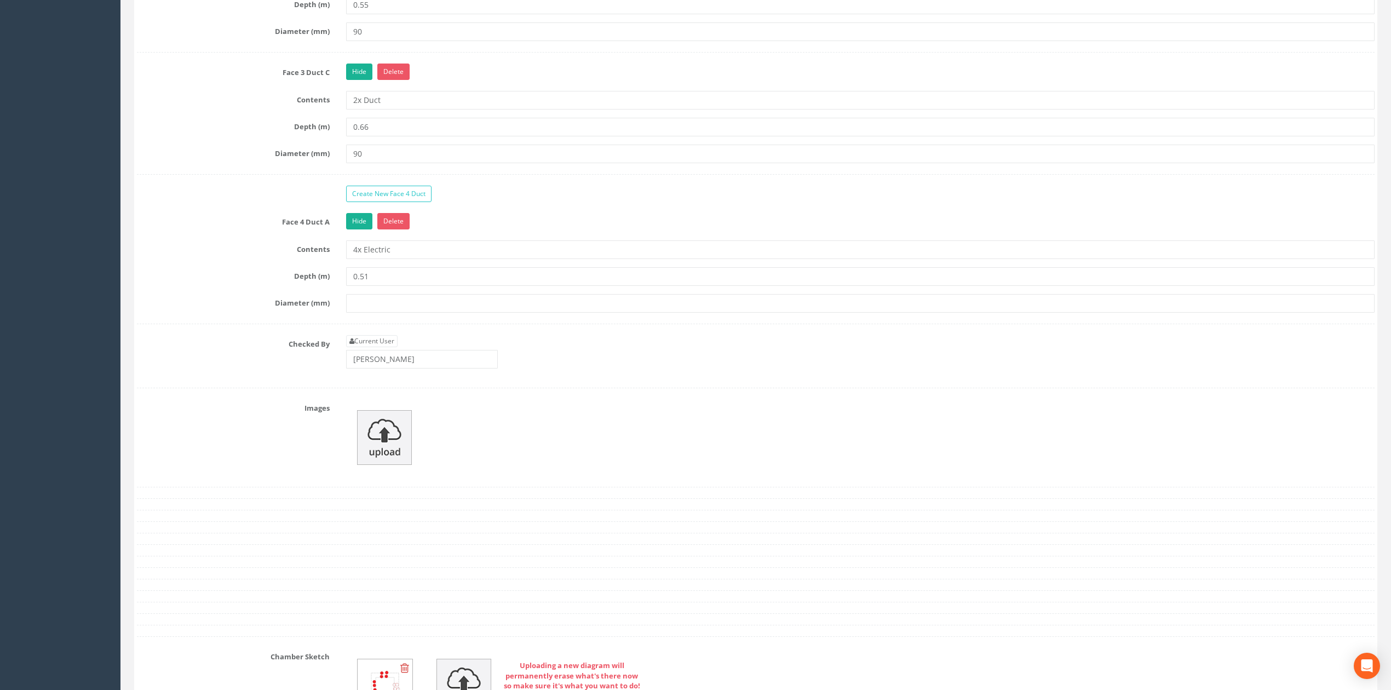
scroll to position [1752, 0]
click at [371, 346] on link "Current User" at bounding box center [371, 340] width 51 height 12
type input "[PERSON_NAME]"
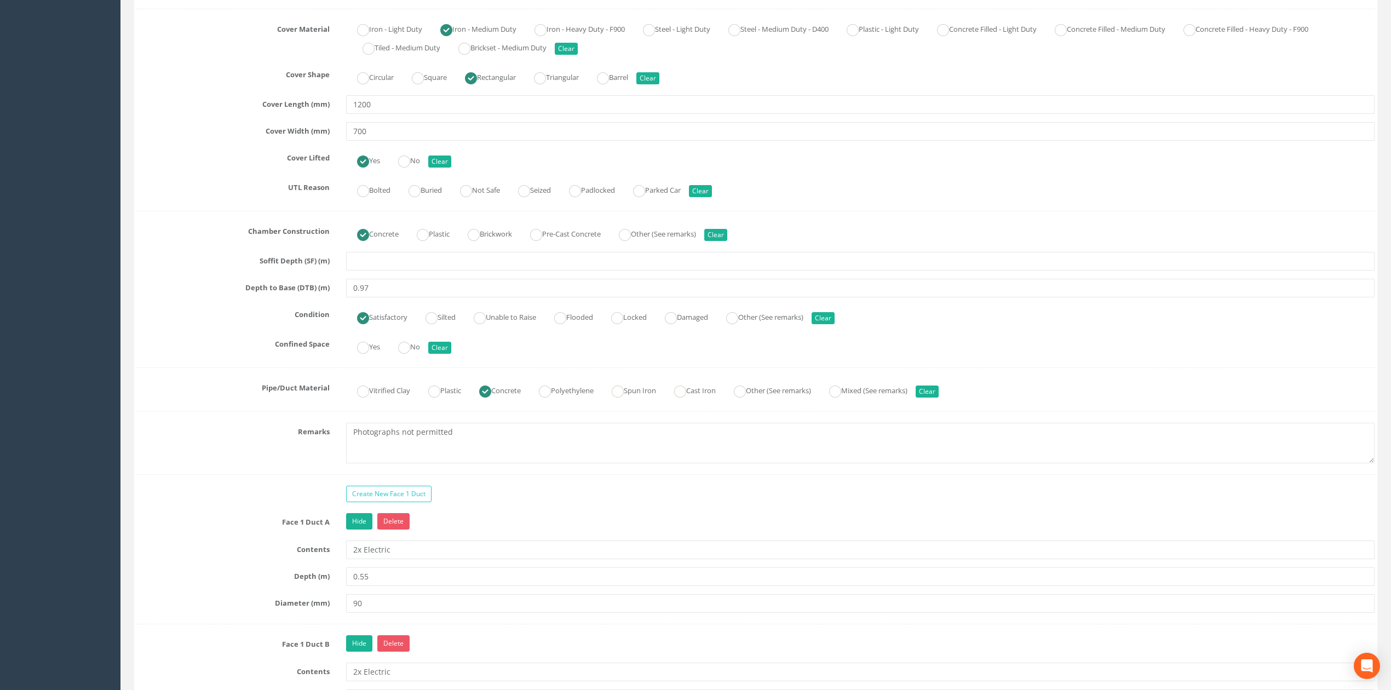
scroll to position [327, 0]
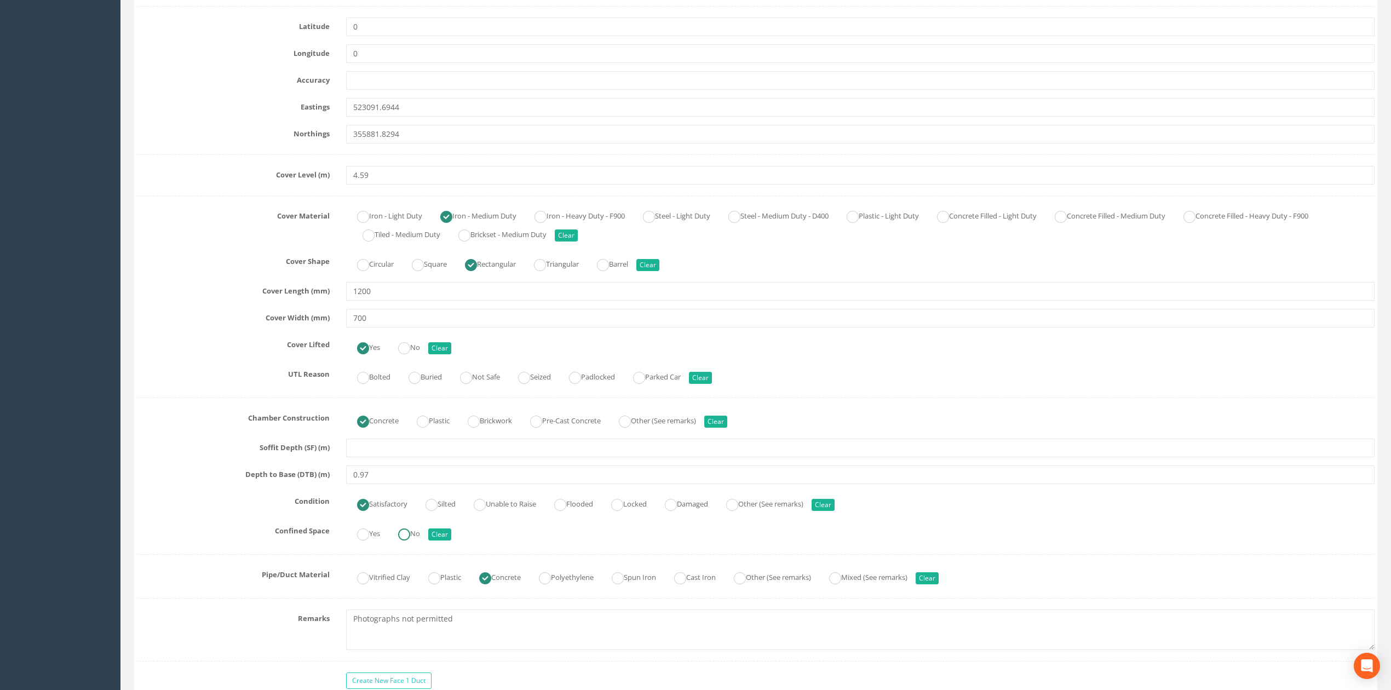
click at [406, 541] on ins at bounding box center [404, 534] width 12 height 12
radio input "true"
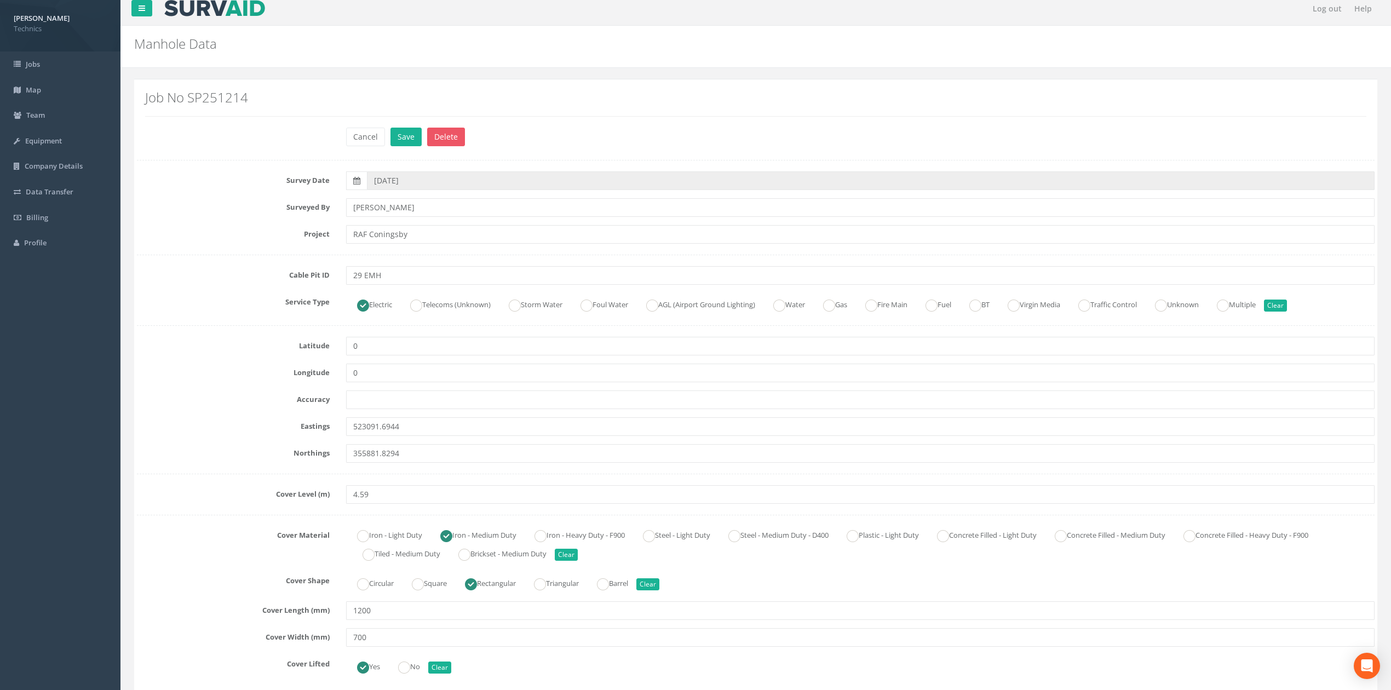
scroll to position [0, 0]
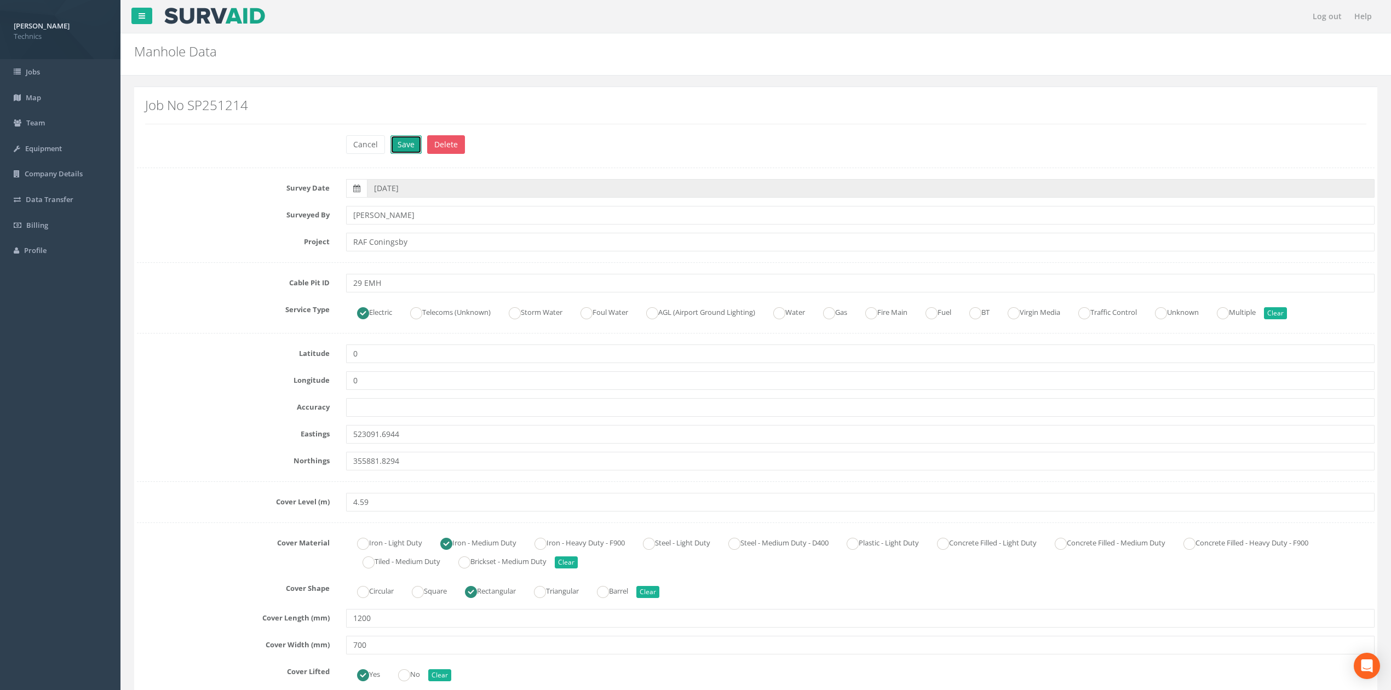
click at [404, 145] on button "Save" at bounding box center [405, 144] width 31 height 19
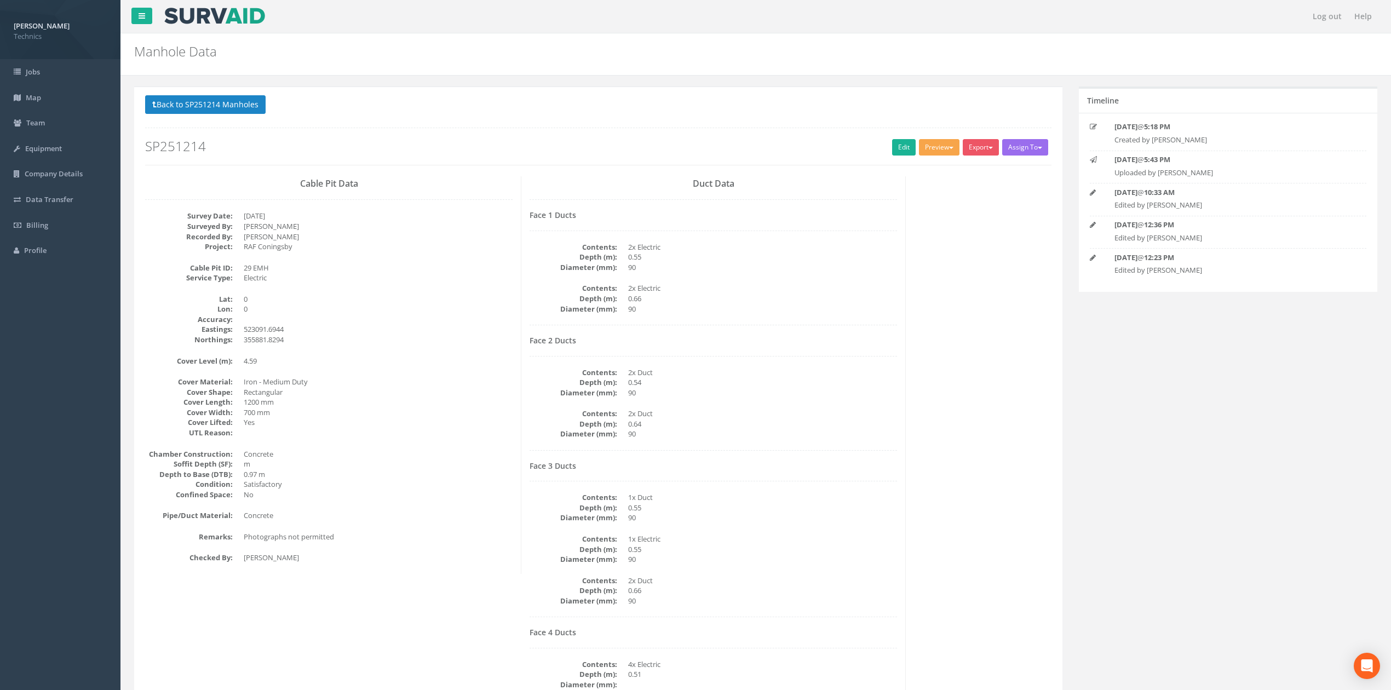
click at [940, 152] on button "Preview" at bounding box center [939, 147] width 41 height 16
click at [918, 172] on link "Technics Brize Norton" at bounding box center [915, 170] width 89 height 17
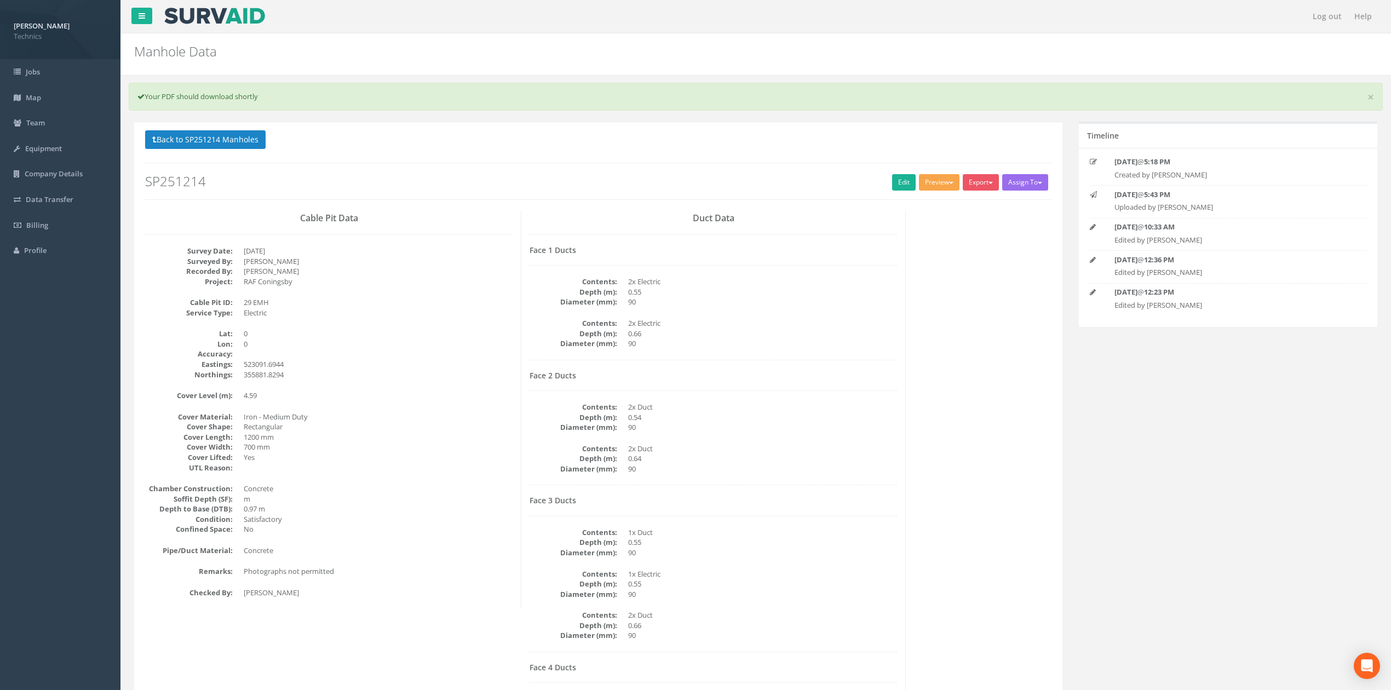
click at [932, 187] on button "Preview" at bounding box center [939, 182] width 41 height 16
click at [923, 204] on link "Technics Brize Norton" at bounding box center [915, 205] width 89 height 17
click at [829, 253] on h4 "Face 1 Ducts" at bounding box center [713, 250] width 367 height 8
click at [237, 134] on button "Back to SP251214 Manholes" at bounding box center [205, 139] width 120 height 19
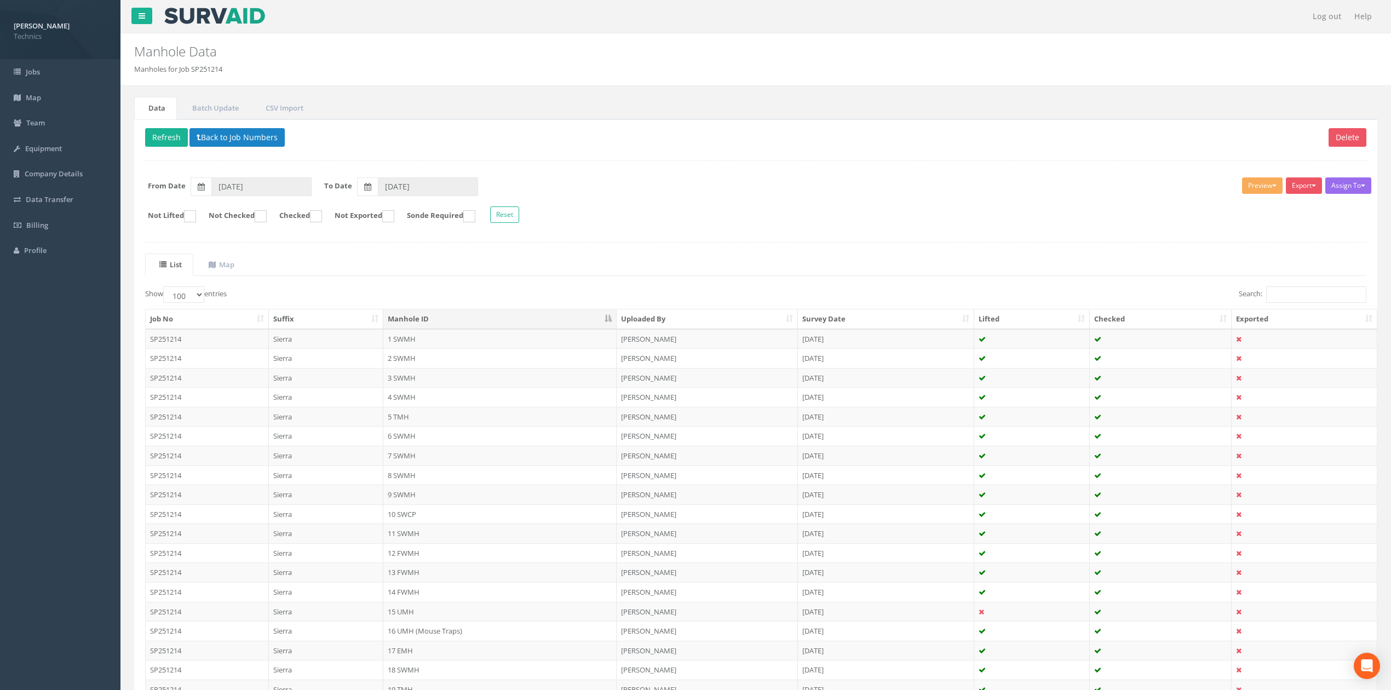
click at [821, 252] on div "Delete Refresh Back to Job Numbers Assign To No Companies Added Export Technics…" at bounding box center [755, 522] width 1243 height 807
click at [233, 138] on button "Back to Job Numbers" at bounding box center [236, 137] width 95 height 19
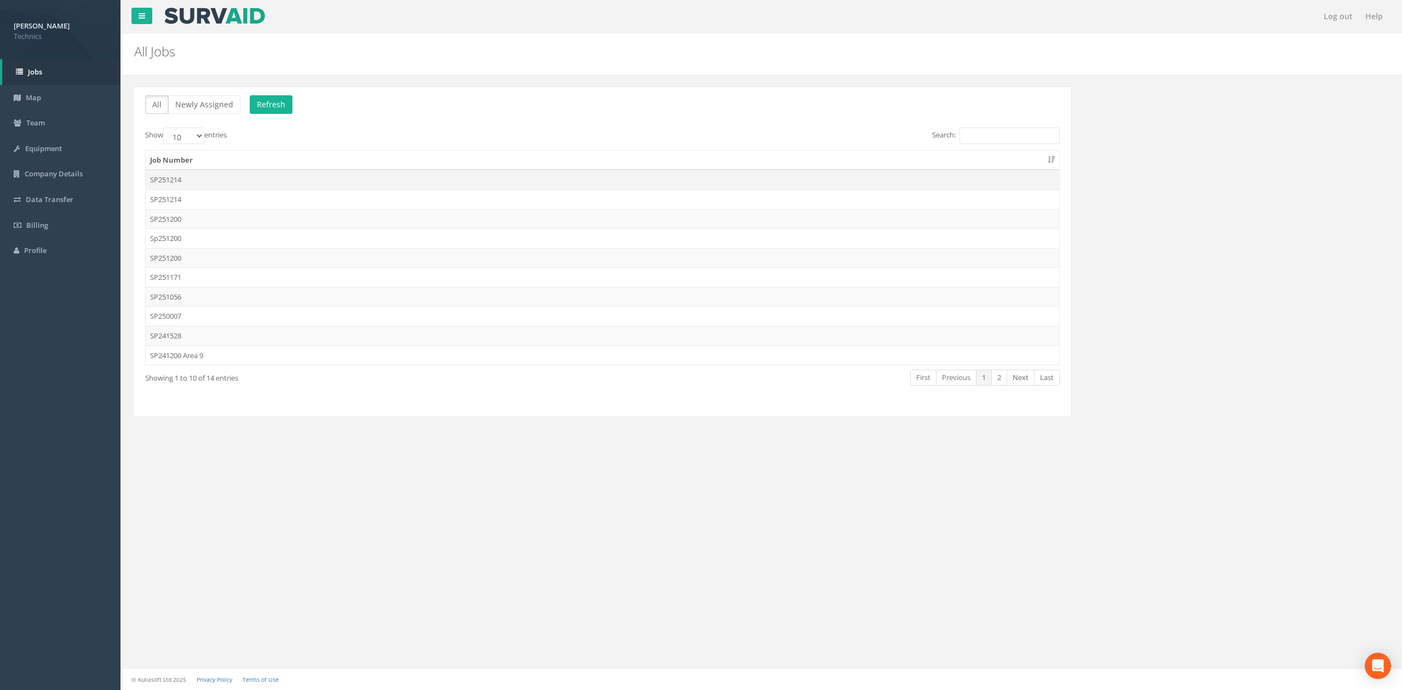
click at [212, 179] on td "SP251214" at bounding box center [602, 180] width 913 height 20
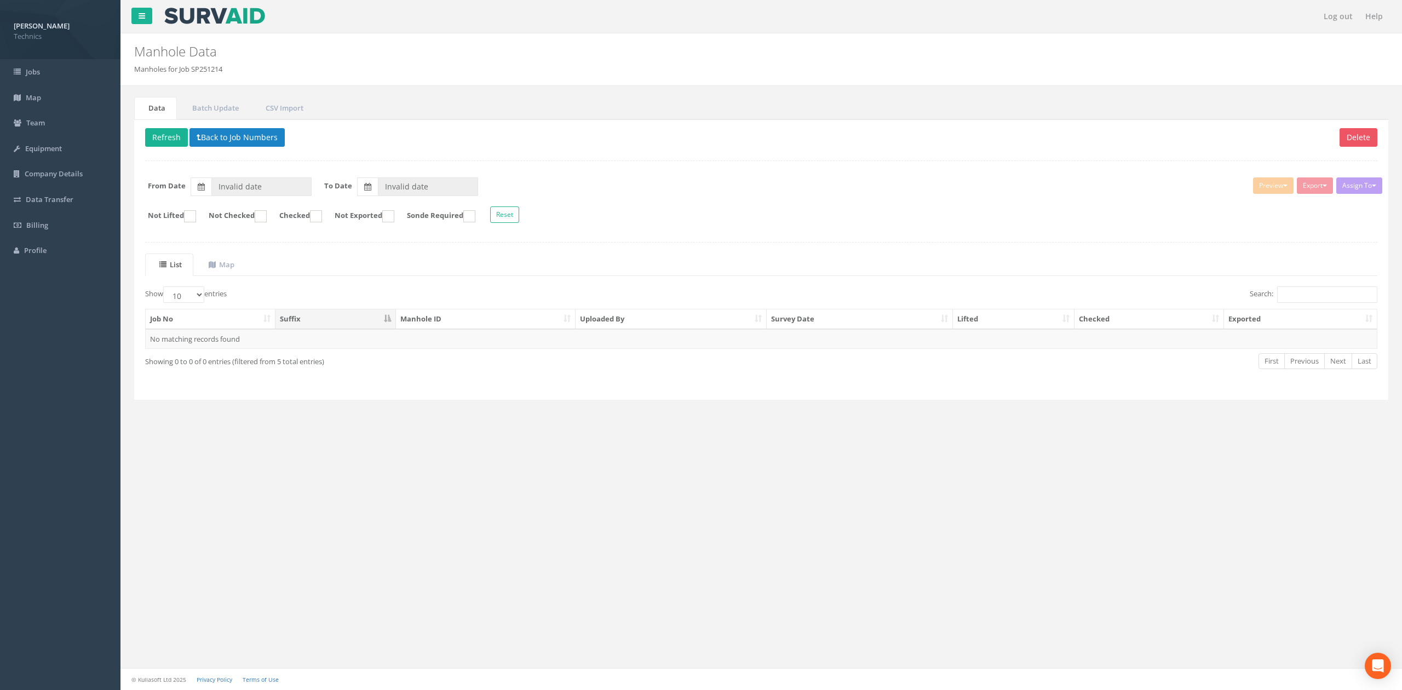
type input "[DATE]"
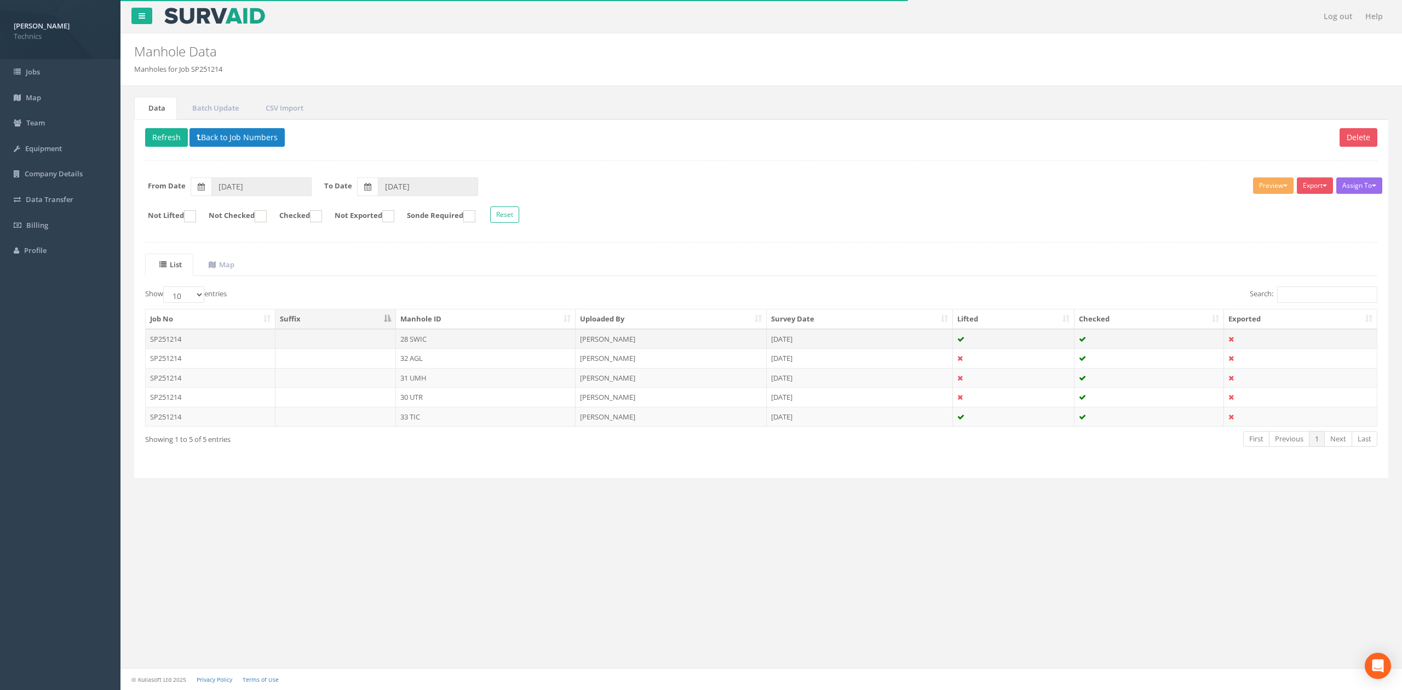
click at [421, 336] on td "28 SWIC" at bounding box center [486, 339] width 180 height 20
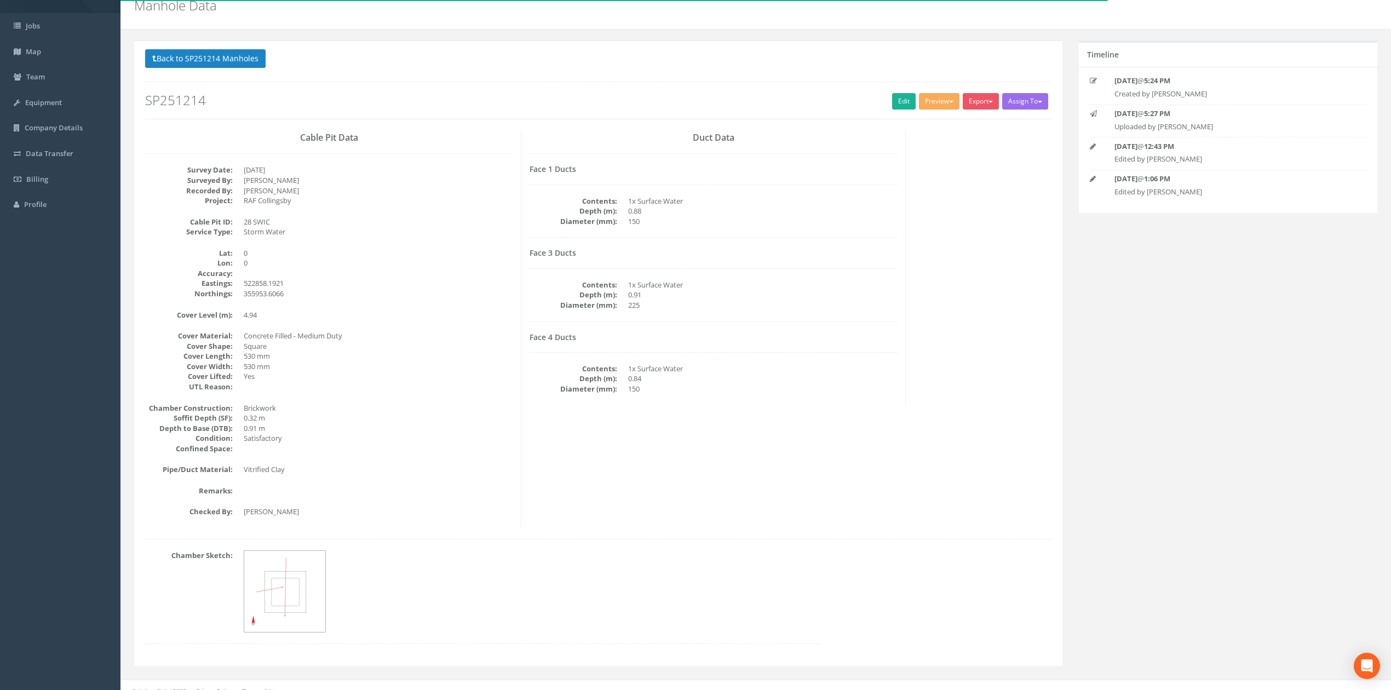
scroll to position [59, 0]
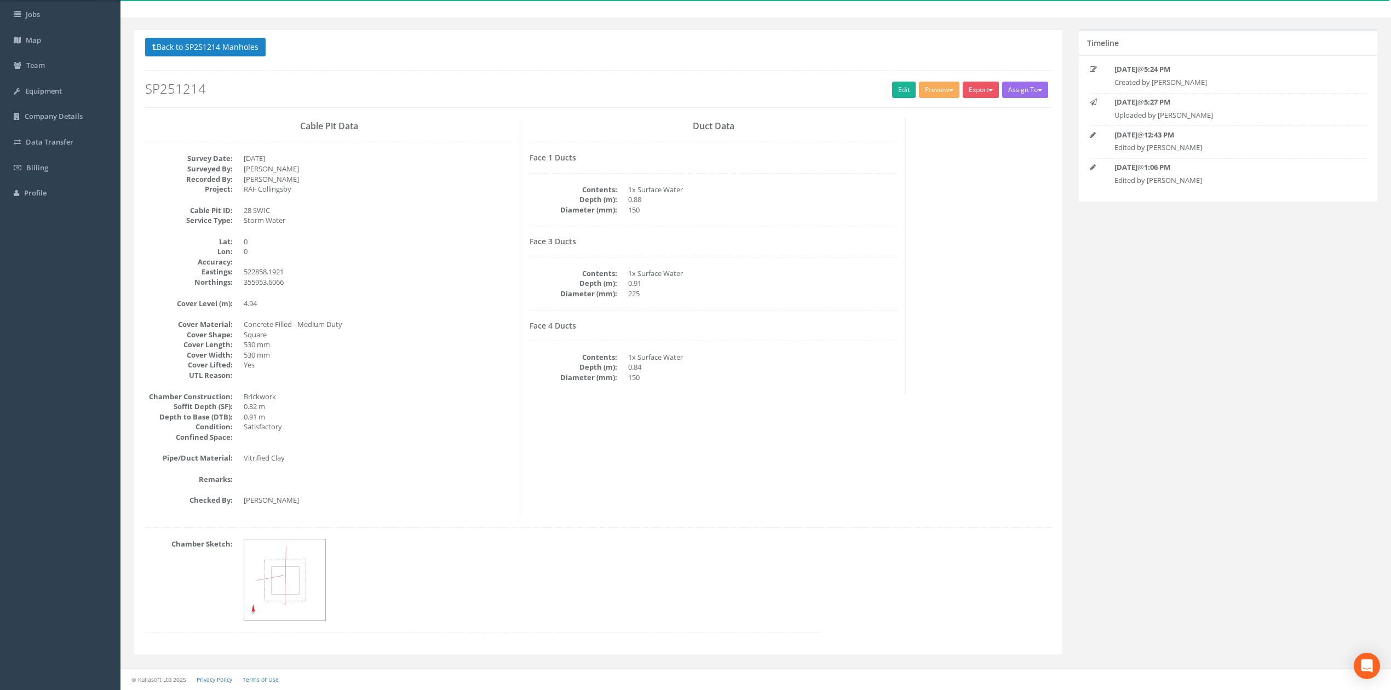
drag, startPoint x: 529, startPoint y: 443, endPoint x: 563, endPoint y: 412, distance: 45.8
click at [530, 443] on div "Cable Pit Data Survey Date: [DATE] Surveyed By: [PERSON_NAME] Recorded By: [PER…" at bounding box center [598, 318] width 923 height 398
click at [901, 90] on link "Edit" at bounding box center [904, 90] width 24 height 16
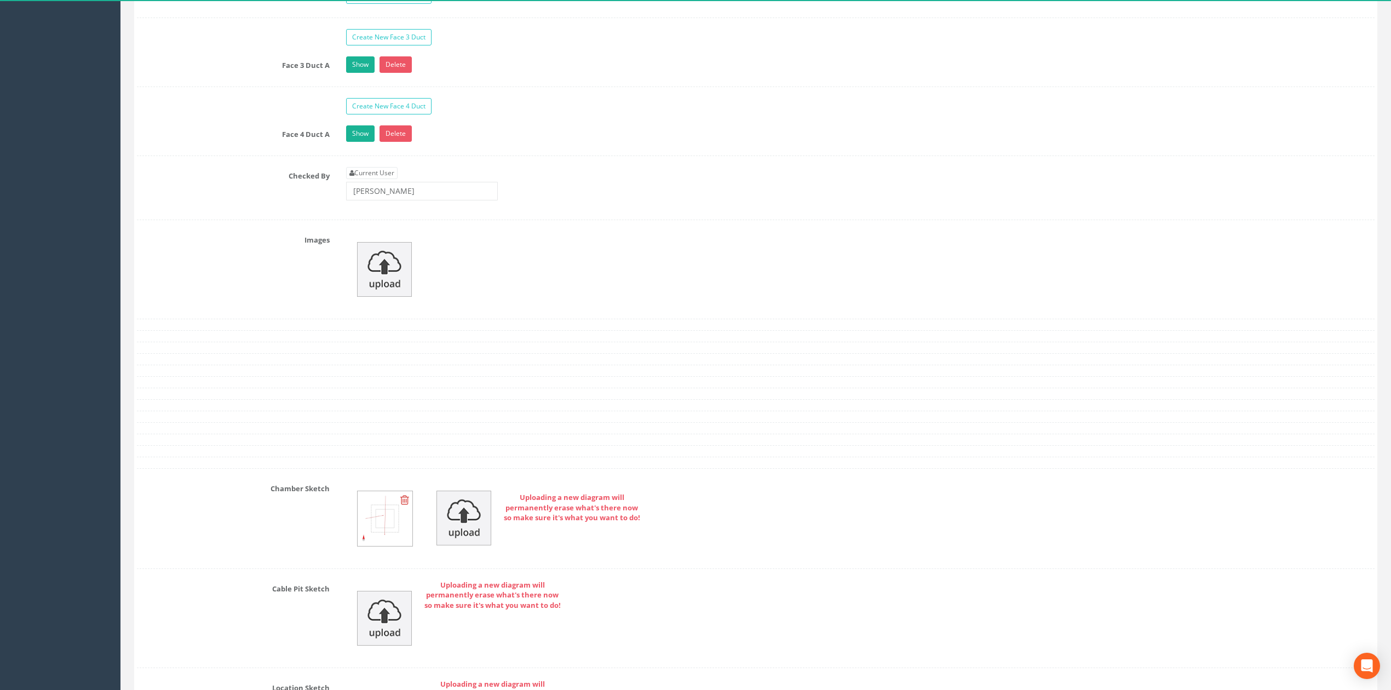
scroll to position [1008, 0]
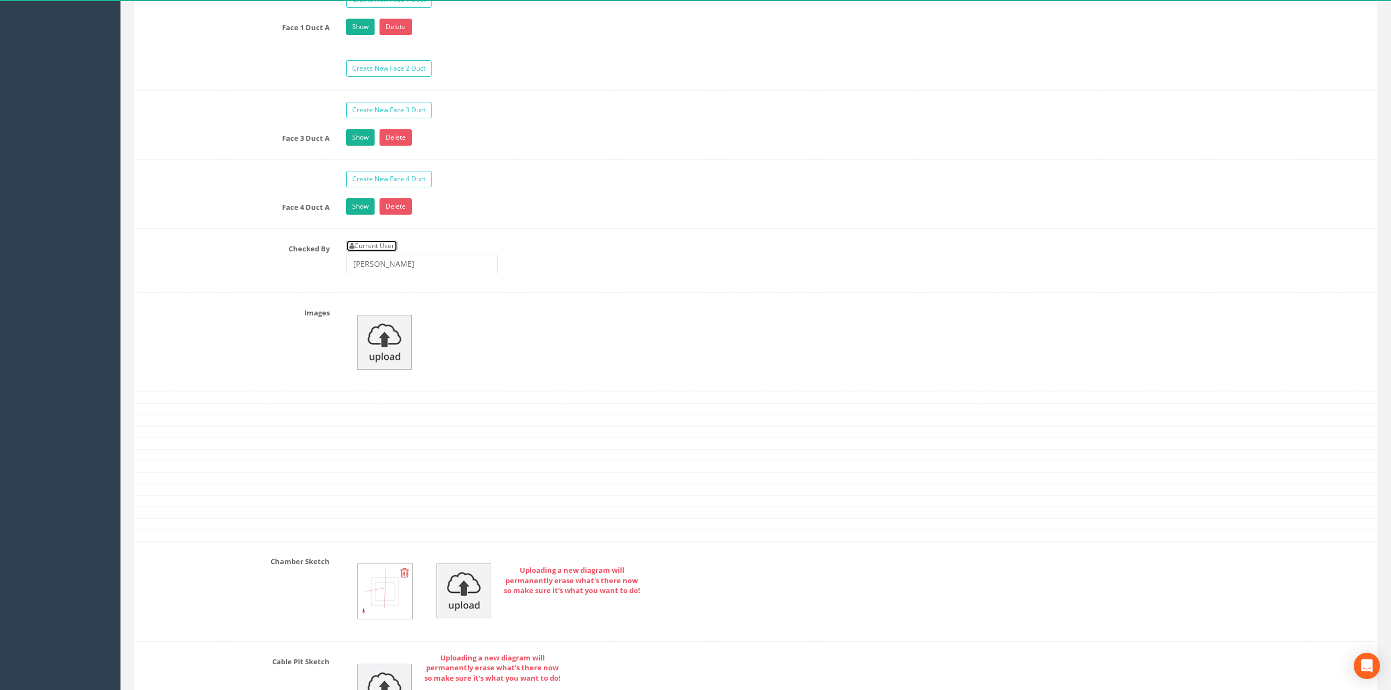
click at [372, 252] on link "Current User" at bounding box center [371, 246] width 51 height 12
type input "[PERSON_NAME]"
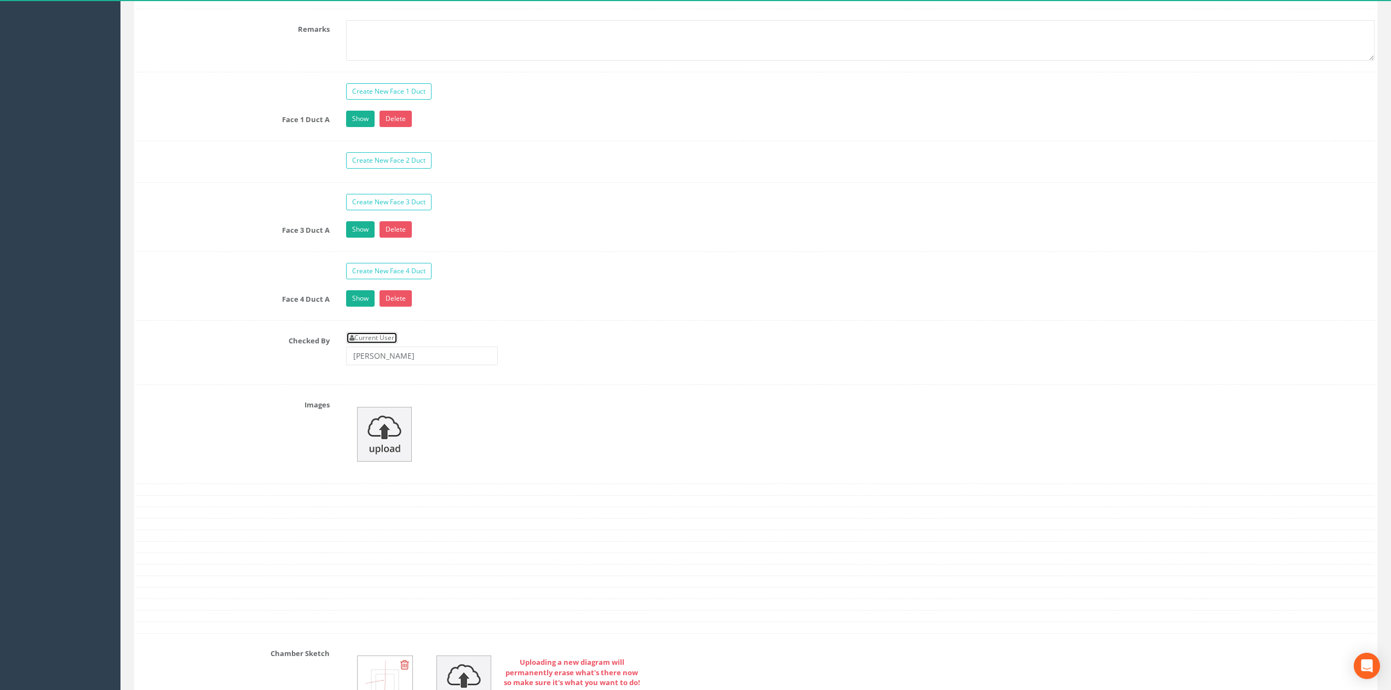
scroll to position [789, 0]
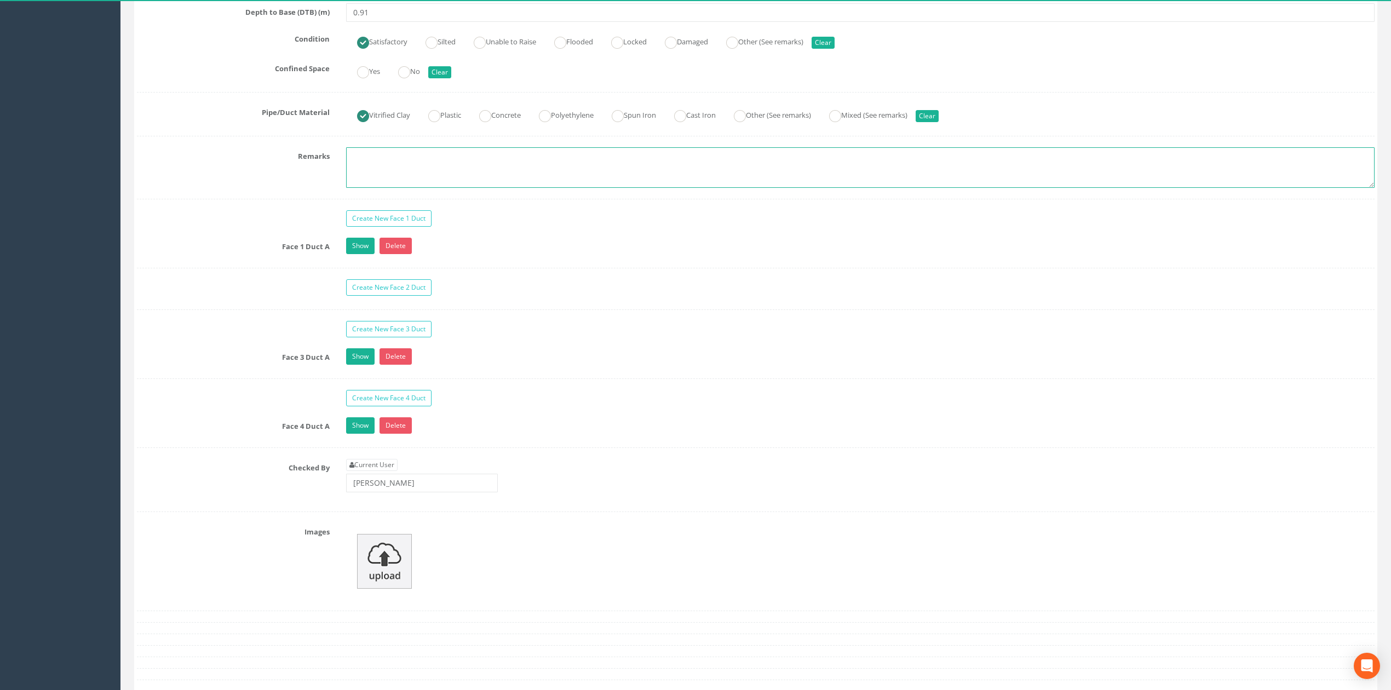
click at [415, 184] on textarea at bounding box center [860, 167] width 1028 height 41
type textarea "p"
type textarea "Photographs not permitted"
click at [548, 255] on div "Show Delete" at bounding box center [860, 247] width 1045 height 19
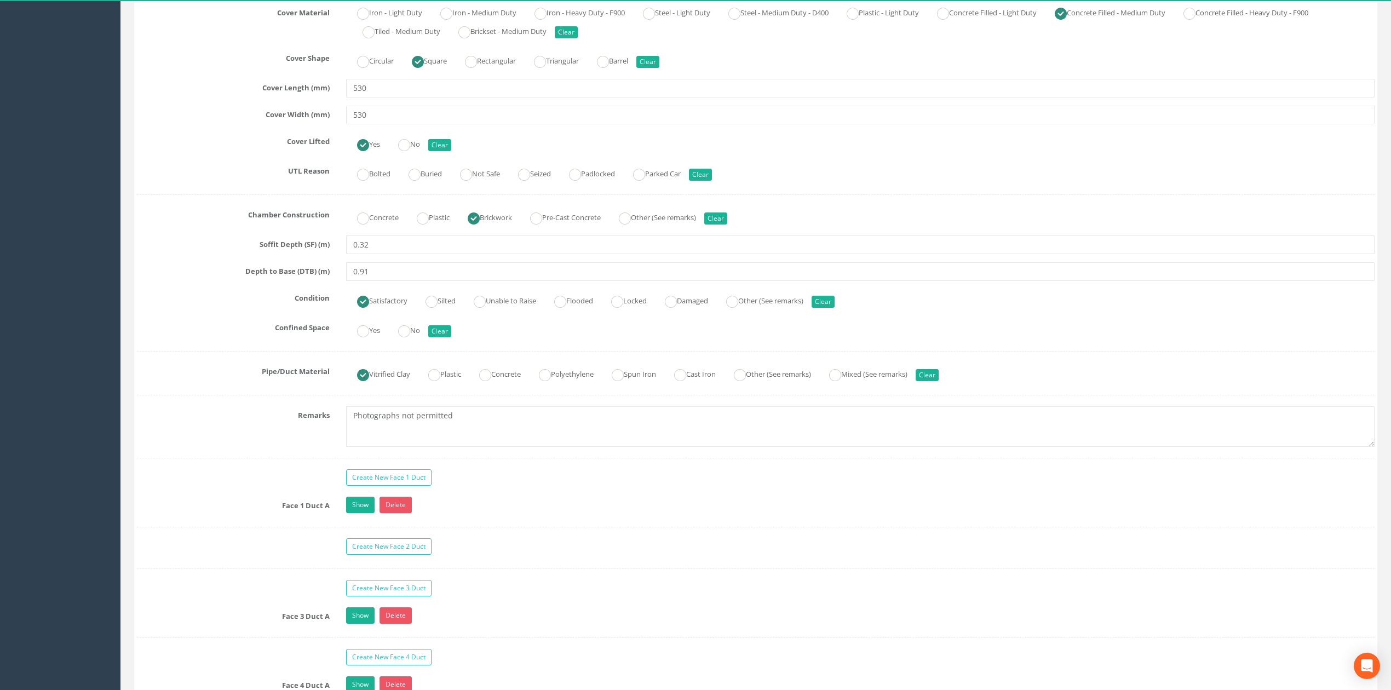
scroll to position [509, 0]
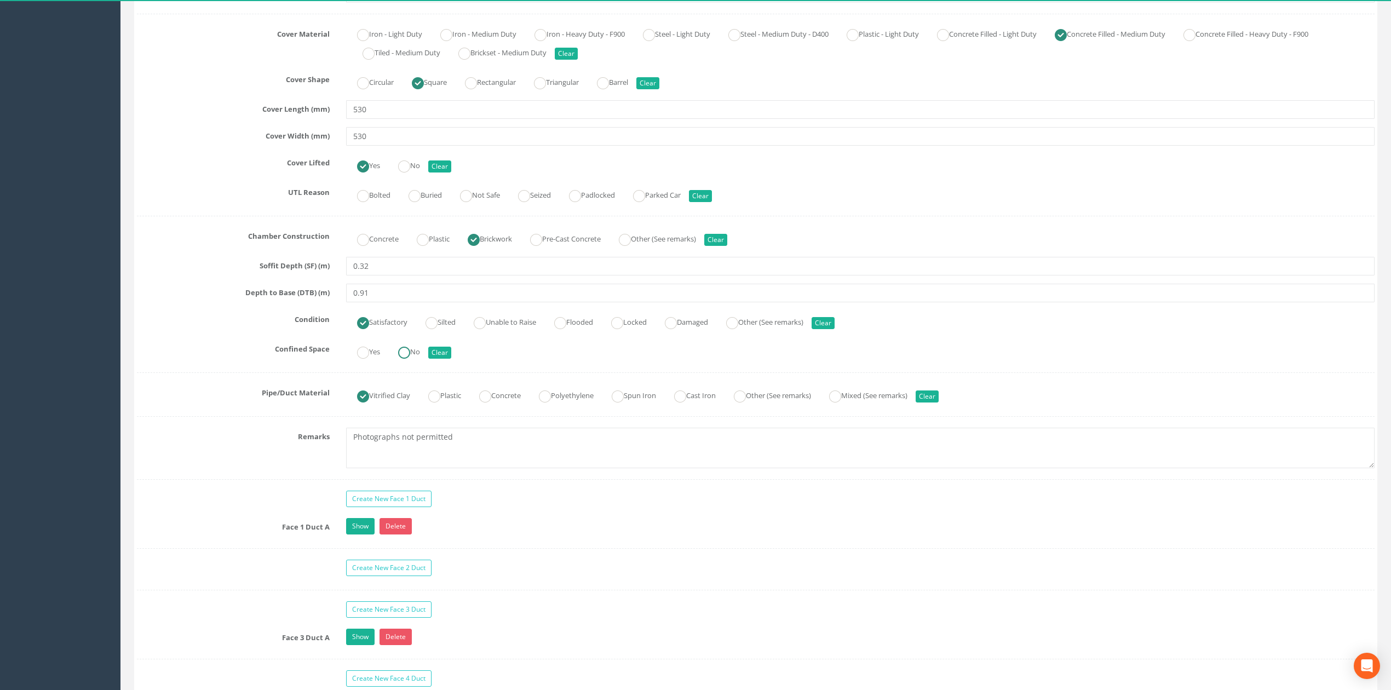
click at [417, 358] on label "No" at bounding box center [403, 351] width 33 height 16
radio input "true"
click at [516, 349] on div "Yes No Clear" at bounding box center [860, 350] width 1045 height 21
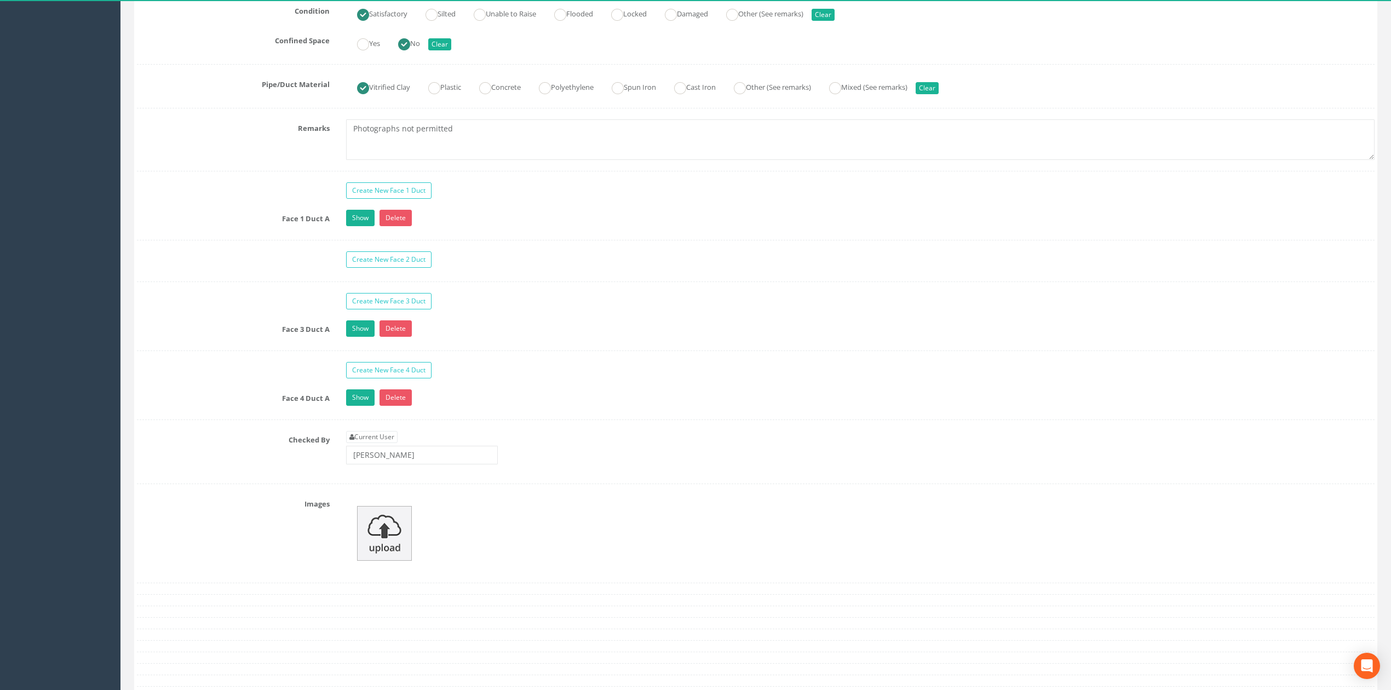
scroll to position [801, 0]
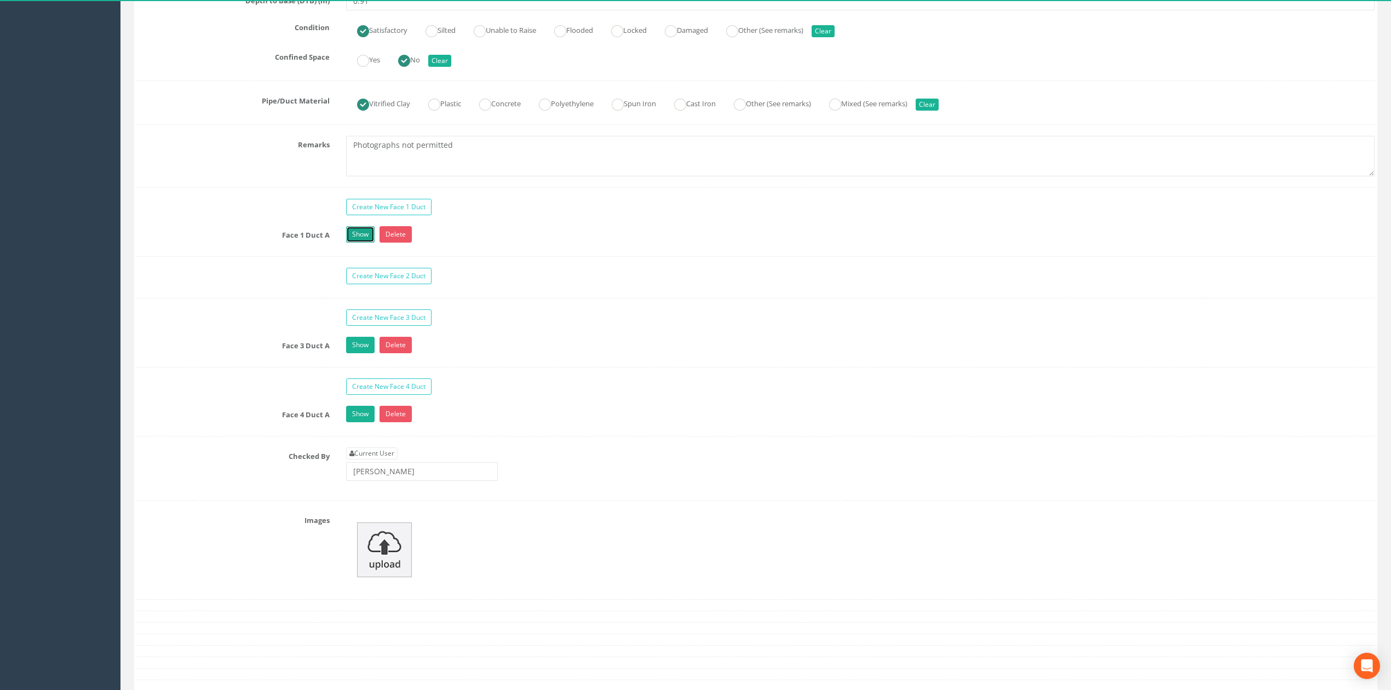
click at [359, 243] on link "Show" at bounding box center [360, 234] width 28 height 16
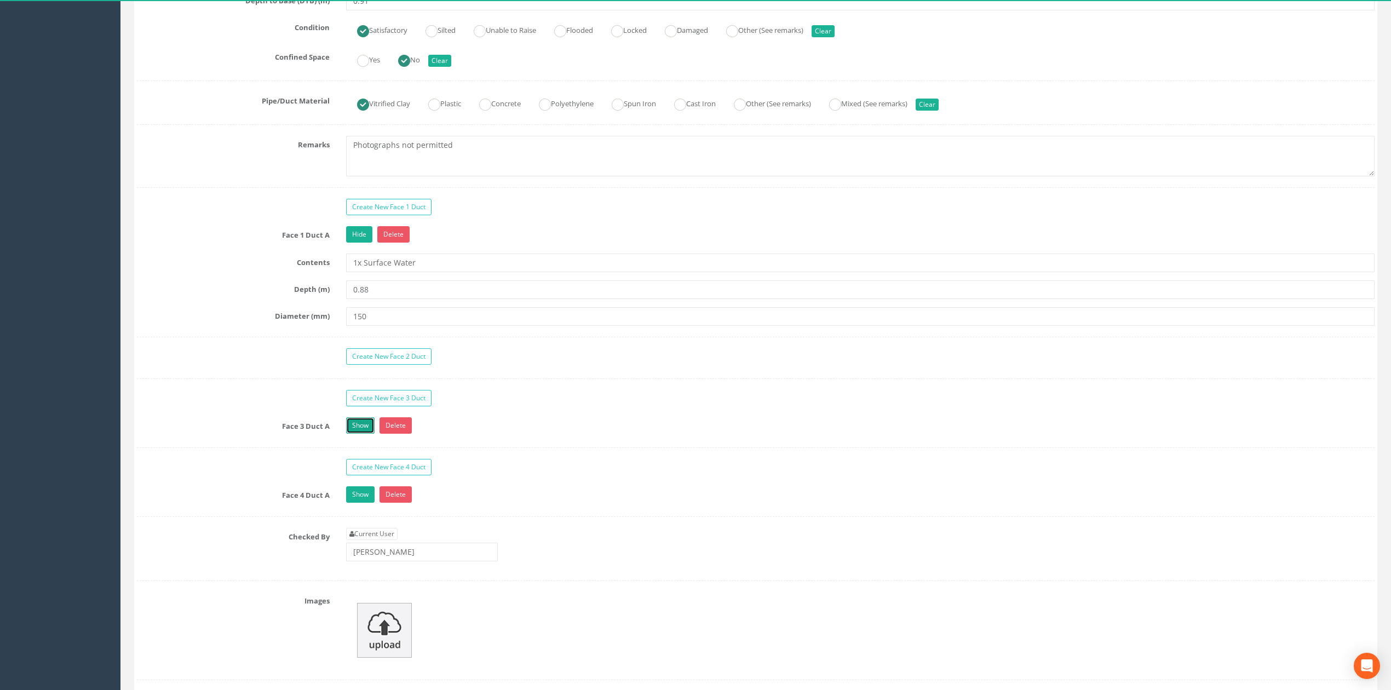
click at [361, 428] on link "Show" at bounding box center [360, 425] width 28 height 16
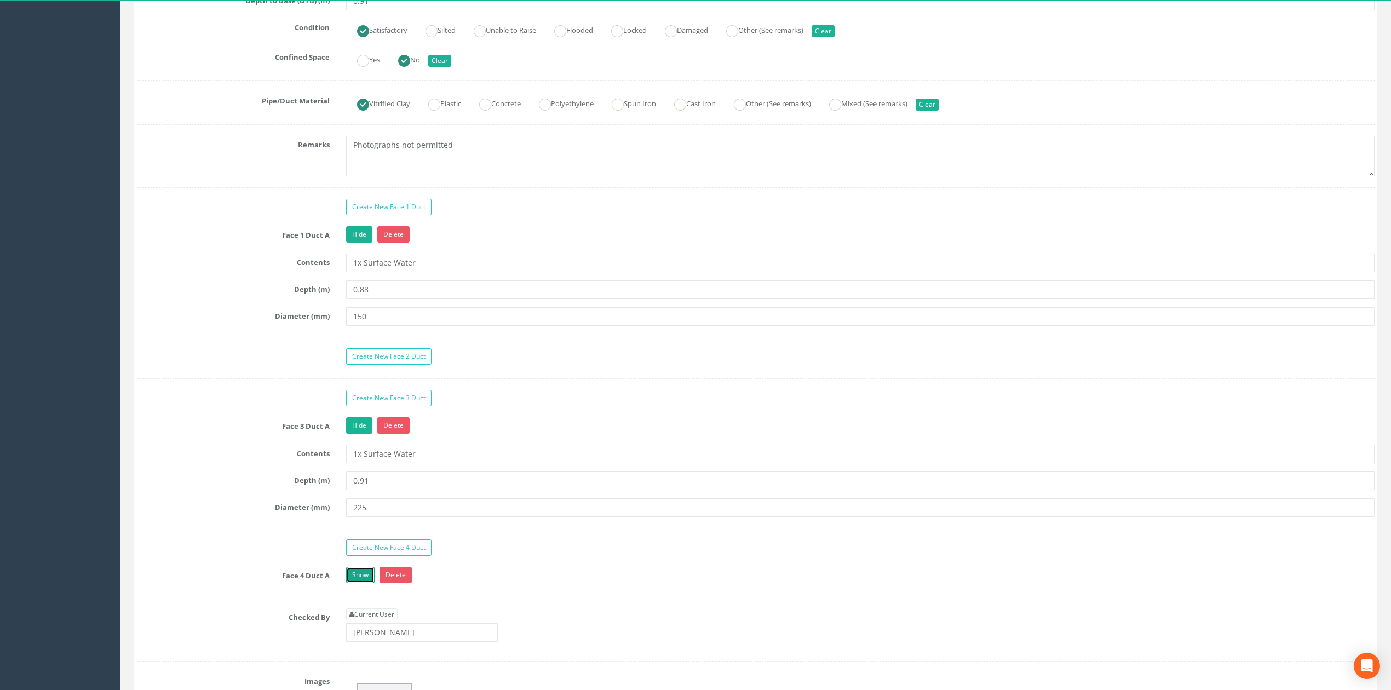
click at [360, 583] on link "Show" at bounding box center [360, 575] width 28 height 16
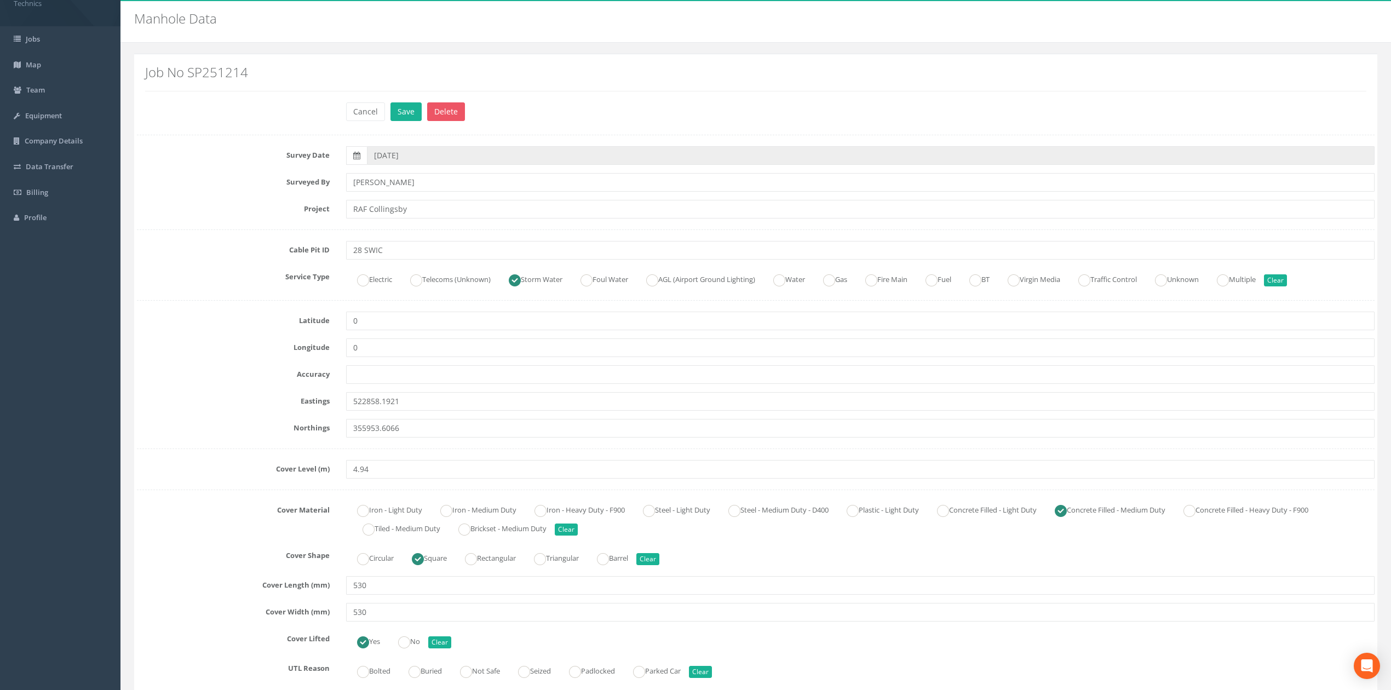
scroll to position [0, 0]
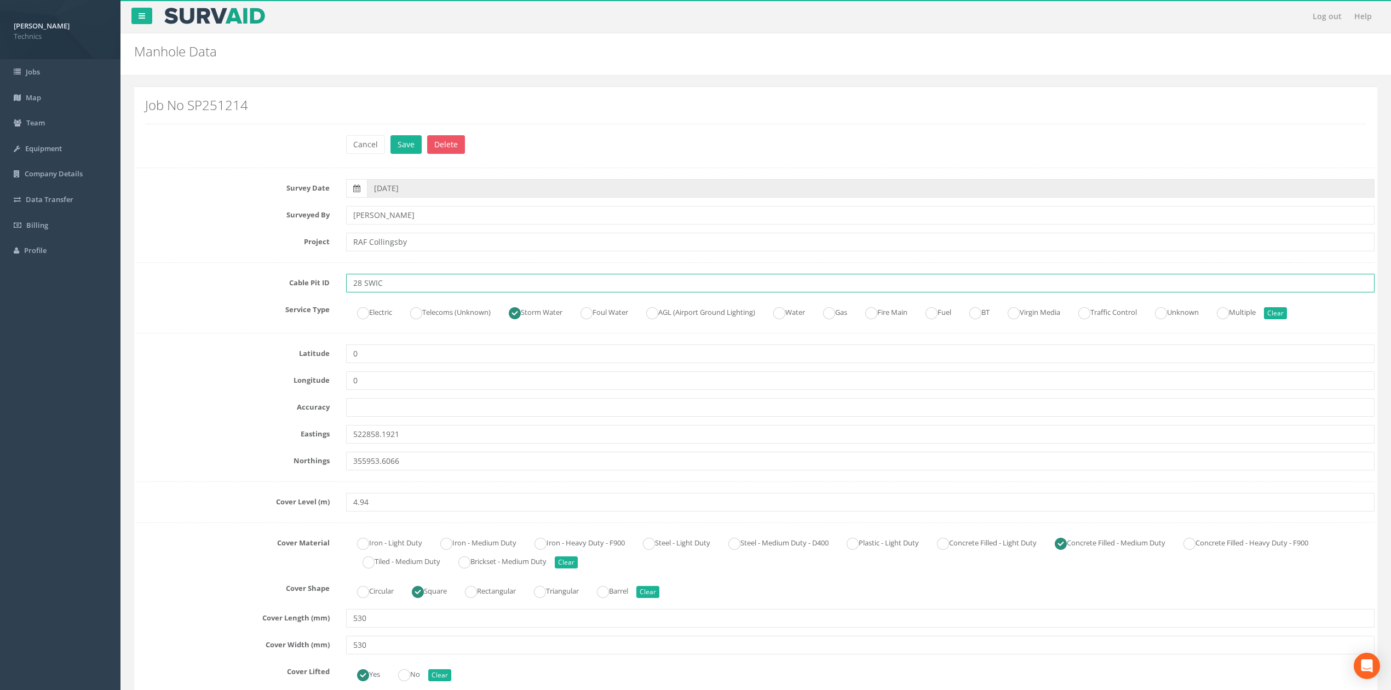
click at [399, 279] on input "28 SWIC" at bounding box center [860, 283] width 1028 height 19
type input "28 SWMH"
click at [381, 243] on input "RAF Collingsby" at bounding box center [860, 242] width 1028 height 19
type input "RAF Coningsby"
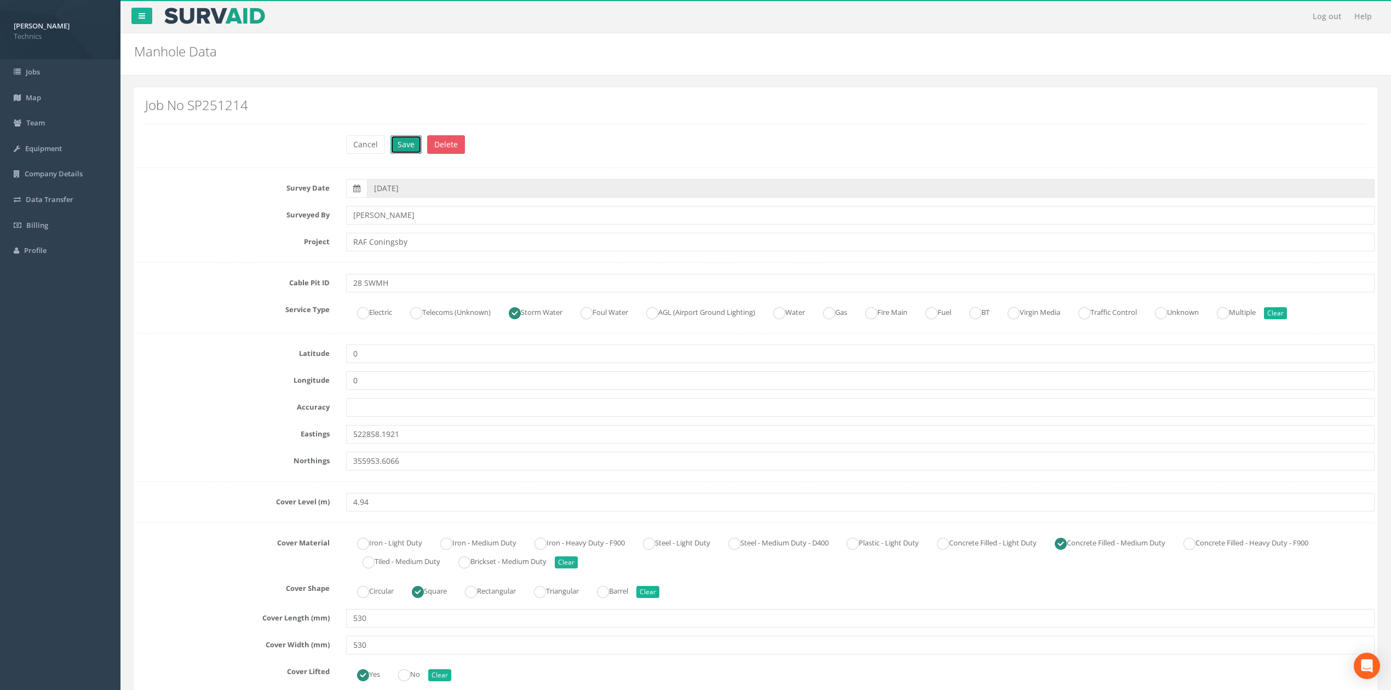
click at [406, 148] on button "Save" at bounding box center [405, 144] width 31 height 19
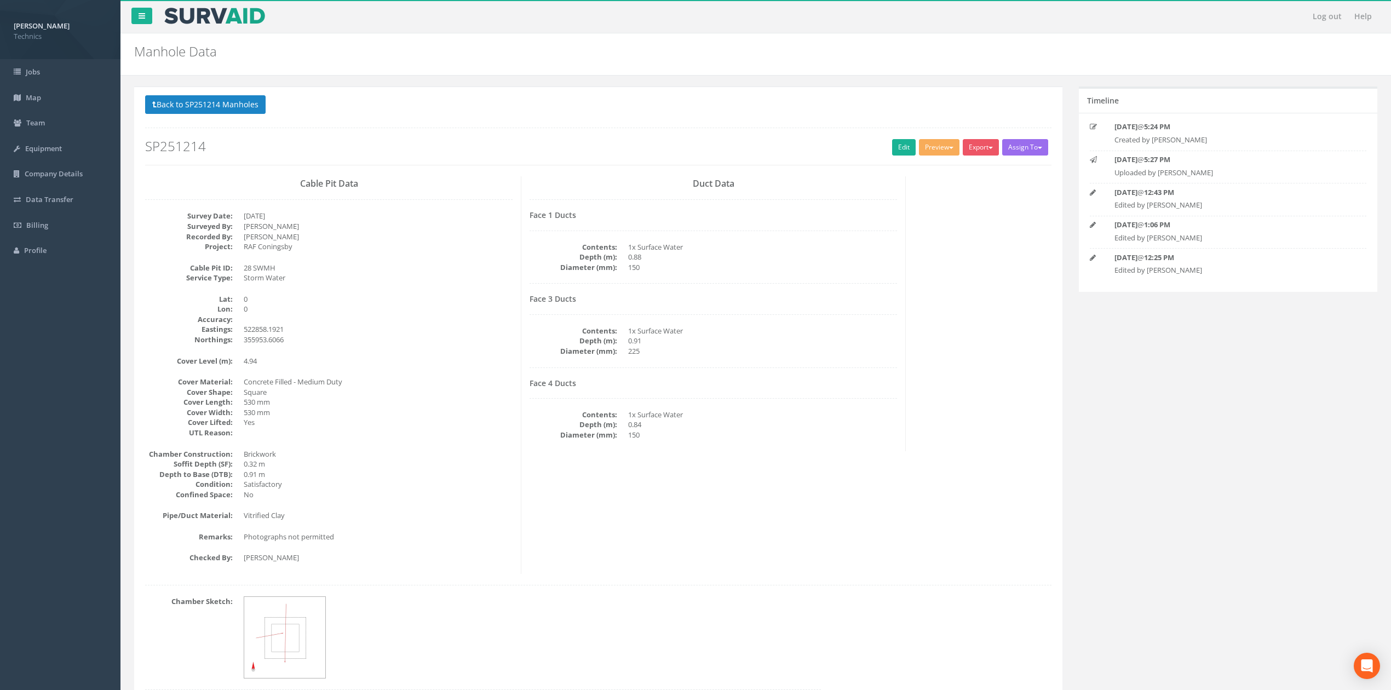
click at [368, 255] on div "Cable Pit Data Survey Date: [DATE] Surveyed By: [PERSON_NAME] Recorded By: [PER…" at bounding box center [329, 375] width 384 height 398
click at [928, 146] on button "Preview" at bounding box center [939, 147] width 41 height 16
click at [924, 167] on link "Technics Brize Norton" at bounding box center [915, 170] width 89 height 17
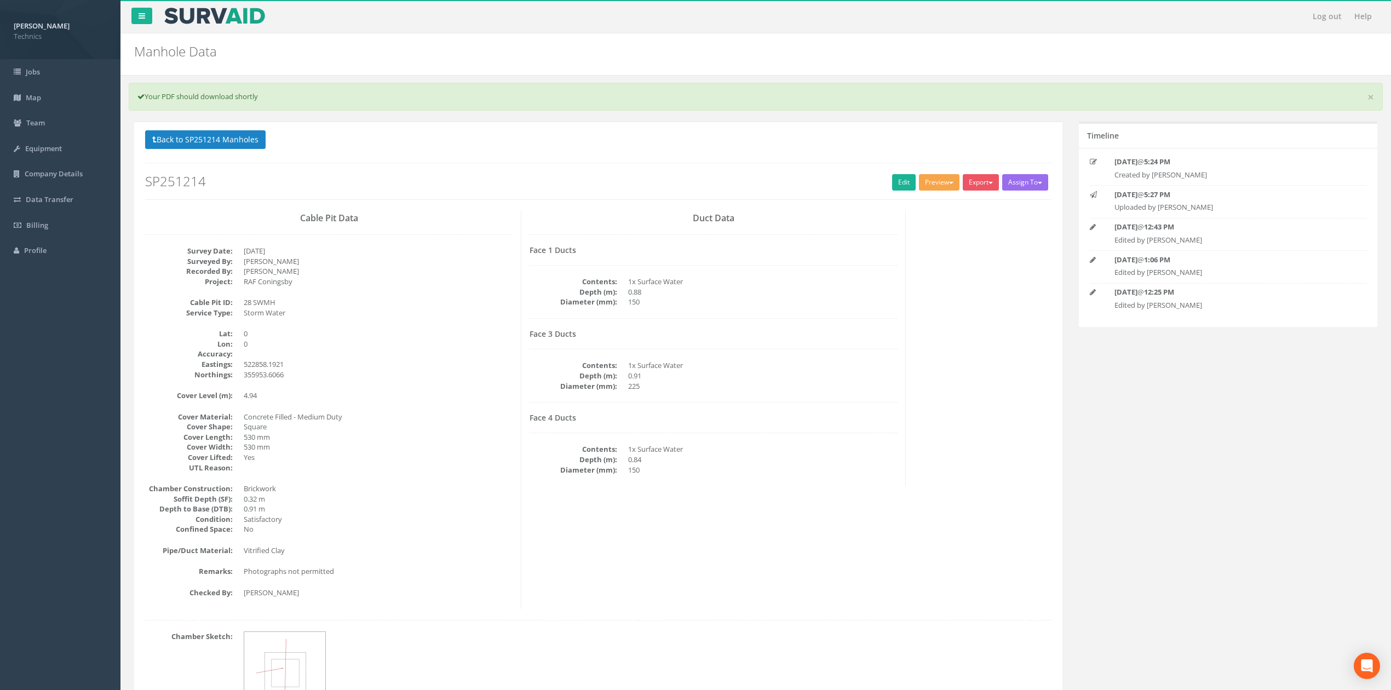
click at [938, 182] on button "Preview" at bounding box center [939, 182] width 41 height 16
click at [929, 205] on link "Technics Brize Norton" at bounding box center [915, 205] width 89 height 17
click at [938, 182] on button "Preview" at bounding box center [939, 182] width 41 height 16
click at [906, 205] on link "Technics Brize Norton" at bounding box center [915, 205] width 89 height 17
drag, startPoint x: 883, startPoint y: 384, endPoint x: 910, endPoint y: 384, distance: 26.8
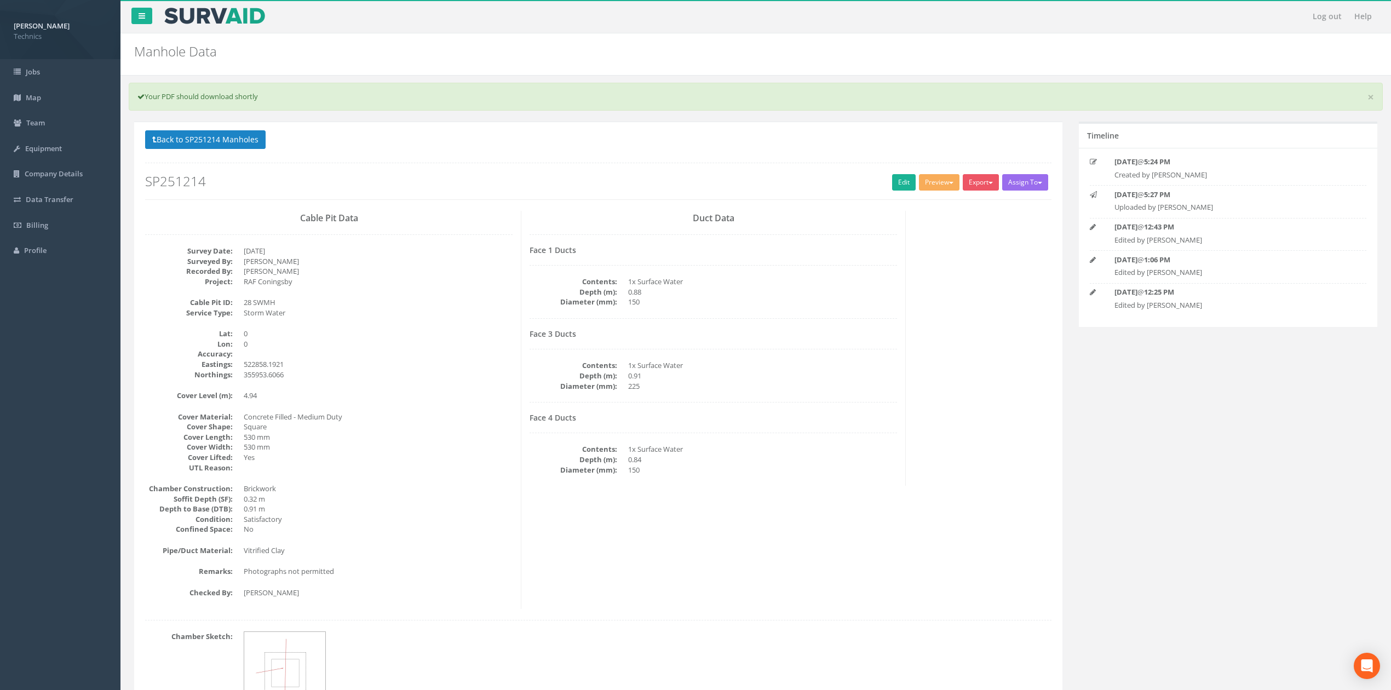
click at [892, 384] on dd "225" at bounding box center [762, 386] width 269 height 10
click at [949, 189] on button "Preview" at bounding box center [939, 182] width 41 height 16
click at [913, 207] on link "Technics Brize Norton" at bounding box center [915, 205] width 89 height 17
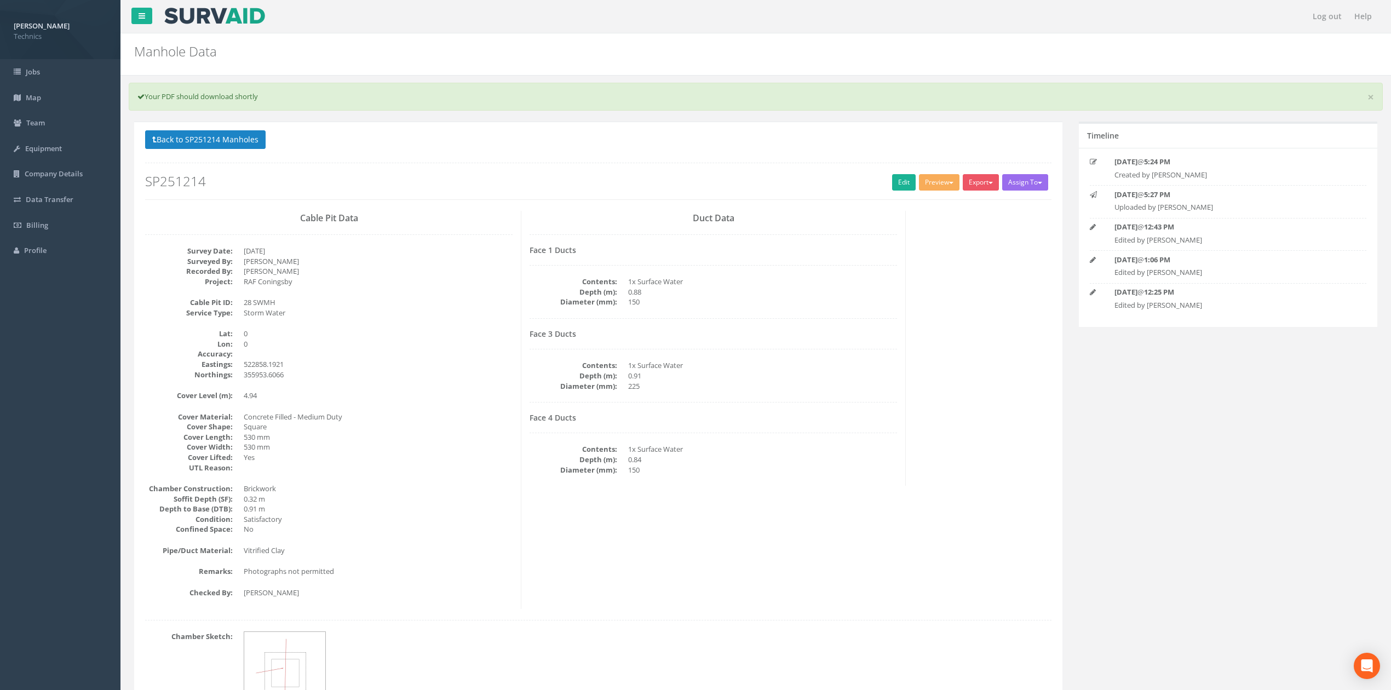
click at [493, 325] on div "Cable Pit Data Survey Date: [DATE] Surveyed By: [PERSON_NAME] Recorded By: [PER…" at bounding box center [329, 410] width 384 height 398
click at [235, 141] on button "Back to SP251214 Manholes" at bounding box center [205, 139] width 120 height 19
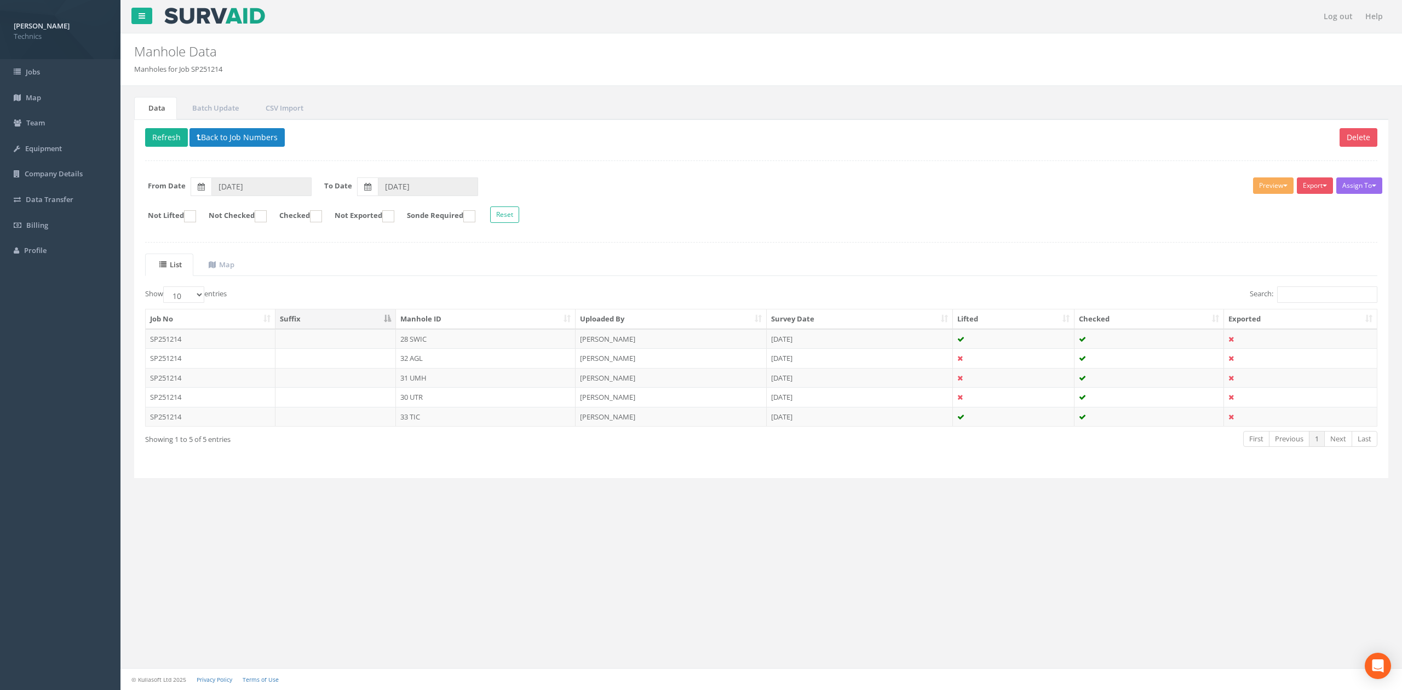
click at [566, 318] on th "Manhole ID" at bounding box center [486, 319] width 180 height 20
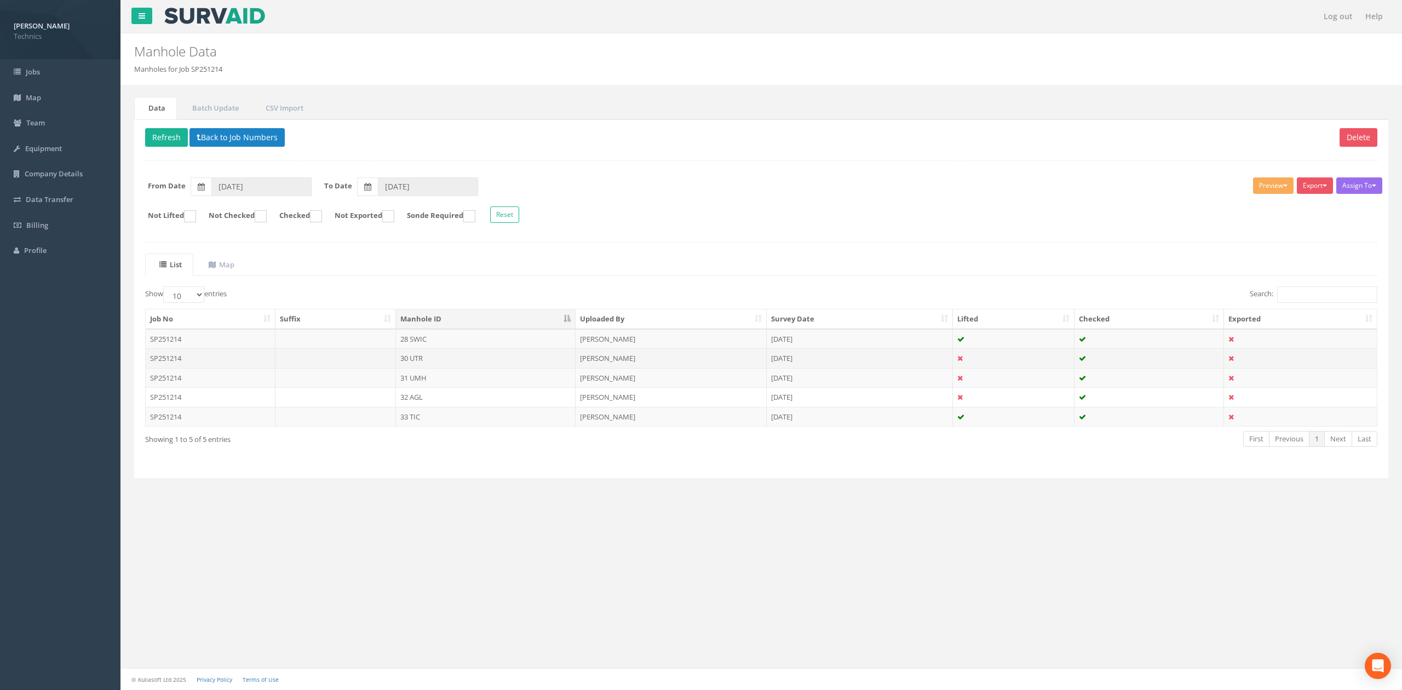
click at [417, 359] on td "30 UTR" at bounding box center [486, 358] width 180 height 20
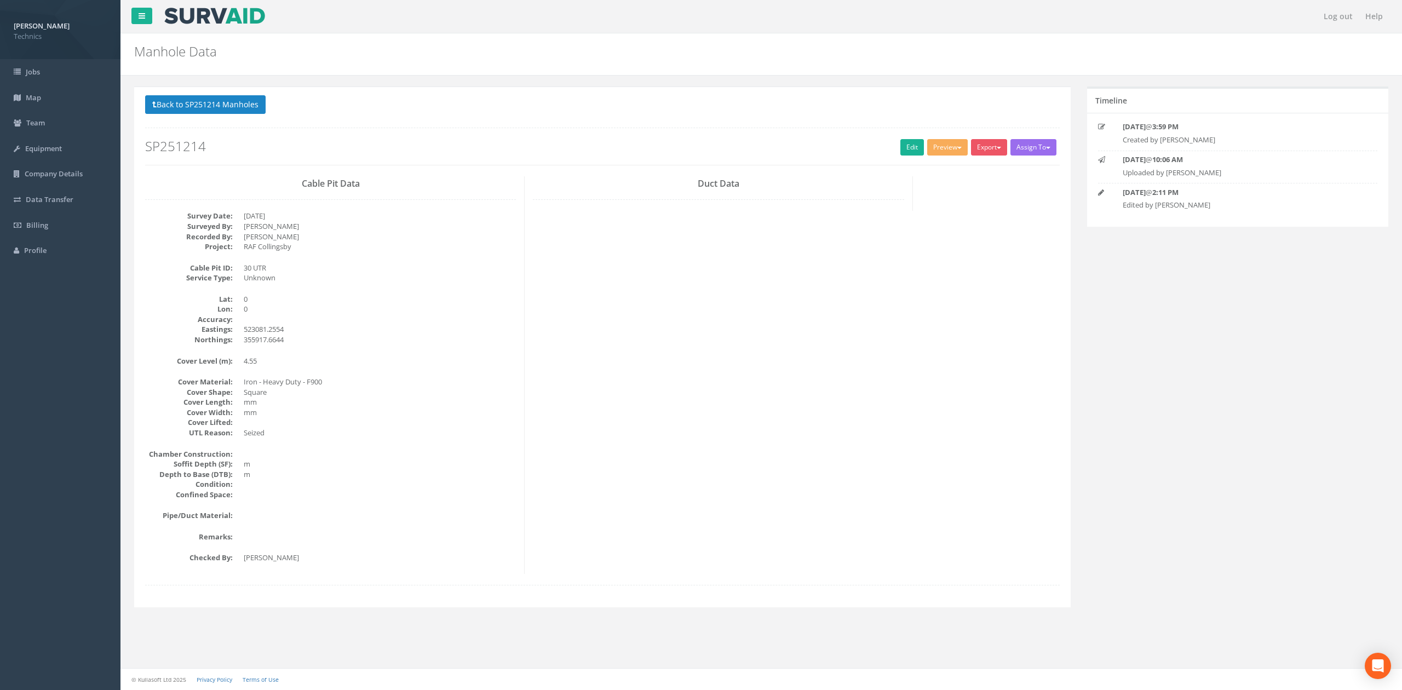
drag, startPoint x: 715, startPoint y: 263, endPoint x: 721, endPoint y: 265, distance: 6.8
click at [721, 265] on div "Cable Pit Data Survey Date: [DATE] Surveyed By: [PERSON_NAME] Recorded By: [PER…" at bounding box center [602, 375] width 931 height 398
click at [903, 145] on link "Edit" at bounding box center [912, 147] width 24 height 16
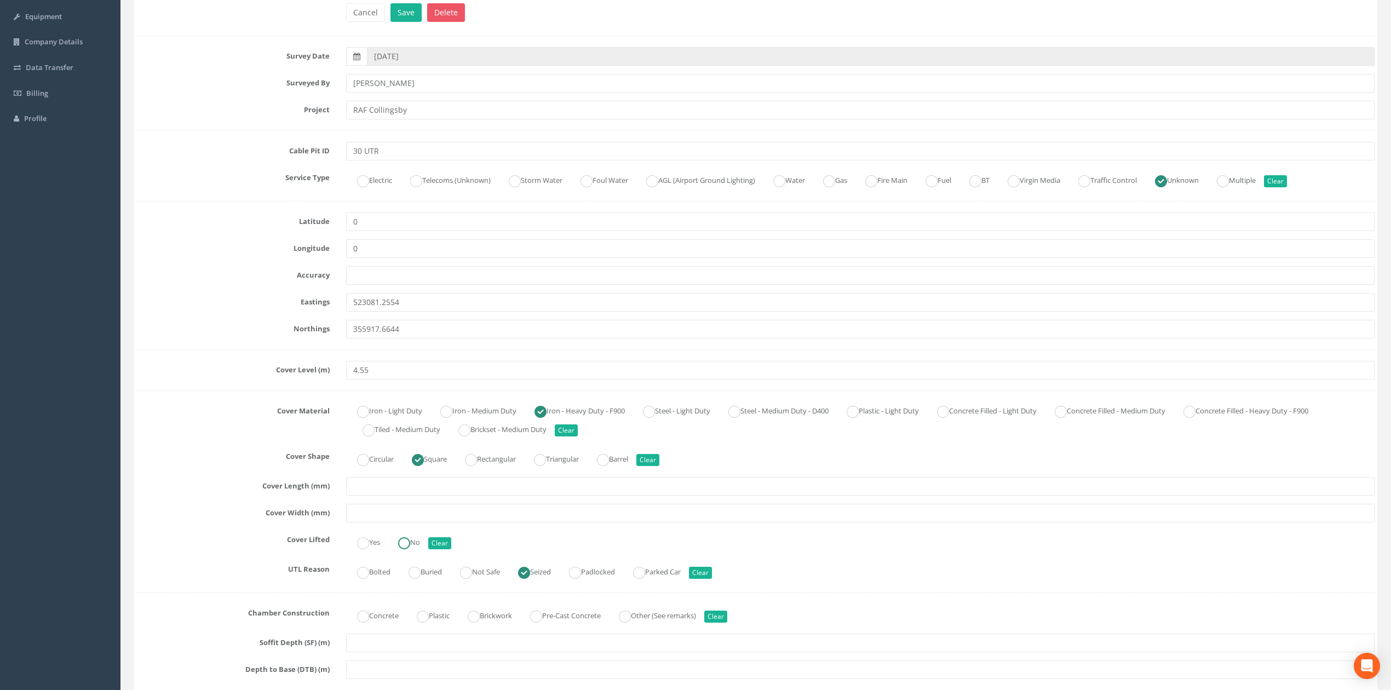
scroll to position [219, 0]
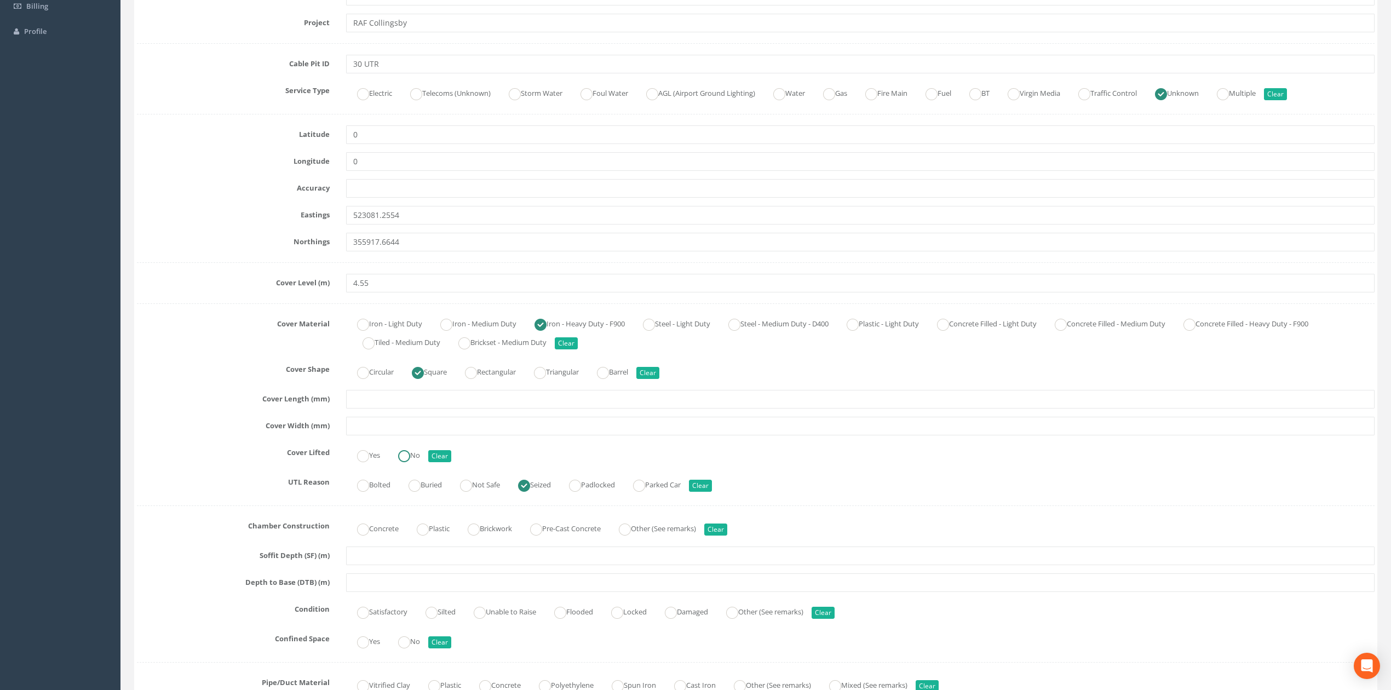
click at [402, 458] on ins at bounding box center [404, 456] width 12 height 12
radio input "true"
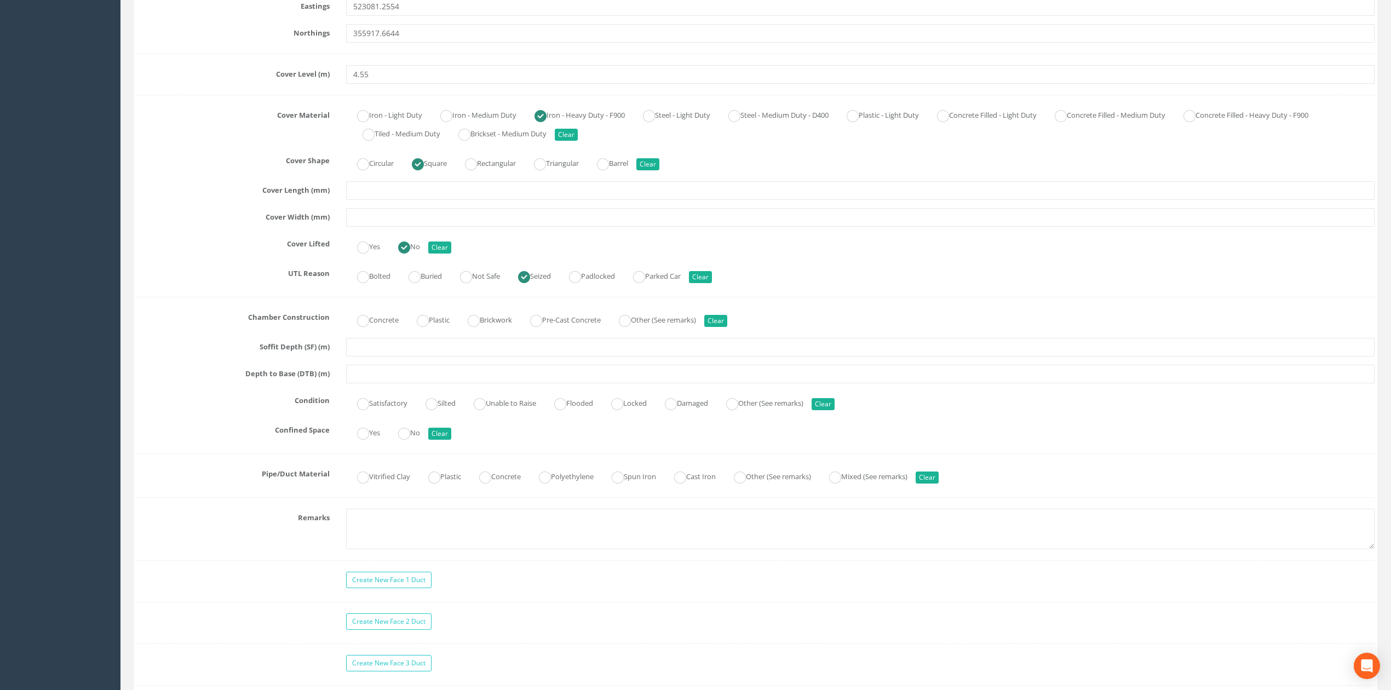
scroll to position [511, 0]
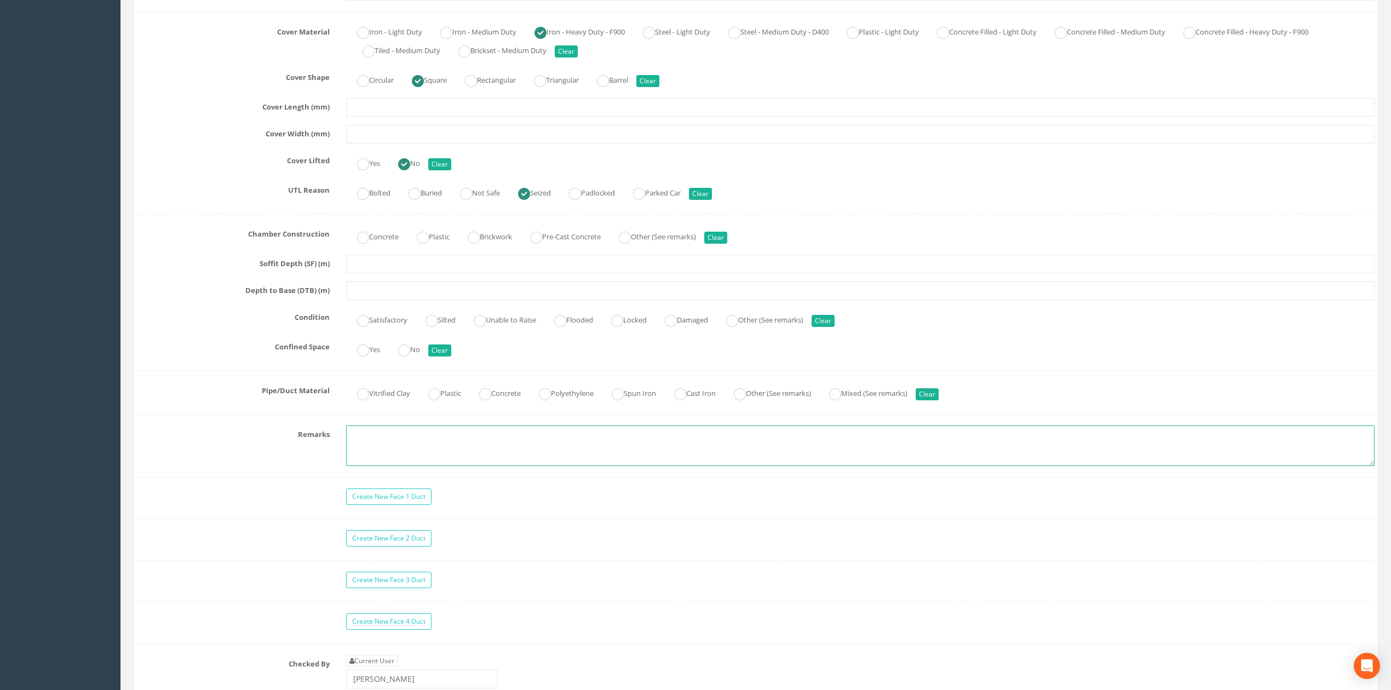
click at [419, 456] on textarea at bounding box center [860, 446] width 1028 height 41
type textarea "Photographs not permitted"
click at [526, 487] on div "Survey Date [DATE] Surveyed By [PERSON_NAME] Project [GEOGRAPHIC_DATA] Cable Pi…" at bounding box center [756, 188] width 1238 height 1040
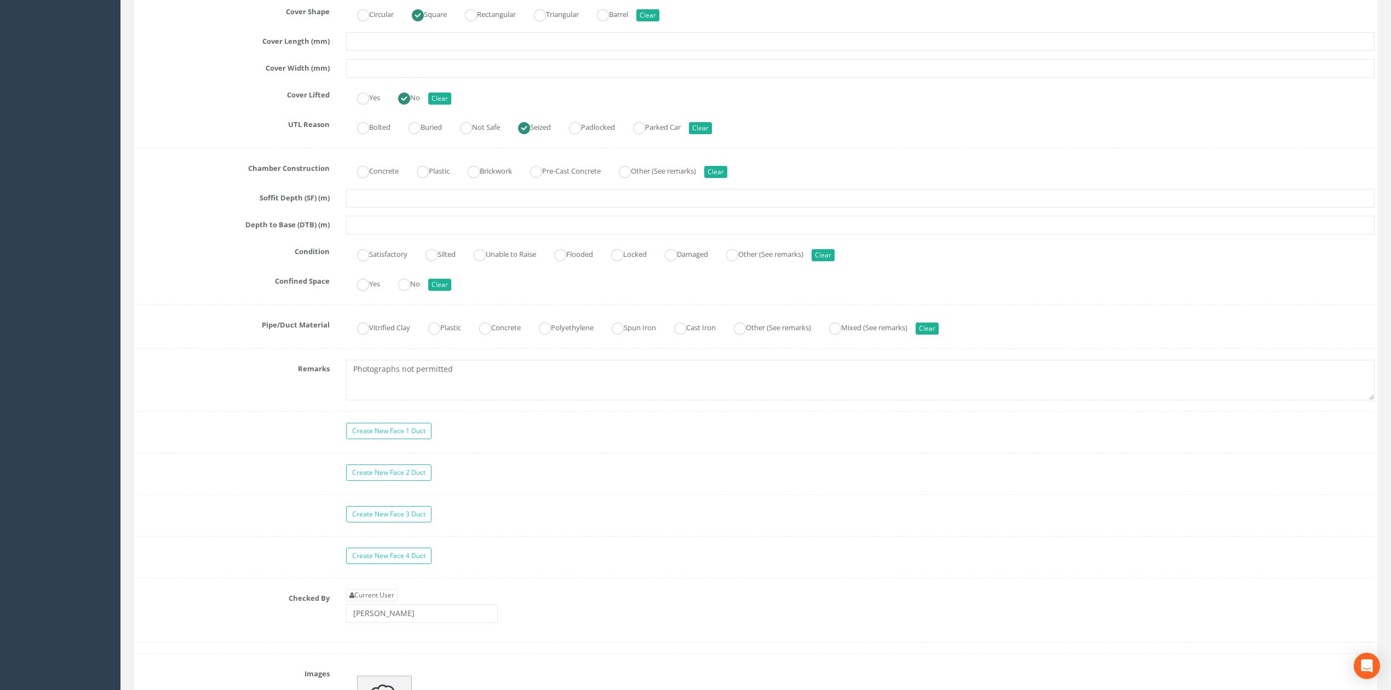
scroll to position [657, 0]
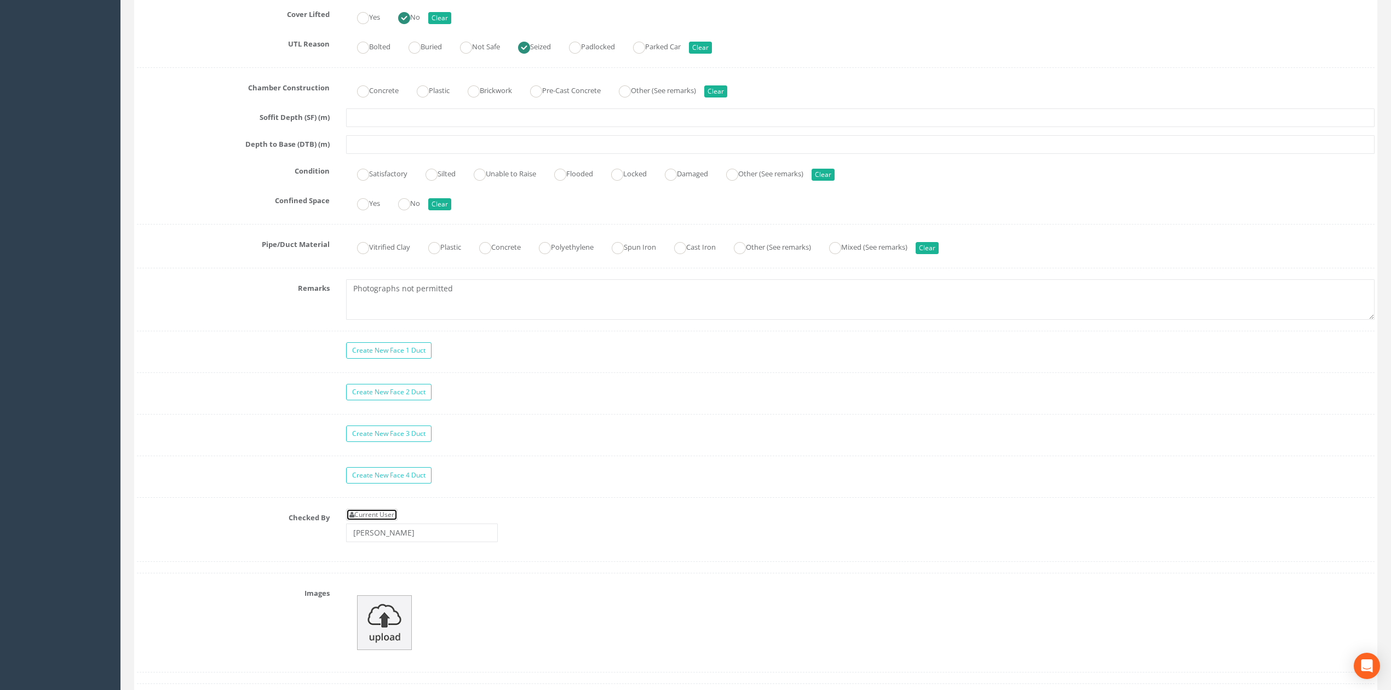
click at [384, 521] on link "Current User" at bounding box center [371, 515] width 51 height 12
type input "[PERSON_NAME]"
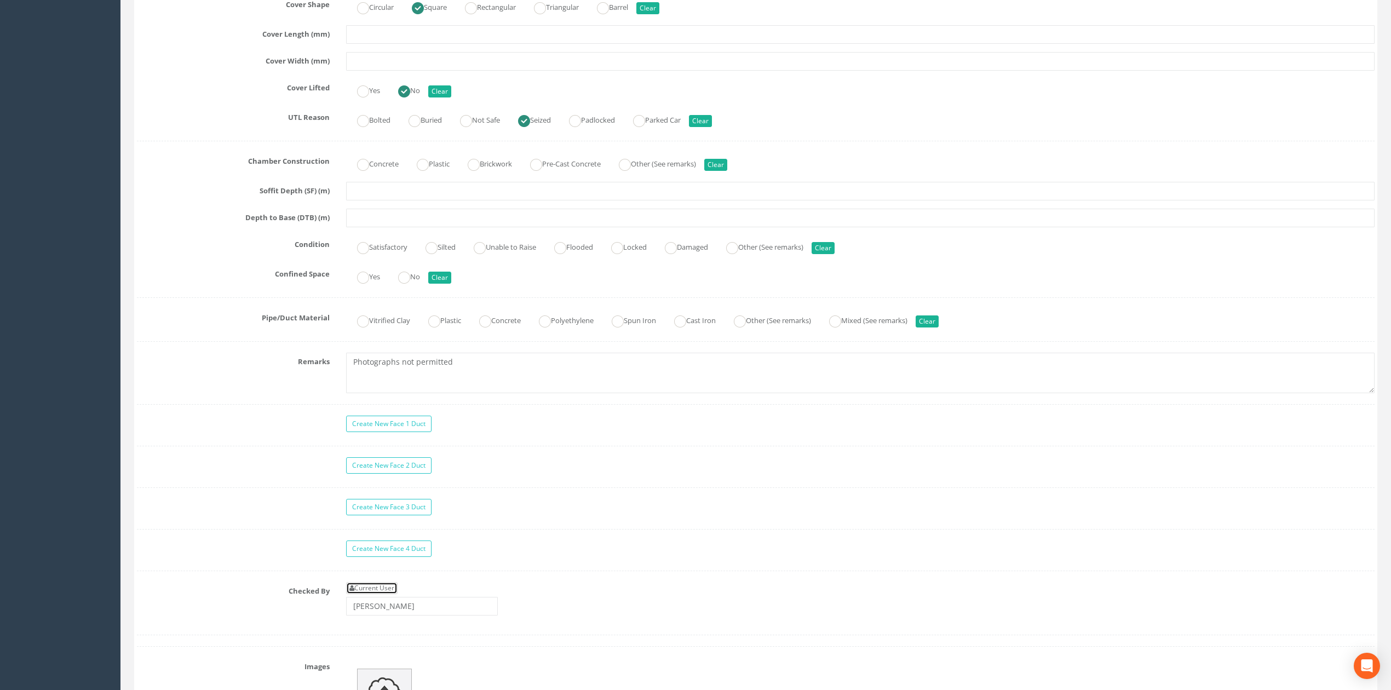
scroll to position [438, 0]
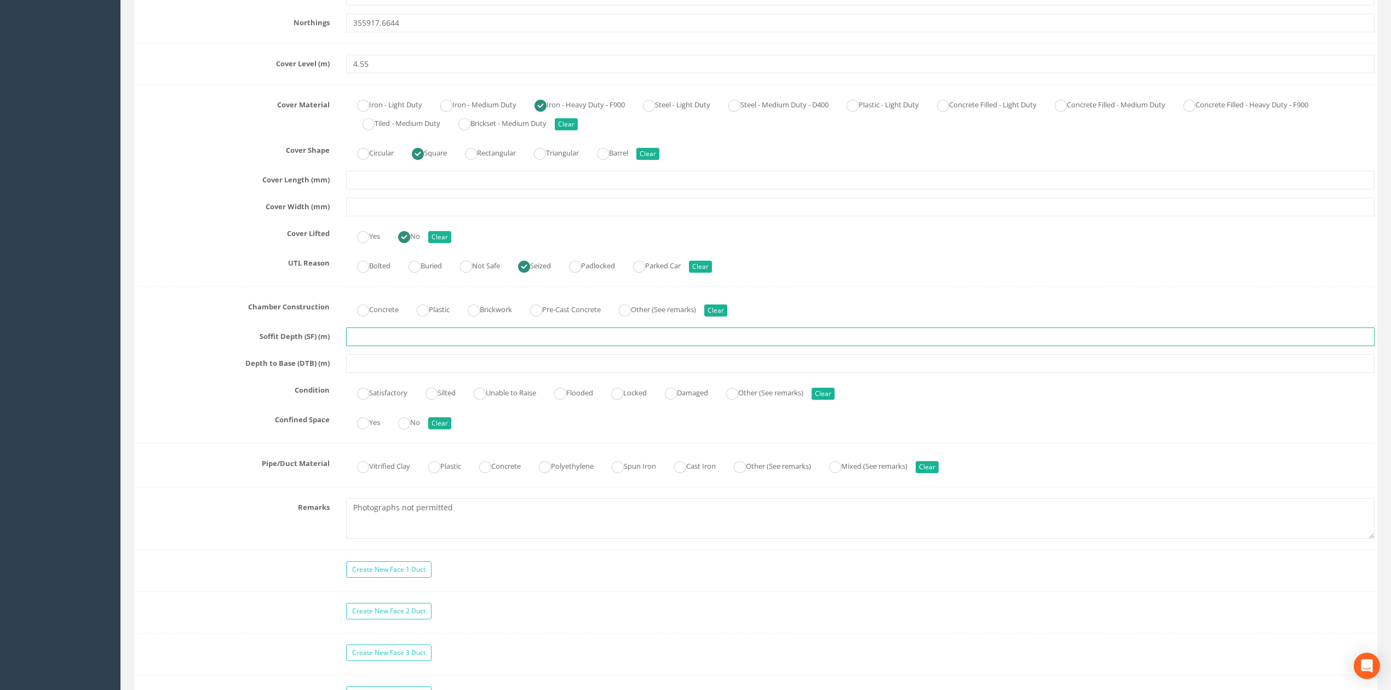
click at [357, 338] on input "text" at bounding box center [860, 336] width 1028 height 19
click at [381, 182] on input "text" at bounding box center [860, 180] width 1028 height 19
type input "720"
click at [389, 204] on input "text" at bounding box center [860, 207] width 1028 height 19
type input "720"
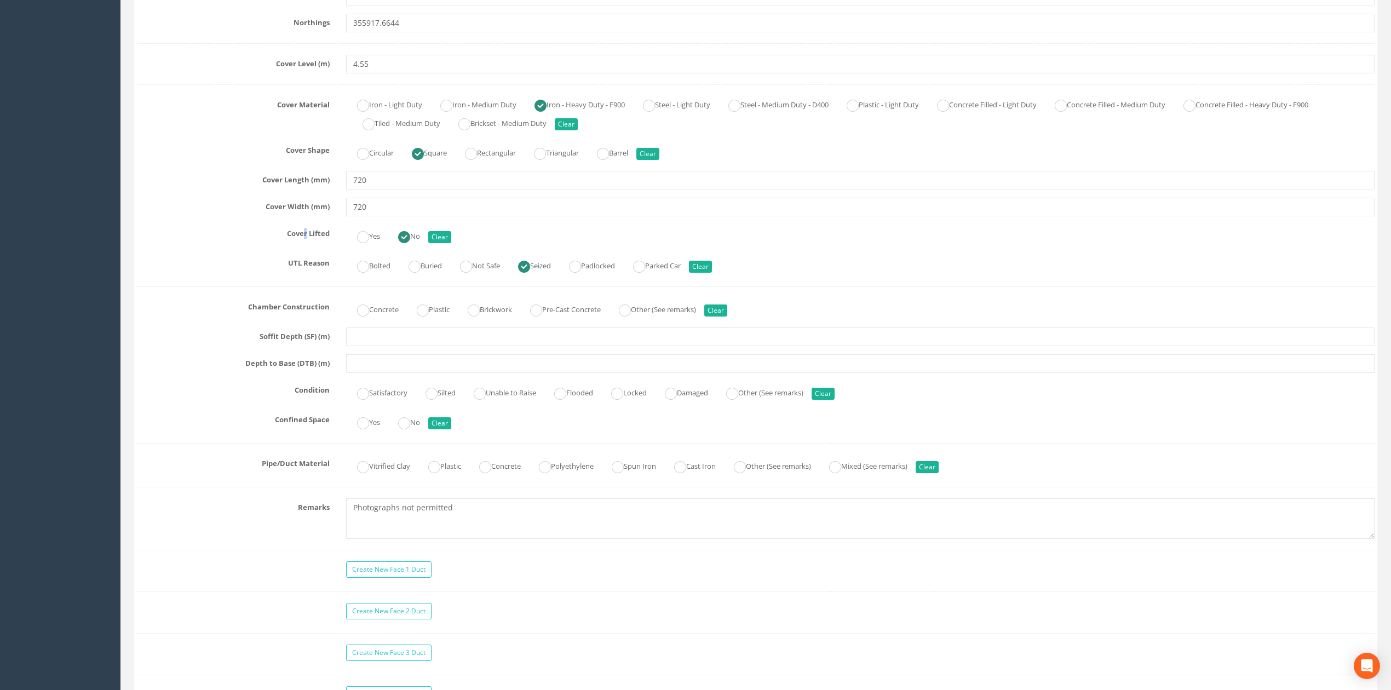
click at [304, 246] on div "Cover Lifted Yes No Clear" at bounding box center [756, 235] width 1254 height 21
click at [252, 252] on div "Survey Date [DATE] Surveyed By [PERSON_NAME] Project [GEOGRAPHIC_DATA] Cable Pi…" at bounding box center [756, 261] width 1238 height 1040
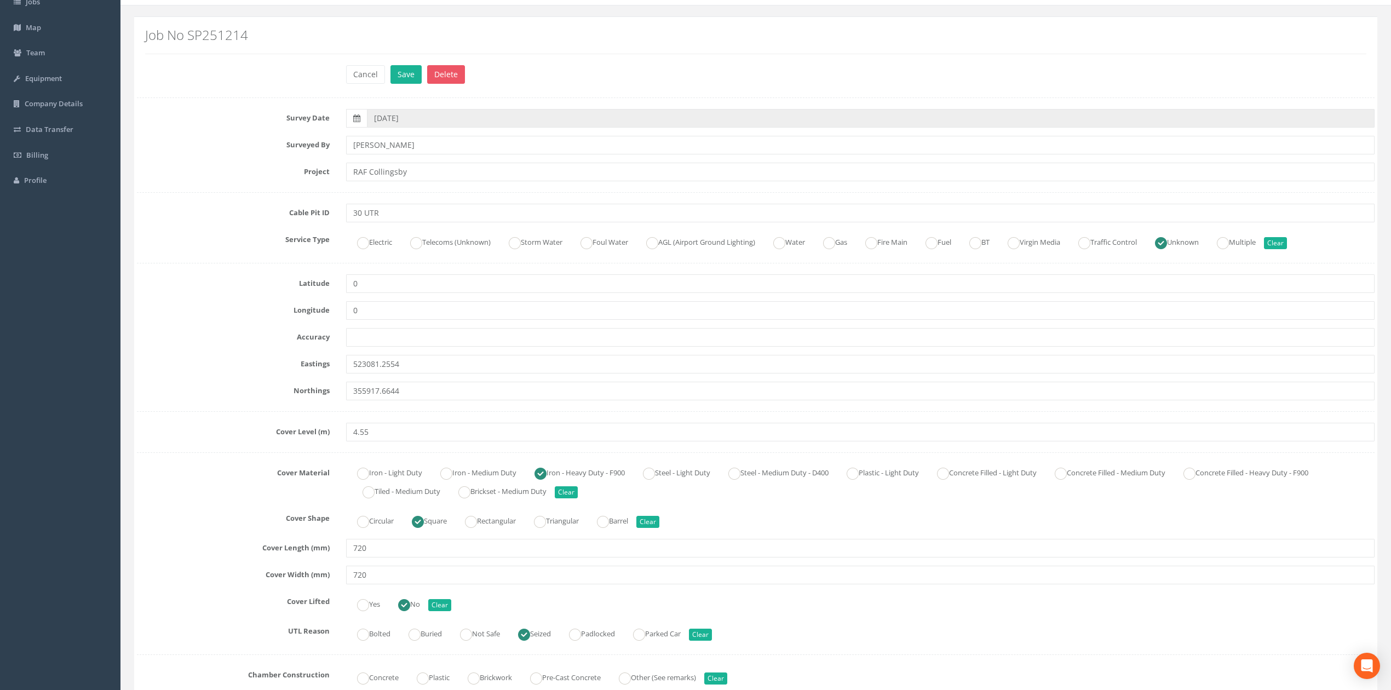
scroll to position [0, 0]
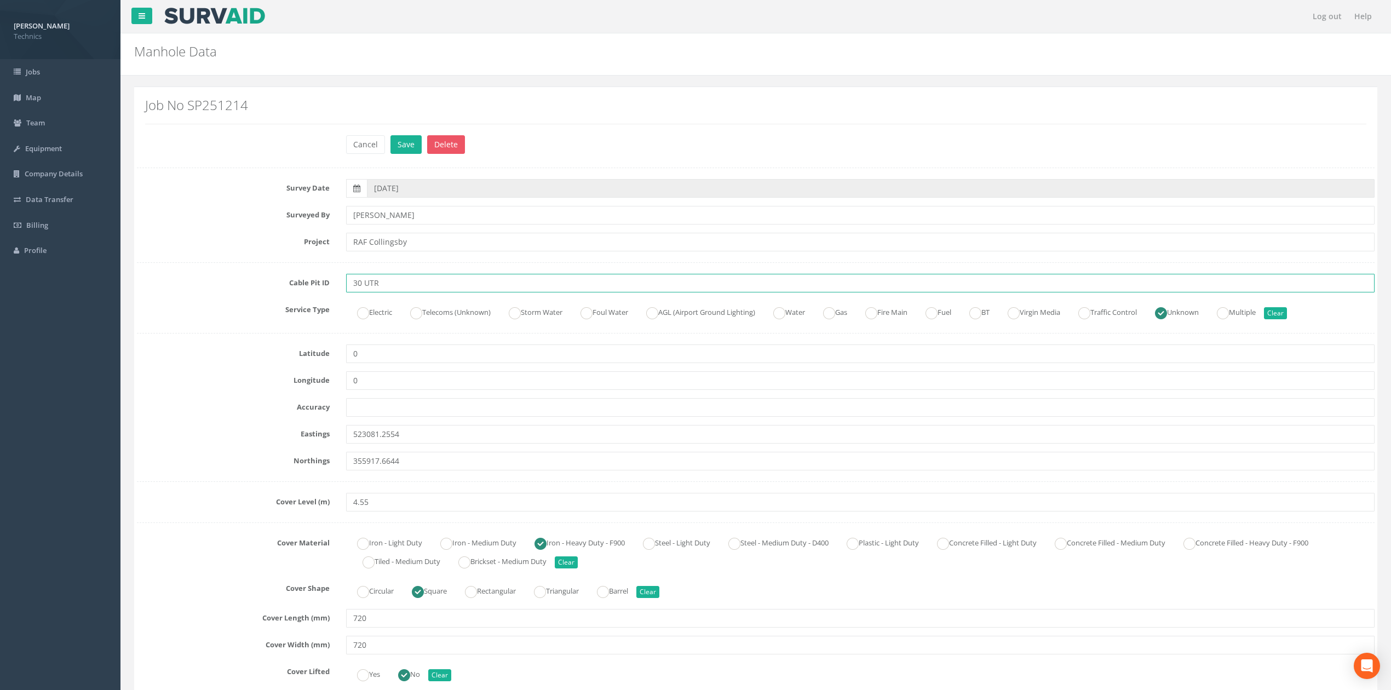
click at [390, 283] on input "30 UTR" at bounding box center [860, 283] width 1028 height 19
type input "30 UMH"
click at [411, 140] on button "Save" at bounding box center [405, 144] width 31 height 19
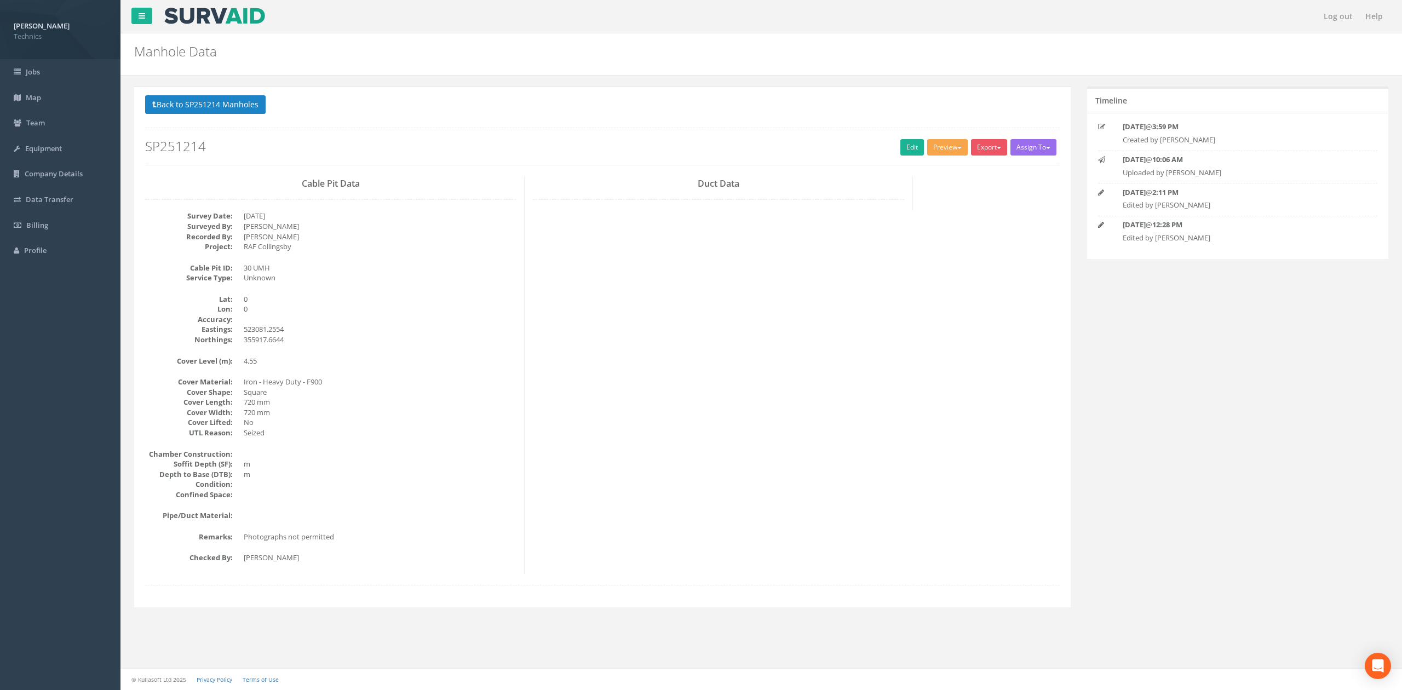
click at [943, 148] on button "Preview" at bounding box center [947, 147] width 41 height 16
click at [919, 173] on link "Technics Brize Norton" at bounding box center [924, 170] width 89 height 17
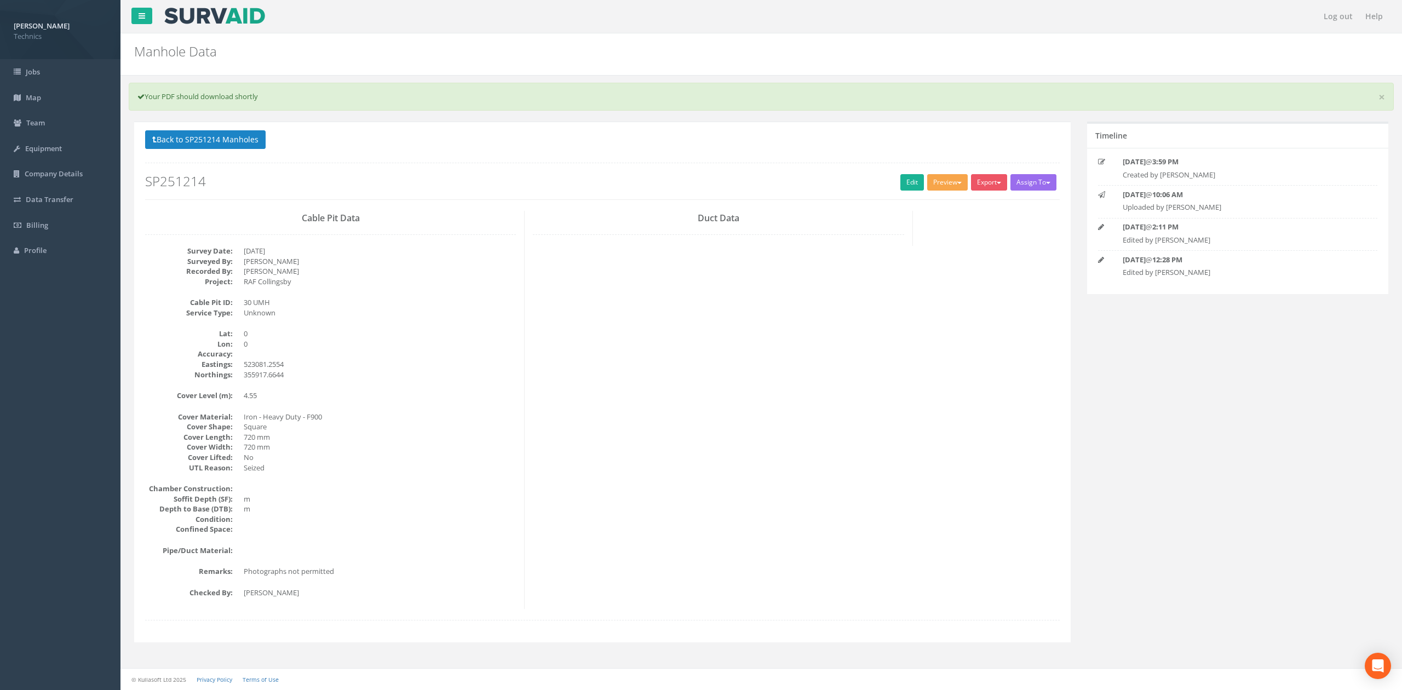
click at [943, 188] on button "Preview" at bounding box center [947, 182] width 41 height 16
click at [920, 204] on link "Technics Brize Norton" at bounding box center [924, 205] width 89 height 17
click at [900, 185] on link "Edit" at bounding box center [912, 182] width 24 height 16
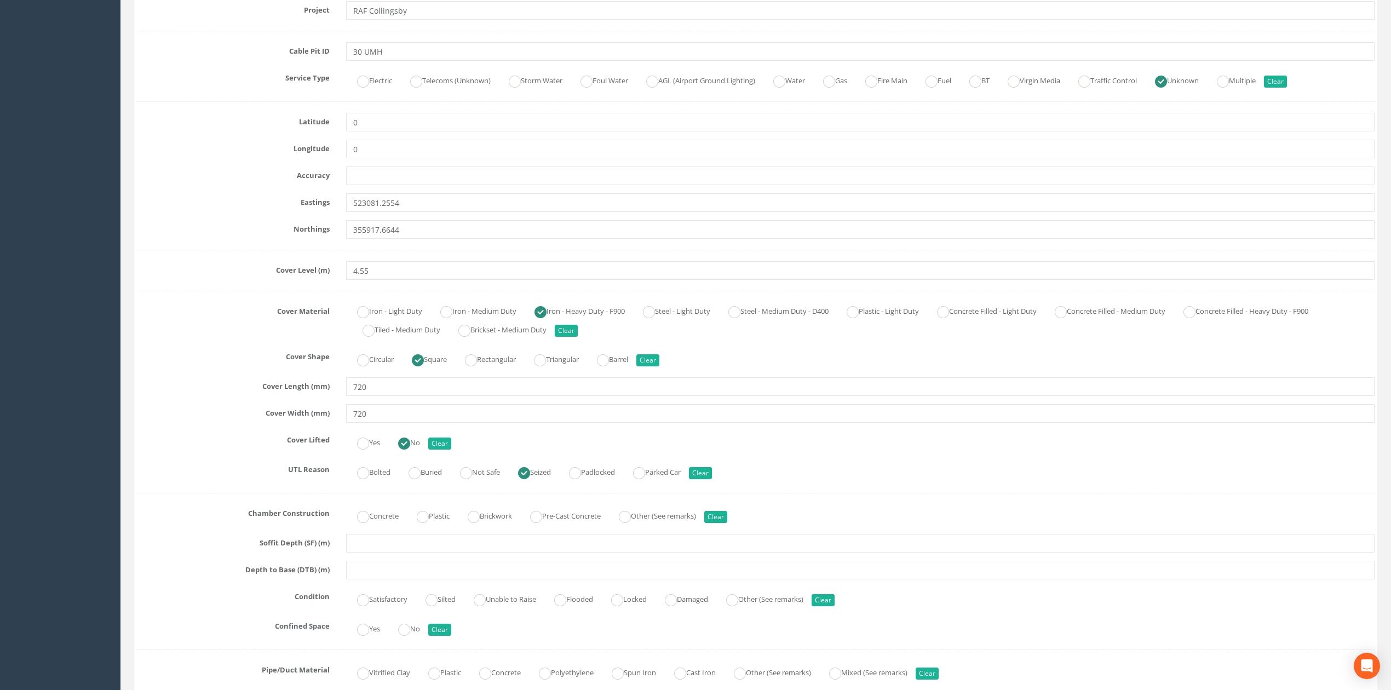
scroll to position [292, 0]
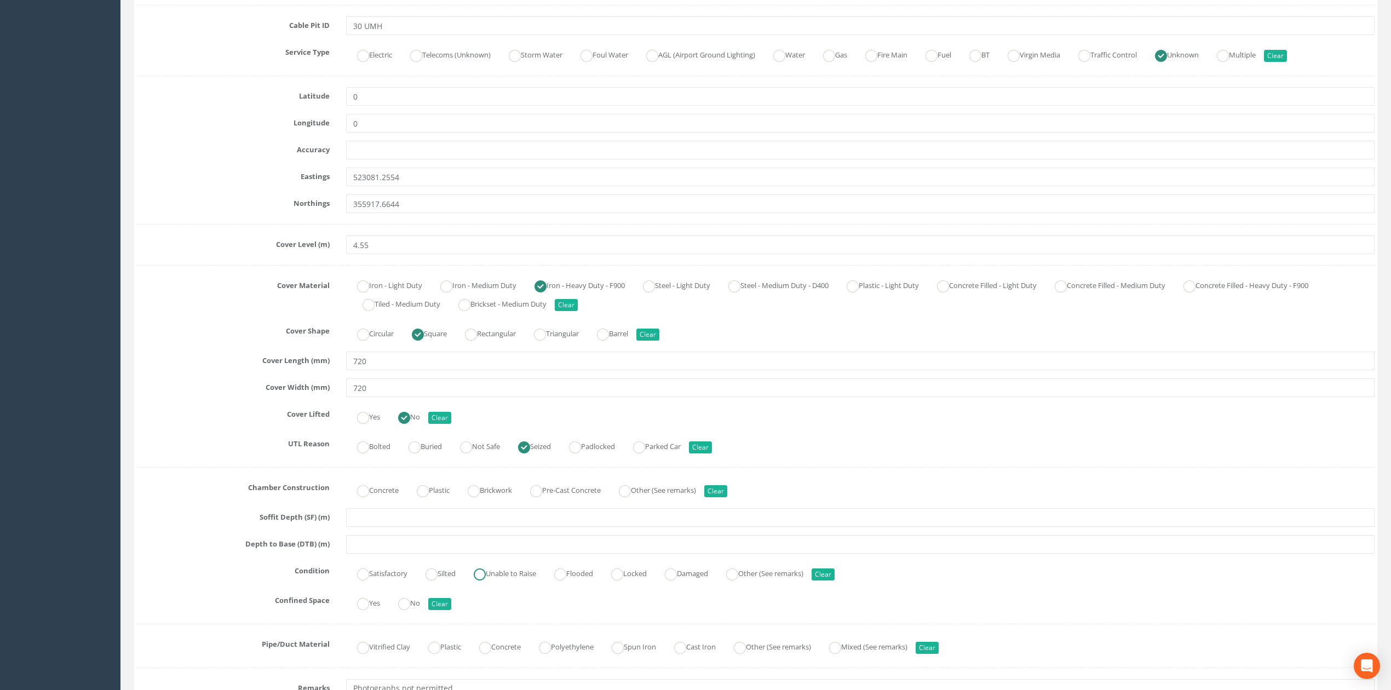
click at [481, 581] on ins at bounding box center [480, 574] width 12 height 12
radio input "true"
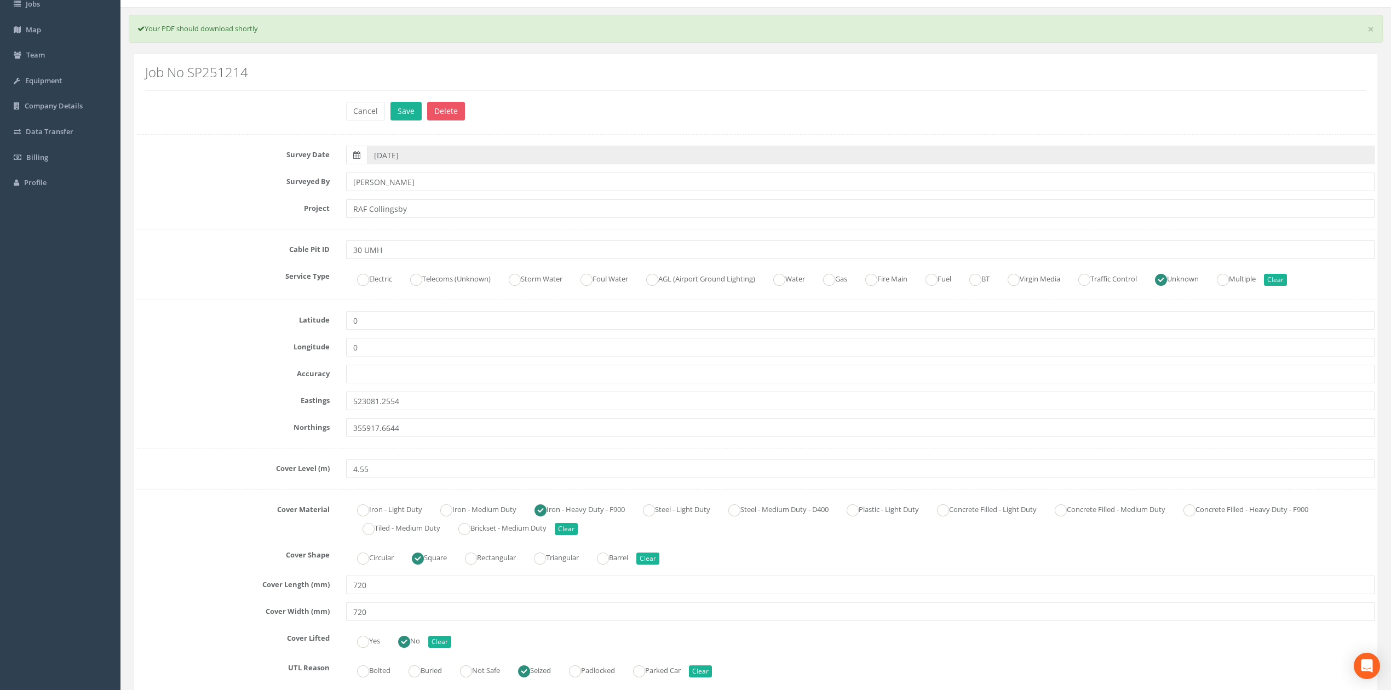
scroll to position [0, 0]
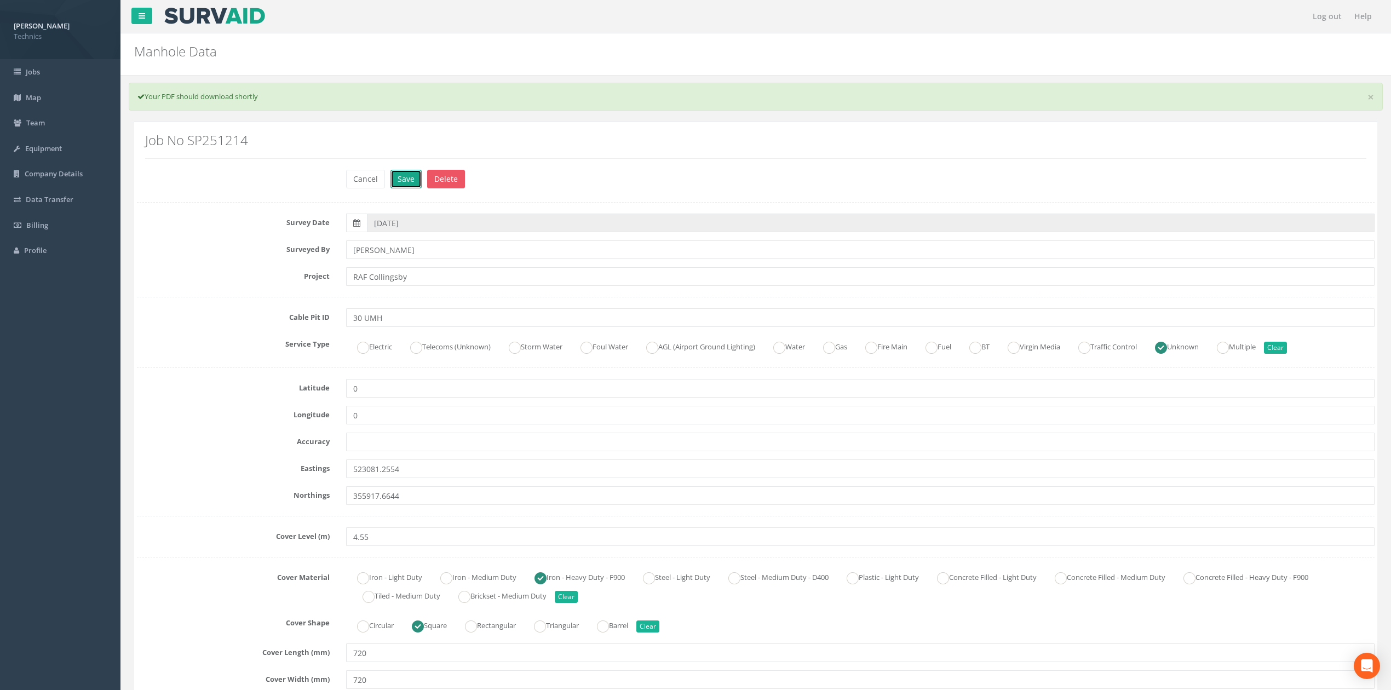
click at [409, 180] on button "Save" at bounding box center [405, 179] width 31 height 19
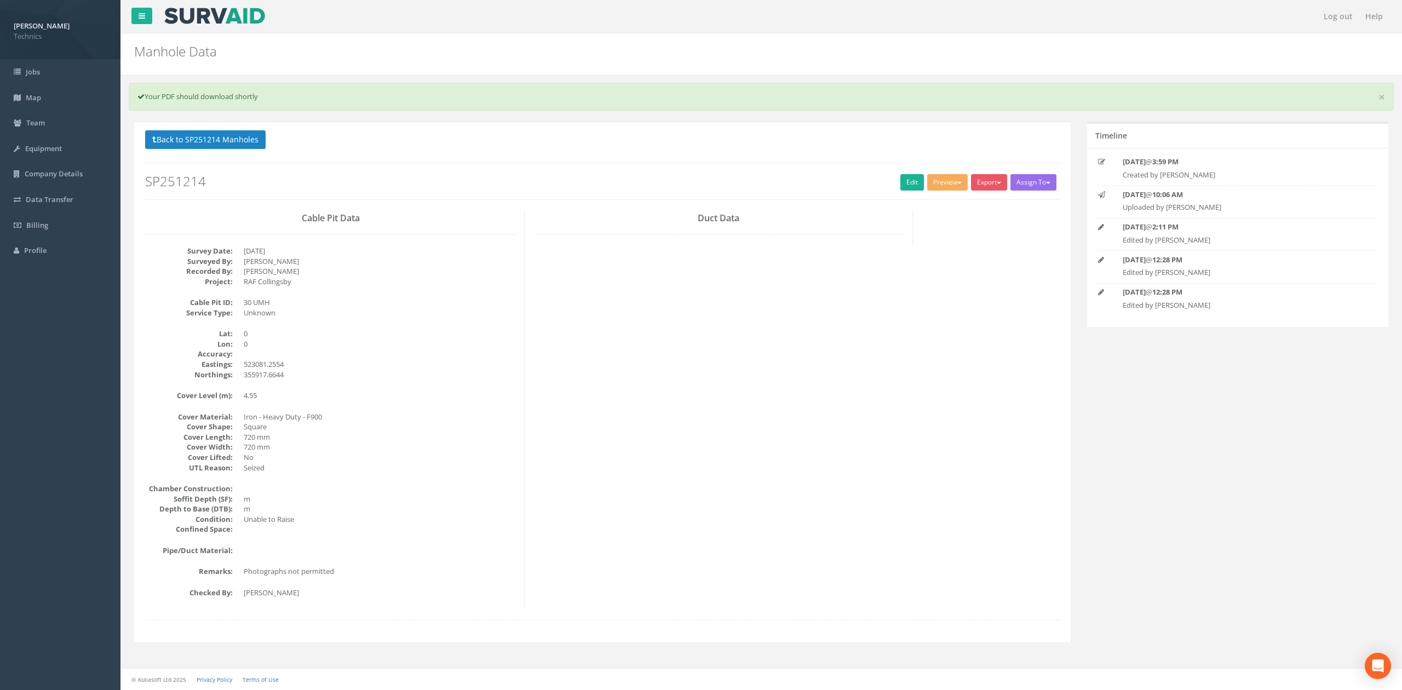
click at [773, 310] on div "Cable Pit Data Survey Date: [DATE] Surveyed By: [PERSON_NAME] Recorded By: [PER…" at bounding box center [602, 410] width 931 height 398
click at [217, 141] on button "Back to SP251214 Manholes" at bounding box center [205, 139] width 120 height 19
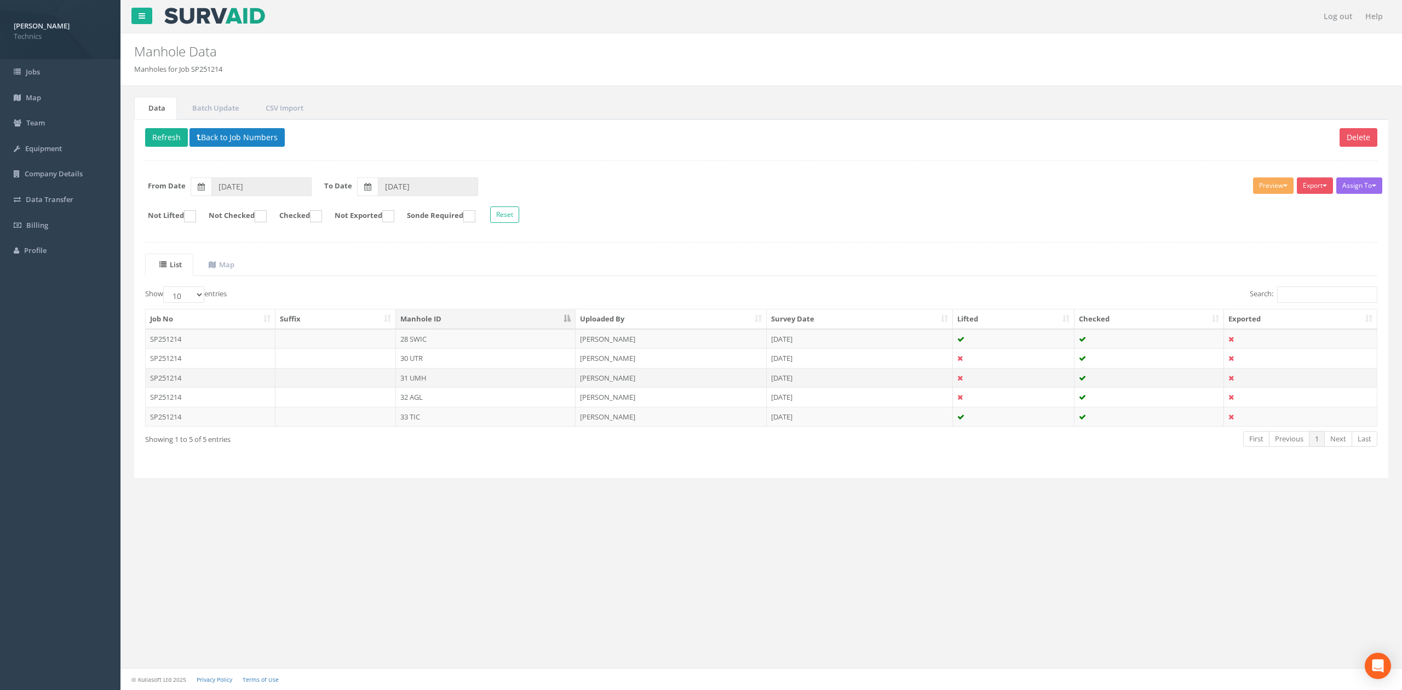
click at [409, 381] on td "31 UMH" at bounding box center [486, 378] width 180 height 20
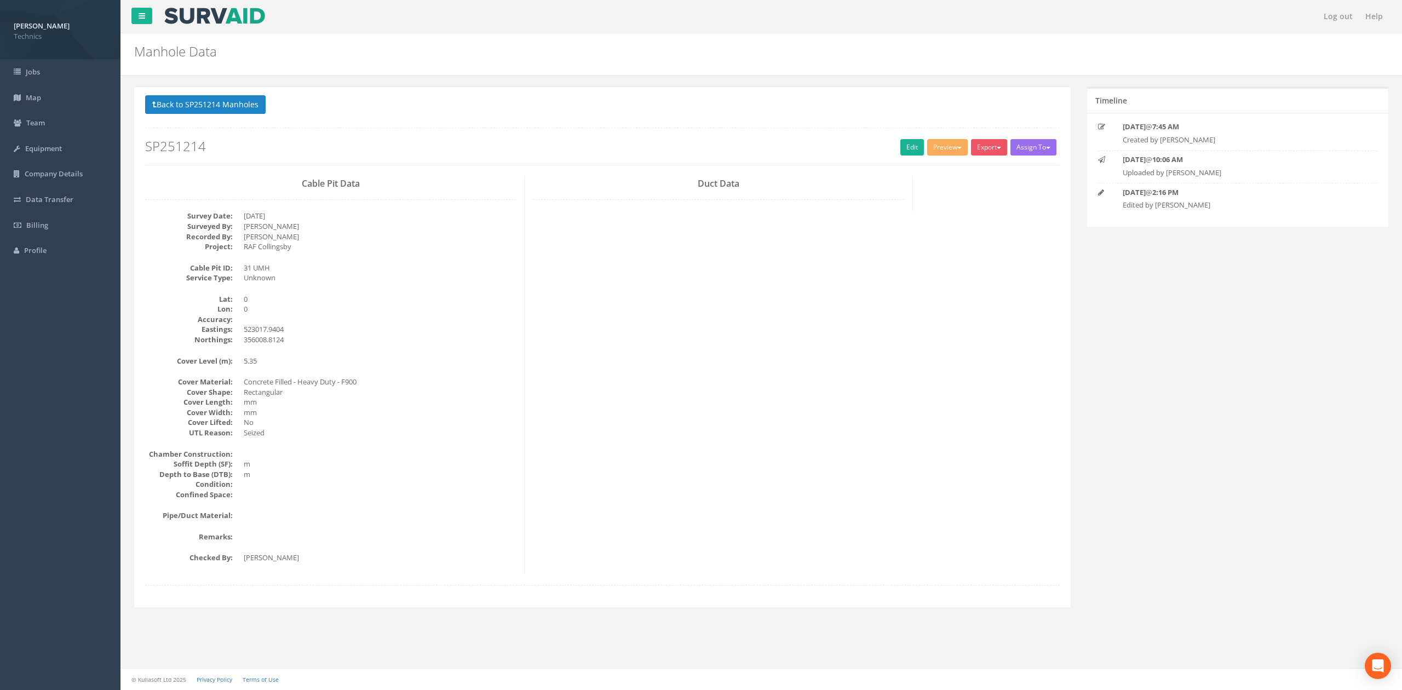
click at [557, 350] on div "Cable Pit Data Survey Date: [DATE] Surveyed By: [PERSON_NAME] Recorded By: [PER…" at bounding box center [602, 375] width 931 height 398
drag, startPoint x: 715, startPoint y: 336, endPoint x: 908, endPoint y: 217, distance: 226.9
click at [715, 336] on div "Cable Pit Data Survey Date: [DATE] Surveyed By: [PERSON_NAME] Recorded By: [PER…" at bounding box center [602, 375] width 931 height 398
click at [912, 147] on link "Edit" at bounding box center [912, 147] width 24 height 16
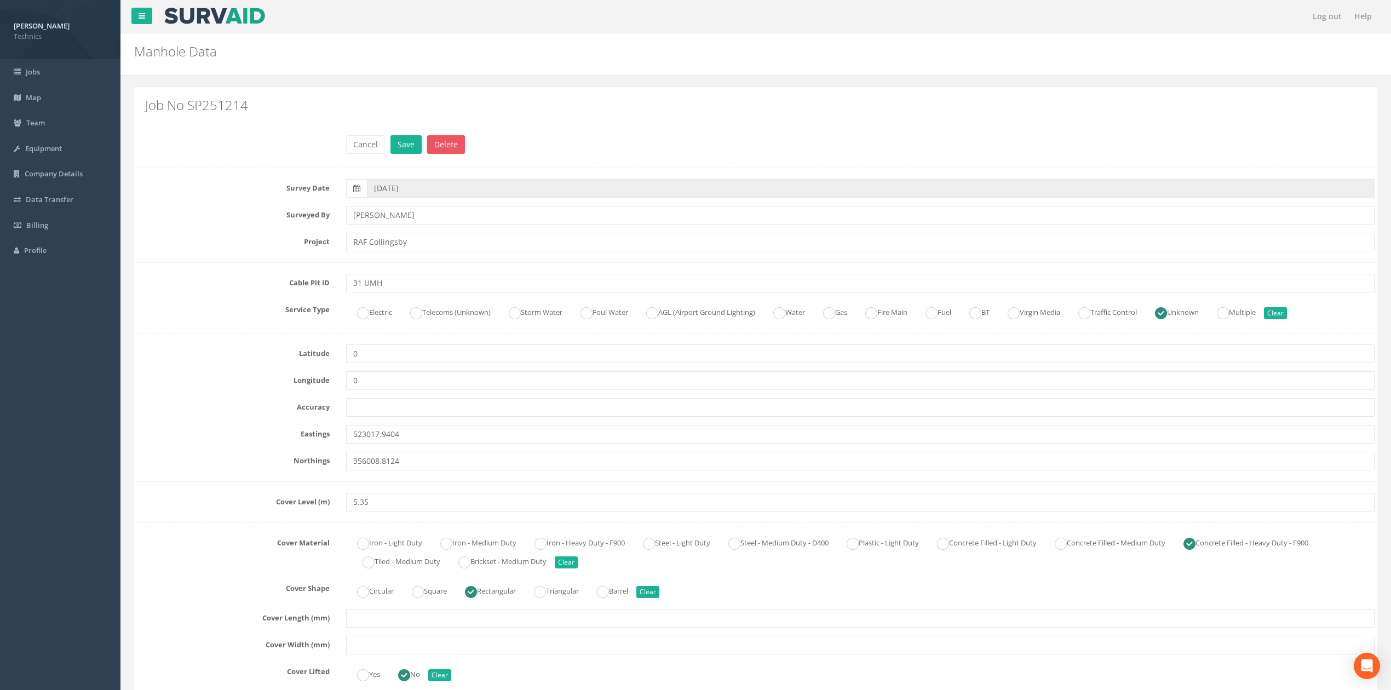
click at [235, 372] on div "Survey Date [DATE] Surveyed By [PERSON_NAME] Project [GEOGRAPHIC_DATA] Cable Pi…" at bounding box center [756, 699] width 1238 height 1040
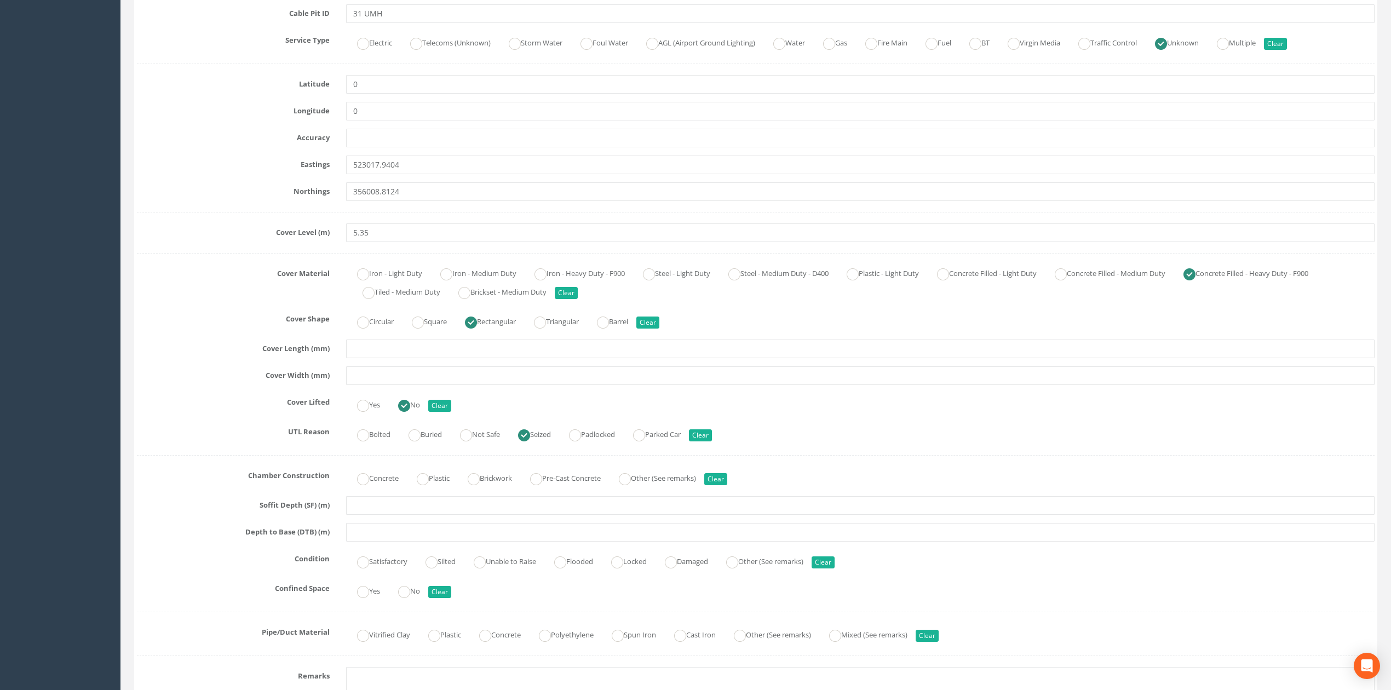
scroll to position [292, 0]
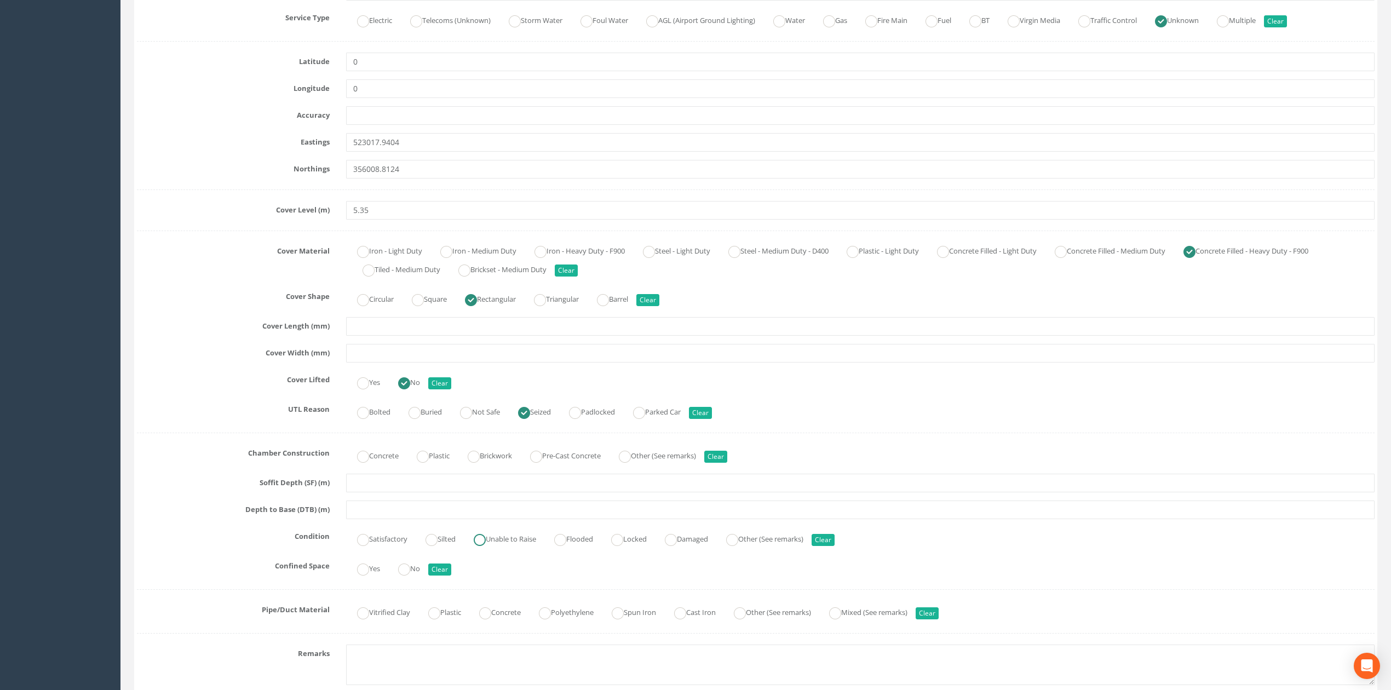
click at [485, 542] on ins at bounding box center [480, 540] width 12 height 12
radio input "true"
click at [410, 576] on ins at bounding box center [404, 570] width 12 height 12
click at [451, 574] on button "Clear" at bounding box center [439, 570] width 23 height 12
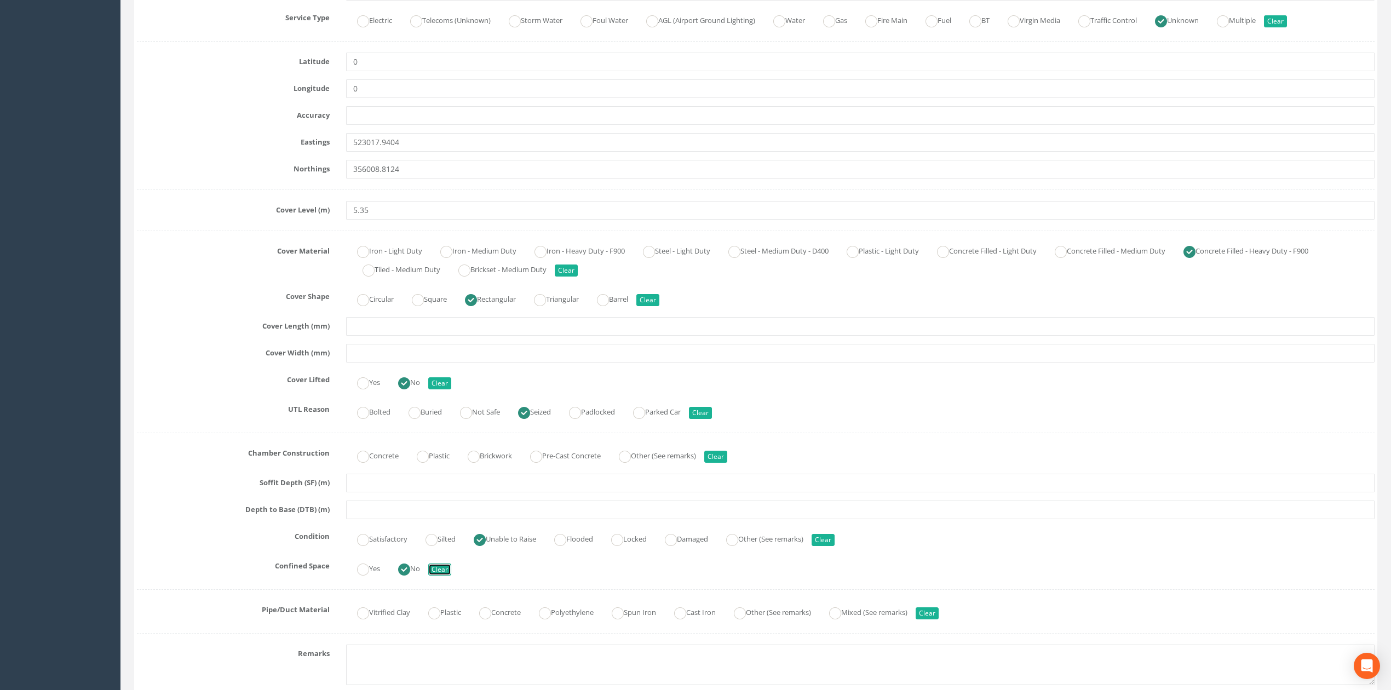
radio input "false"
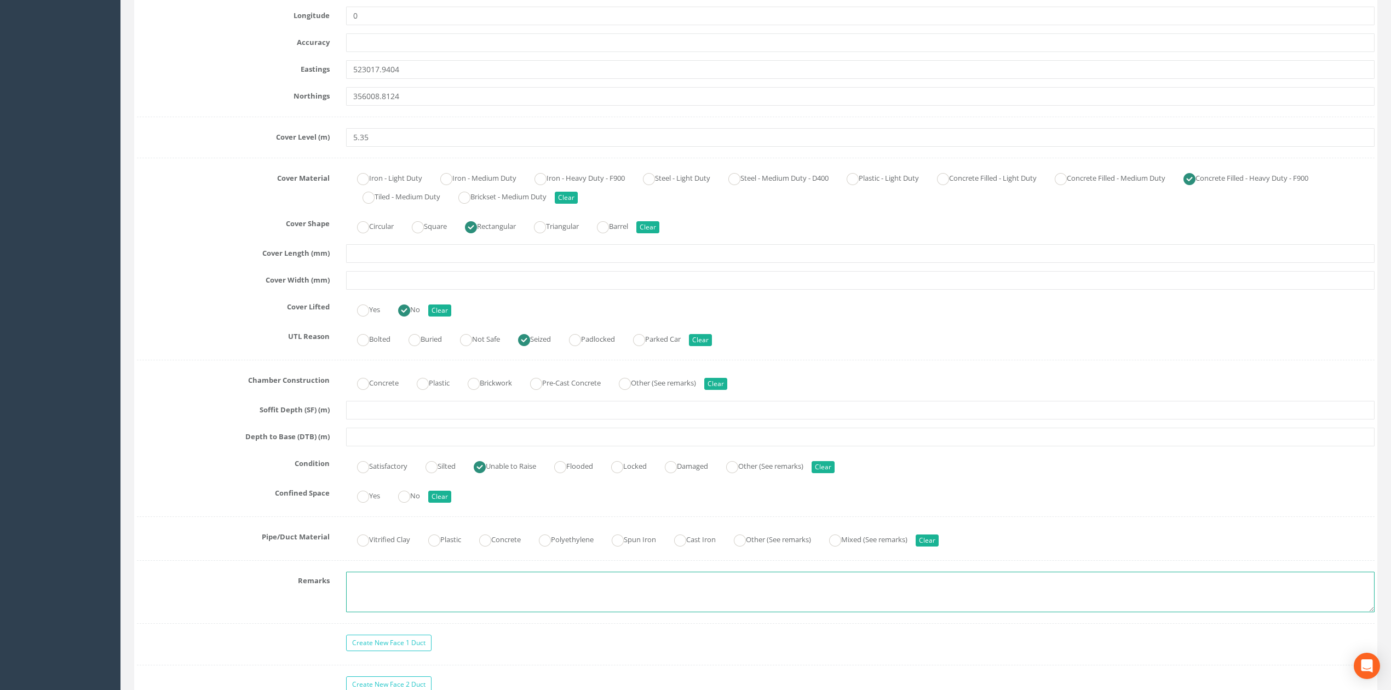
click at [485, 601] on textarea at bounding box center [860, 592] width 1028 height 41
type textarea "Photographs not permitted"
click at [189, 528] on div "Survey Date [DATE] Surveyed By [PERSON_NAME] Project [GEOGRAPHIC_DATA] Cable Pi…" at bounding box center [756, 334] width 1238 height 1040
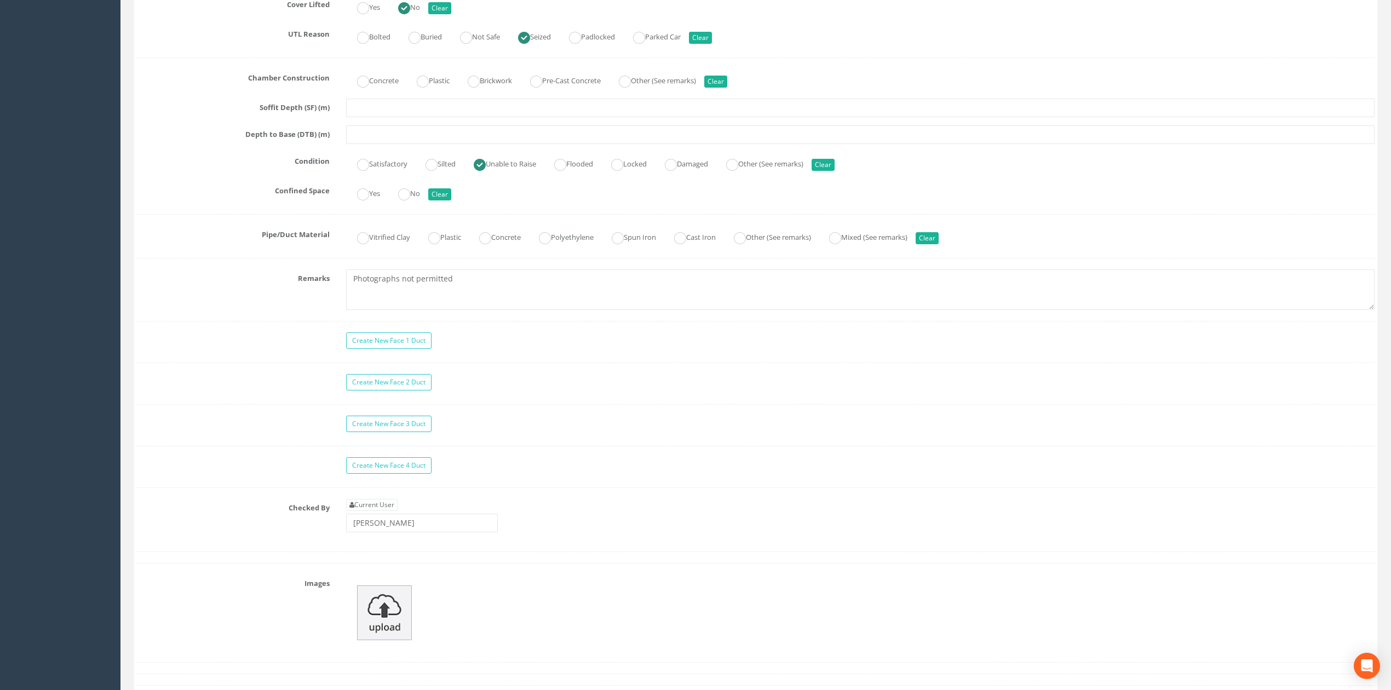
scroll to position [730, 0]
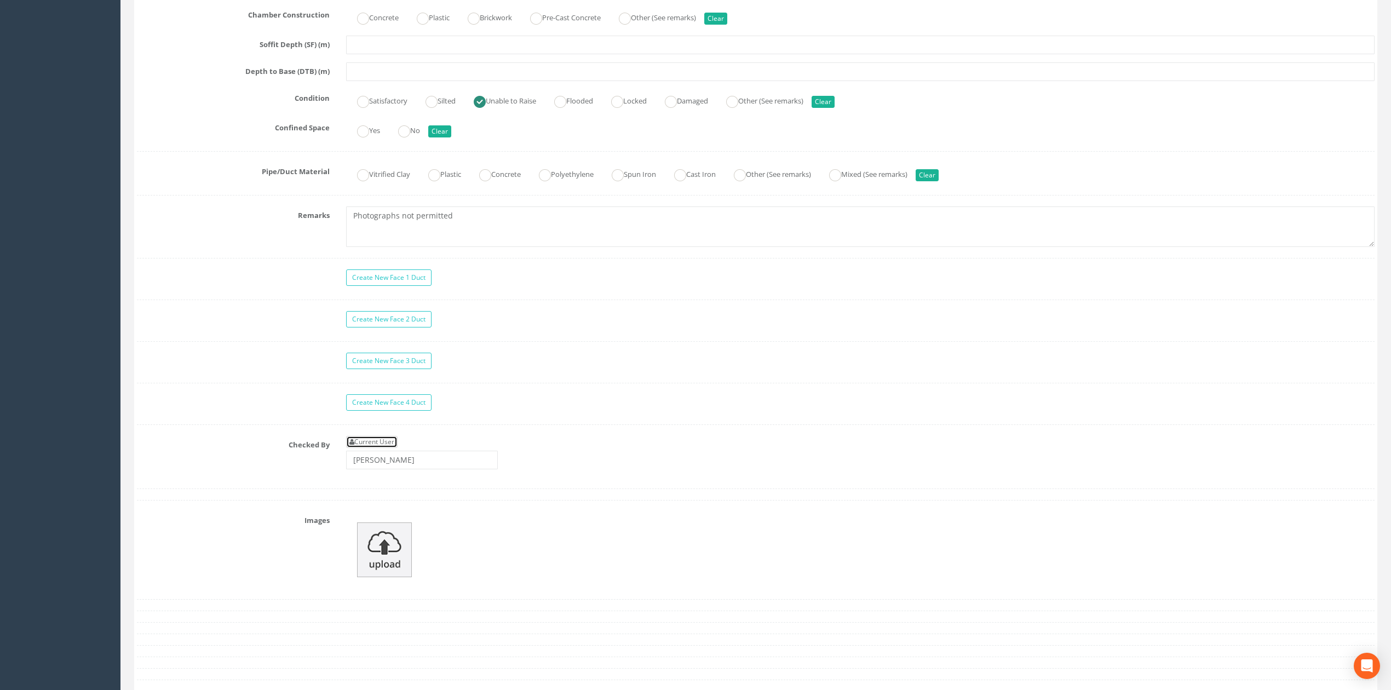
click at [387, 448] on link "Current User" at bounding box center [371, 442] width 51 height 12
type input "[PERSON_NAME]"
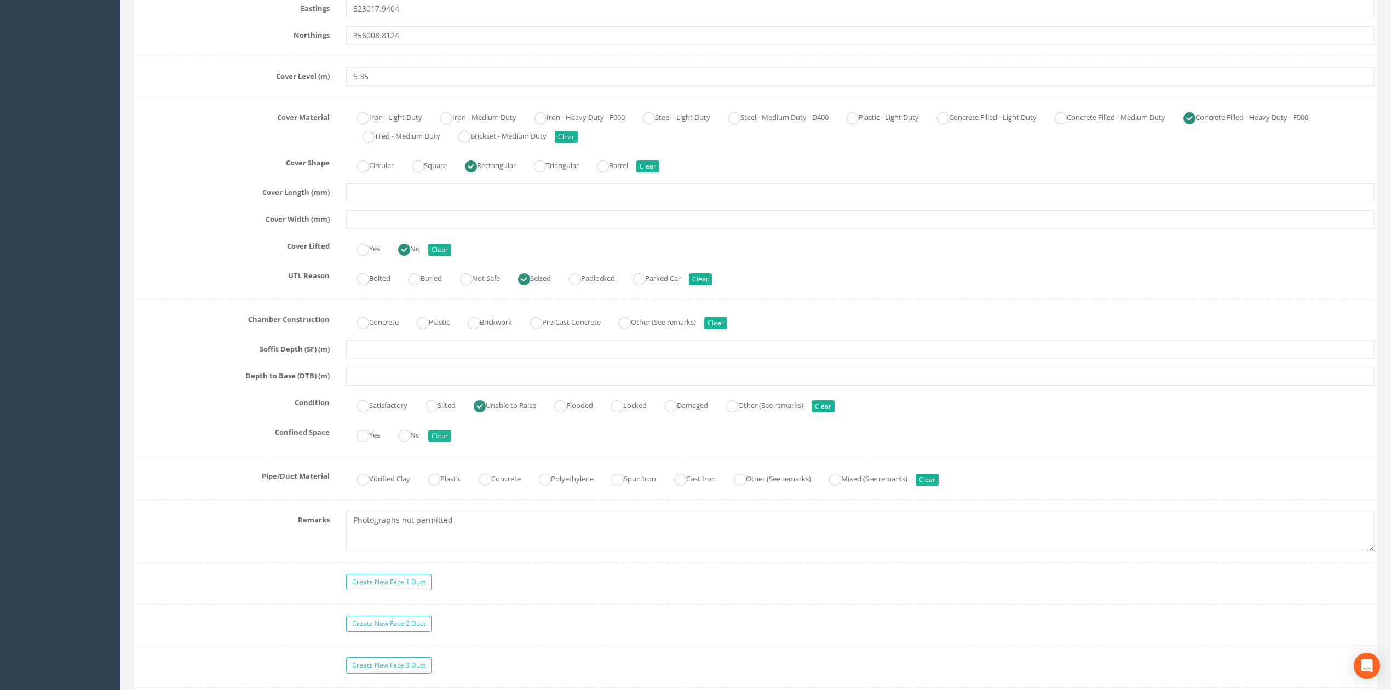
scroll to position [438, 0]
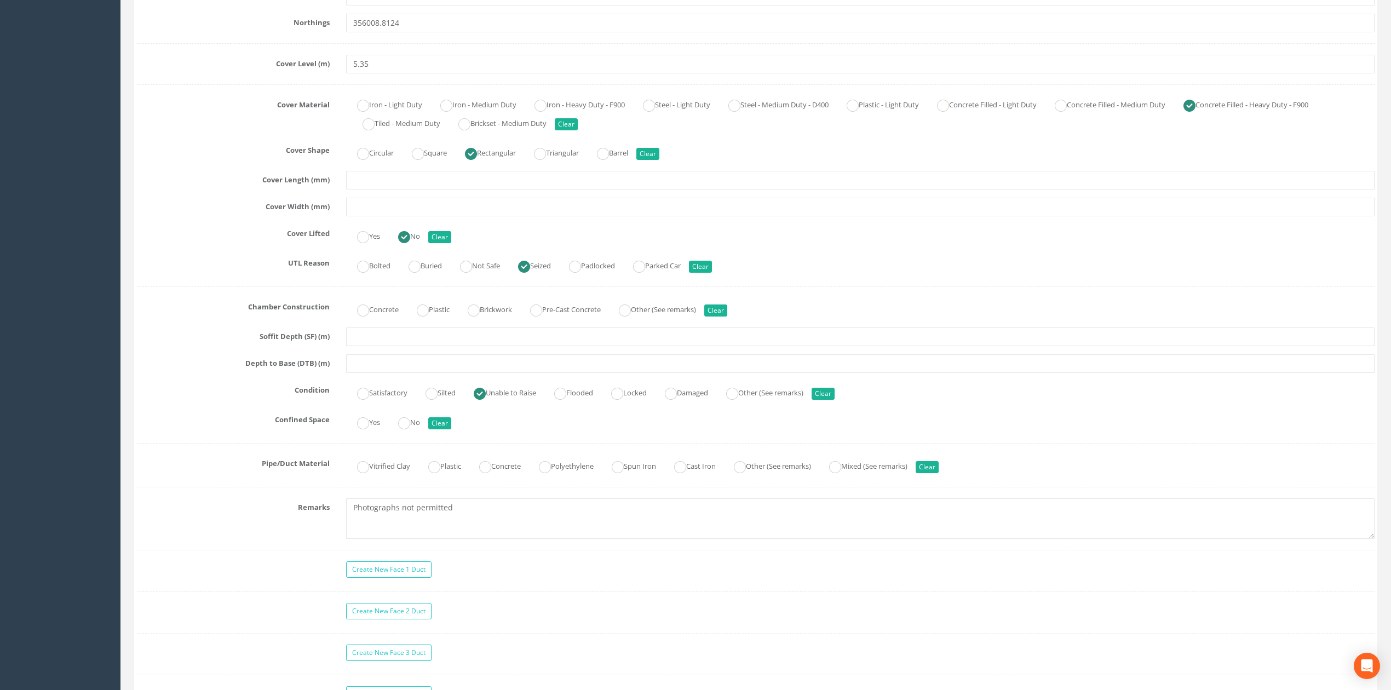
click at [295, 432] on div "Confined Space Yes No Clear" at bounding box center [756, 421] width 1254 height 21
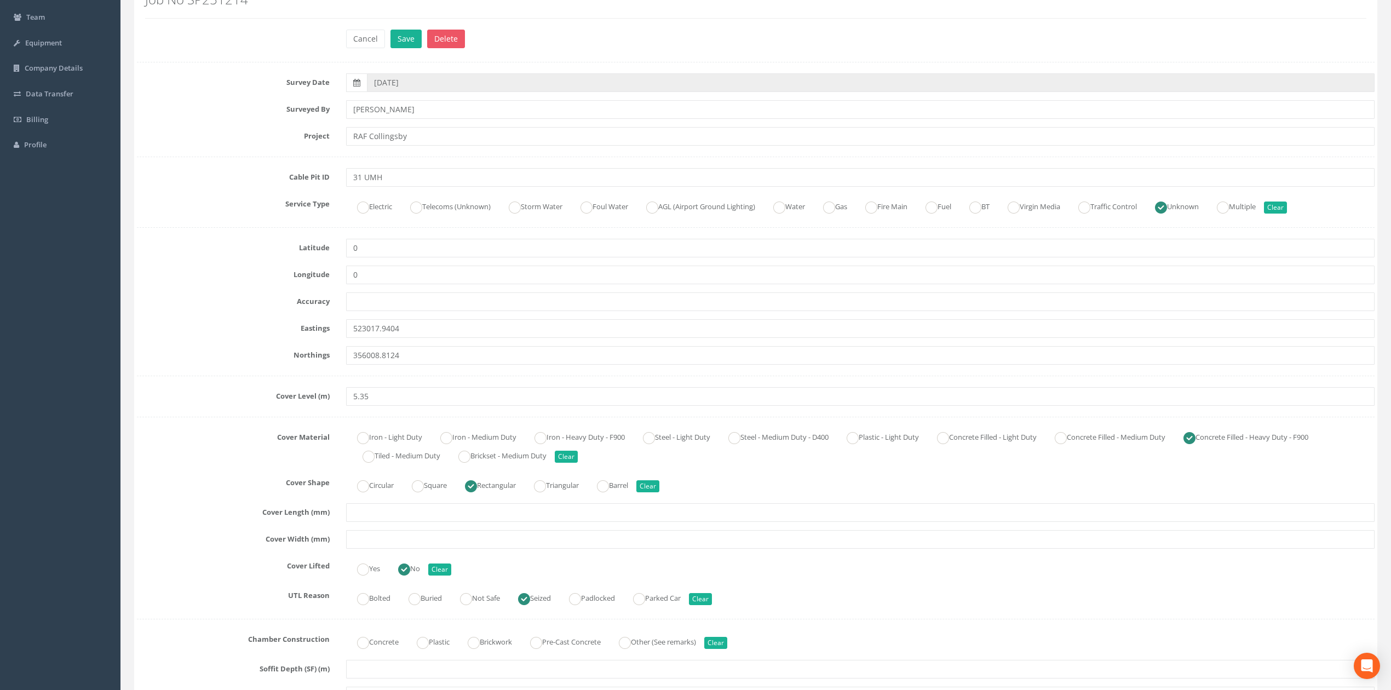
scroll to position [0, 0]
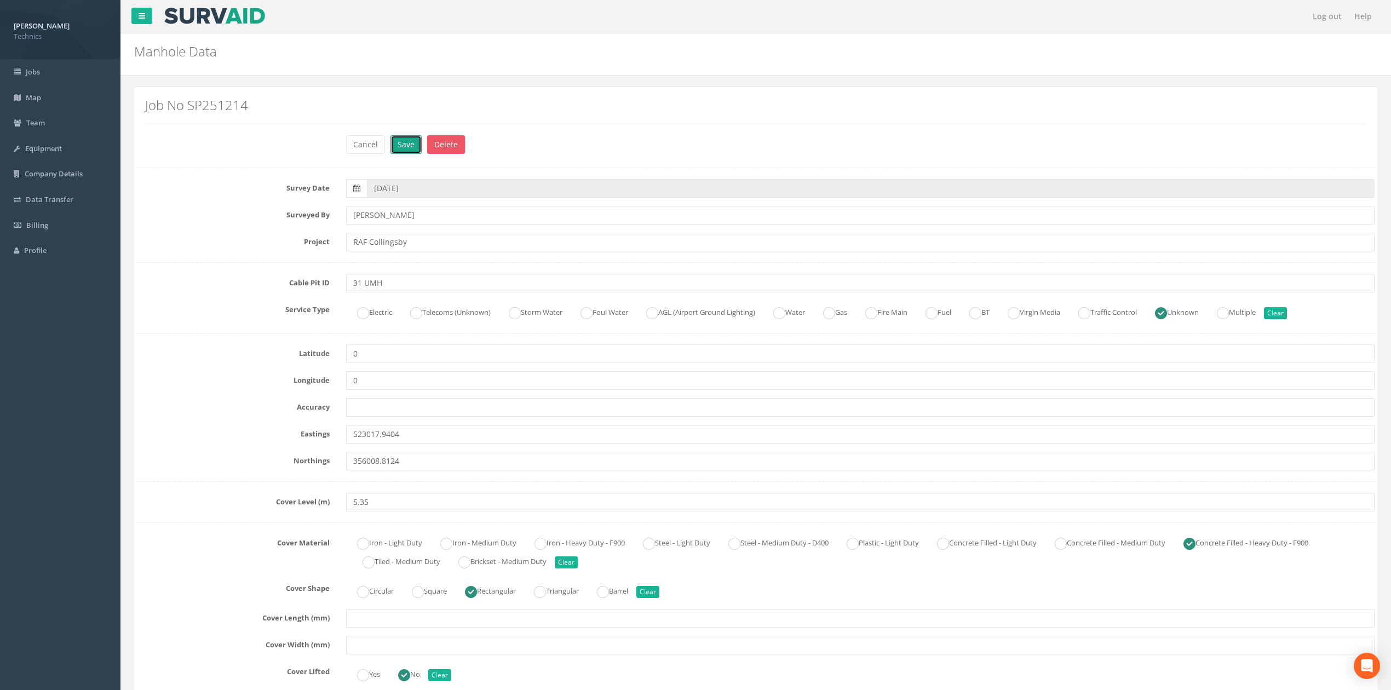
click at [397, 141] on button "Save" at bounding box center [405, 144] width 31 height 19
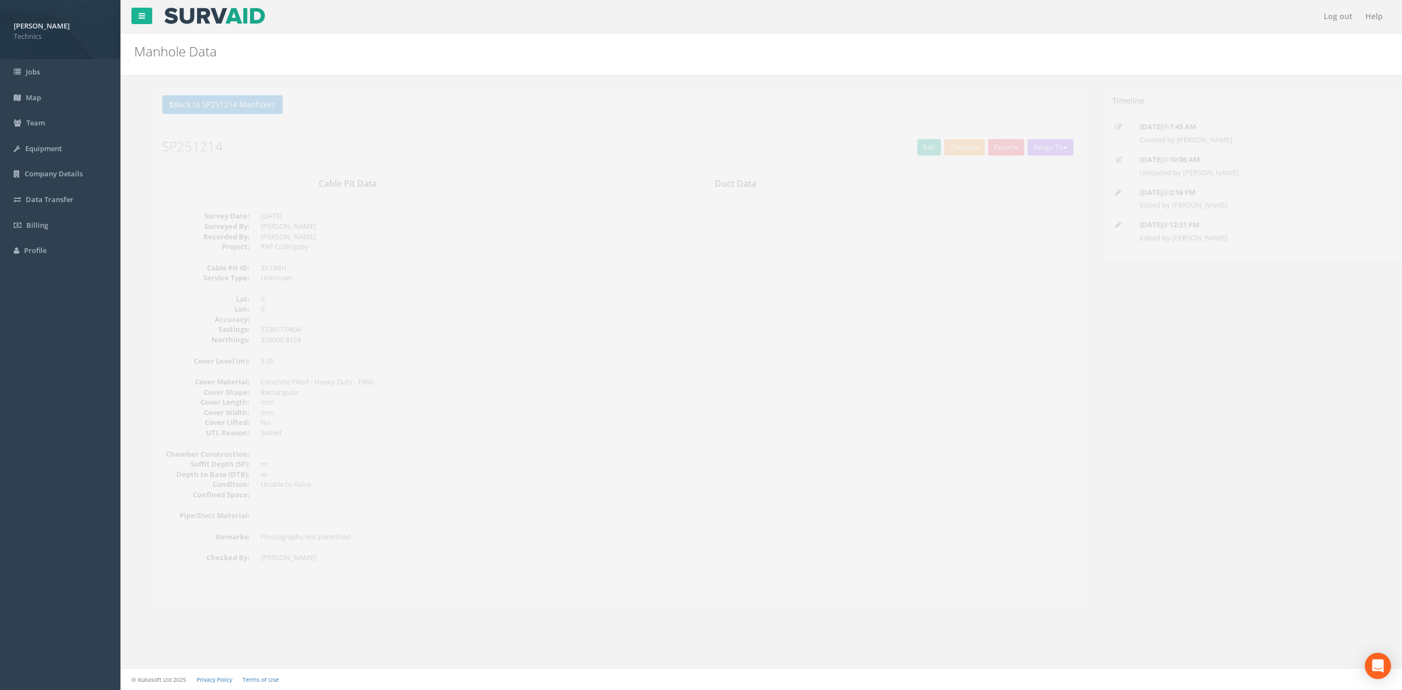
click at [671, 346] on div "Cable Pit Data Survey Date: [DATE] Surveyed By: [PERSON_NAME] Recorded By: [PER…" at bounding box center [602, 375] width 931 height 398
drag, startPoint x: 805, startPoint y: 318, endPoint x: 885, endPoint y: 228, distance: 119.8
click at [806, 318] on div "Cable Pit Data Survey Date: [DATE] Surveyed By: [PERSON_NAME] Recorded By: [PER…" at bounding box center [602, 375] width 931 height 398
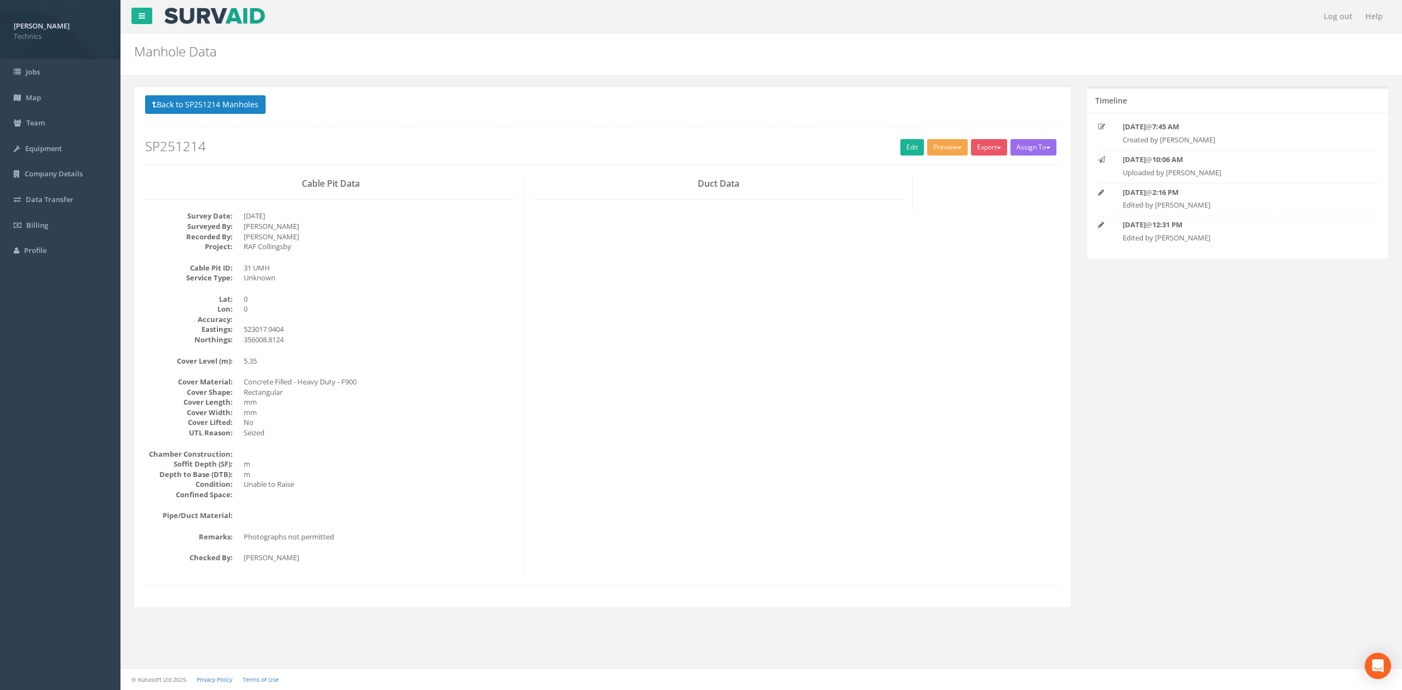
click at [946, 147] on button "Preview" at bounding box center [947, 147] width 41 height 16
click at [932, 165] on link "Technics Brize Norton" at bounding box center [924, 170] width 89 height 17
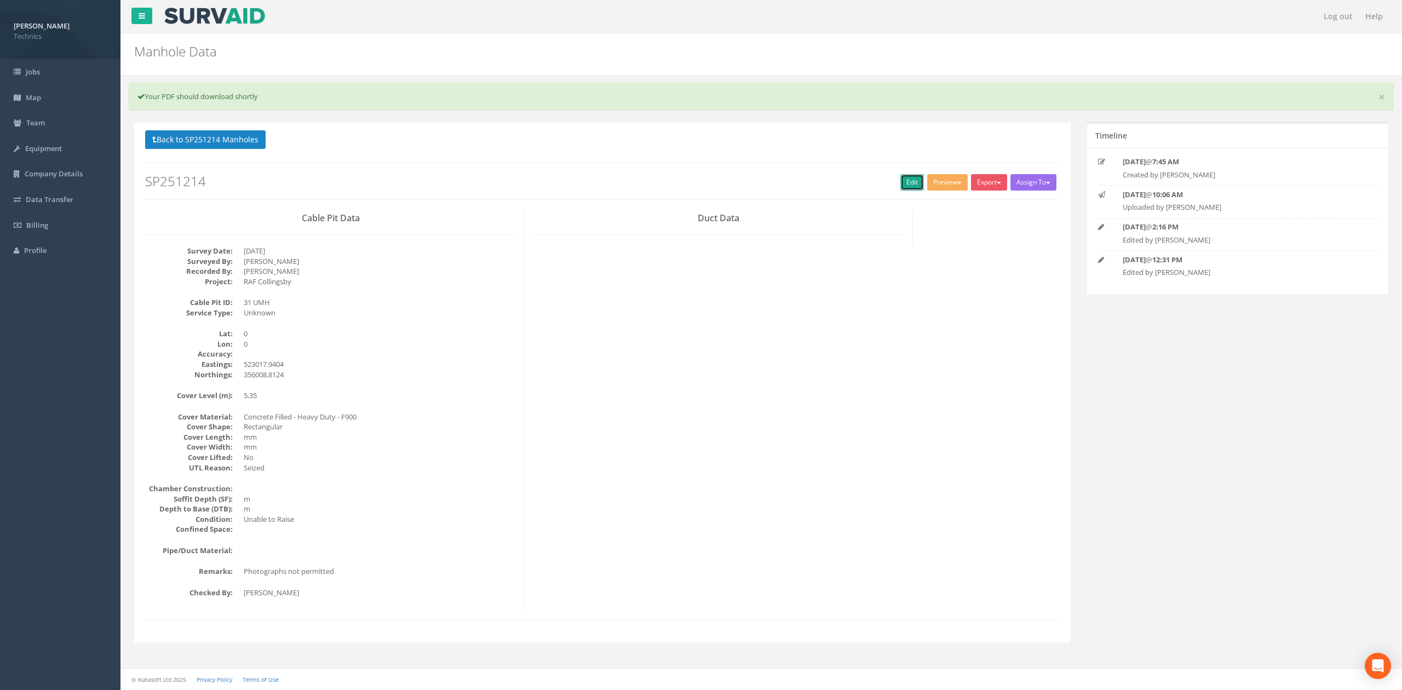
click at [900, 182] on link "Edit" at bounding box center [912, 182] width 24 height 16
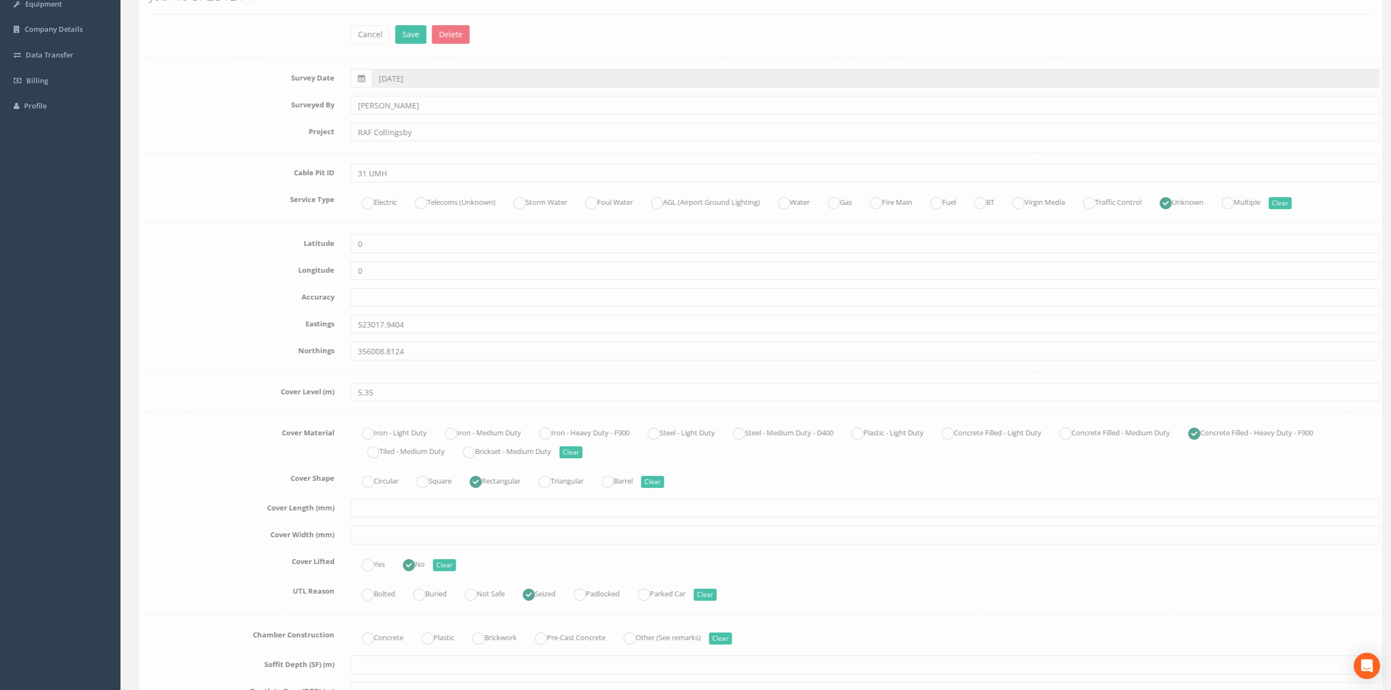
scroll to position [146, 0]
click at [233, 377] on div "Survey Date [DATE] Surveyed By [PERSON_NAME] Project [GEOGRAPHIC_DATA] Cable Pi…" at bounding box center [756, 588] width 1238 height 1040
click at [377, 506] on input "text" at bounding box center [860, 507] width 1028 height 19
type input "1800"
click at [359, 530] on input "text" at bounding box center [860, 534] width 1028 height 19
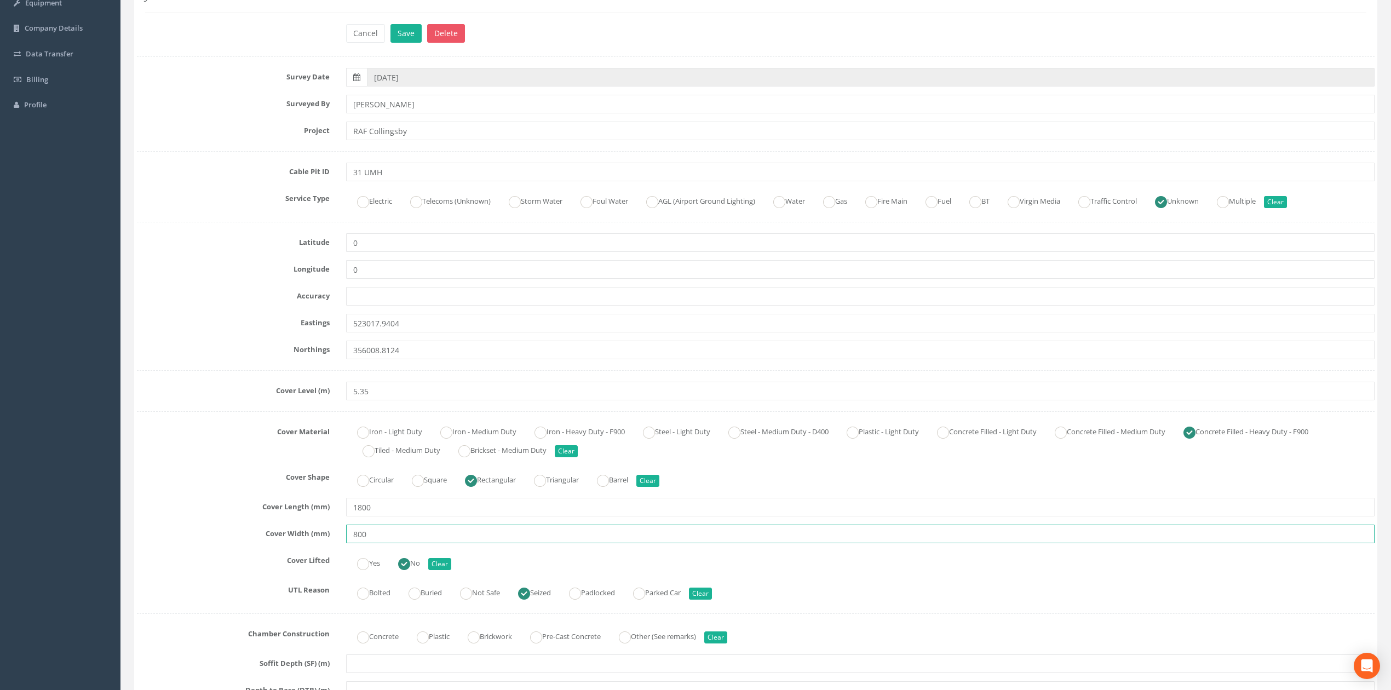
type input "800"
click at [232, 457] on div "Cover Material Iron - Light Duty Iron - Medium Duty Iron - Heavy Duty - F900 St…" at bounding box center [756, 441] width 1254 height 37
click at [288, 458] on div "Cover Material Iron - Light Duty Iron - Medium Duty Iron - Heavy Duty - F900 St…" at bounding box center [756, 441] width 1254 height 37
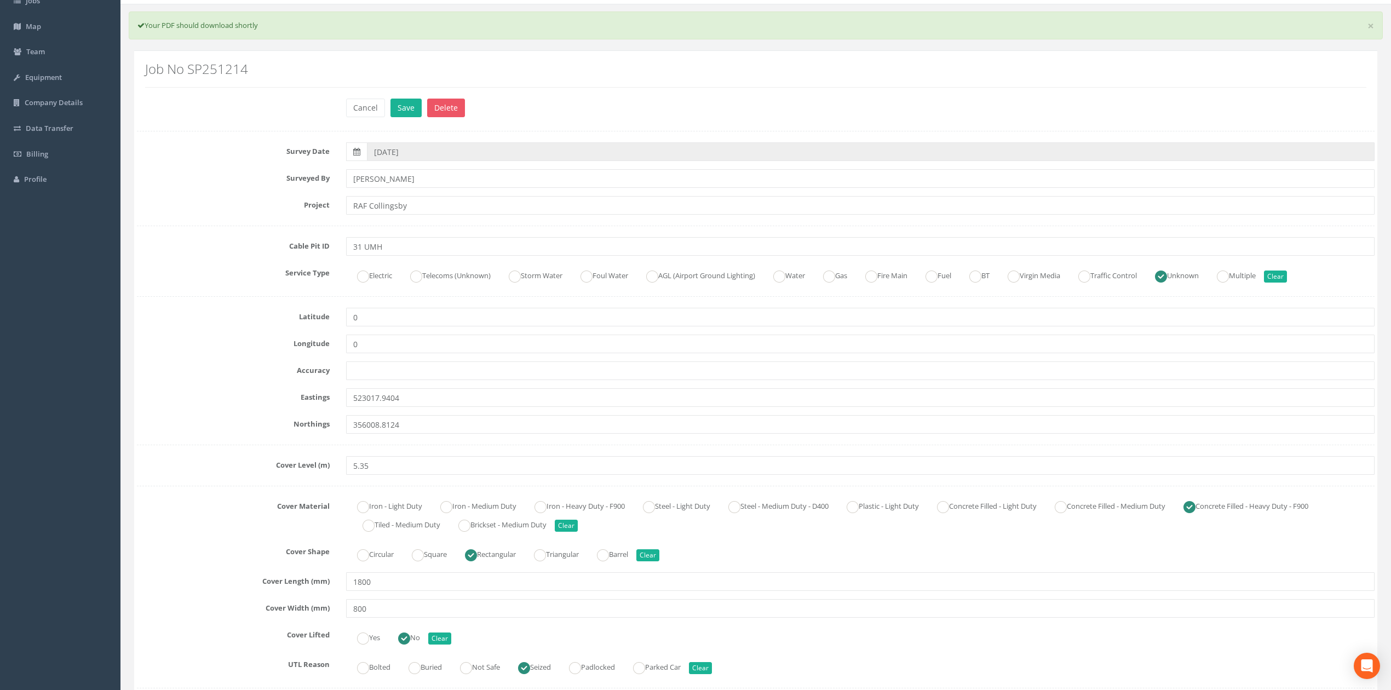
scroll to position [0, 0]
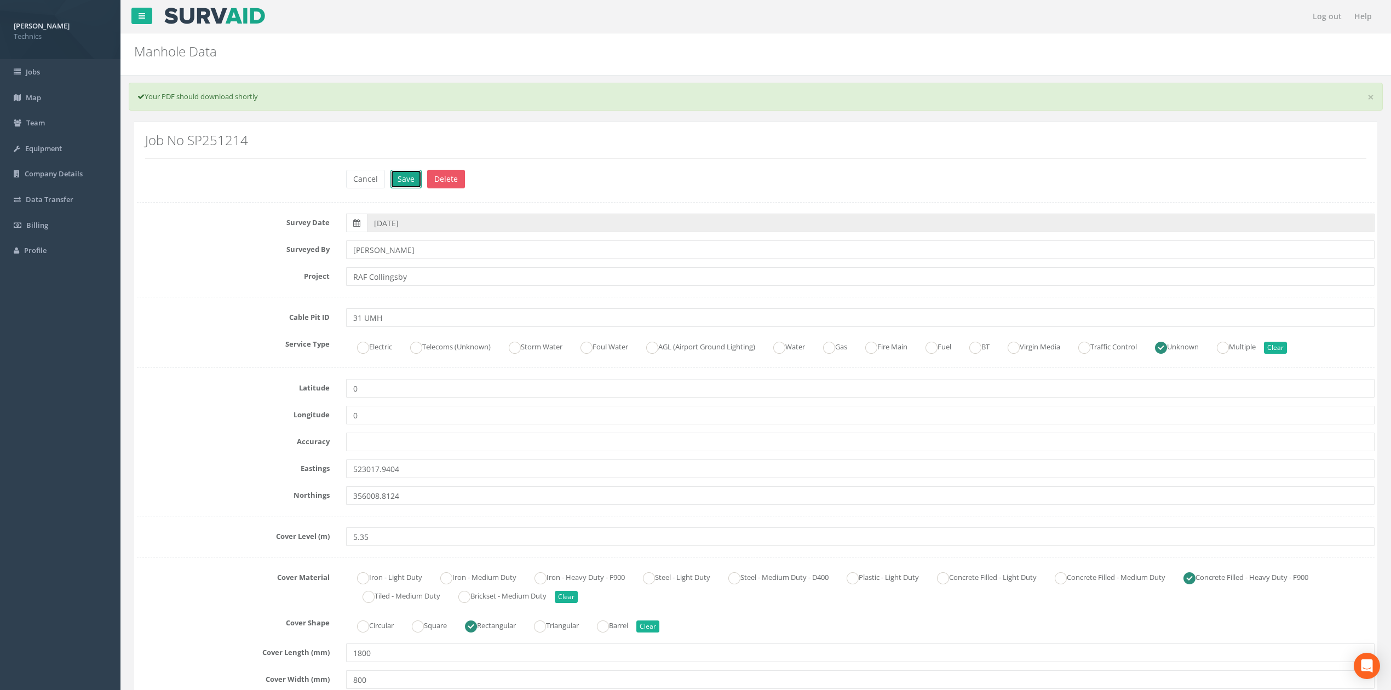
click at [406, 176] on button "Save" at bounding box center [405, 179] width 31 height 19
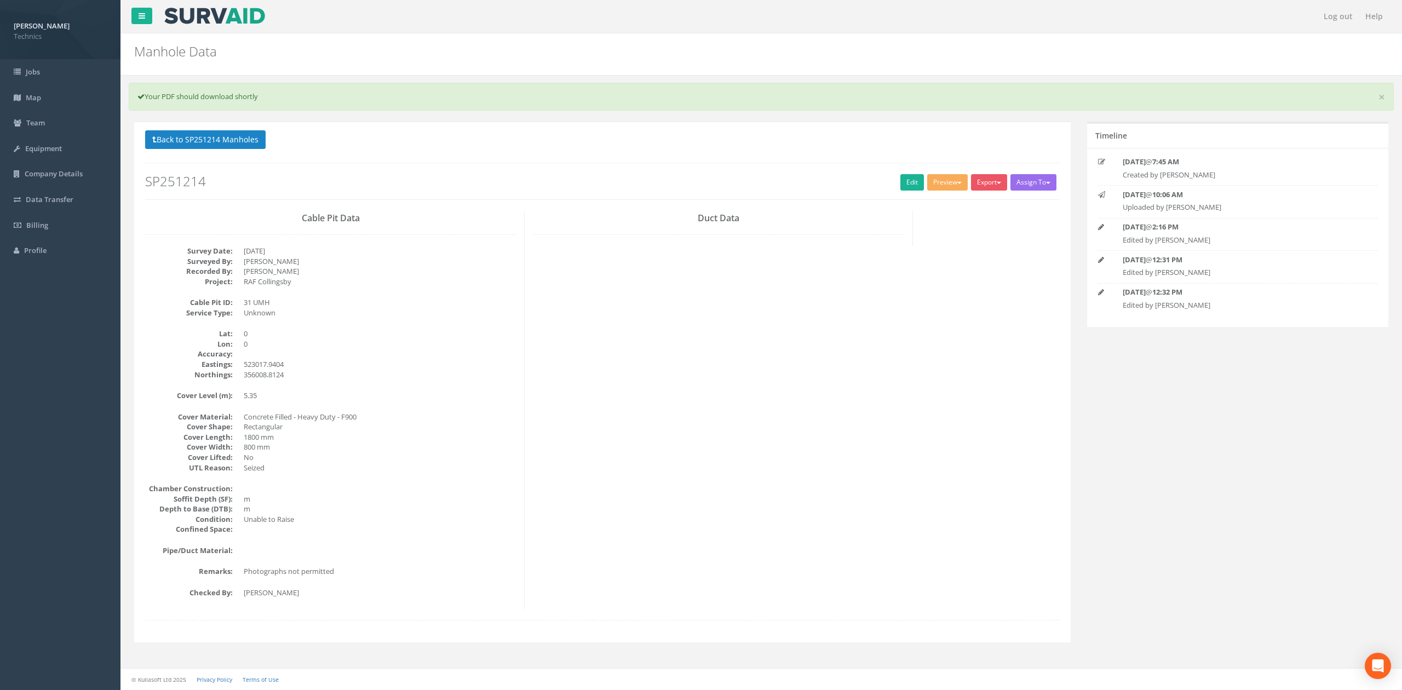
click at [538, 457] on div "Cable Pit Data Survey Date: [DATE] Surveyed By: [PERSON_NAME] Recorded By: [PER…" at bounding box center [602, 410] width 931 height 398
click at [187, 139] on button "Back to SP251214 Manholes" at bounding box center [205, 139] width 120 height 19
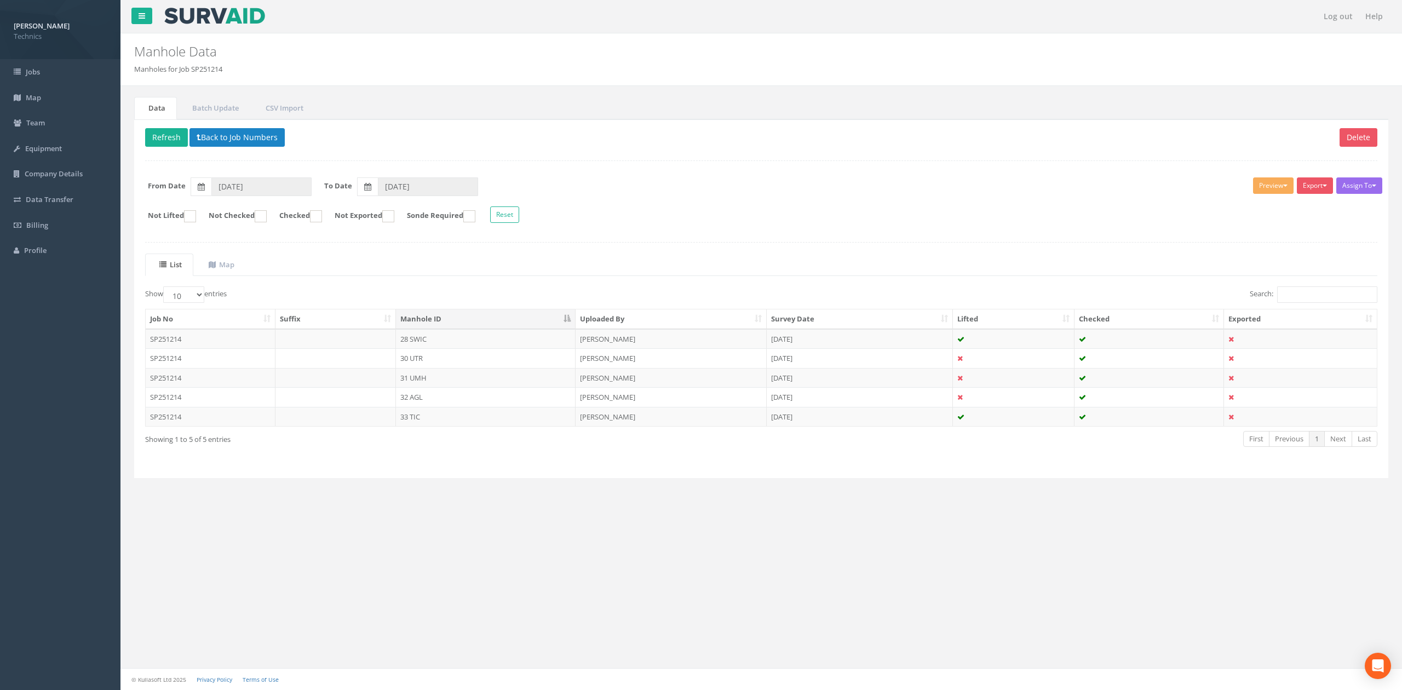
click at [386, 255] on ul "List Map" at bounding box center [761, 265] width 1232 height 22
click at [415, 404] on td "32 AGL" at bounding box center [486, 397] width 180 height 20
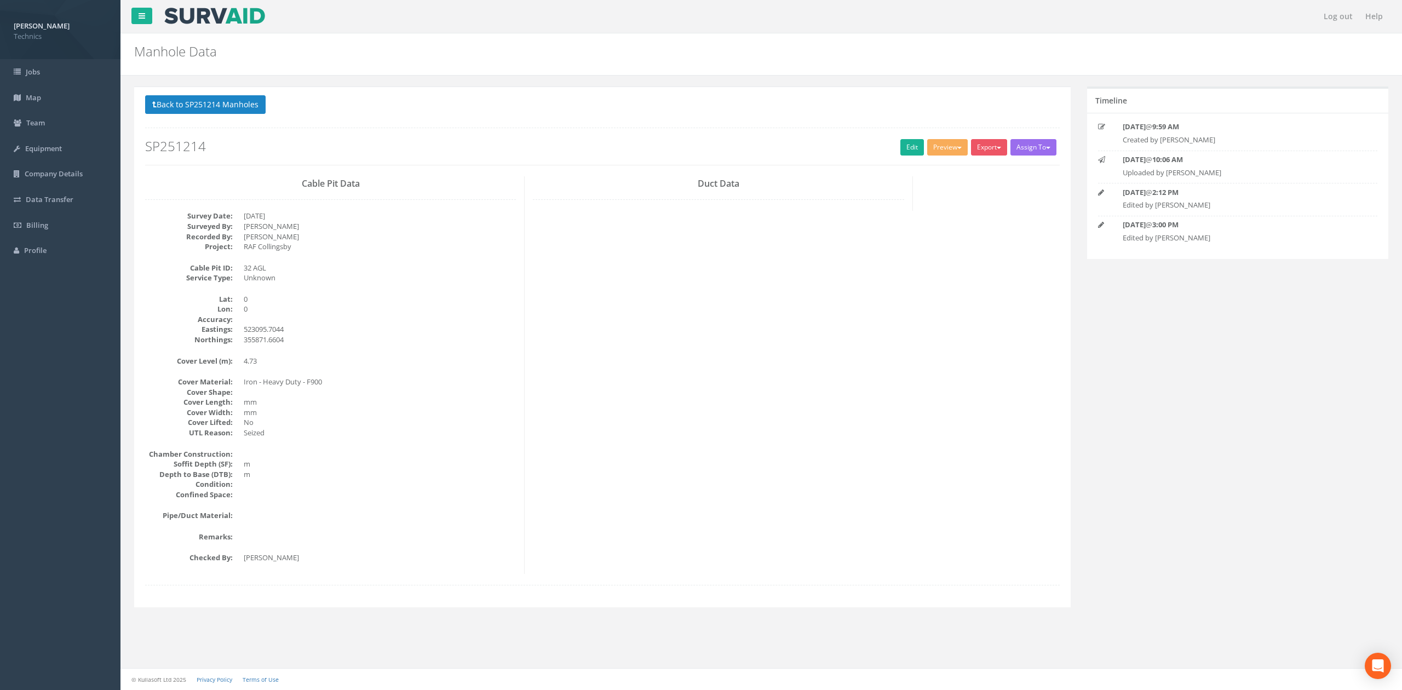
click at [355, 306] on dd "0" at bounding box center [380, 309] width 272 height 10
click at [901, 145] on link "Edit" at bounding box center [912, 147] width 24 height 16
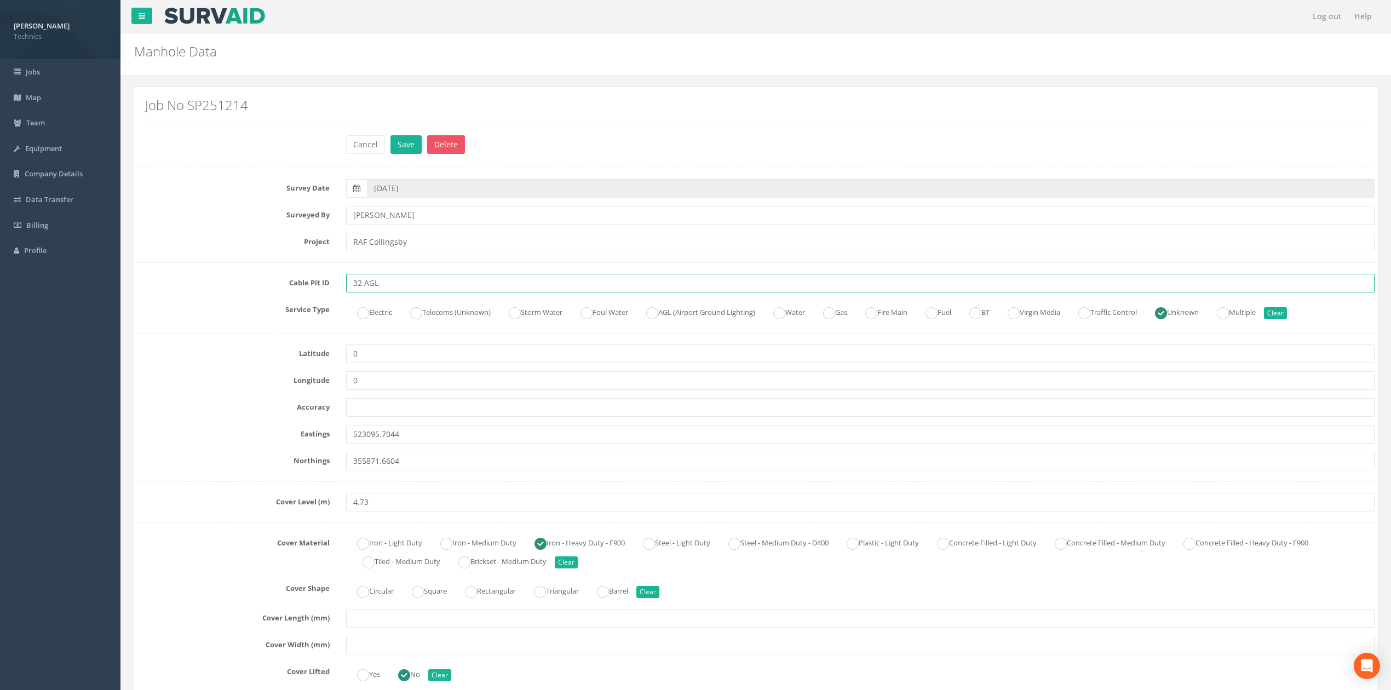
click at [382, 281] on input "32 AGL" at bounding box center [860, 283] width 1028 height 19
type input "32 EMH"
click at [658, 318] on ins at bounding box center [652, 313] width 12 height 12
radio input "true"
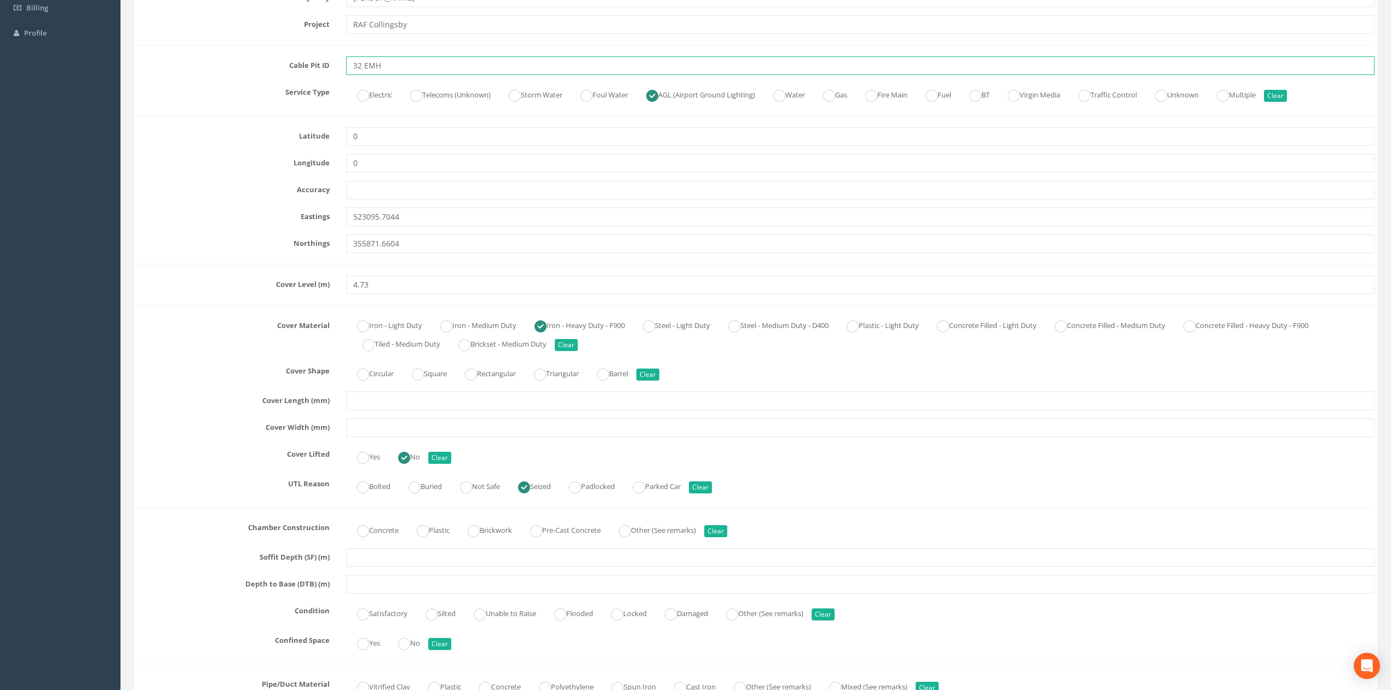
scroll to position [219, 0]
click at [364, 375] on ins at bounding box center [363, 373] width 12 height 12
radio input "true"
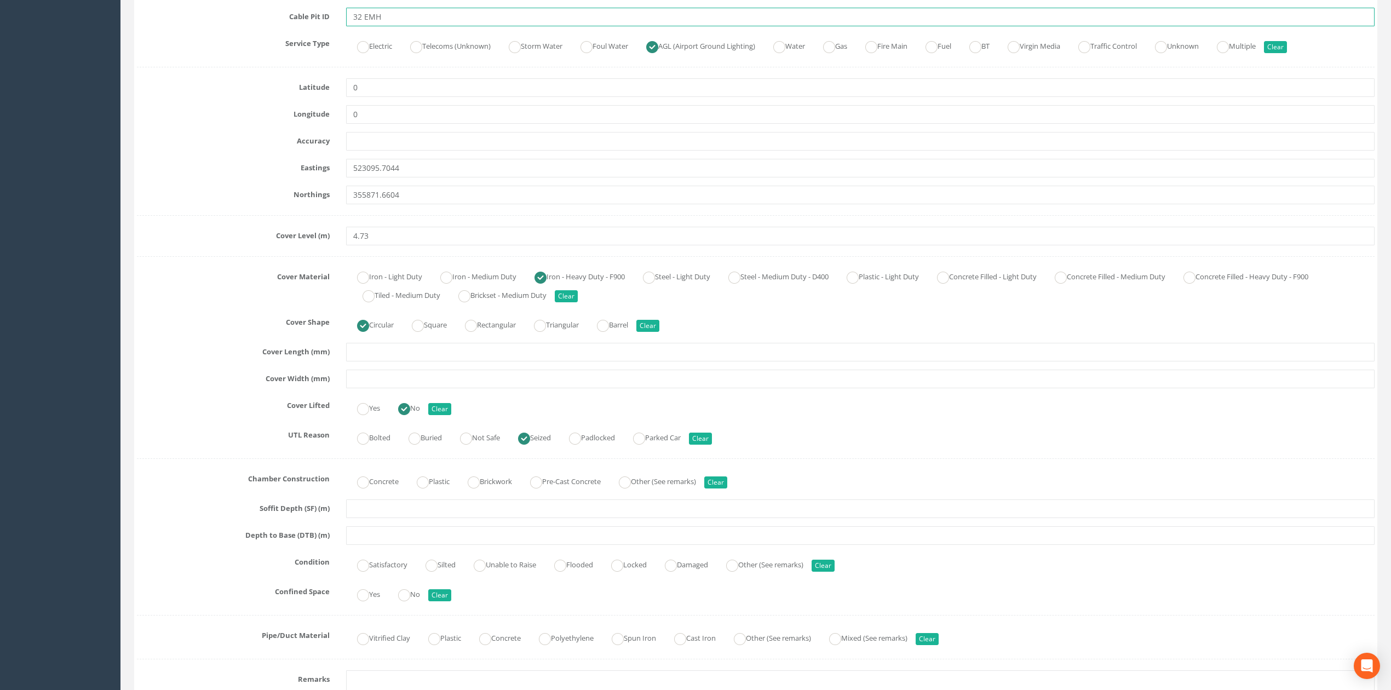
scroll to position [292, 0]
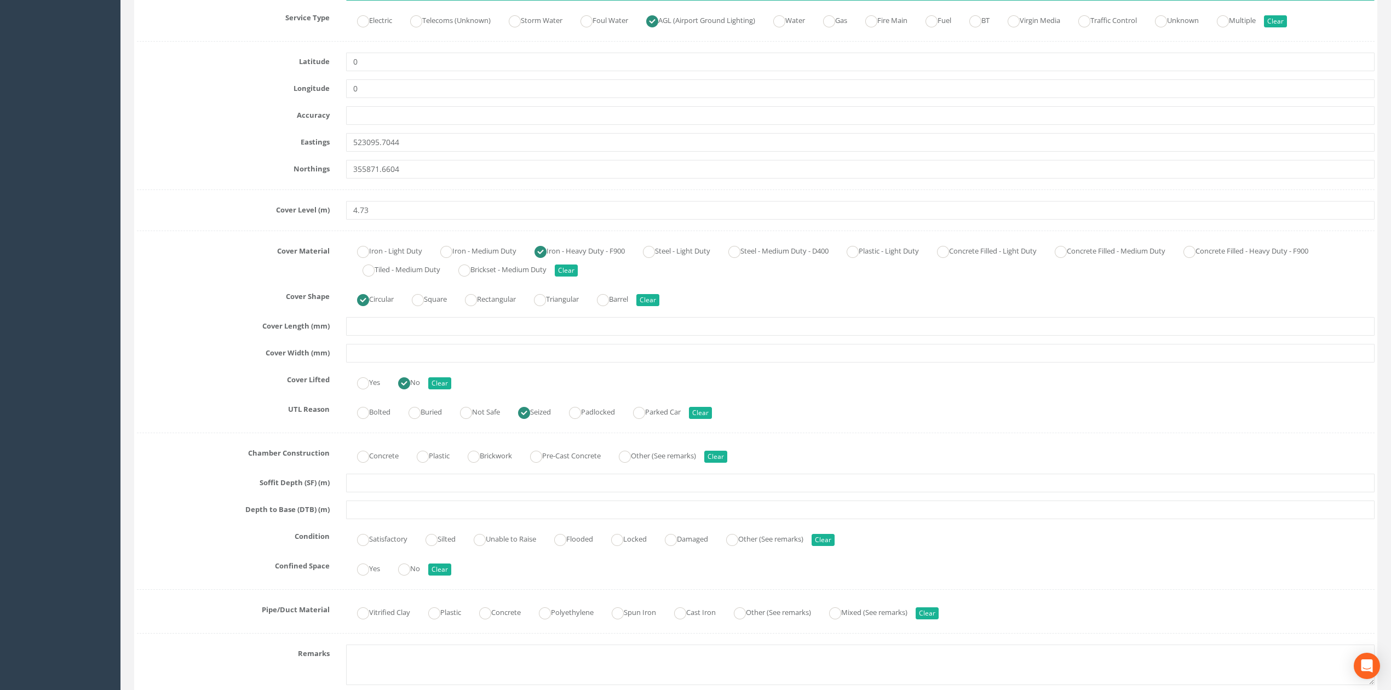
type input "32 EMH"
click at [380, 334] on input "text" at bounding box center [860, 326] width 1028 height 19
type input "4"
type input "750"
click at [387, 350] on input "text" at bounding box center [860, 353] width 1028 height 19
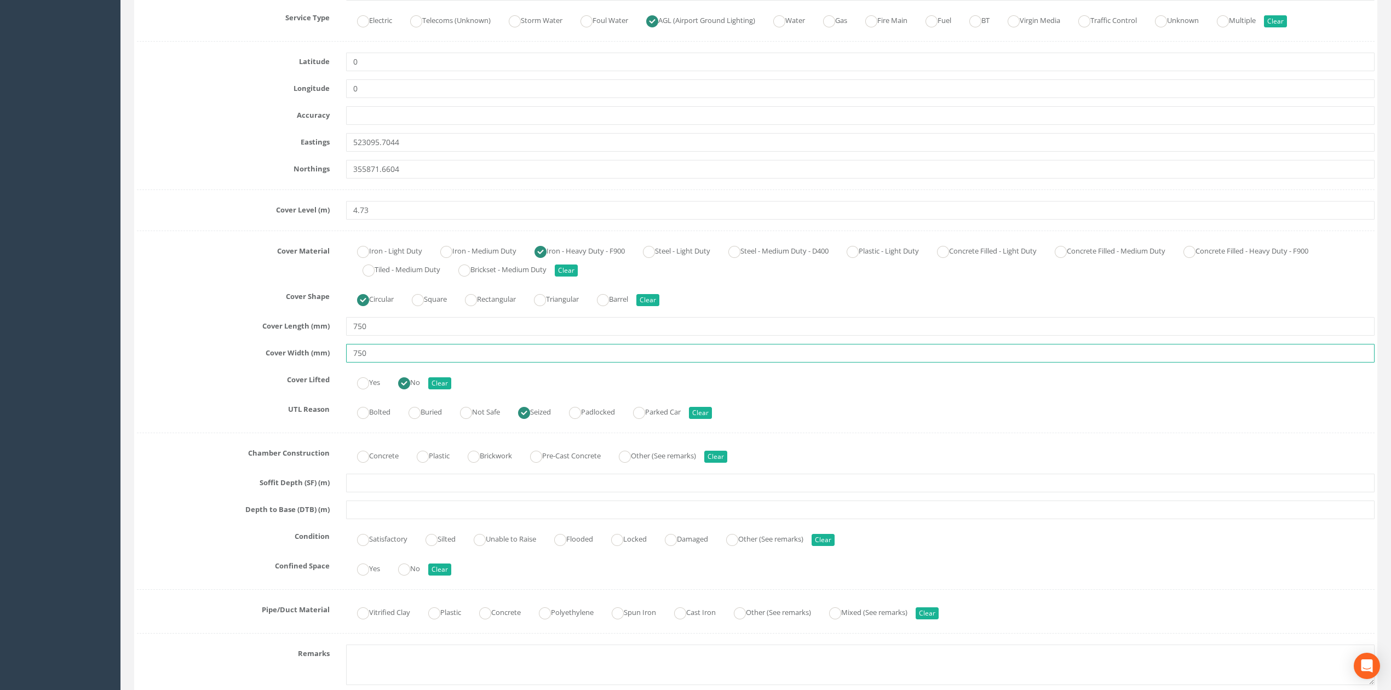
type input "750"
click at [246, 382] on label "Cover Lifted" at bounding box center [233, 378] width 209 height 14
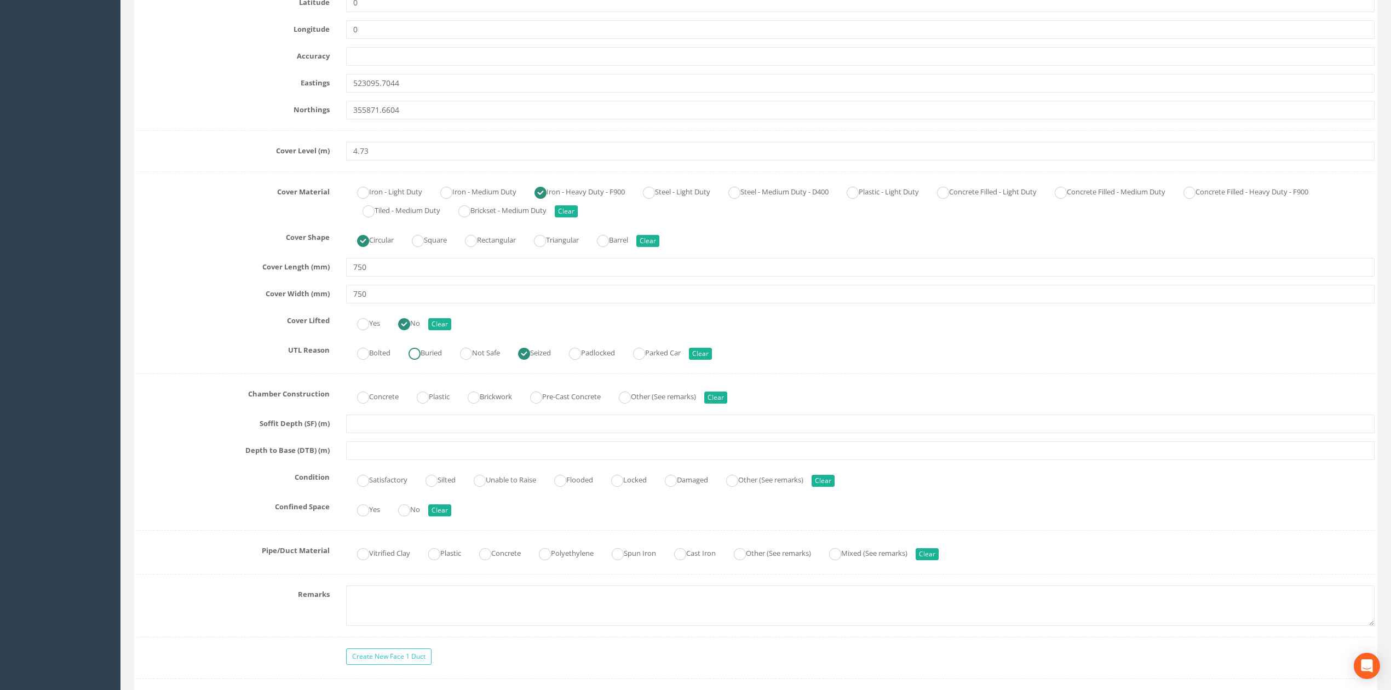
scroll to position [438, 0]
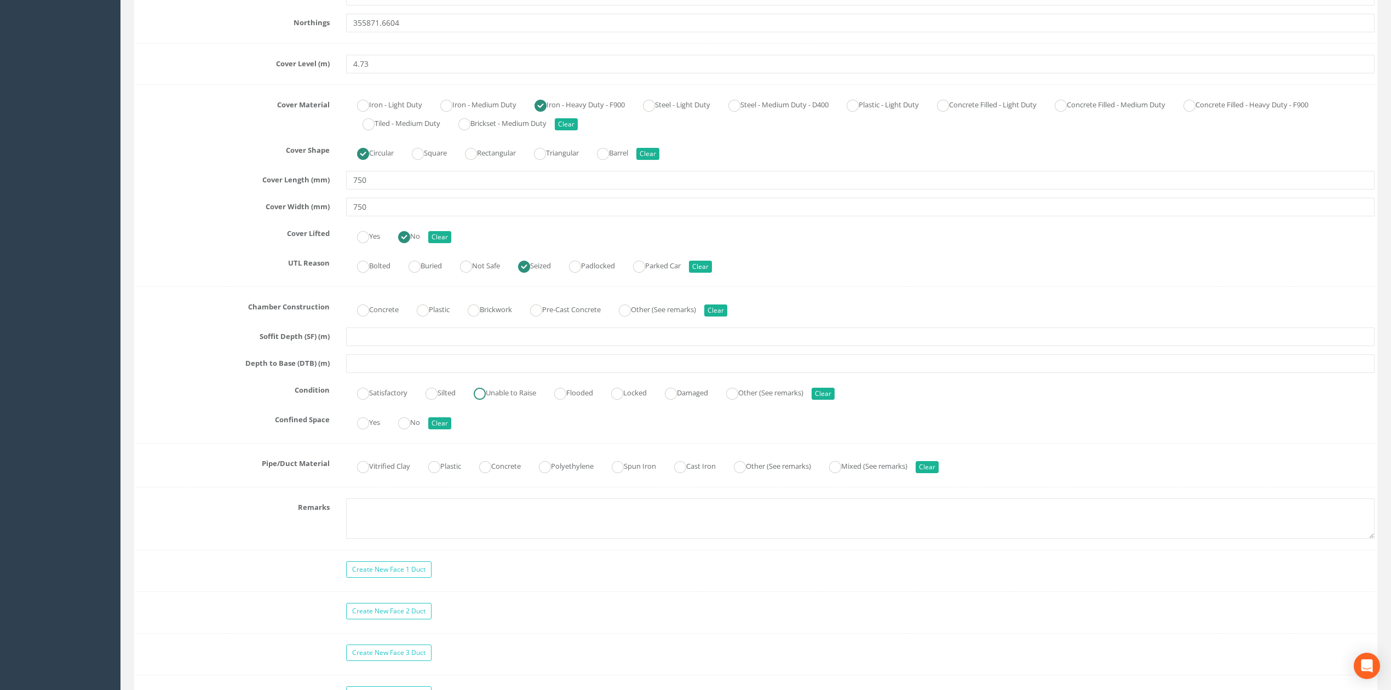
click at [483, 400] on ins at bounding box center [480, 394] width 12 height 12
radio input "true"
click at [505, 432] on div "Yes No Clear" at bounding box center [860, 421] width 1045 height 21
click at [432, 526] on textarea at bounding box center [860, 518] width 1028 height 41
type textarea "Photographs not permitted"
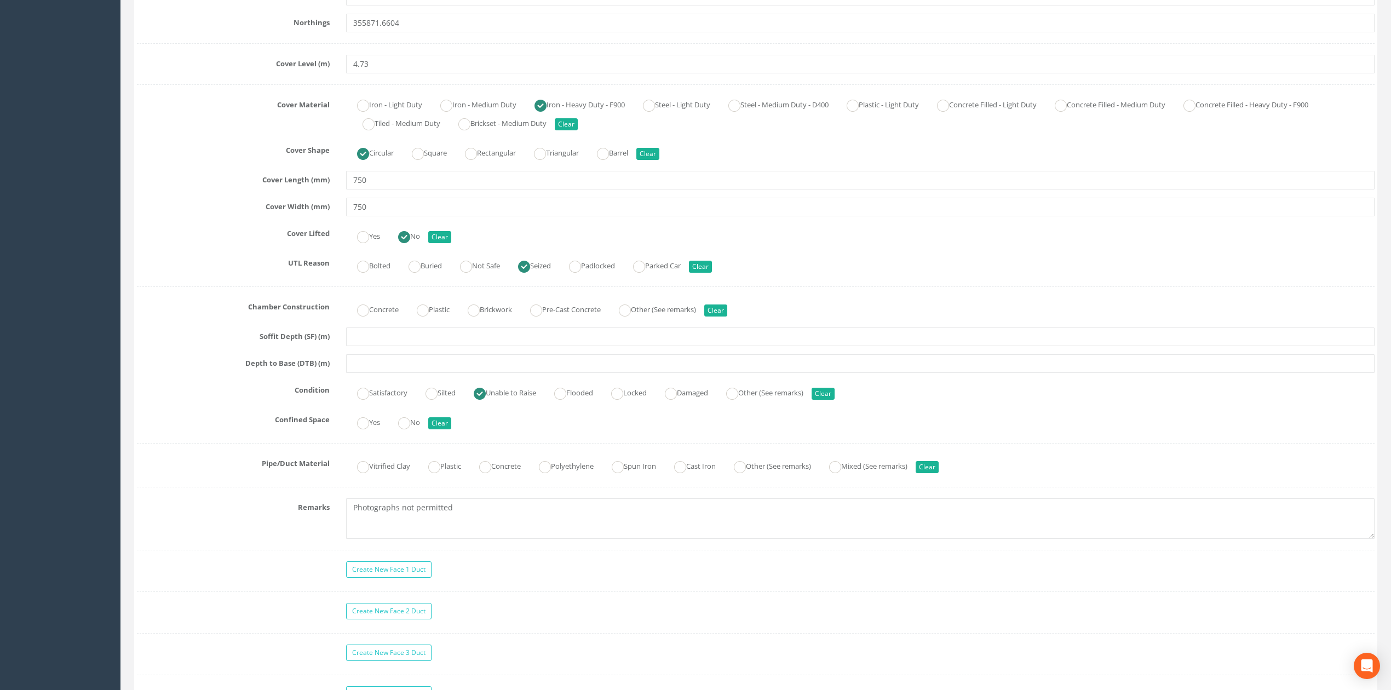
click at [472, 576] on div "Create New Face 1 Duct" at bounding box center [860, 570] width 1045 height 19
click at [559, 439] on div "Survey Date [DATE] Surveyed By [PERSON_NAME] Project [GEOGRAPHIC_DATA] Cable Pi…" at bounding box center [756, 261] width 1238 height 1040
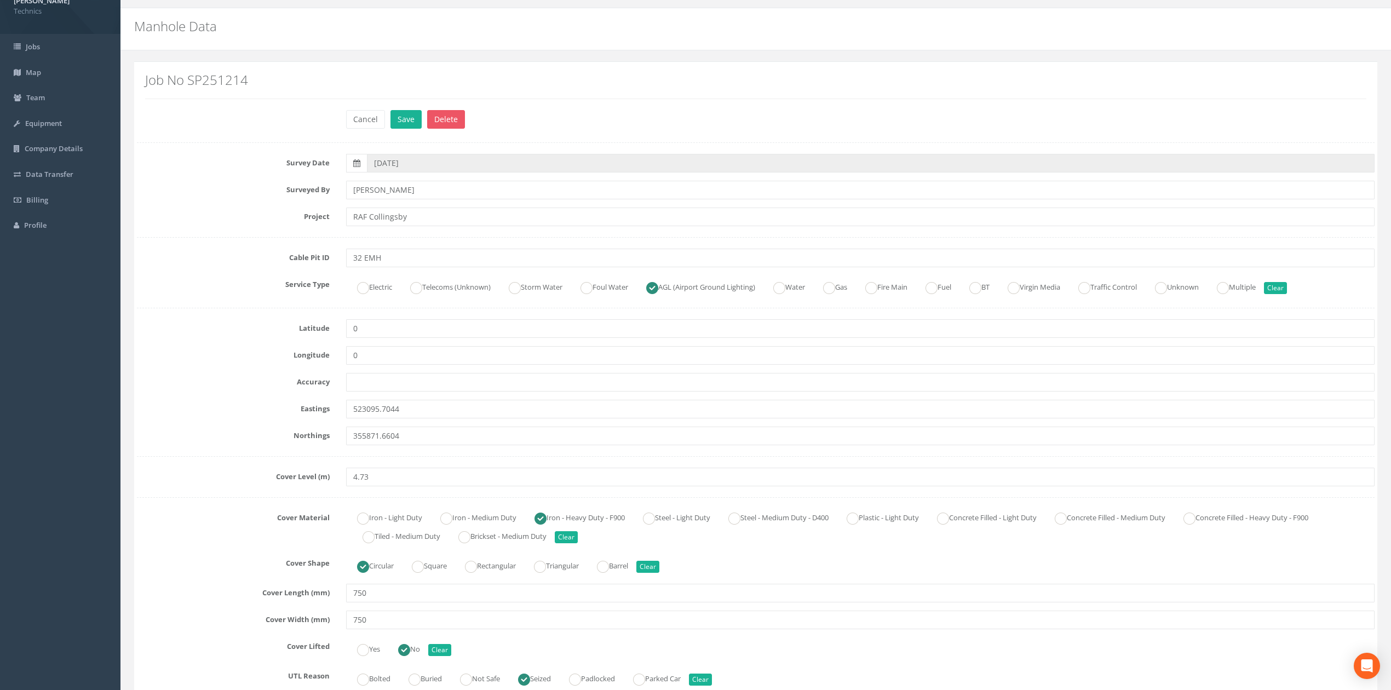
scroll to position [0, 0]
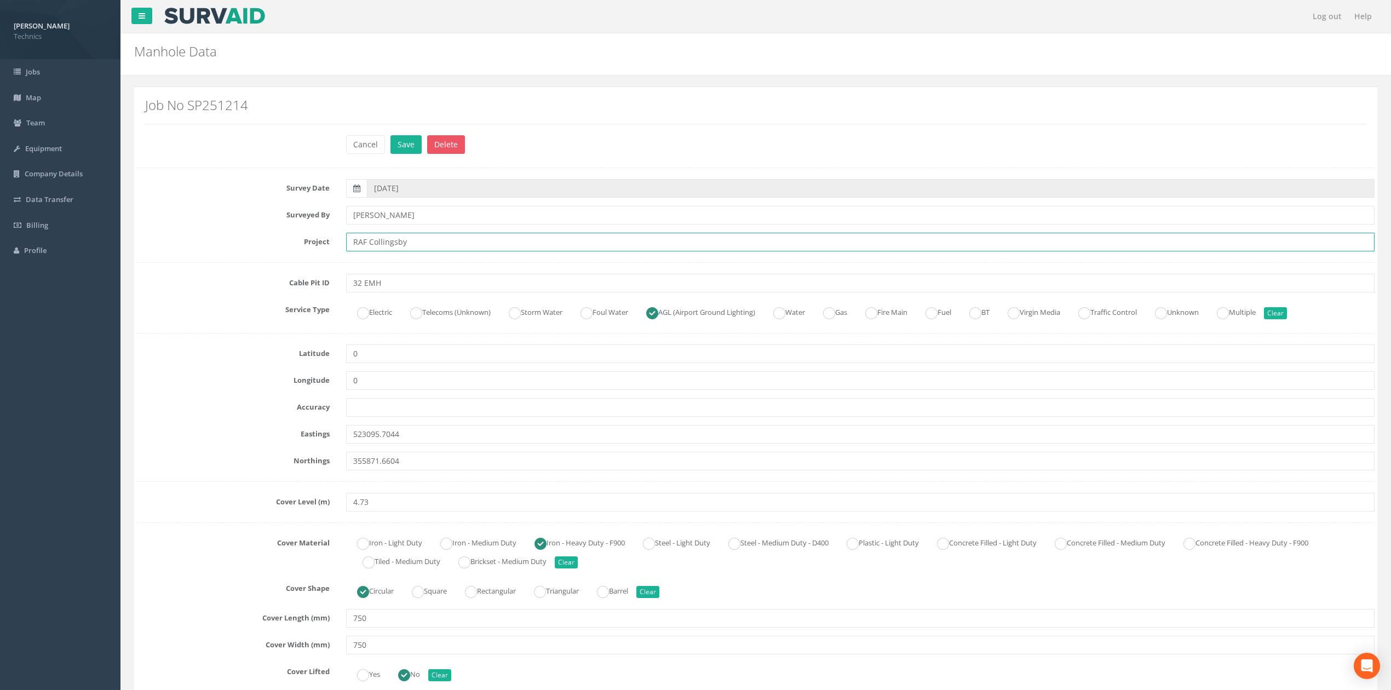
click at [380, 240] on input "RAF Collingsby" at bounding box center [860, 242] width 1028 height 19
type input "RAF Coningsby"
click at [407, 142] on button "Save" at bounding box center [405, 144] width 31 height 19
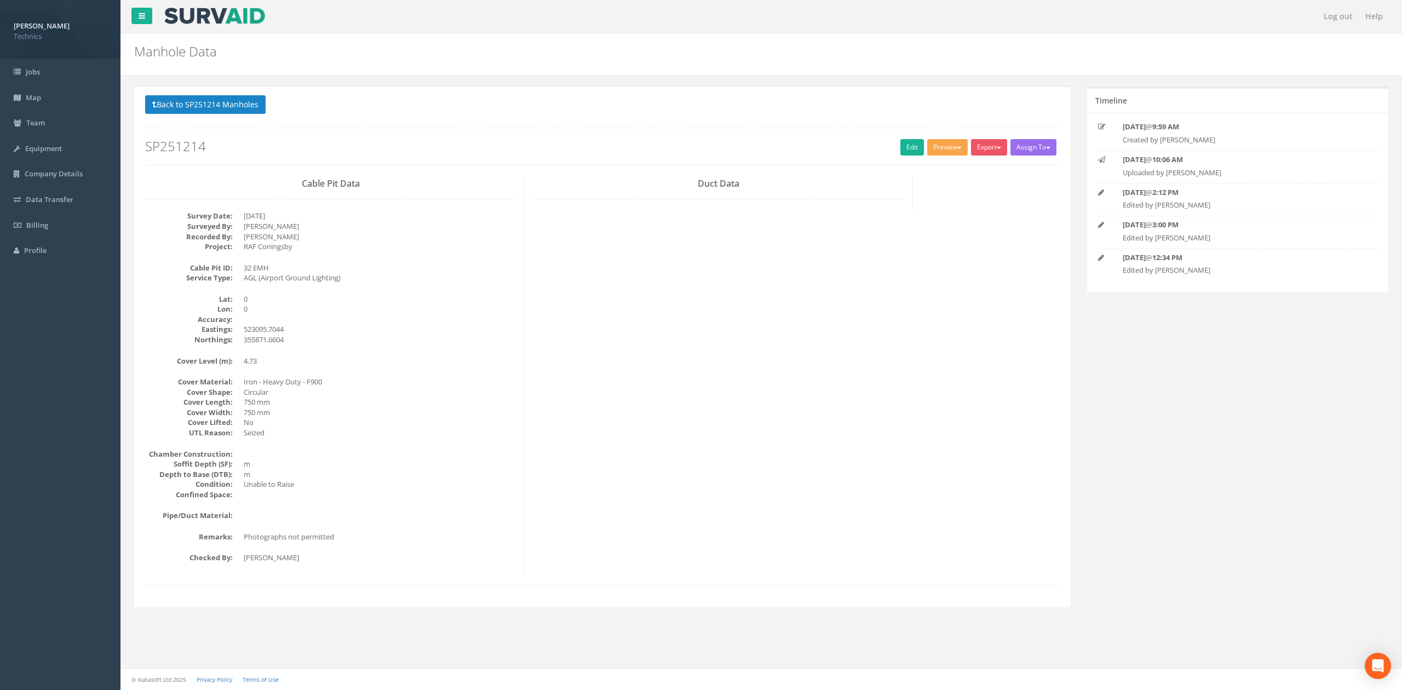
click at [938, 152] on button "Preview" at bounding box center [947, 147] width 41 height 16
click at [921, 170] on link "Technics Brize Norton" at bounding box center [924, 170] width 89 height 17
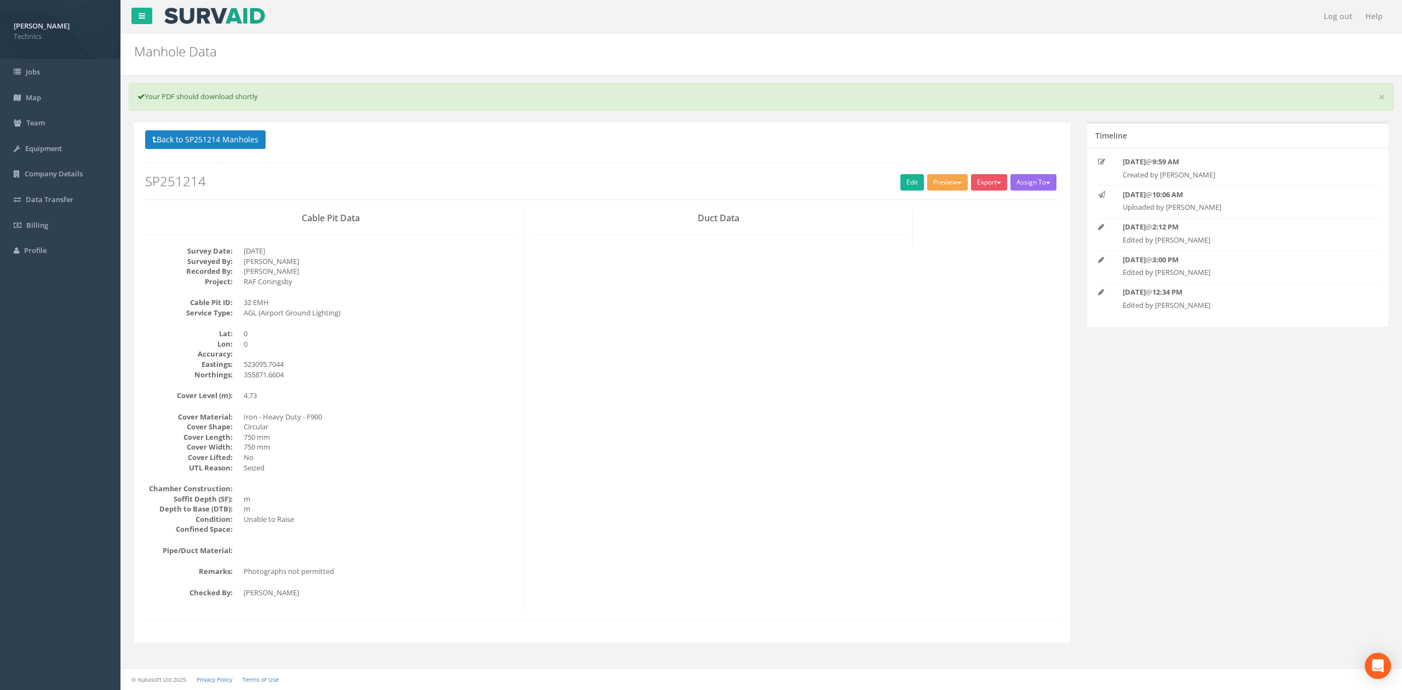
click at [949, 183] on button "Preview" at bounding box center [947, 182] width 41 height 16
click at [926, 208] on link "Technics Brize Norton" at bounding box center [924, 205] width 89 height 17
click at [938, 176] on button "Preview" at bounding box center [947, 182] width 41 height 16
click at [933, 202] on link "Technics Brize Norton" at bounding box center [924, 205] width 89 height 17
click at [482, 181] on h2 "SP251214" at bounding box center [602, 181] width 915 height 14
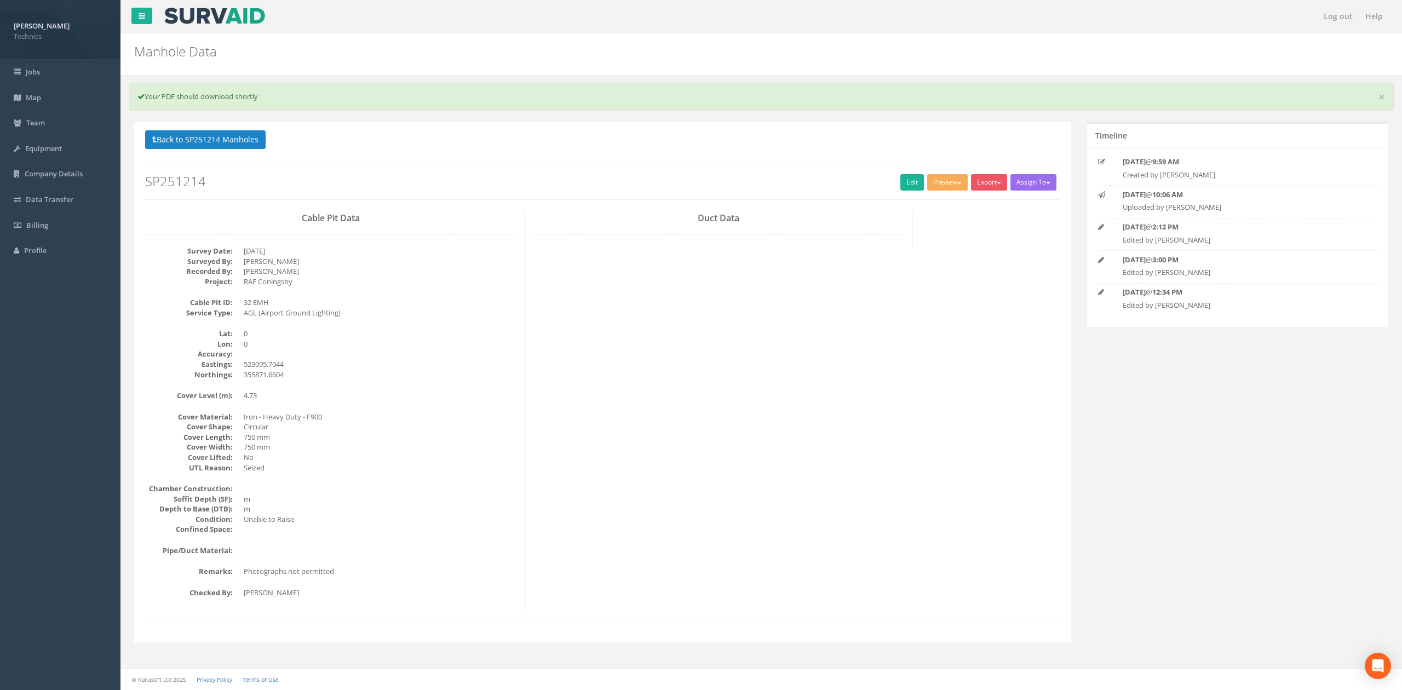
click at [647, 399] on div "Cable Pit Data Survey Date: [DATE] Surveyed By: [PERSON_NAME] Recorded By: [PER…" at bounding box center [602, 410] width 931 height 398
click at [249, 136] on button "Back to SP251214 Manholes" at bounding box center [205, 139] width 120 height 19
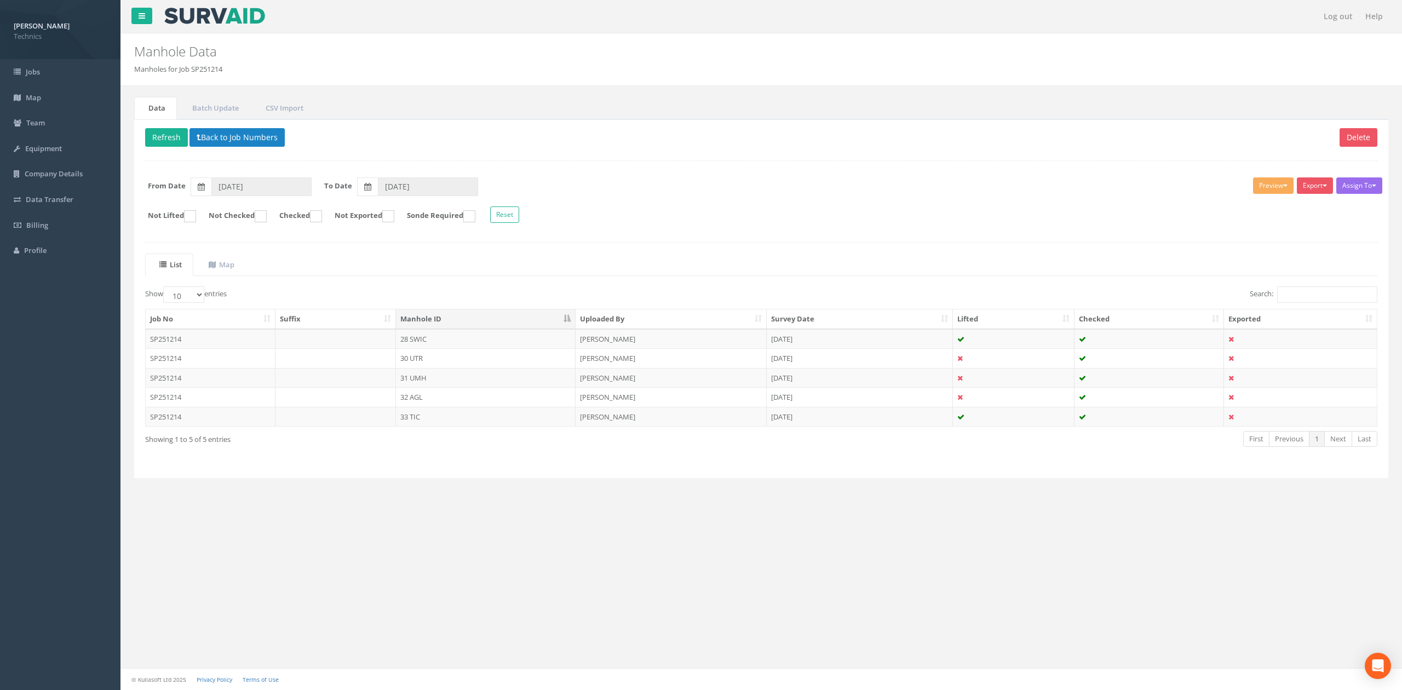
click at [380, 257] on ul "List Map" at bounding box center [761, 265] width 1232 height 22
click at [415, 417] on td "33 TIC" at bounding box center [486, 417] width 180 height 20
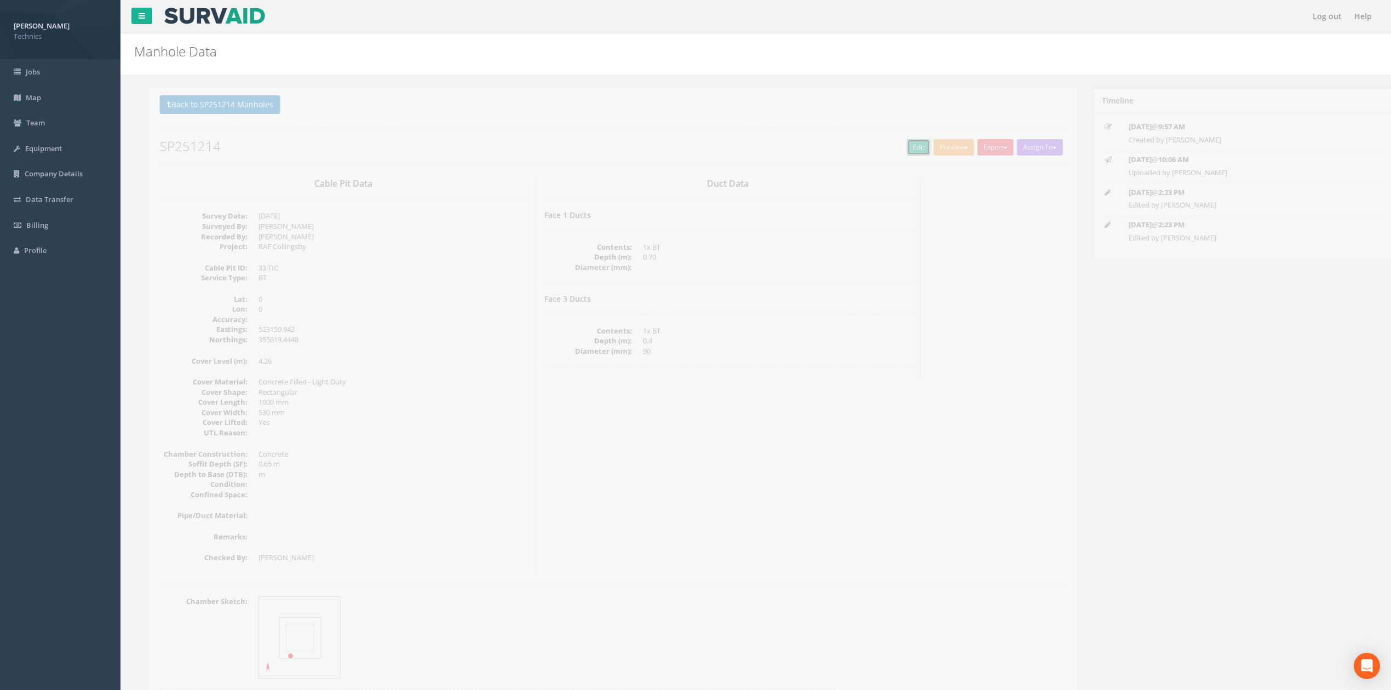
click at [894, 147] on link "Edit" at bounding box center [904, 147] width 24 height 16
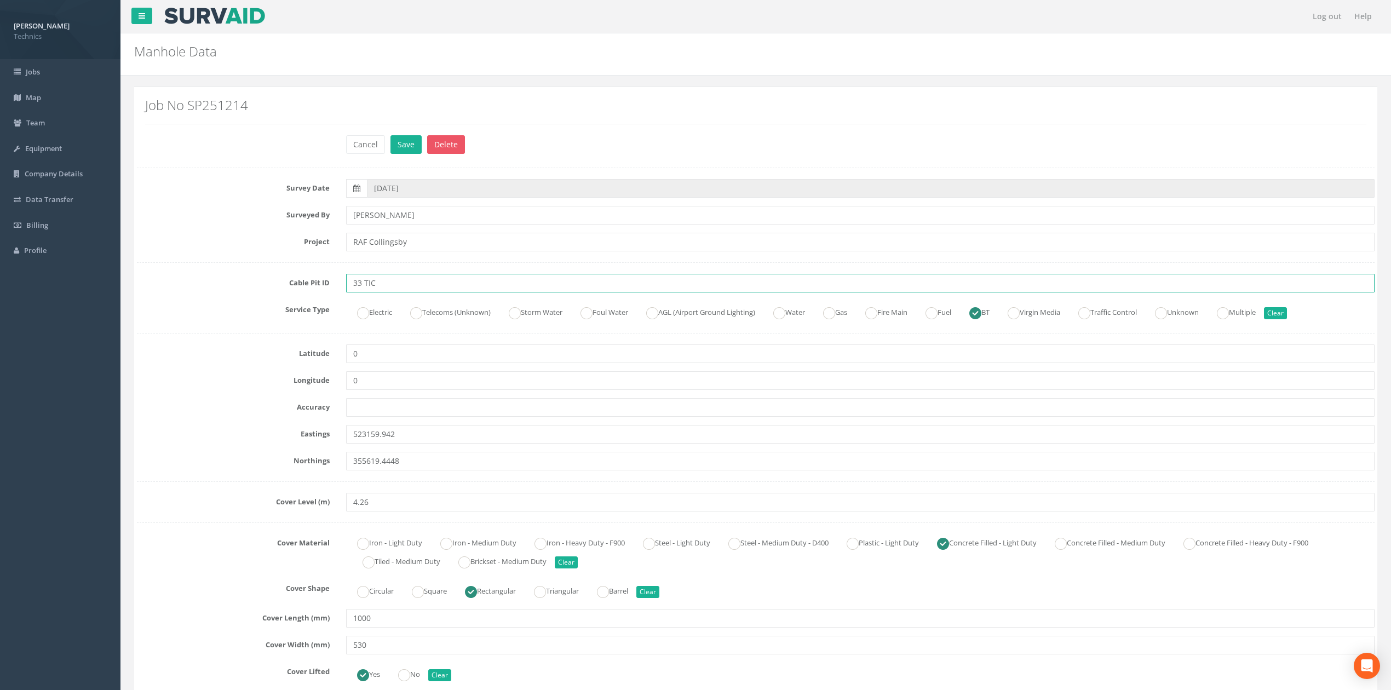
click at [397, 283] on input "33 TIC" at bounding box center [860, 283] width 1028 height 19
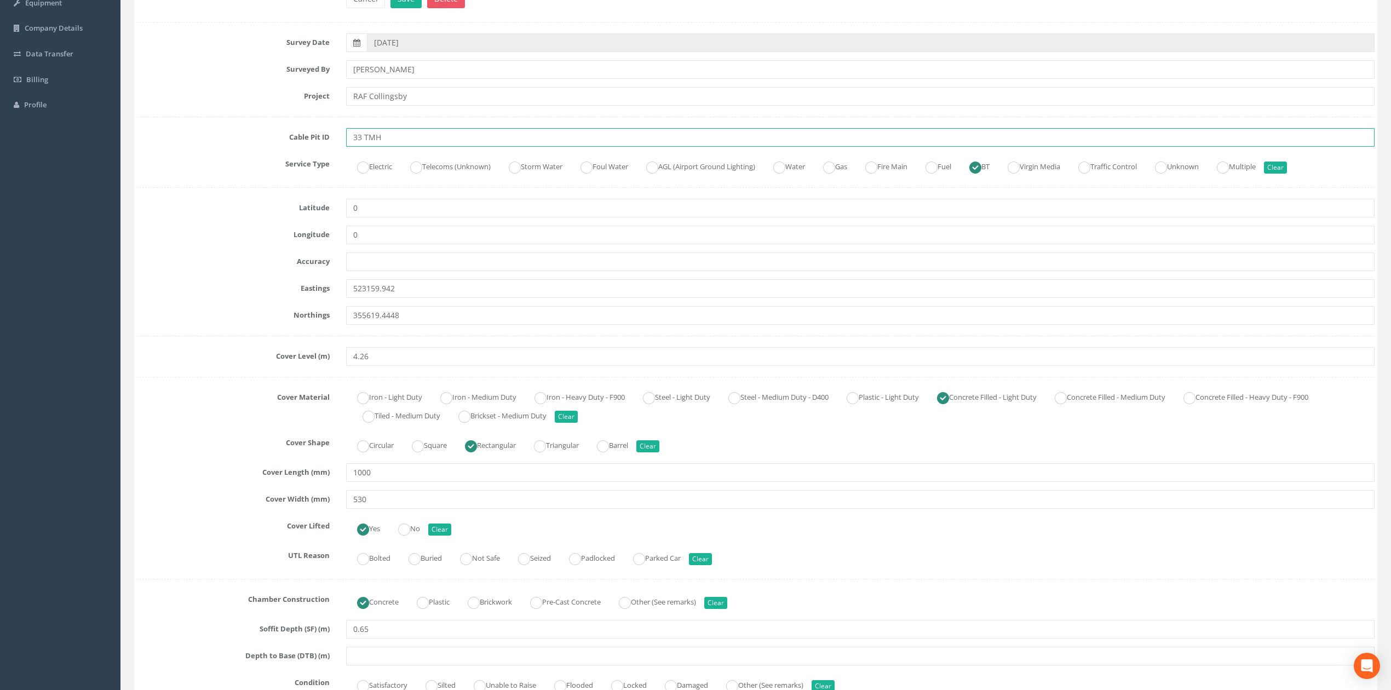
scroll to position [292, 0]
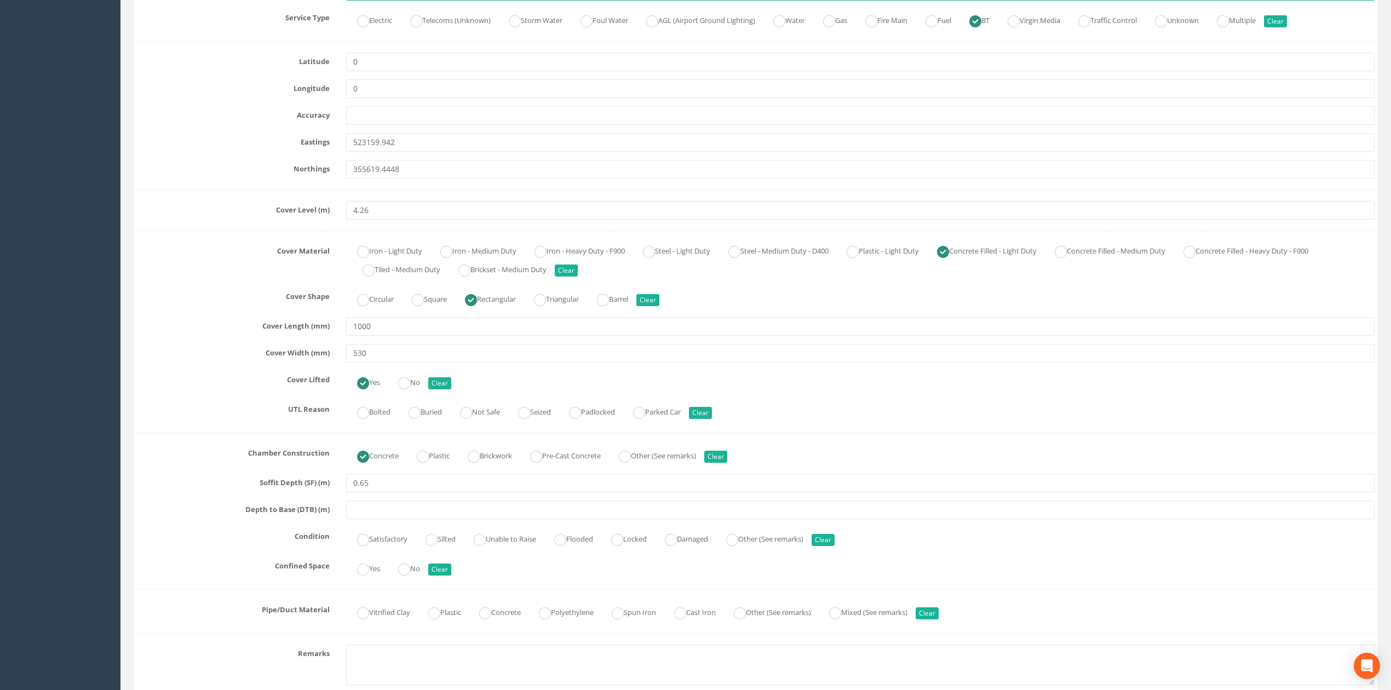
type input "33 TMH"
drag, startPoint x: 388, startPoint y: 487, endPoint x: 344, endPoint y: 485, distance: 43.3
click at [344, 485] on div "0.65" at bounding box center [860, 483] width 1045 height 19
click at [361, 513] on input "text" at bounding box center [860, 510] width 1028 height 19
type input "0.65"
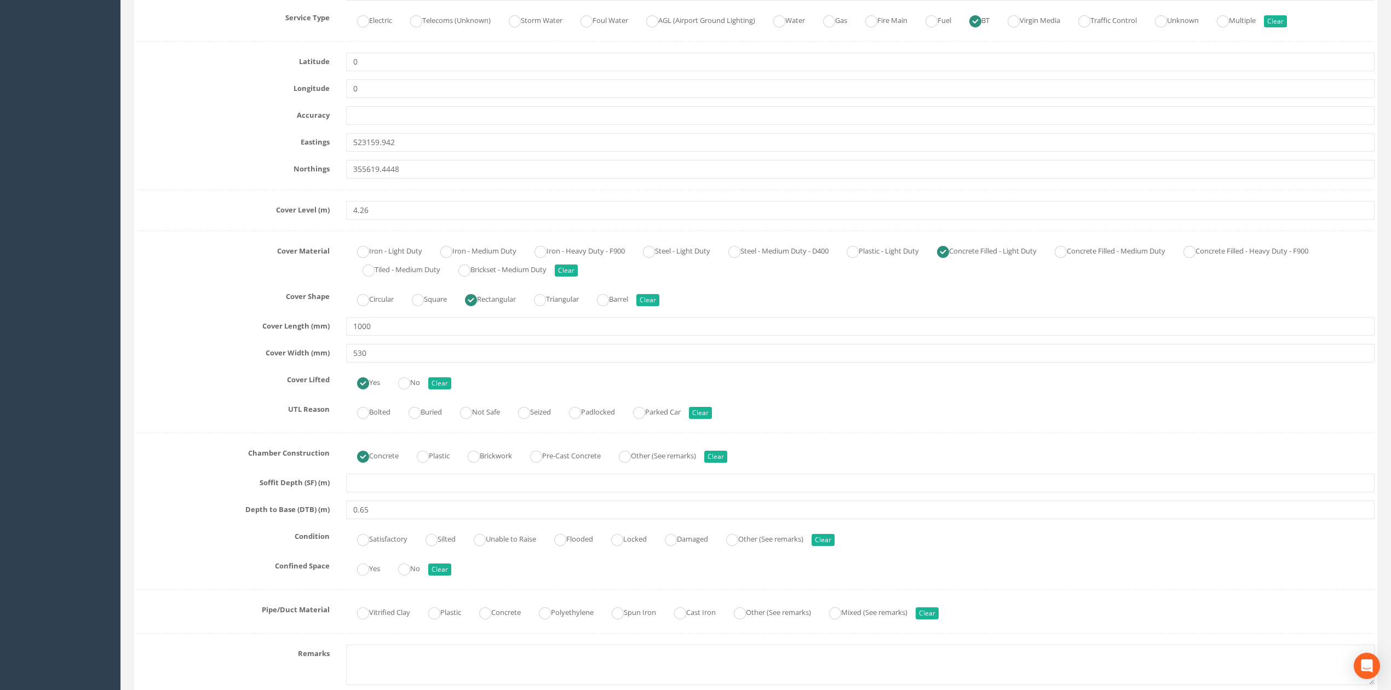
click at [241, 492] on div "Soffit Depth (SF) (m)" at bounding box center [756, 483] width 1254 height 19
click at [406, 572] on ins at bounding box center [404, 570] width 12 height 12
radio input "true"
click at [366, 543] on ins at bounding box center [363, 540] width 12 height 12
radio input "true"
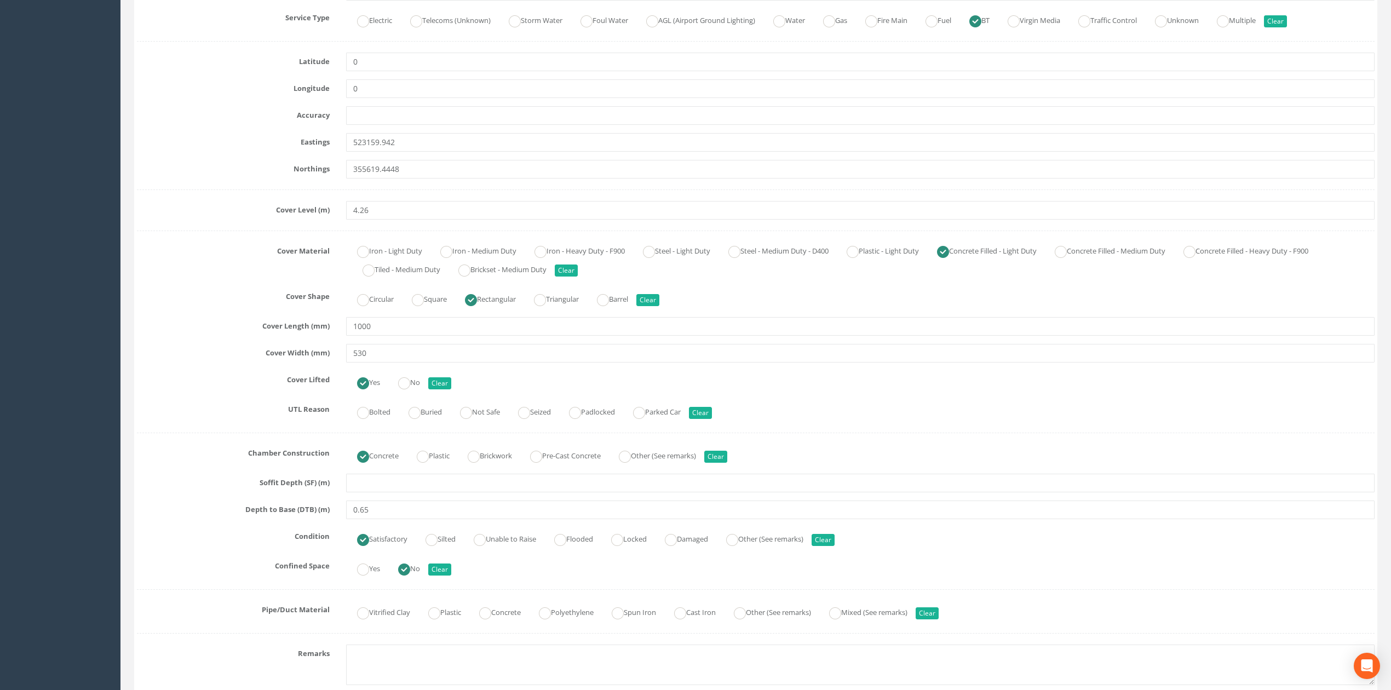
scroll to position [438, 0]
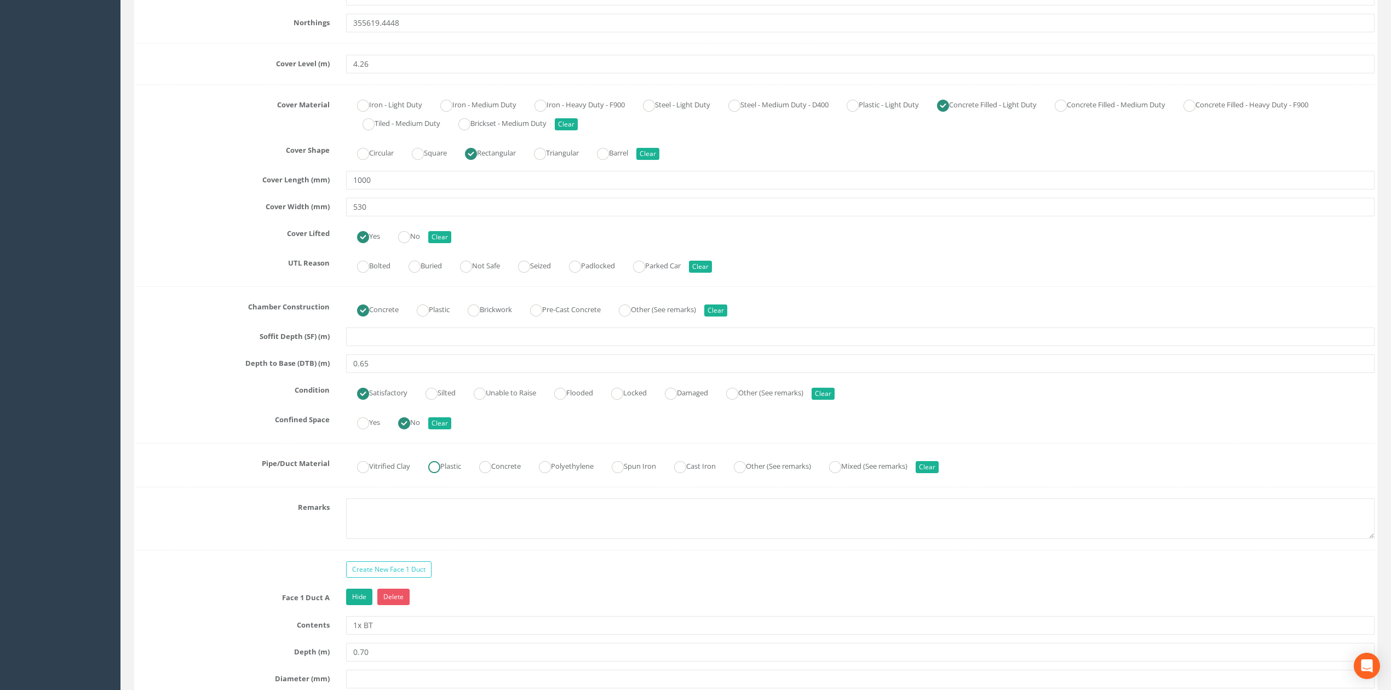
click at [440, 469] on ins at bounding box center [434, 467] width 12 height 12
radio input "true"
click at [411, 519] on textarea at bounding box center [860, 518] width 1028 height 41
click at [194, 487] on div "Survey Date [DATE] Surveyed By [PERSON_NAME] Project [GEOGRAPHIC_DATA] Cable Pi…" at bounding box center [756, 369] width 1238 height 1256
click at [489, 504] on textarea "Photographs not permitted" at bounding box center [860, 518] width 1028 height 41
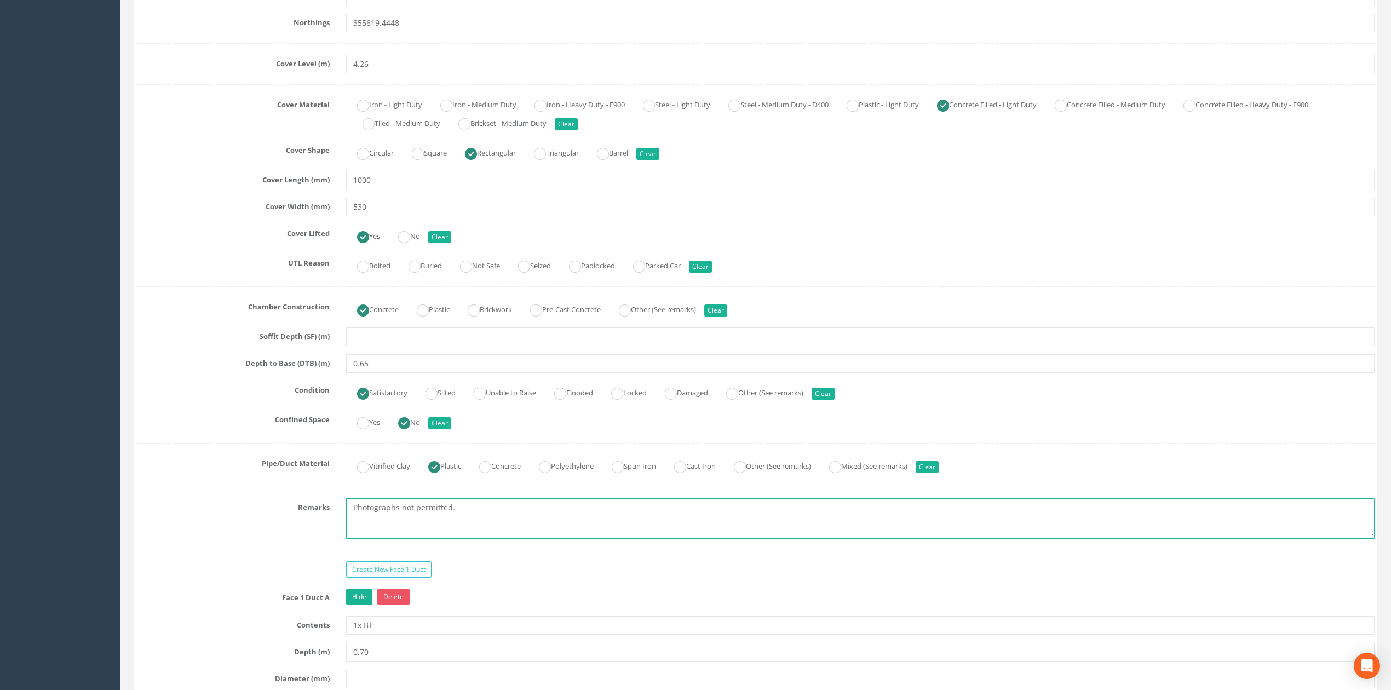
type textarea "Photographs not permitted."
click at [625, 423] on div "Yes No Clear" at bounding box center [860, 421] width 1045 height 21
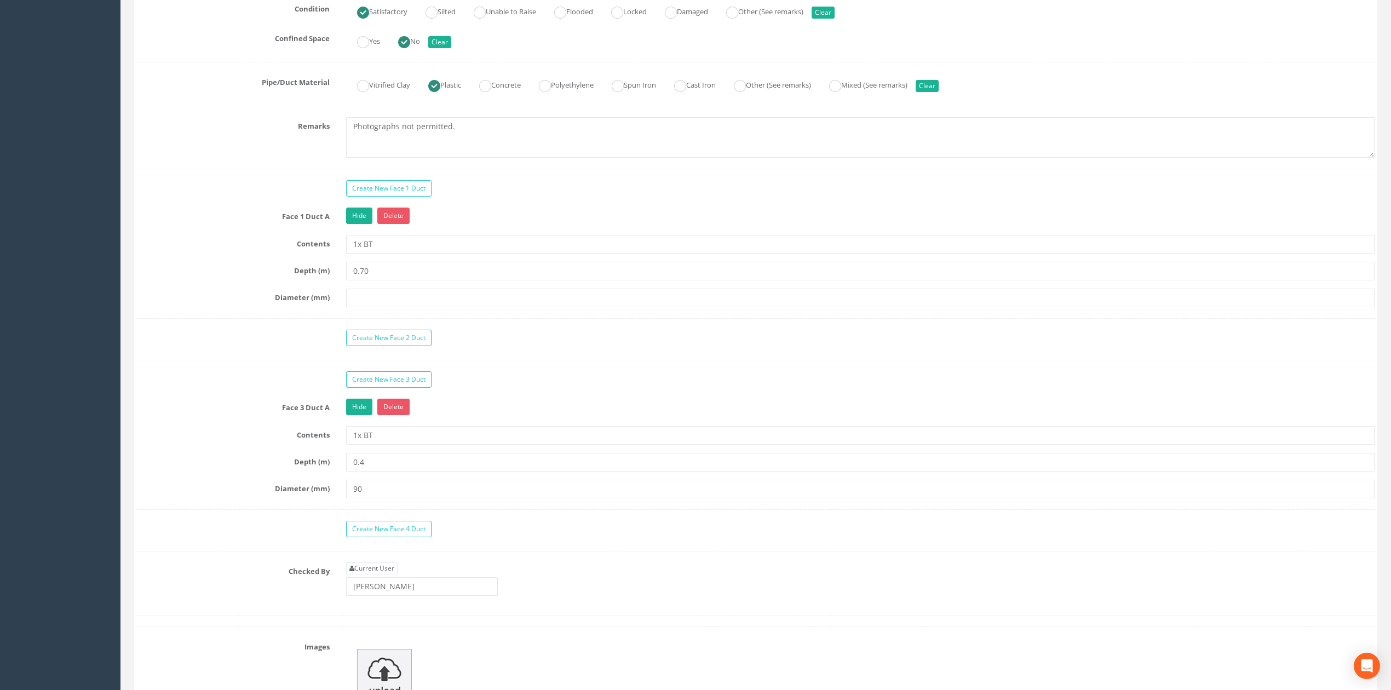
scroll to position [803, 0]
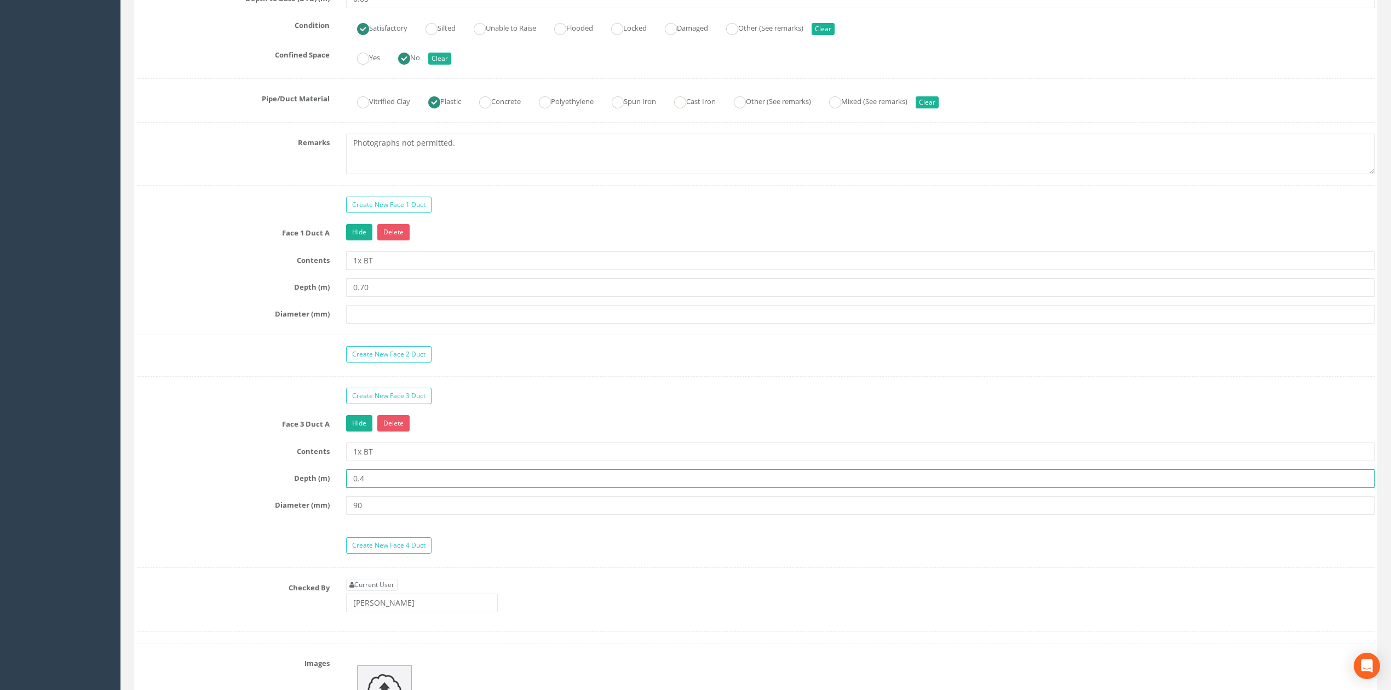
click at [371, 488] on input "0.4" at bounding box center [860, 478] width 1028 height 19
type input "0.40"
click at [283, 365] on div "Create New Face 2 Duct" at bounding box center [756, 355] width 1254 height 19
click at [371, 323] on input "text" at bounding box center [860, 314] width 1028 height 19
click at [394, 240] on link "Delete" at bounding box center [393, 232] width 32 height 16
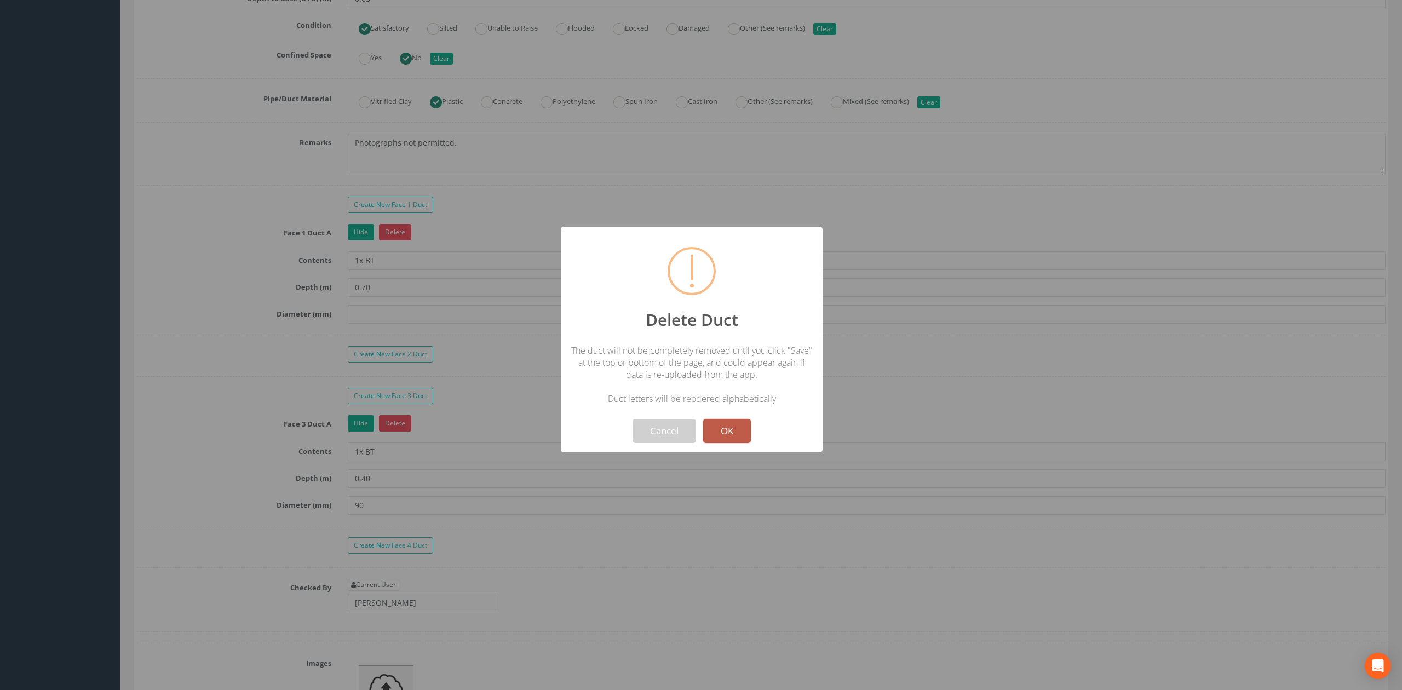
click at [722, 436] on button "OK" at bounding box center [727, 431] width 48 height 24
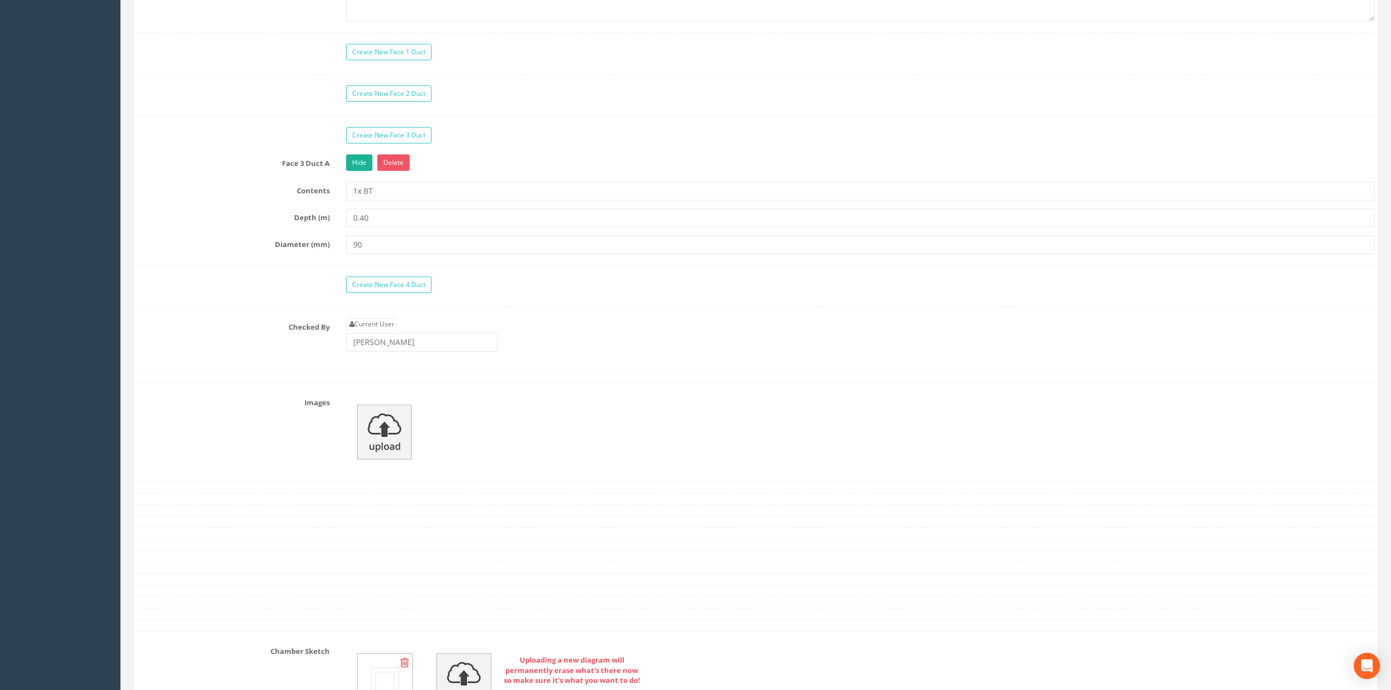
scroll to position [949, 0]
click at [386, 337] on link "Current User" at bounding box center [371, 331] width 51 height 12
type input "[PERSON_NAME]"
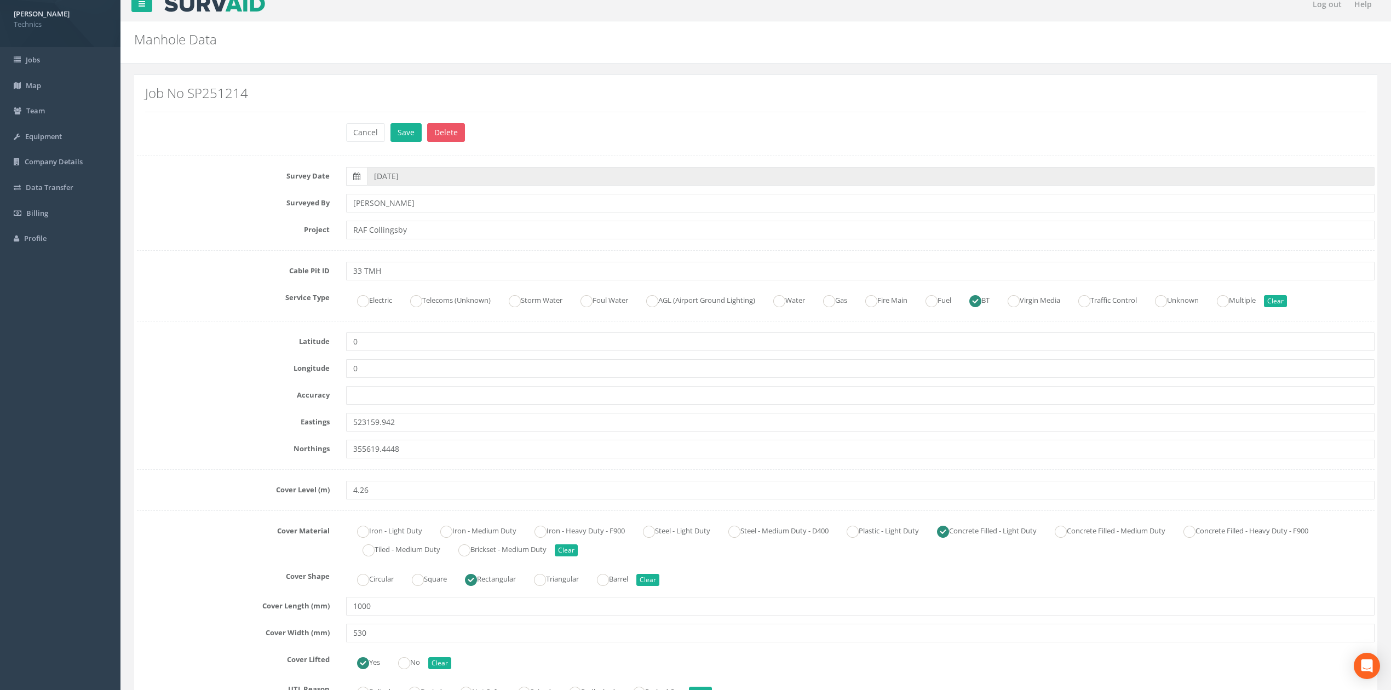
scroll to position [0, 0]
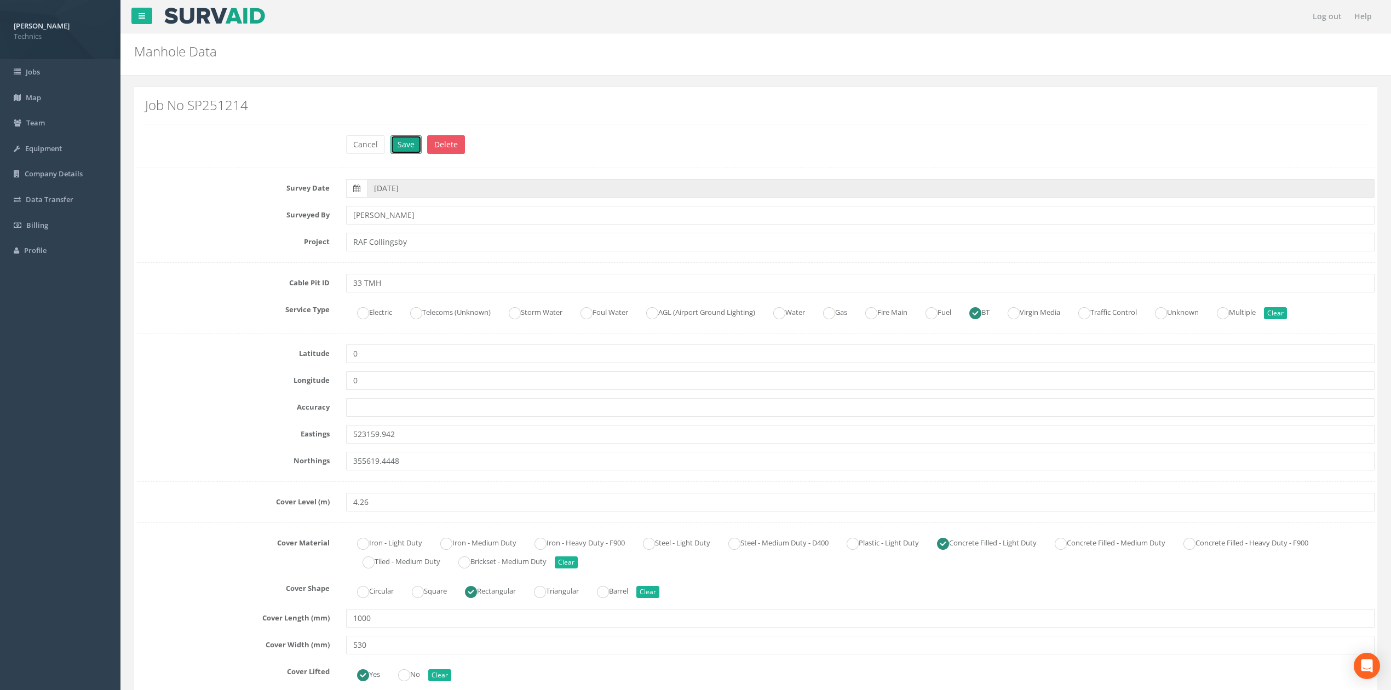
click at [415, 145] on button "Save" at bounding box center [405, 144] width 31 height 19
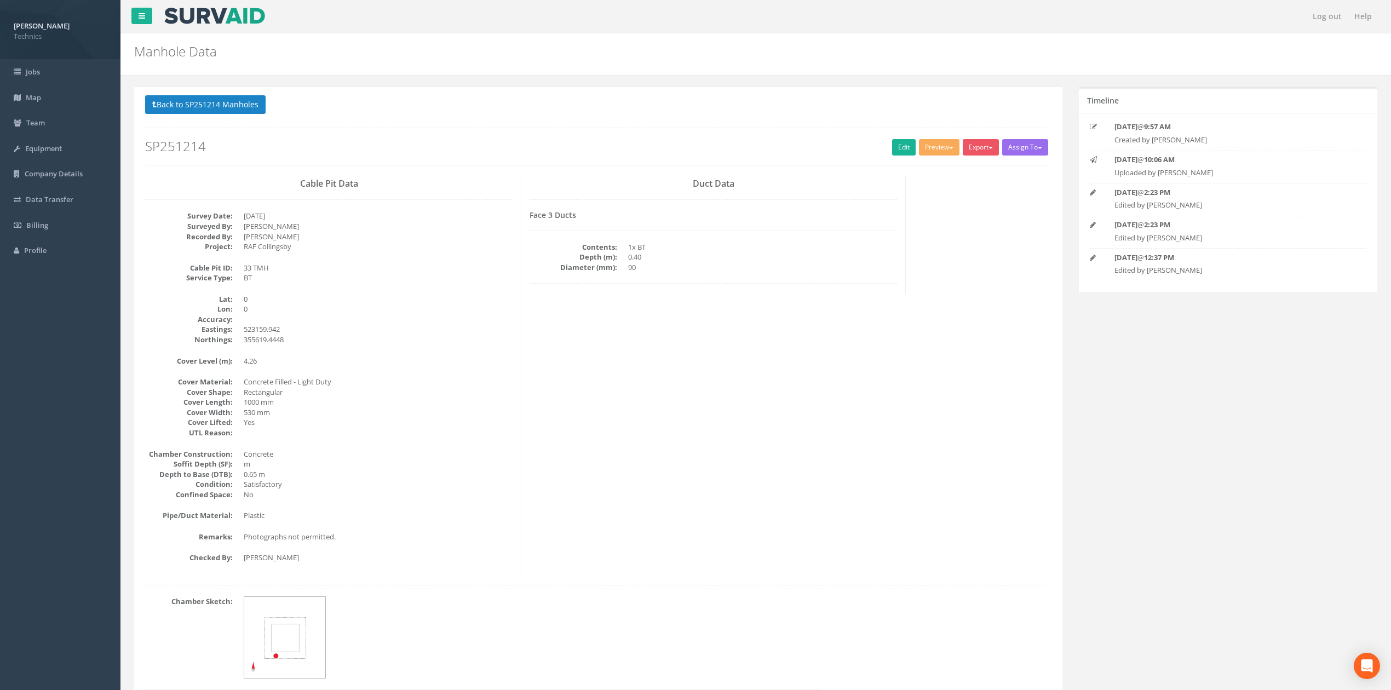
click at [859, 359] on div "Cable Pit Data Survey Date: [DATE] Surveyed By: [PERSON_NAME] Recorded By: [PER…" at bounding box center [598, 375] width 923 height 398
click at [922, 146] on button "Preview" at bounding box center [939, 147] width 41 height 16
click at [919, 174] on link "Technics Brize Norton" at bounding box center [915, 170] width 89 height 17
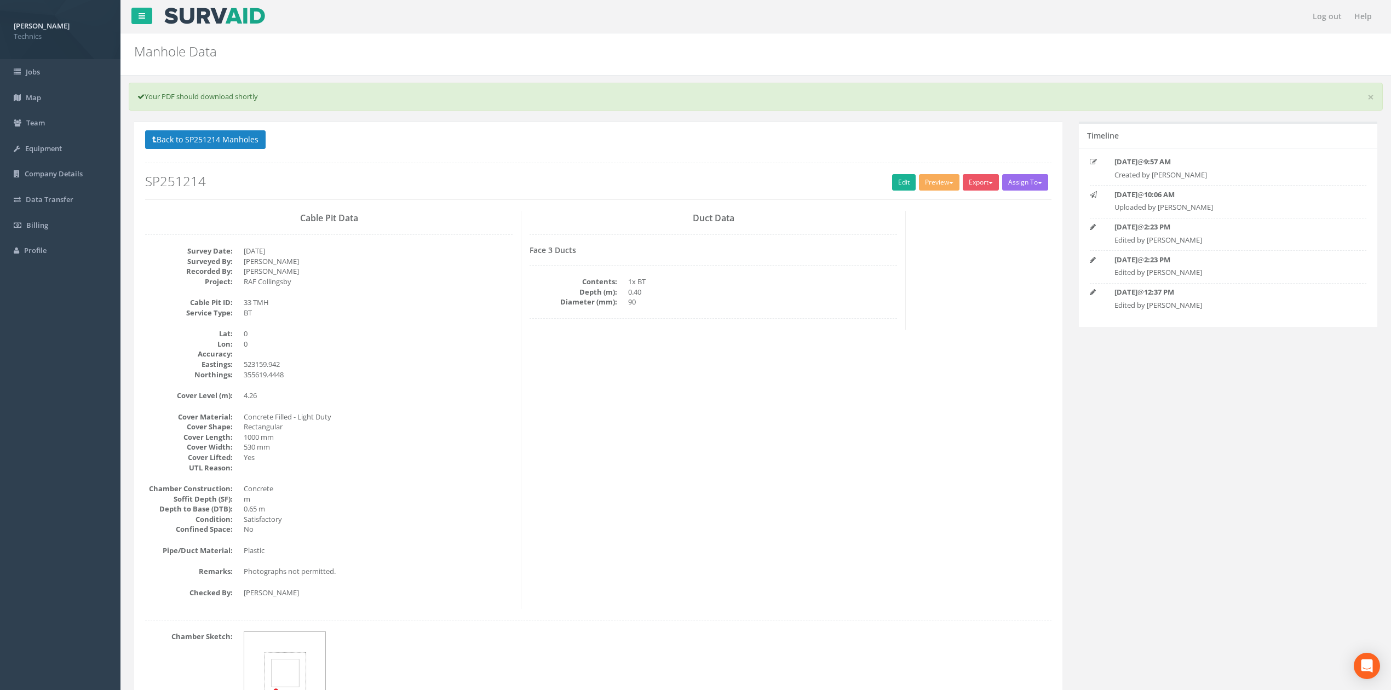
click at [676, 443] on div "Cable Pit Data Survey Date: [DATE] Surveyed By: [PERSON_NAME] Recorded By: [PER…" at bounding box center [598, 410] width 923 height 398
click at [899, 179] on link "Edit" at bounding box center [904, 182] width 24 height 16
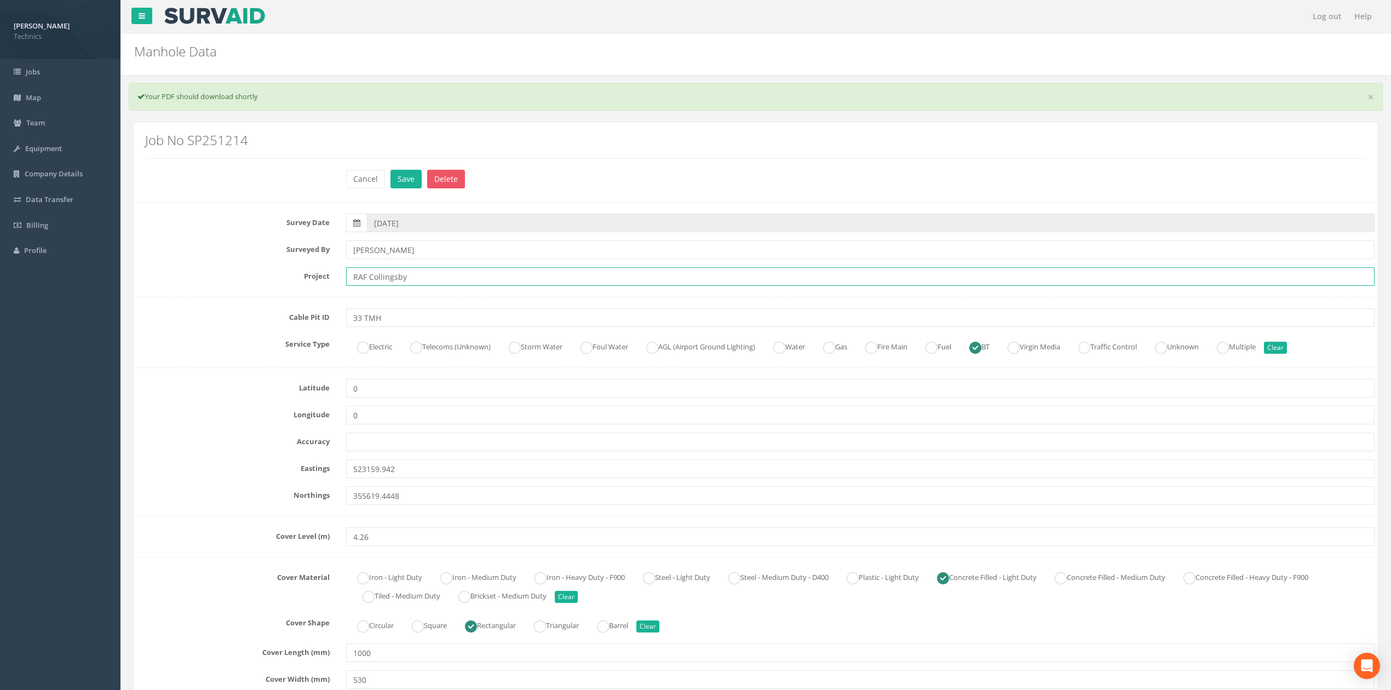
click at [381, 275] on input "RAF Collingsby" at bounding box center [860, 276] width 1028 height 19
type input "RAF Coningsby"
click at [401, 180] on button "Save" at bounding box center [405, 179] width 31 height 19
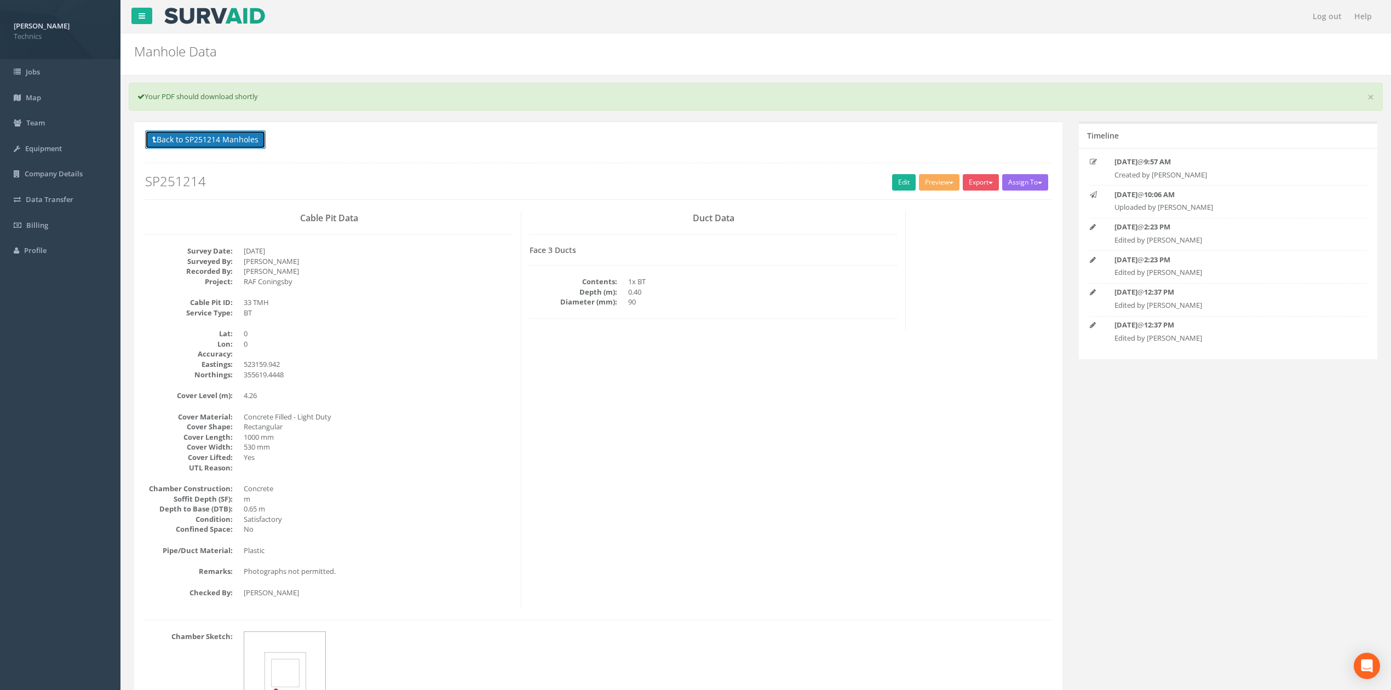
click at [241, 139] on button "Back to SP251214 Manholes" at bounding box center [205, 139] width 120 height 19
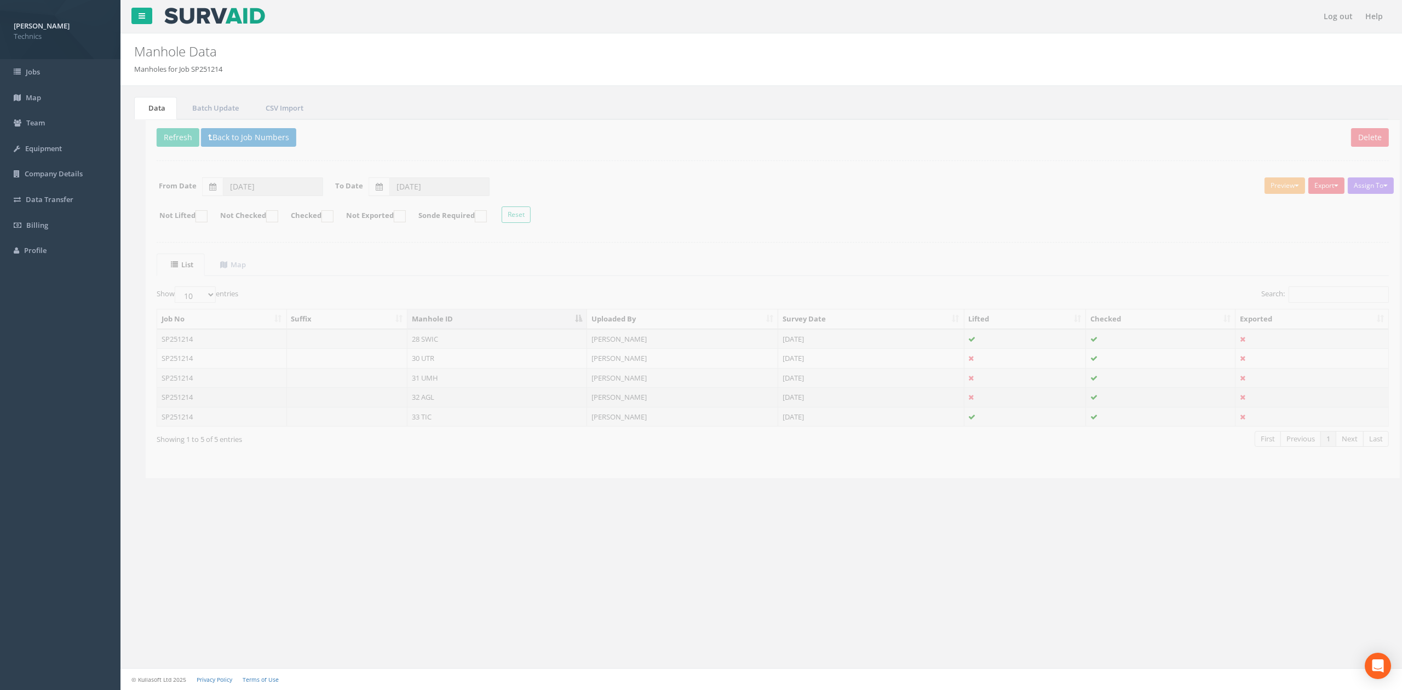
click at [400, 399] on td "32 AGL" at bounding box center [486, 397] width 180 height 20
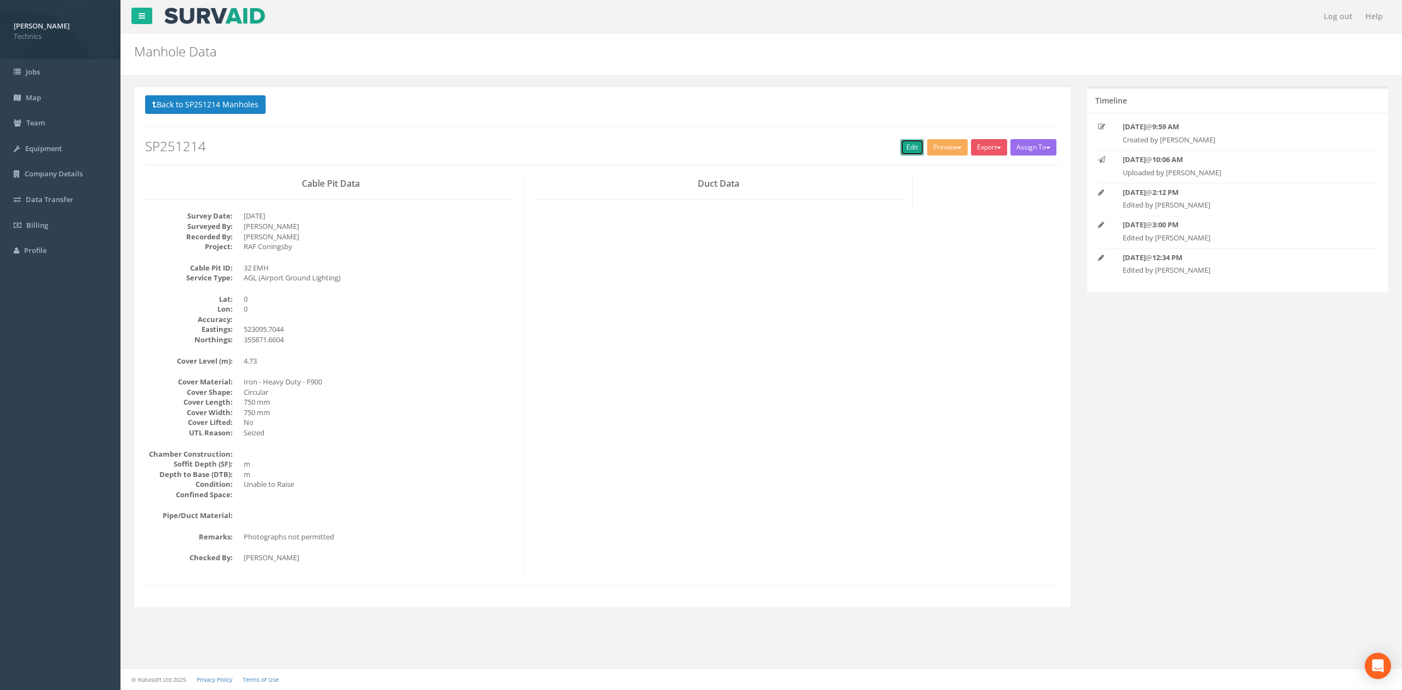
click at [903, 141] on link "Edit" at bounding box center [912, 147] width 24 height 16
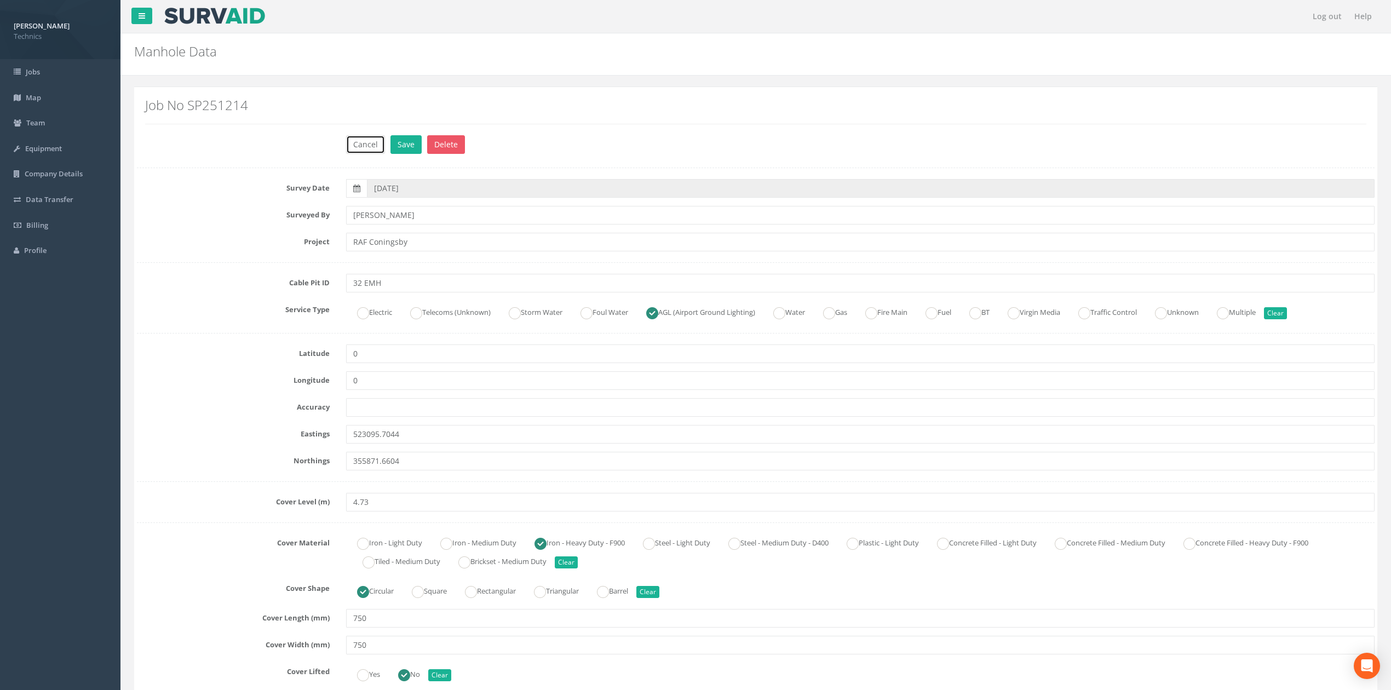
click at [364, 140] on button "Cancel" at bounding box center [365, 144] width 39 height 19
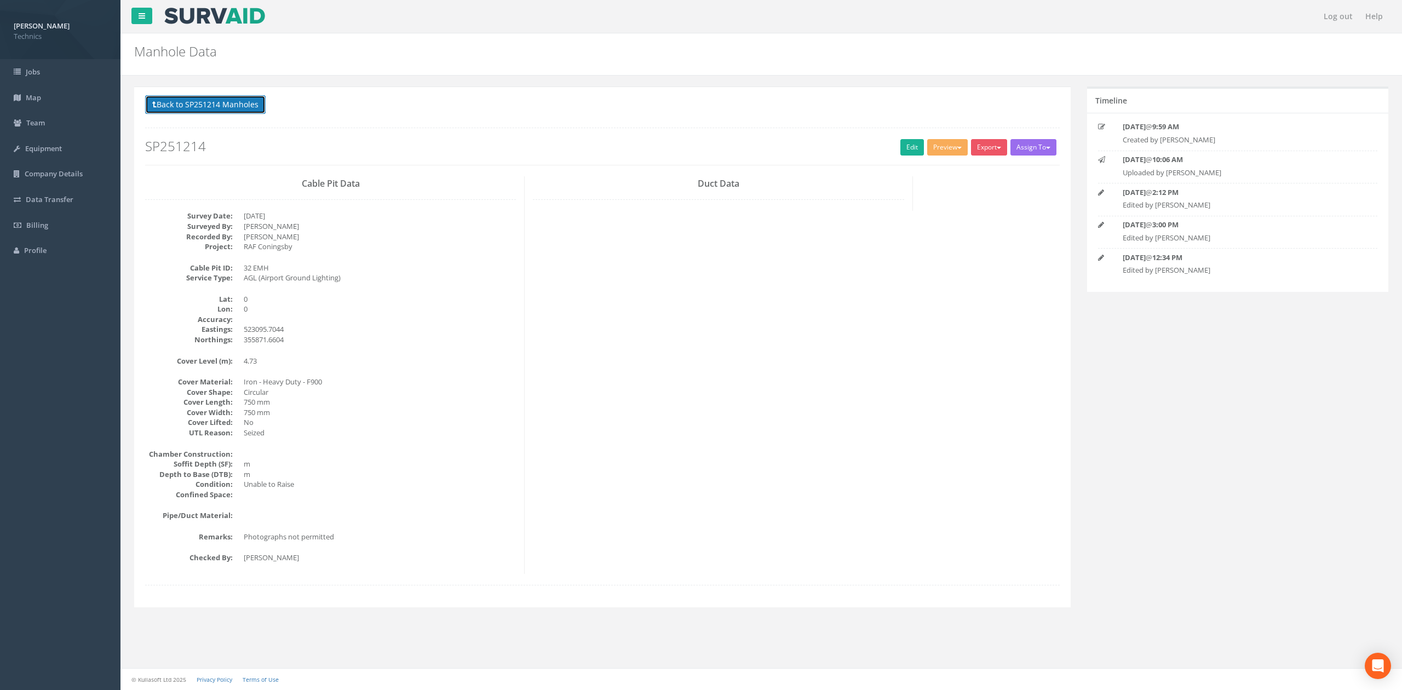
click at [196, 97] on button "Back to SP251214 Manholes" at bounding box center [205, 104] width 120 height 19
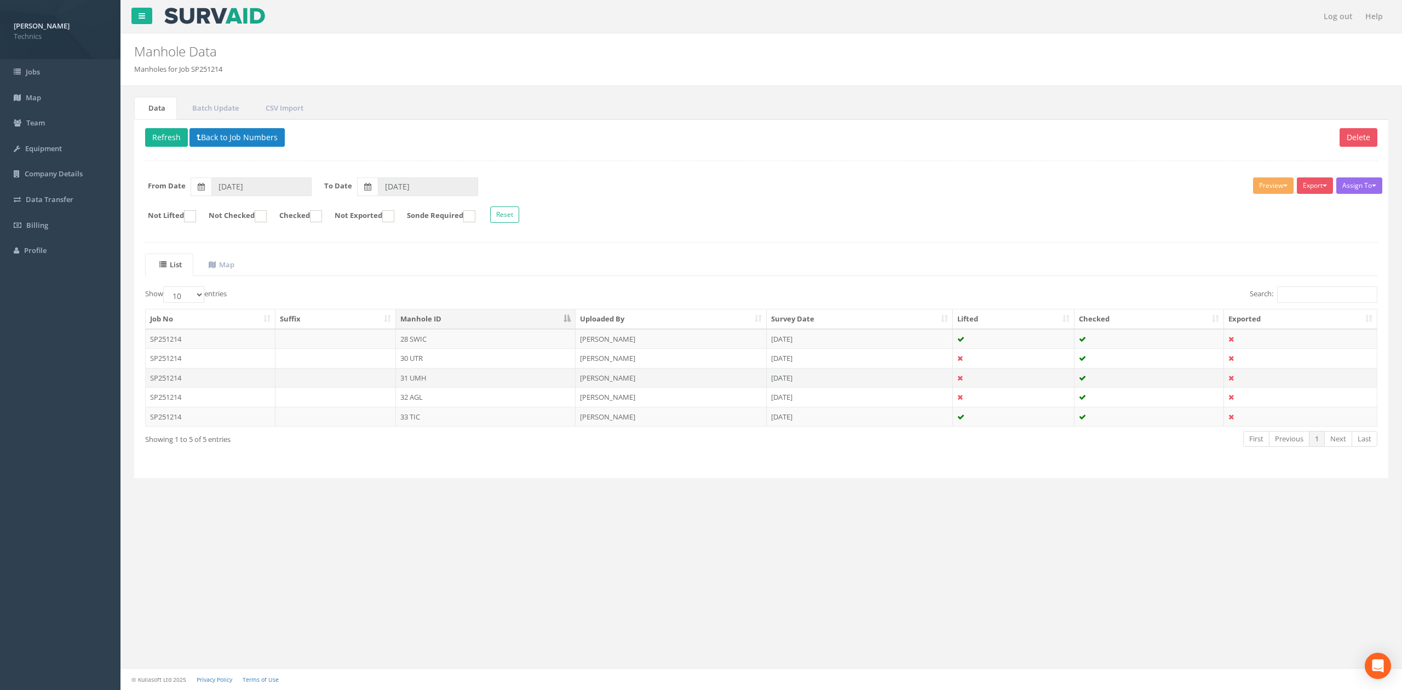
click at [400, 377] on td "31 UMH" at bounding box center [486, 378] width 180 height 20
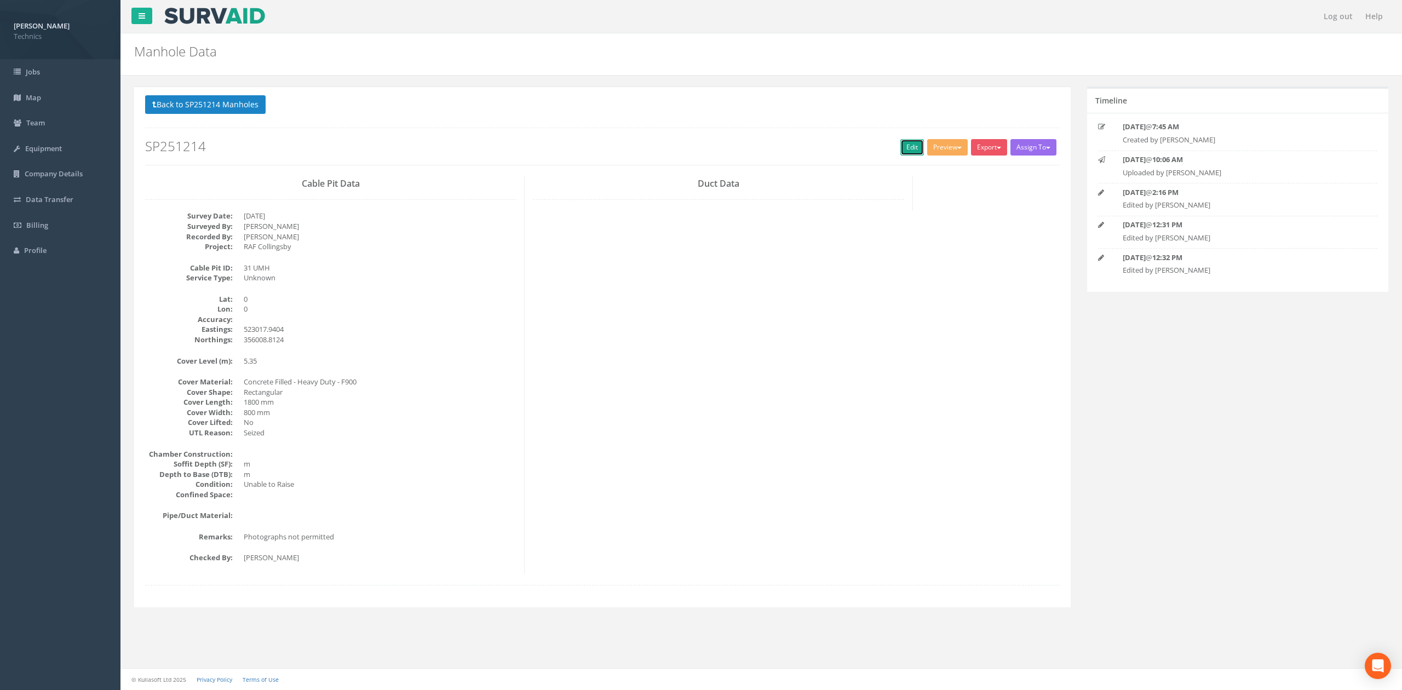
click at [906, 150] on link "Edit" at bounding box center [912, 147] width 24 height 16
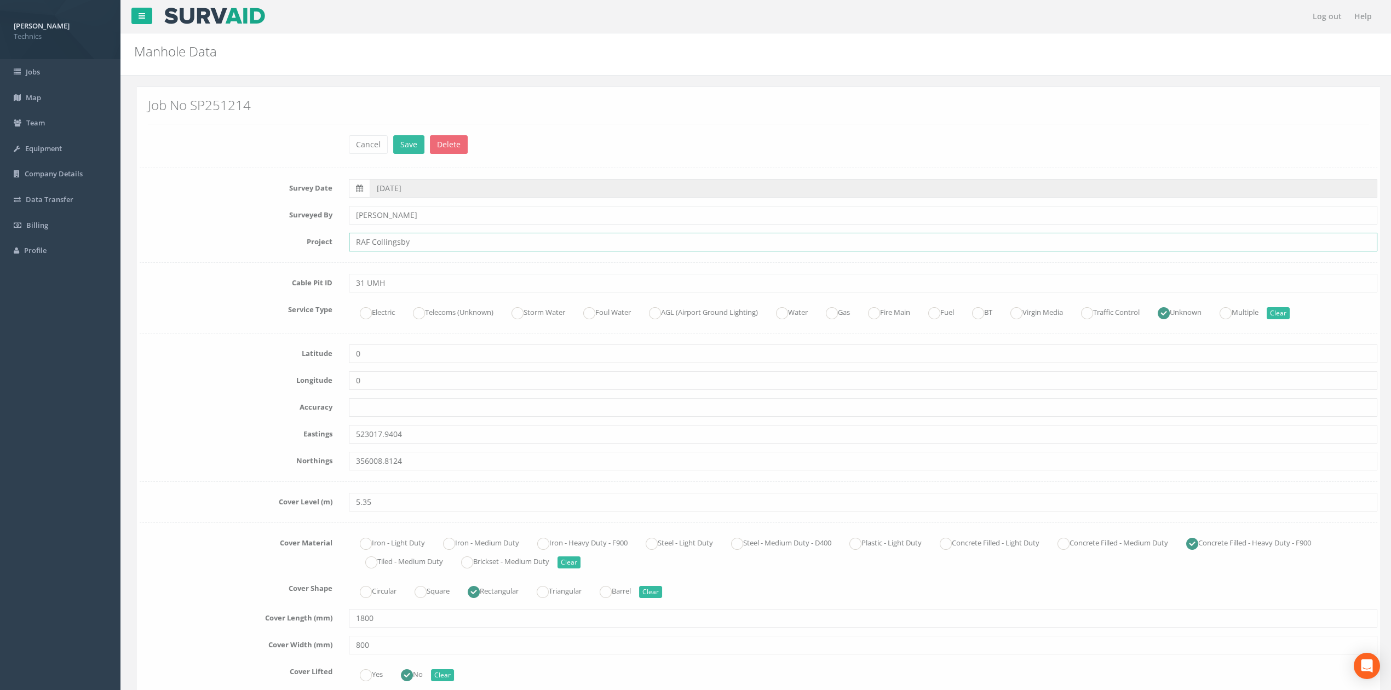
click at [377, 239] on input "RAF Collingsby" at bounding box center [860, 242] width 1028 height 19
type input "RAF Coningsby"
click at [406, 145] on button "Save" at bounding box center [405, 144] width 31 height 19
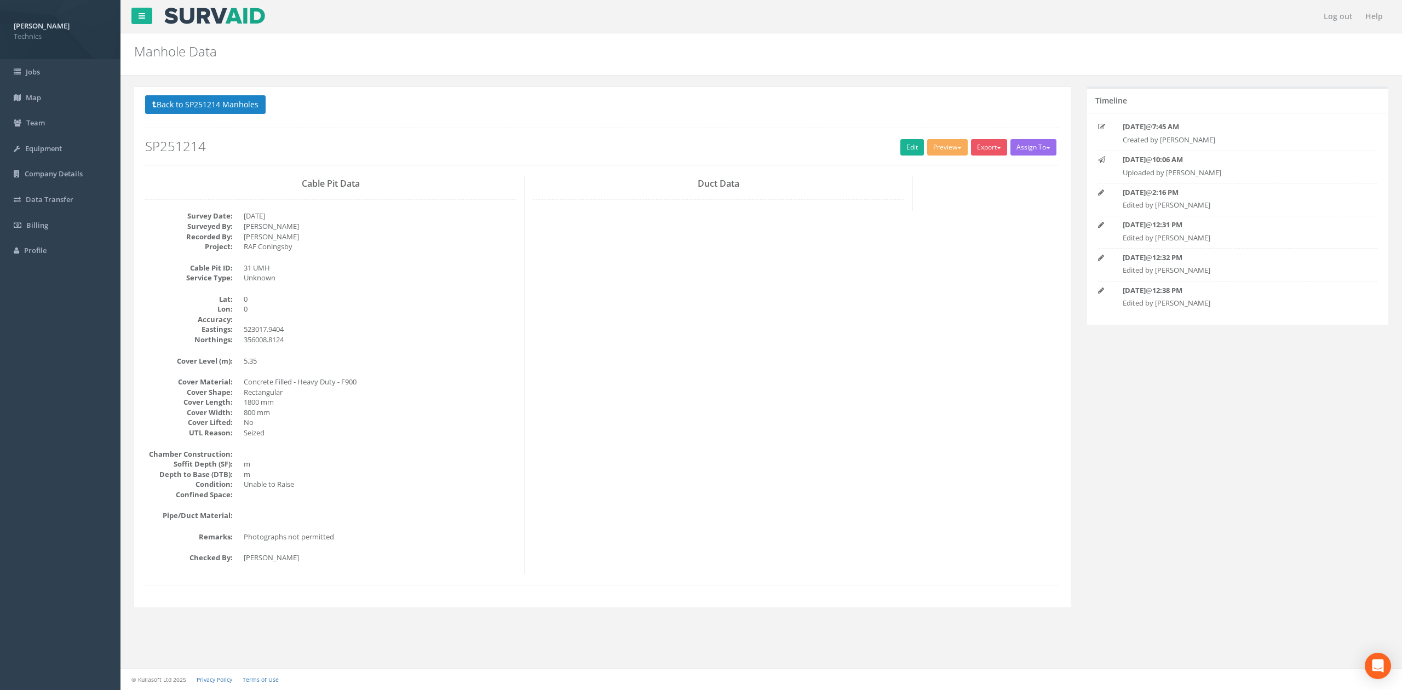
click at [719, 261] on div "Cable Pit Data Survey Date: [DATE] Surveyed By: [PERSON_NAME] Recorded By: [PER…" at bounding box center [602, 375] width 931 height 398
click at [246, 103] on button "Back to SP251214 Manholes" at bounding box center [205, 104] width 120 height 19
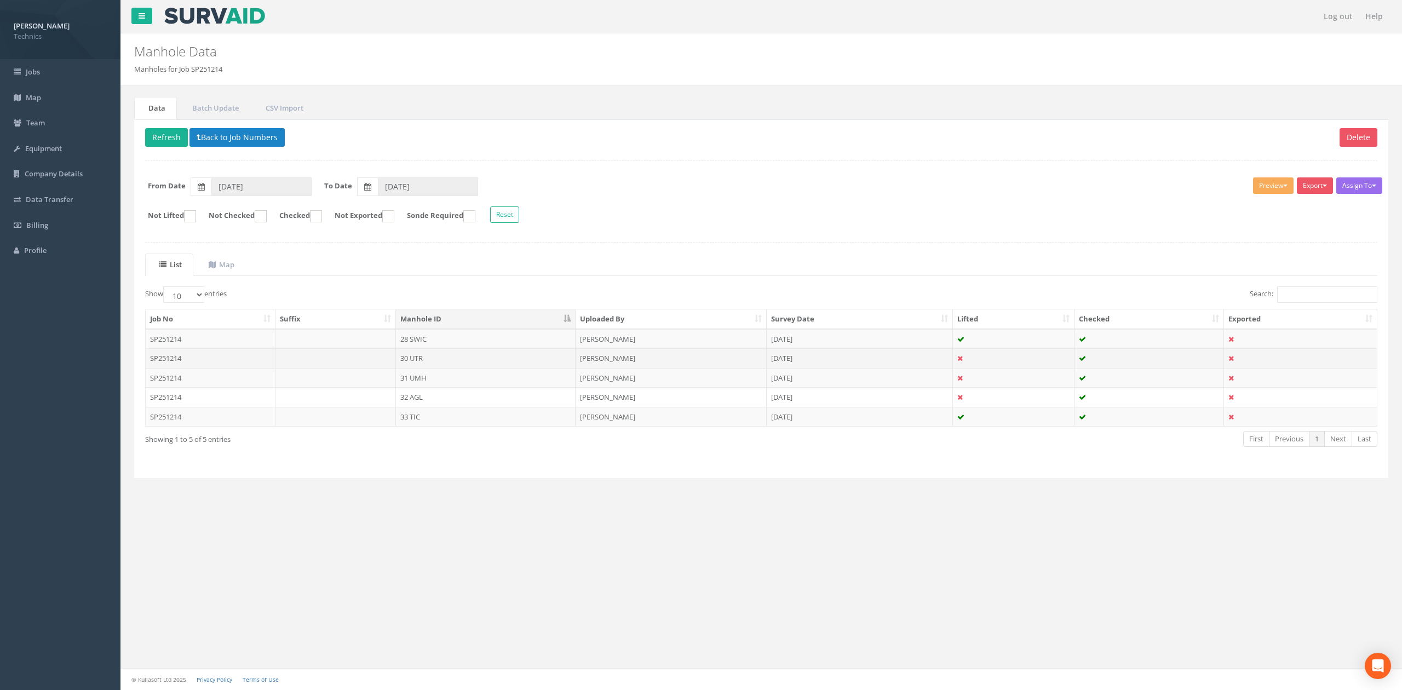
click at [414, 360] on td "30 UTR" at bounding box center [486, 358] width 180 height 20
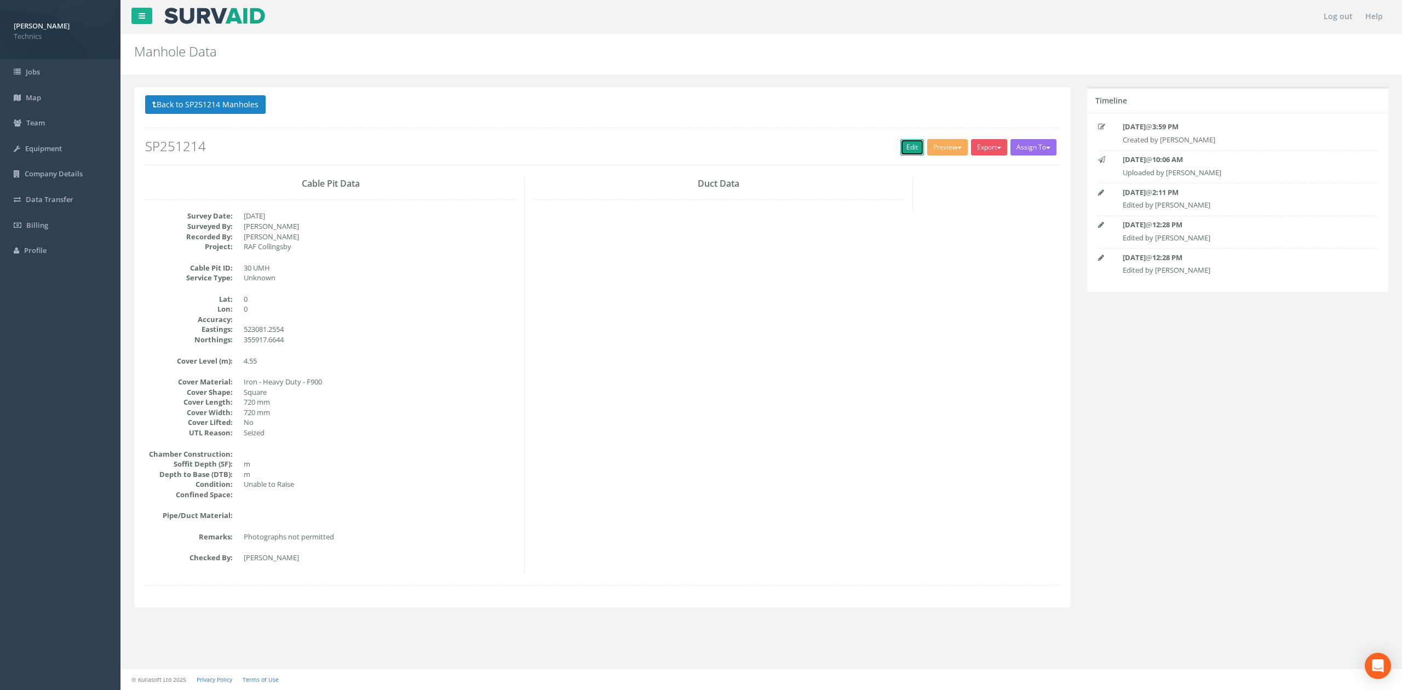
click at [909, 146] on link "Edit" at bounding box center [912, 147] width 24 height 16
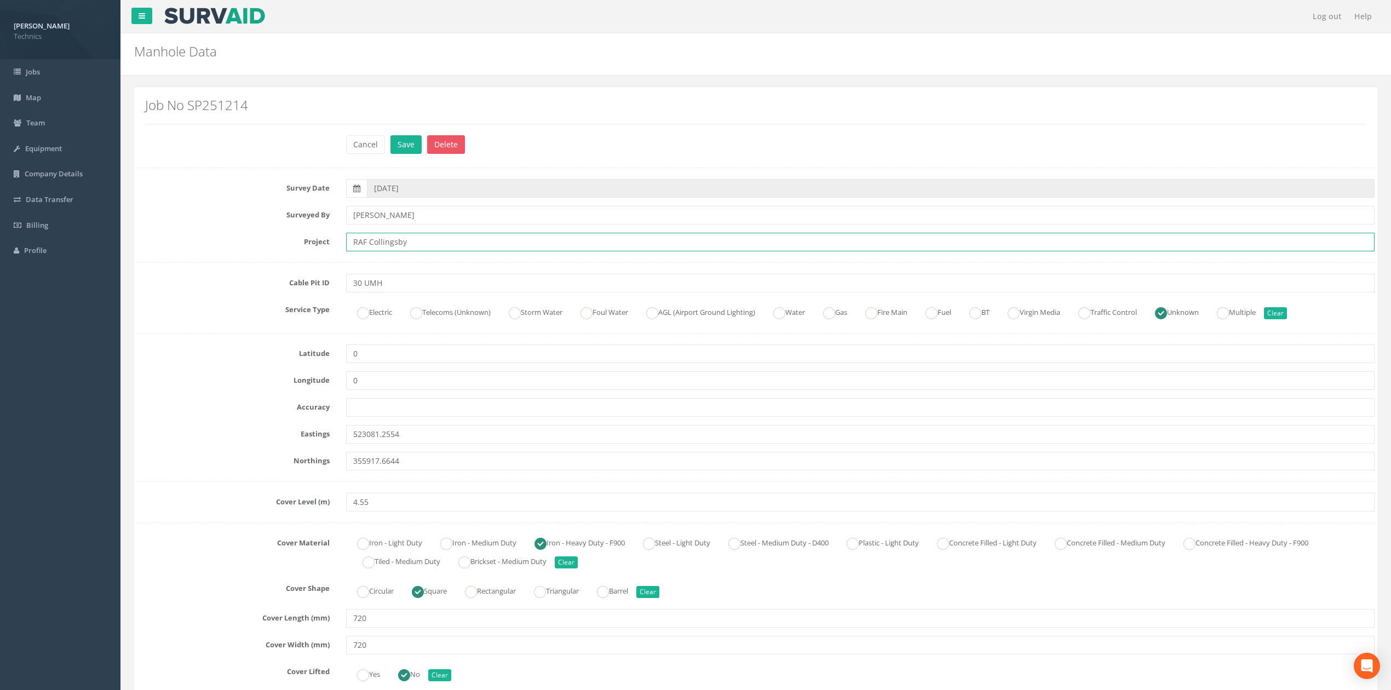
click at [377, 238] on input "RAF Collingsby" at bounding box center [860, 242] width 1028 height 19
type input "RAF Coningsby"
click at [411, 145] on button "Save" at bounding box center [405, 144] width 31 height 19
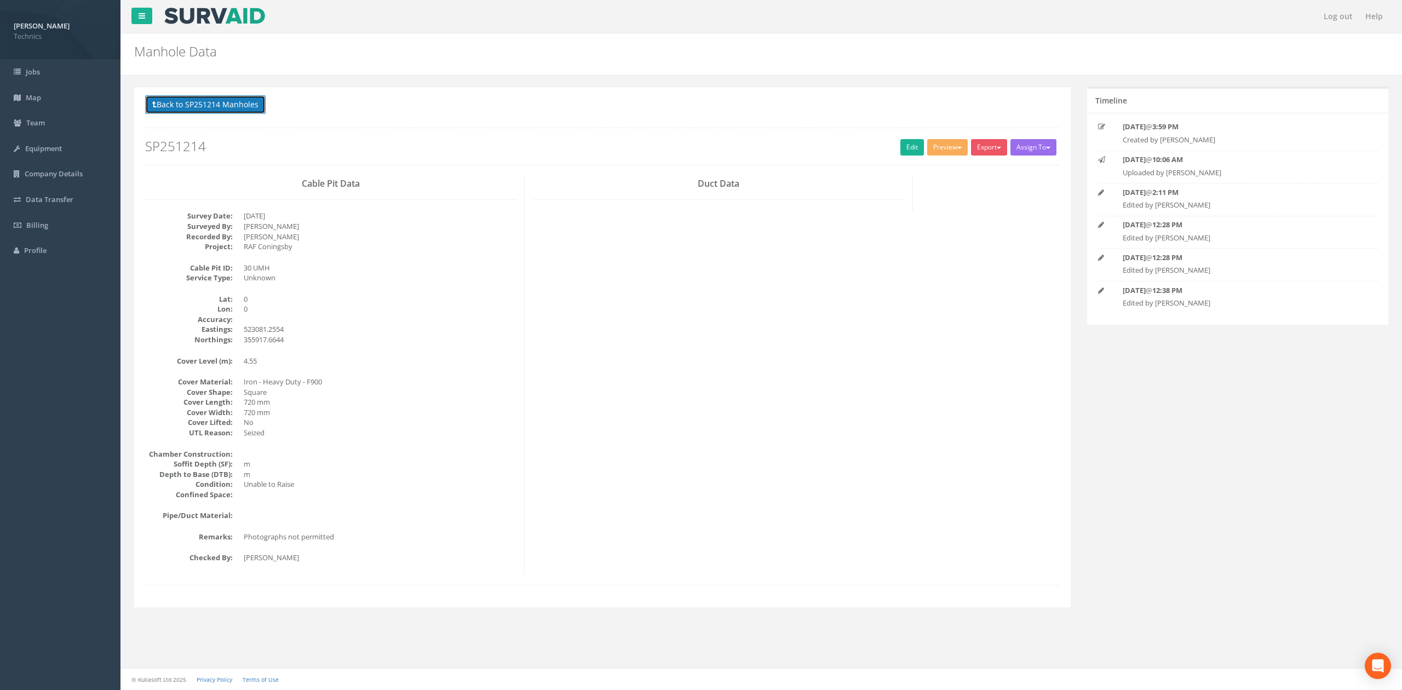
click at [220, 104] on button "Back to SP251214 Manholes" at bounding box center [205, 104] width 120 height 19
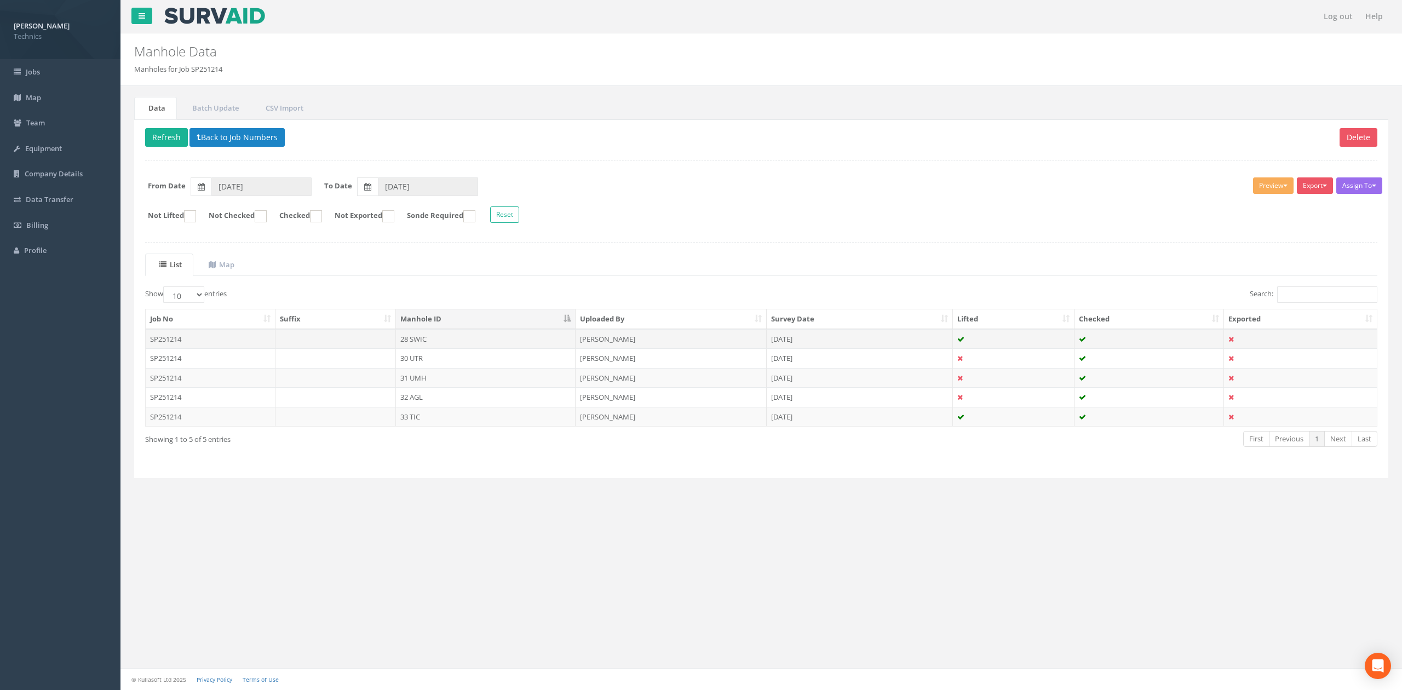
click at [419, 342] on td "28 SWIC" at bounding box center [486, 339] width 180 height 20
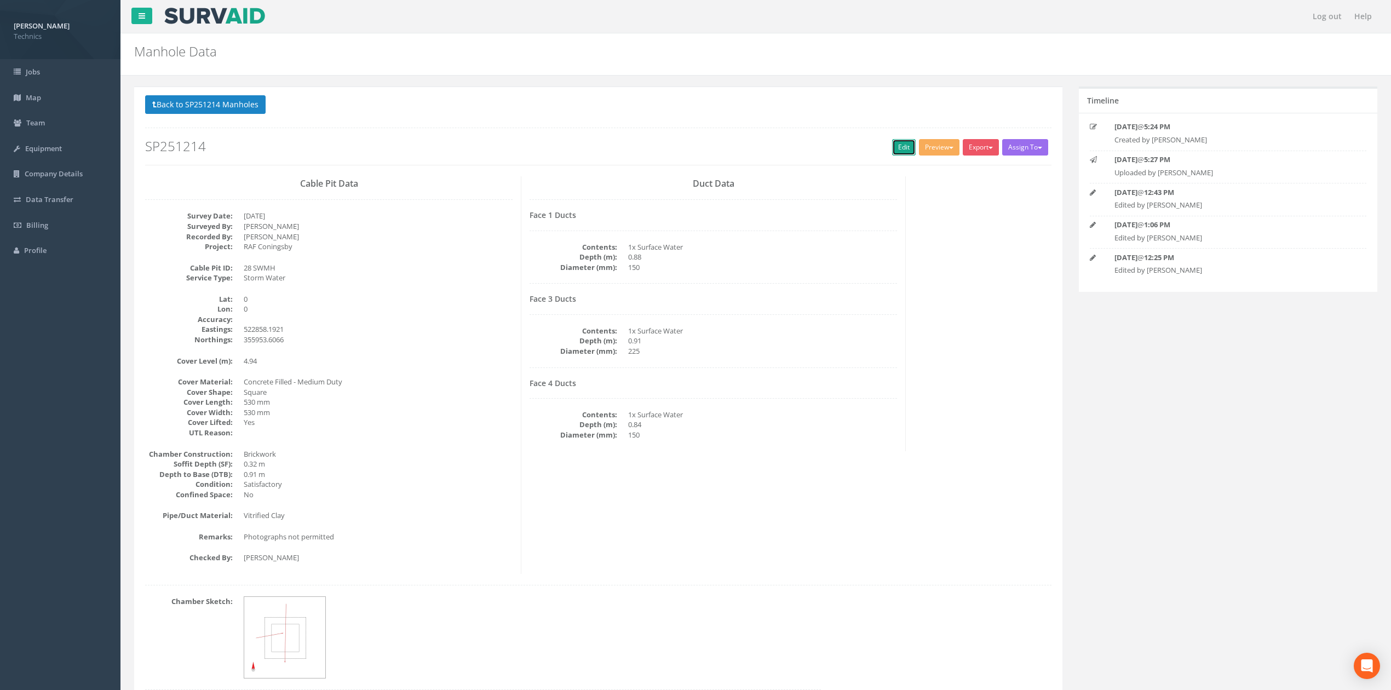
click at [901, 146] on link "Edit" at bounding box center [904, 147] width 24 height 16
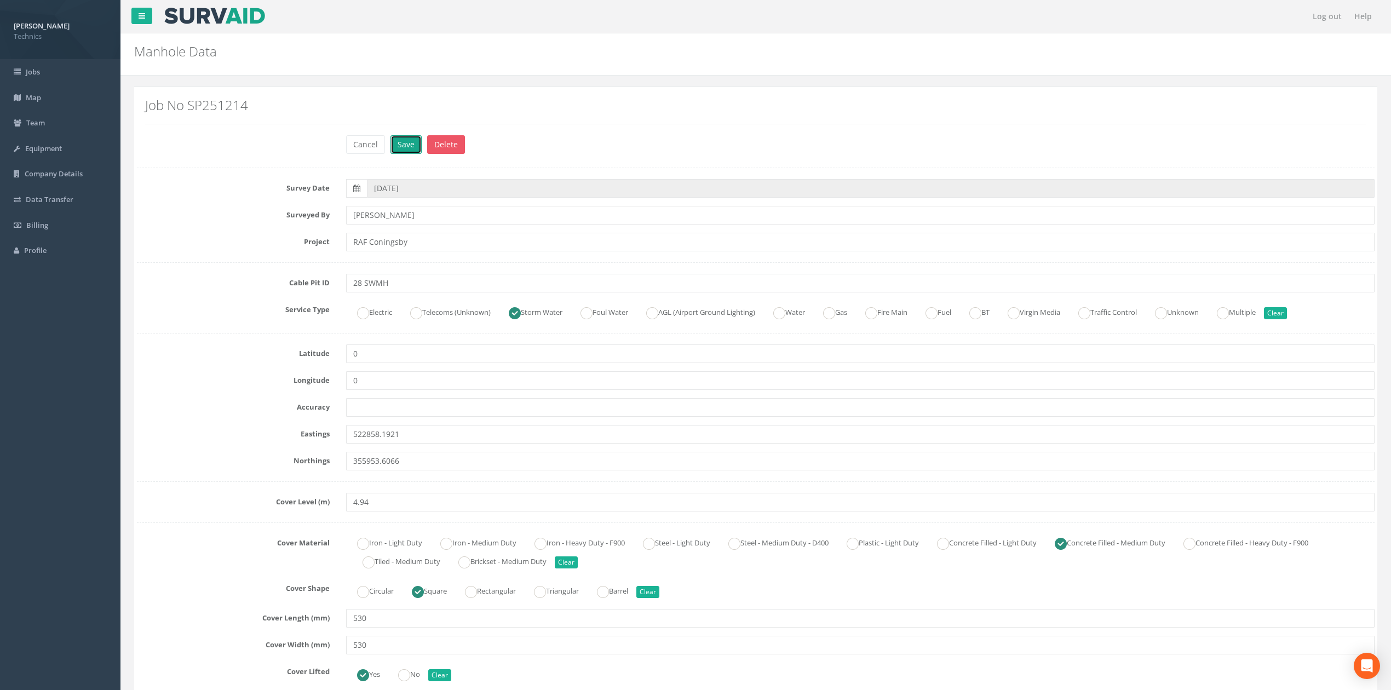
click at [406, 146] on button "Save" at bounding box center [405, 144] width 31 height 19
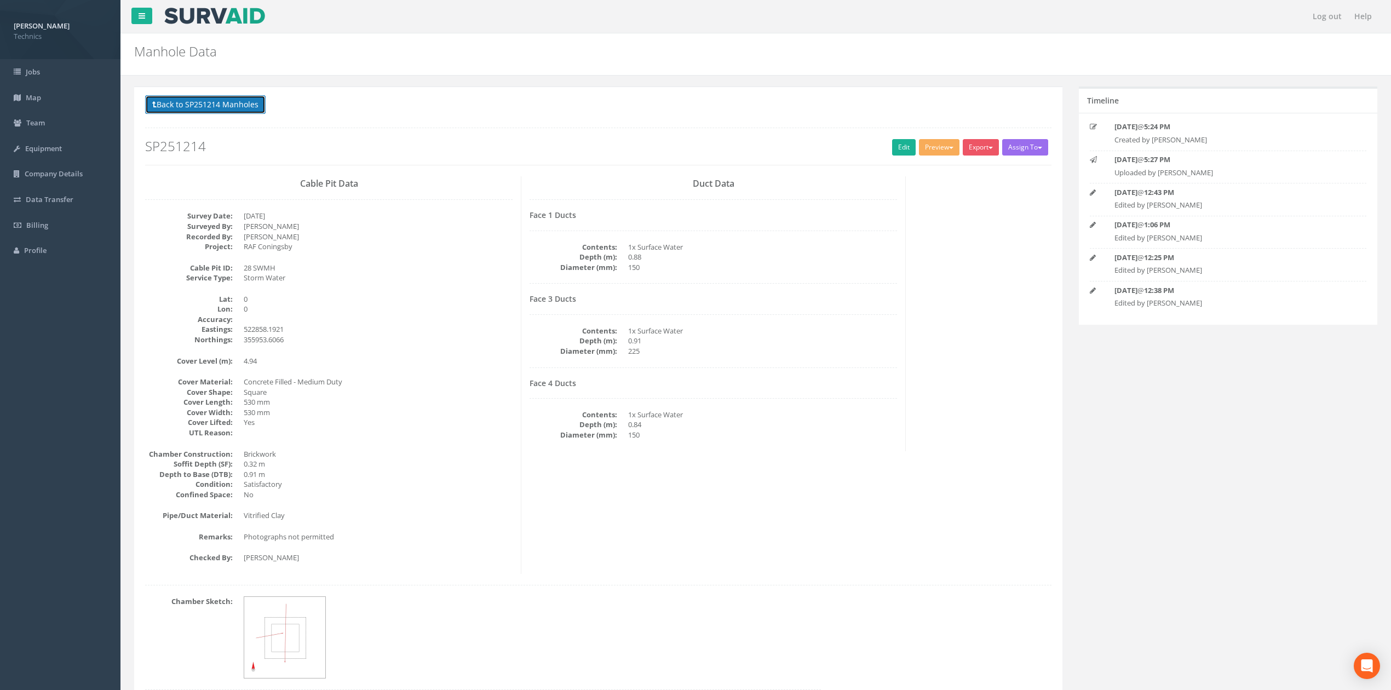
click at [225, 106] on button "Back to SP251214 Manholes" at bounding box center [205, 104] width 120 height 19
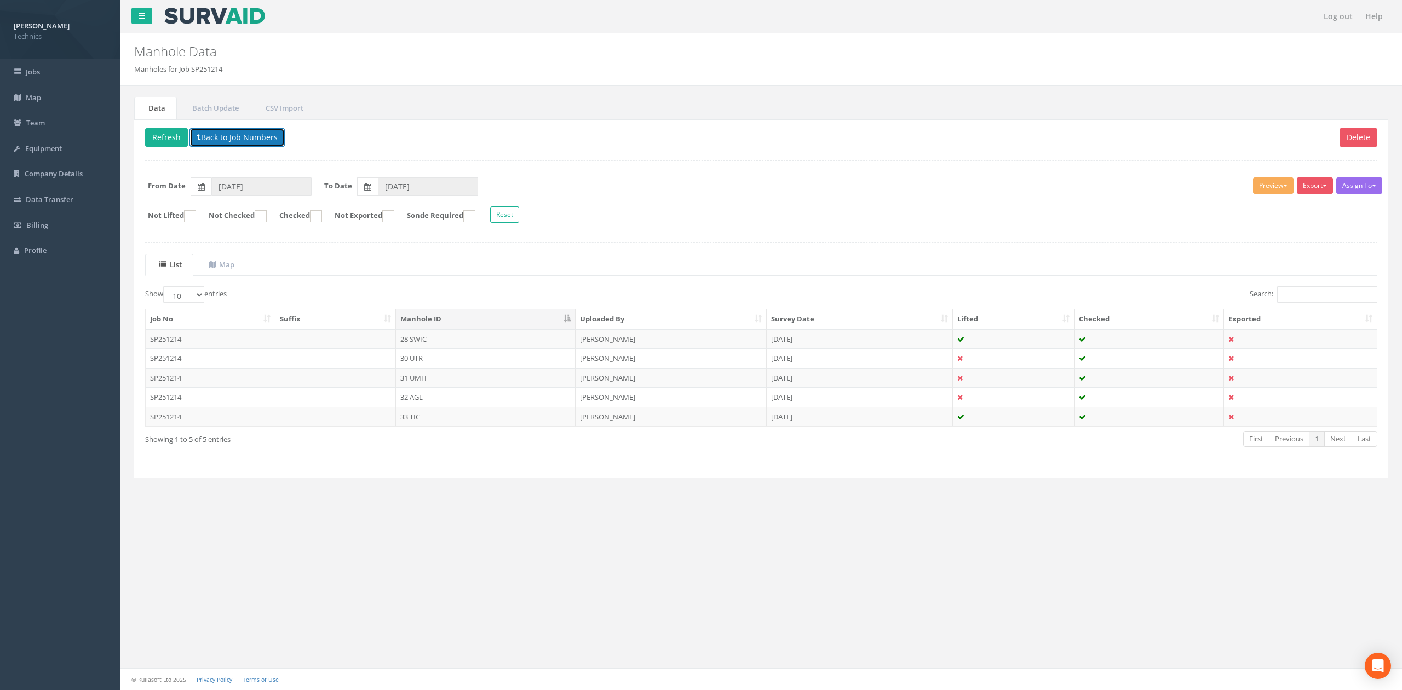
click at [251, 141] on button "Back to Job Numbers" at bounding box center [236, 137] width 95 height 19
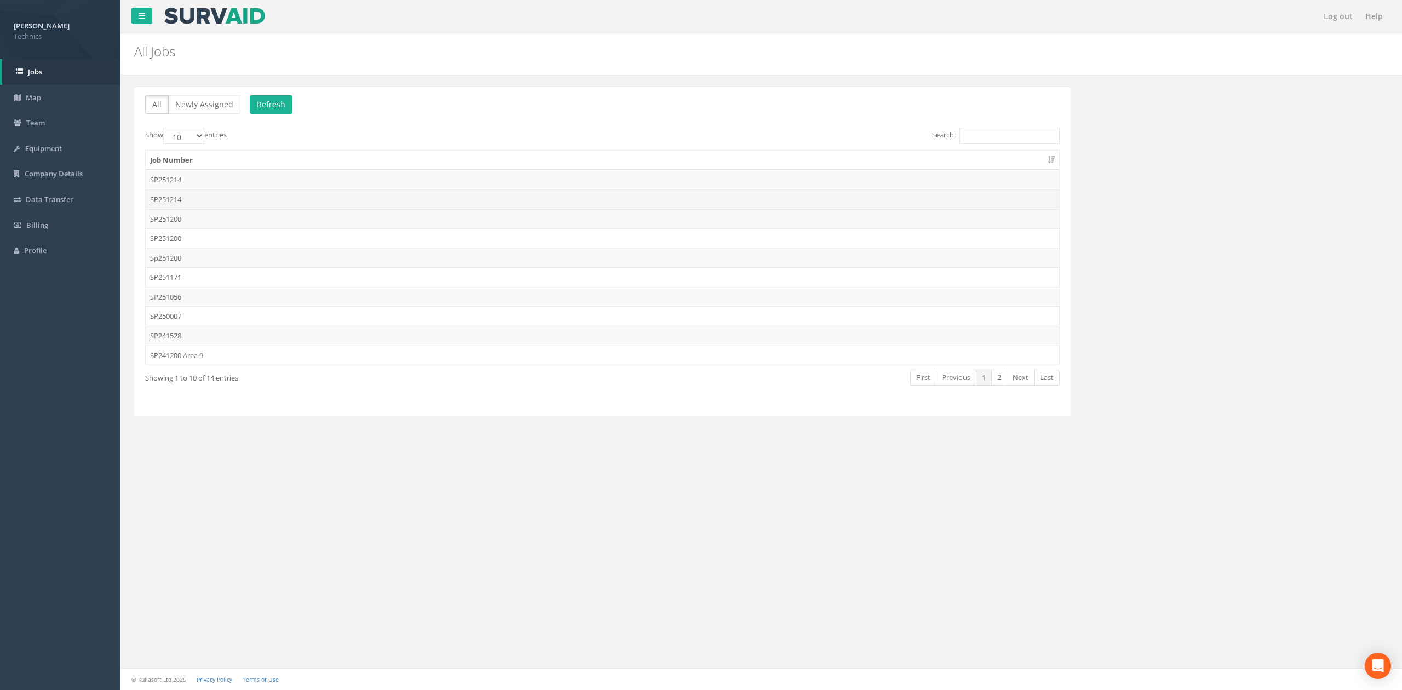
click at [191, 199] on td "SP251214" at bounding box center [602, 199] width 913 height 20
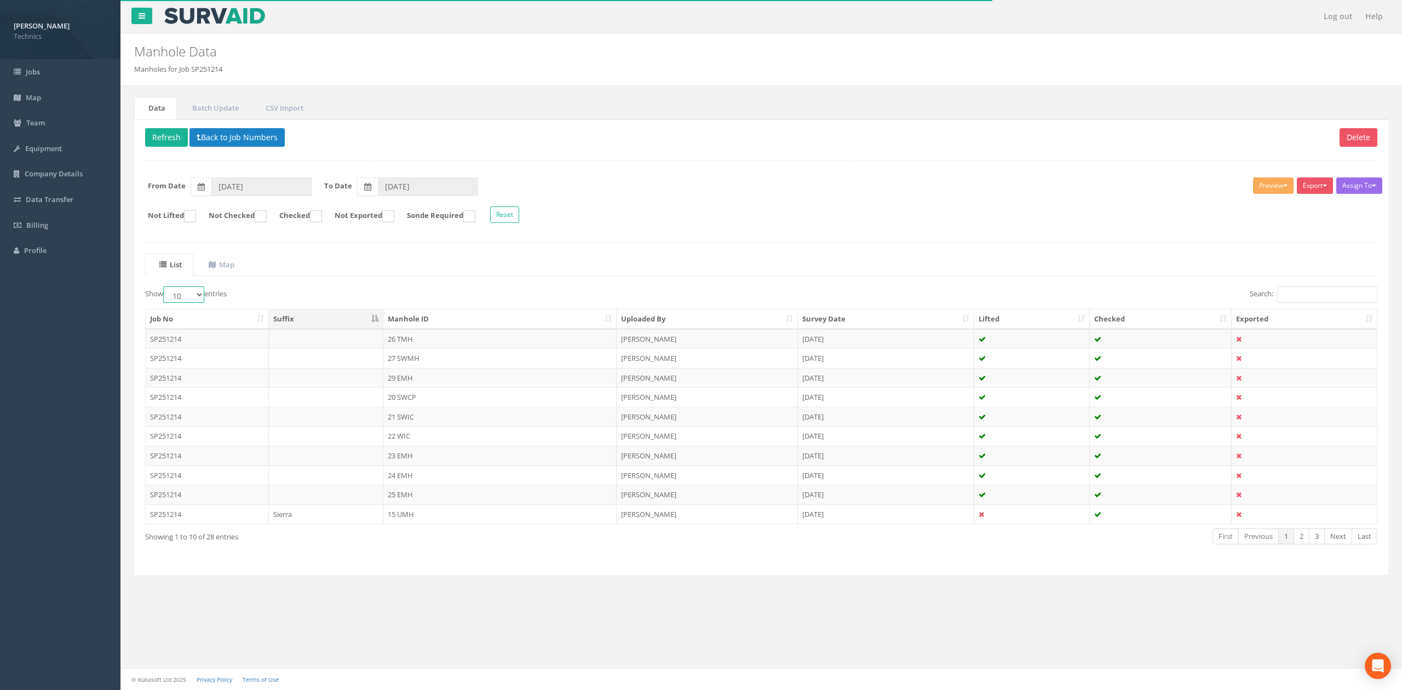
click at [196, 302] on select "10 25 50 100" at bounding box center [183, 294] width 41 height 16
select select "100"
click at [165, 289] on select "10 25 50 100" at bounding box center [183, 294] width 41 height 16
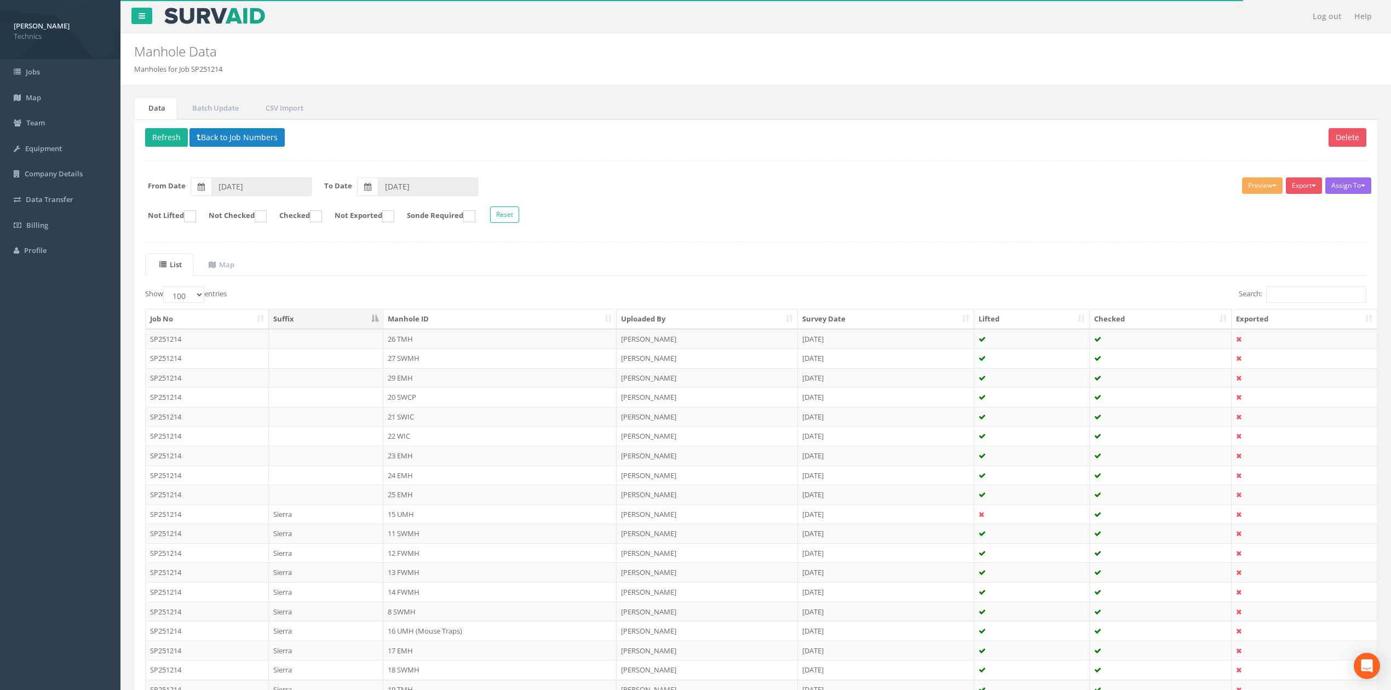
click at [607, 317] on th "Manhole ID" at bounding box center [499, 319] width 233 height 20
click at [468, 344] on td "1 SWMH" at bounding box center [499, 339] width 233 height 20
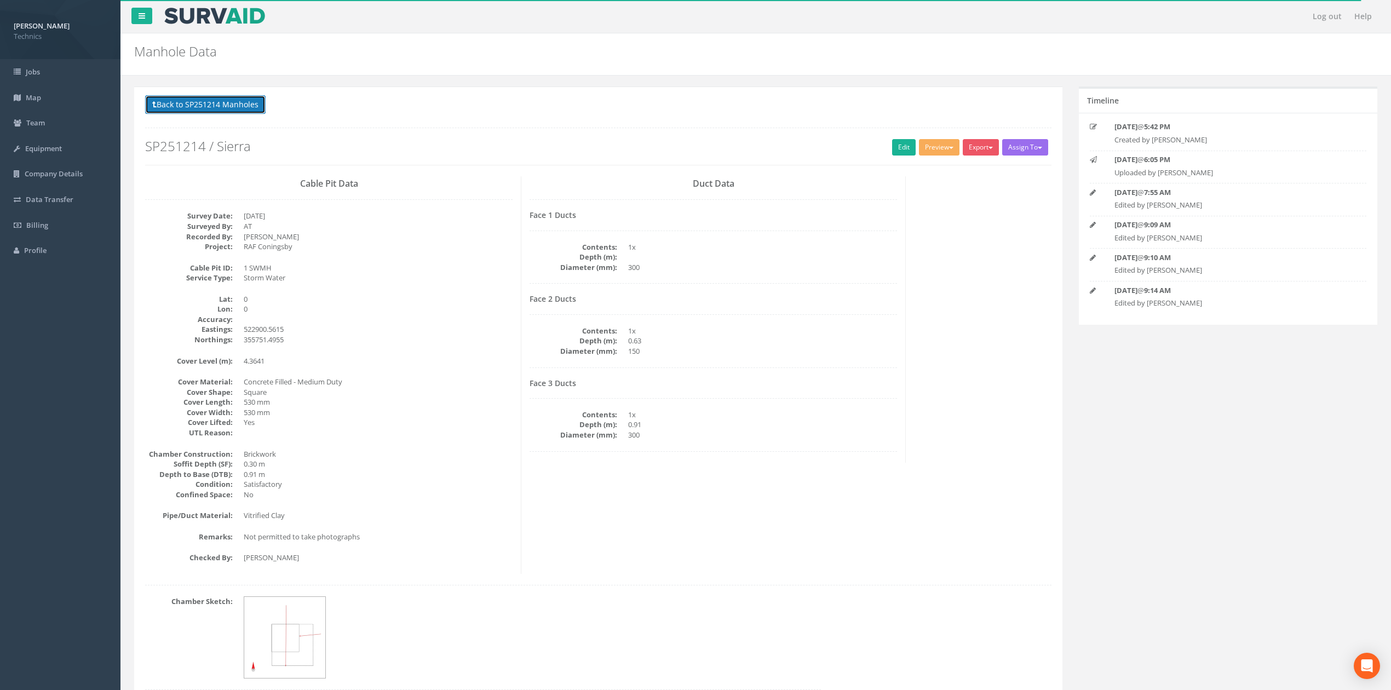
click at [227, 105] on button "Back to SP251214 Manholes" at bounding box center [205, 104] width 120 height 19
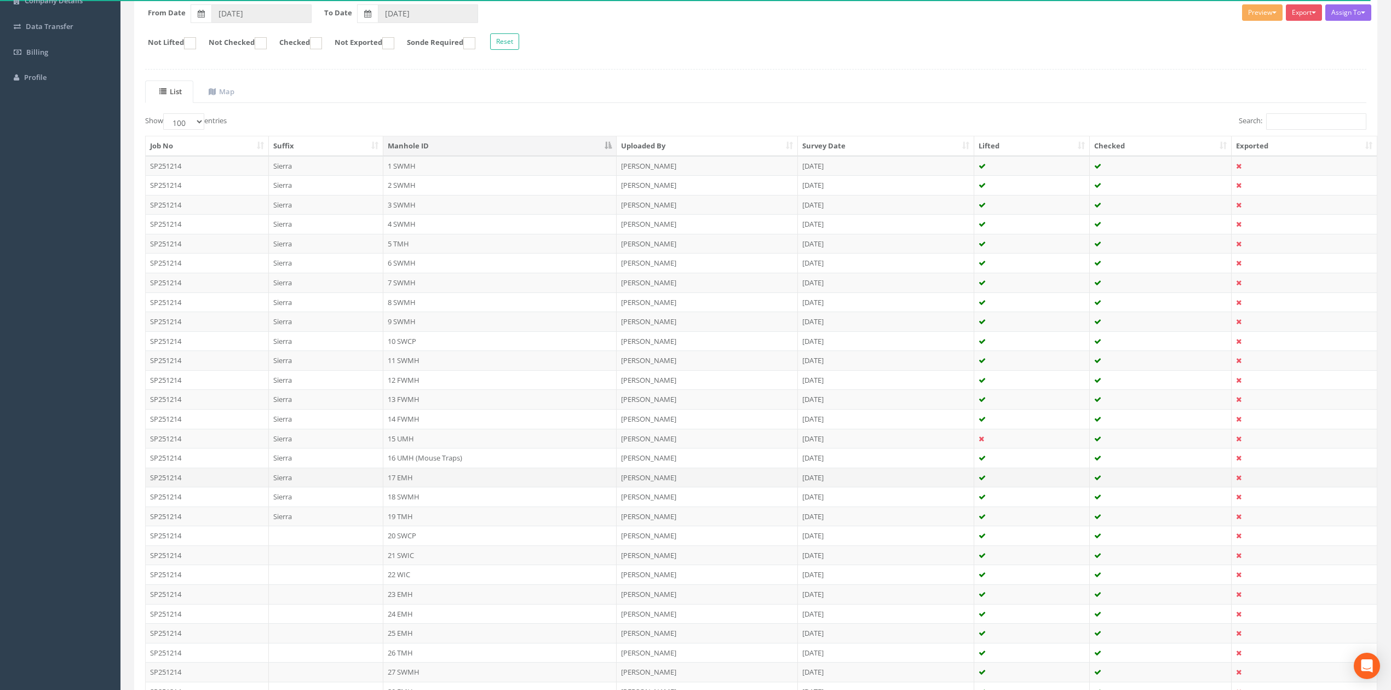
scroll to position [219, 0]
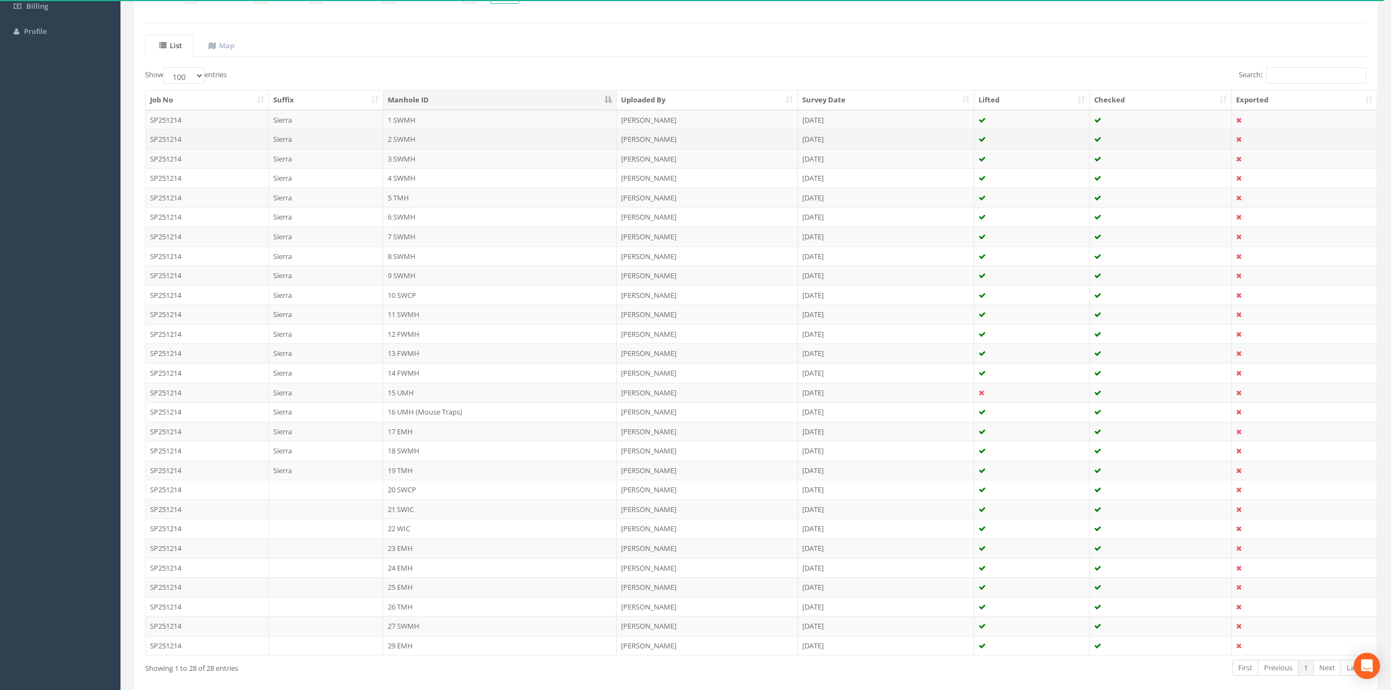
click at [440, 146] on td "2 SWMH" at bounding box center [499, 139] width 233 height 20
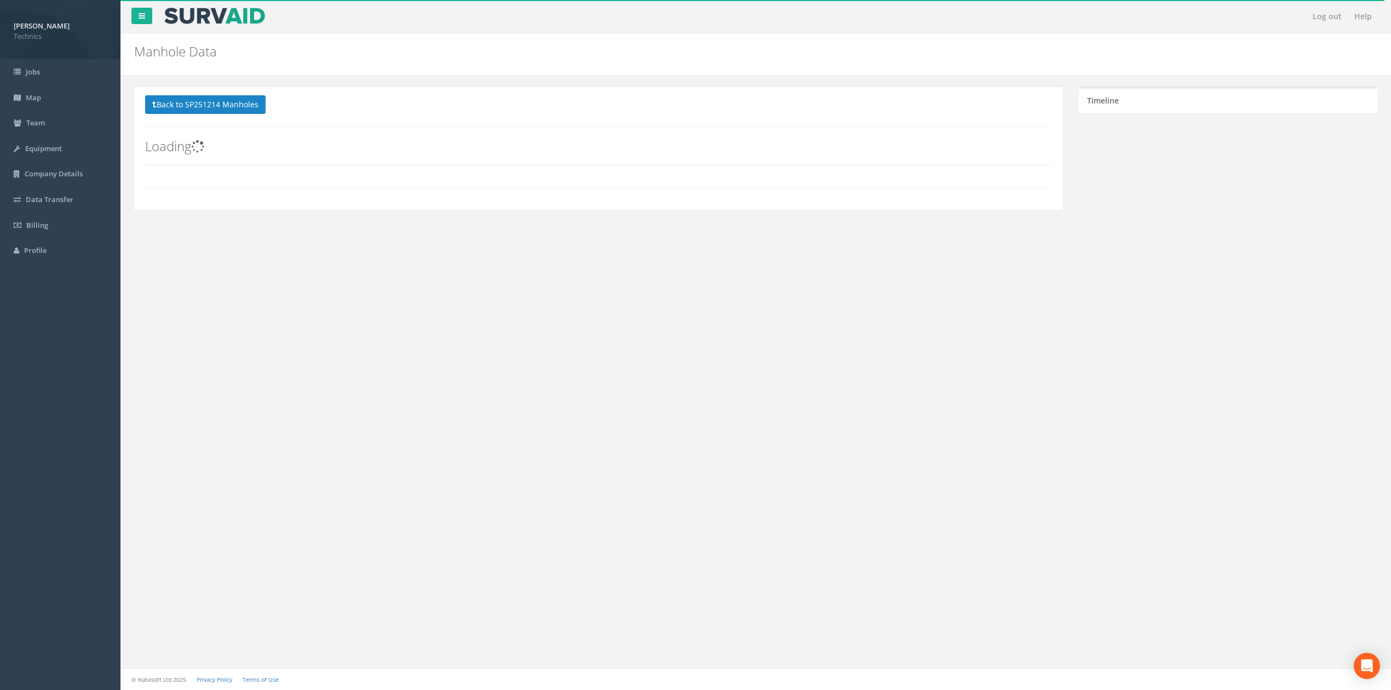
scroll to position [0, 0]
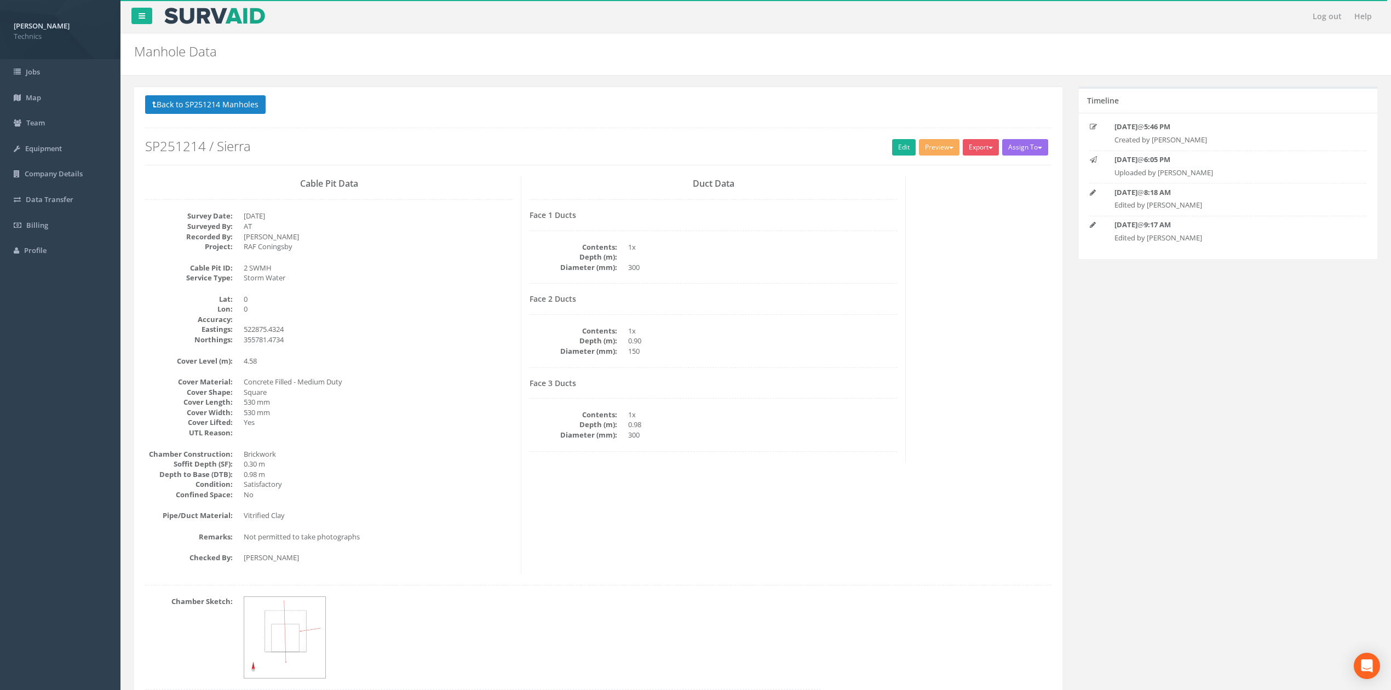
click at [244, 117] on p "Back to SP251214 Manholes Back to Map" at bounding box center [598, 105] width 906 height 21
click at [242, 105] on button "Back to SP251214 Manholes" at bounding box center [205, 104] width 120 height 19
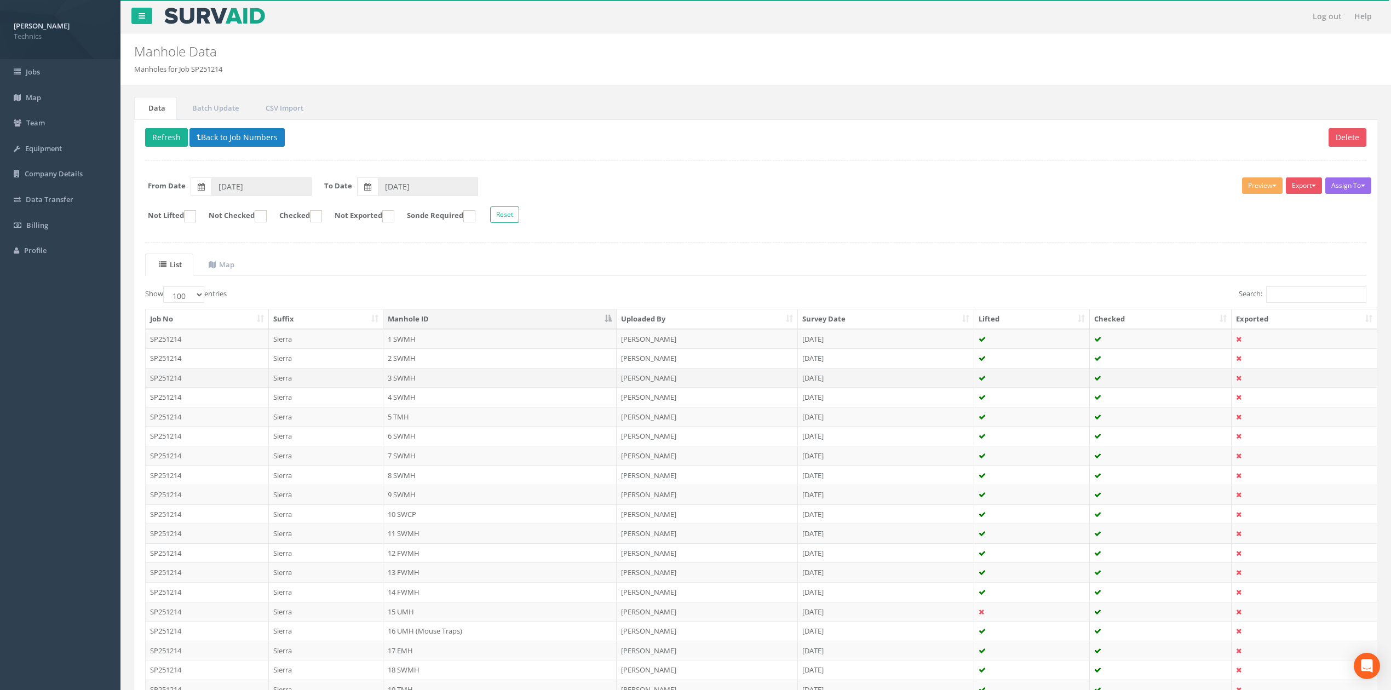
click at [423, 382] on td "3 SWMH" at bounding box center [499, 378] width 233 height 20
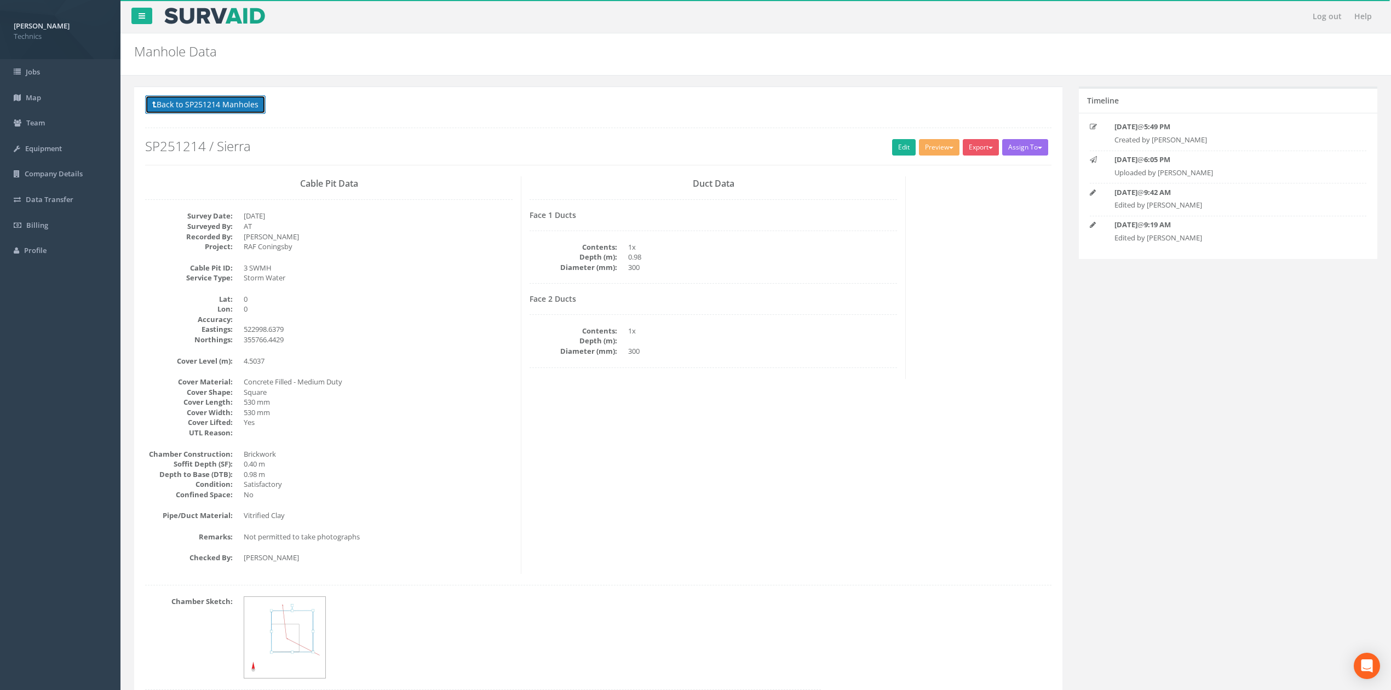
click at [233, 110] on button "Back to SP251214 Manholes" at bounding box center [205, 104] width 120 height 19
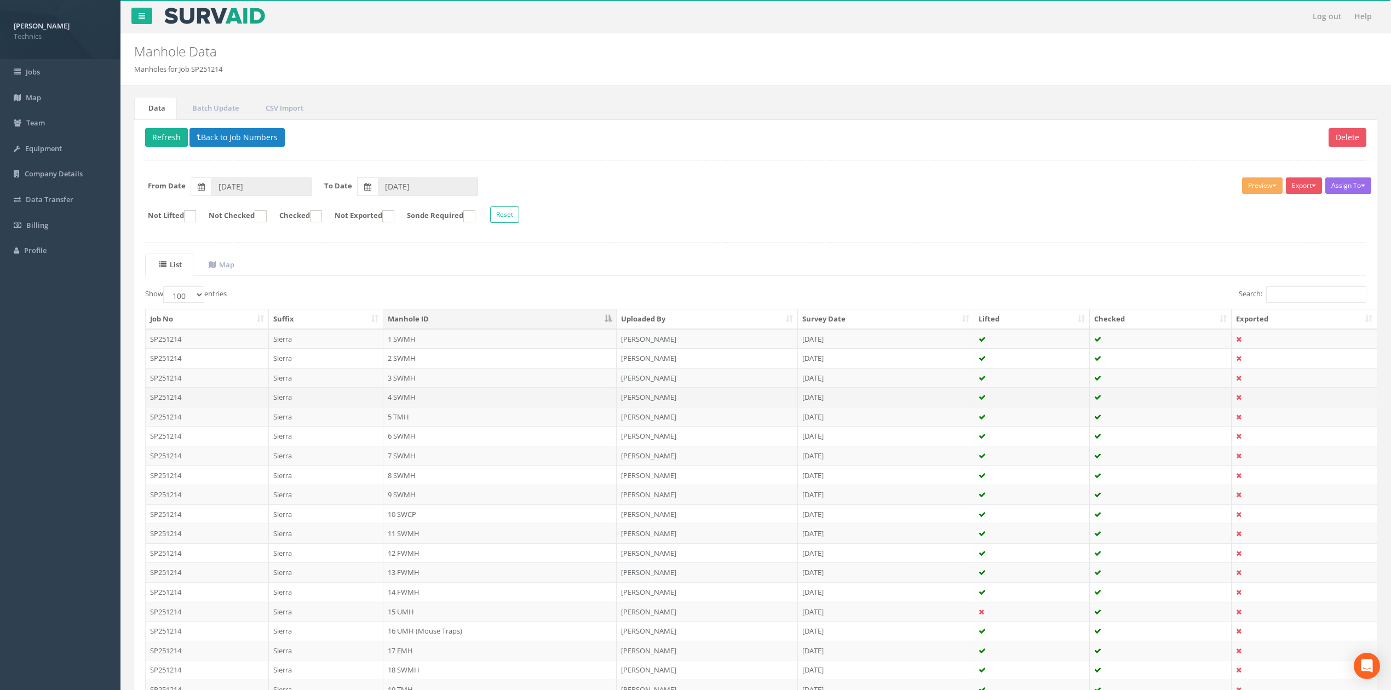
click at [412, 403] on td "4 SWMH" at bounding box center [499, 397] width 233 height 20
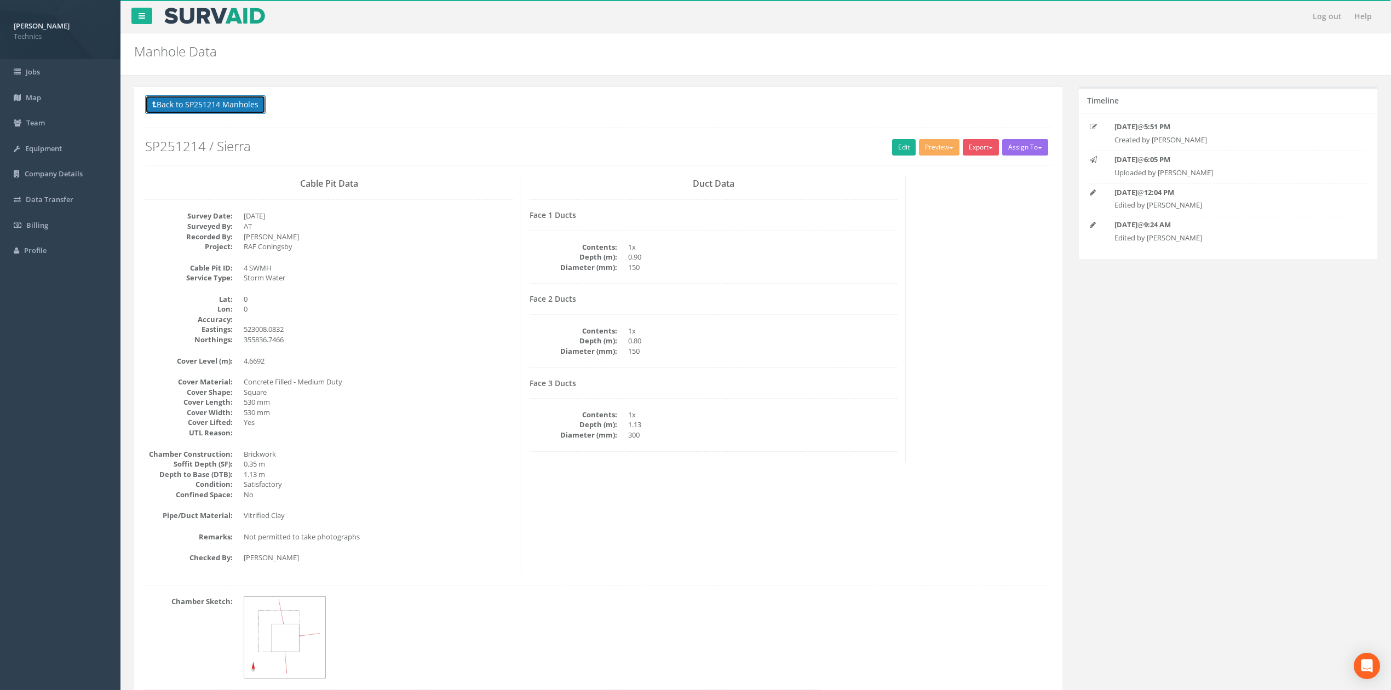
click at [237, 103] on button "Back to SP251214 Manholes" at bounding box center [205, 104] width 120 height 19
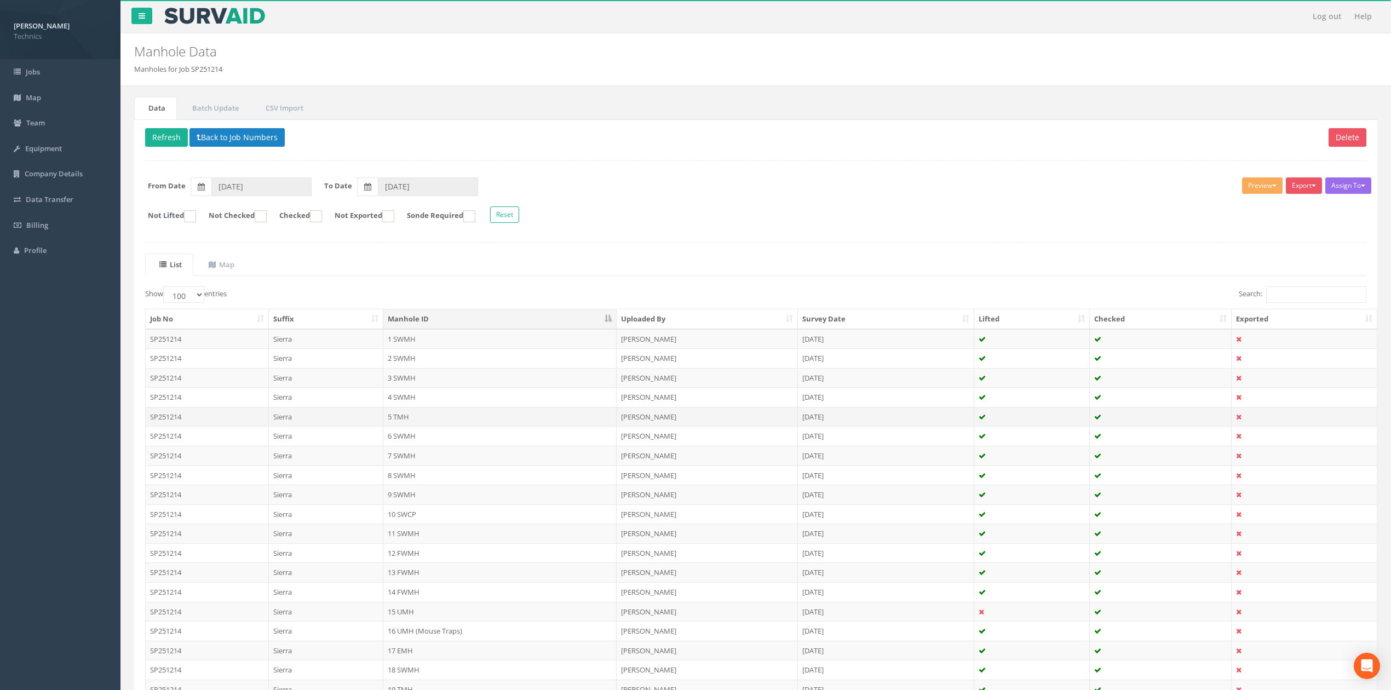
click at [412, 417] on td "5 TMH" at bounding box center [499, 417] width 233 height 20
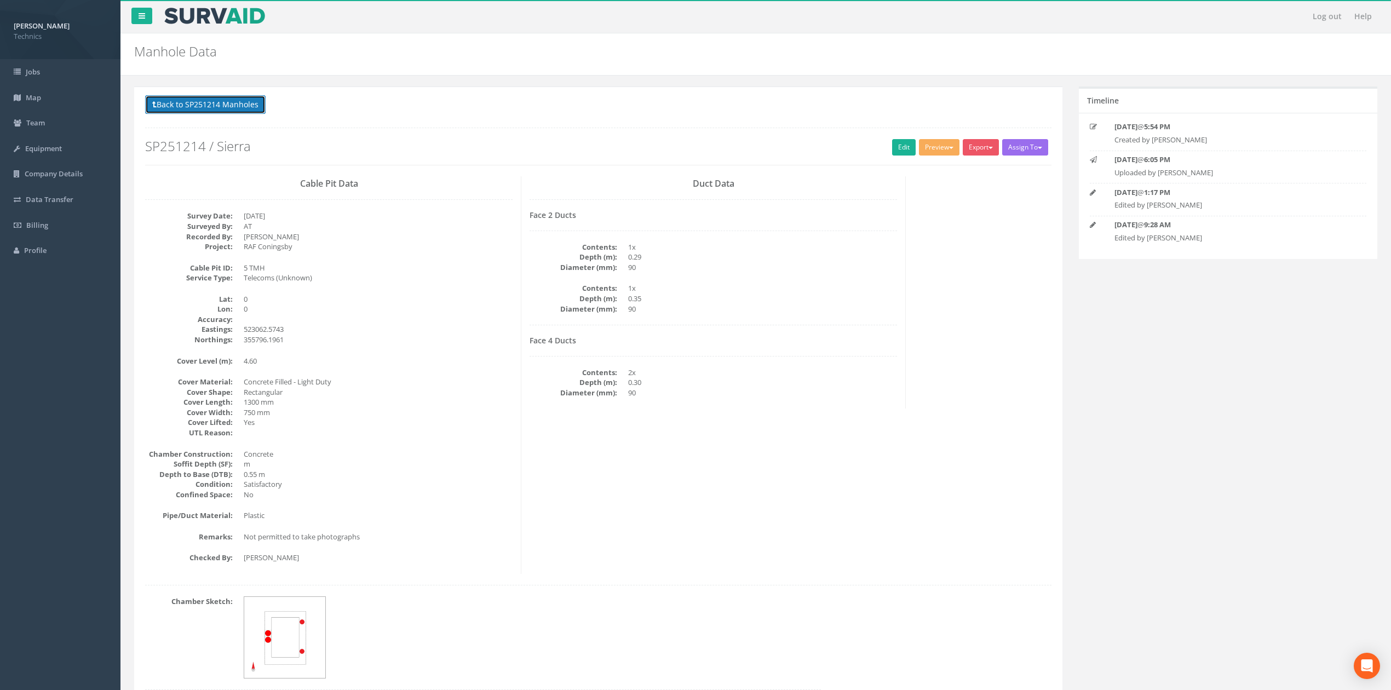
click at [226, 106] on button "Back to SP251214 Manholes" at bounding box center [205, 104] width 120 height 19
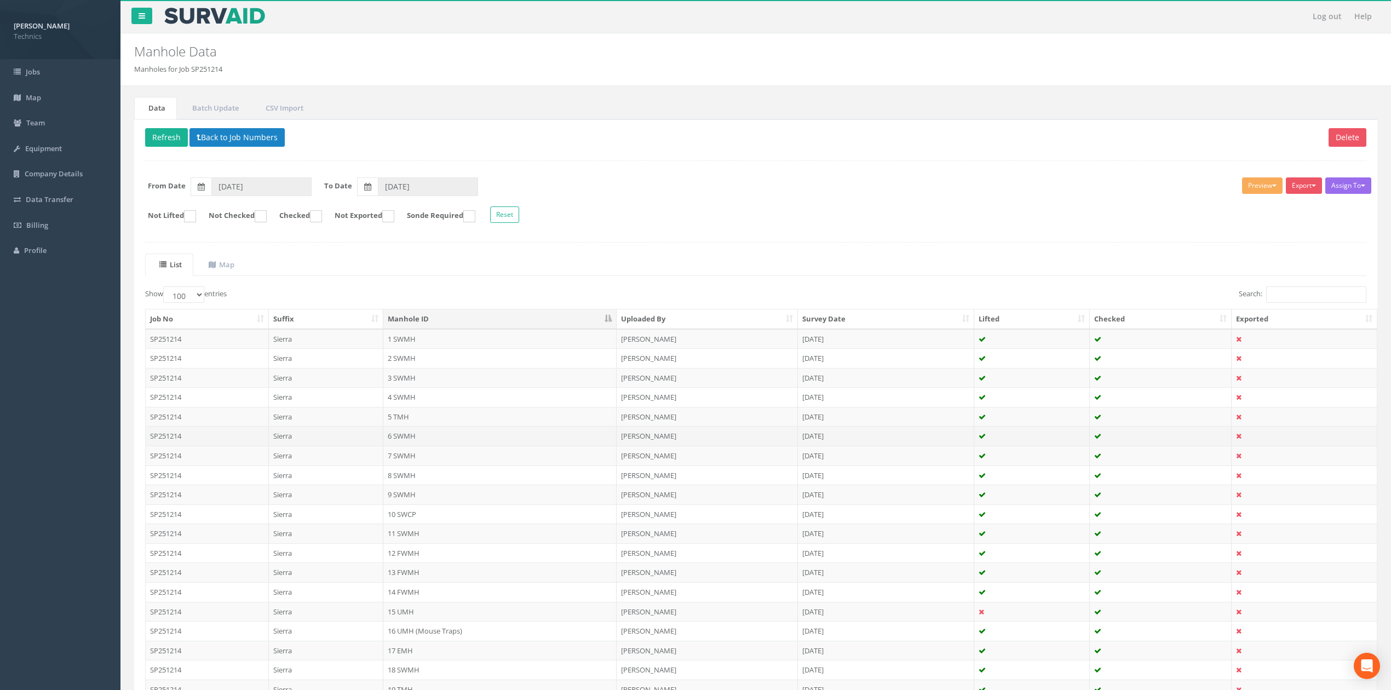
click at [419, 441] on td "6 SWMH" at bounding box center [499, 436] width 233 height 20
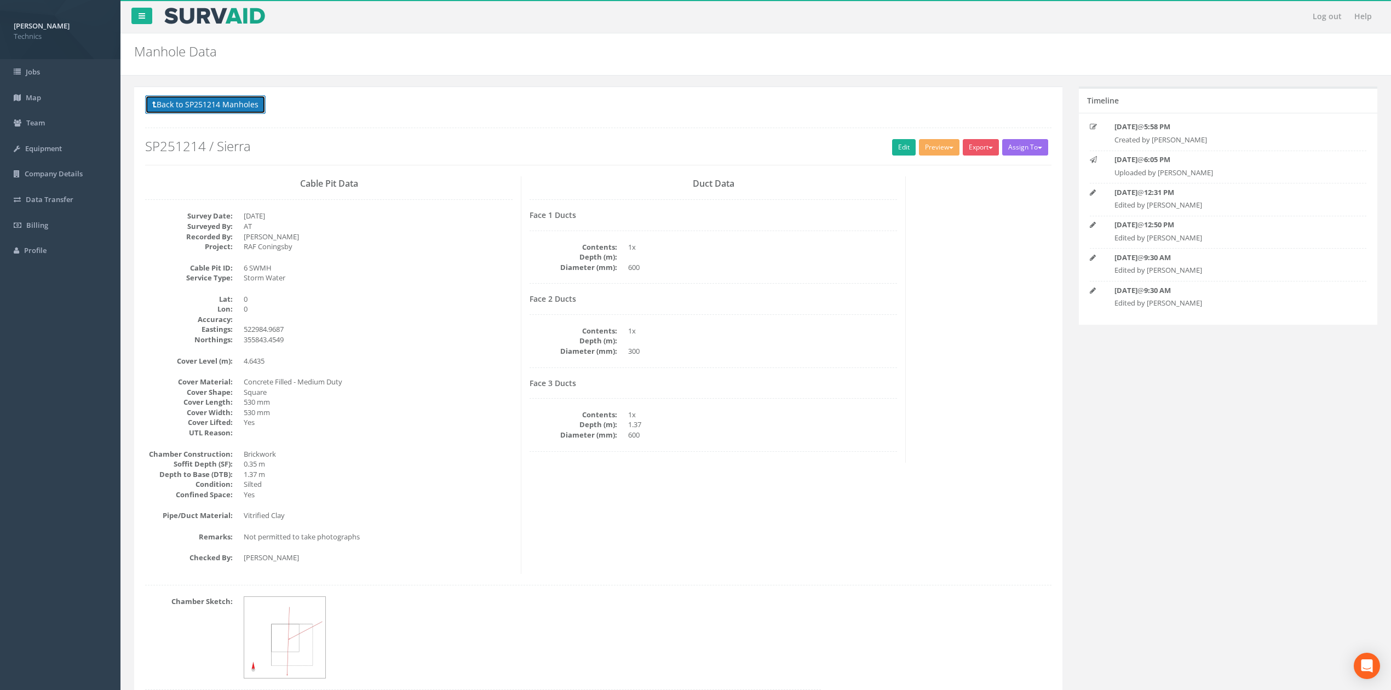
click at [232, 105] on button "Back to SP251214 Manholes" at bounding box center [205, 104] width 120 height 19
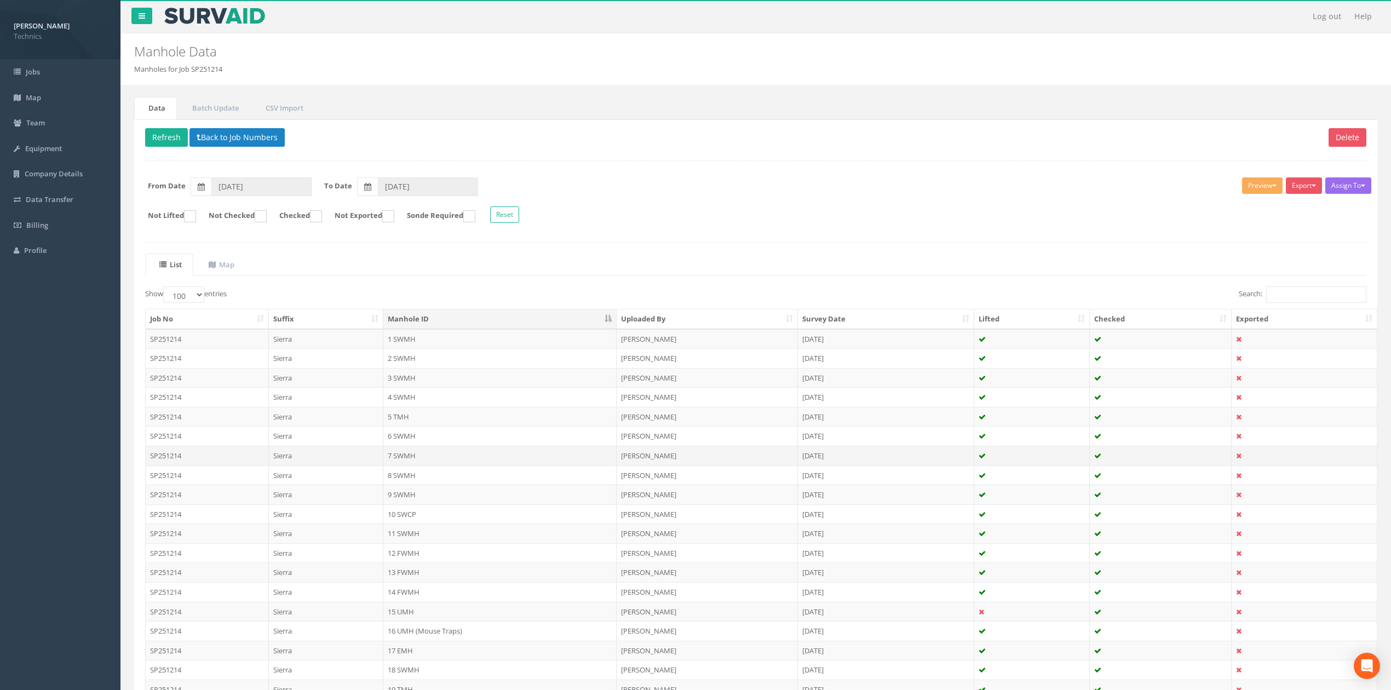
click at [407, 458] on td "7 SWMH" at bounding box center [499, 456] width 233 height 20
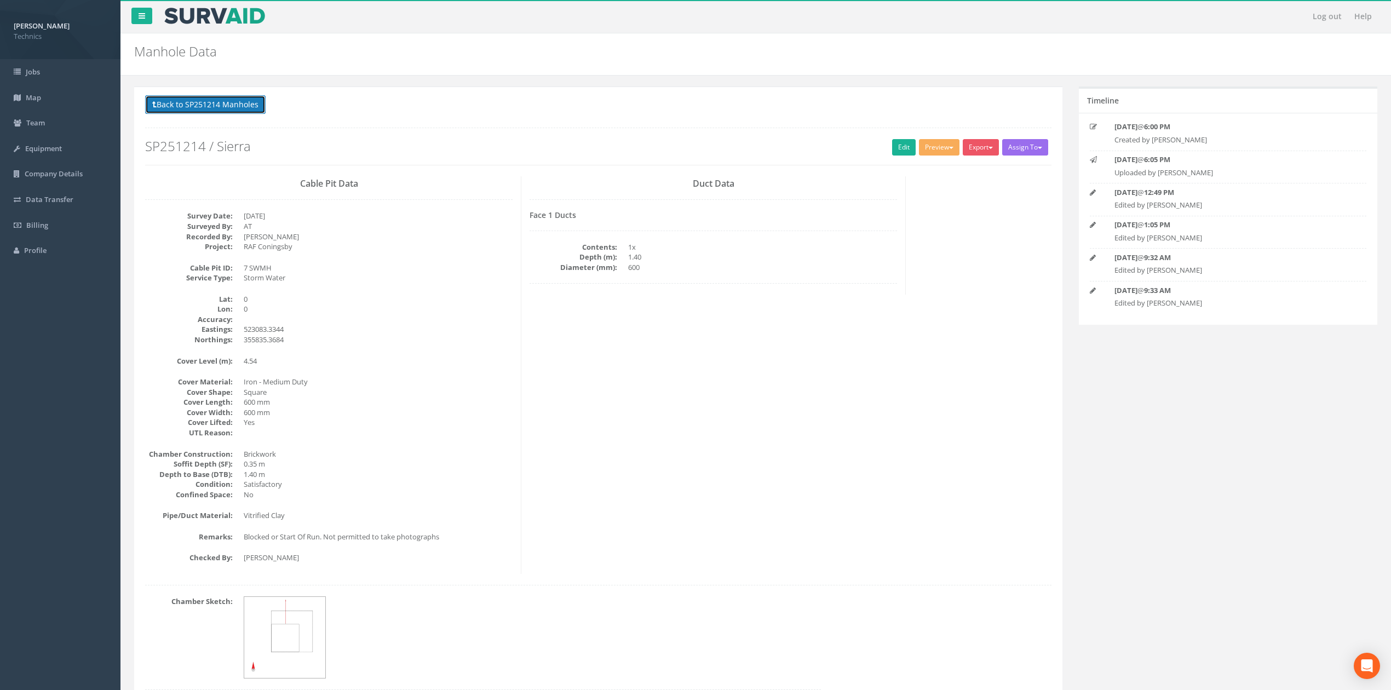
click at [227, 104] on button "Back to SP251214 Manholes" at bounding box center [205, 104] width 120 height 19
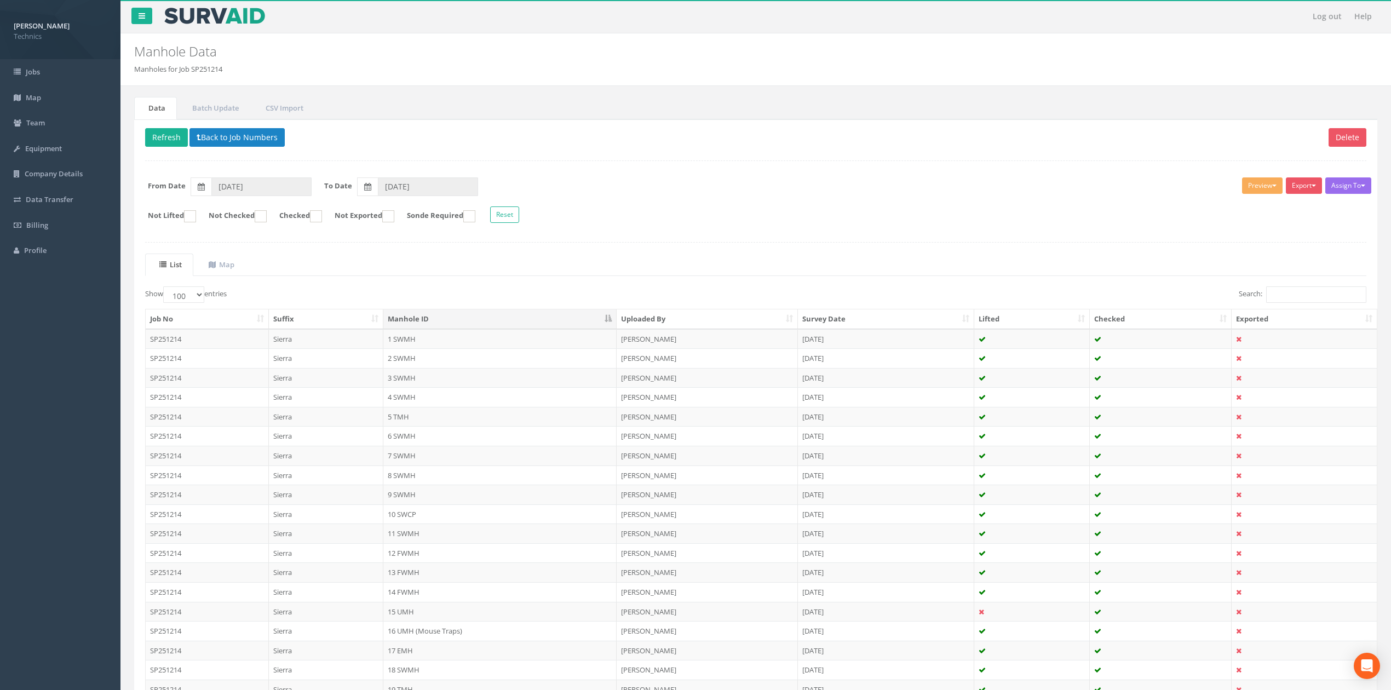
click at [408, 474] on td "8 SWMH" at bounding box center [499, 476] width 233 height 20
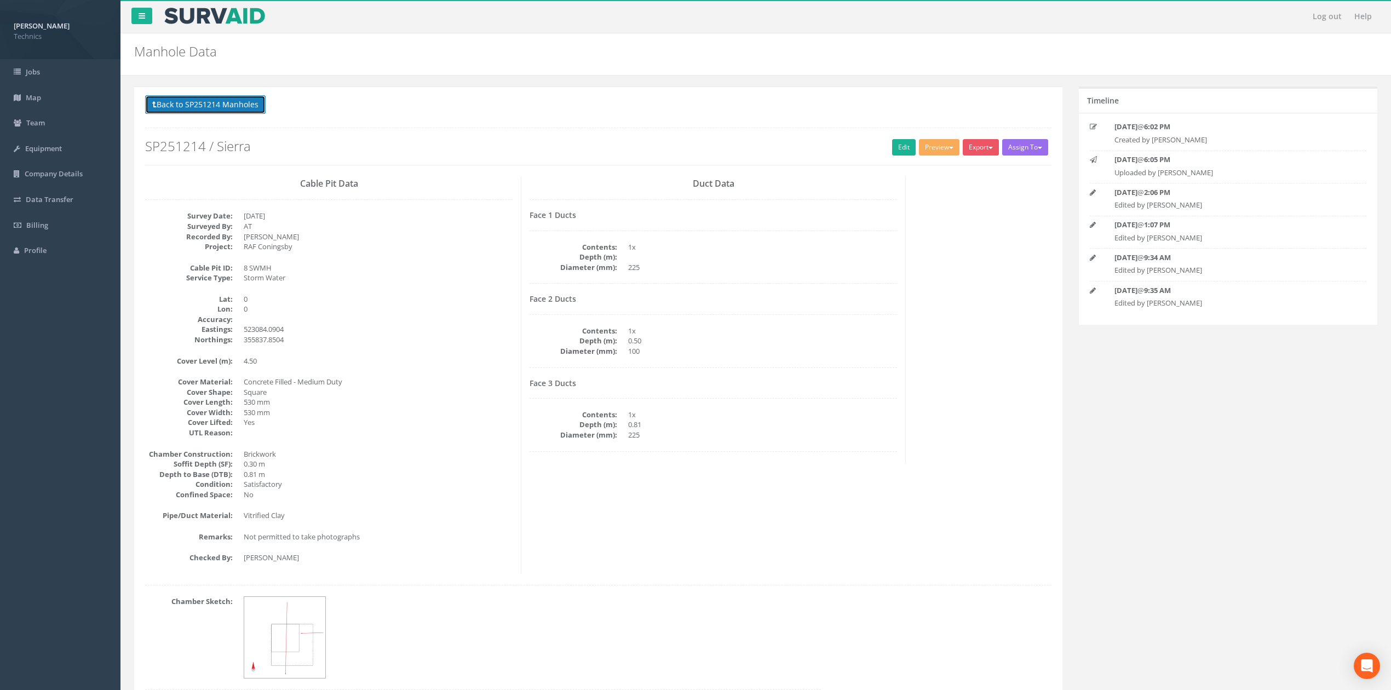
click at [227, 102] on button "Back to SP251214 Manholes" at bounding box center [205, 104] width 120 height 19
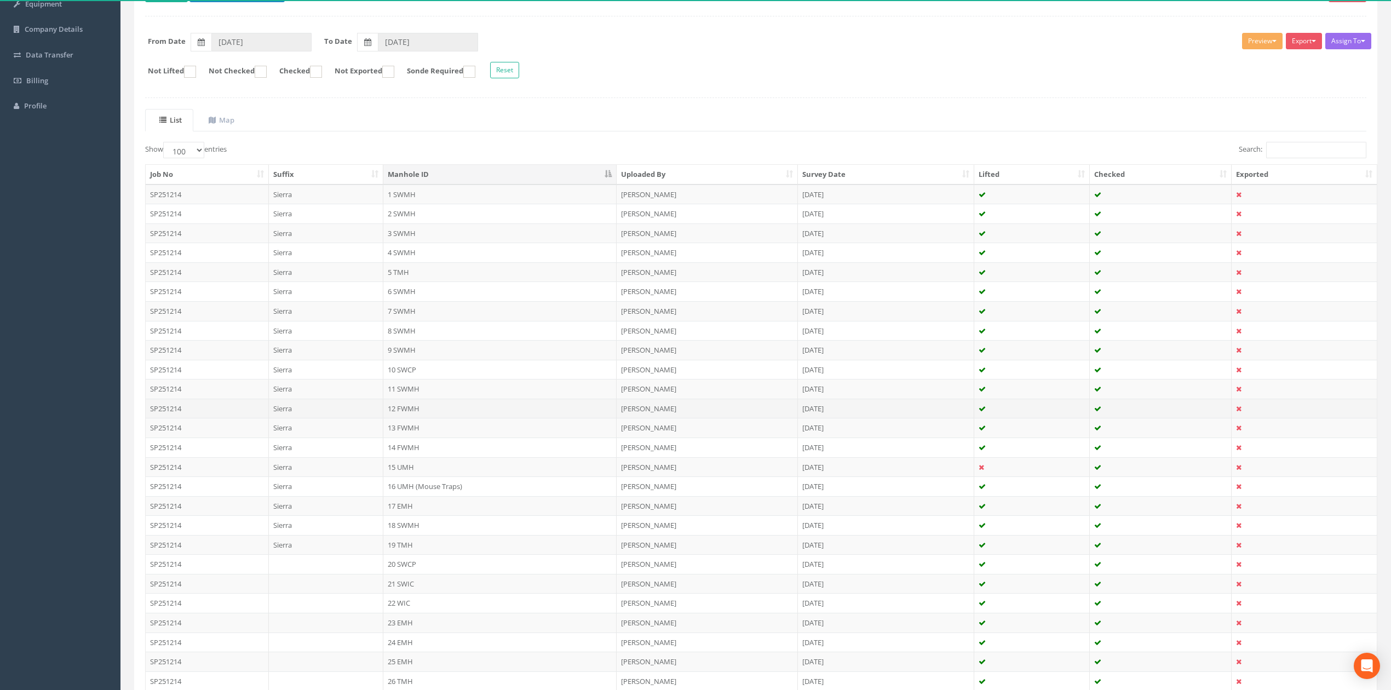
scroll to position [146, 0]
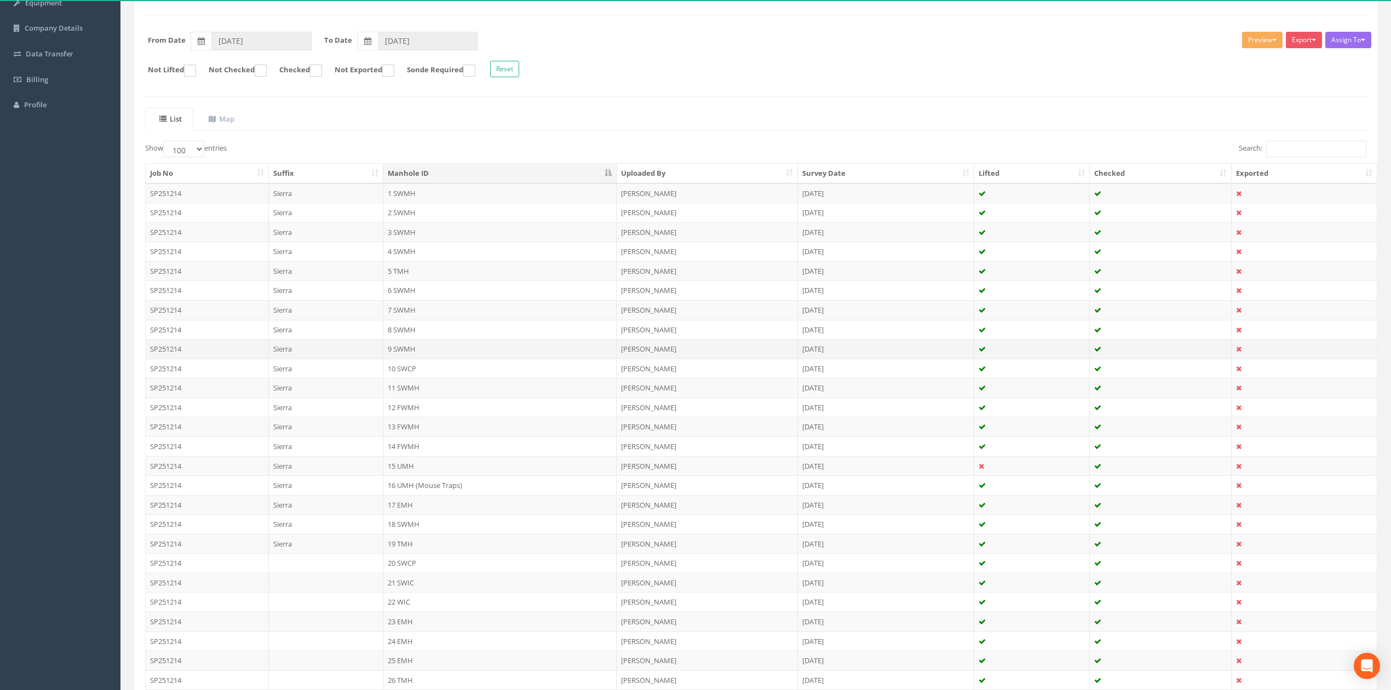
click at [408, 351] on td "9 SWMH" at bounding box center [499, 349] width 233 height 20
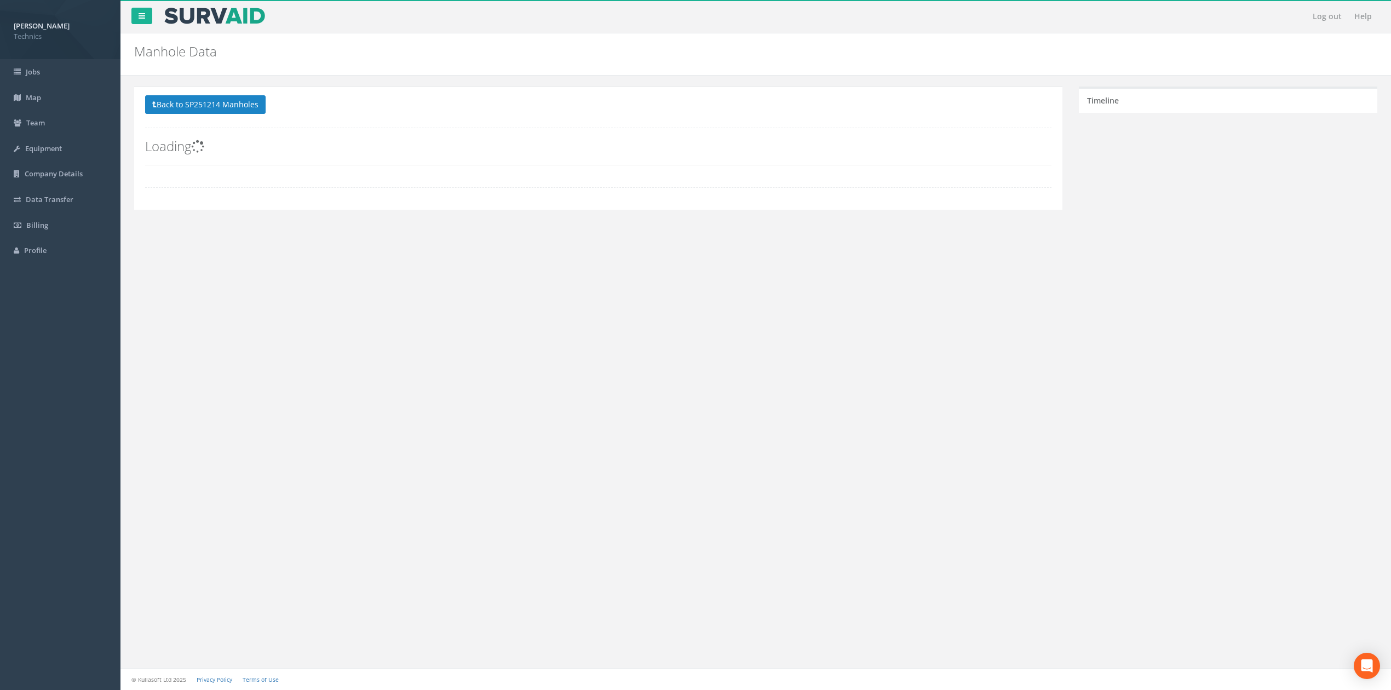
scroll to position [0, 0]
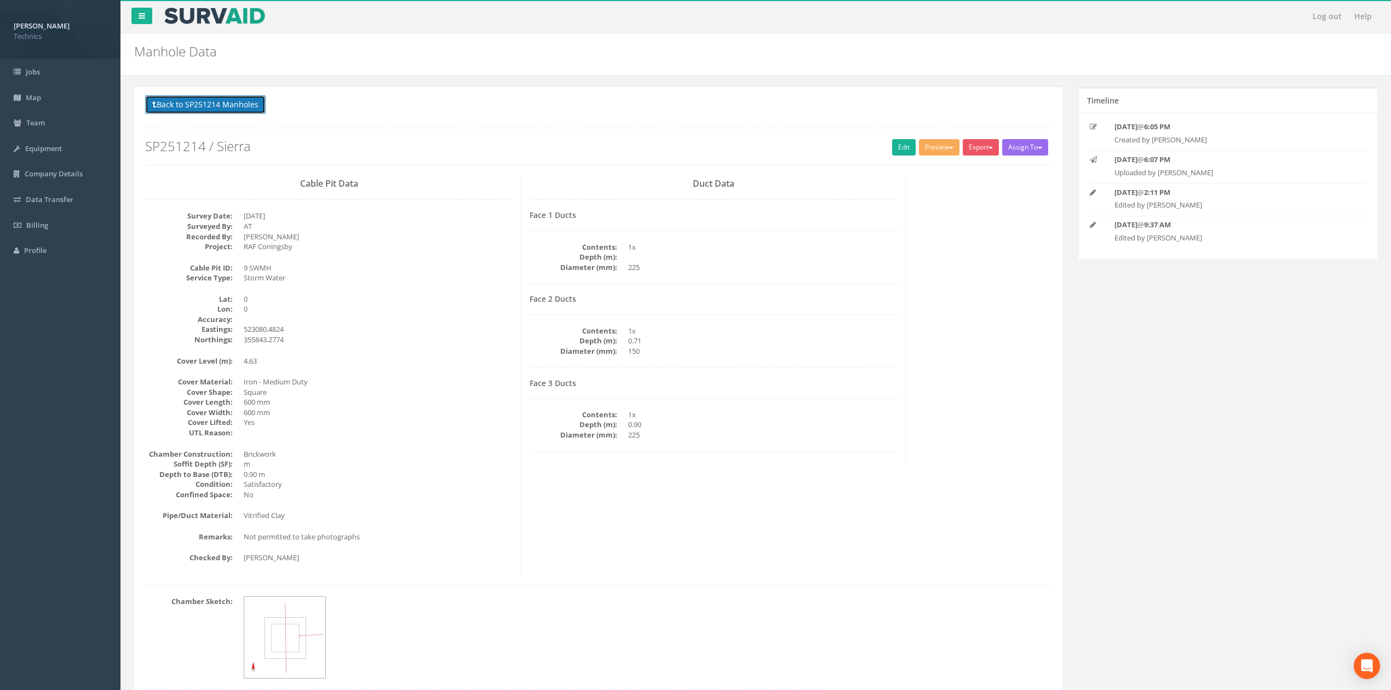
click at [224, 102] on button "Back to SP251214 Manholes" at bounding box center [205, 104] width 120 height 19
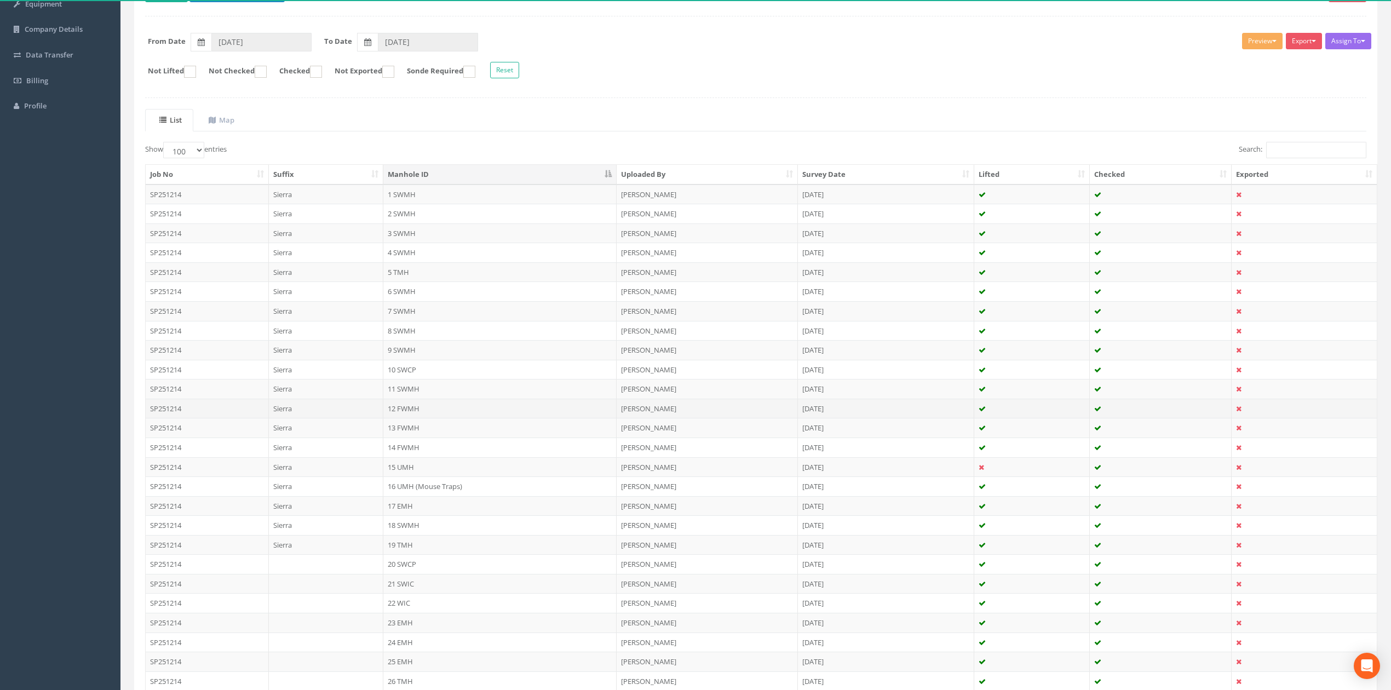
scroll to position [146, 0]
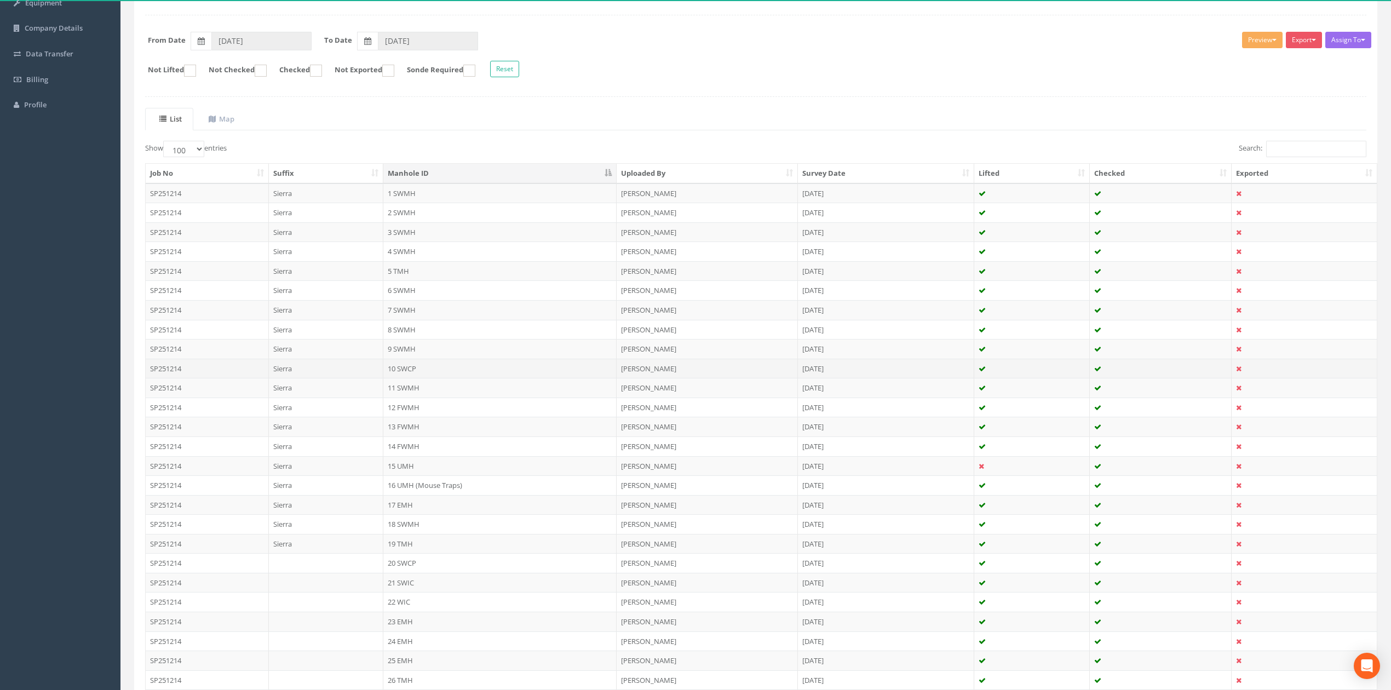
click at [415, 373] on td "10 SWCP" at bounding box center [499, 369] width 233 height 20
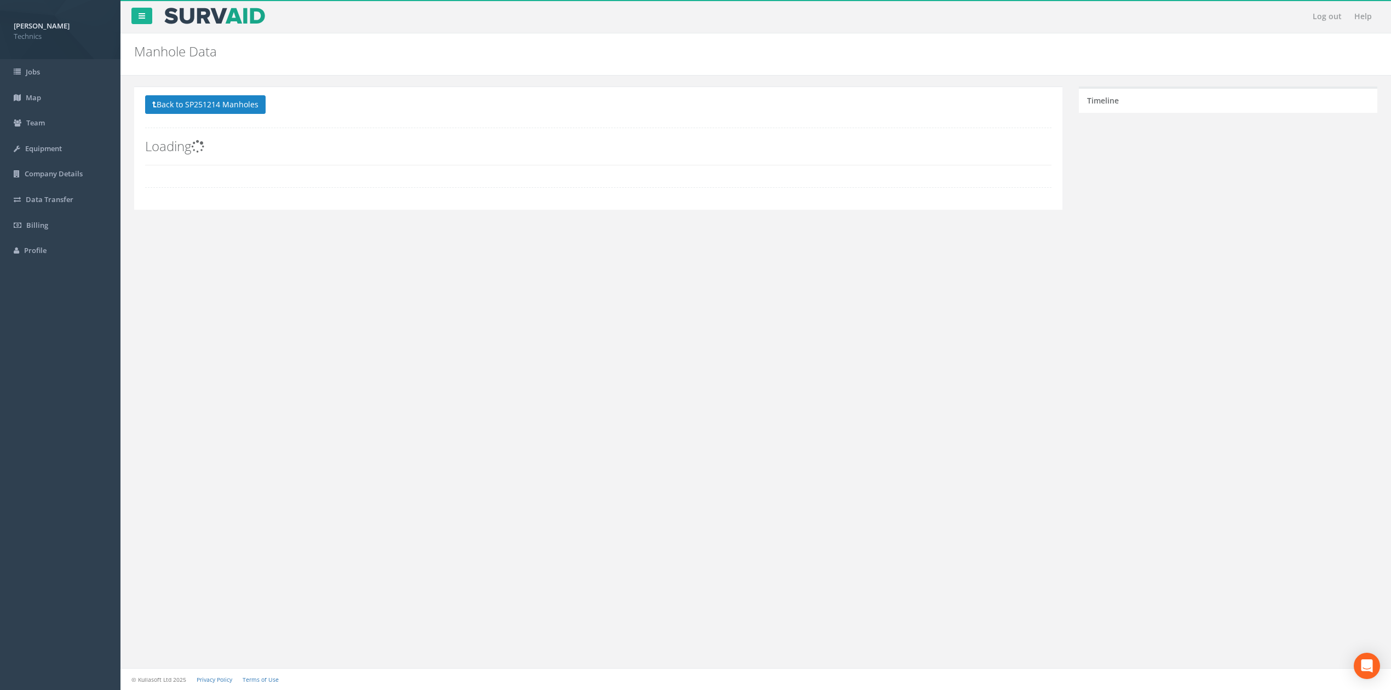
scroll to position [0, 0]
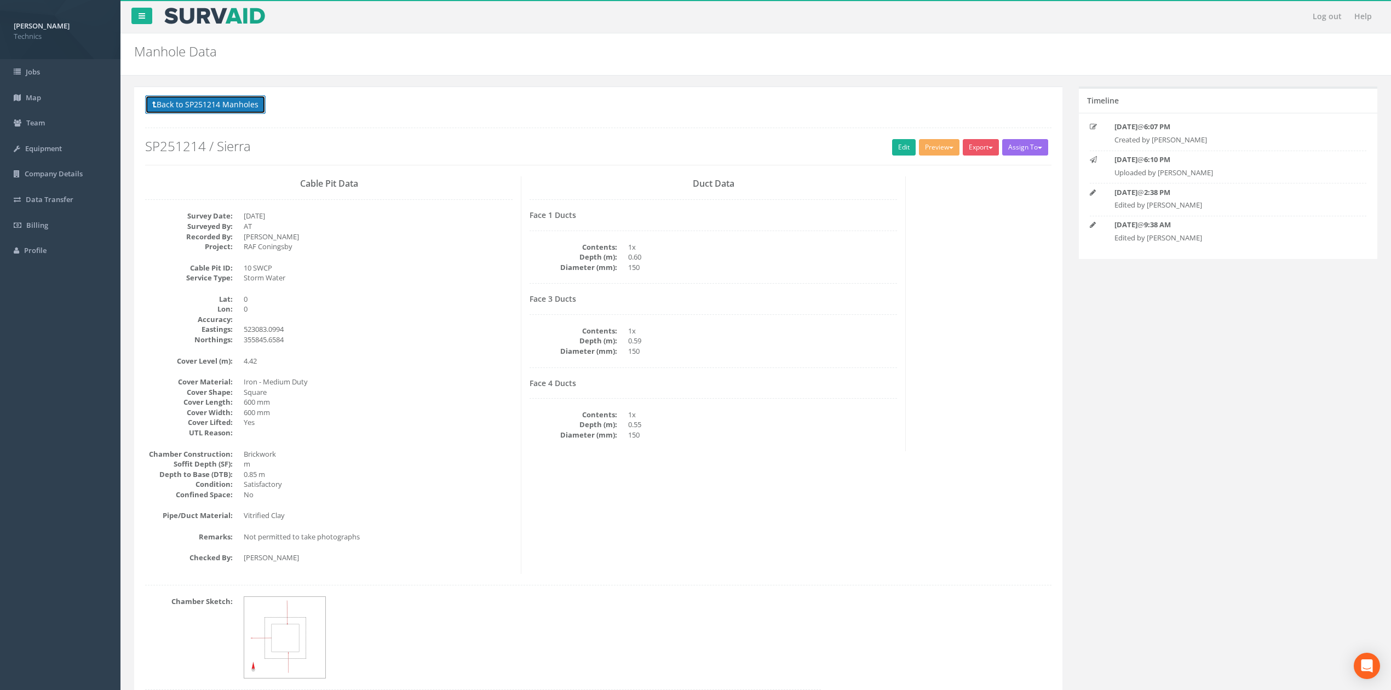
click at [235, 106] on button "Back to SP251214 Manholes" at bounding box center [205, 104] width 120 height 19
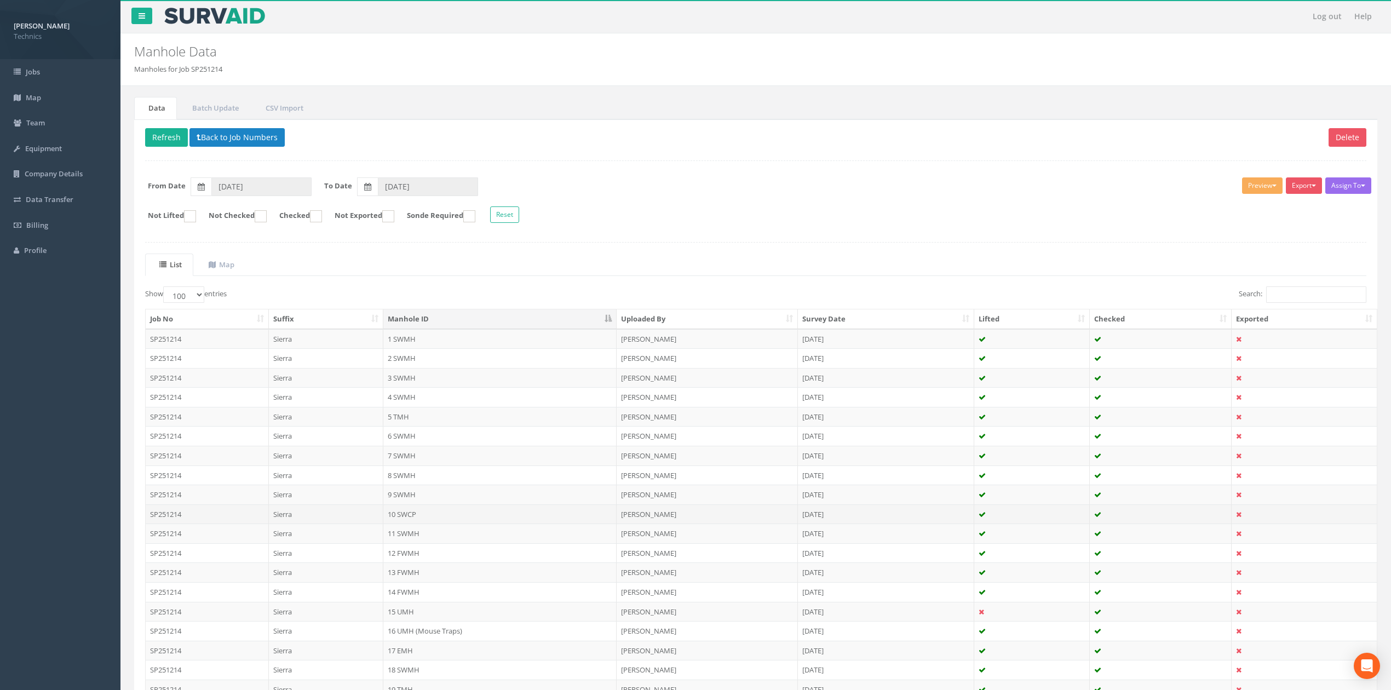
scroll to position [73, 0]
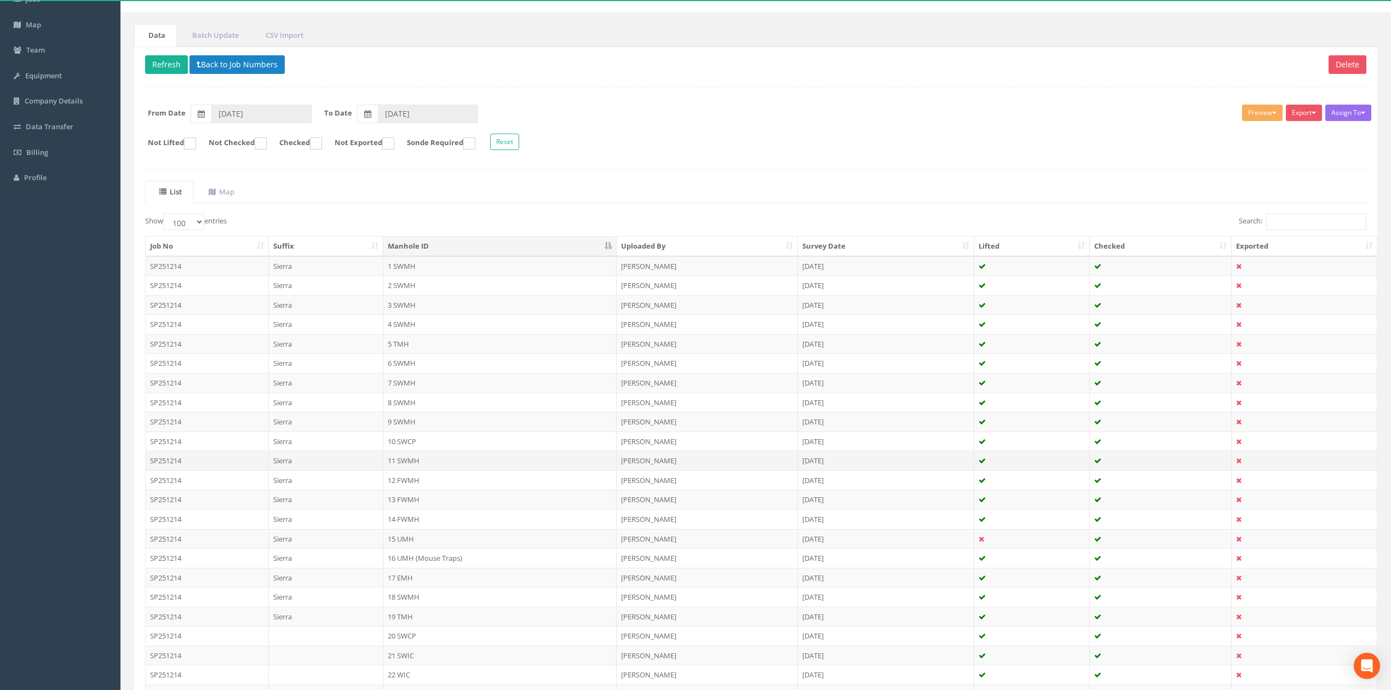
click at [410, 467] on td "11 SWMH" at bounding box center [499, 461] width 233 height 20
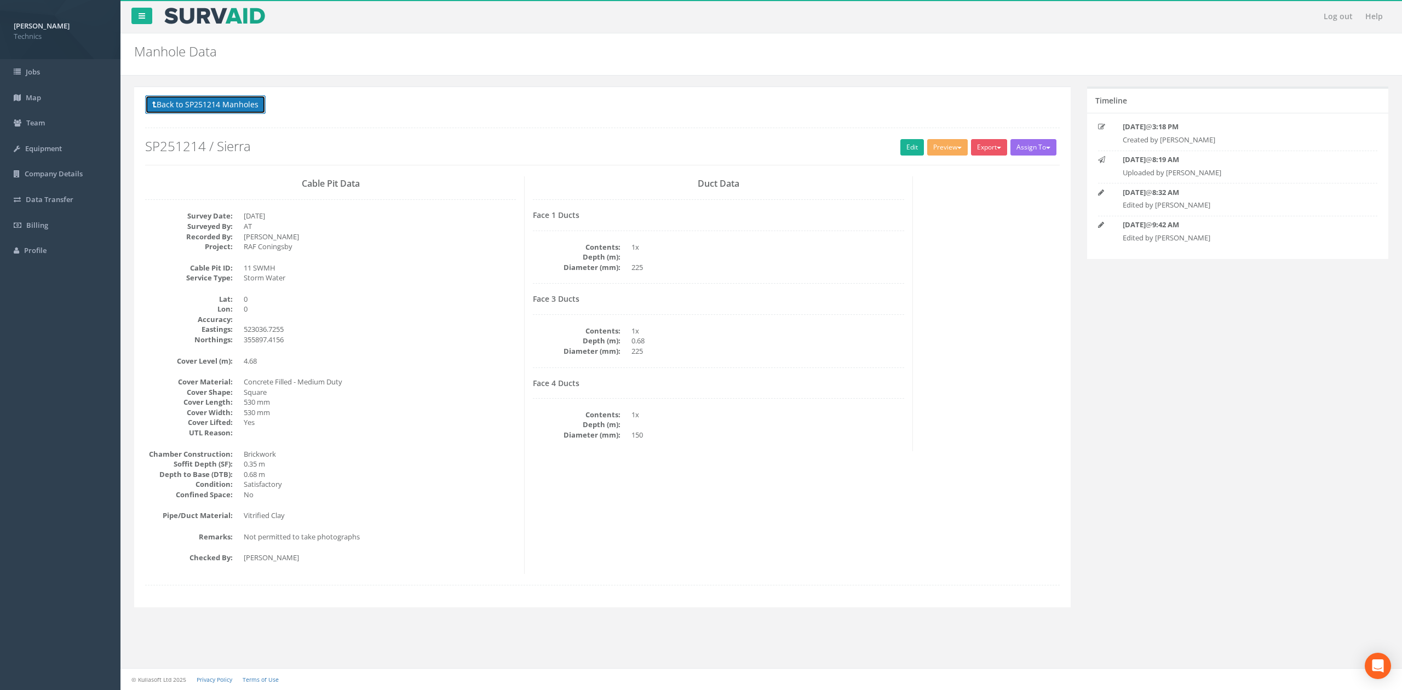
click at [221, 104] on button "Back to SP251214 Manholes" at bounding box center [205, 104] width 120 height 19
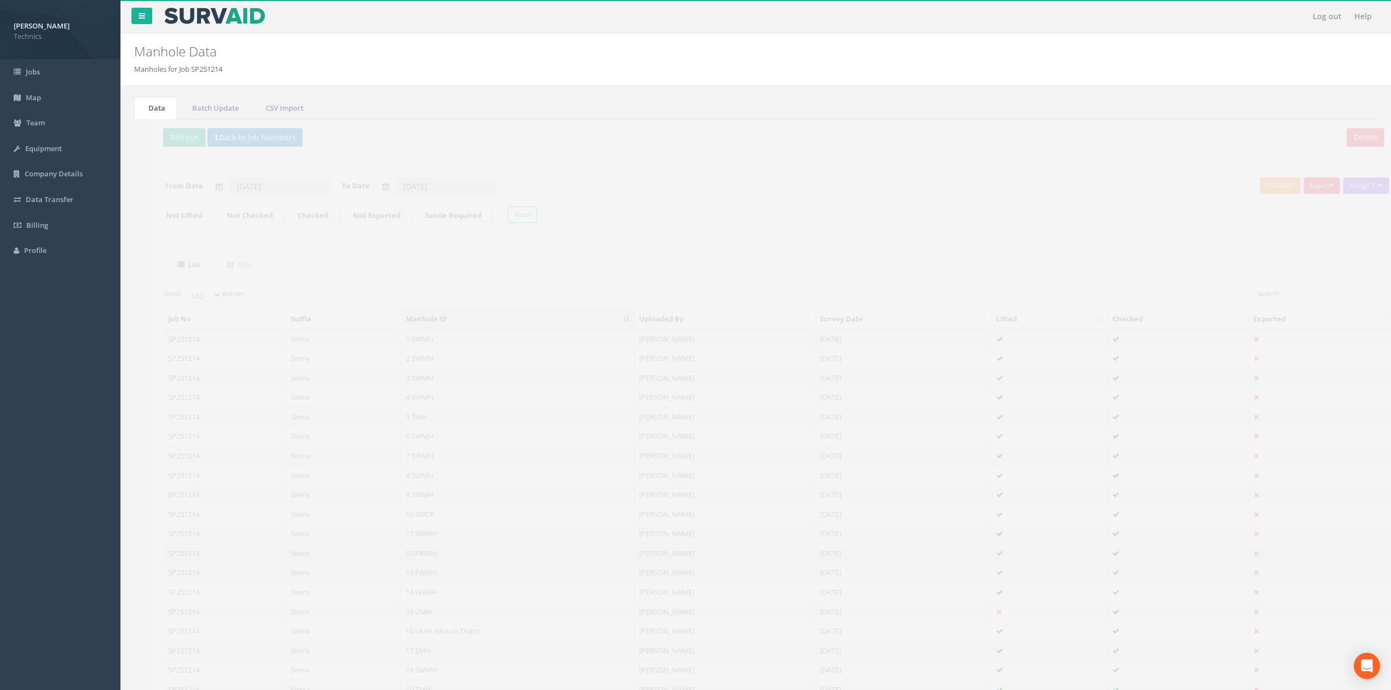
click at [412, 559] on td "12 FWMH" at bounding box center [499, 553] width 233 height 20
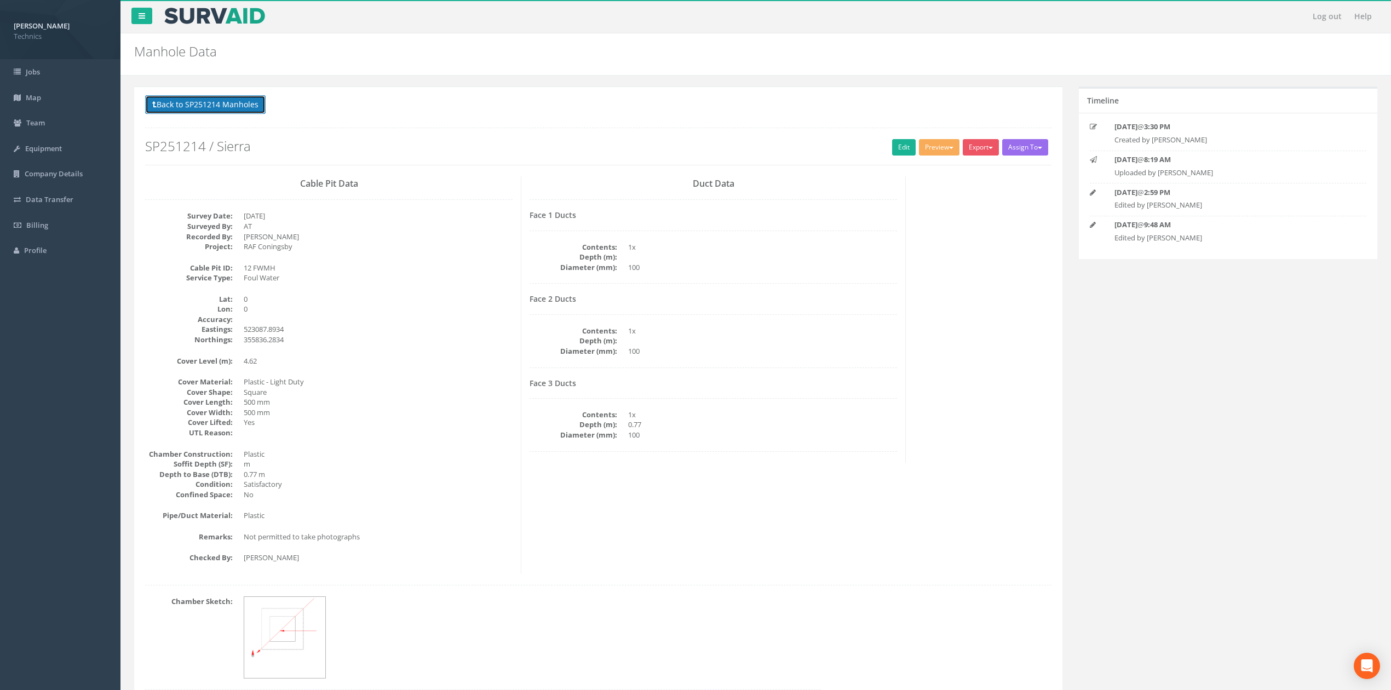
click at [218, 104] on button "Back to SP251214 Manholes" at bounding box center [205, 104] width 120 height 19
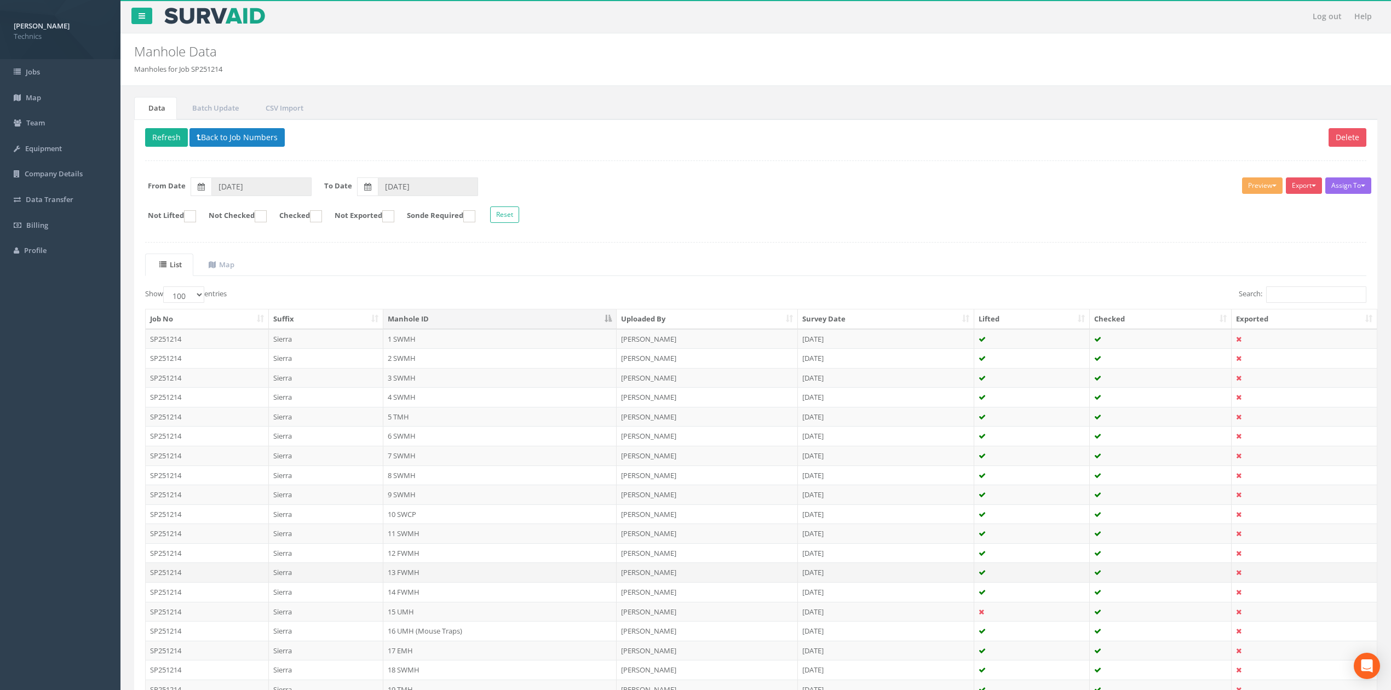
click at [417, 577] on td "13 FWMH" at bounding box center [499, 572] width 233 height 20
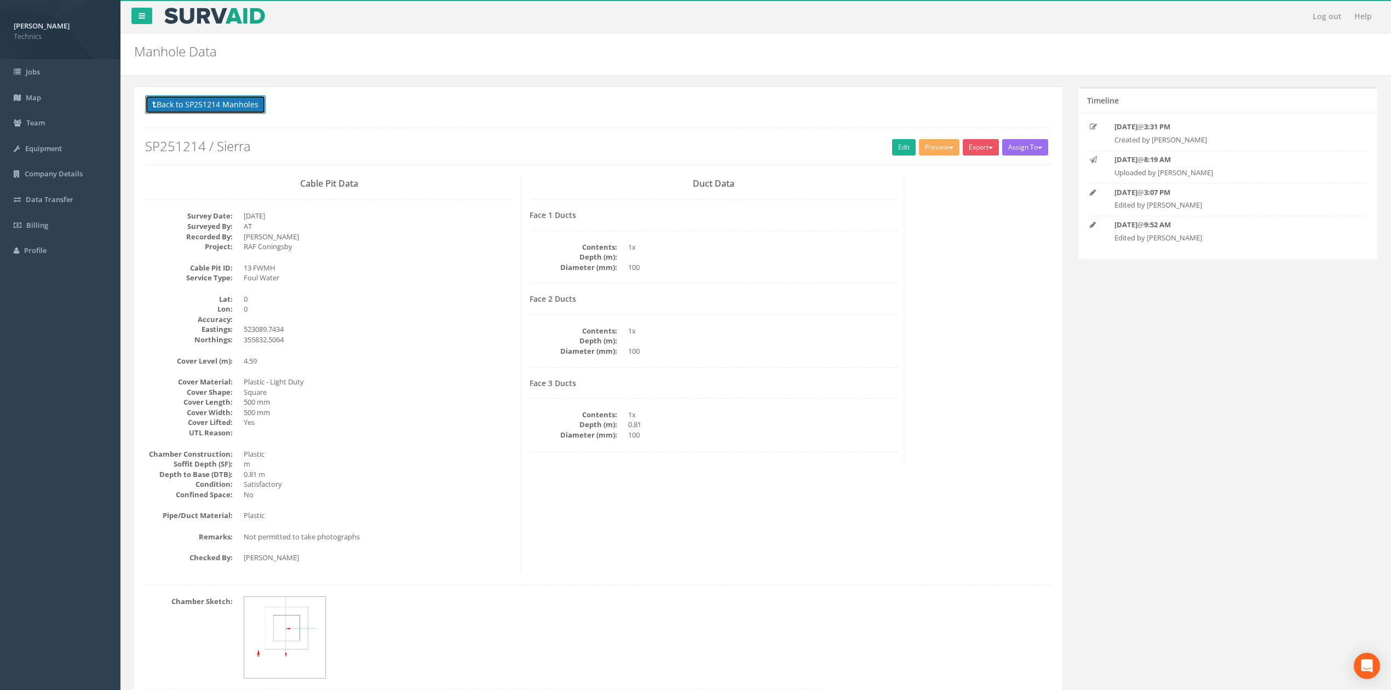
click at [228, 110] on button "Back to SP251214 Manholes" at bounding box center [205, 104] width 120 height 19
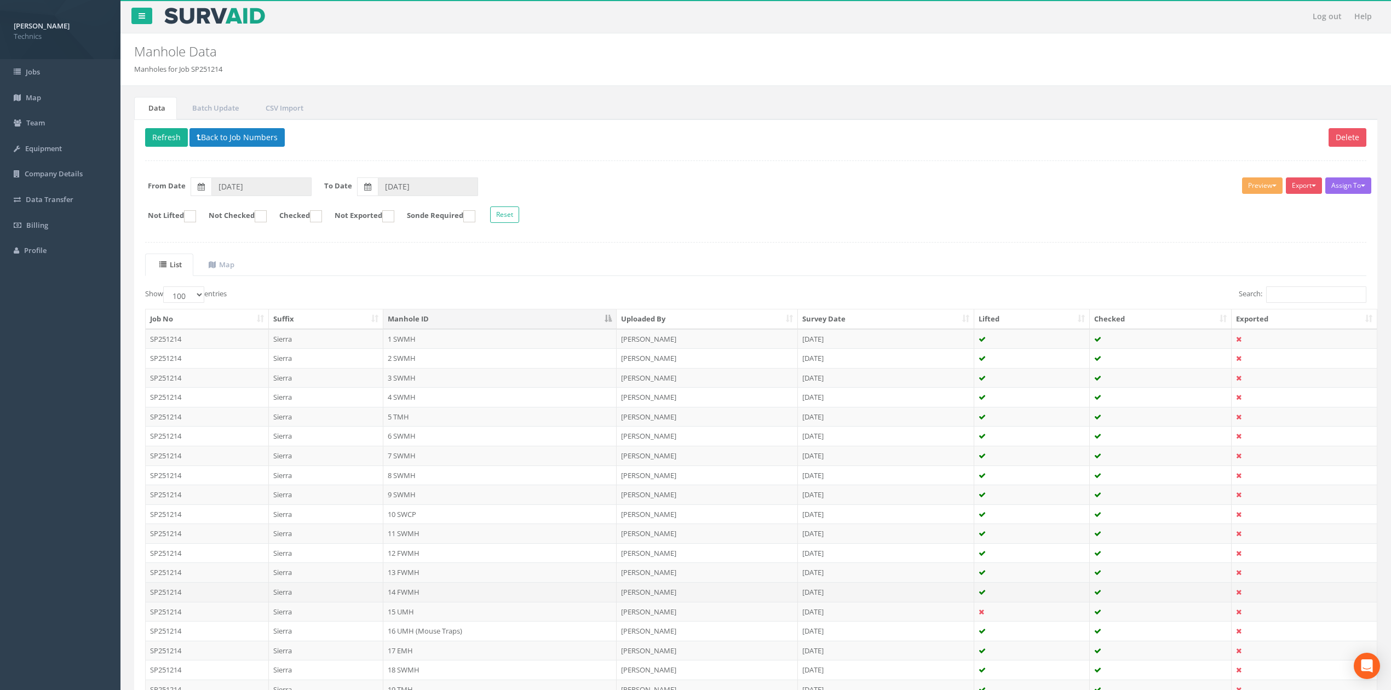
click at [414, 599] on td "14 FWMH" at bounding box center [499, 592] width 233 height 20
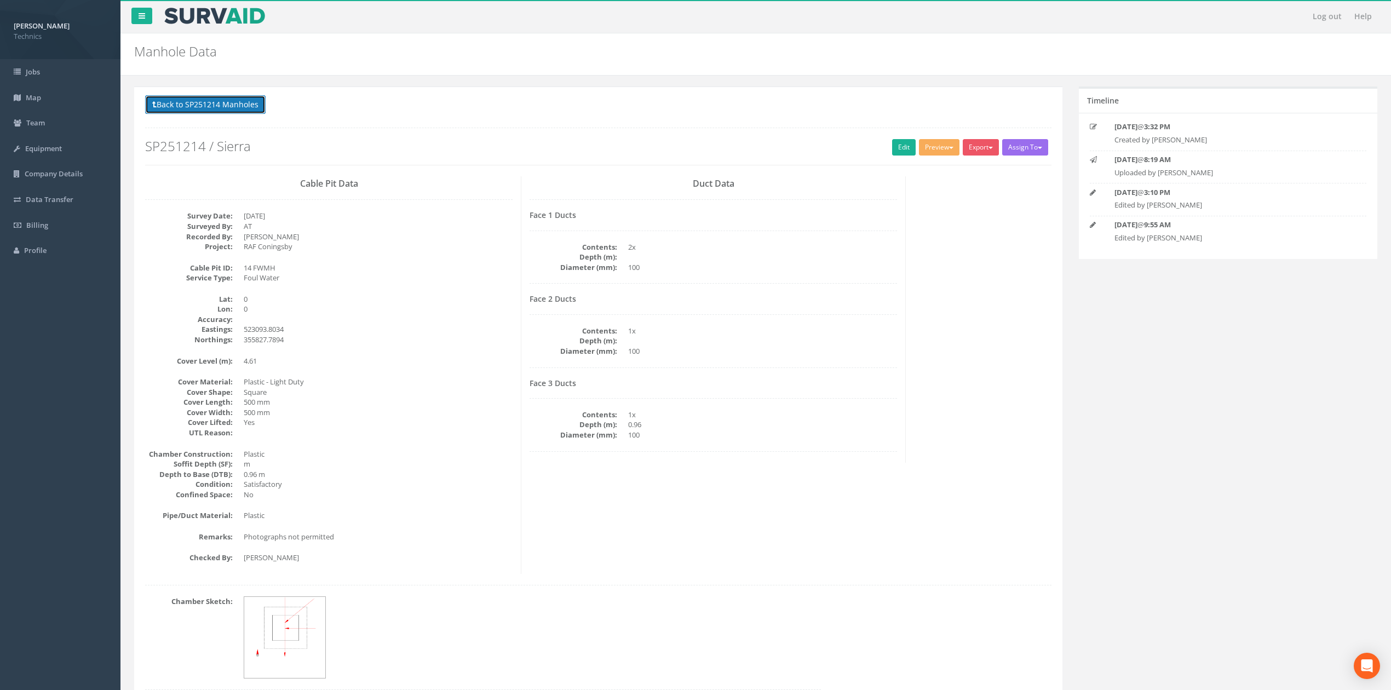
click at [221, 100] on button "Back to SP251214 Manholes" at bounding box center [205, 104] width 120 height 19
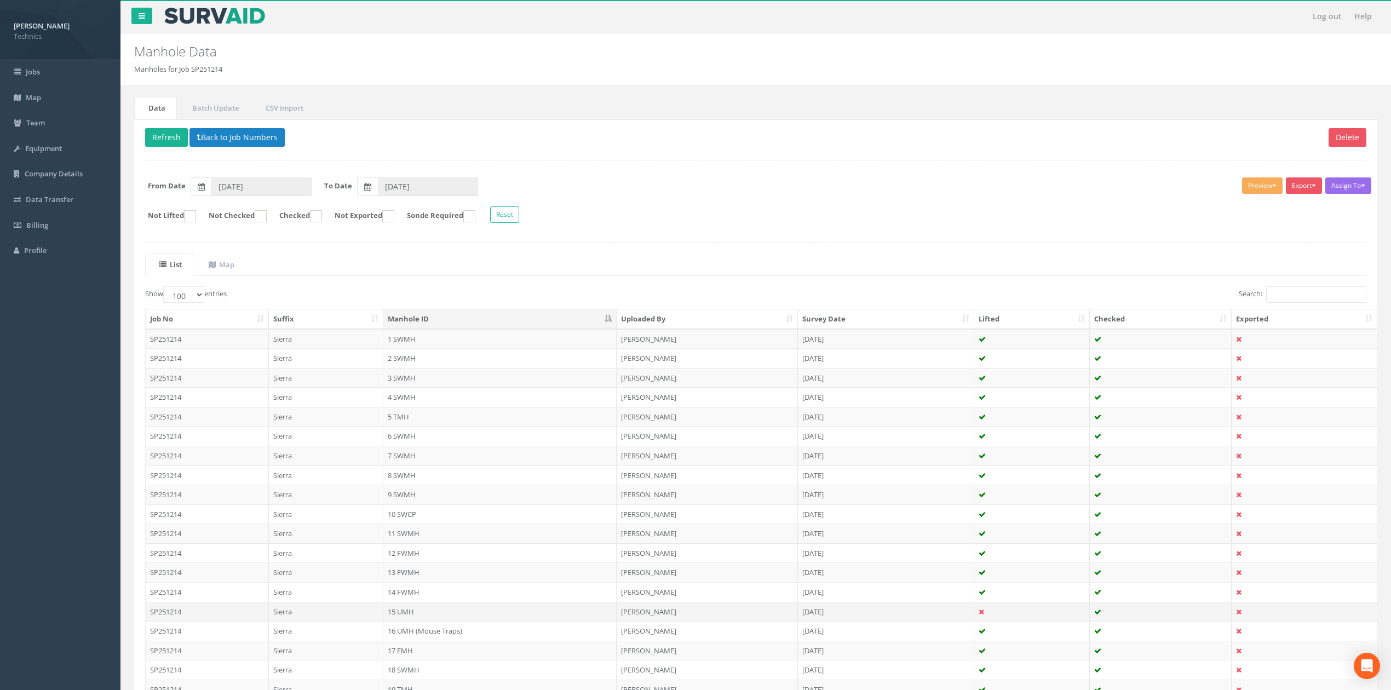
click at [412, 612] on td "15 UMH" at bounding box center [499, 612] width 233 height 20
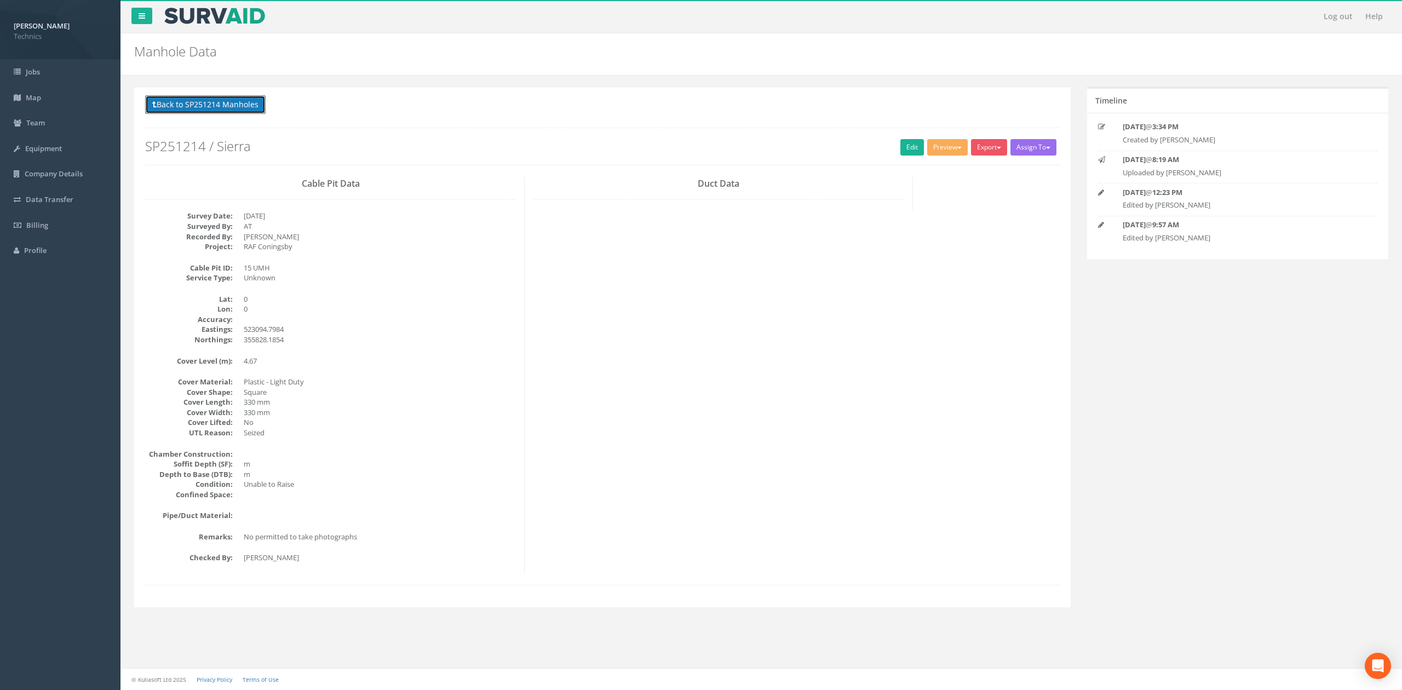
click at [226, 108] on button "Back to SP251214 Manholes" at bounding box center [205, 104] width 120 height 19
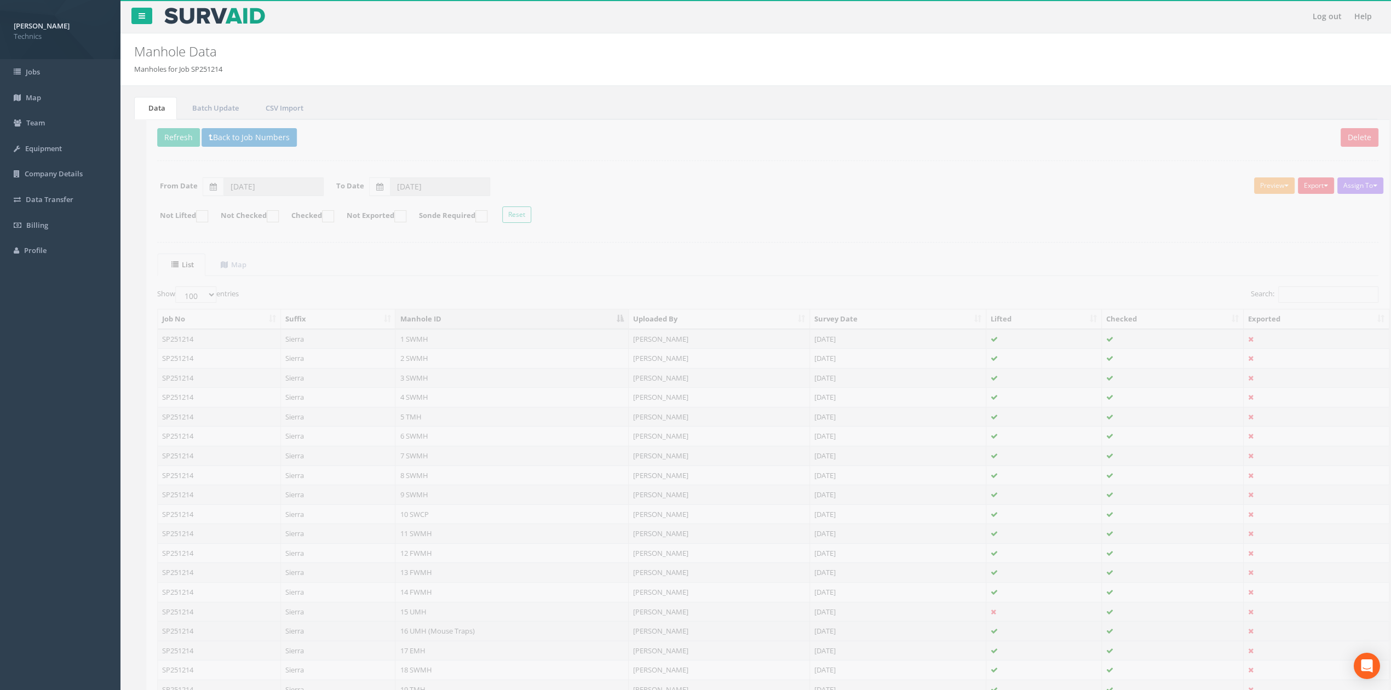
click at [438, 632] on td "16 UMH (Mouse Traps)" at bounding box center [499, 631] width 233 height 20
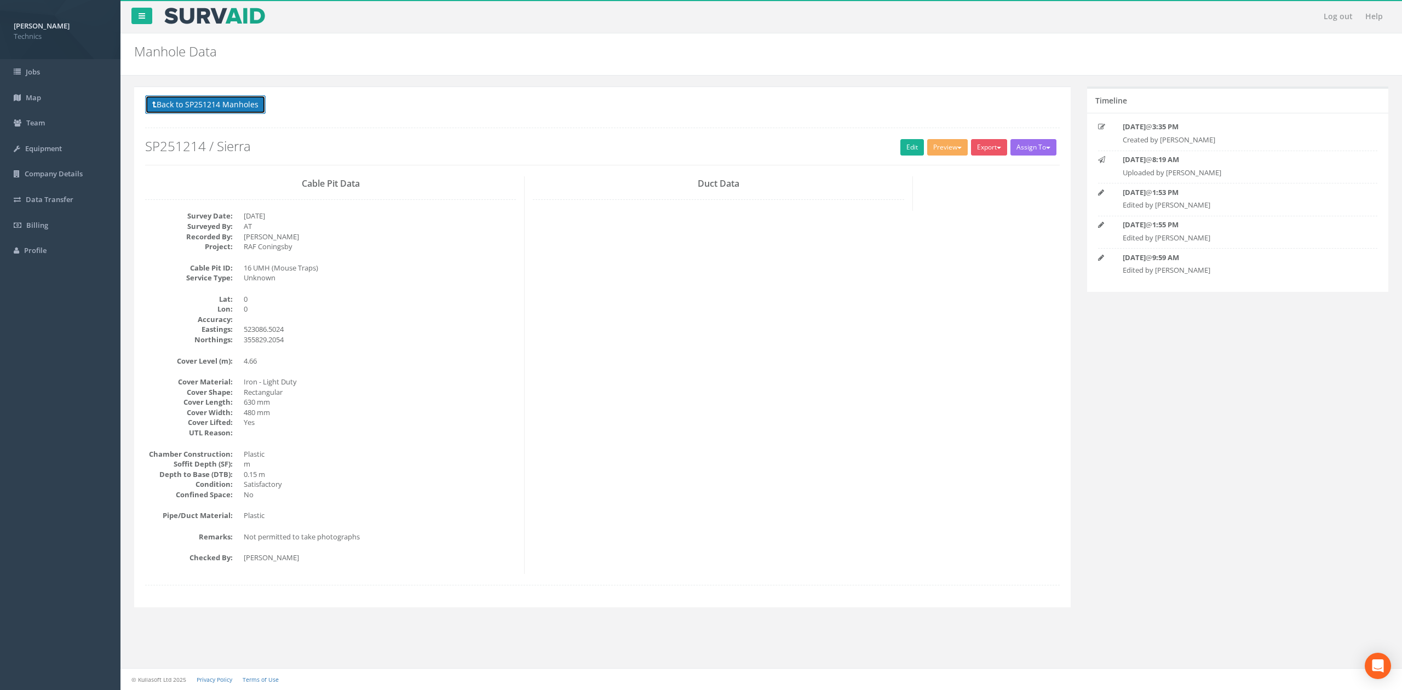
click at [229, 102] on button "Back to SP251214 Manholes" at bounding box center [205, 104] width 120 height 19
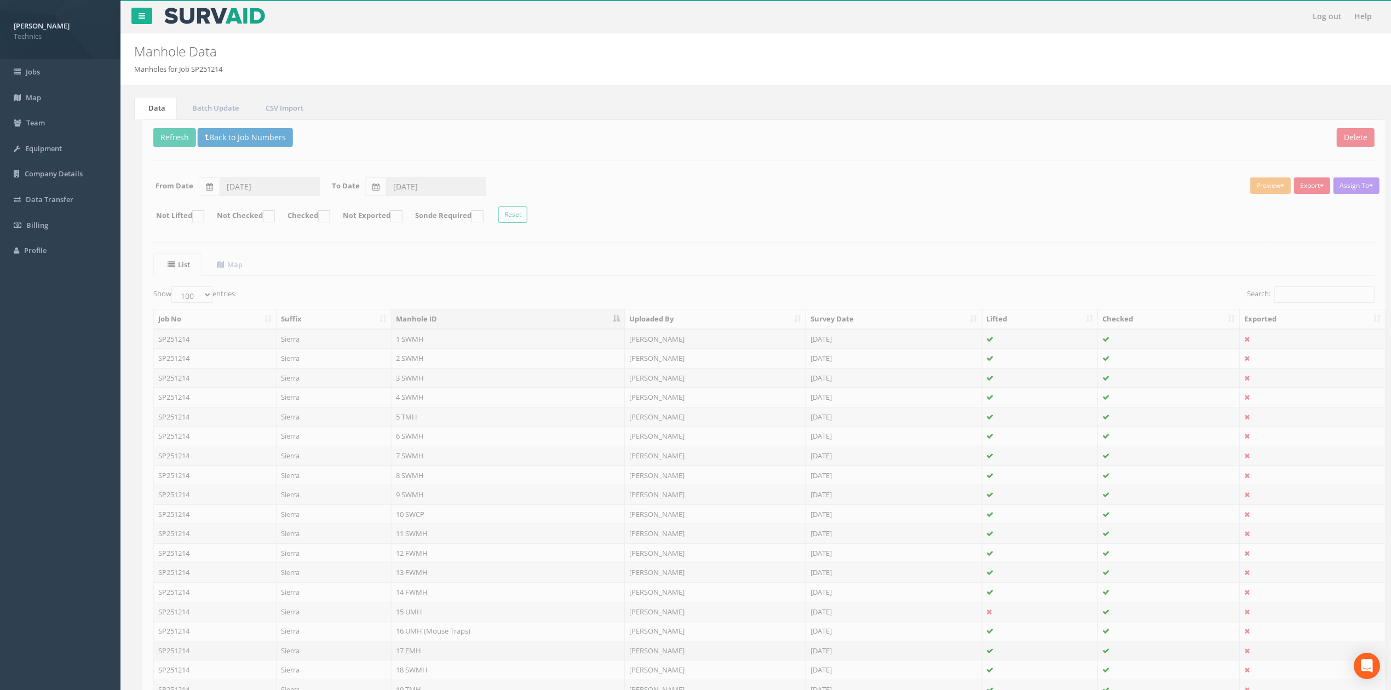
click at [410, 653] on td "17 EMH" at bounding box center [499, 651] width 233 height 20
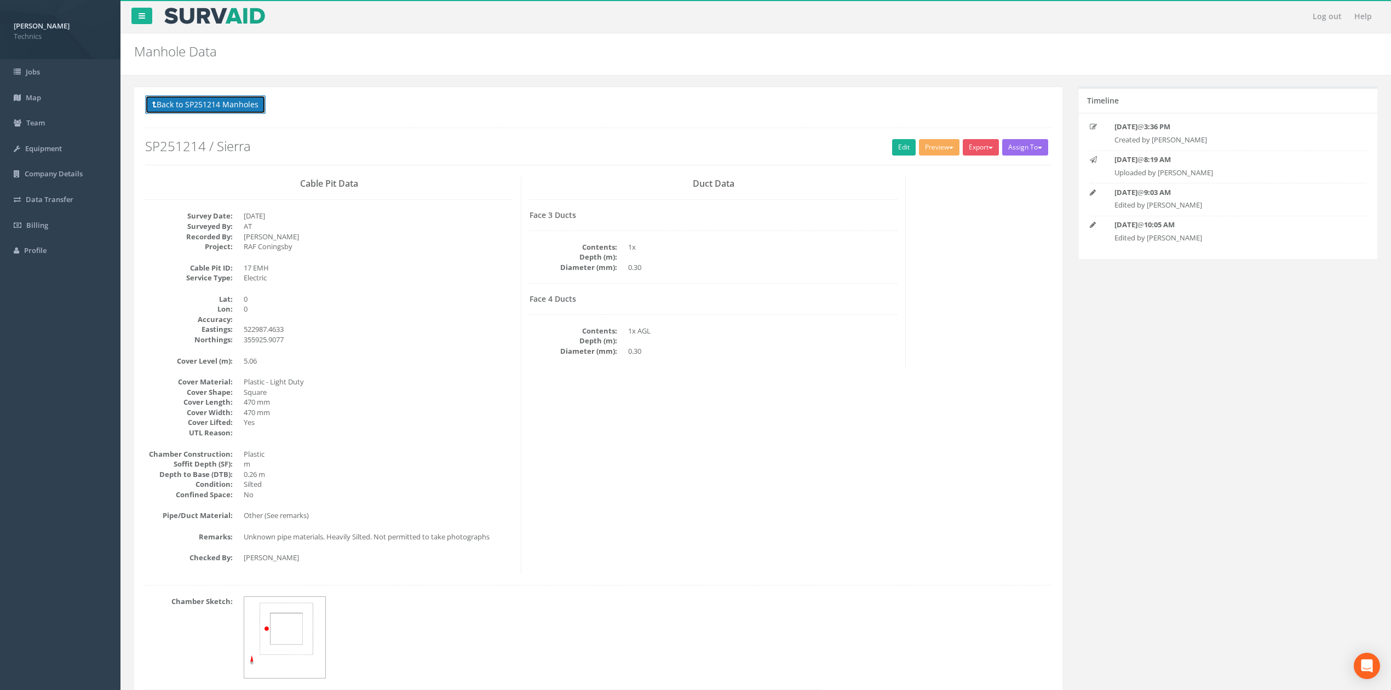
click at [242, 111] on button "Back to SP251214 Manholes" at bounding box center [205, 104] width 120 height 19
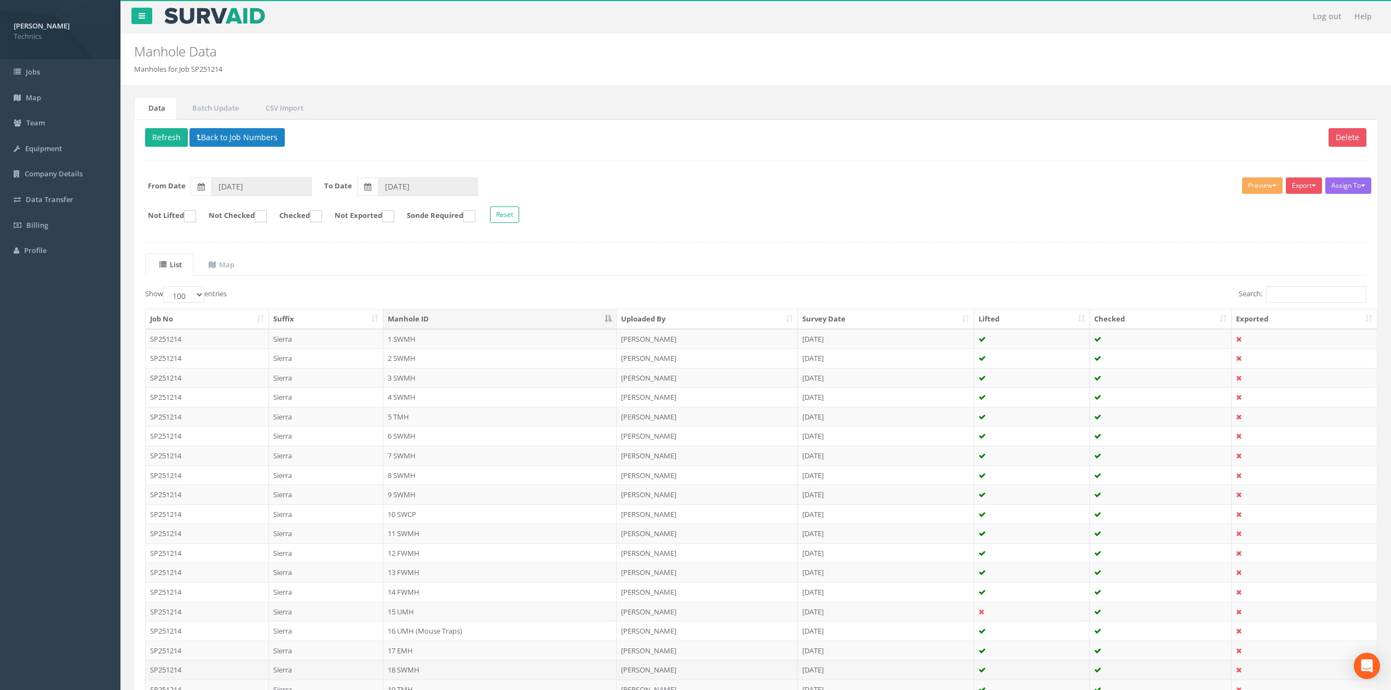
click at [403, 664] on td "18 SWMH" at bounding box center [499, 670] width 233 height 20
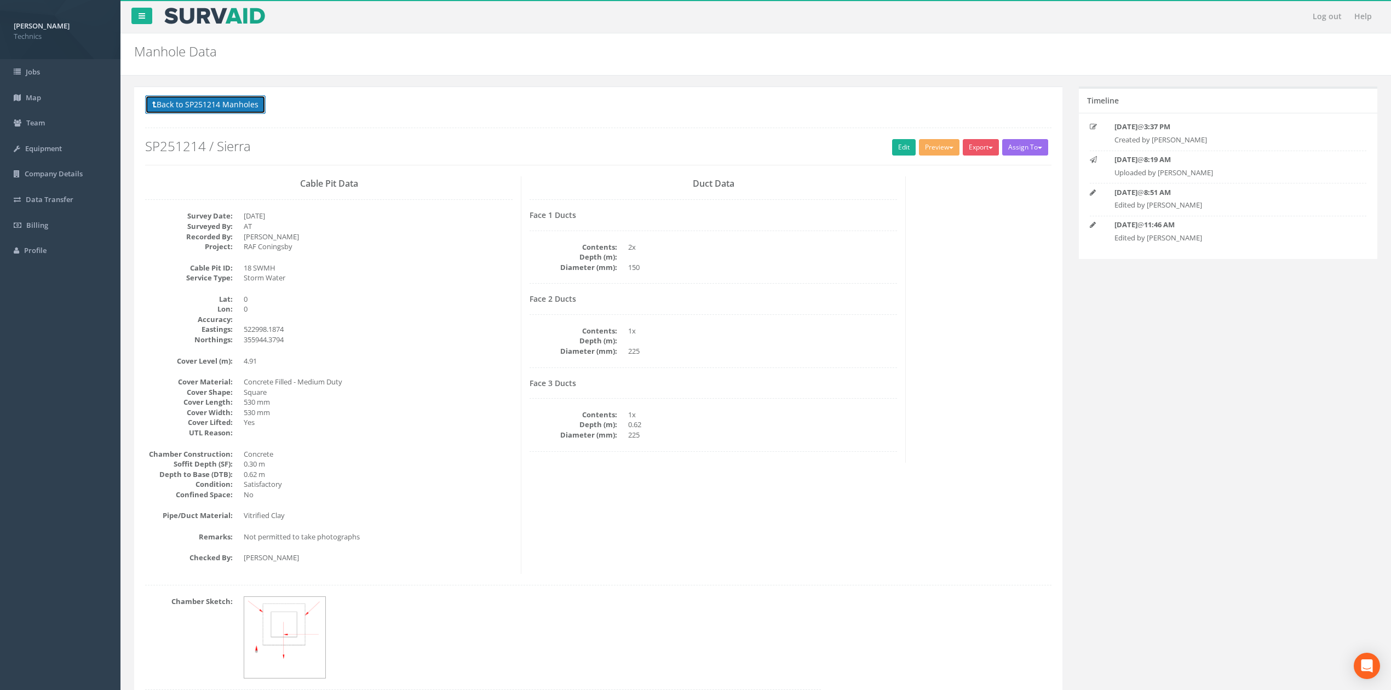
click at [223, 96] on button "Back to SP251214 Manholes" at bounding box center [205, 104] width 120 height 19
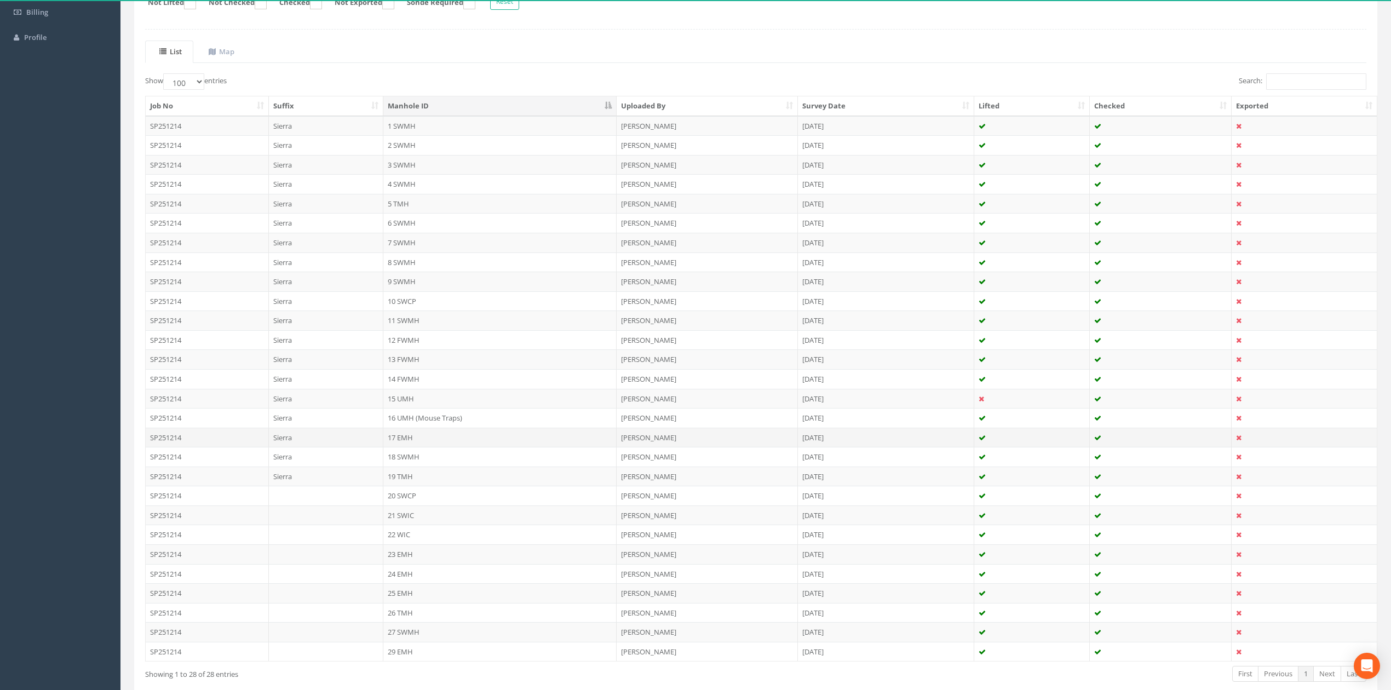
scroll to position [219, 0]
click at [415, 478] on td "19 TMH" at bounding box center [499, 471] width 233 height 20
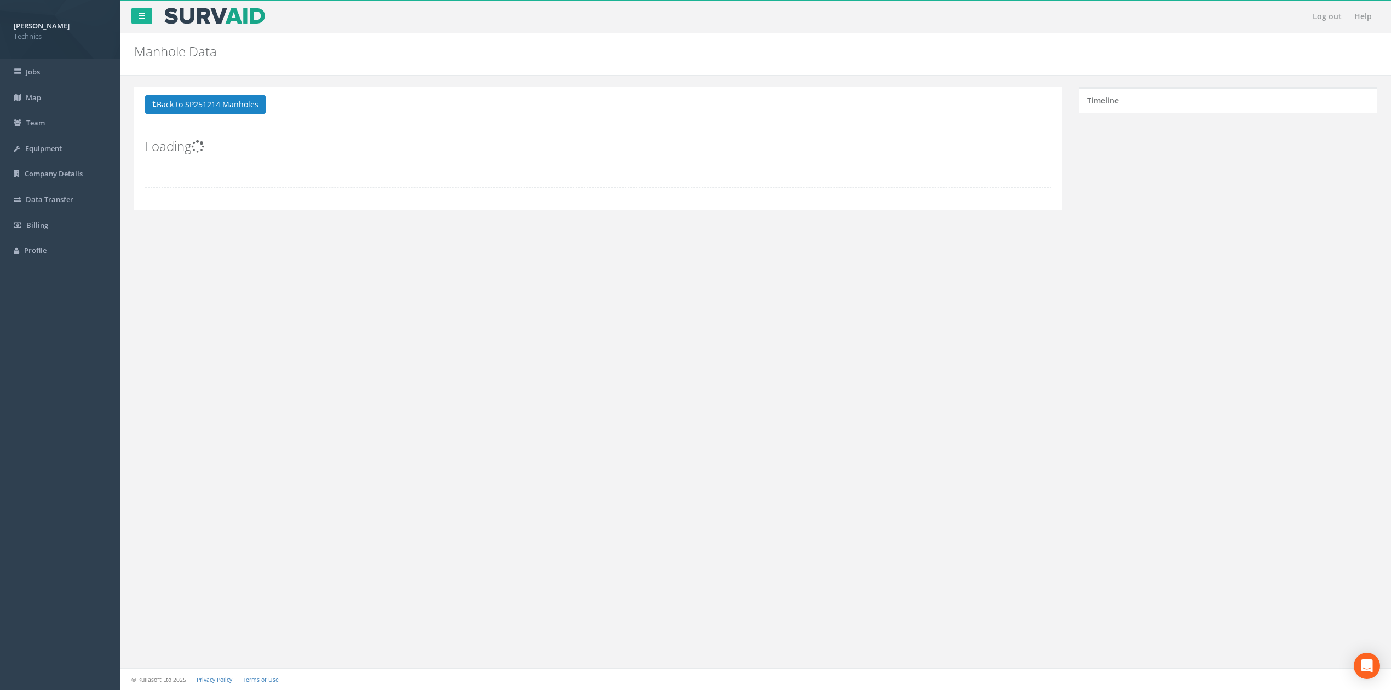
scroll to position [0, 0]
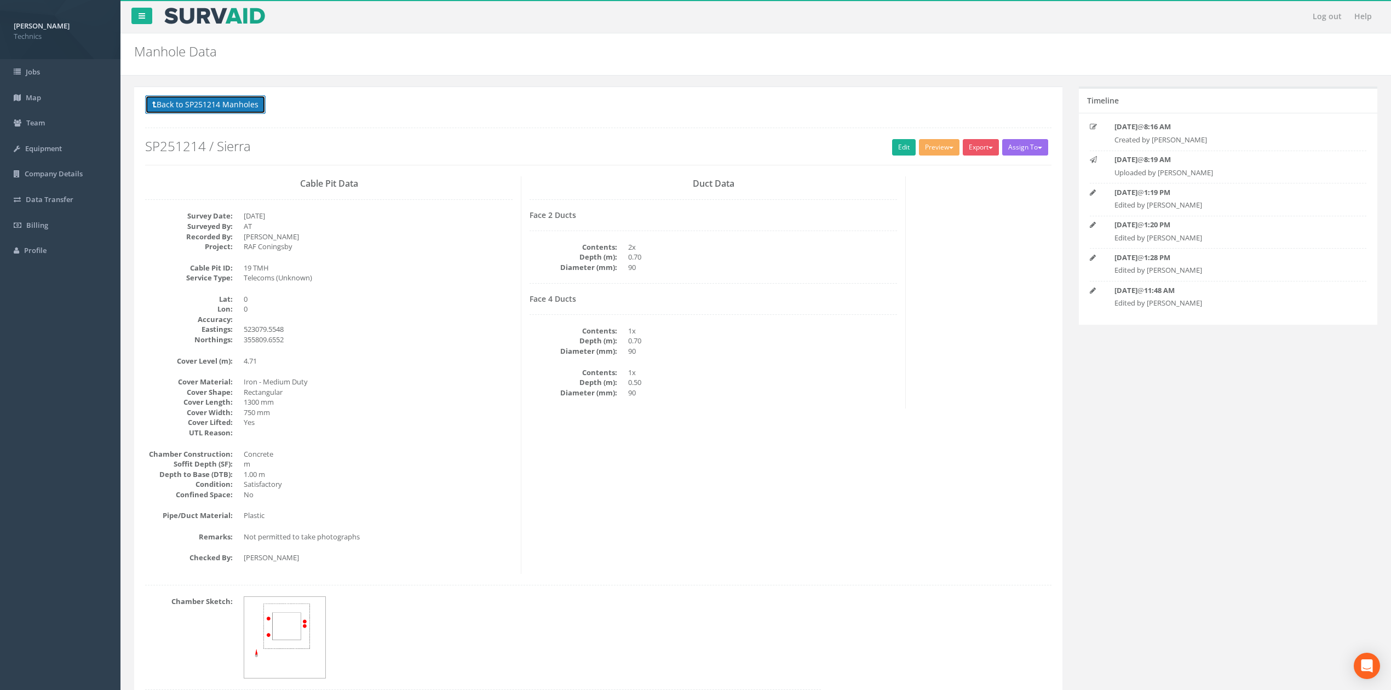
click at [233, 104] on button "Back to SP251214 Manholes" at bounding box center [205, 104] width 120 height 19
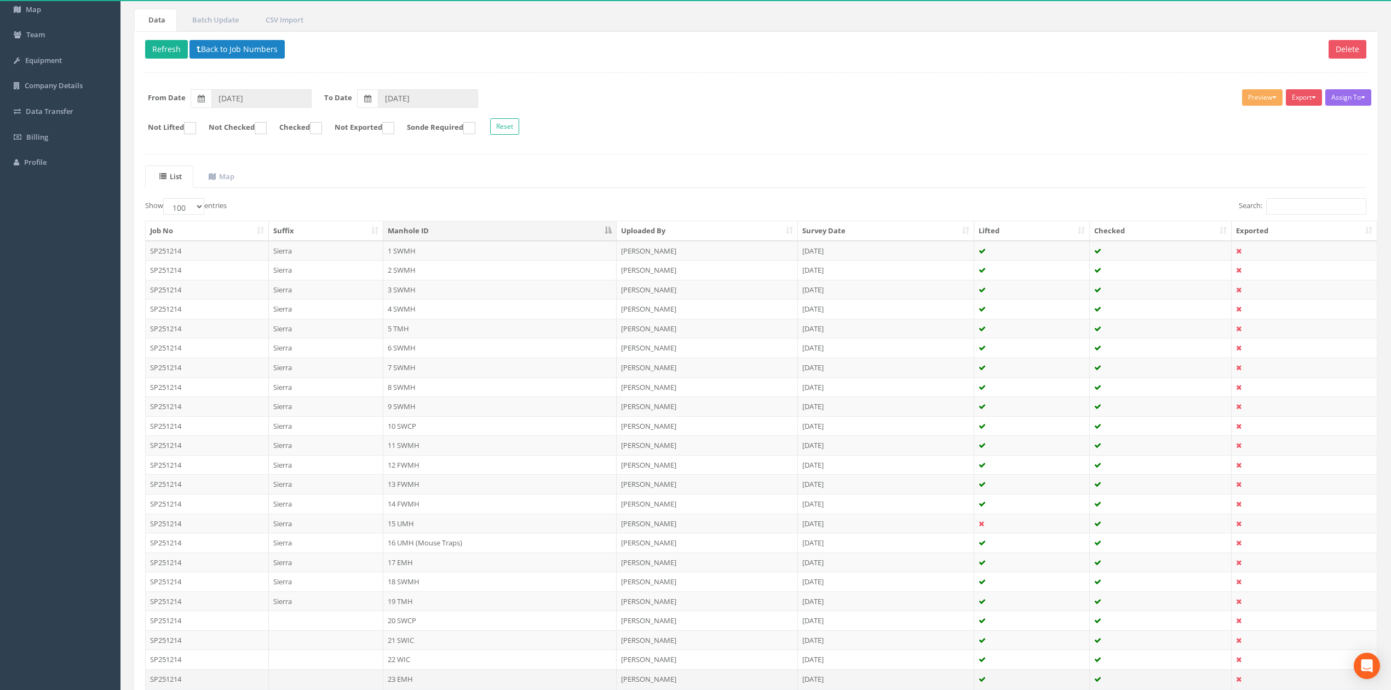
scroll to position [219, 0]
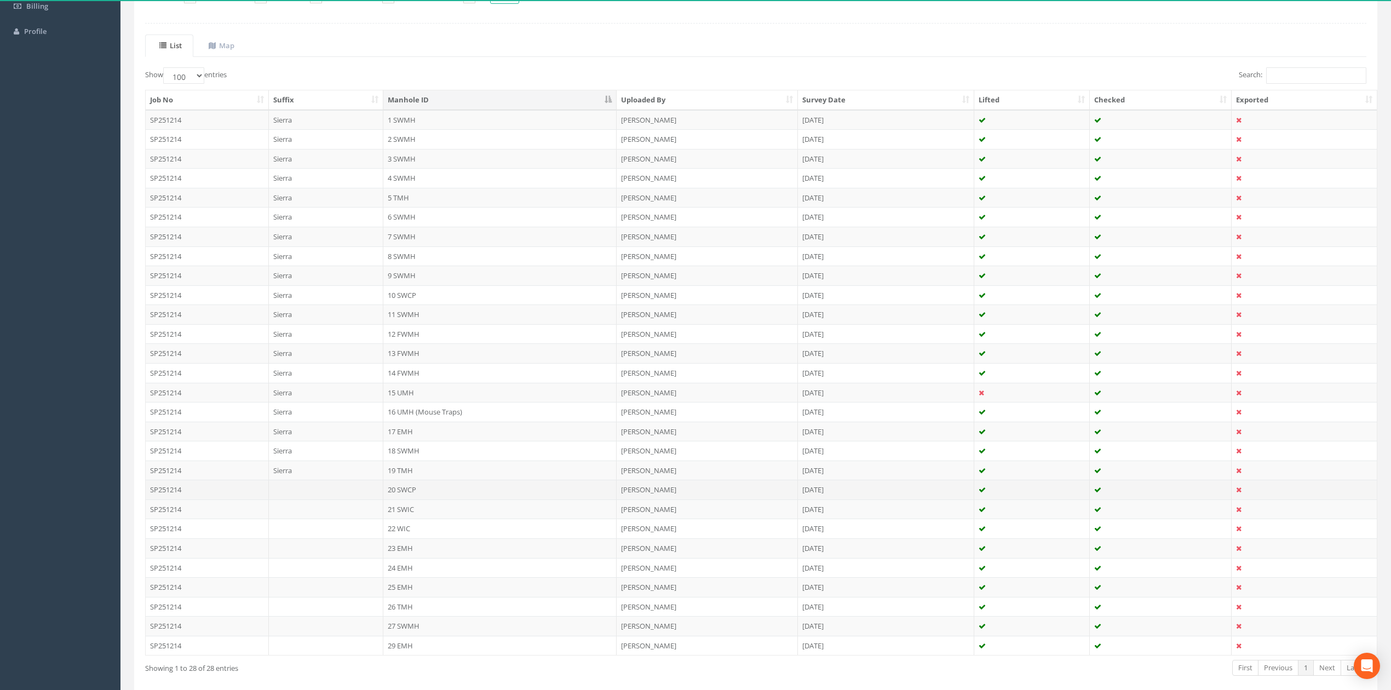
click at [411, 493] on td "20 SWCP" at bounding box center [499, 490] width 233 height 20
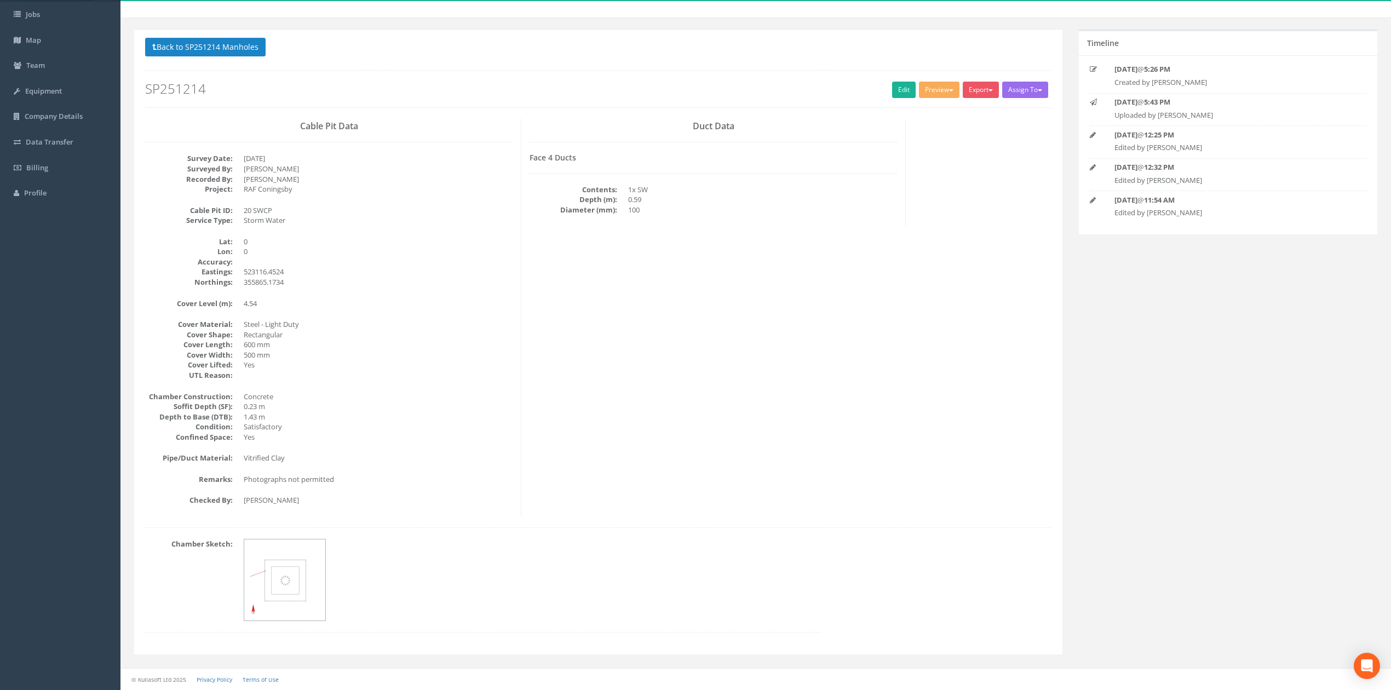
scroll to position [0, 0]
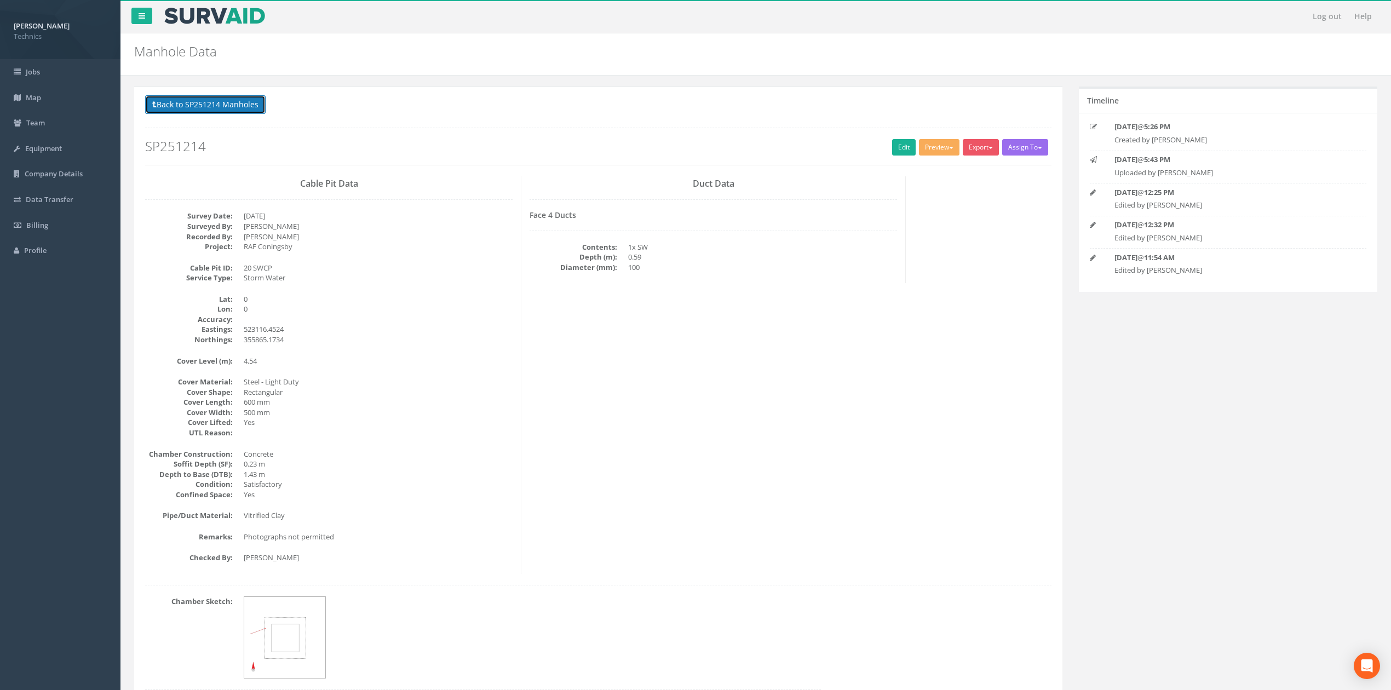
click at [238, 102] on button "Back to SP251214 Manholes" at bounding box center [205, 104] width 120 height 19
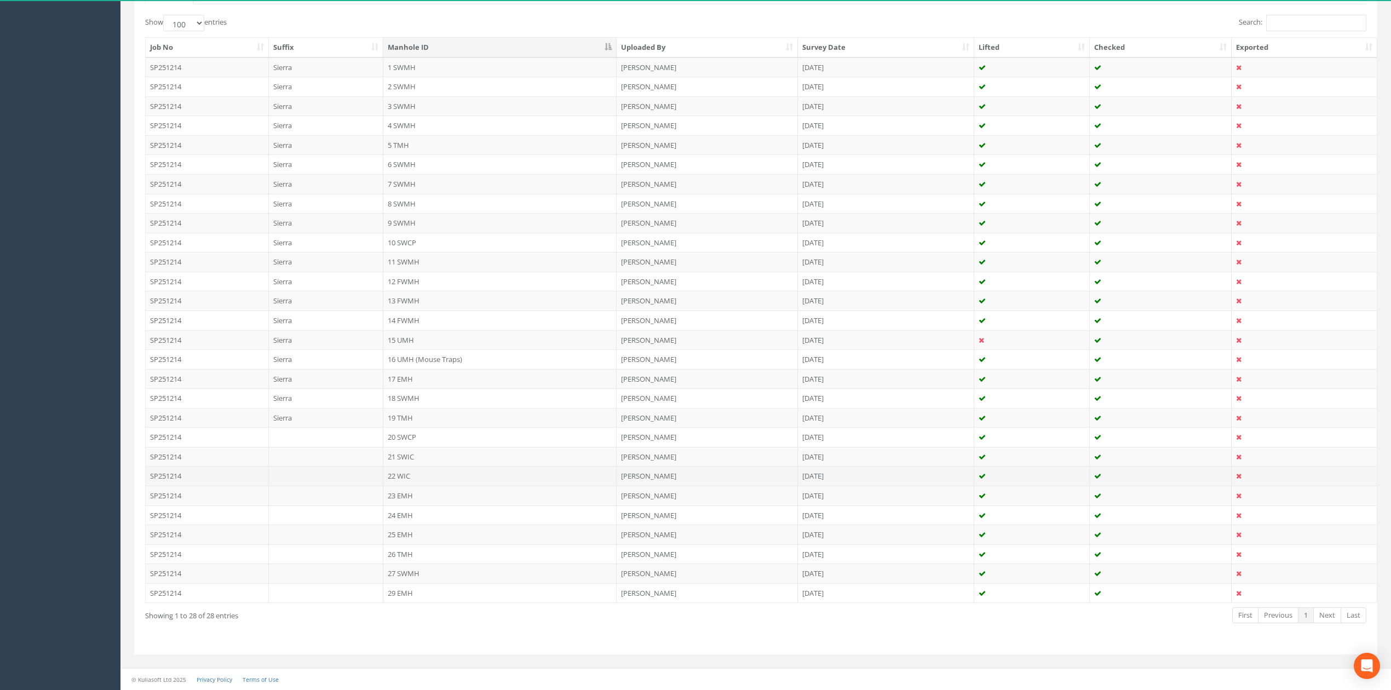
scroll to position [280, 0]
click at [411, 453] on td "21 SWIC" at bounding box center [499, 457] width 233 height 20
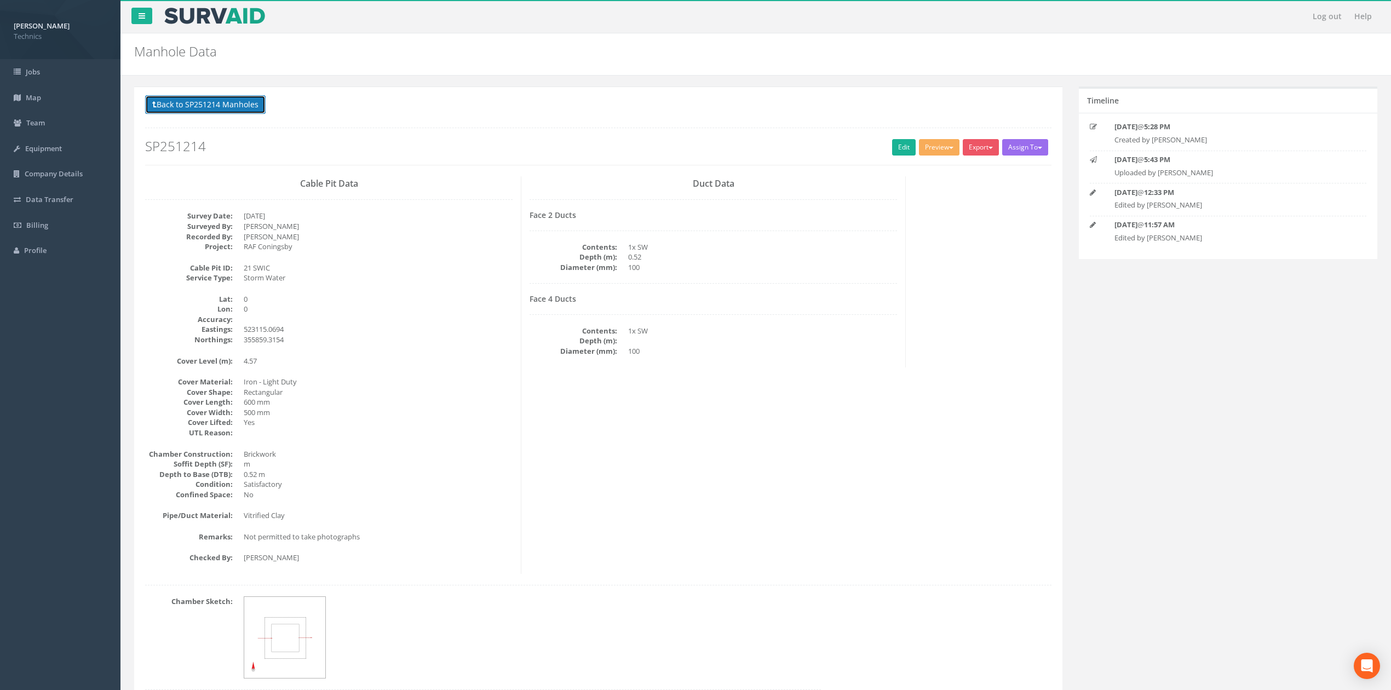
click at [235, 108] on button "Back to SP251214 Manholes" at bounding box center [205, 104] width 120 height 19
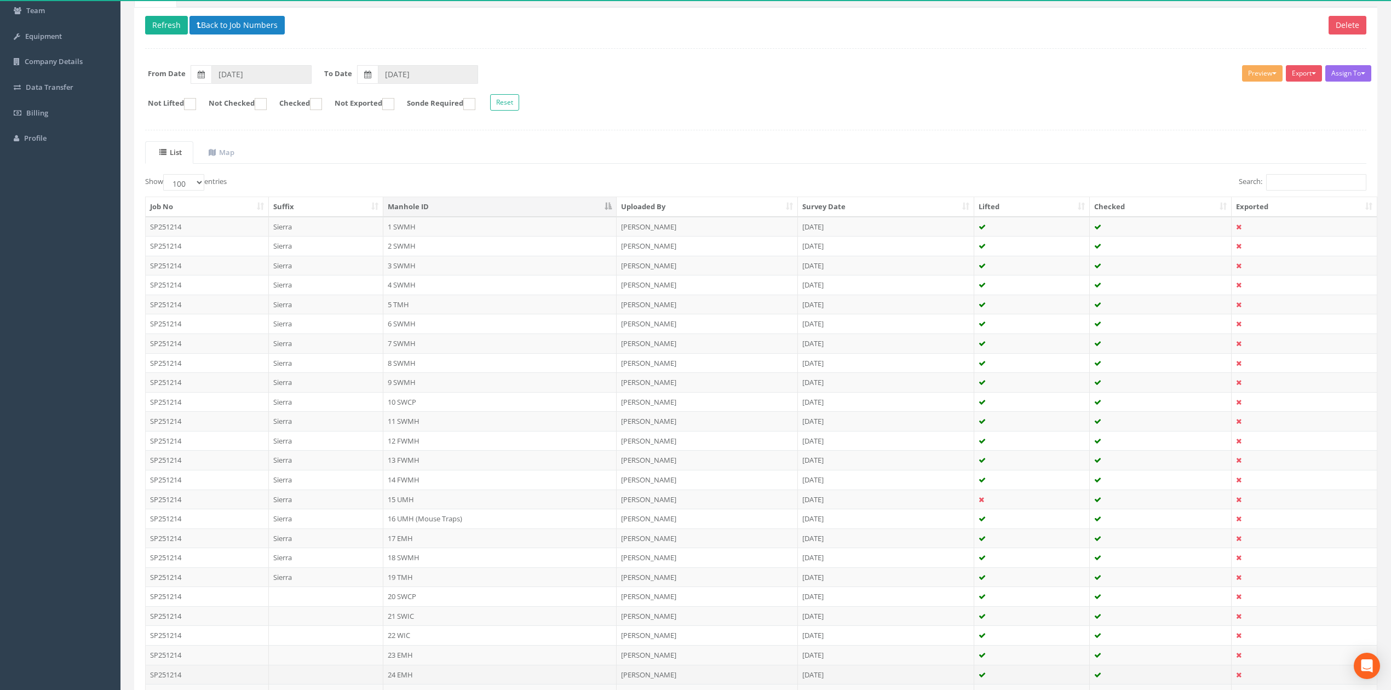
scroll to position [280, 0]
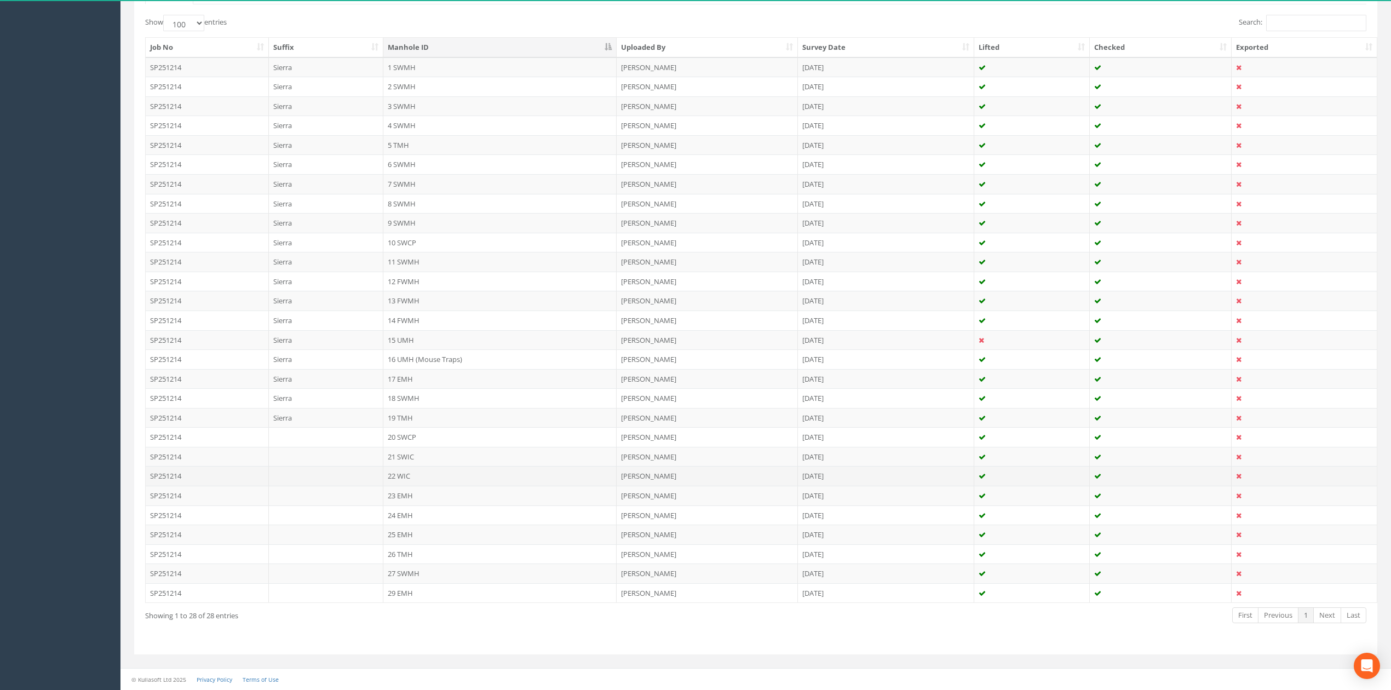
click at [418, 472] on td "22 WIC" at bounding box center [499, 476] width 233 height 20
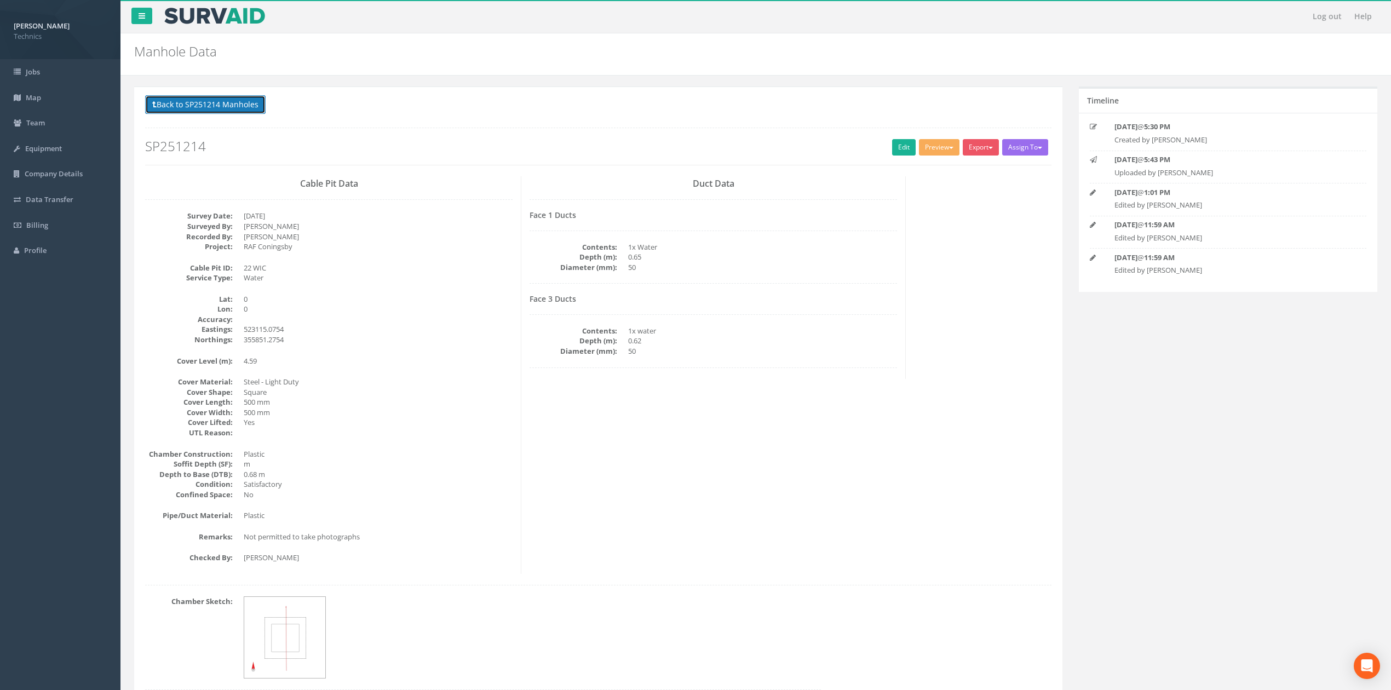
click at [223, 99] on button "Back to SP251214 Manholes" at bounding box center [205, 104] width 120 height 19
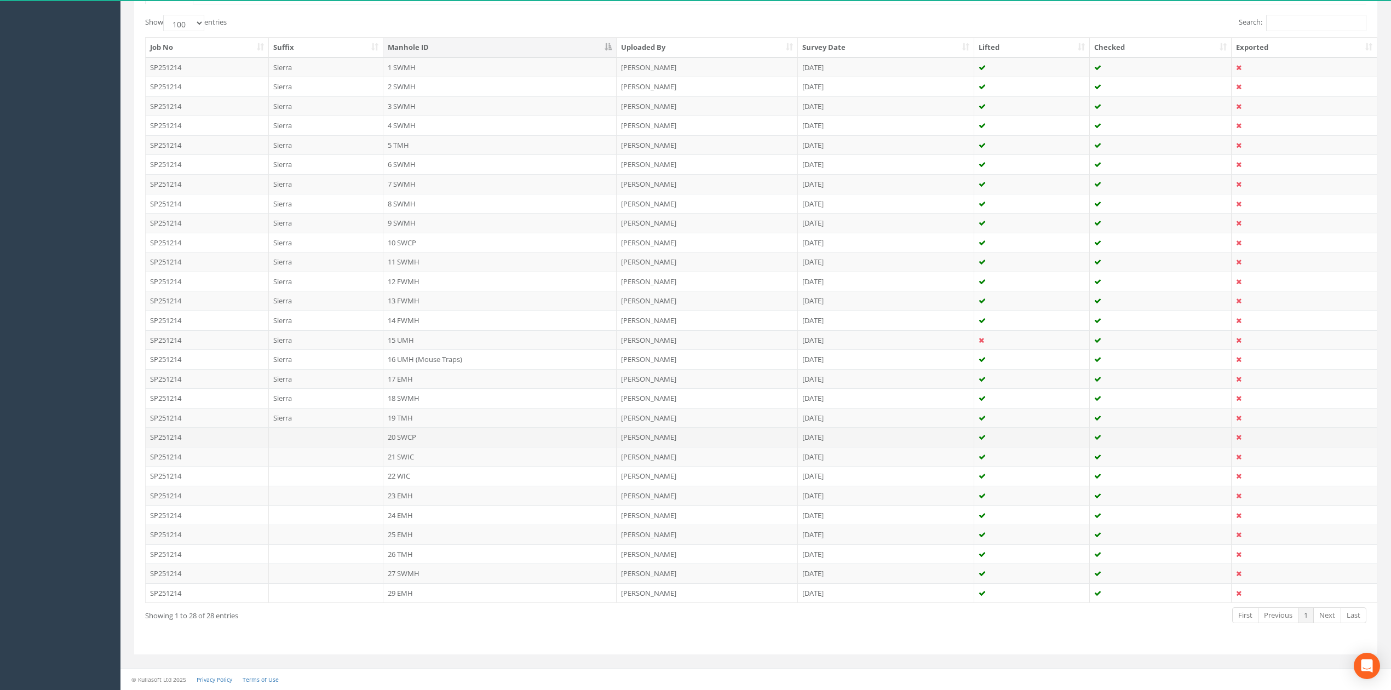
scroll to position [280, 0]
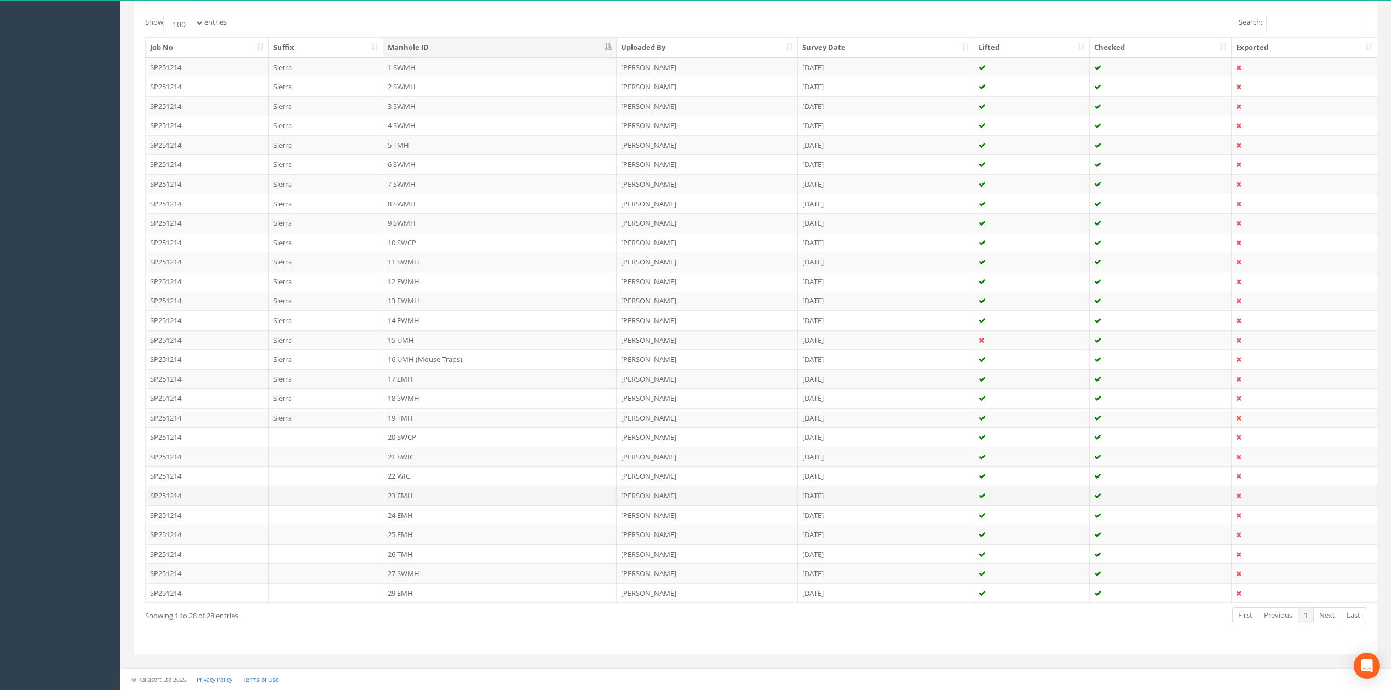
click at [406, 498] on td "23 EMH" at bounding box center [499, 496] width 233 height 20
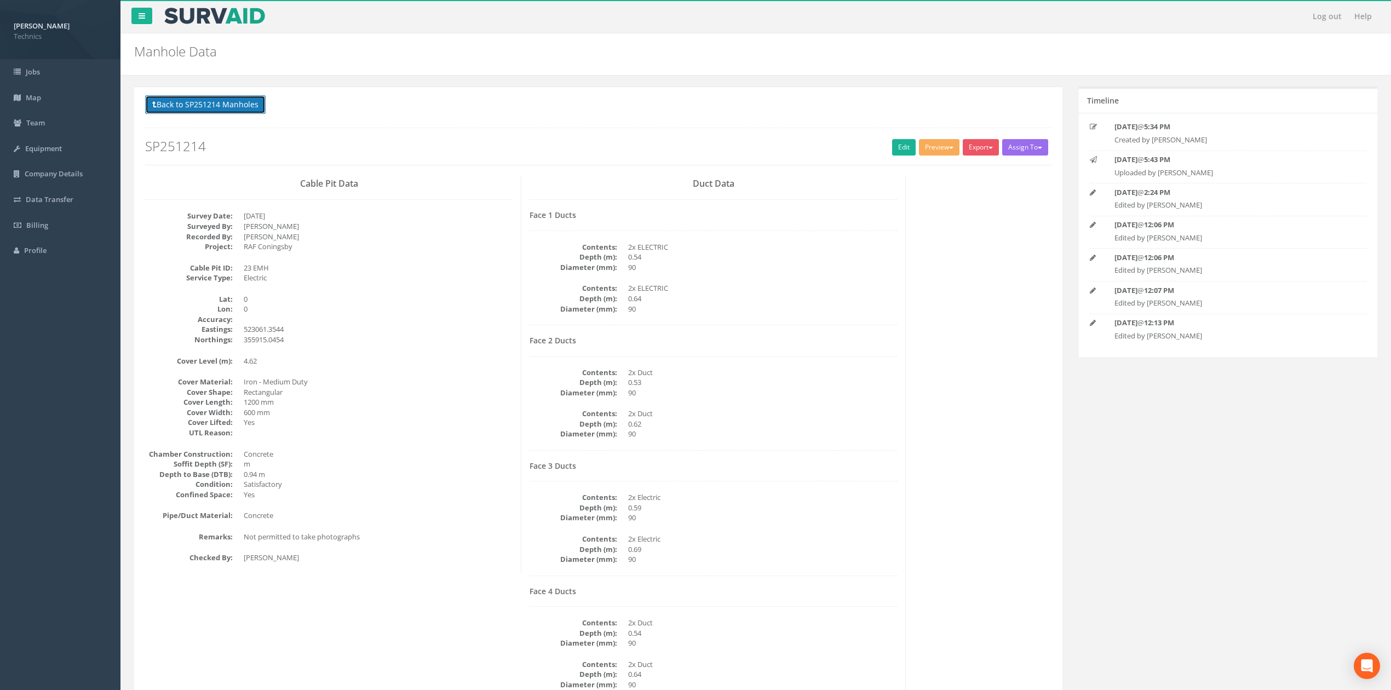
click at [224, 107] on button "Back to SP251214 Manholes" at bounding box center [205, 104] width 120 height 19
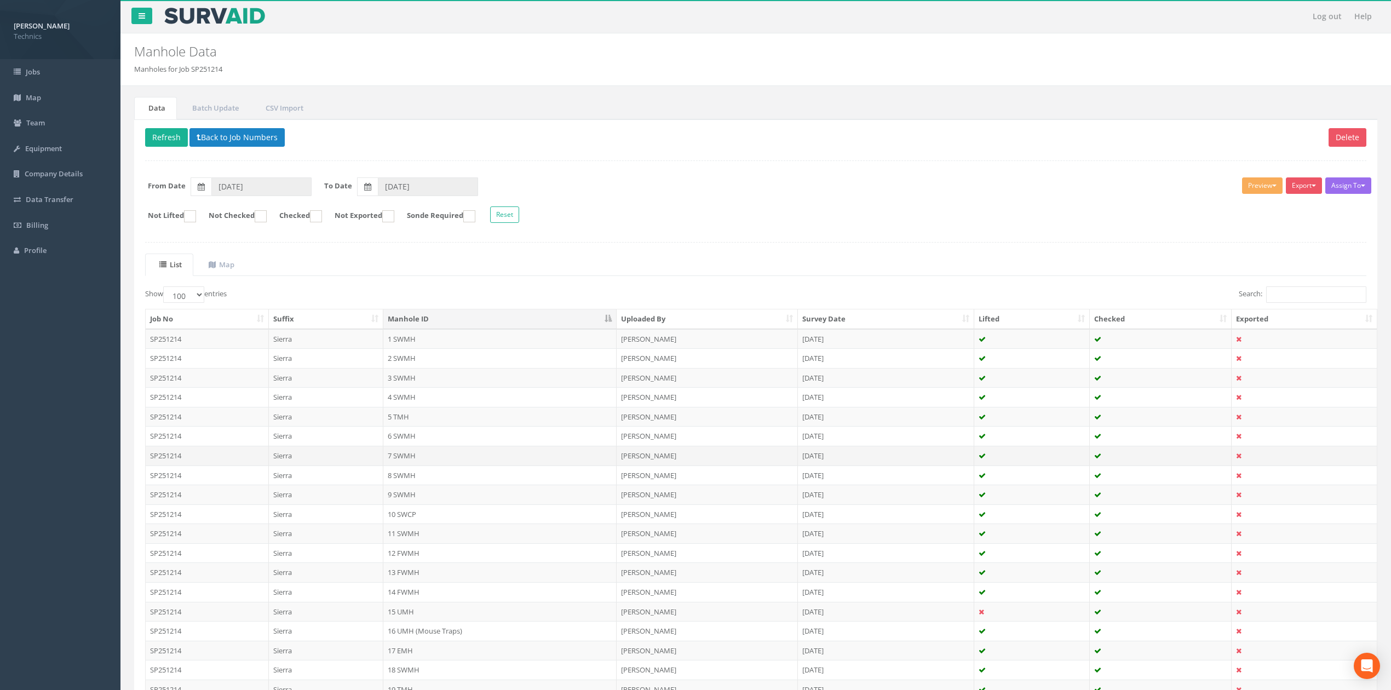
scroll to position [280, 0]
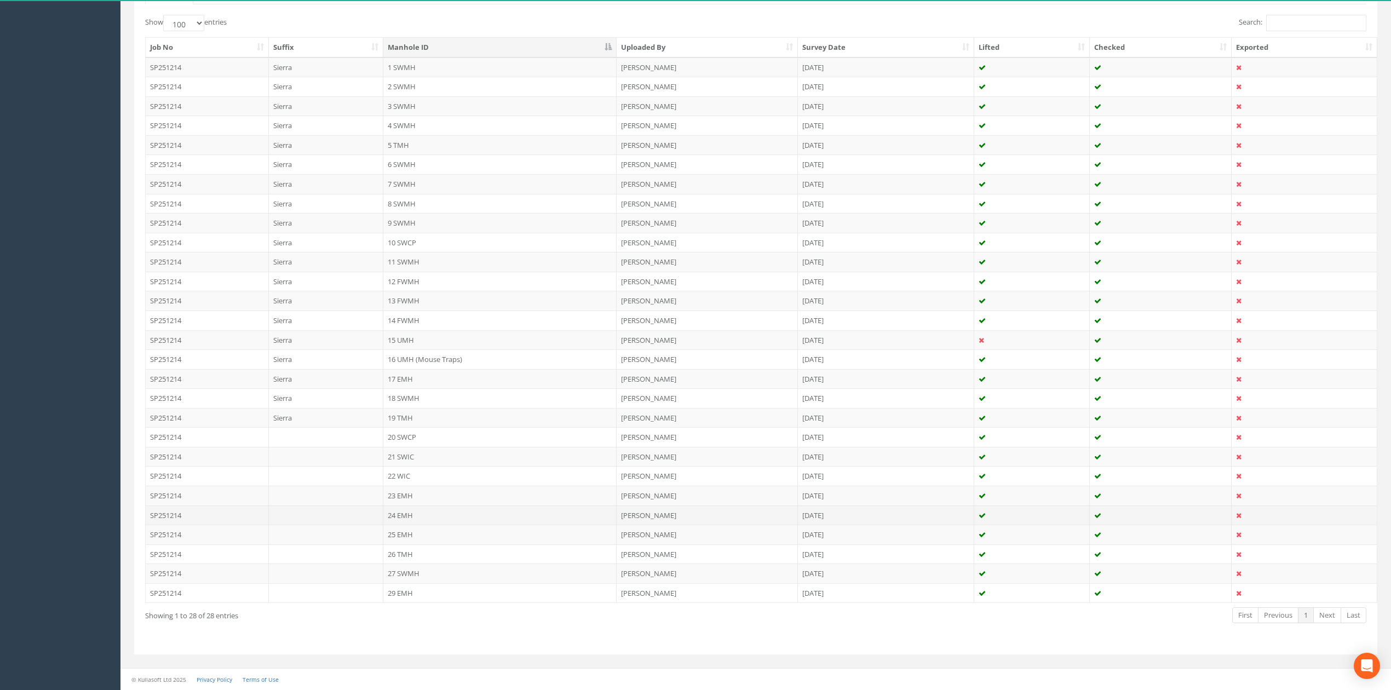
click at [409, 511] on td "24 EMH" at bounding box center [499, 515] width 233 height 20
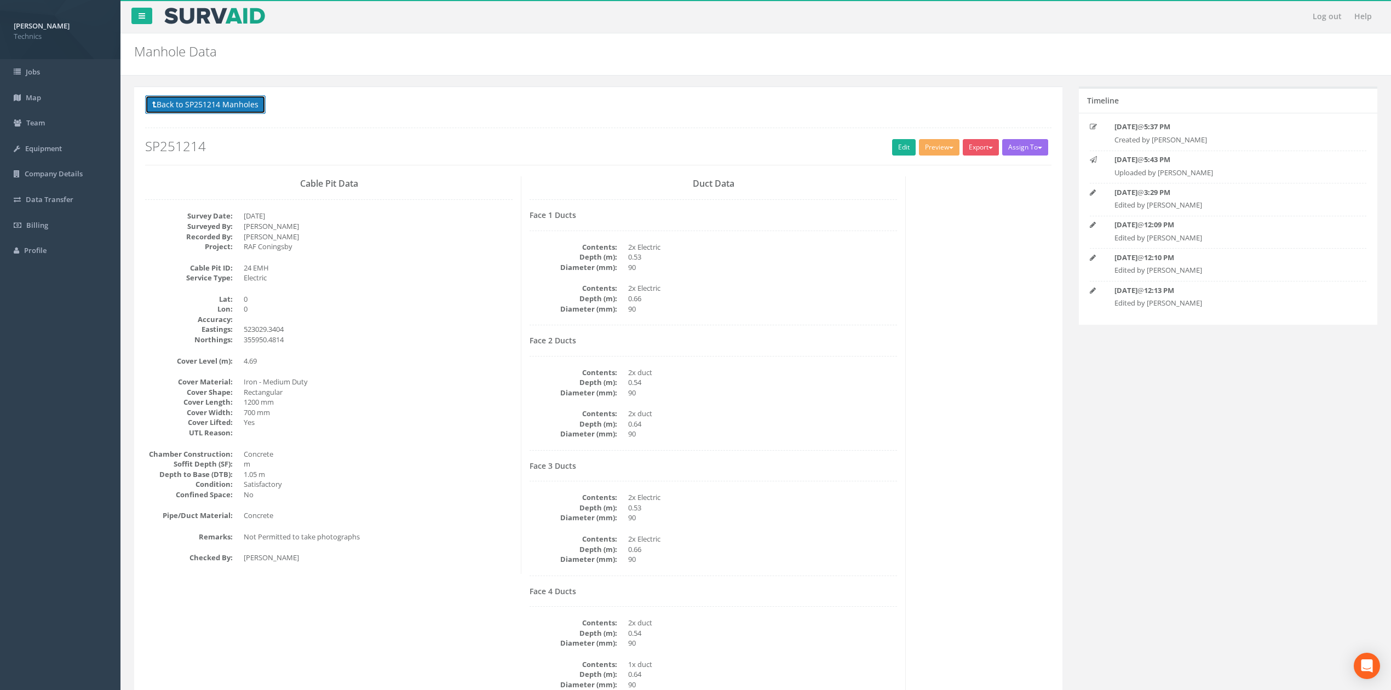
click at [239, 106] on button "Back to SP251214 Manholes" at bounding box center [205, 104] width 120 height 19
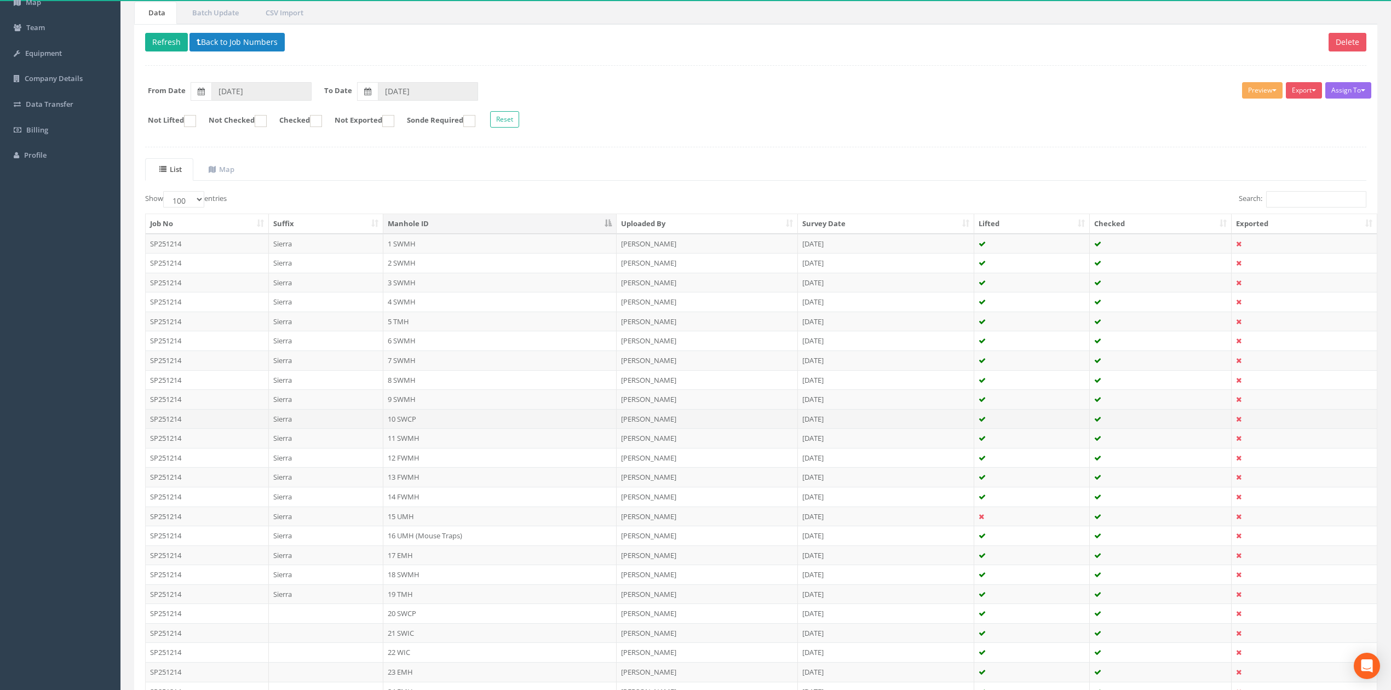
scroll to position [280, 0]
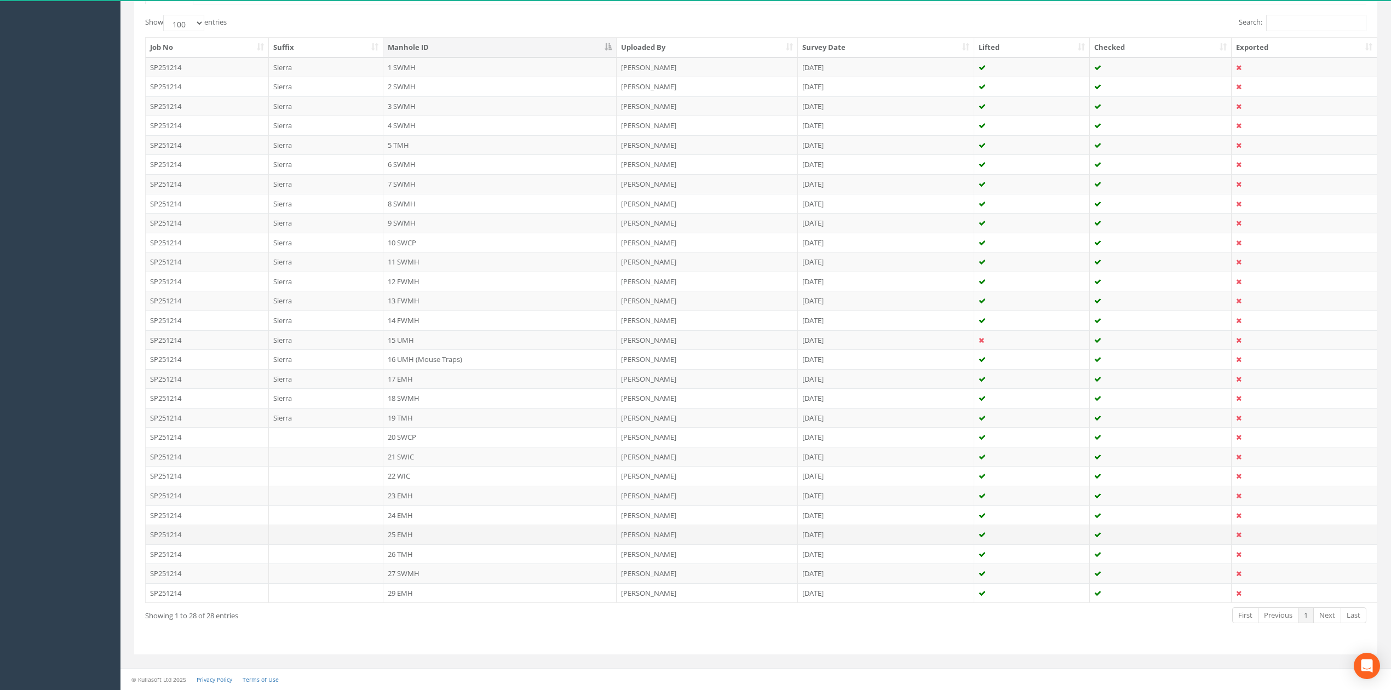
click at [414, 526] on td "25 EMH" at bounding box center [499, 535] width 233 height 20
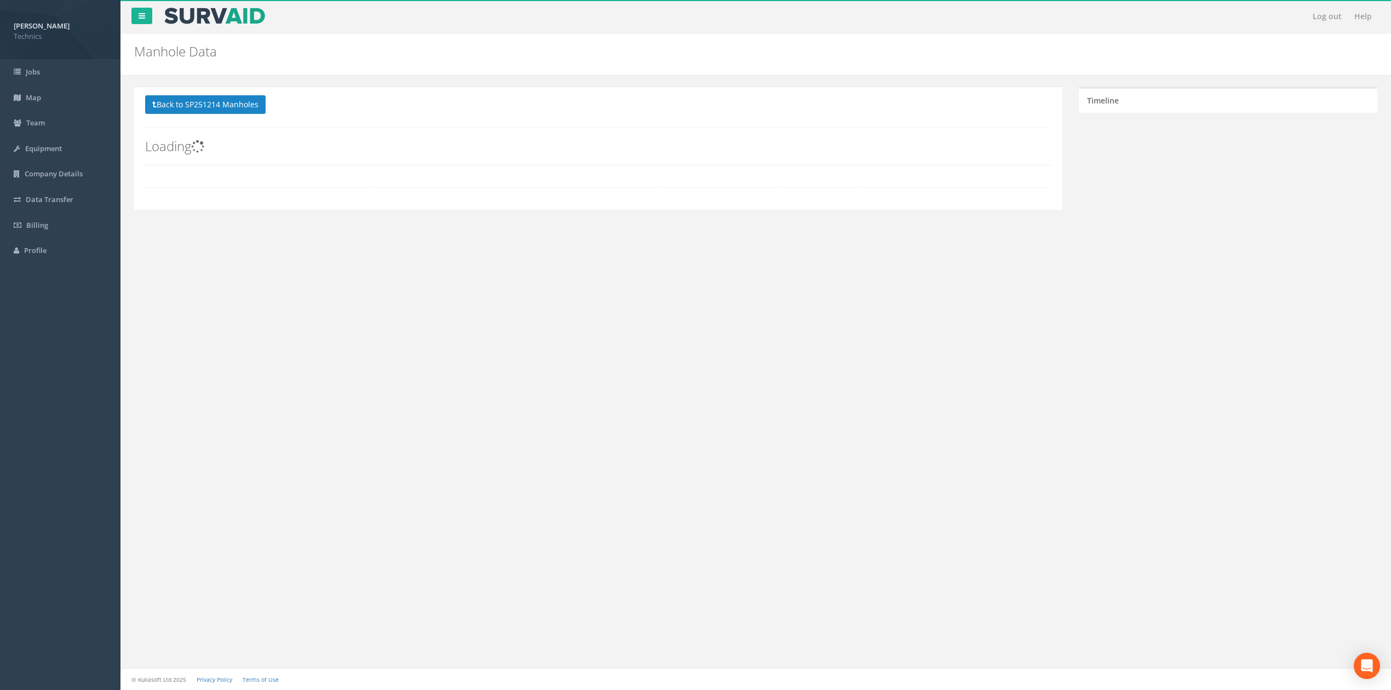
scroll to position [0, 0]
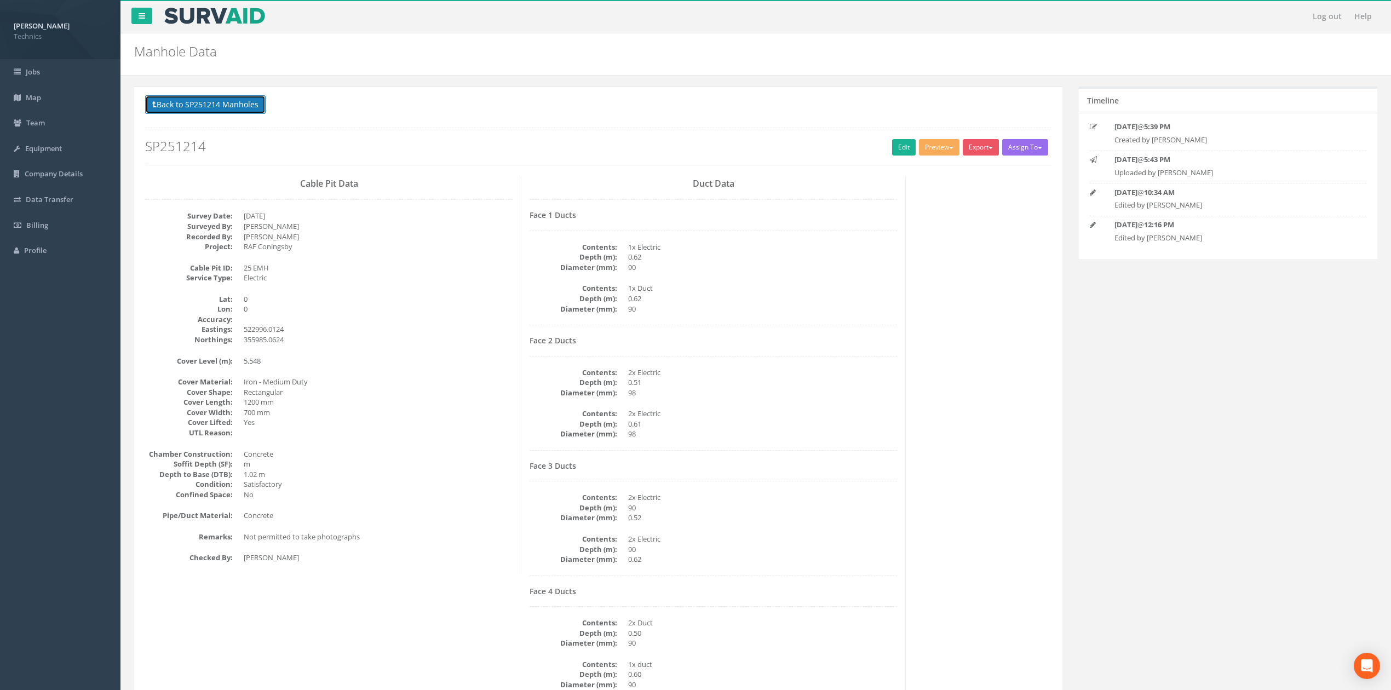
click at [222, 102] on button "Back to SP251214 Manholes" at bounding box center [205, 104] width 120 height 19
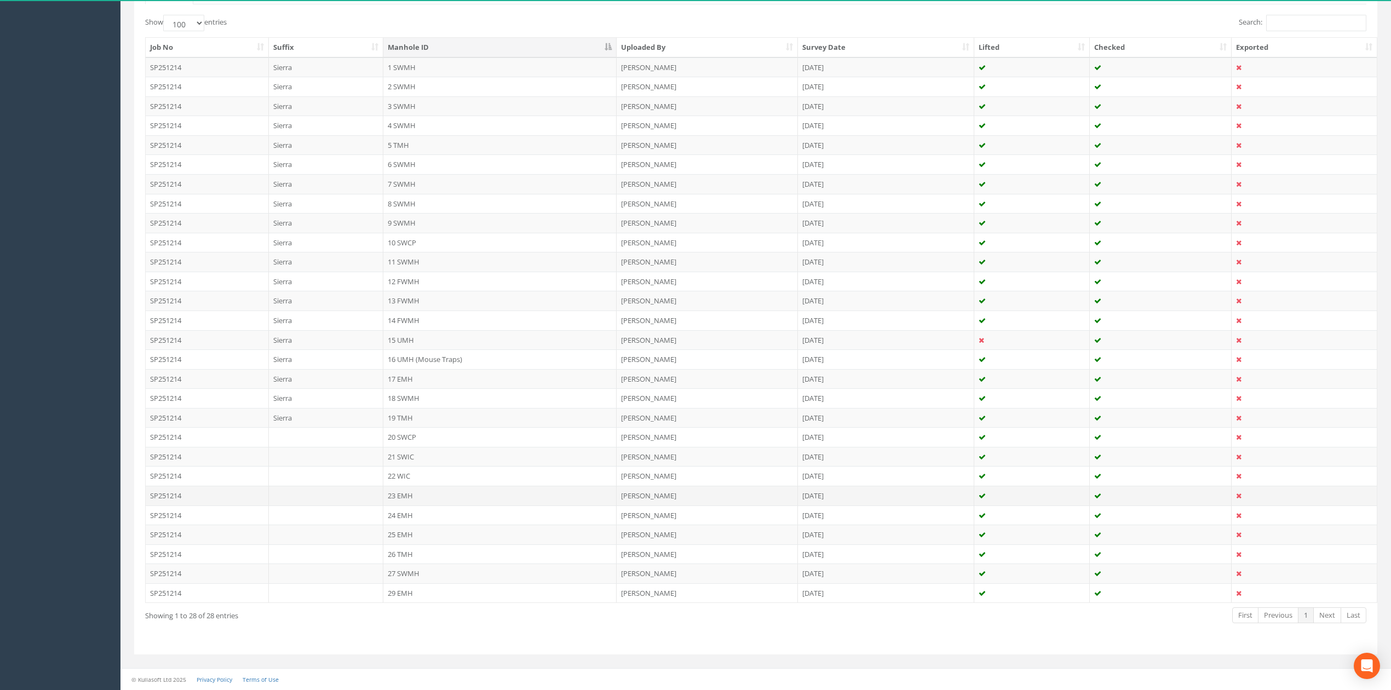
scroll to position [280, 0]
click at [404, 553] on td "26 TMH" at bounding box center [499, 554] width 233 height 20
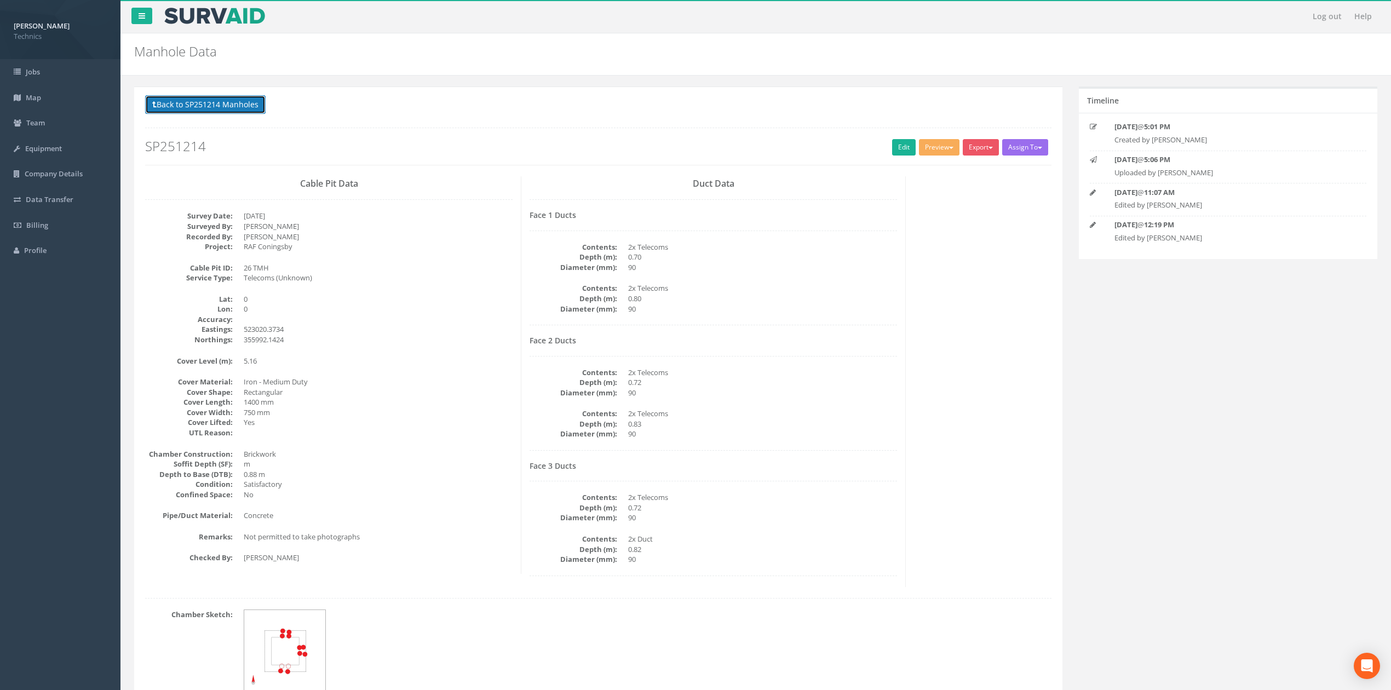
click at [242, 108] on button "Back to SP251214 Manholes" at bounding box center [205, 104] width 120 height 19
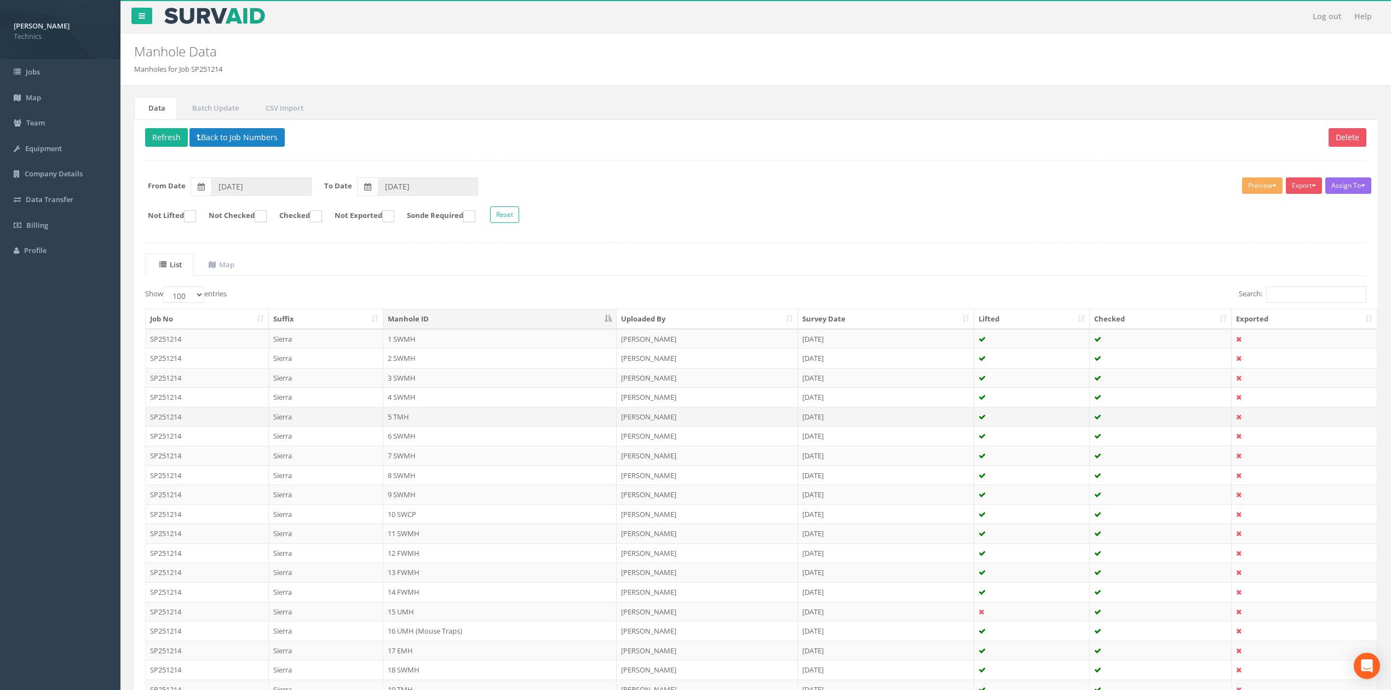
scroll to position [280, 0]
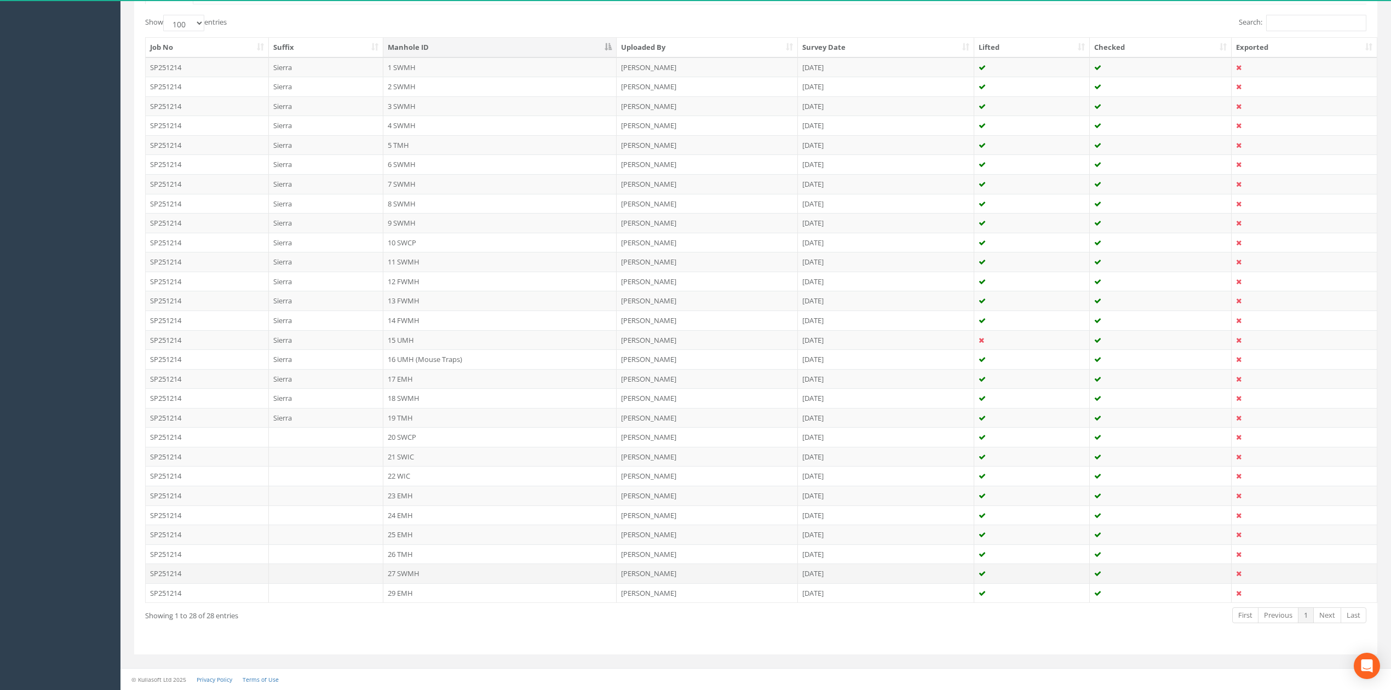
click at [406, 574] on td "27 SWMH" at bounding box center [499, 574] width 233 height 20
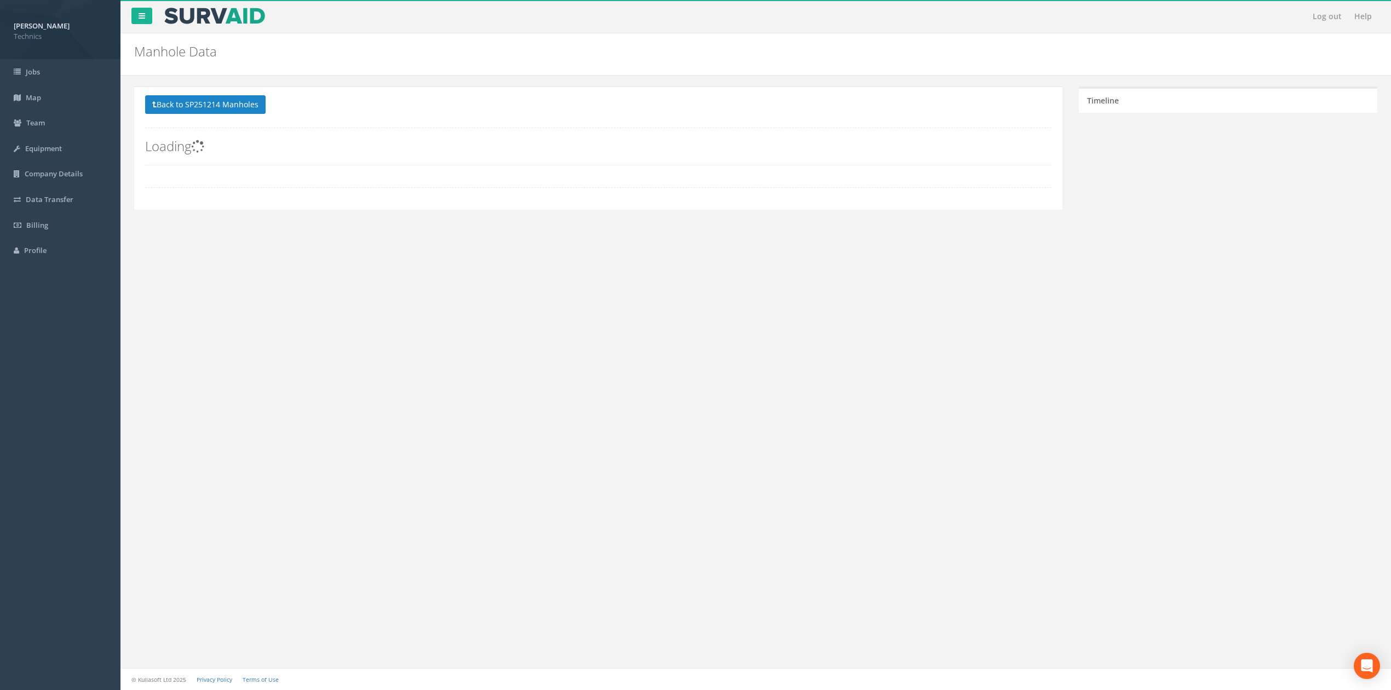
scroll to position [0, 0]
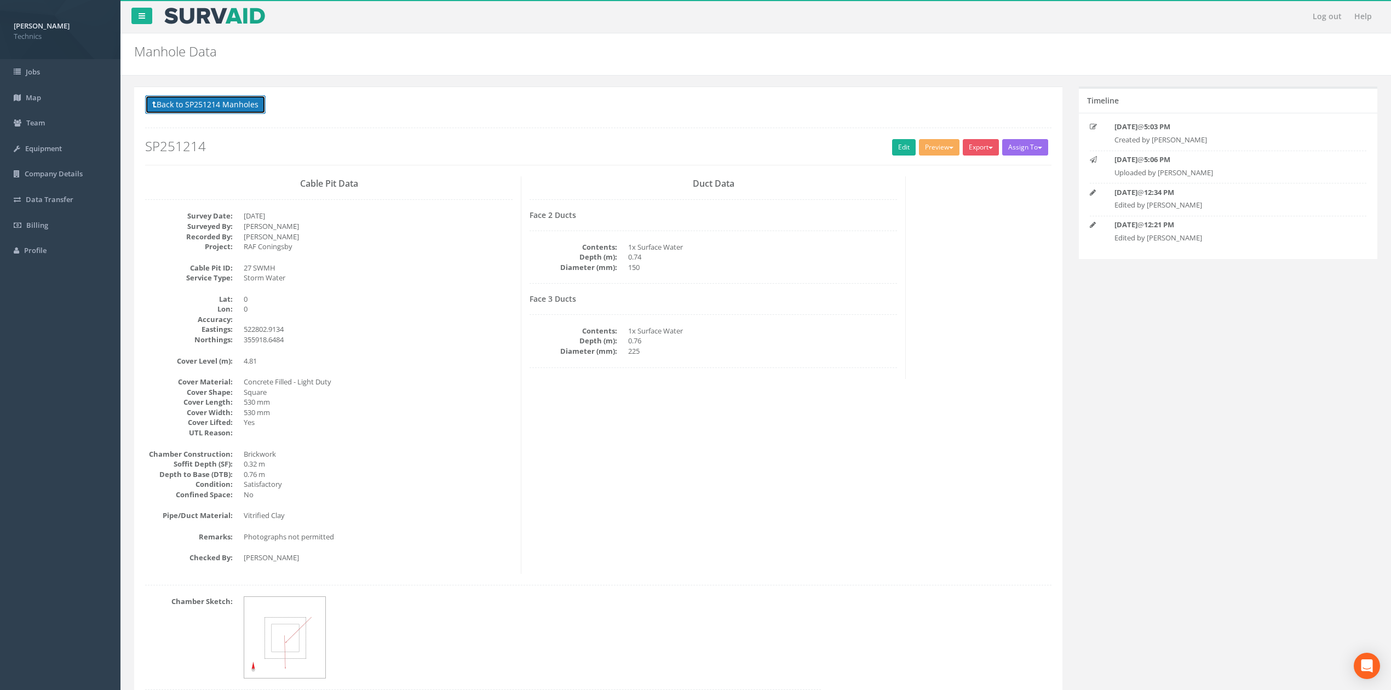
click at [233, 106] on button "Back to SP251214 Manholes" at bounding box center [205, 104] width 120 height 19
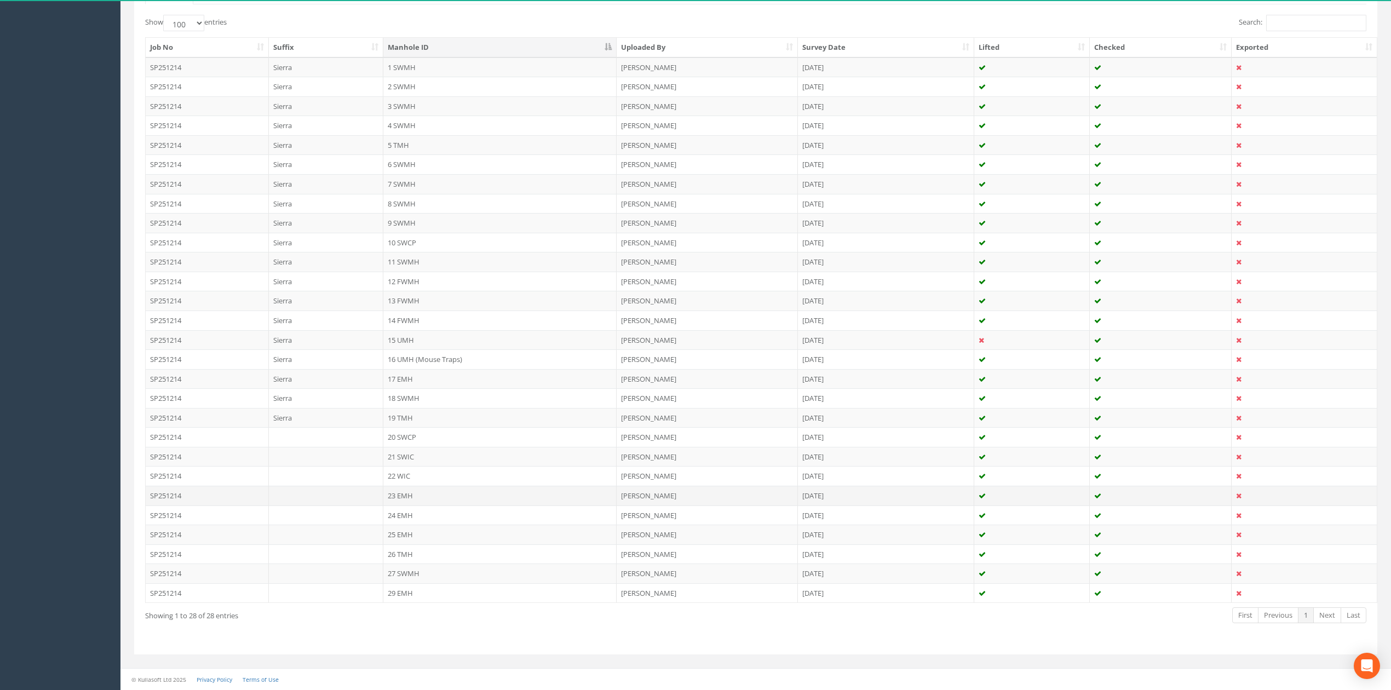
scroll to position [280, 0]
click at [406, 587] on td "29 EMH" at bounding box center [499, 593] width 233 height 20
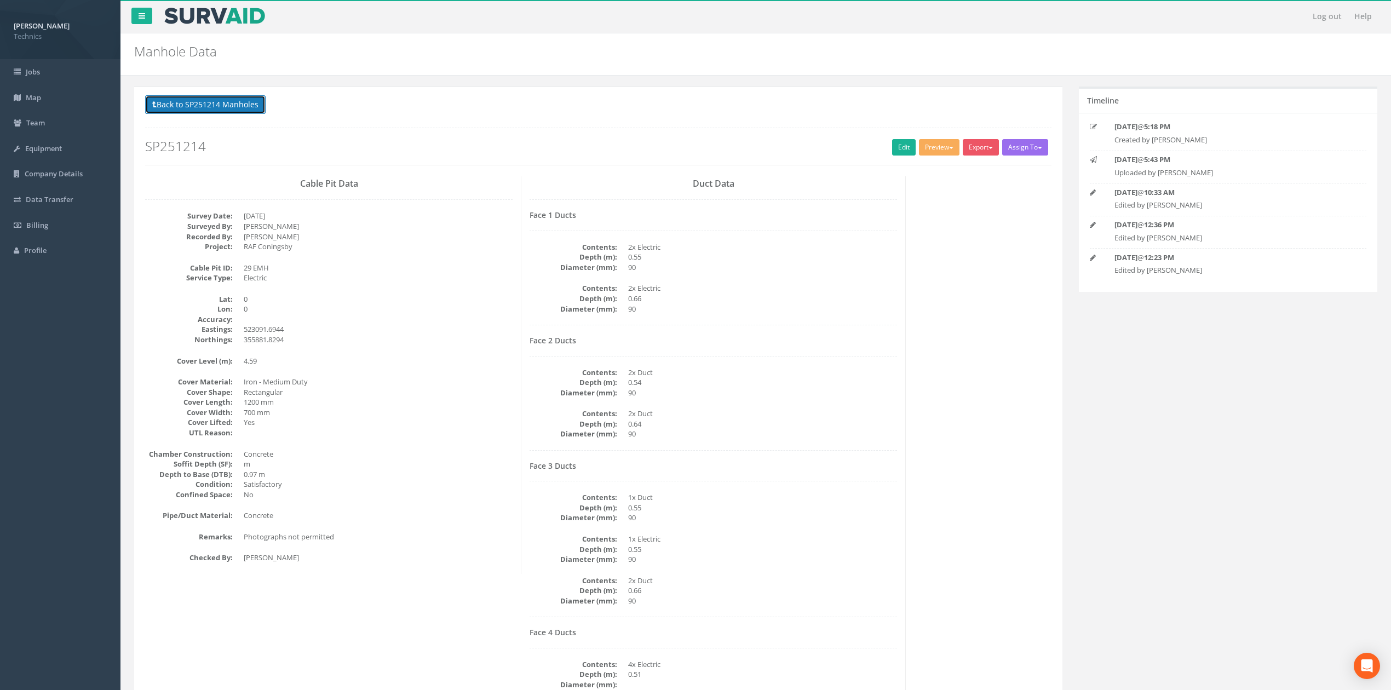
click at [222, 108] on button "Back to SP251214 Manholes" at bounding box center [205, 104] width 120 height 19
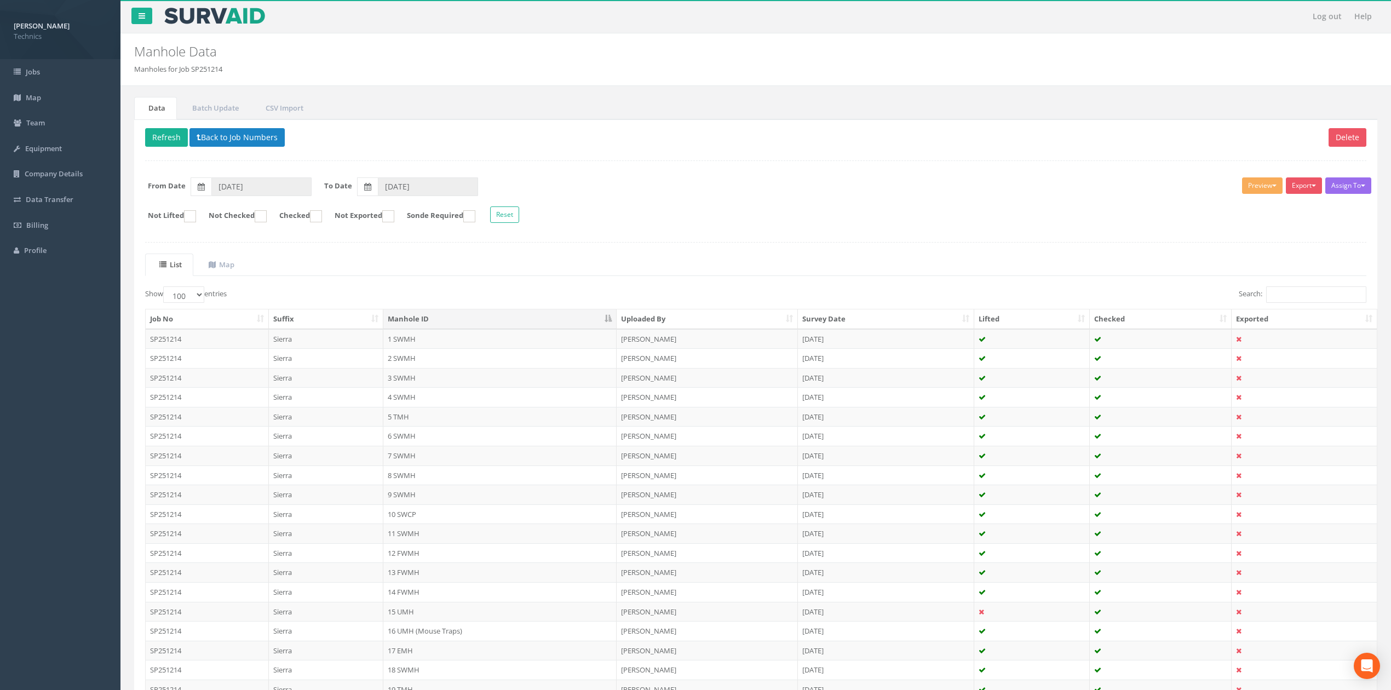
click at [476, 289] on div "Show 10 25 50 100 entries" at bounding box center [446, 295] width 602 height 19
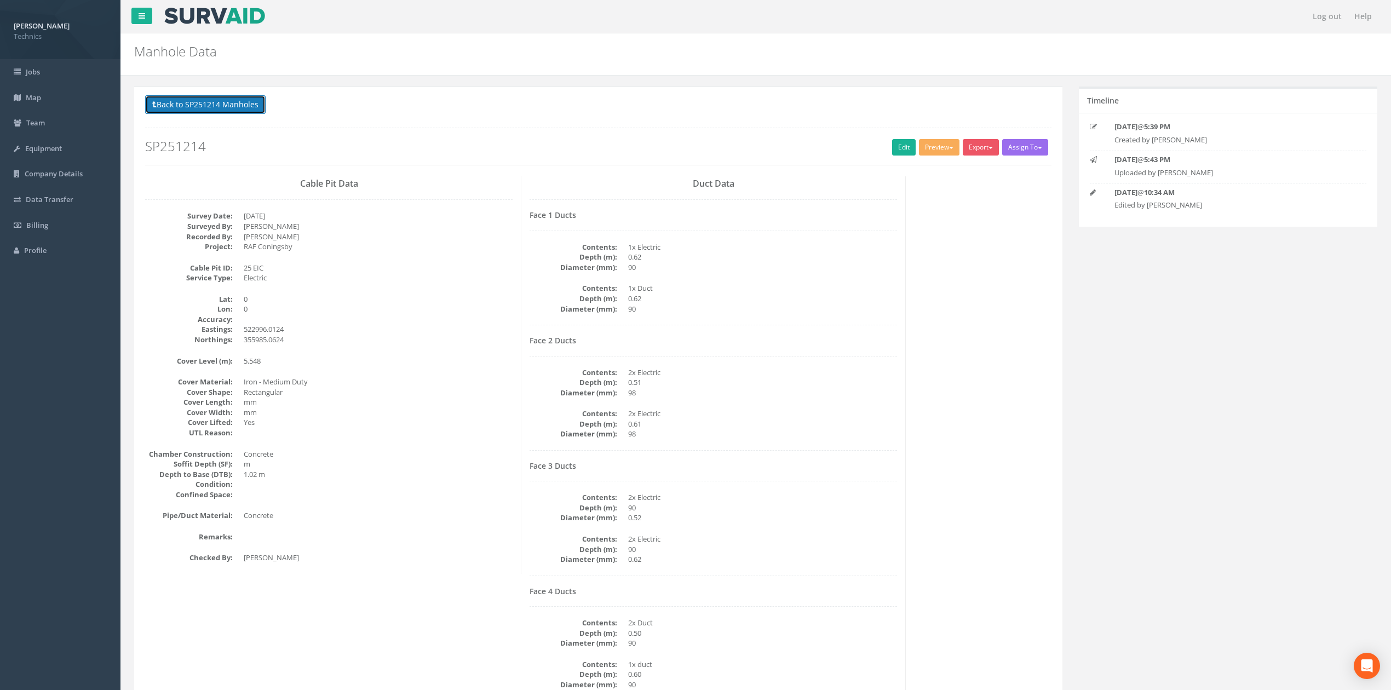
drag, startPoint x: 233, startPoint y: 106, endPoint x: 298, endPoint y: 110, distance: 65.9
click at [233, 106] on button "Back to SP251214 Manholes" at bounding box center [205, 104] width 120 height 19
